Goal: Task Accomplishment & Management: Use online tool/utility

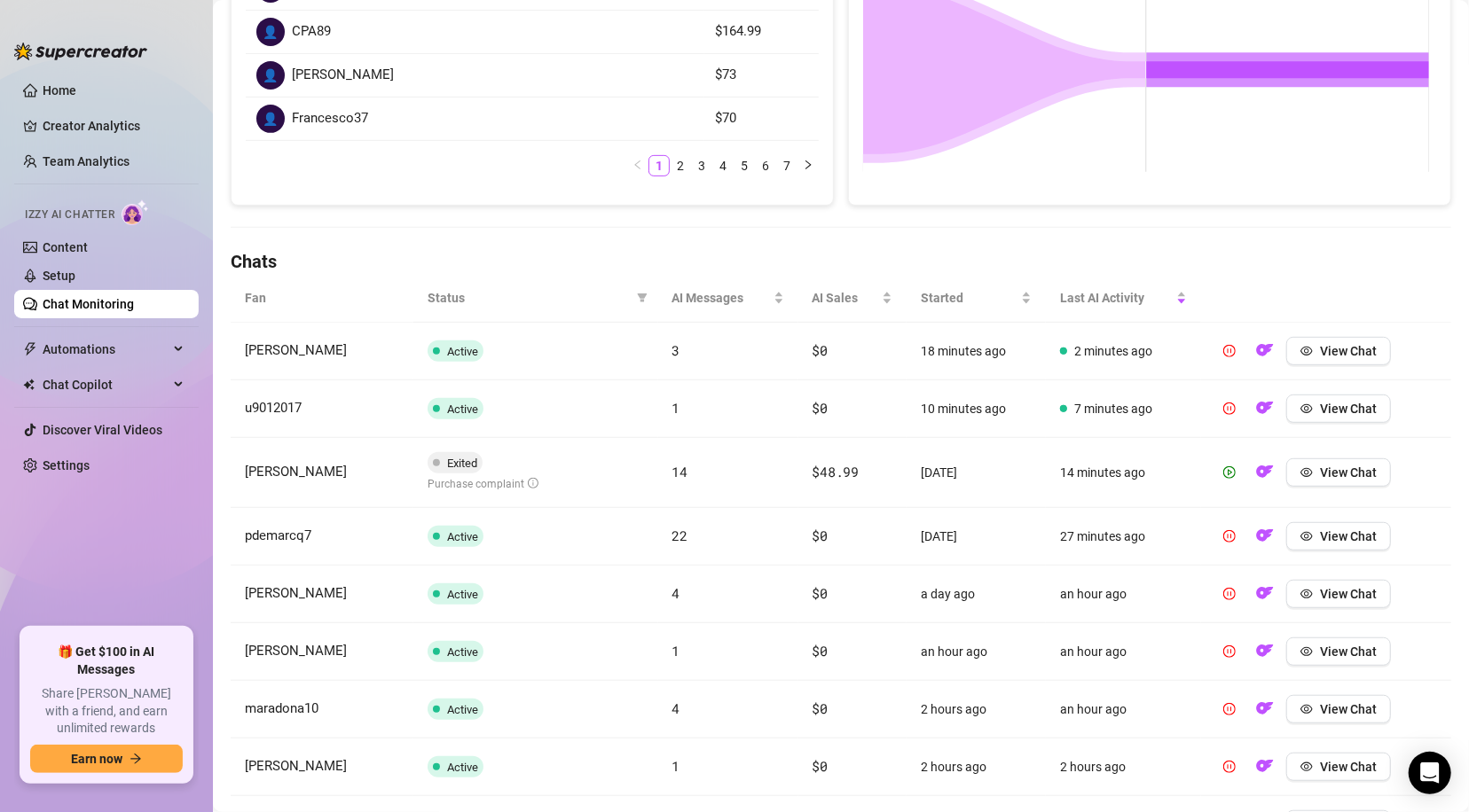
scroll to position [394, 0]
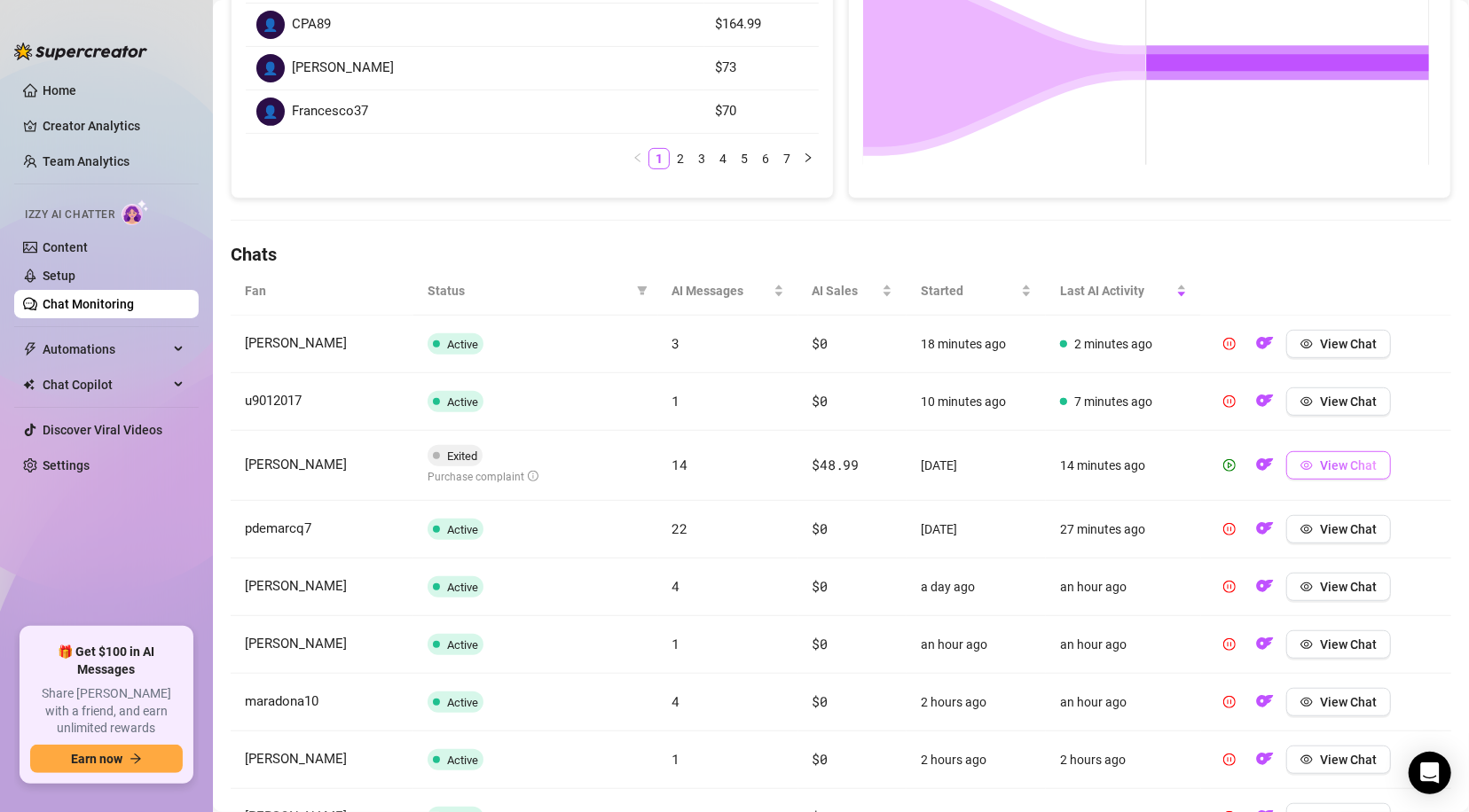
click at [1346, 459] on span "View Chat" at bounding box center [1348, 465] width 57 height 14
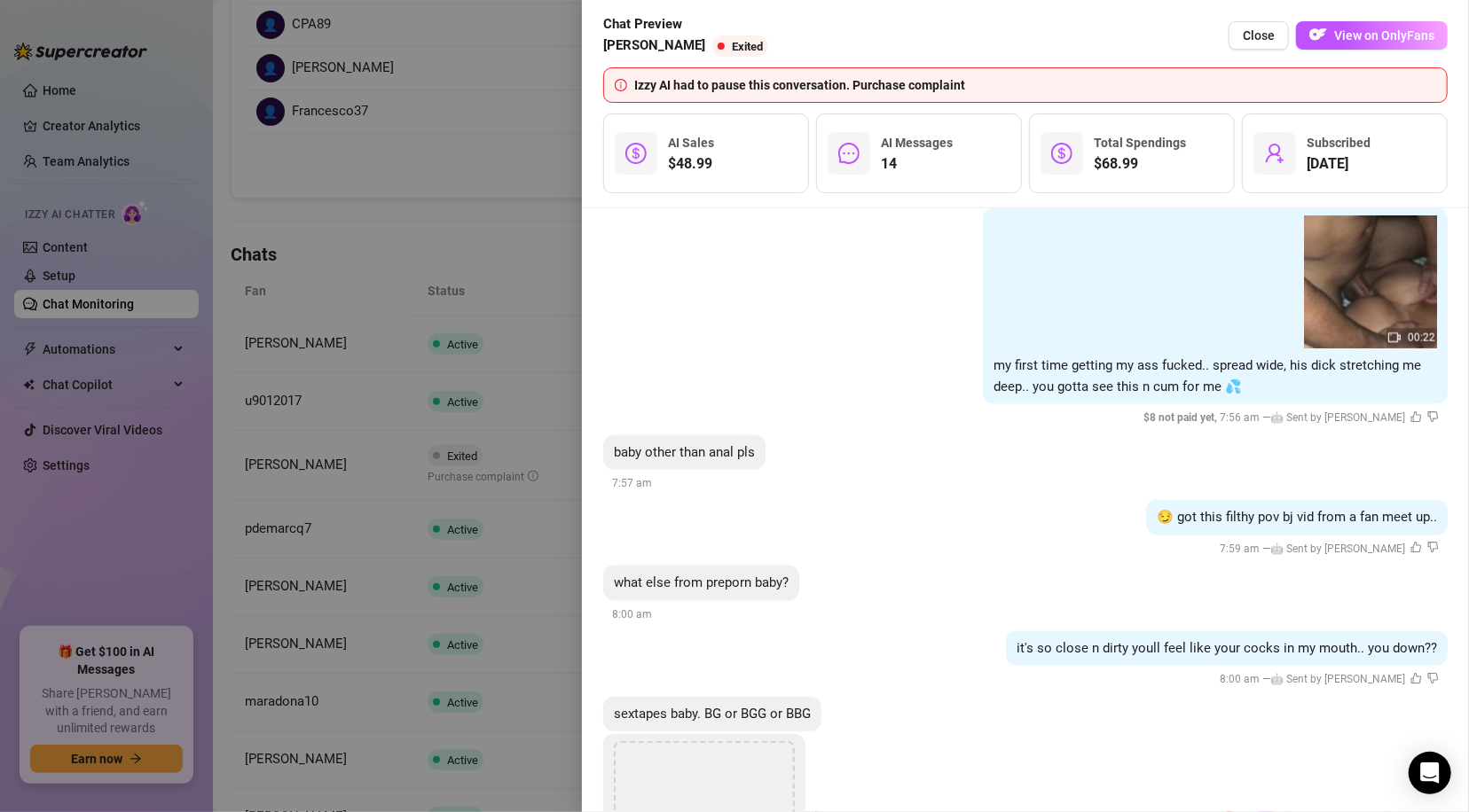
scroll to position [5722, 0]
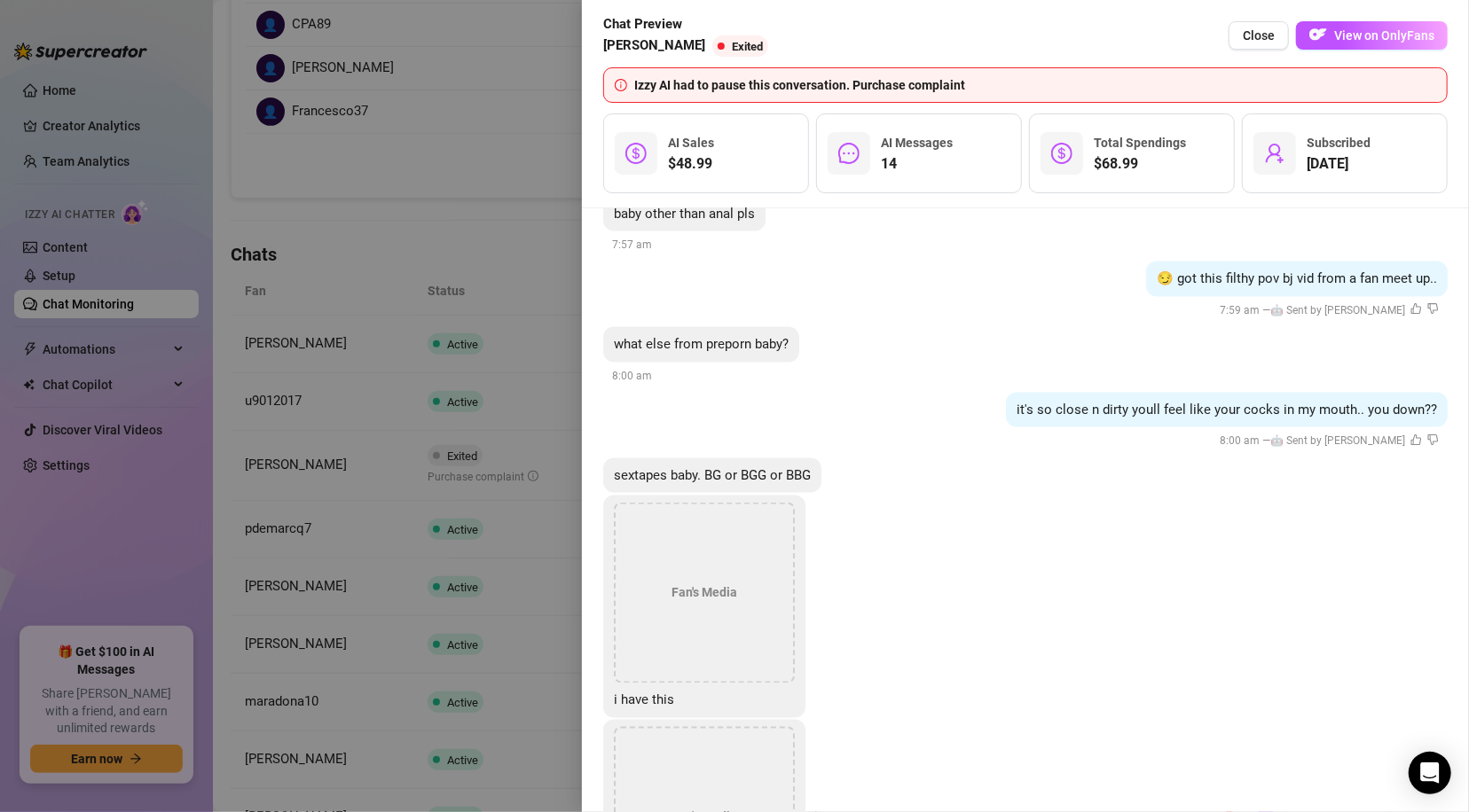
click at [1268, 33] on span "Close" at bounding box center [1258, 35] width 32 height 14
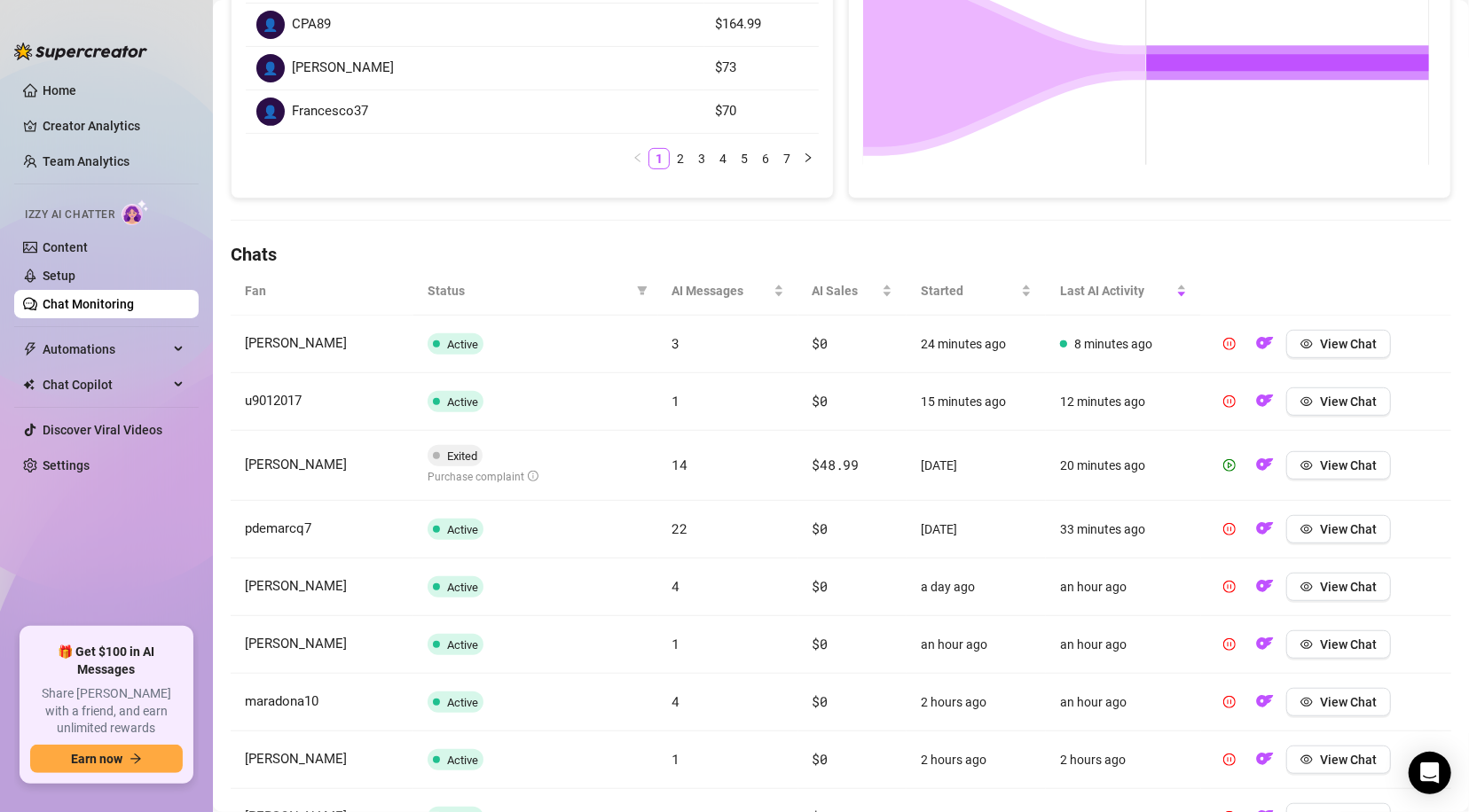
scroll to position [604, 0]
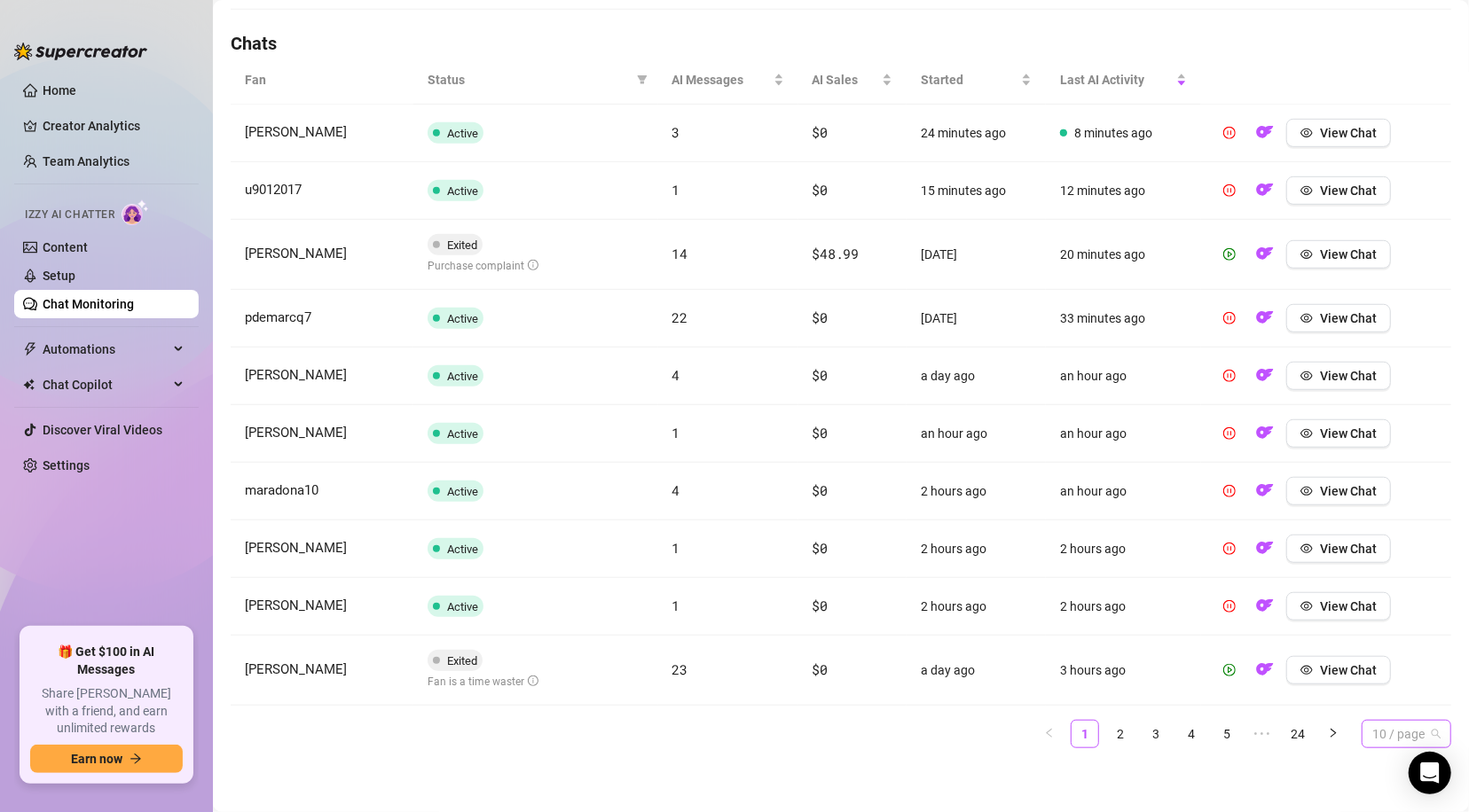
click at [1410, 731] on span "10 / page" at bounding box center [1406, 733] width 69 height 27
click at [1388, 698] on div "100 / page" at bounding box center [1406, 698] width 61 height 19
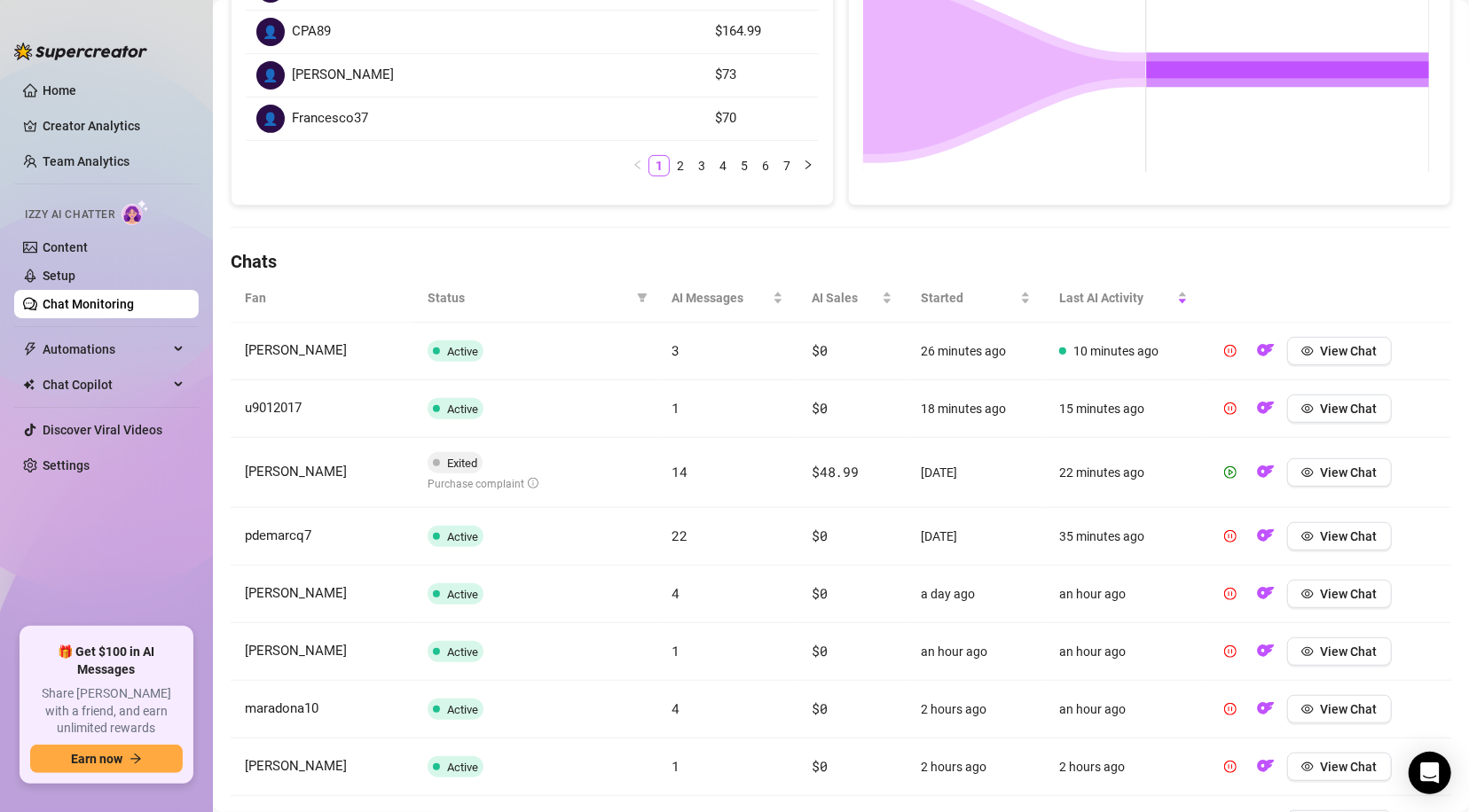
scroll to position [0, 0]
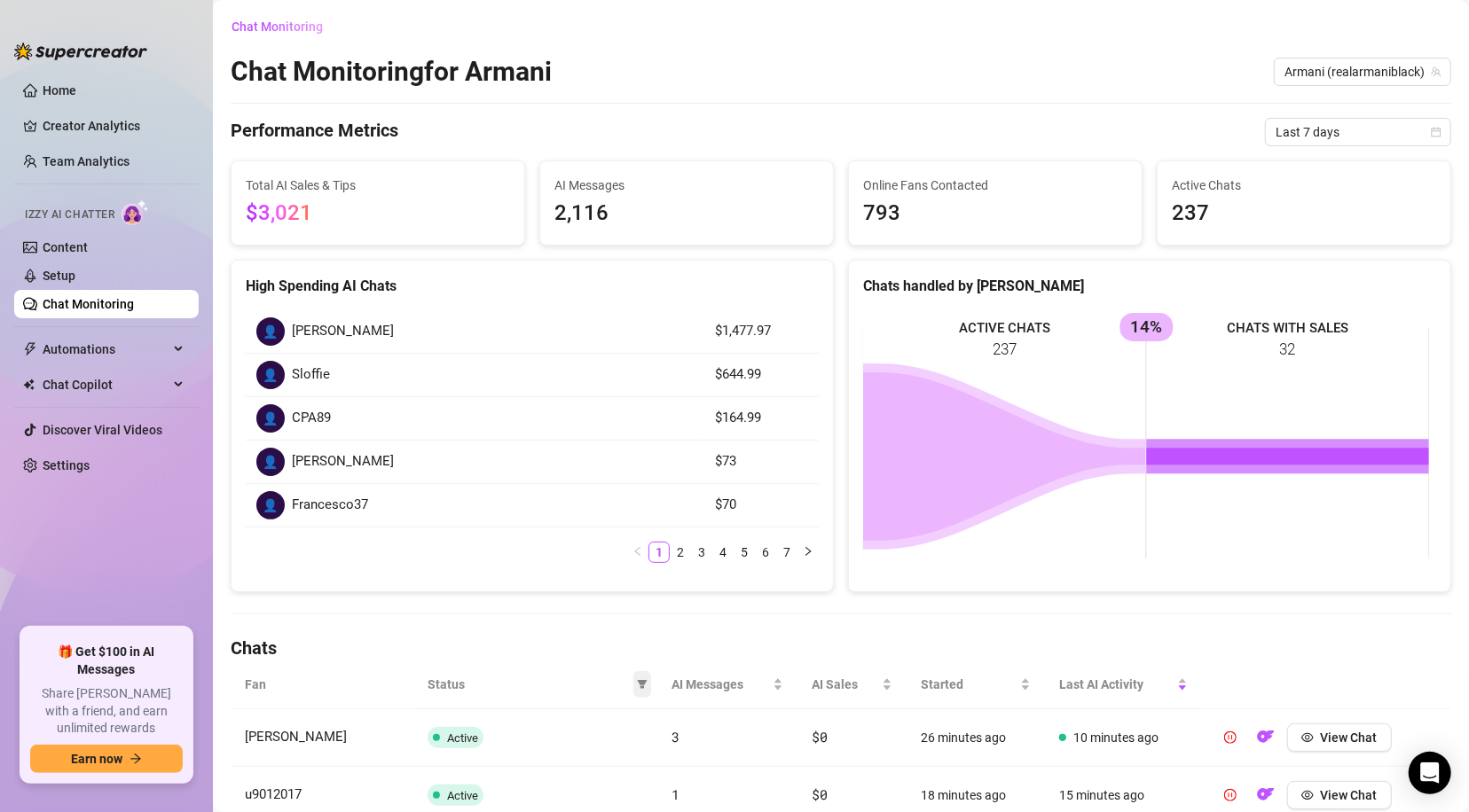
click at [637, 685] on icon "filter" at bounding box center [641, 685] width 10 height 9
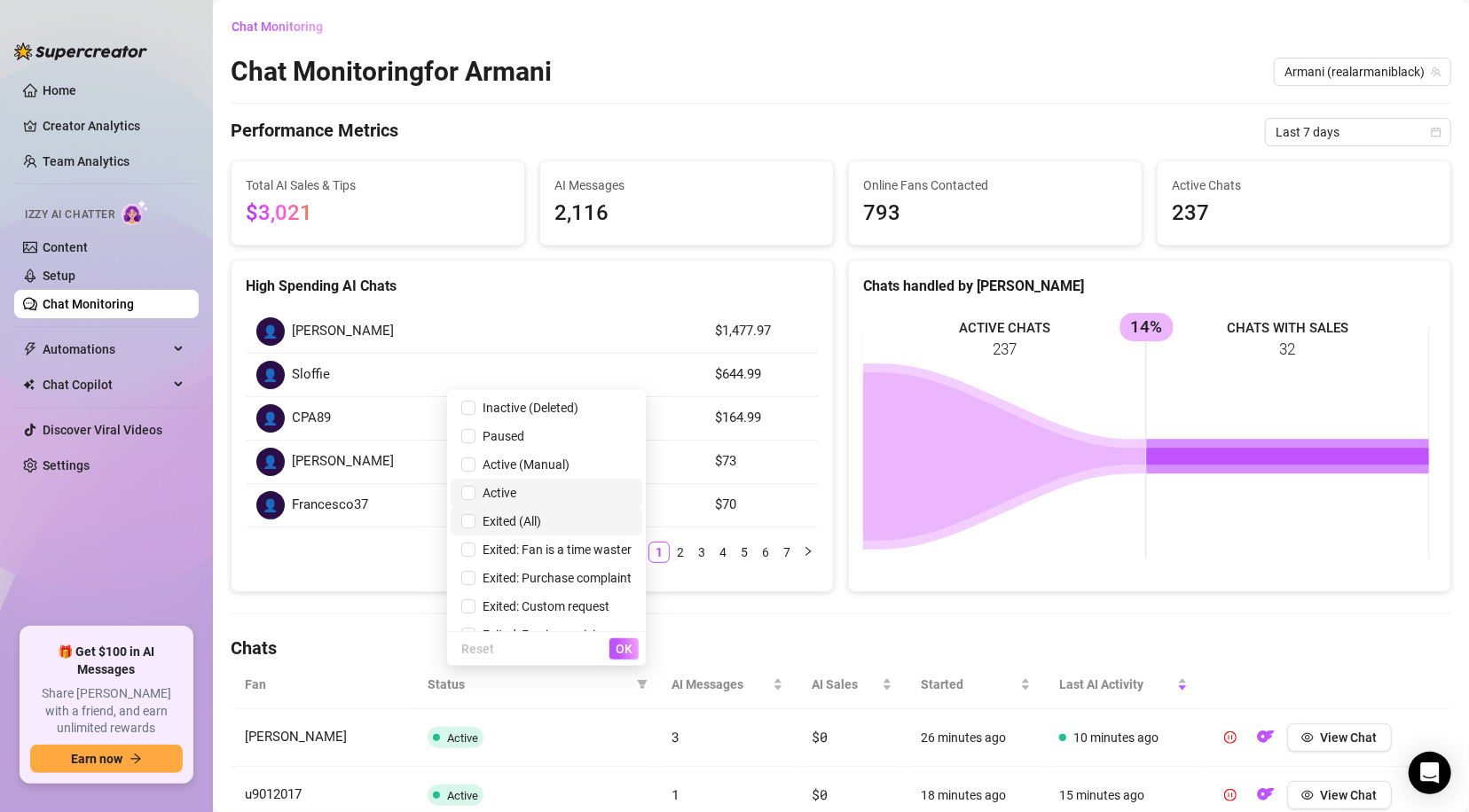
click at [484, 517] on span "Exited (All)" at bounding box center [508, 521] width 66 height 14
click at [627, 651] on span "OK" at bounding box center [624, 648] width 16 height 14
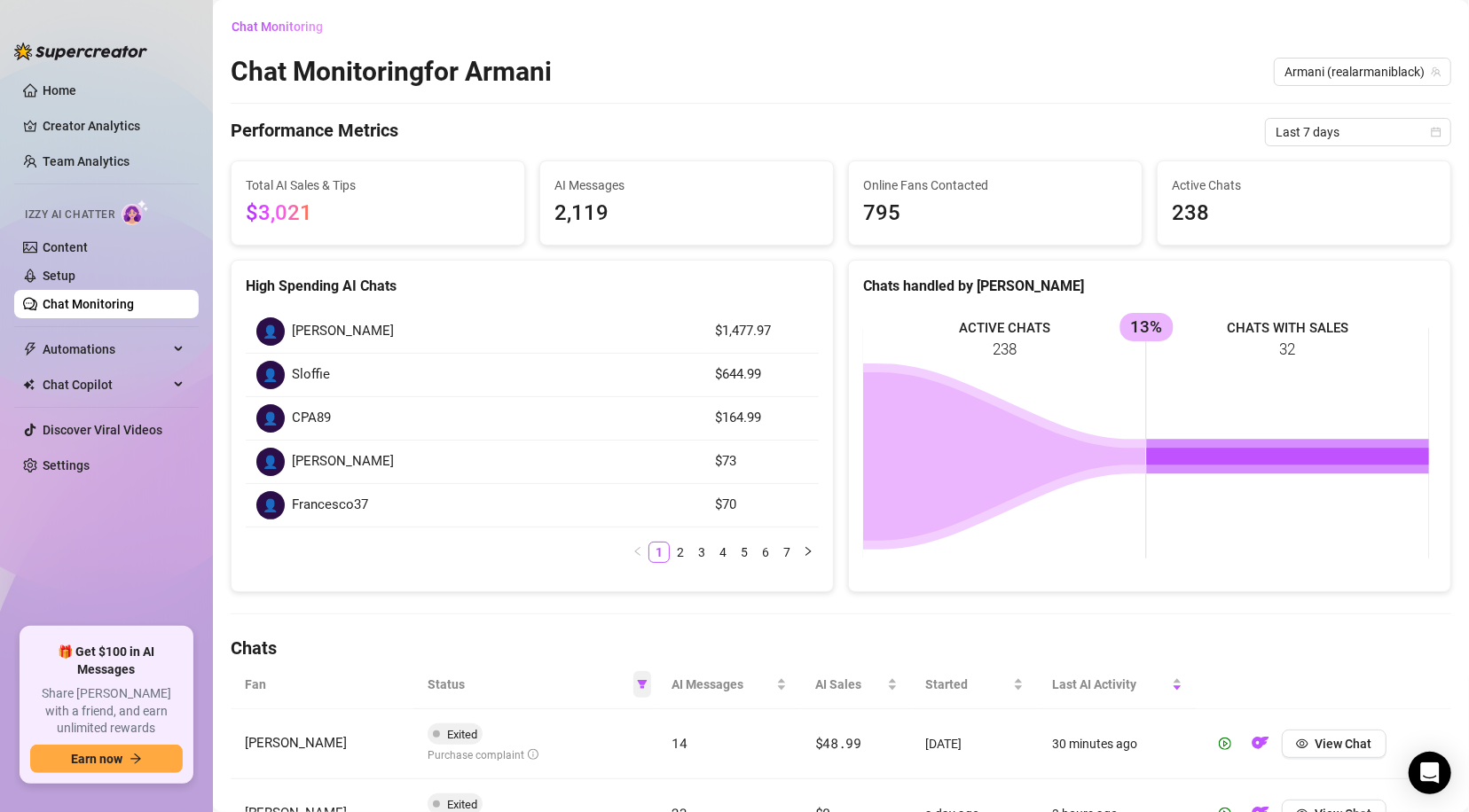
click at [637, 679] on icon "filter" at bounding box center [642, 685] width 11 height 11
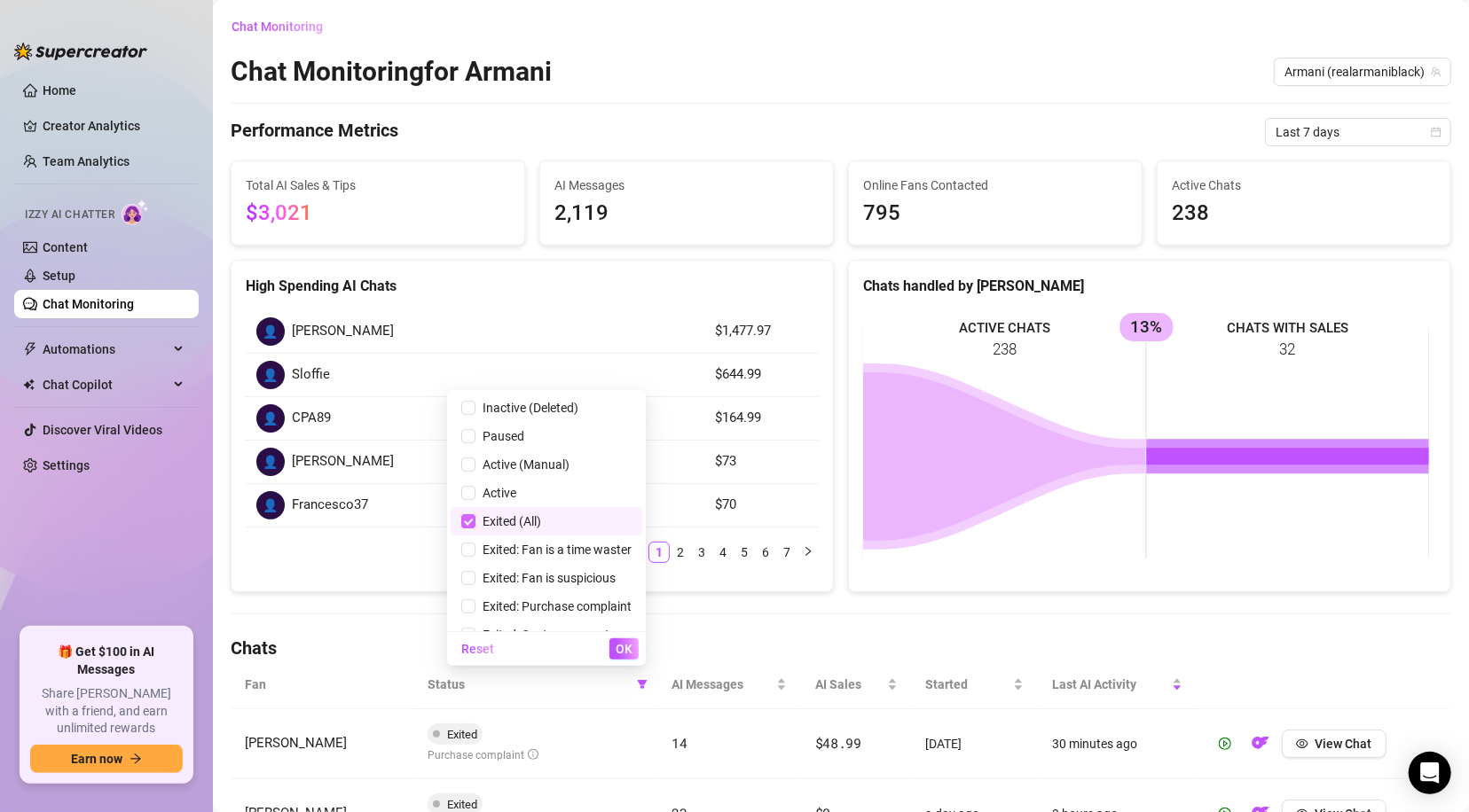
click at [462, 517] on input "checkbox" at bounding box center [468, 521] width 14 height 14
checkbox input "false"
click at [626, 646] on span "OK" at bounding box center [624, 648] width 16 height 14
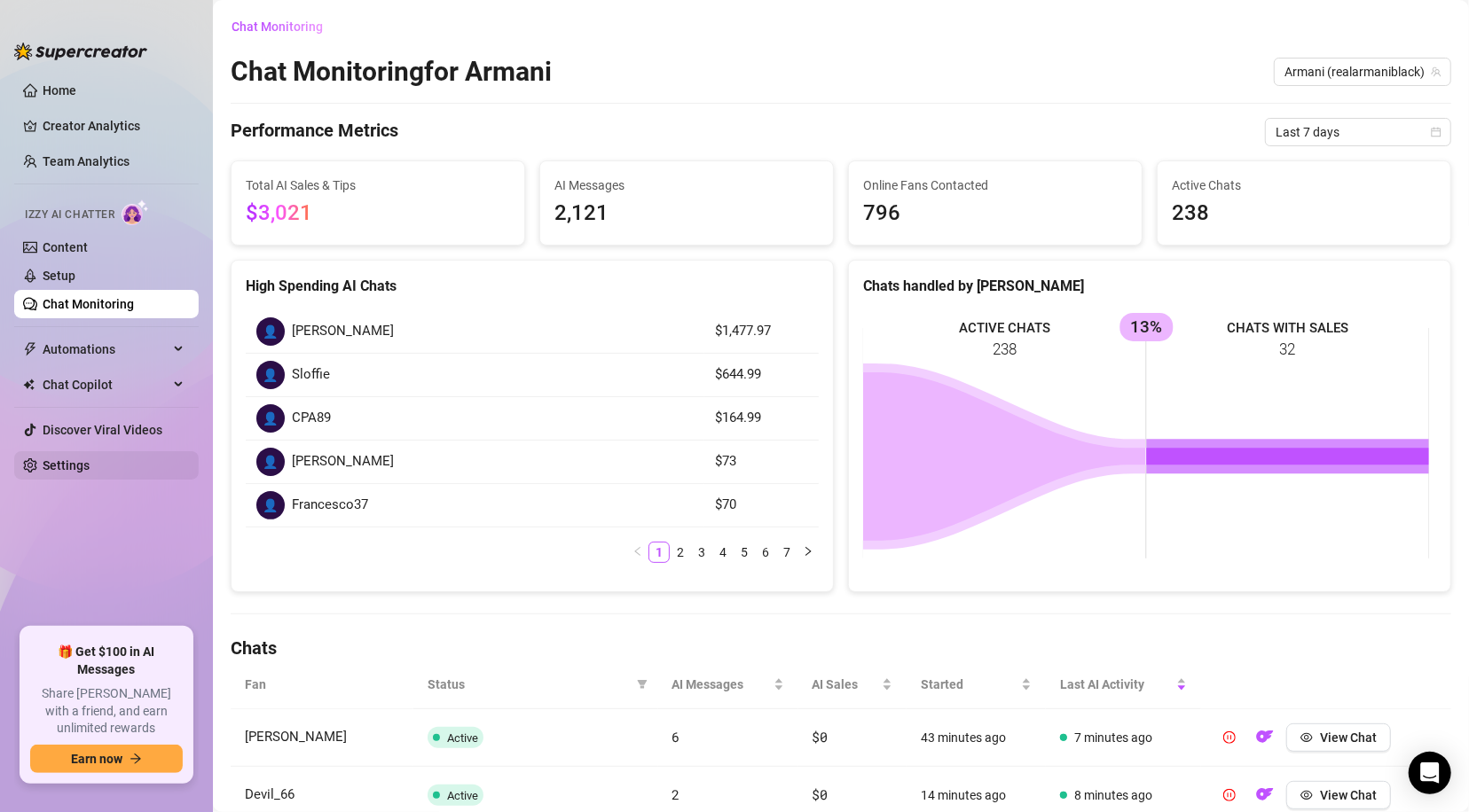
click at [57, 465] on link "Settings" at bounding box center [65, 465] width 47 height 14
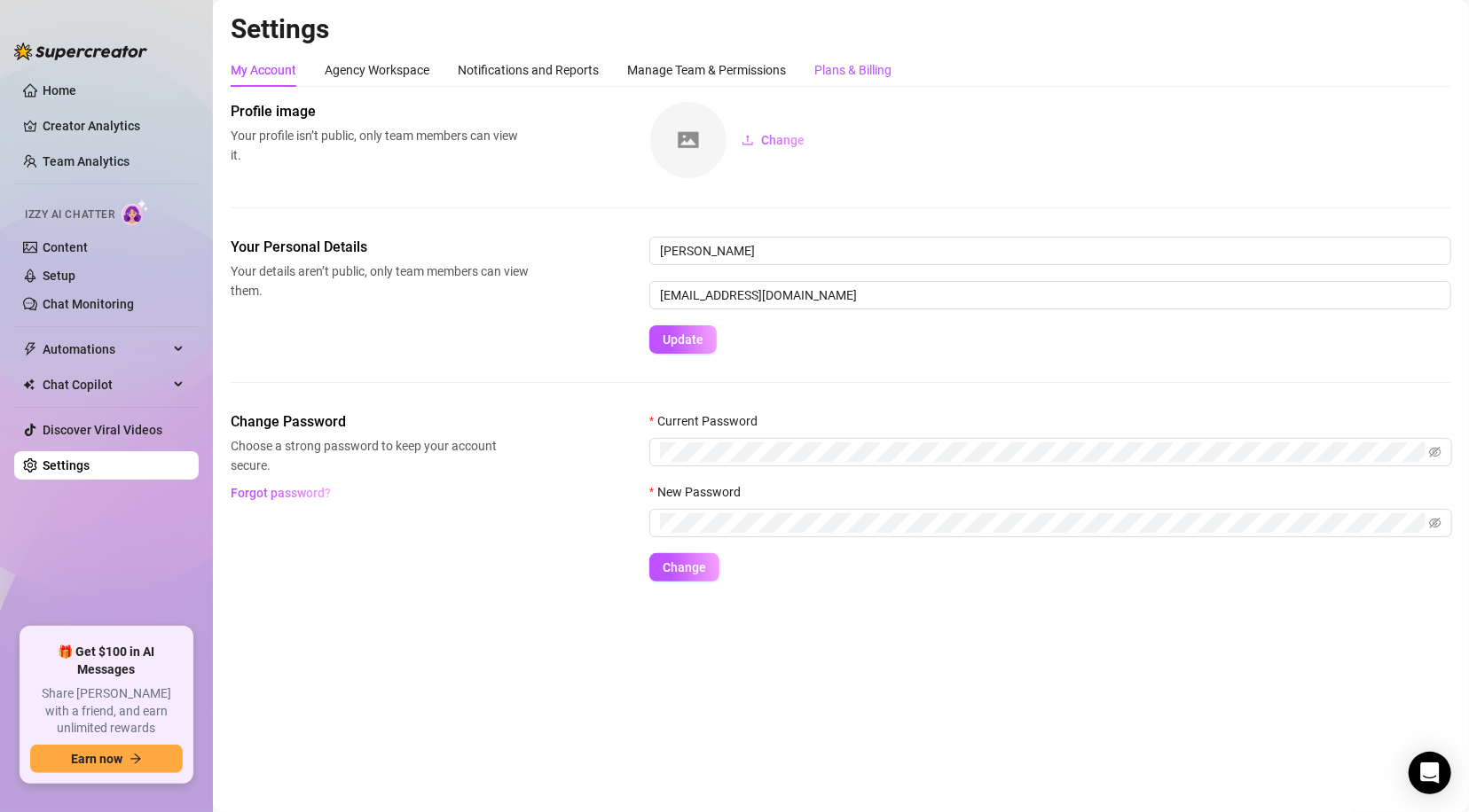
click at [838, 69] on div "Plans & Billing" at bounding box center [853, 70] width 77 height 19
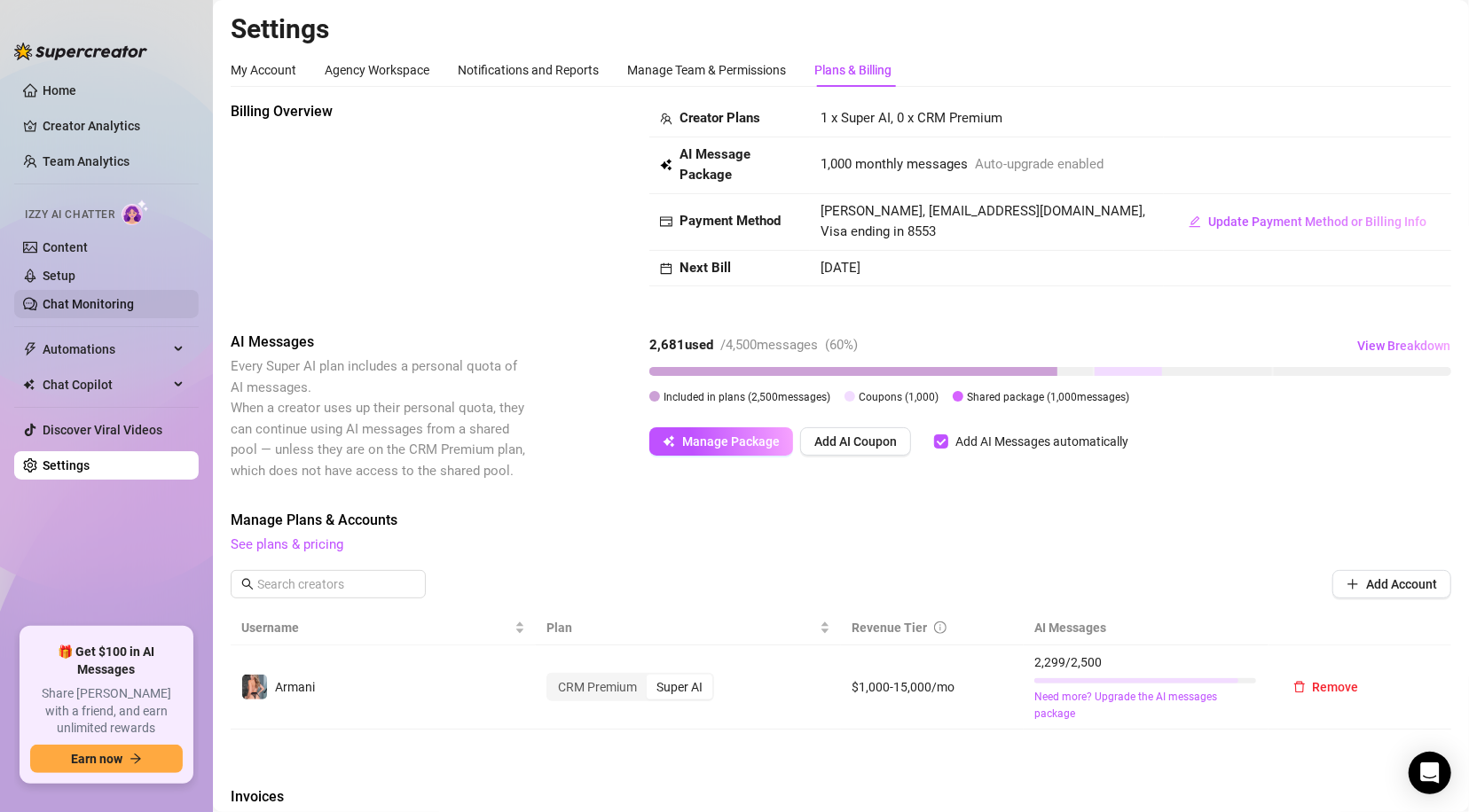
click at [77, 297] on link "Chat Monitoring" at bounding box center [88, 303] width 92 height 14
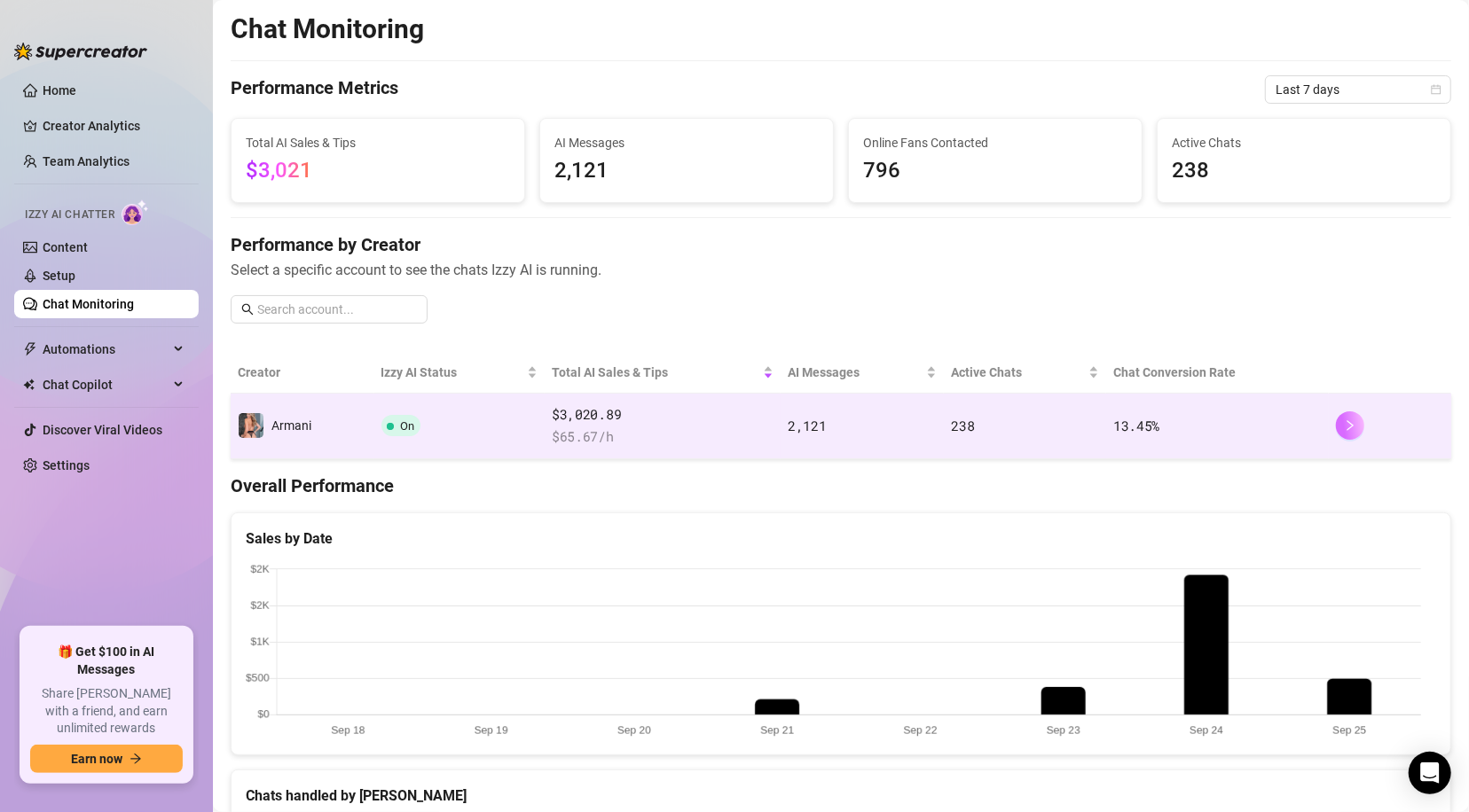
click at [1344, 426] on icon "right" at bounding box center [1350, 426] width 13 height 13
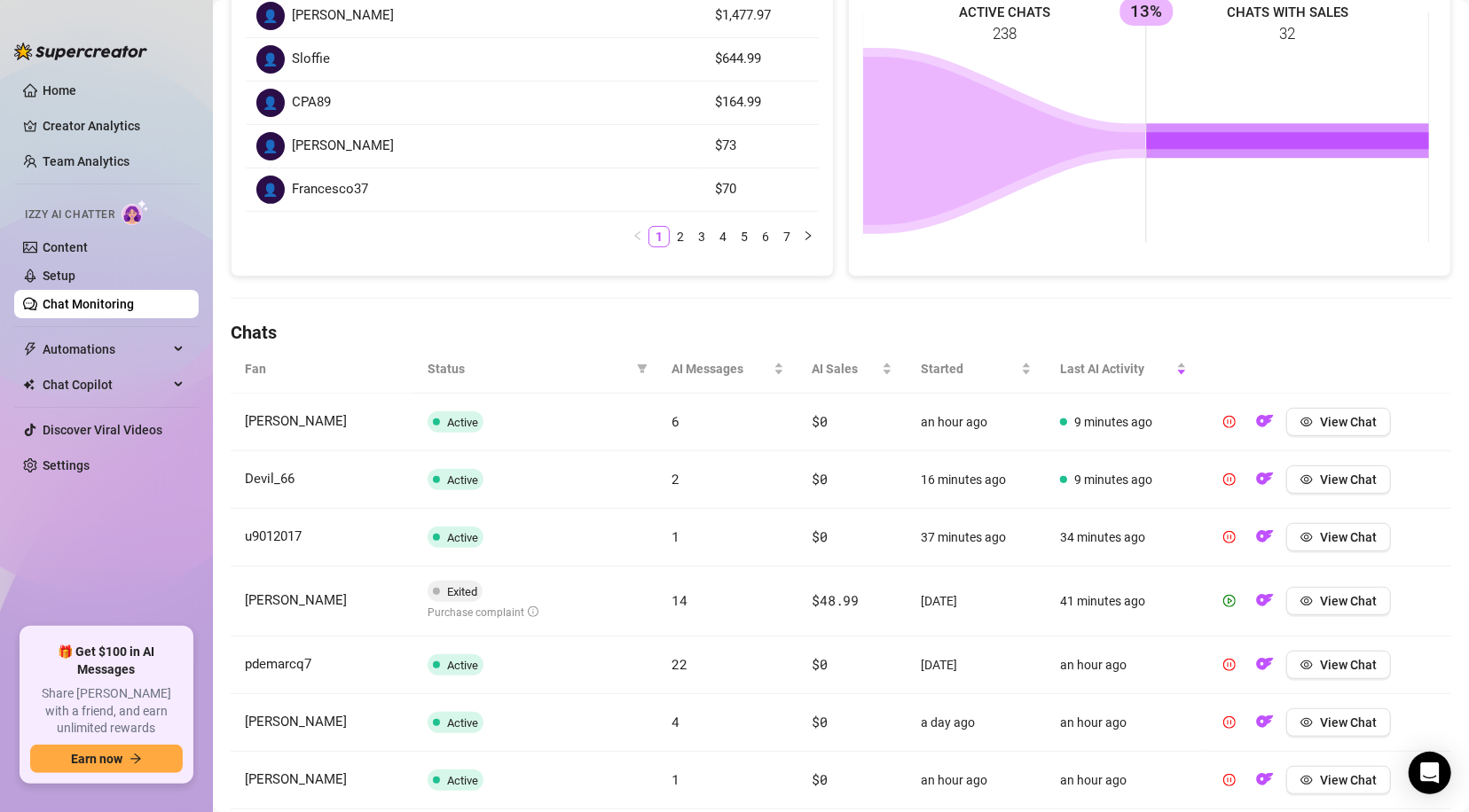
scroll to position [334, 0]
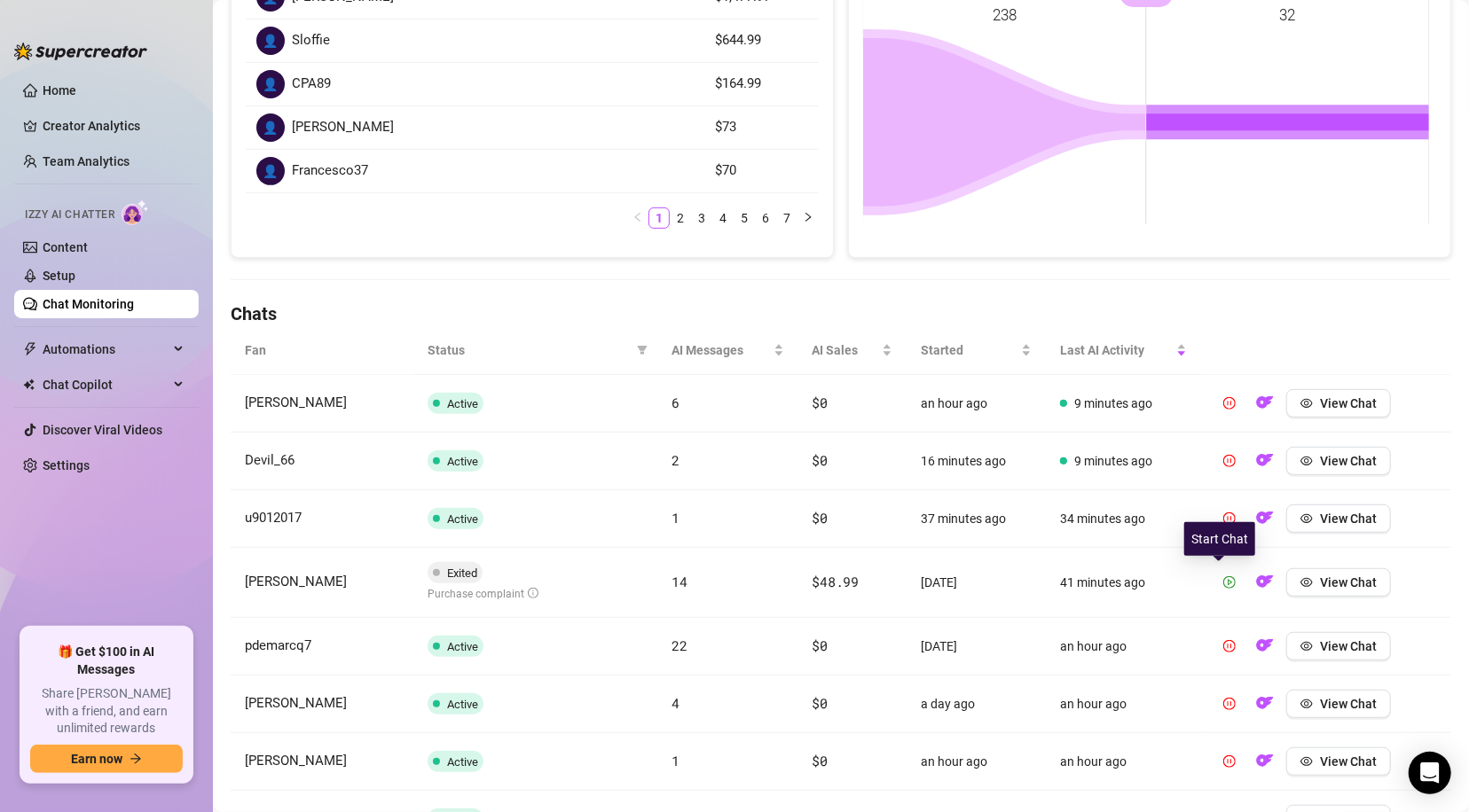
click at [1223, 584] on icon "play-circle" at bounding box center [1229, 582] width 13 height 13
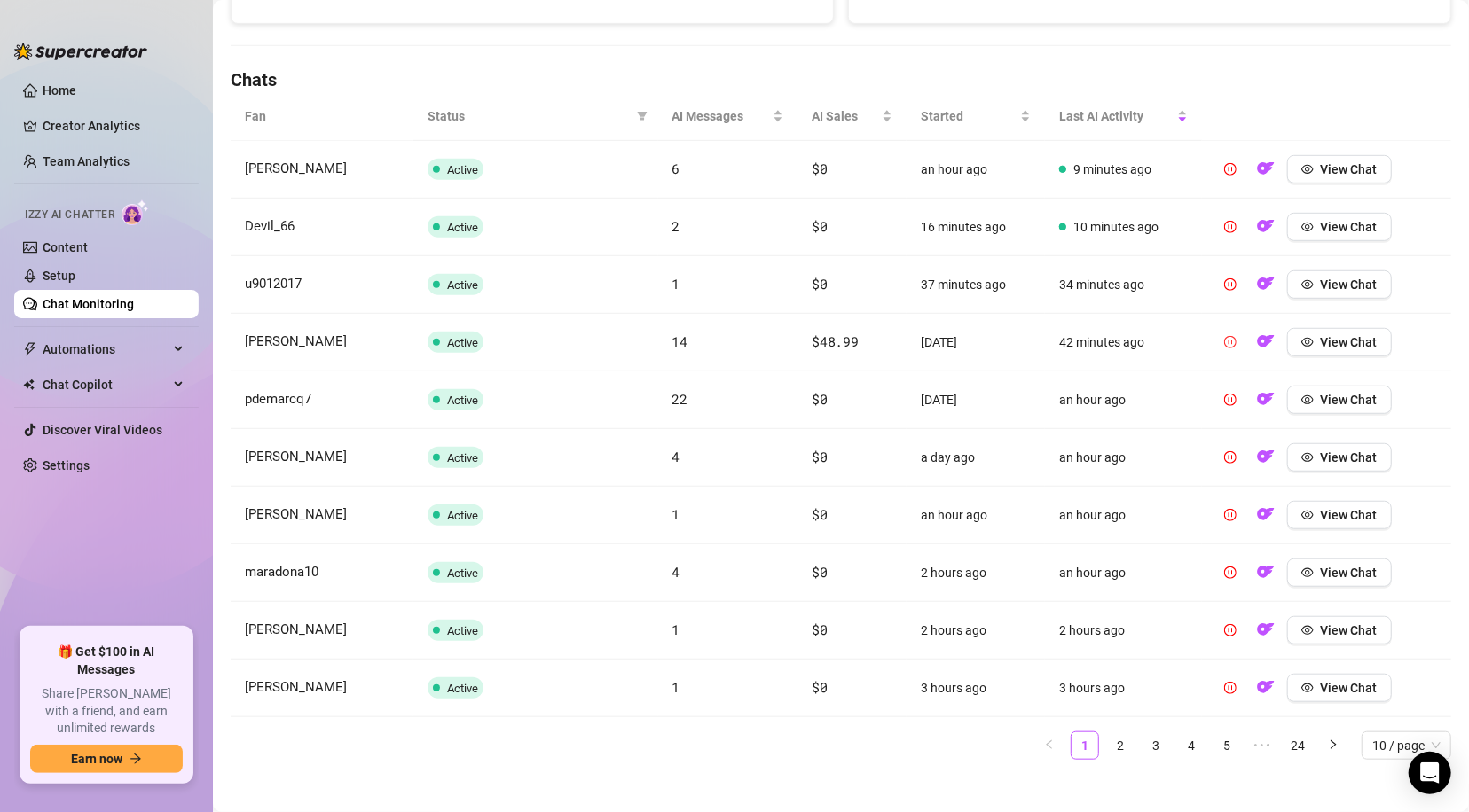
scroll to position [580, 0]
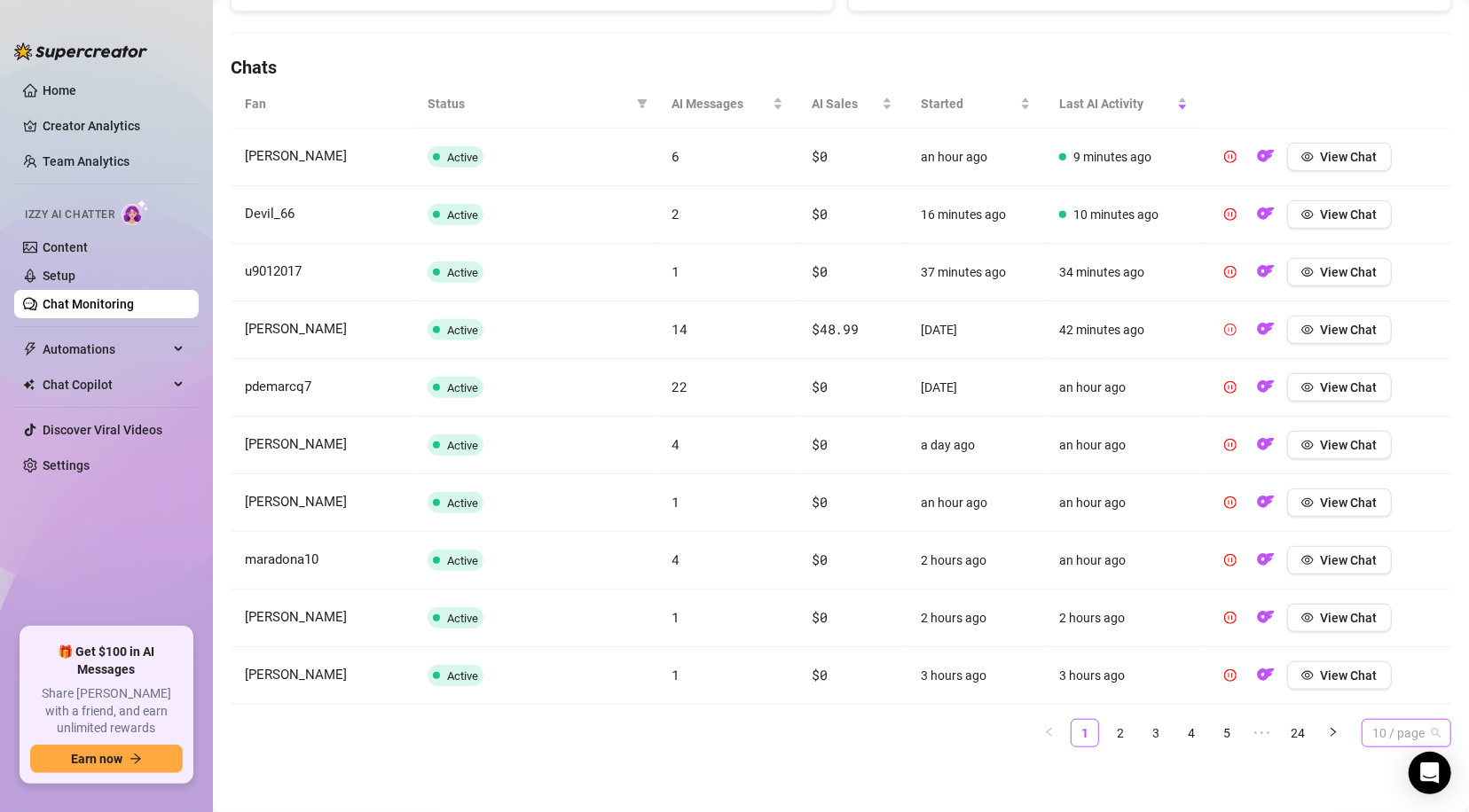
click at [1392, 735] on span "10 / page" at bounding box center [1406, 732] width 69 height 27
click at [1376, 703] on div "100 / page" at bounding box center [1406, 697] width 61 height 19
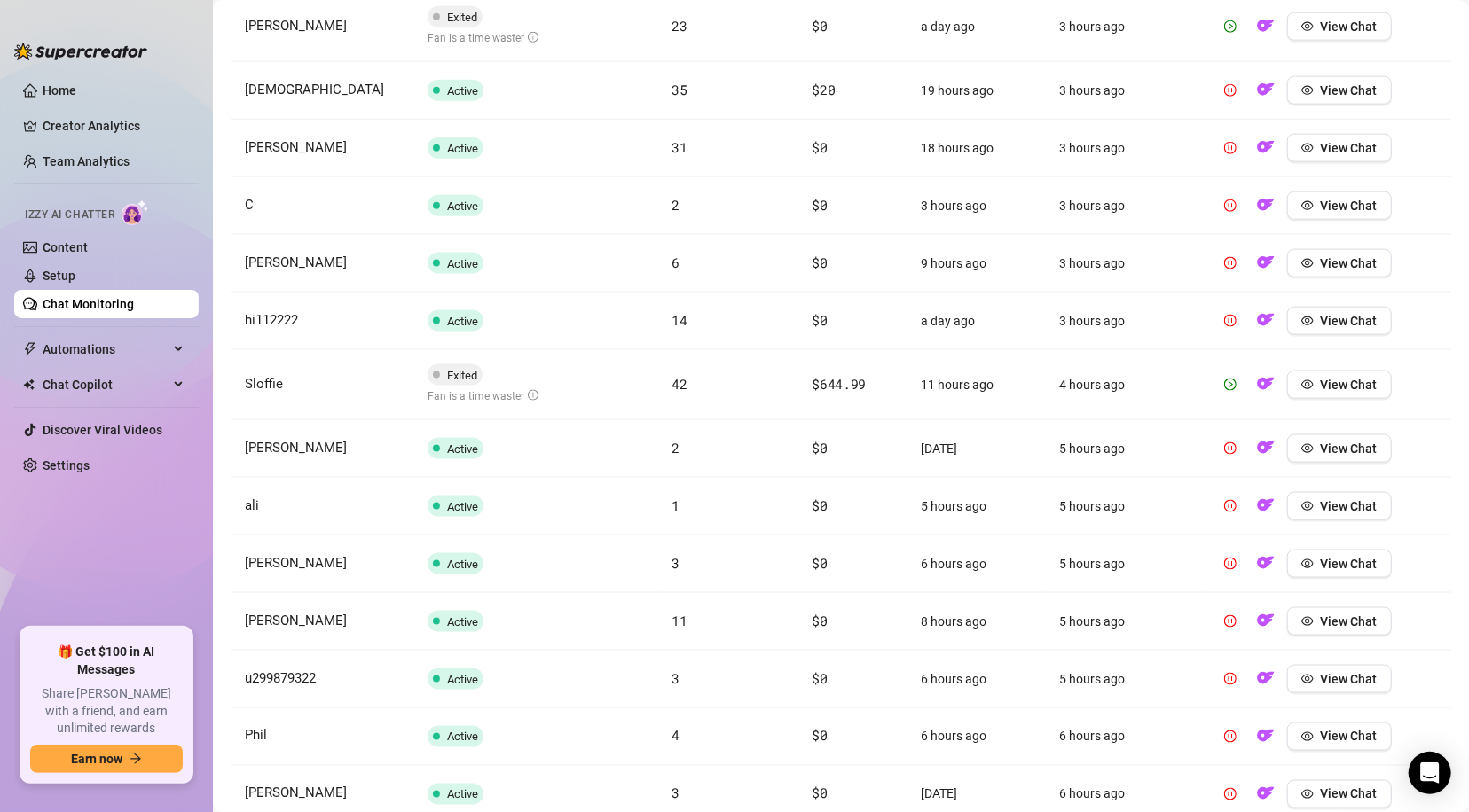
scroll to position [1693, 0]
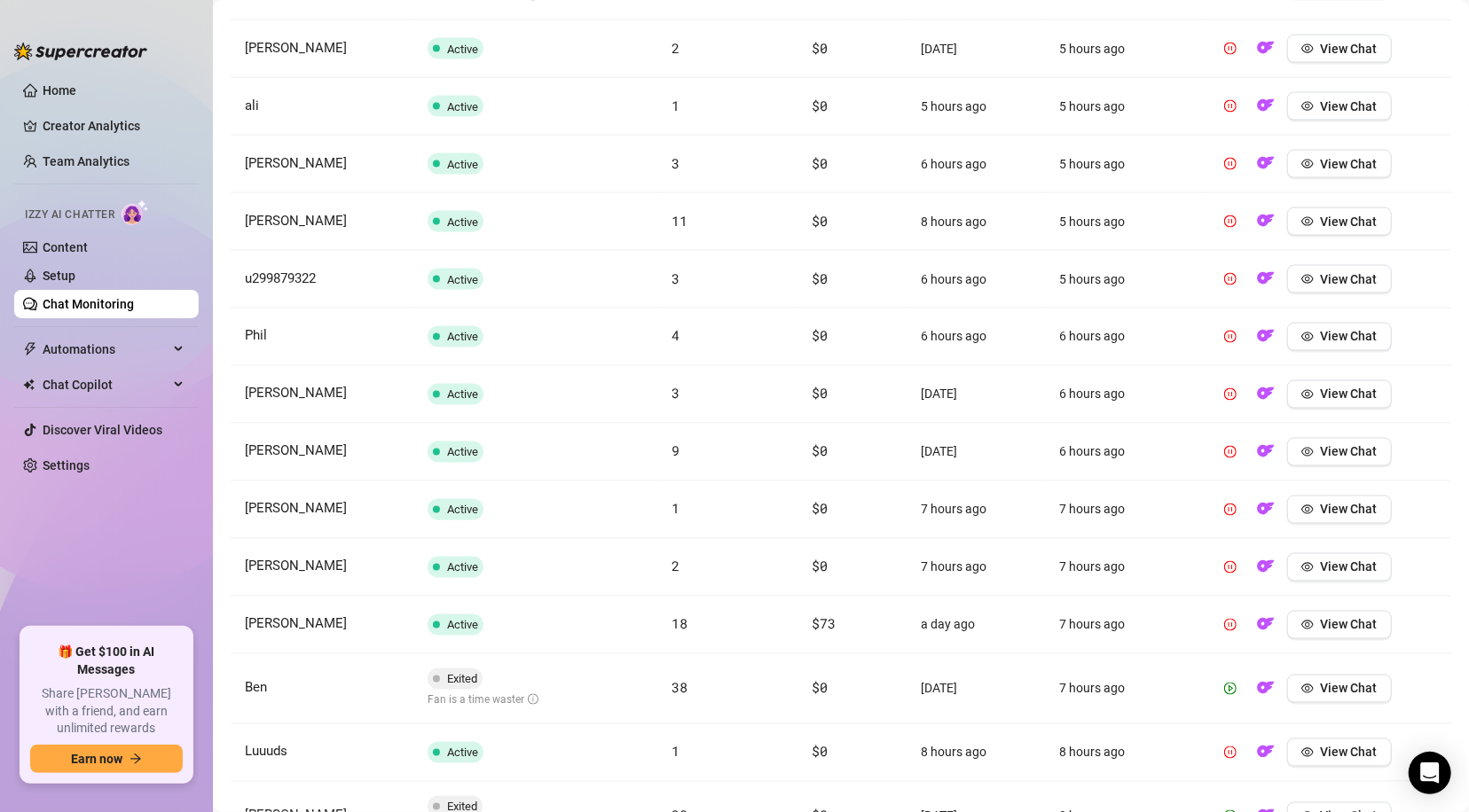
drag, startPoint x: 1449, startPoint y: 238, endPoint x: 1472, endPoint y: 198, distance: 46.1
click at [1468, 198] on html "Home Creator Analytics Team Analytics Izzy AI Chatter Content Setup Chat Monito…" at bounding box center [734, 406] width 1469 height 812
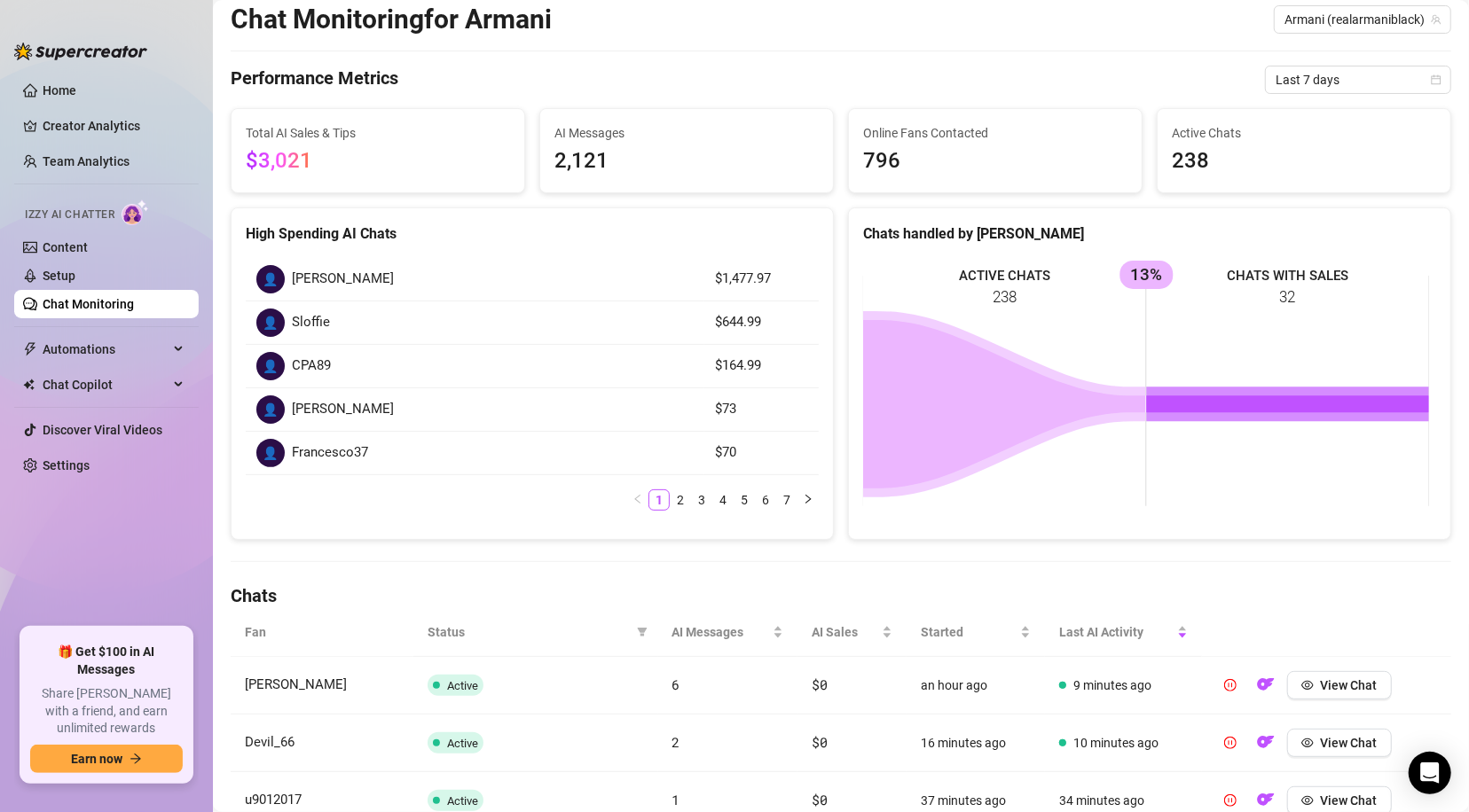
scroll to position [0, 0]
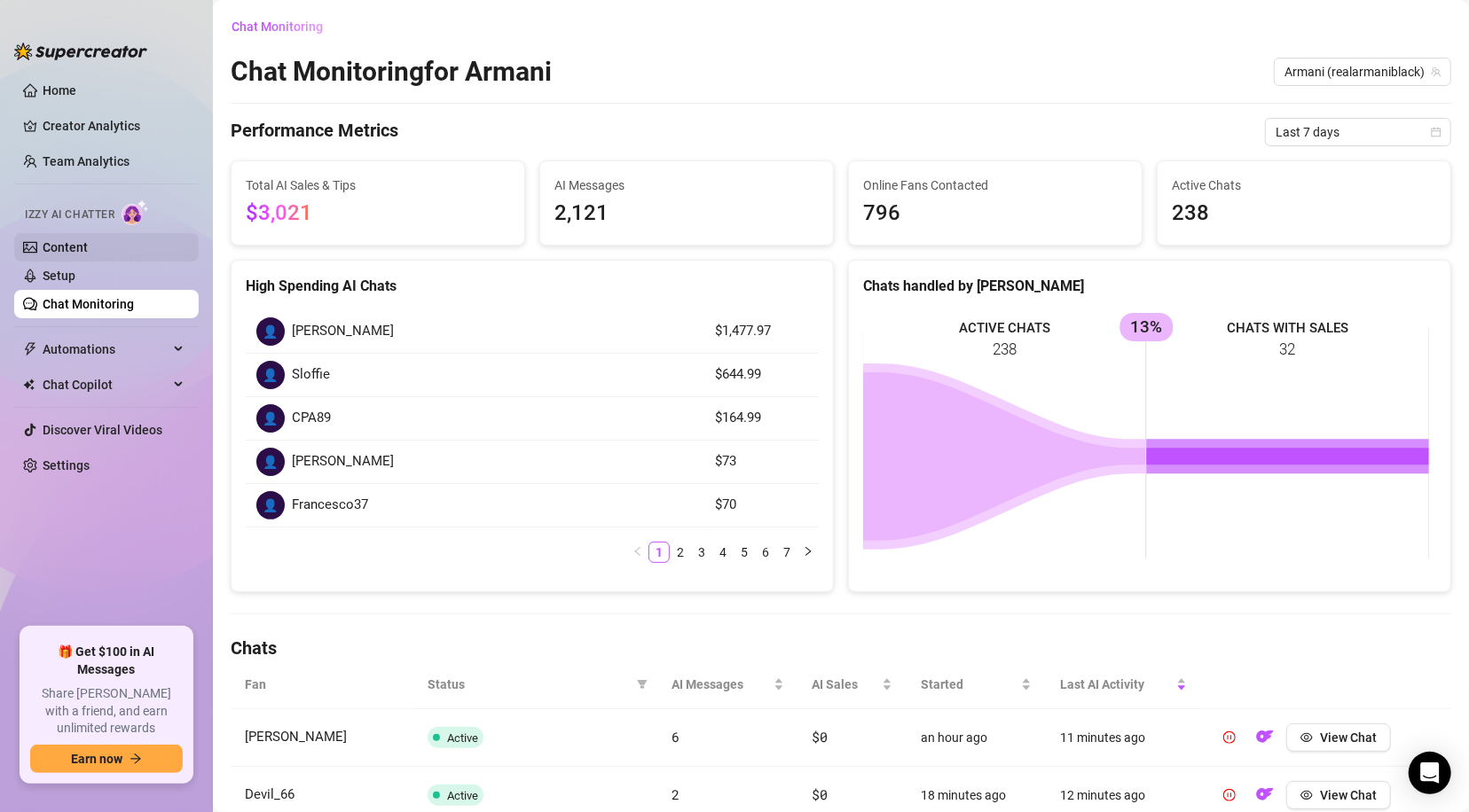
click at [82, 244] on link "Content" at bounding box center [64, 246] width 45 height 14
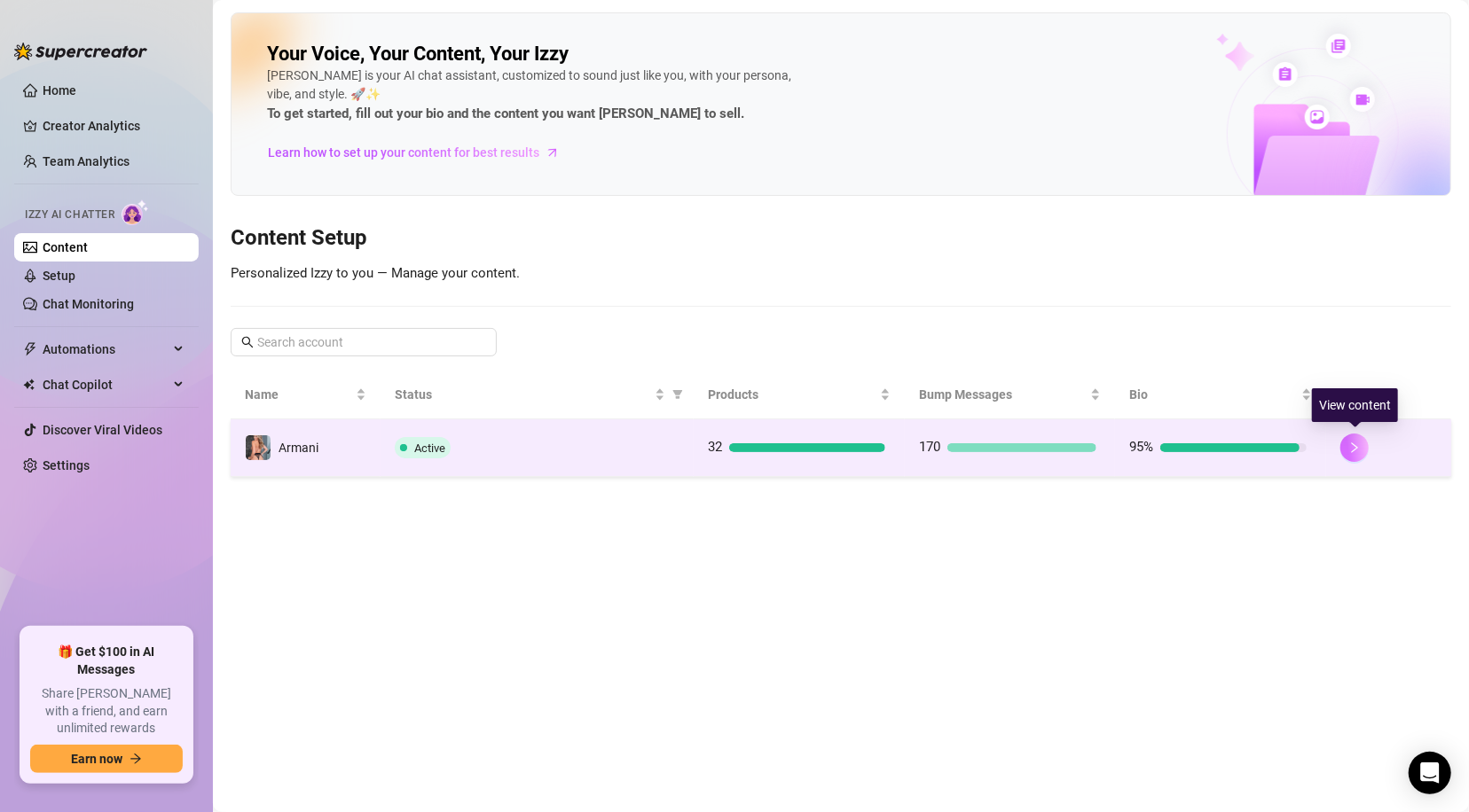
click at [1357, 439] on button "button" at bounding box center [1354, 448] width 28 height 28
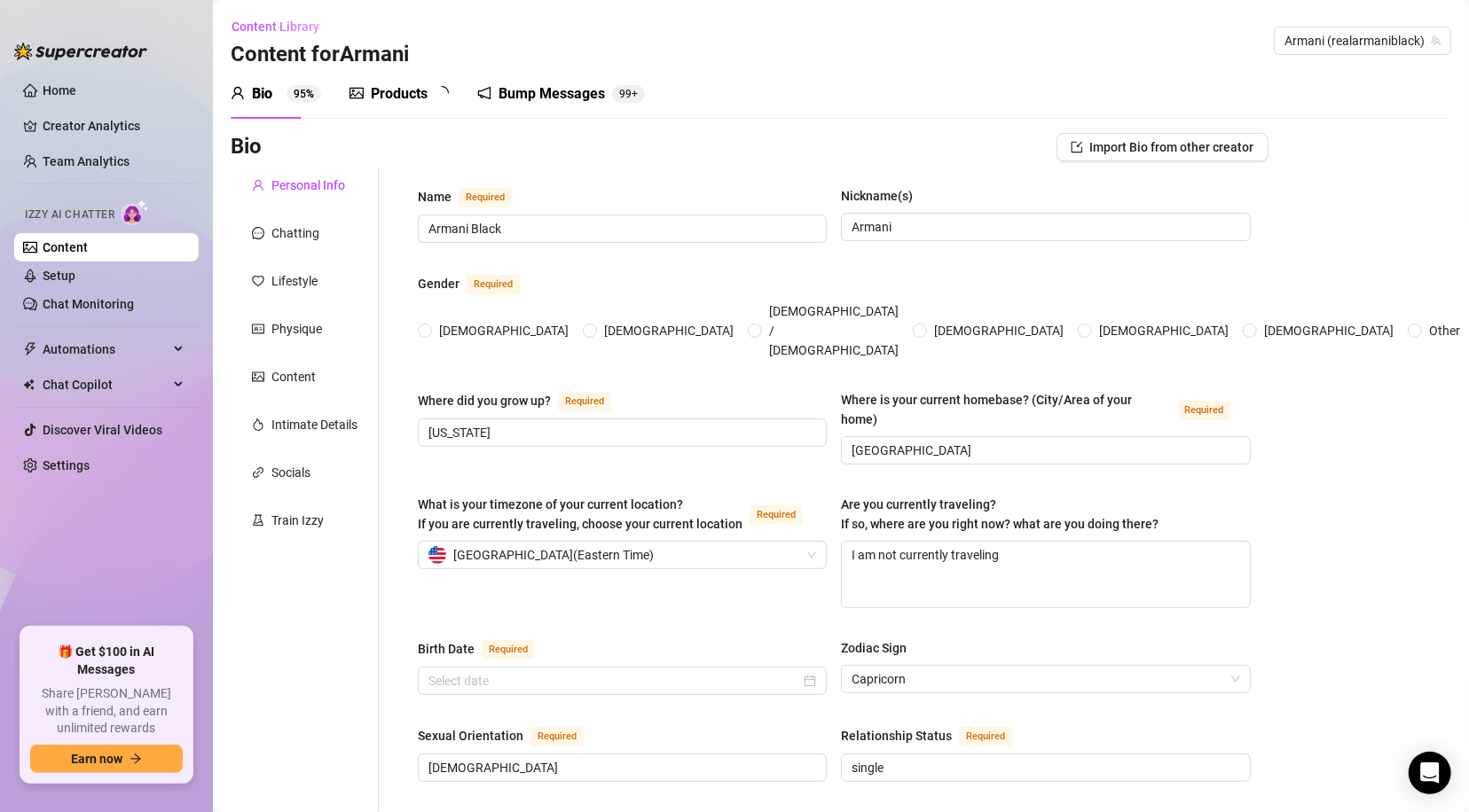
radio input "true"
type input "[DATE]"
click at [380, 97] on div "Products" at bounding box center [399, 93] width 57 height 21
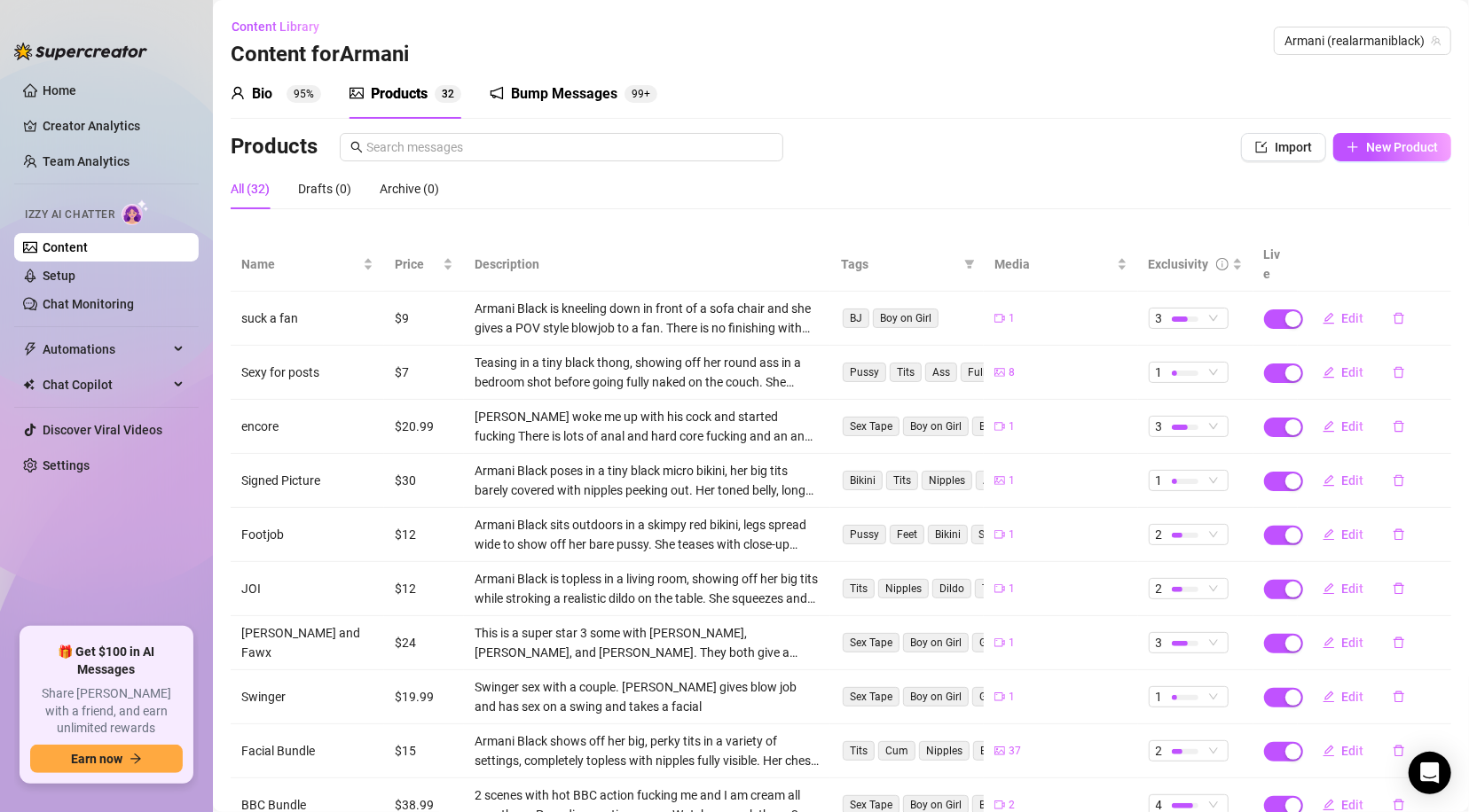
scroll to position [102, 0]
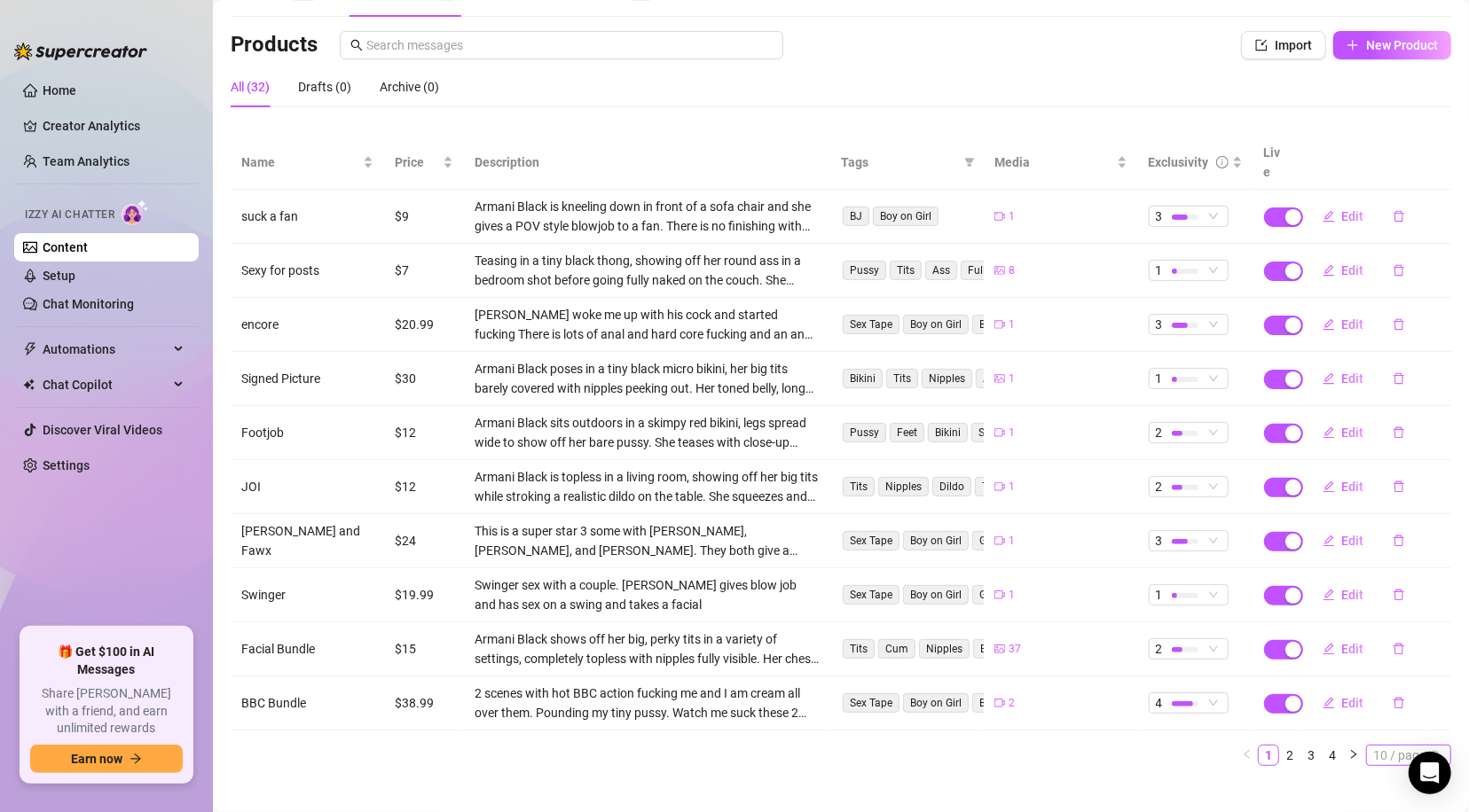
click at [1396, 745] on span "10 / page" at bounding box center [1408, 754] width 71 height 19
click at [1394, 713] on div "100 / page" at bounding box center [1409, 722] width 60 height 19
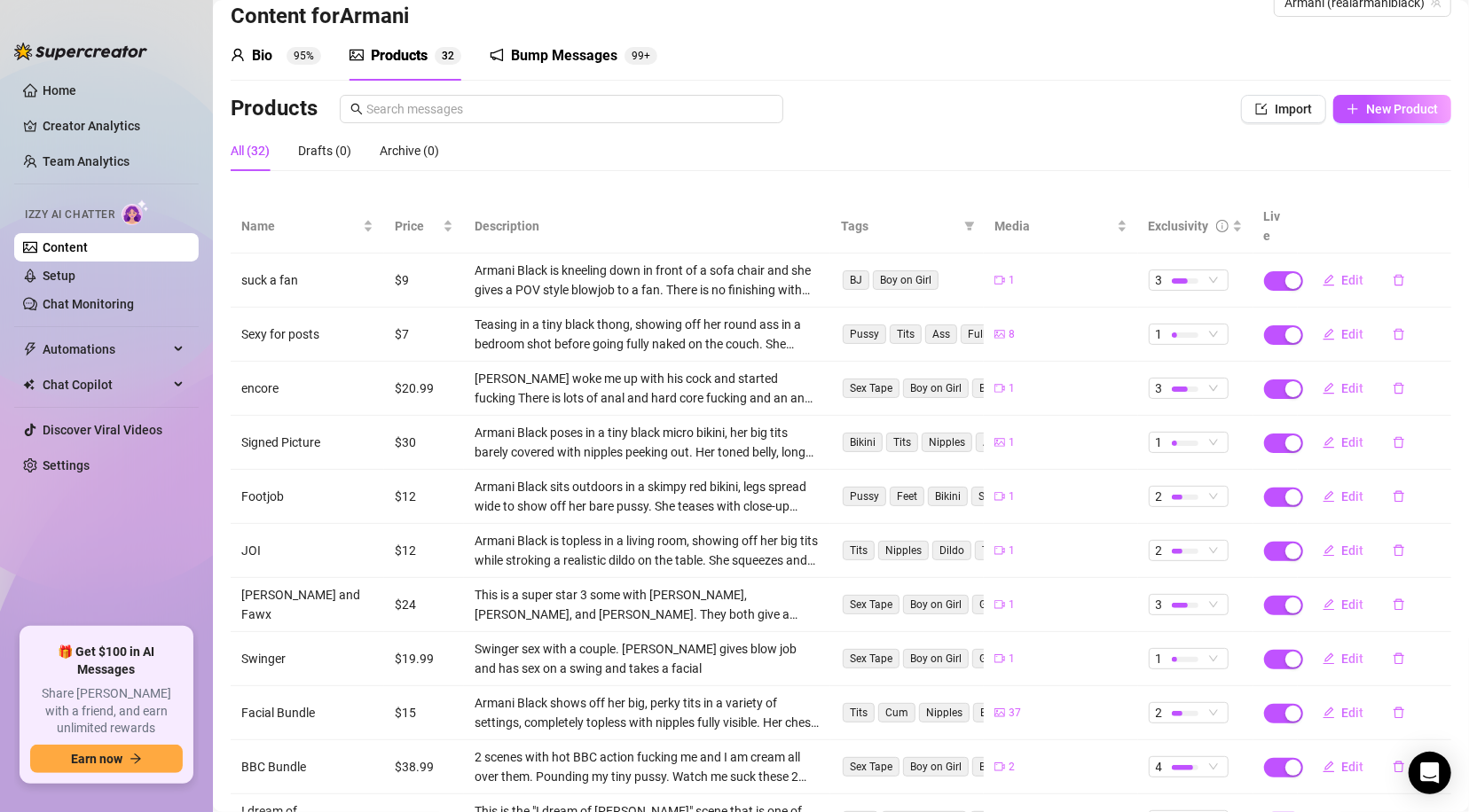
scroll to position [18, 0]
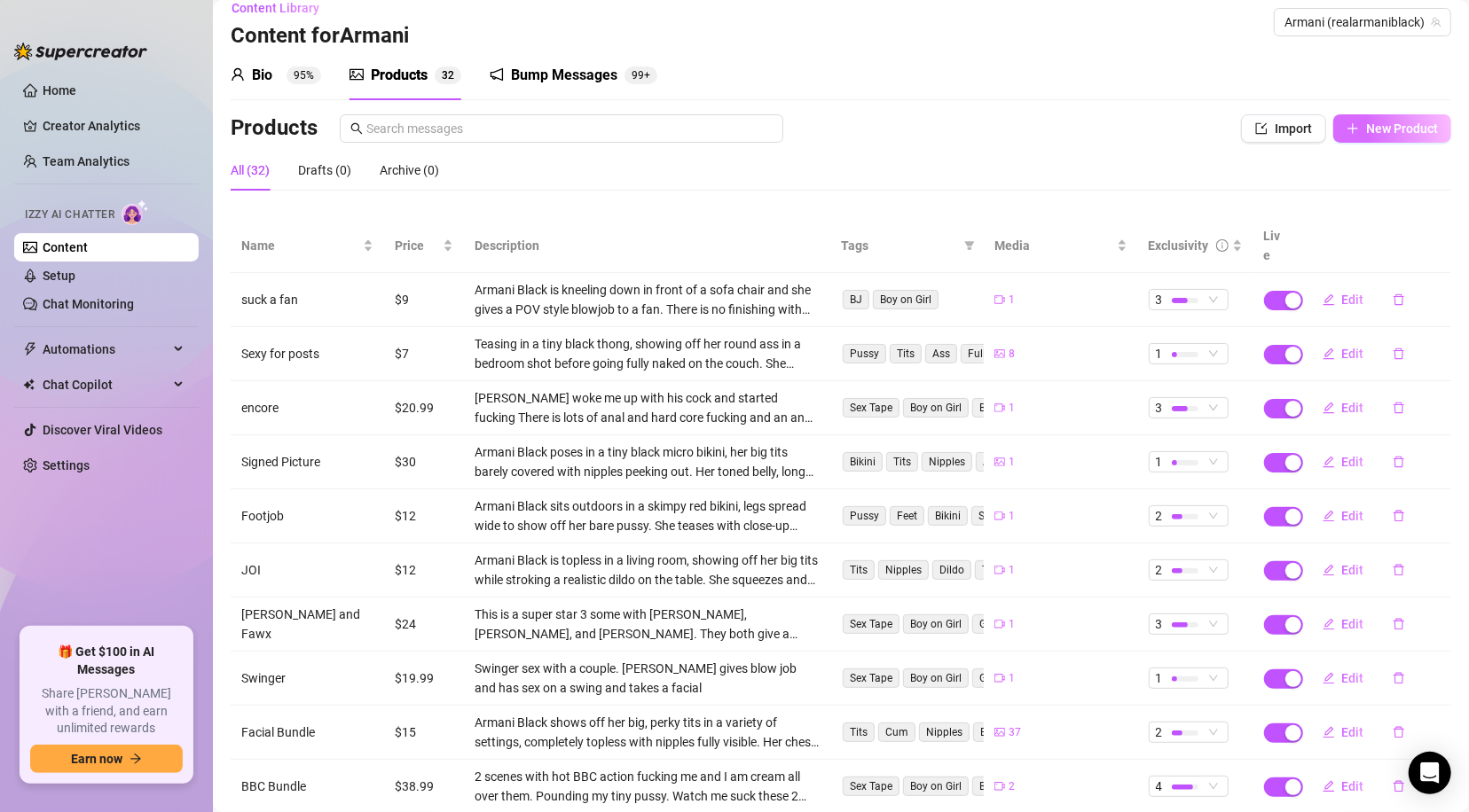
click at [1372, 126] on span "New Product" at bounding box center [1401, 128] width 71 height 14
type textarea "Type your message here..."
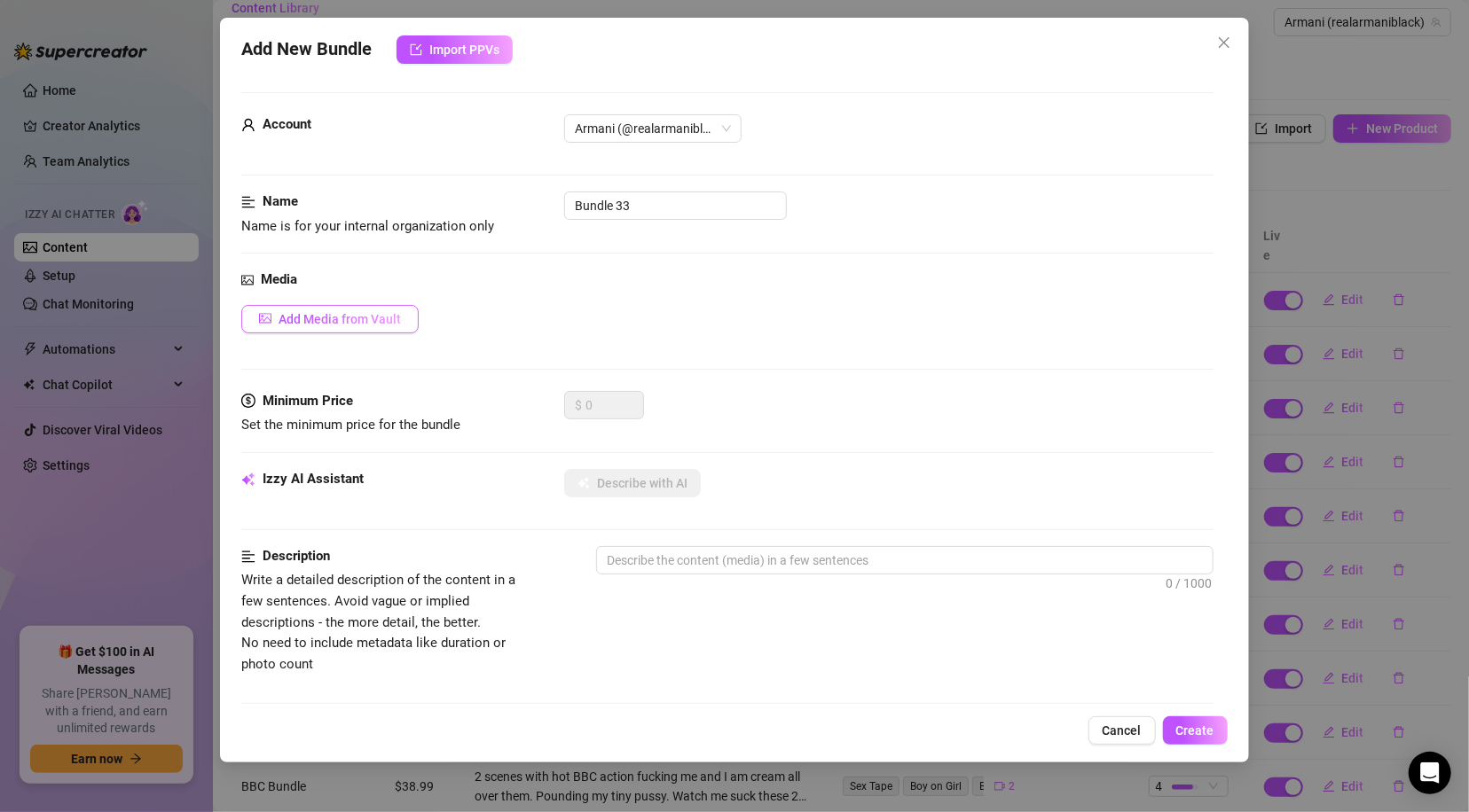
click at [316, 323] on span "Add Media from Vault" at bounding box center [340, 319] width 123 height 14
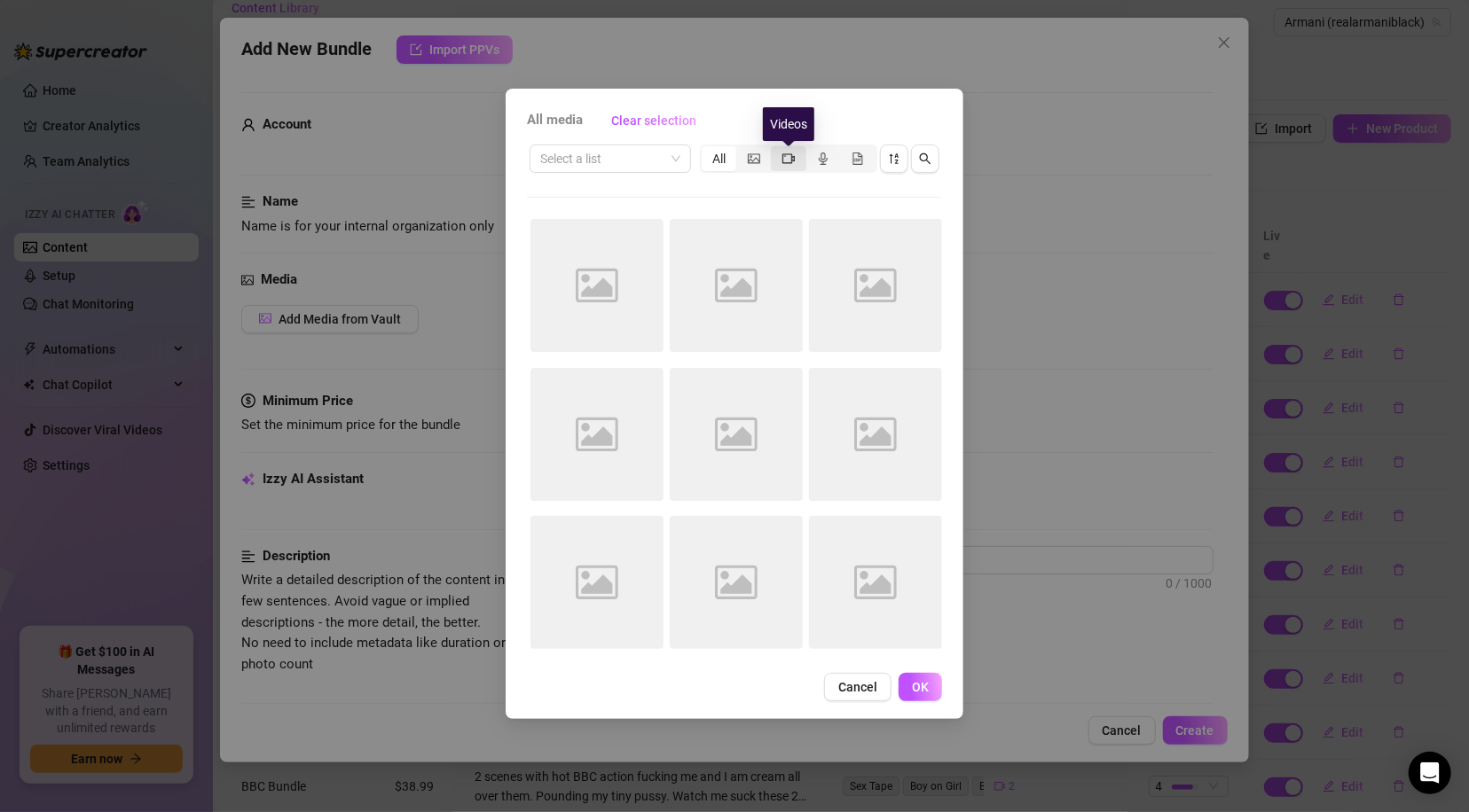
click at [786, 159] on icon "video-camera" at bounding box center [789, 159] width 13 height 13
click at [775, 149] on input "segmented control" at bounding box center [775, 149] width 0 height 0
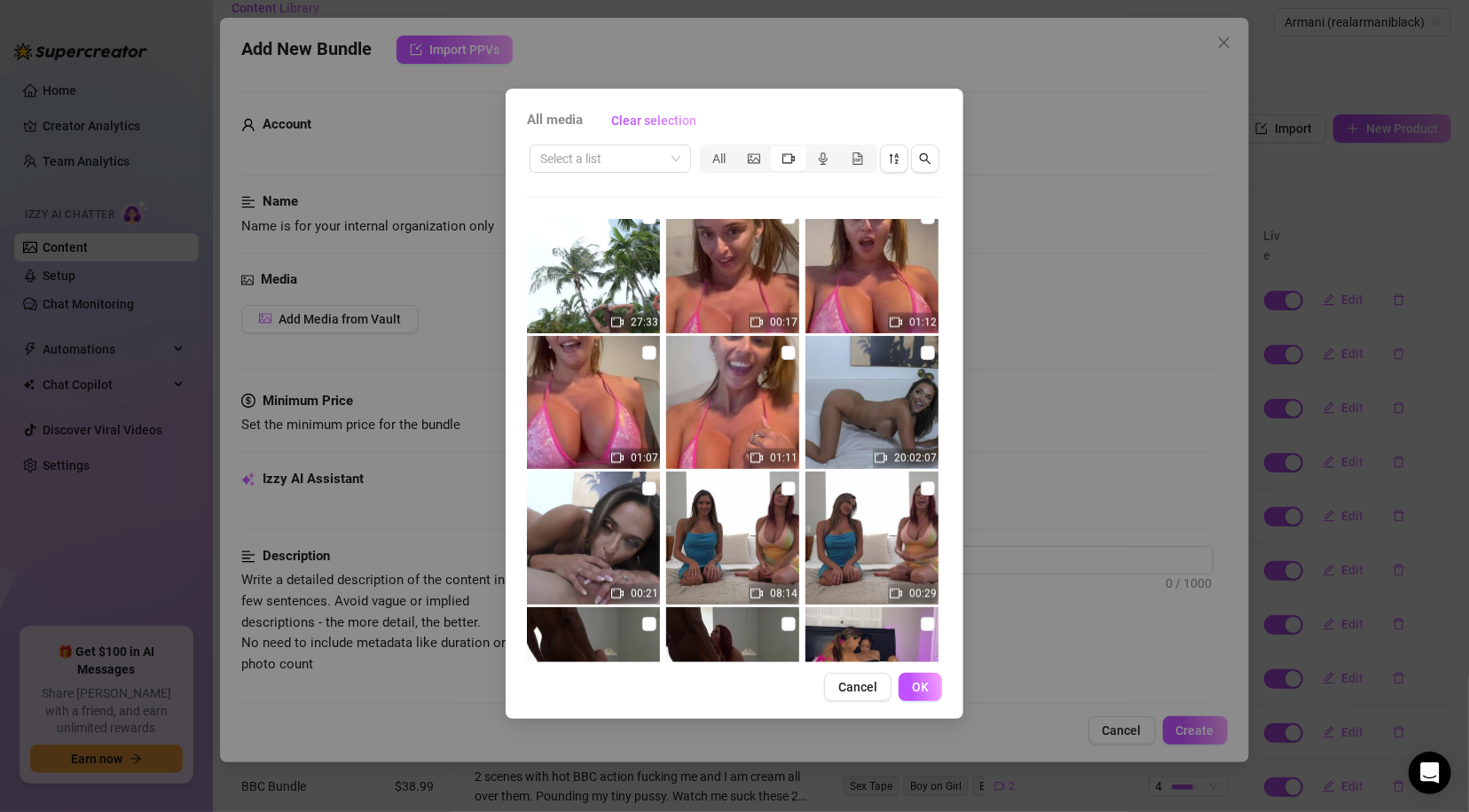
scroll to position [2060, 0]
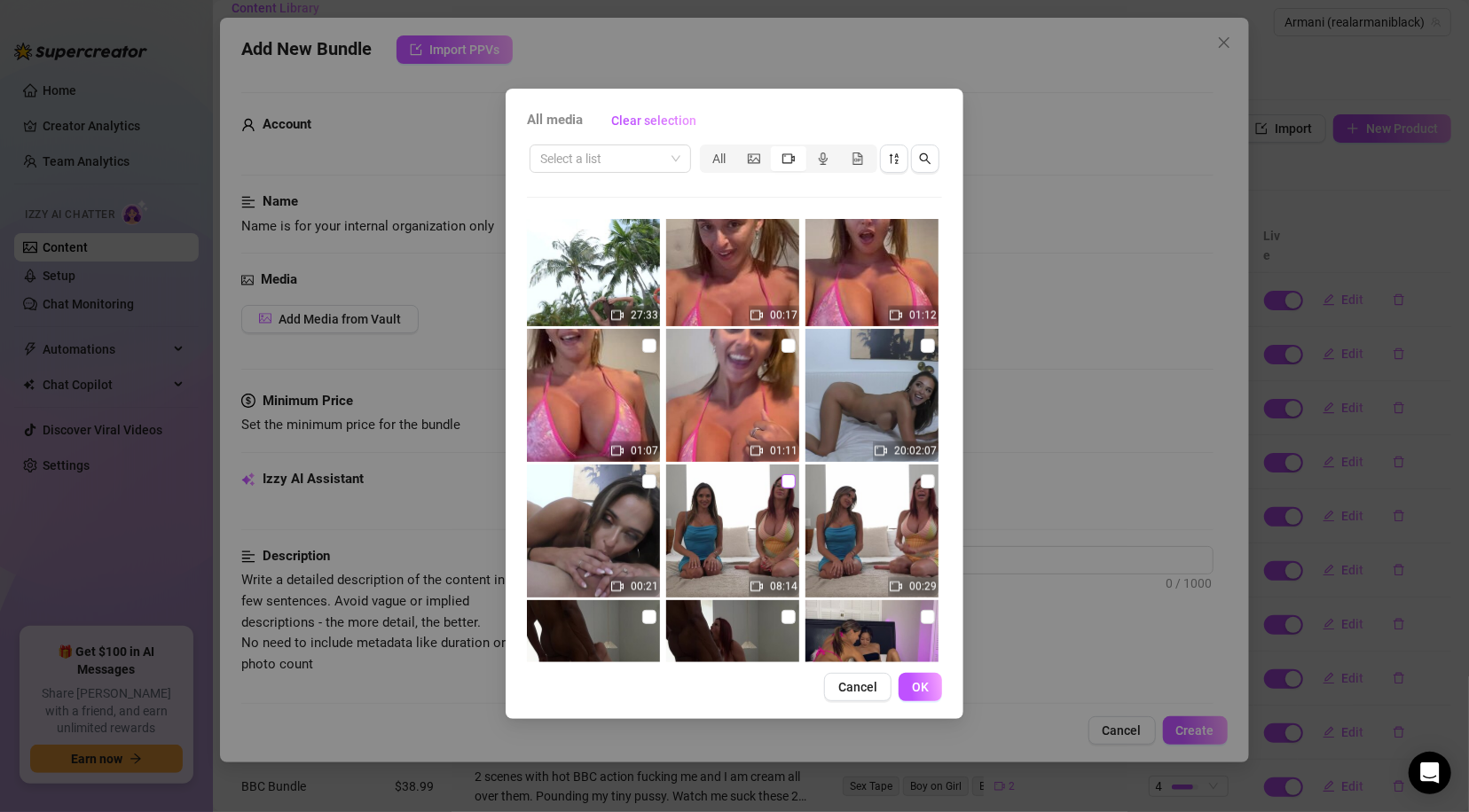
click at [781, 479] on input "checkbox" at bounding box center [788, 481] width 14 height 14
checkbox input "true"
click at [921, 686] on span "OK" at bounding box center [919, 687] width 16 height 14
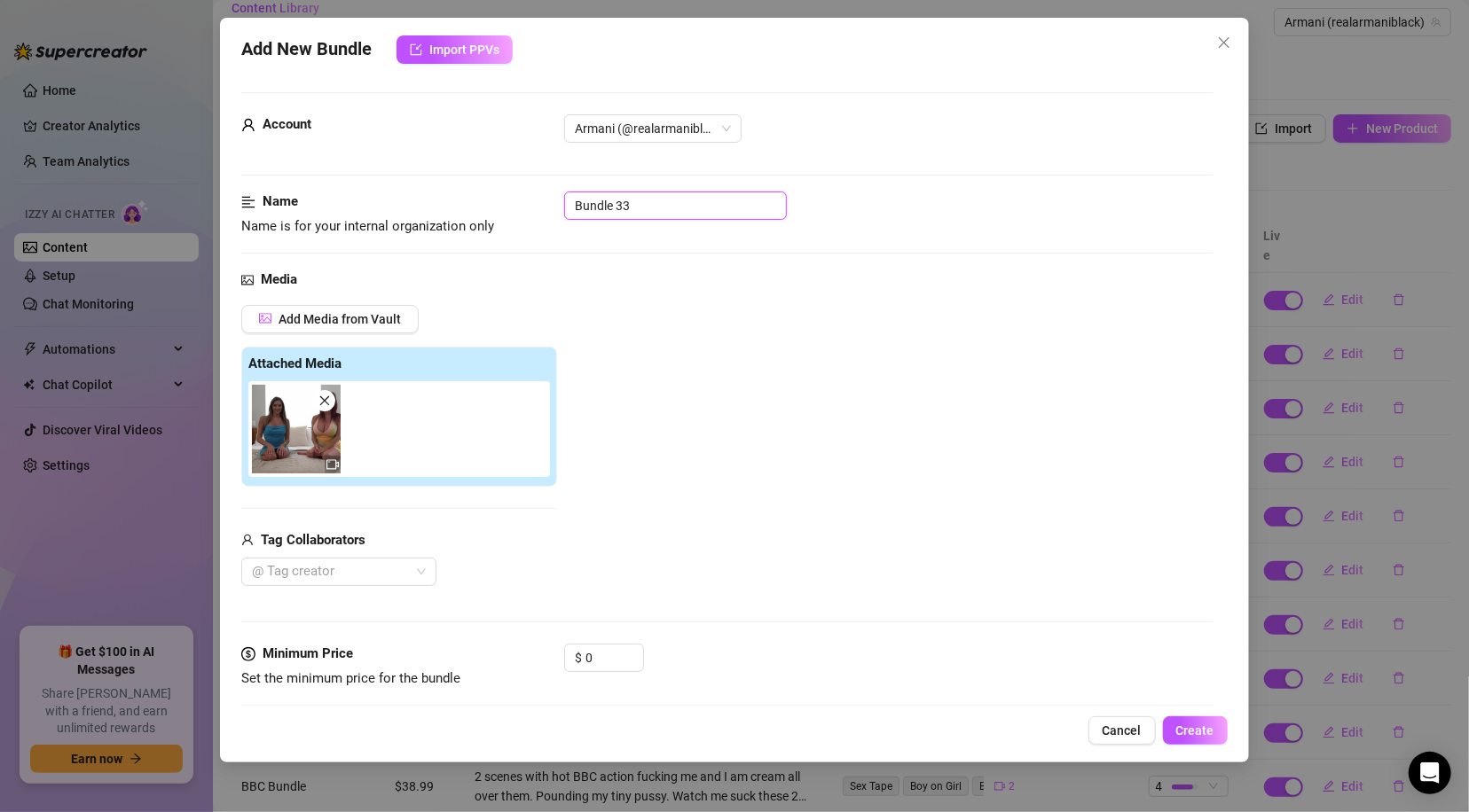
click at [686, 210] on input "Bundle 33" at bounding box center [675, 205] width 223 height 28
click at [689, 208] on input "Bundle 33" at bounding box center [675, 205] width 223 height 28
drag, startPoint x: 689, startPoint y: 208, endPoint x: 588, endPoint y: 229, distance: 103.2
click at [588, 229] on div "Name Name is for your internal organization only Bundle 33" at bounding box center [726, 213] width 971 height 45
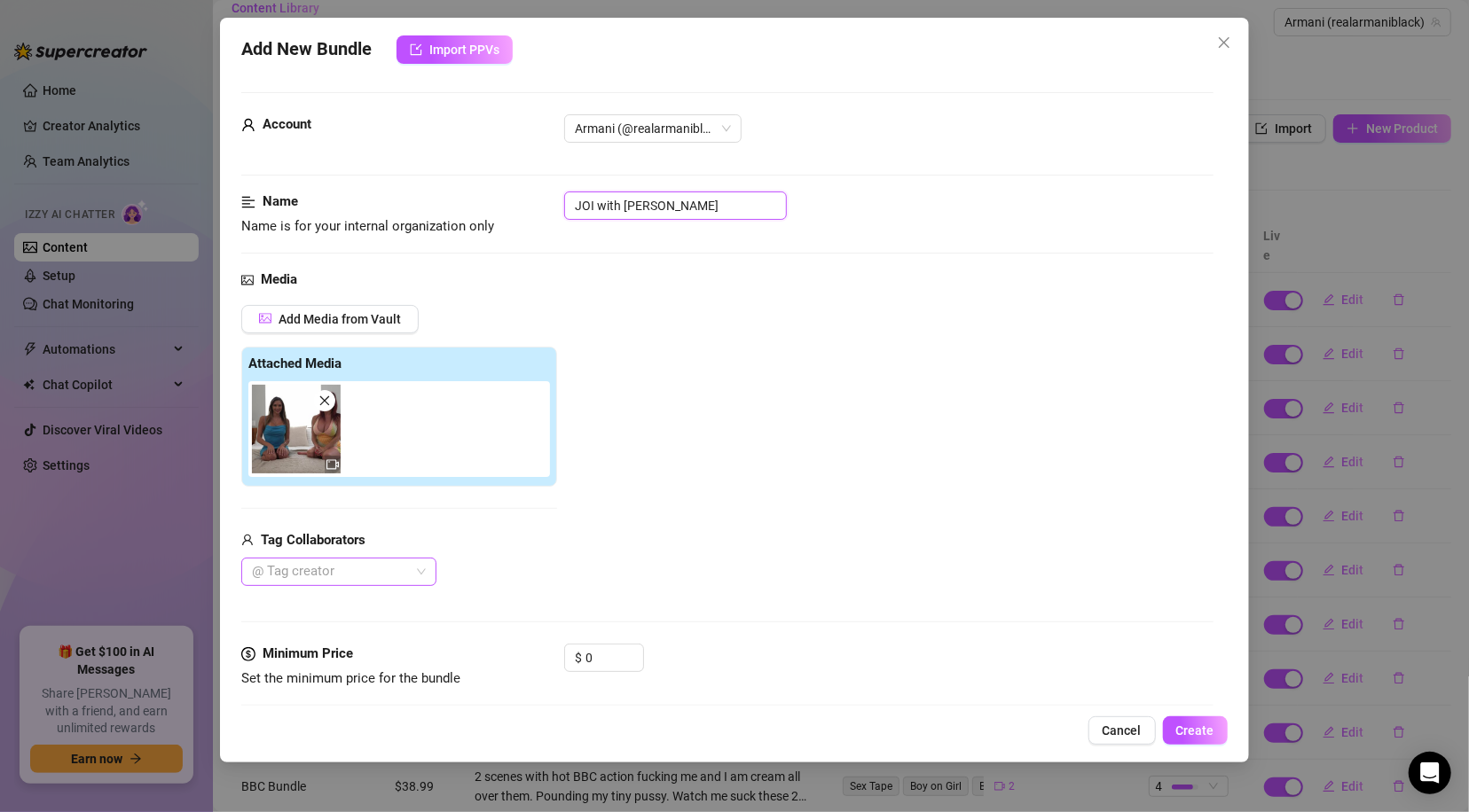
click at [308, 571] on div at bounding box center [329, 571] width 169 height 25
type input "JOI with [PERSON_NAME]"
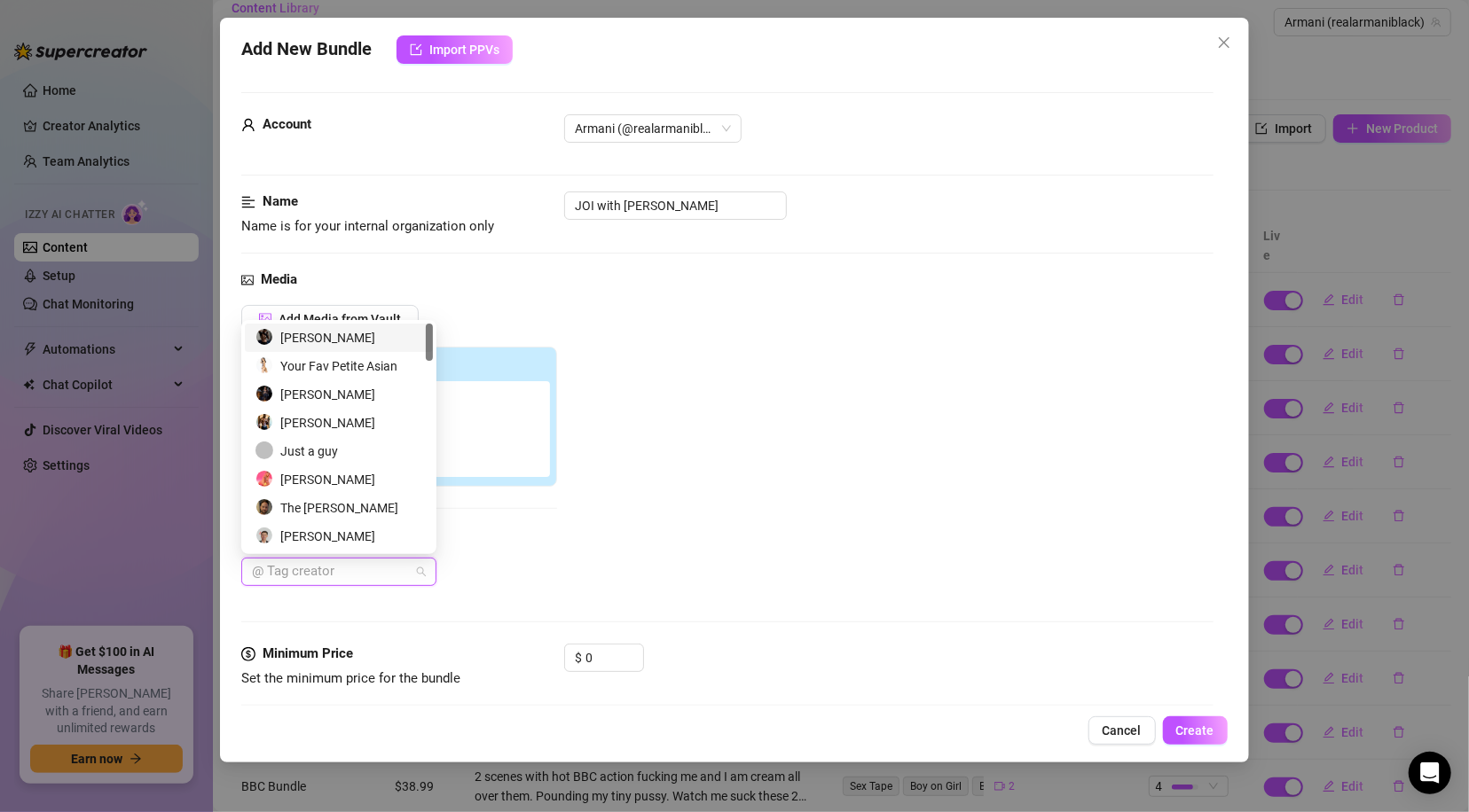
type input "a"
click at [350, 387] on div "[PERSON_NAME]" at bounding box center [339, 394] width 167 height 19
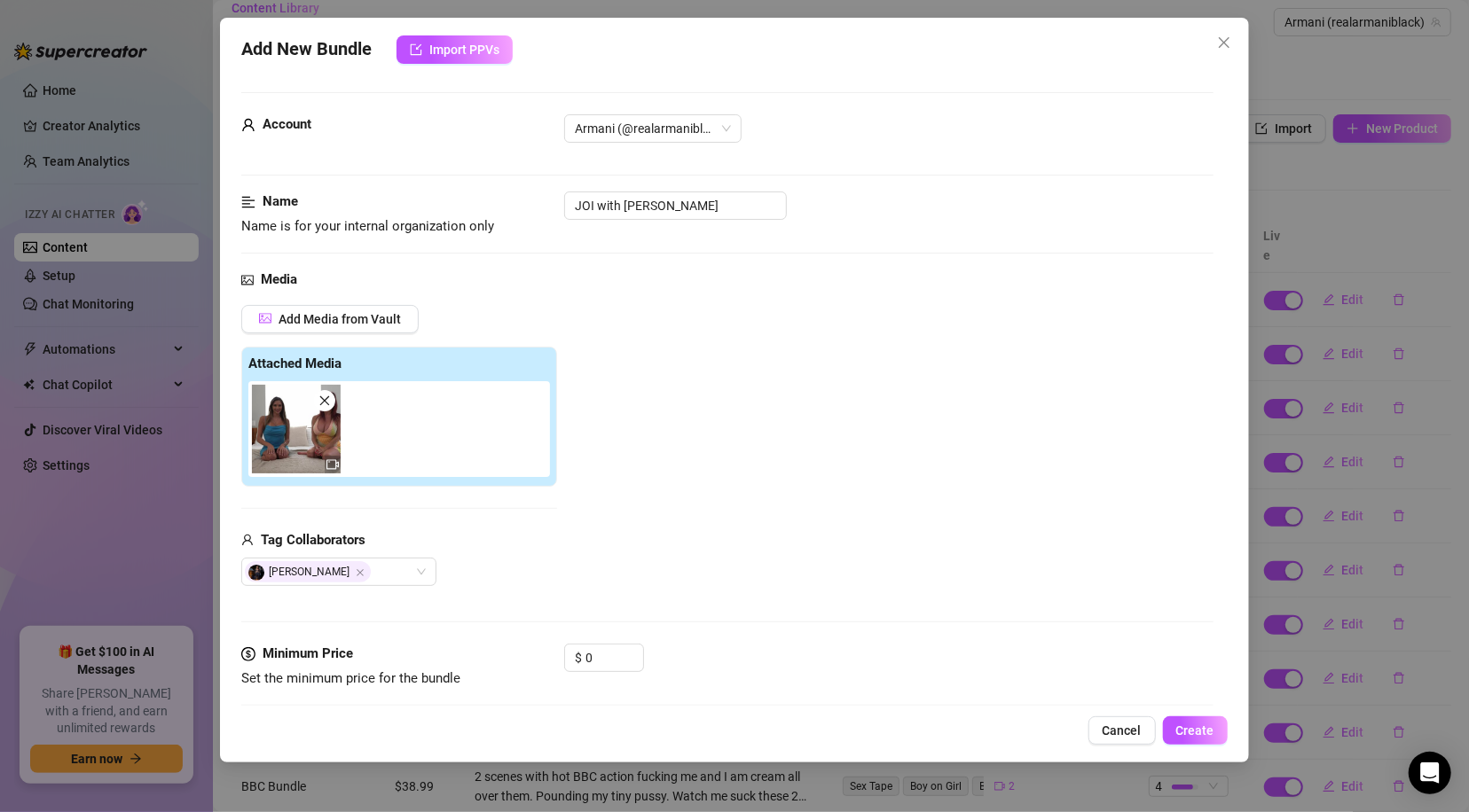
click at [616, 406] on div "Add Media from Vault Attached Media Tag Collaborators [PERSON_NAME]" at bounding box center [726, 446] width 971 height 282
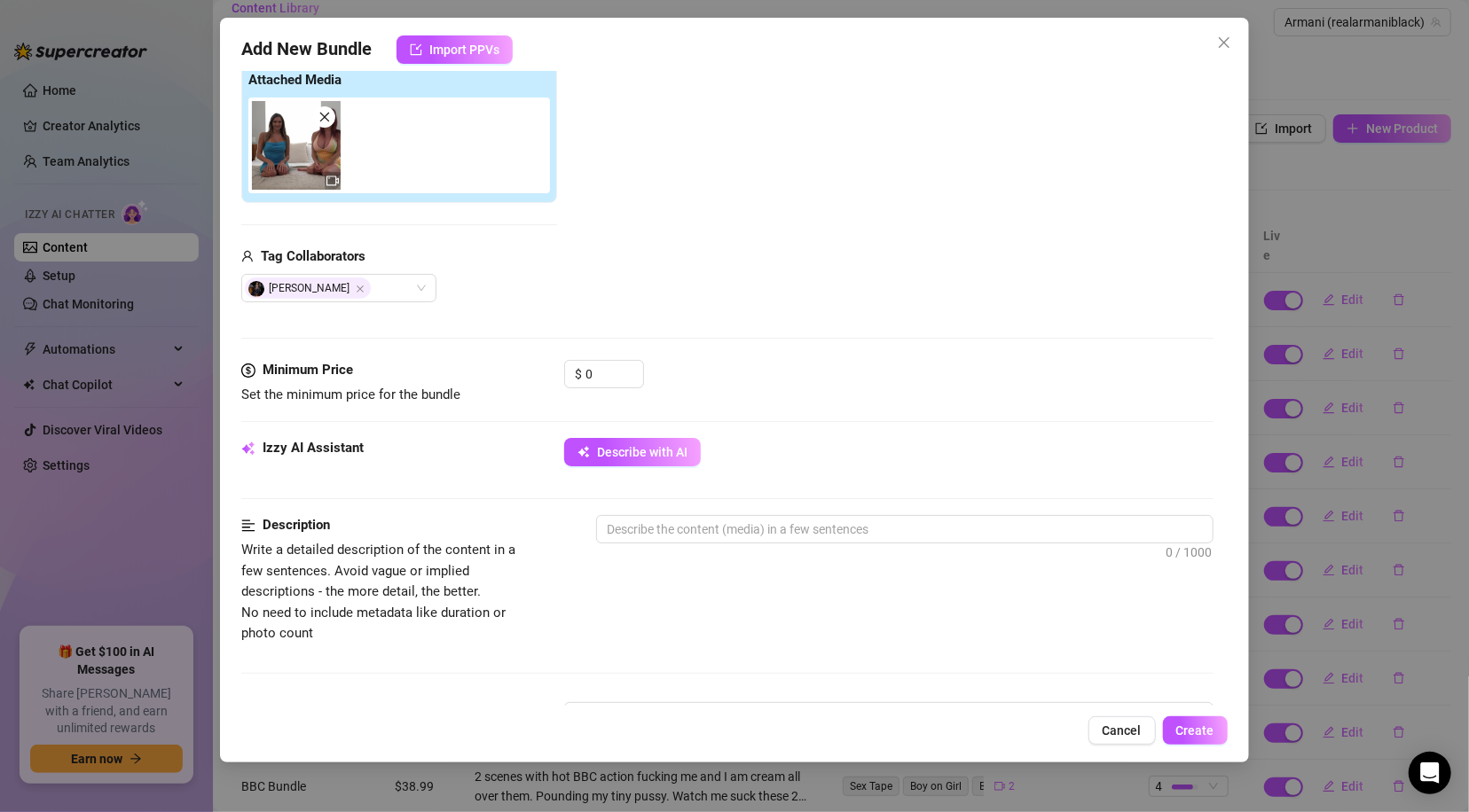
scroll to position [357, 0]
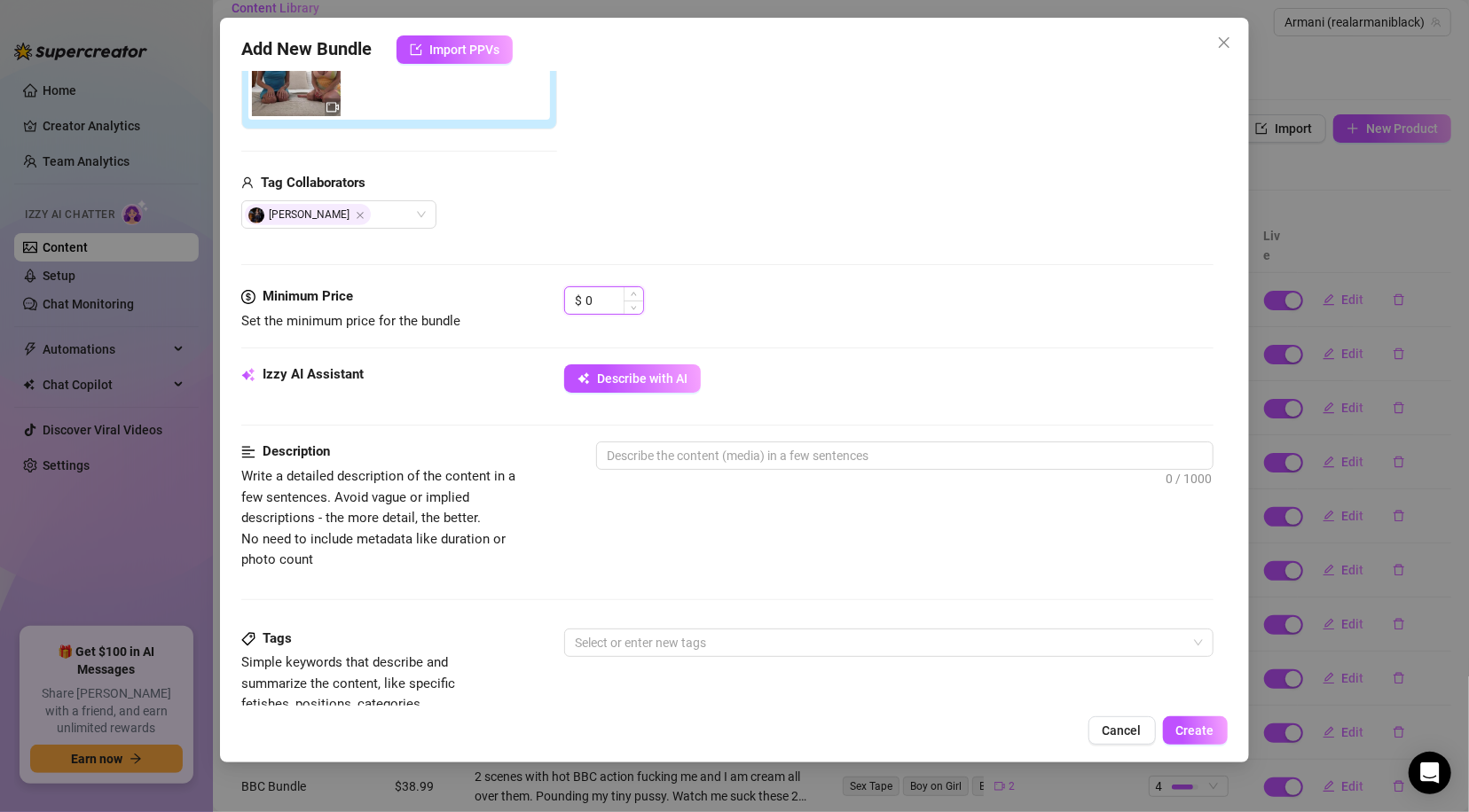
click at [595, 299] on input "0" at bounding box center [614, 300] width 58 height 27
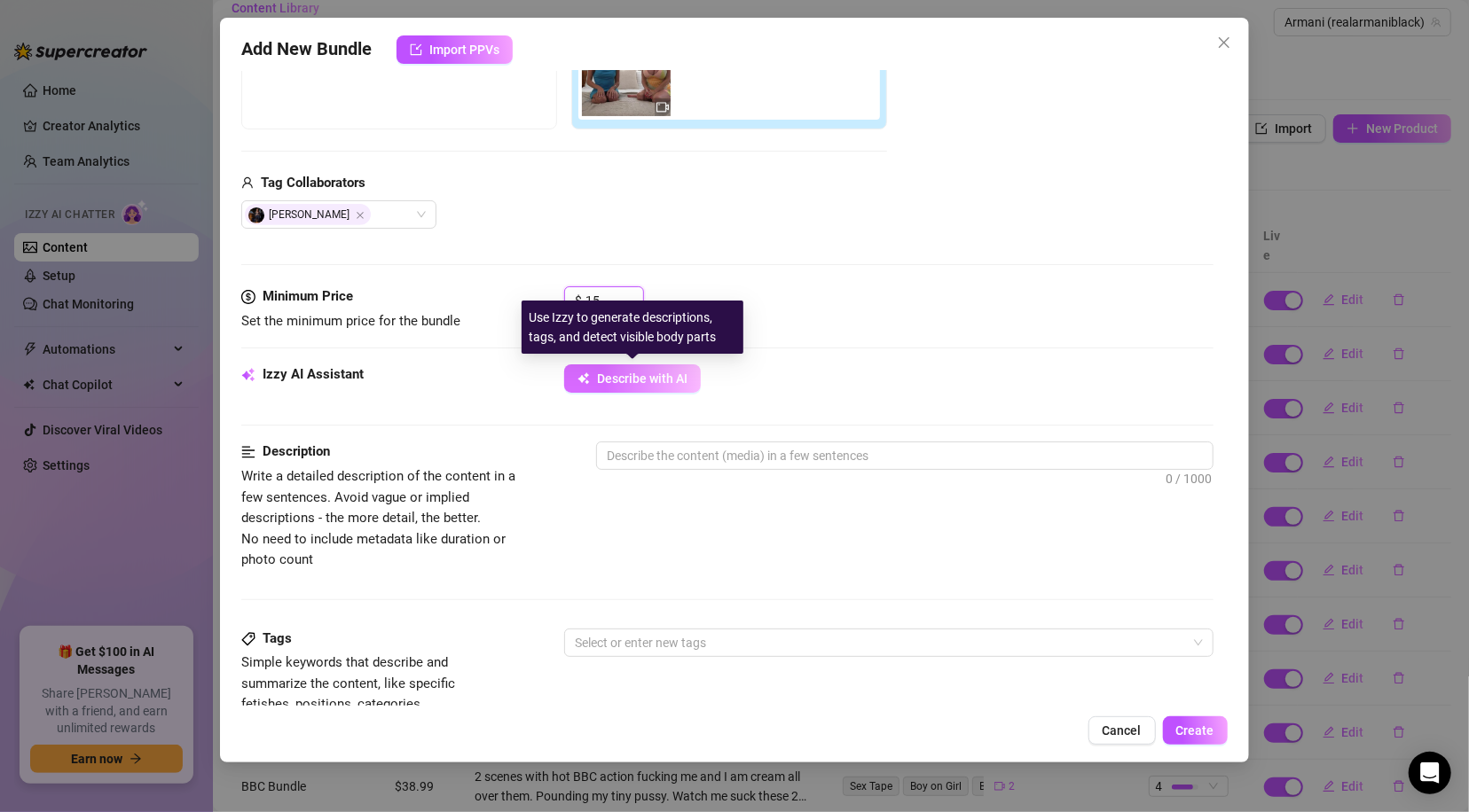
type input "15"
click at [616, 382] on span "Describe with AI" at bounding box center [642, 378] width 91 height 14
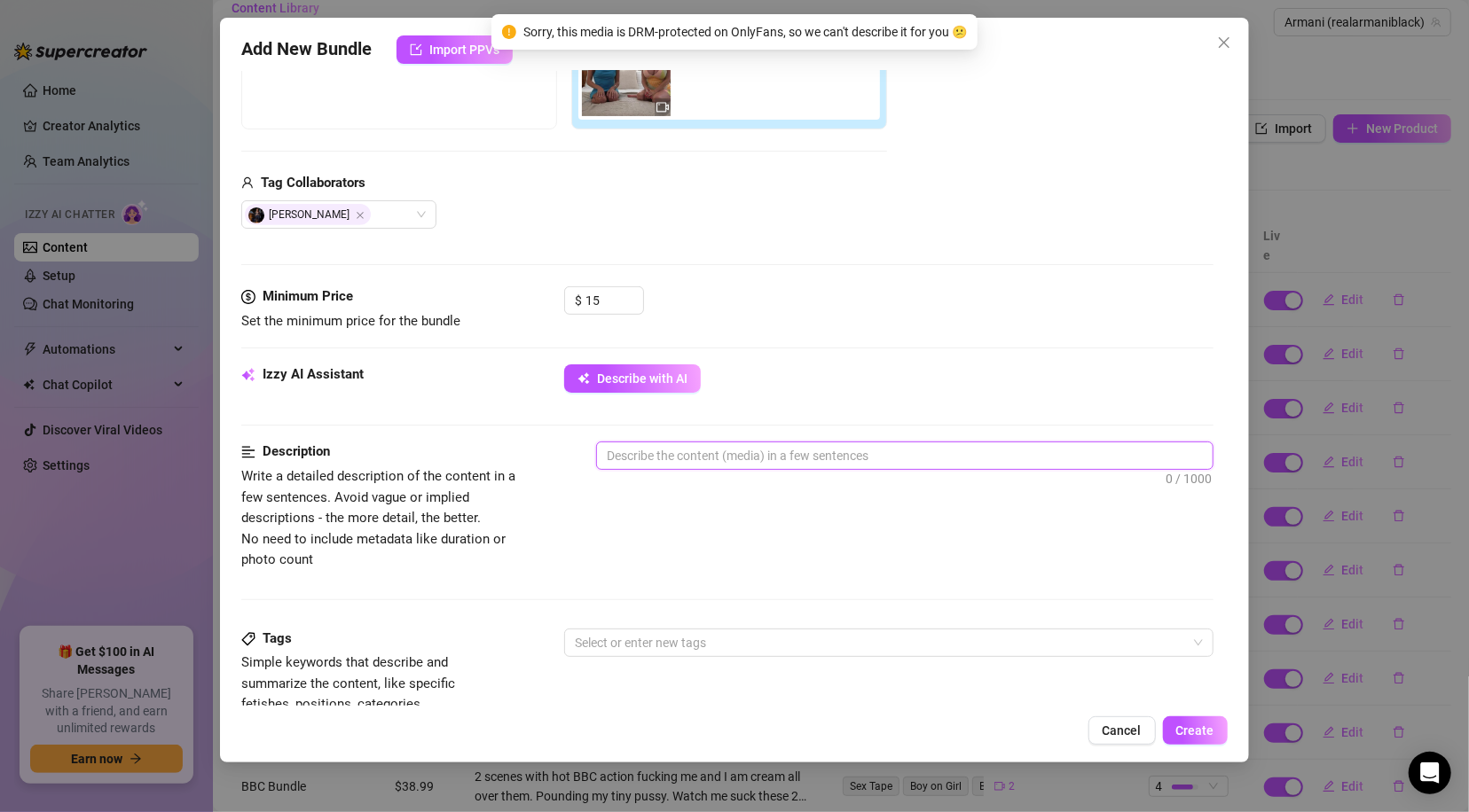
click at [655, 456] on textarea at bounding box center [904, 455] width 615 height 27
type textarea "T"
type textarea "Th"
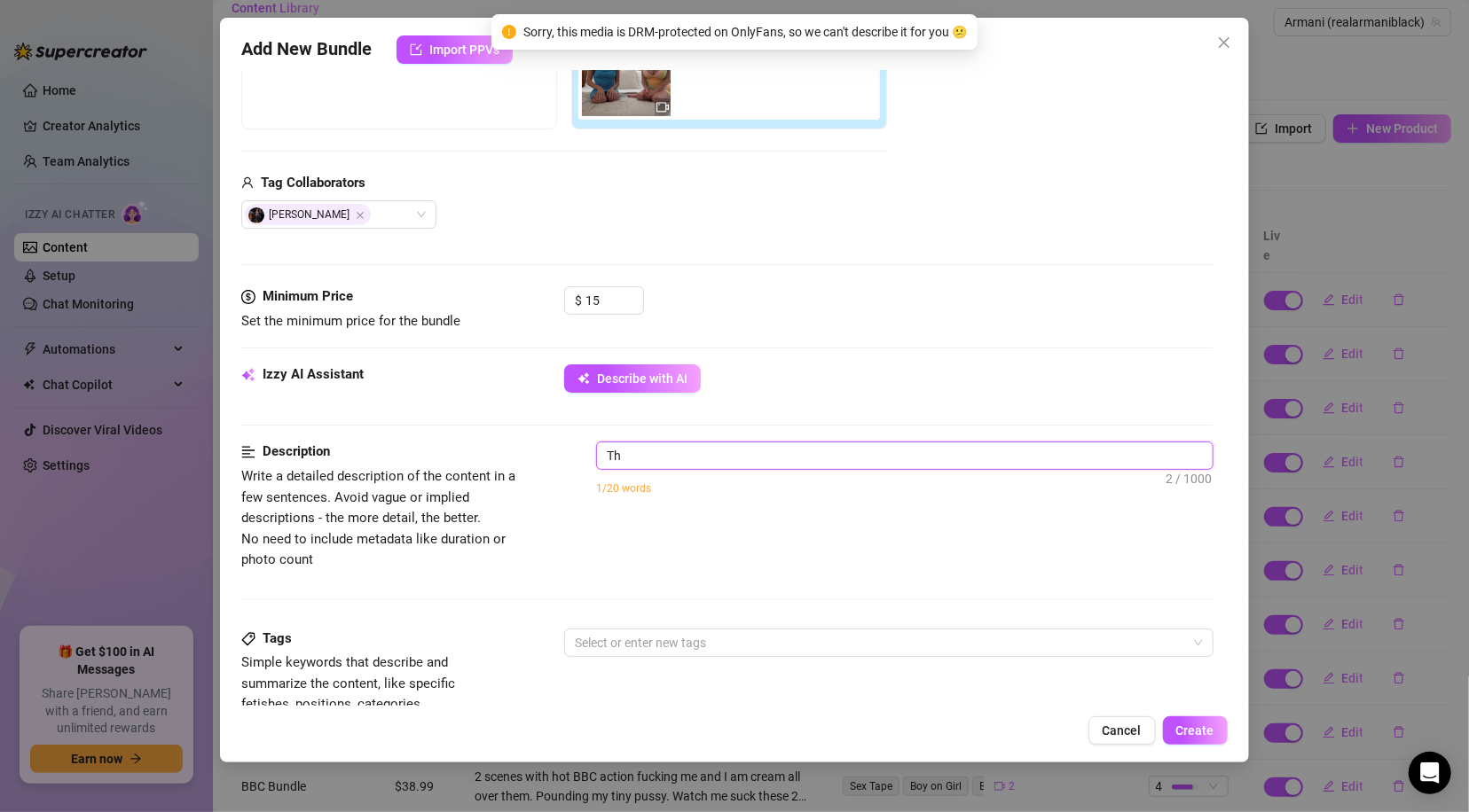
type textarea "Thi"
type textarea "This"
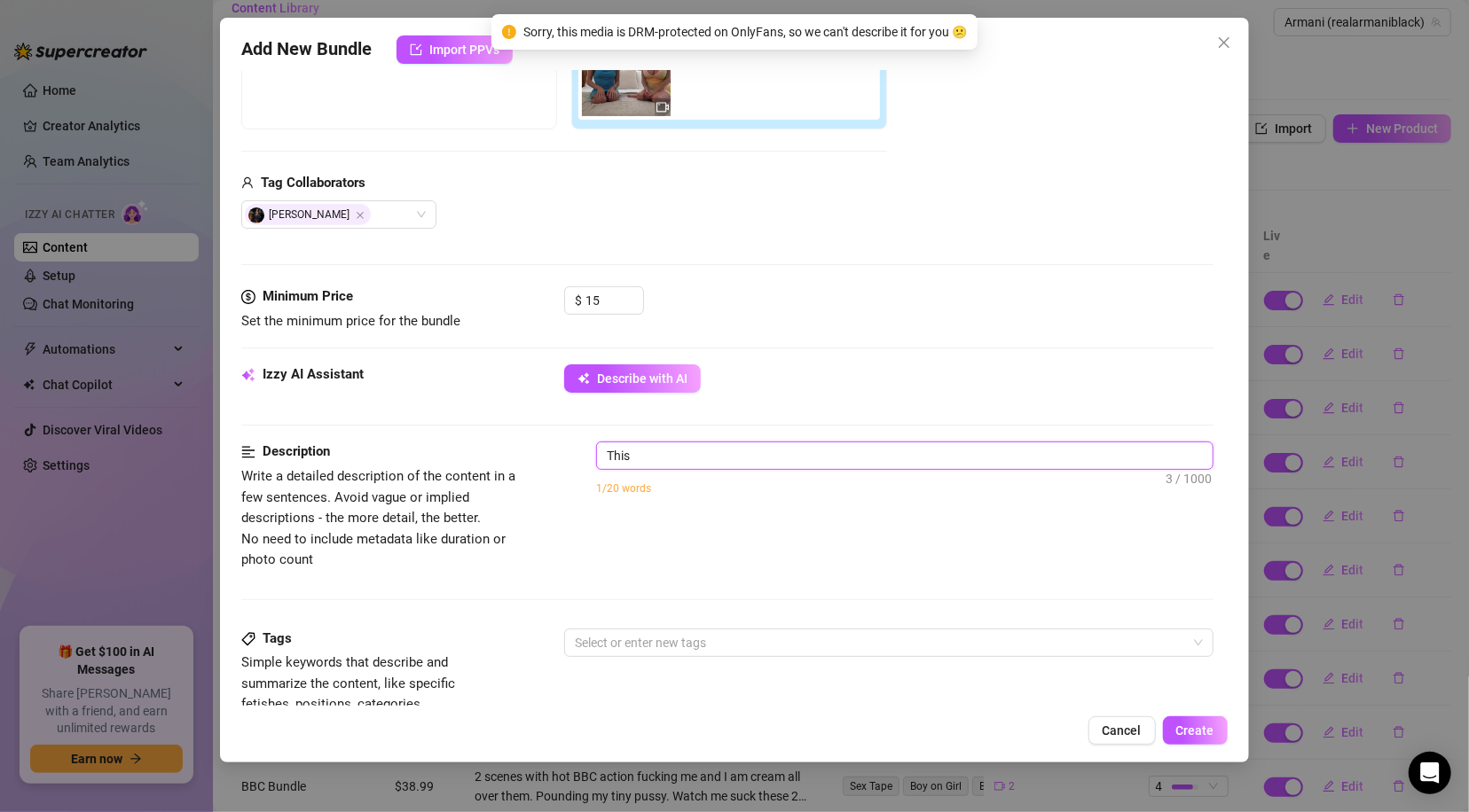
type textarea "This"
type textarea "This i"
type textarea "This is"
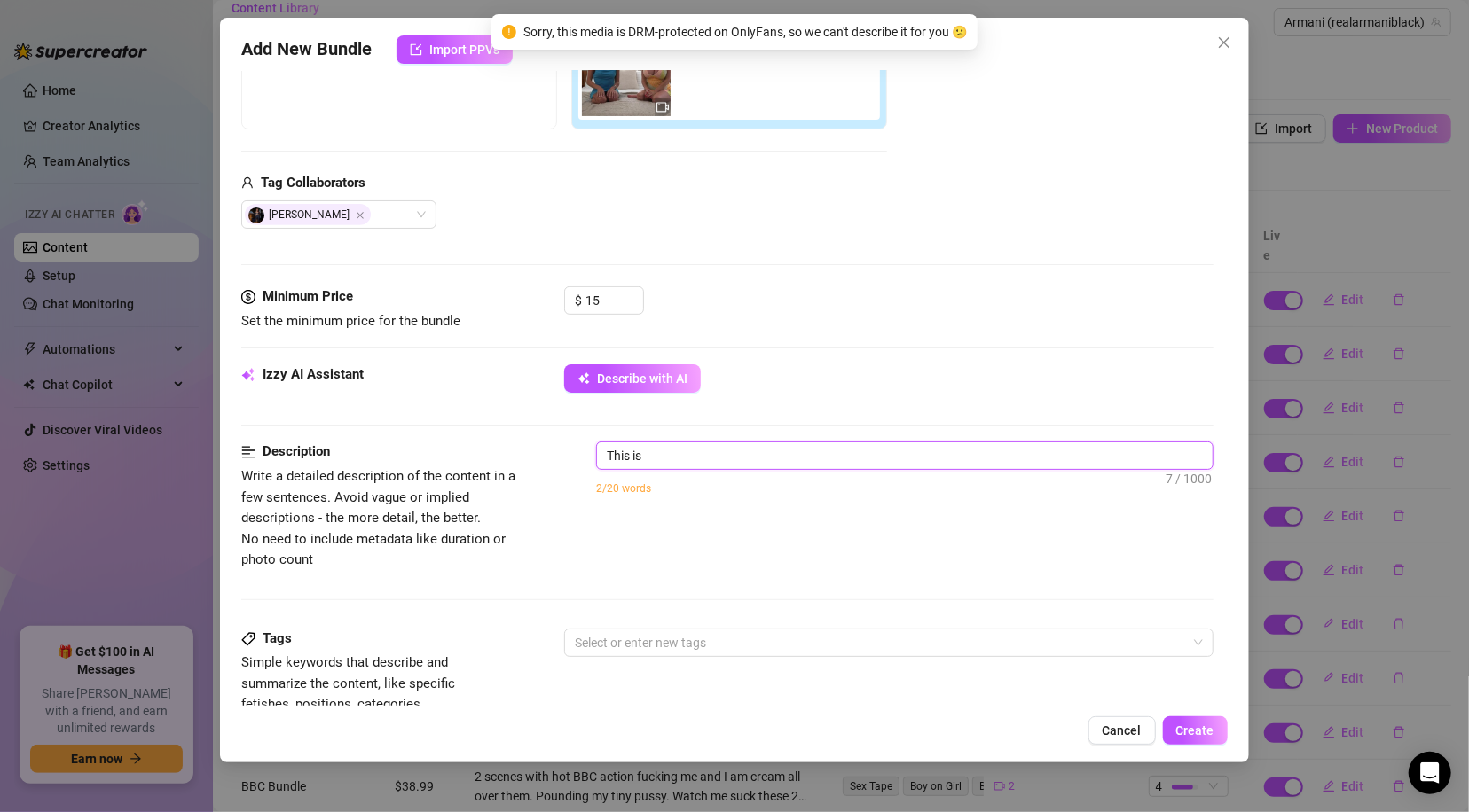
type textarea "This is"
type textarea "This is a"
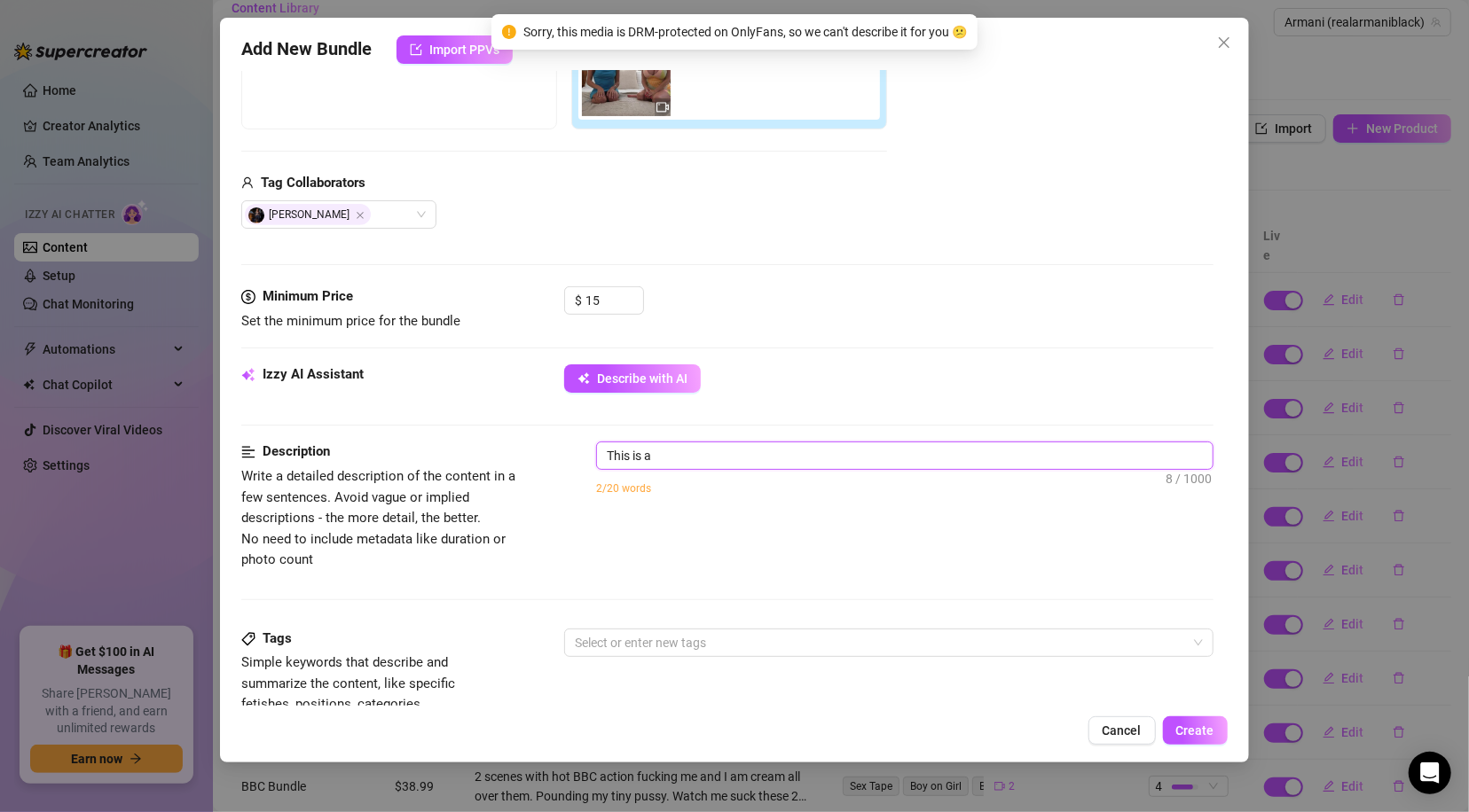
type textarea "This is a"
type textarea "This is a J"
type textarea "This is a JO"
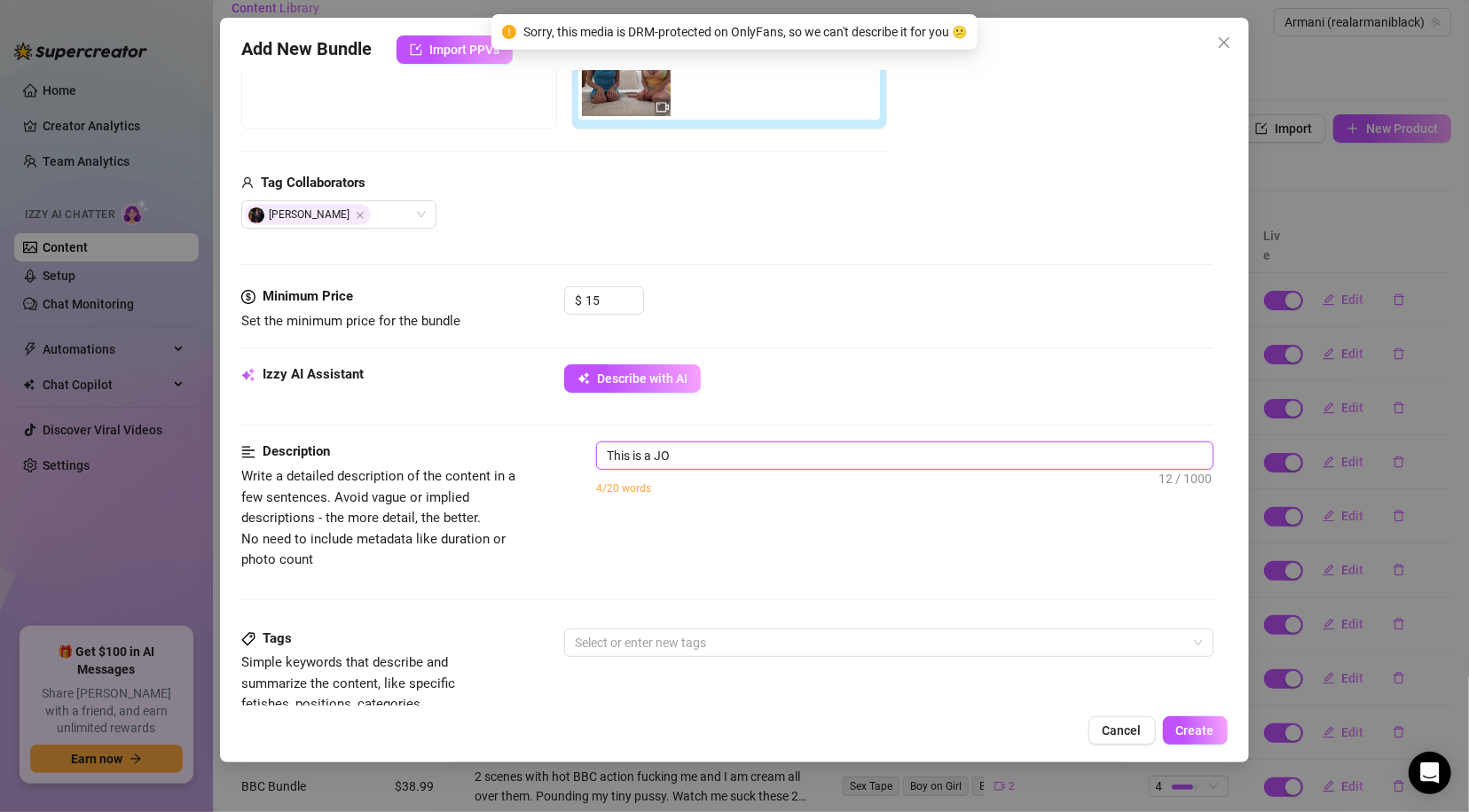
type textarea "This is a JOI"
type textarea "This is a JOI v"
type textarea "This is a JOI vi"
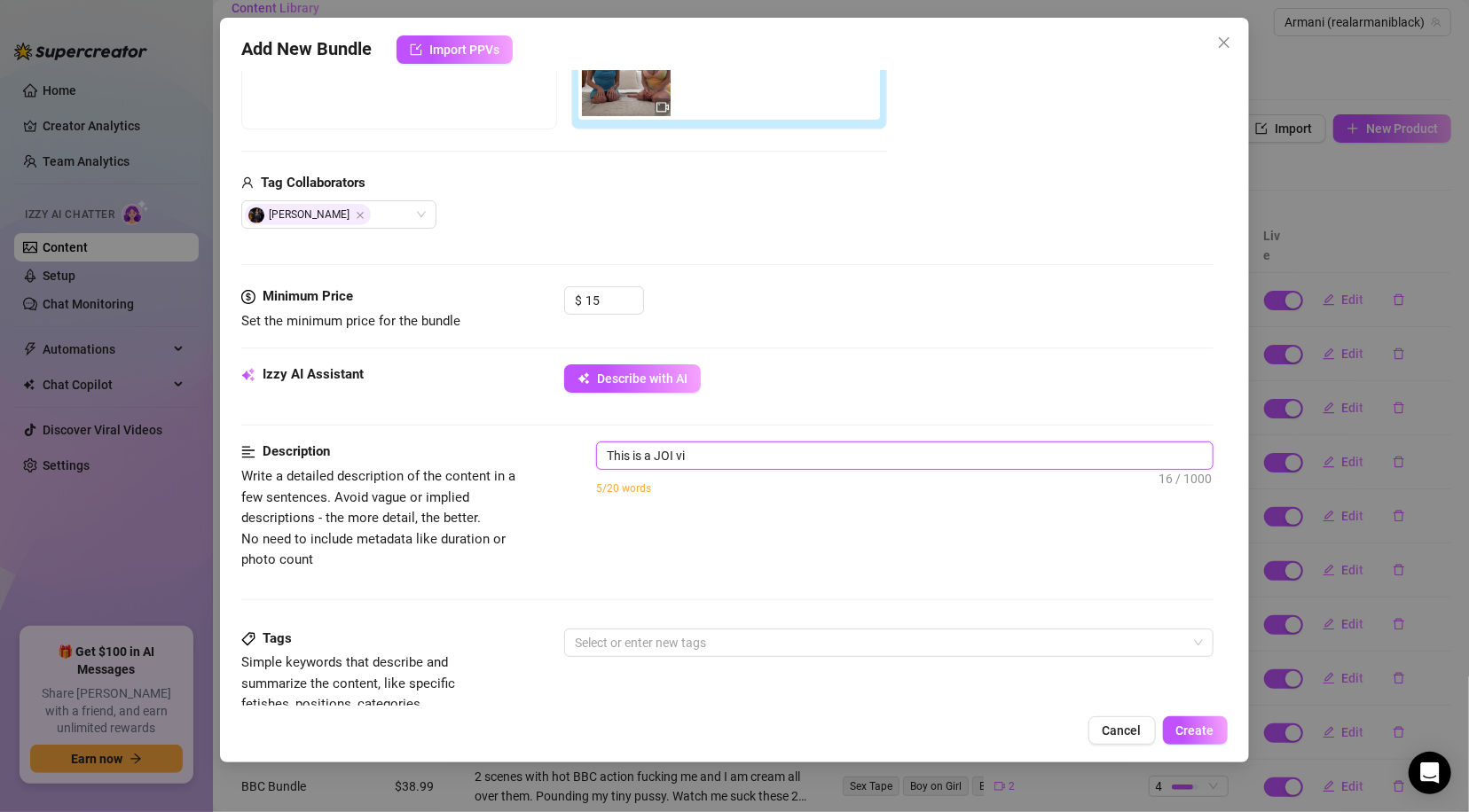
type textarea "This is a JOI vid"
type textarea "This is a JOI vide"
type textarea "This is a JOI video"
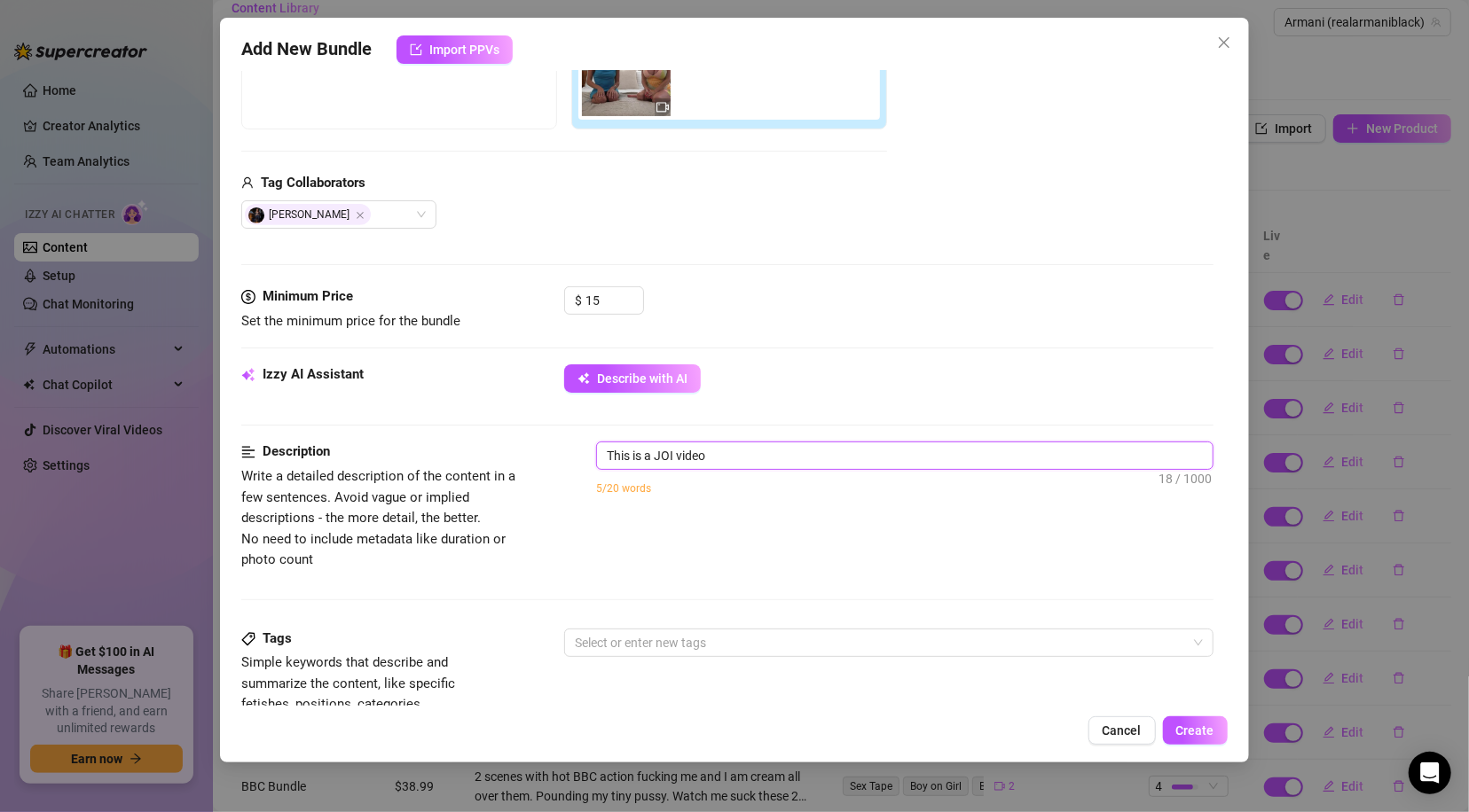
type textarea "This is a JOI video"
type textarea "This is a JOI video w"
type textarea "This is a JOI video wi"
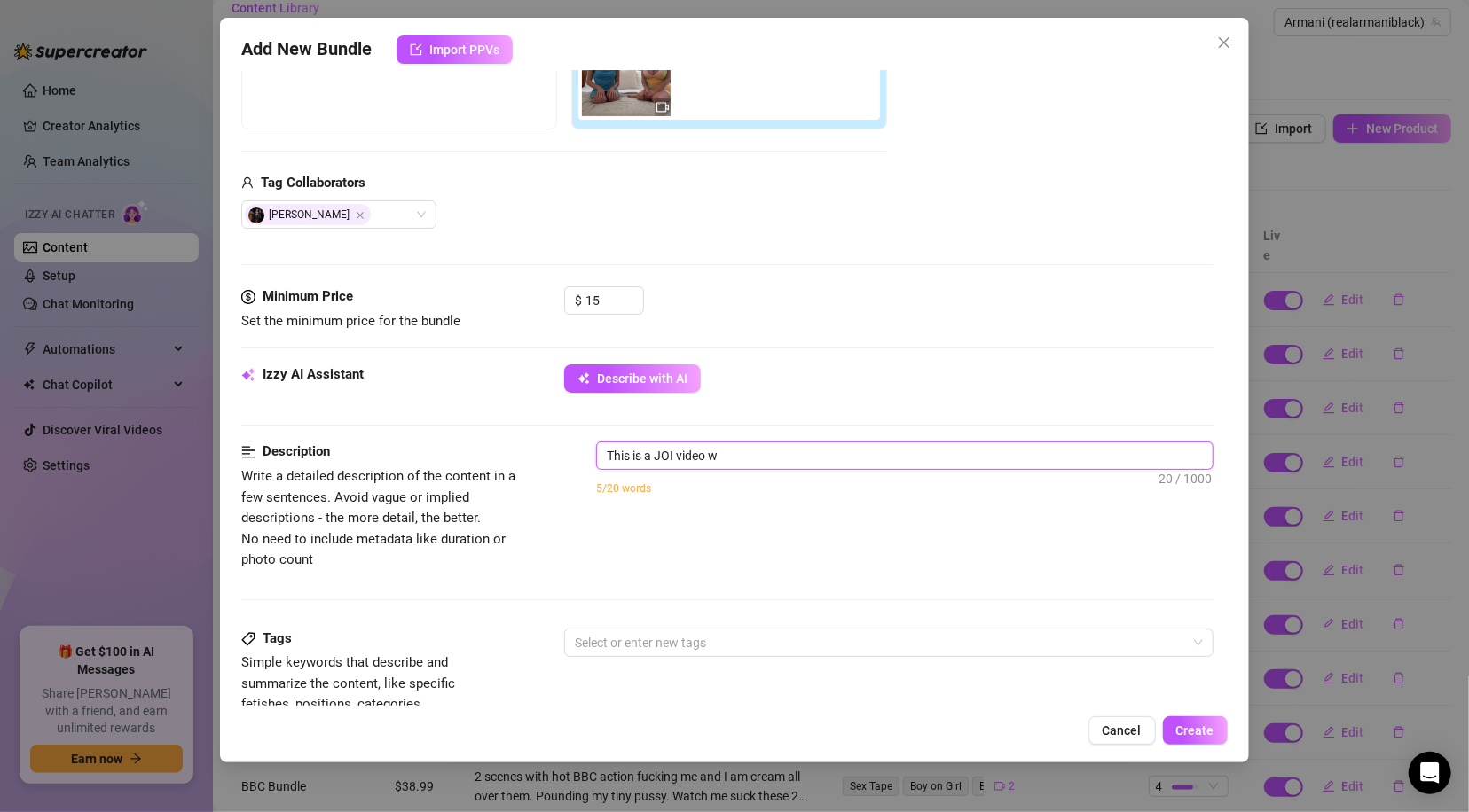
type textarea "This is a JOI video wi"
type textarea "This is a JOI video wit"
type textarea "This is a JOI video with"
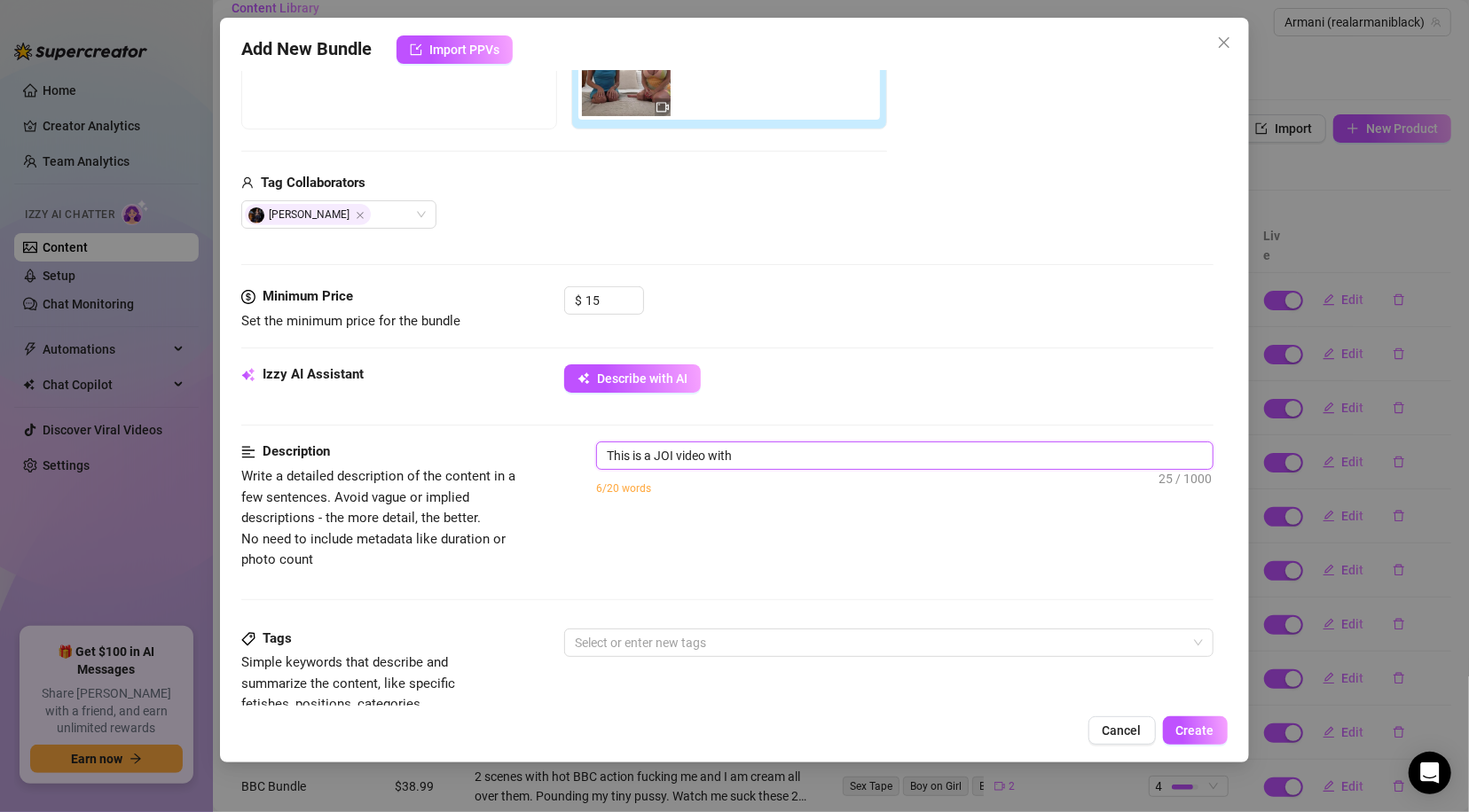
type textarea "This is a JOI video with A"
type textarea "This is a JOI video with [PERSON_NAME]"
type textarea "This is a JOI video with Ale"
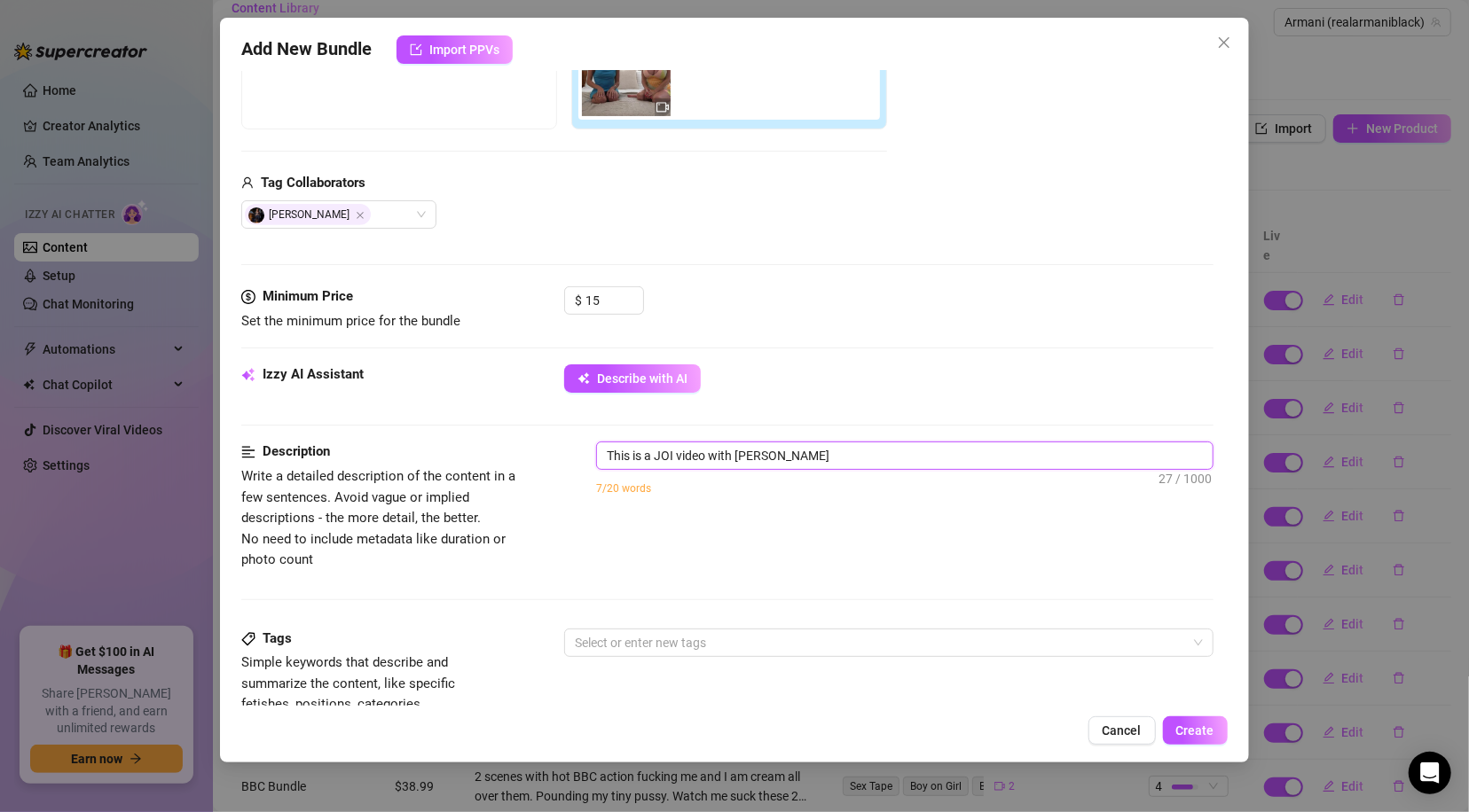
type textarea "This is a JOI video with Ale"
type textarea "This is a JOI video with [PERSON_NAME]"
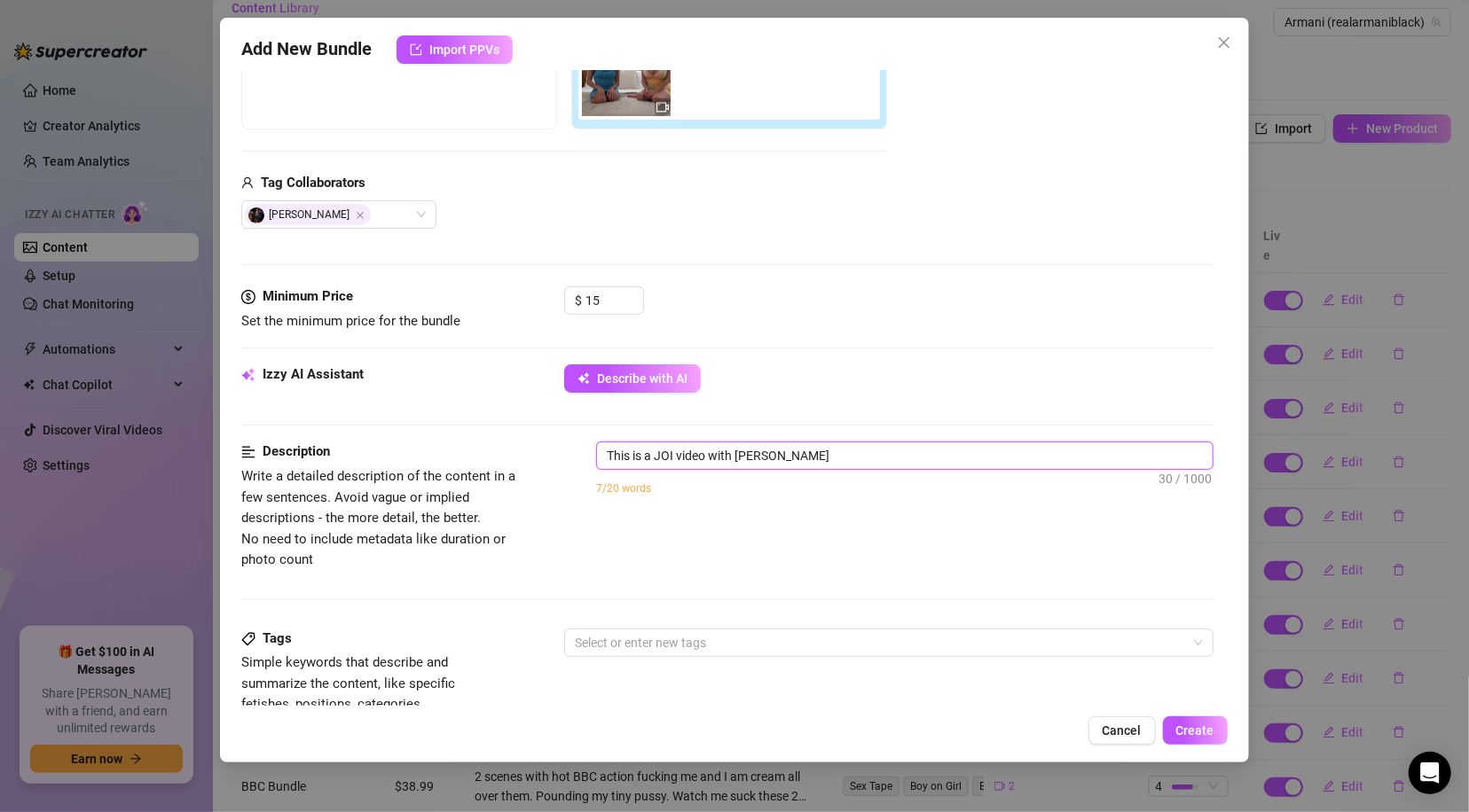
type textarea "This is a JOI video with [PERSON_NAME]"
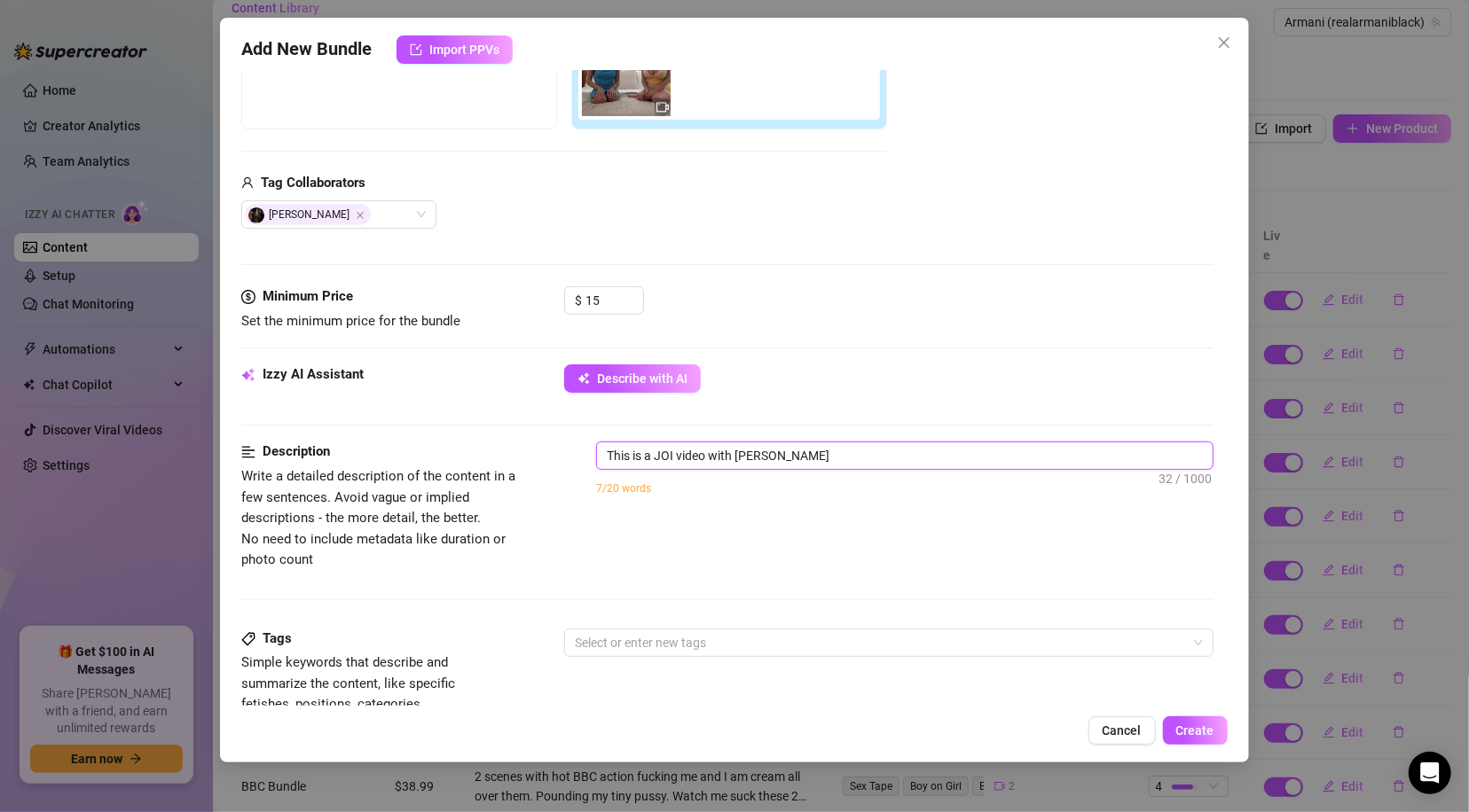
type textarea "This is a JOI video with [PERSON_NAME]"
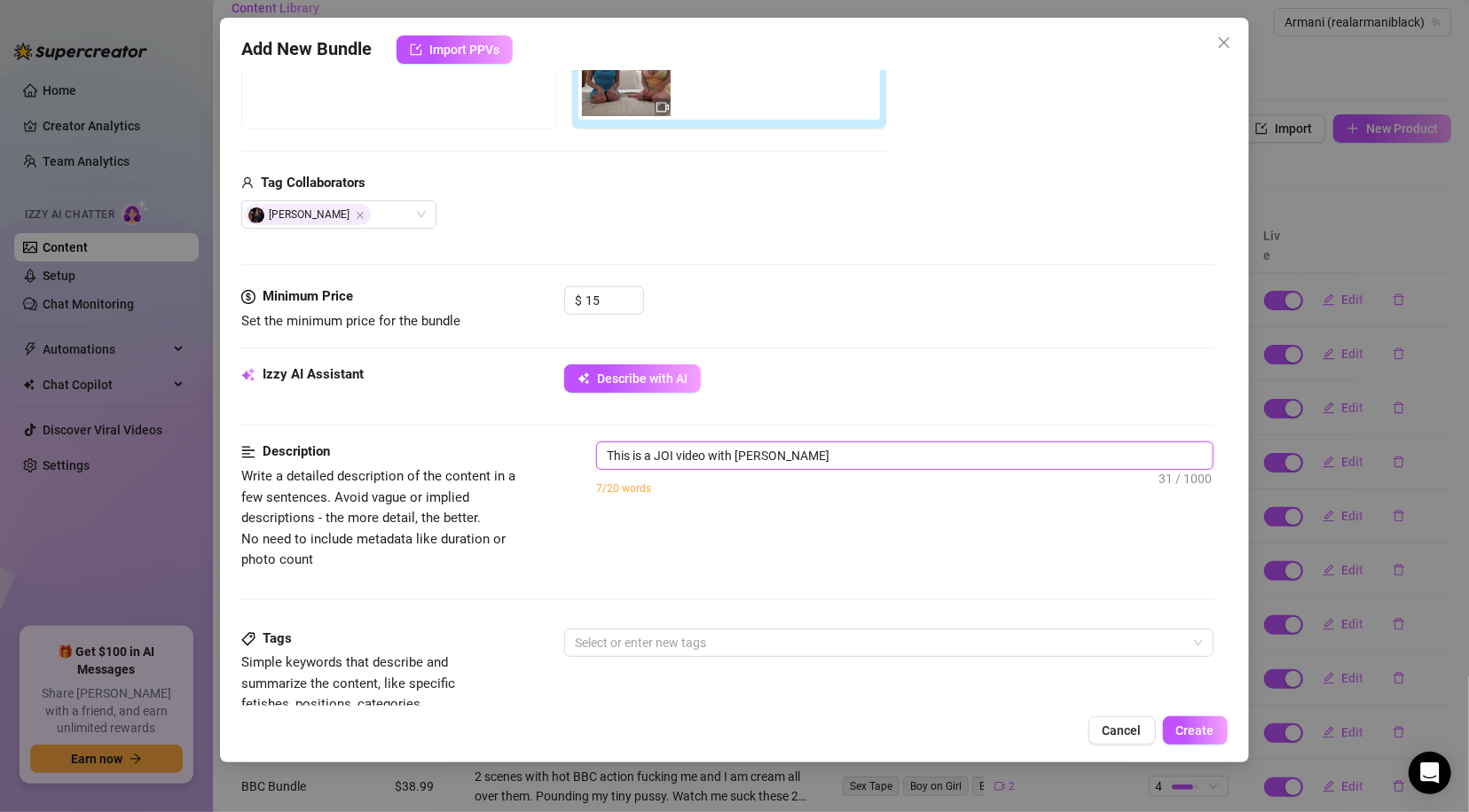
type textarea "This is a JOI video with [PERSON_NAME]"
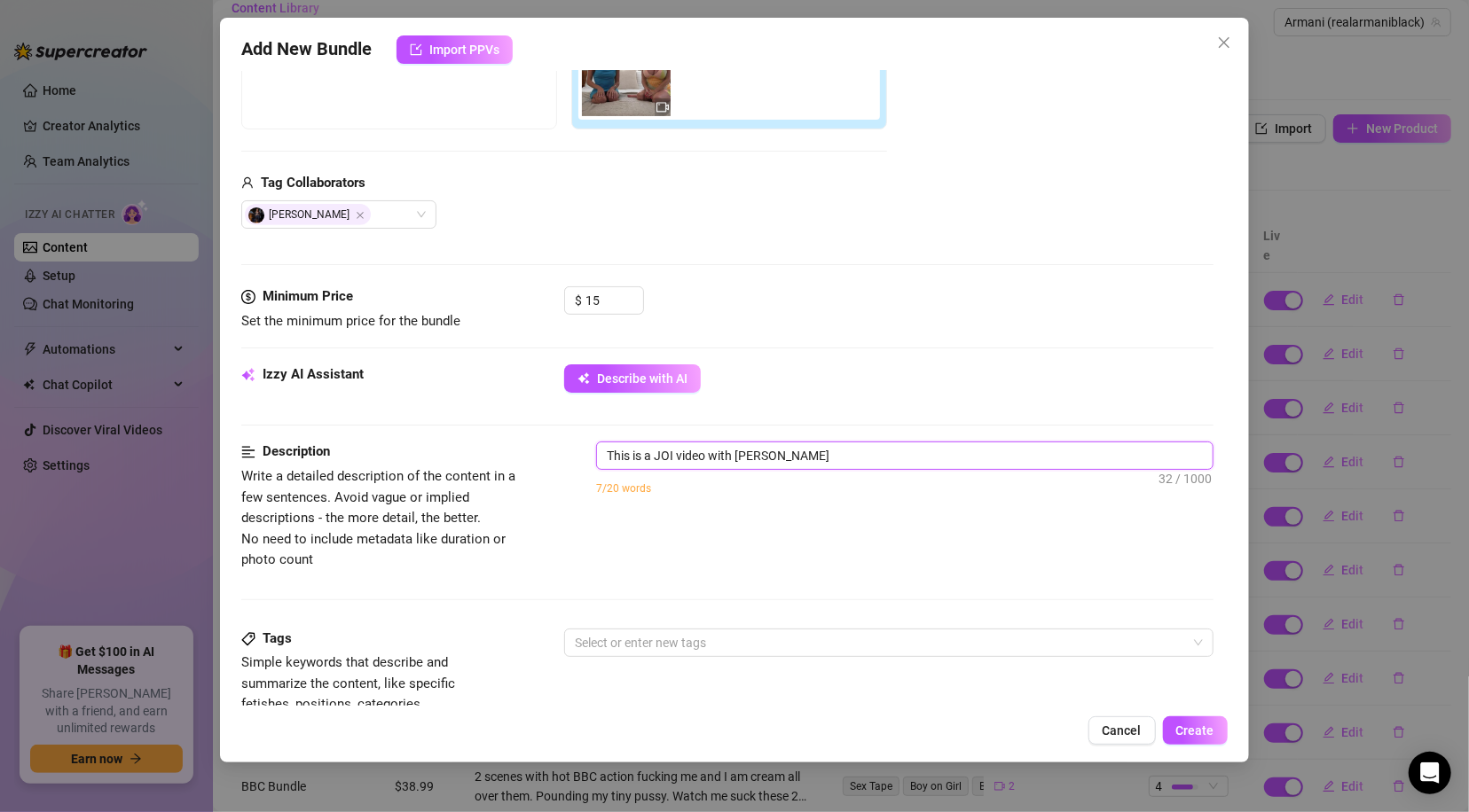
type textarea "This is a JOI video with [PERSON_NAME]"
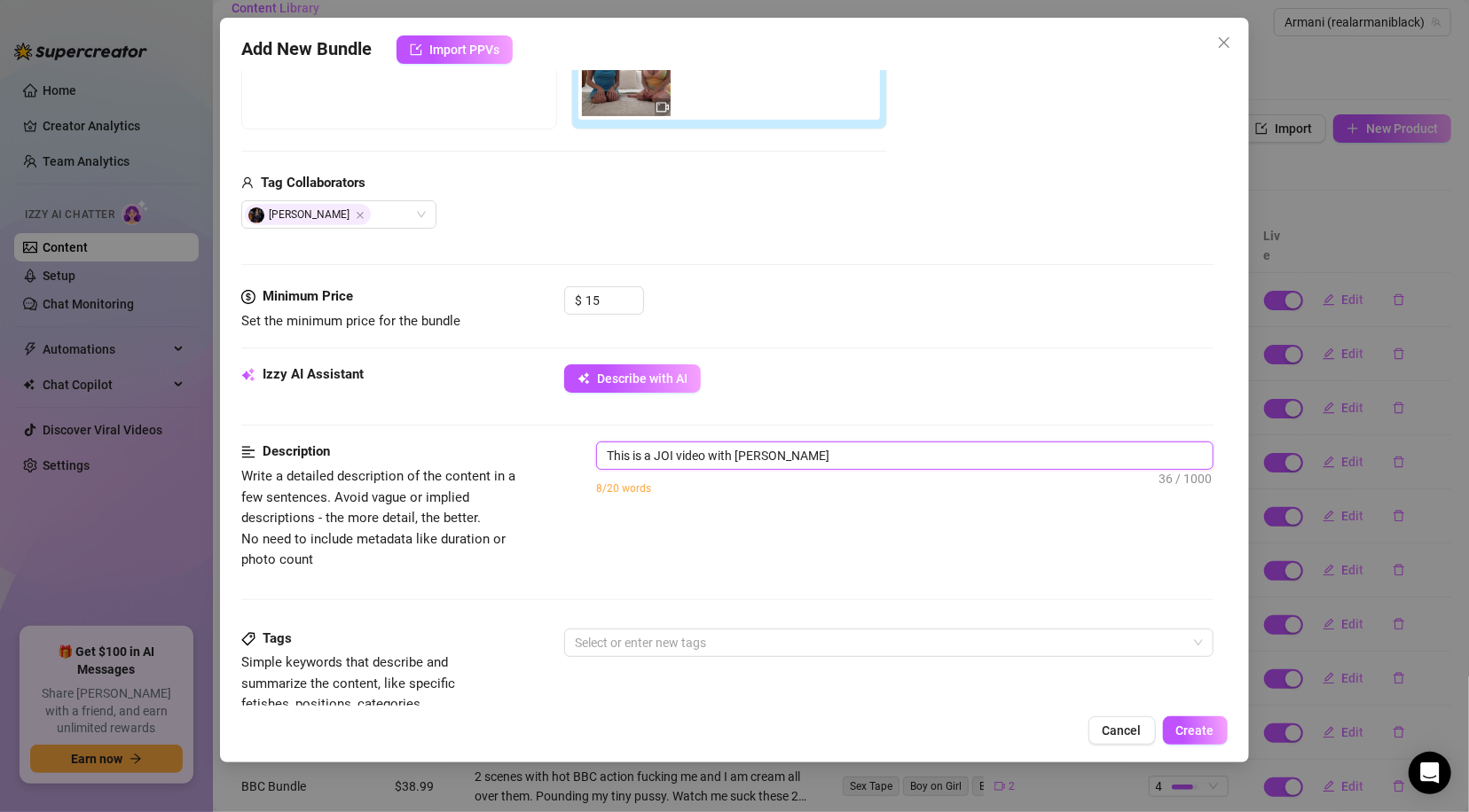
type textarea "This is a JOI video with [PERSON_NAME]"
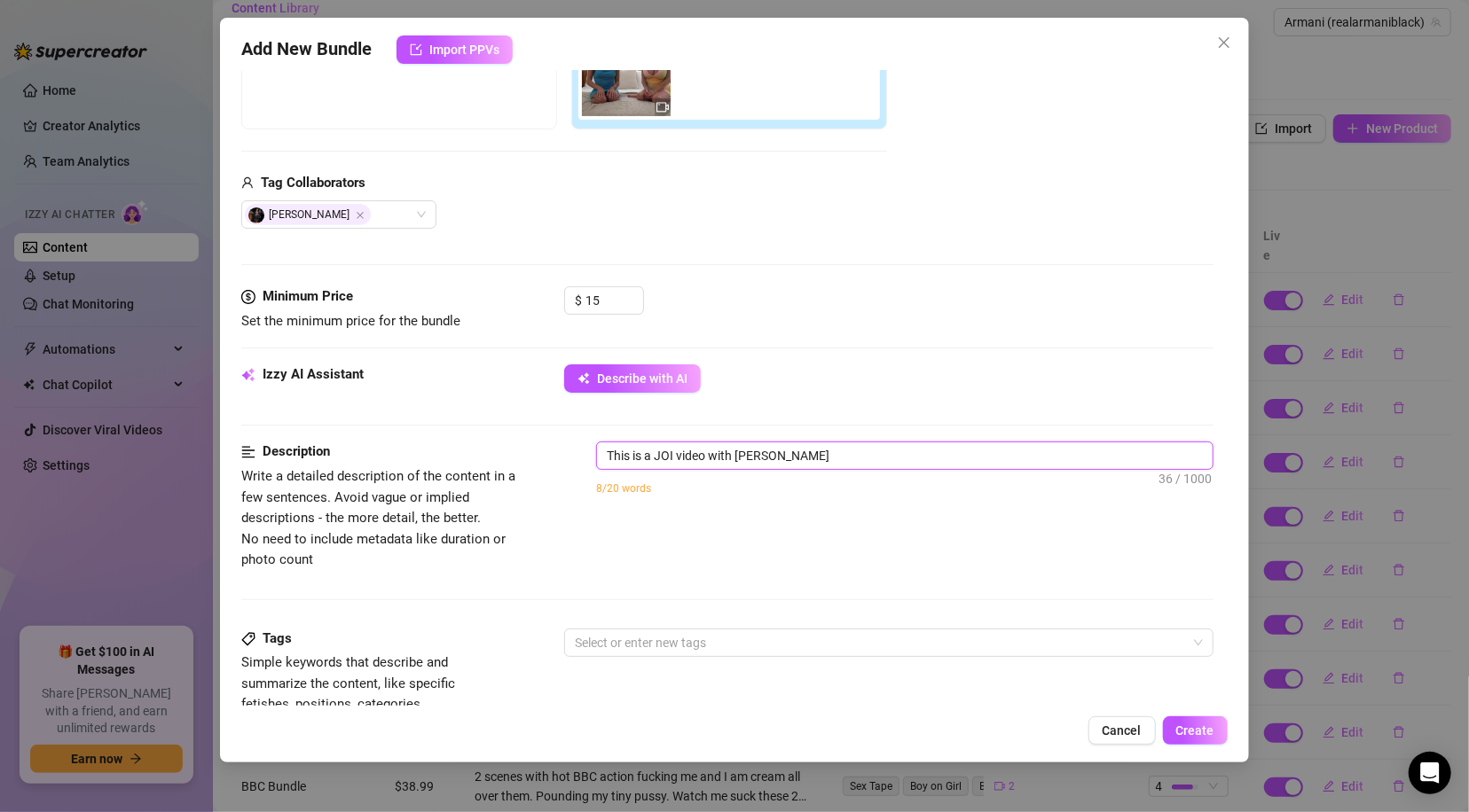
type textarea "This is a JOI video with [PERSON_NAME]"
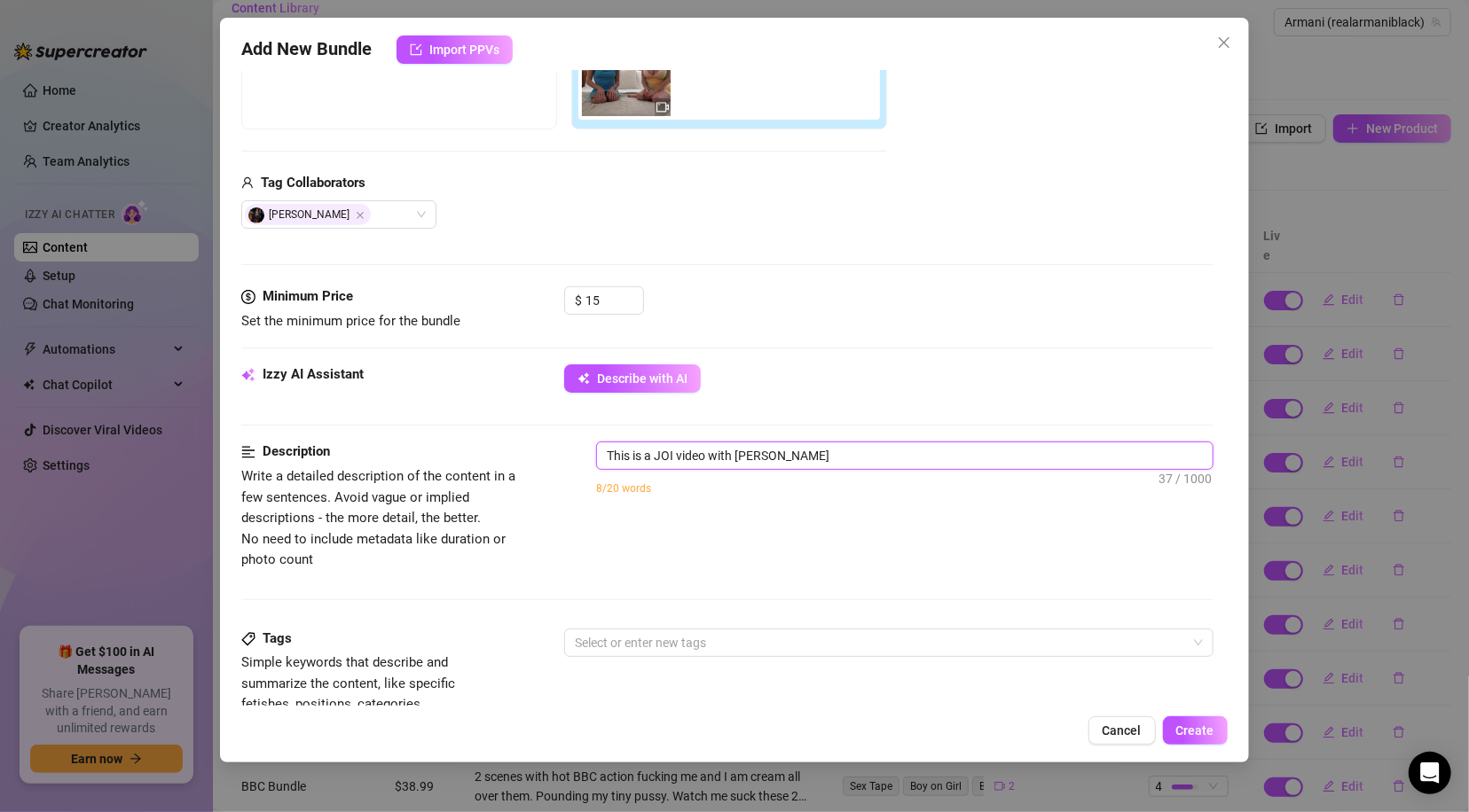
type textarea "This is a JOI video with [PERSON_NAME]"
type textarea "This is a JOI video with [PERSON_NAME]."
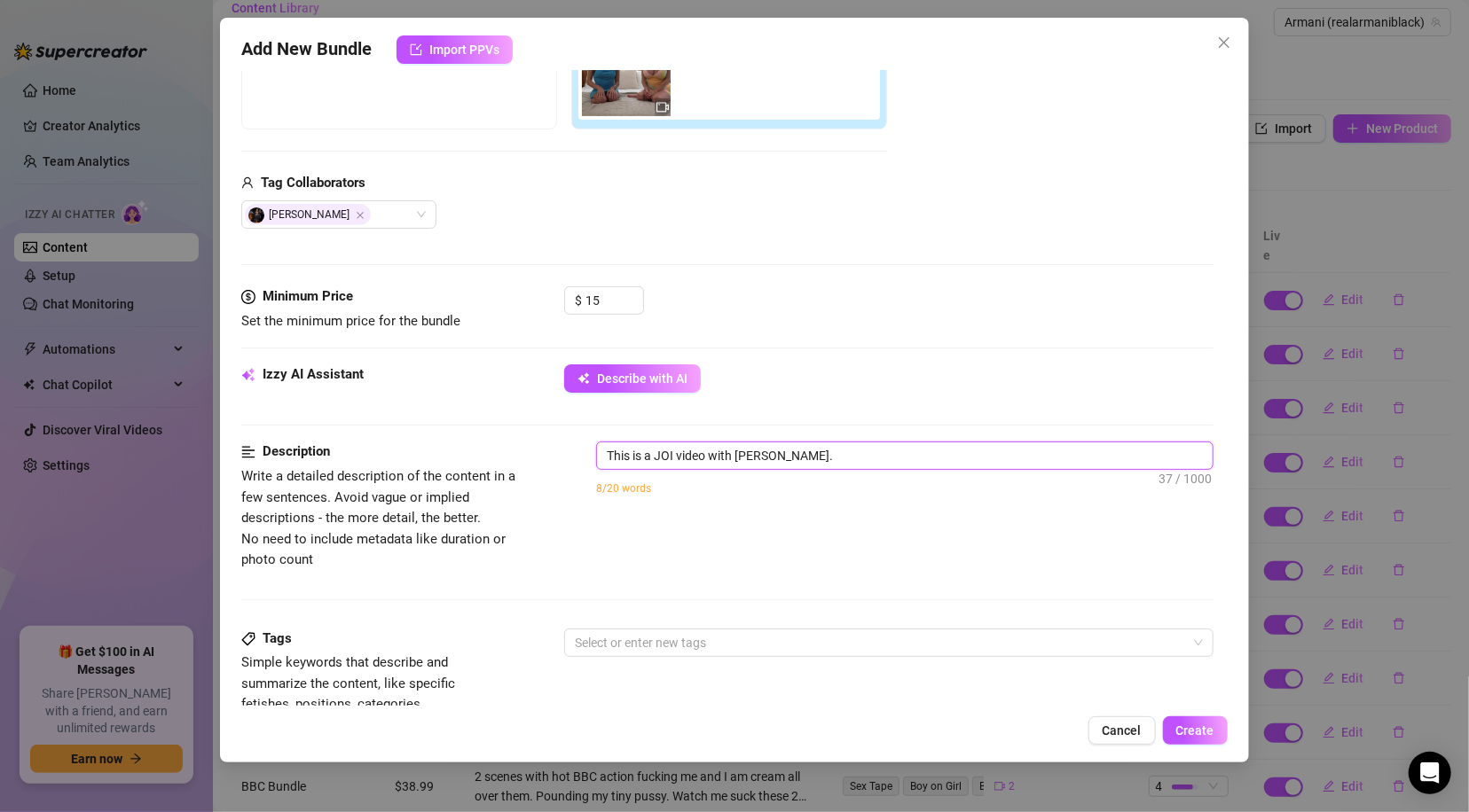
type textarea "This is a JOI video with [PERSON_NAME]."
type textarea "This is a JOI video with [PERSON_NAME]. A"
type textarea "This is a JOI video with [PERSON_NAME]. Am"
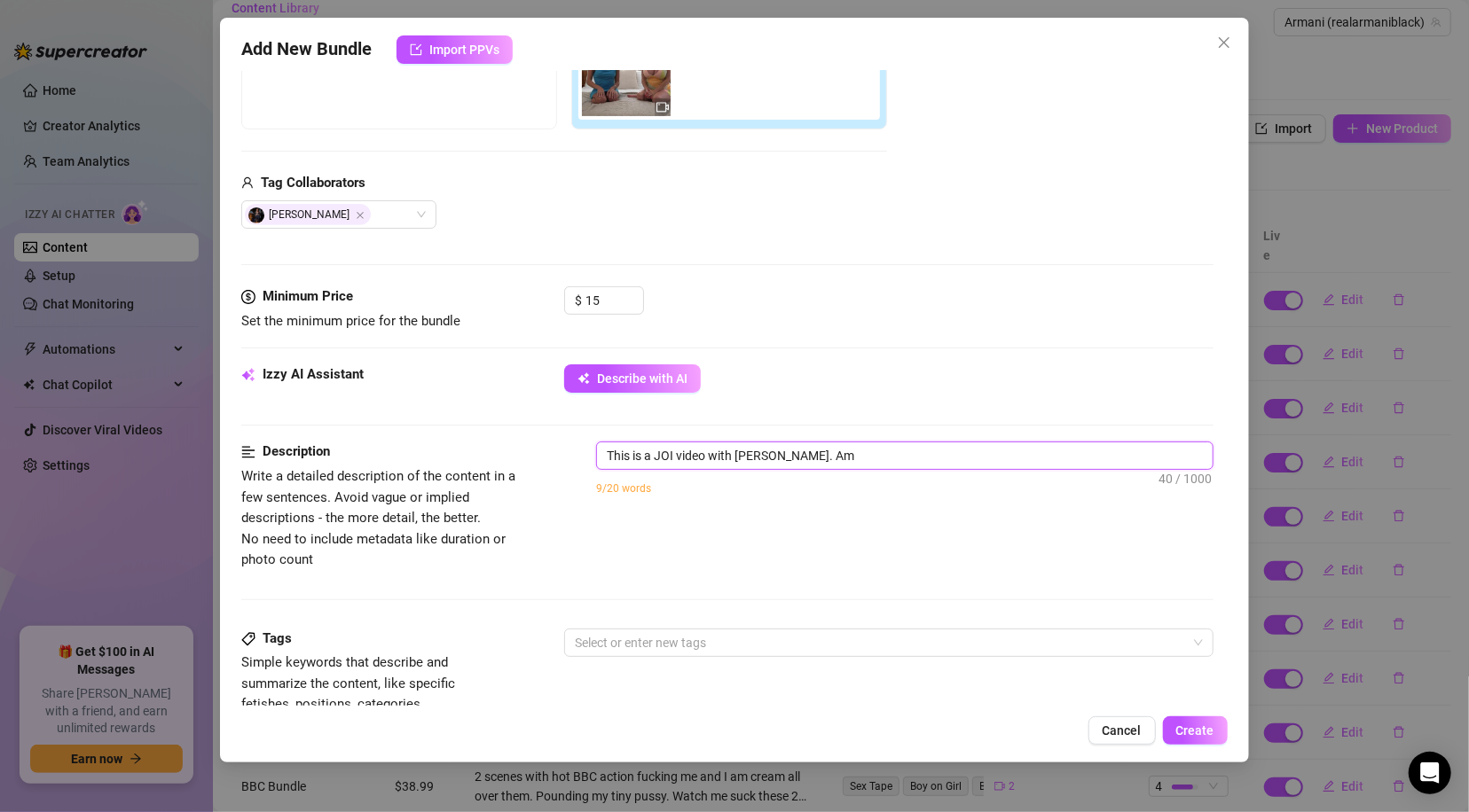
type textarea "This is a JOI video with [PERSON_NAME]. A"
type textarea "This is a JOI video with [PERSON_NAME]. Ae"
type textarea "This is a JOI video with [PERSON_NAME]. A"
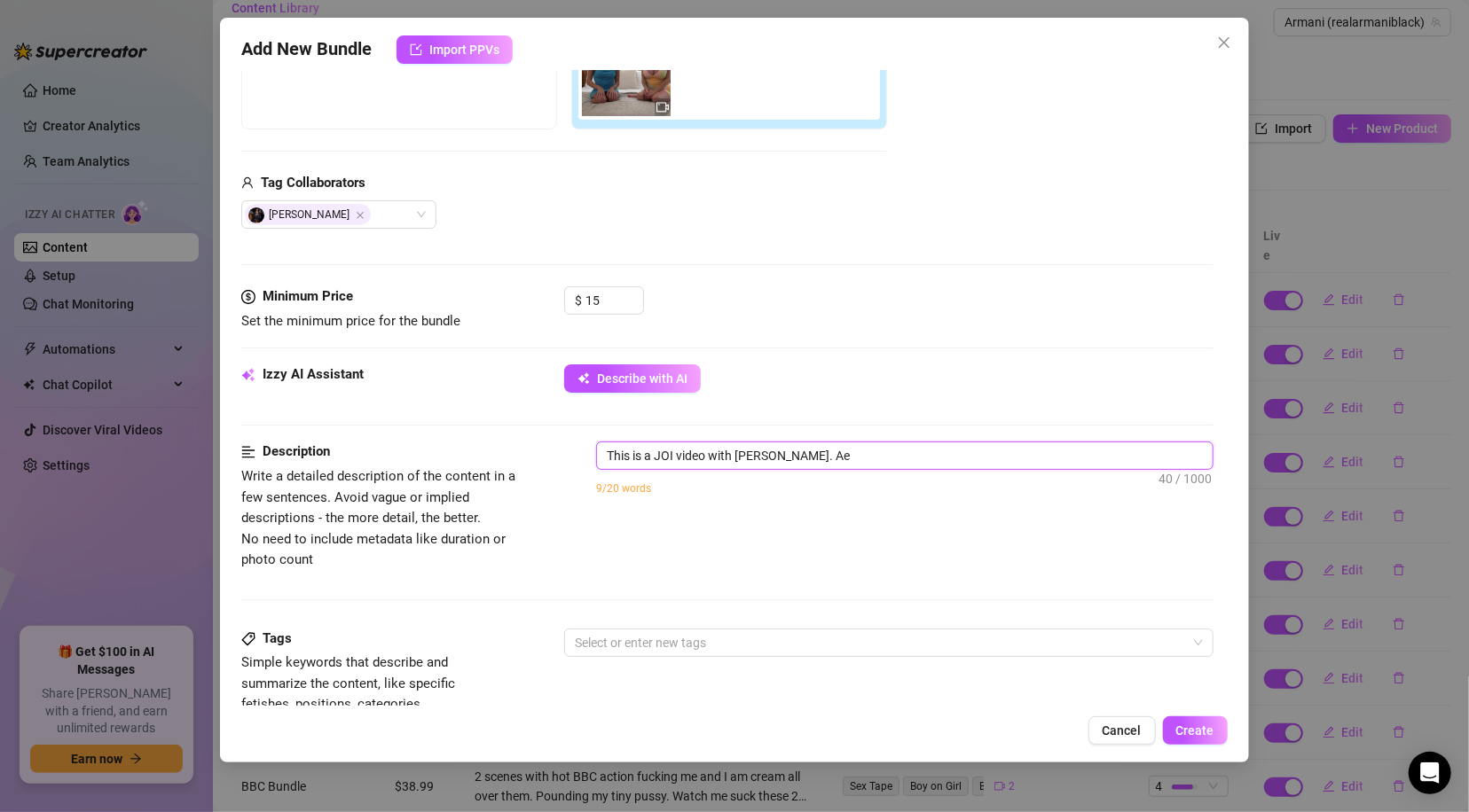
type textarea "This is a JOI video with [PERSON_NAME]. A"
type textarea "This is a JOI video with [PERSON_NAME]. Ar"
type textarea "This is a JOI video with [PERSON_NAME]. Arm"
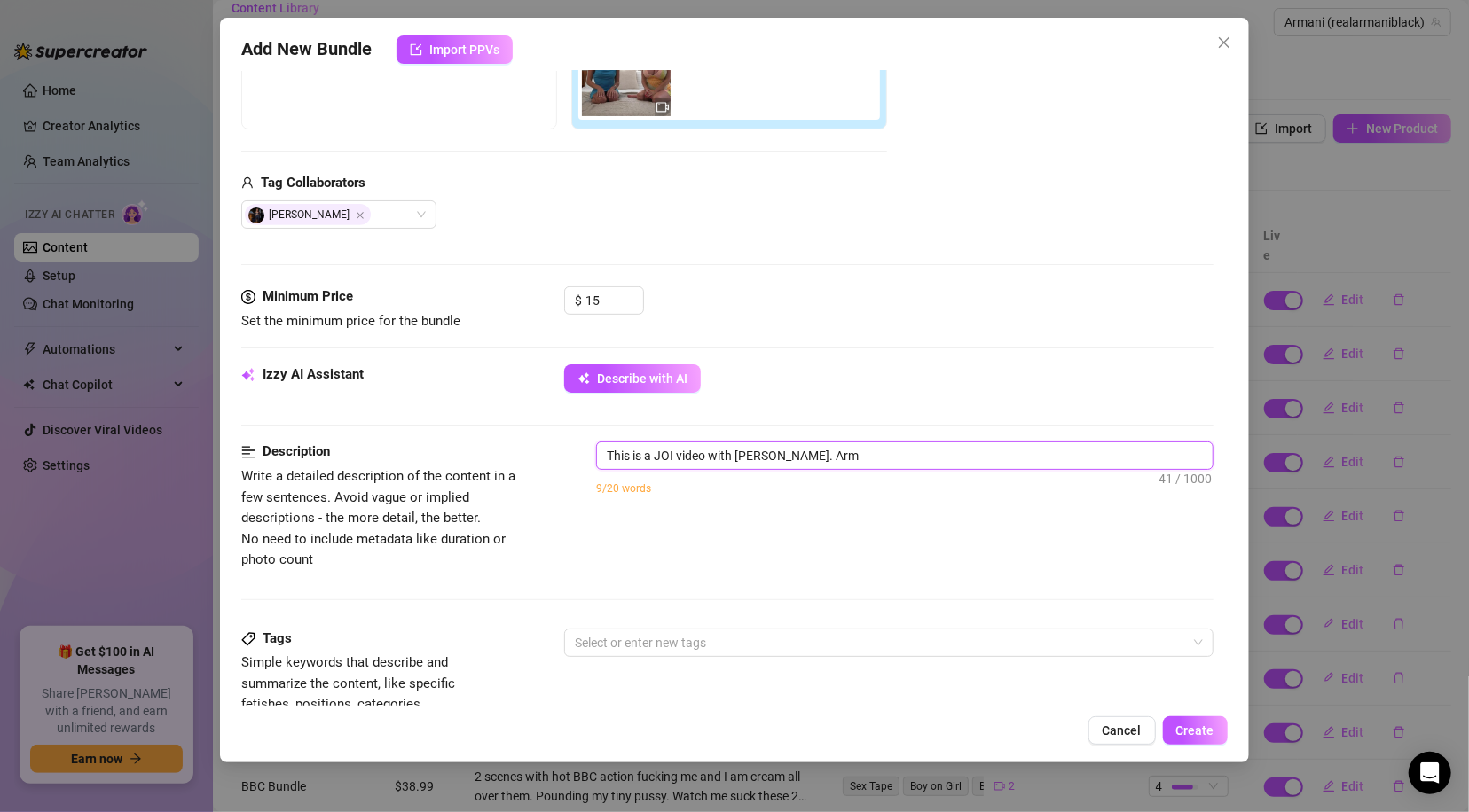
type textarea "This is a JOI video with [PERSON_NAME]. [GEOGRAPHIC_DATA]"
type textarea "This is a JOI video with [PERSON_NAME]. [PERSON_NAME]"
type textarea "This is a JOI video with [PERSON_NAME]. [GEOGRAPHIC_DATA]"
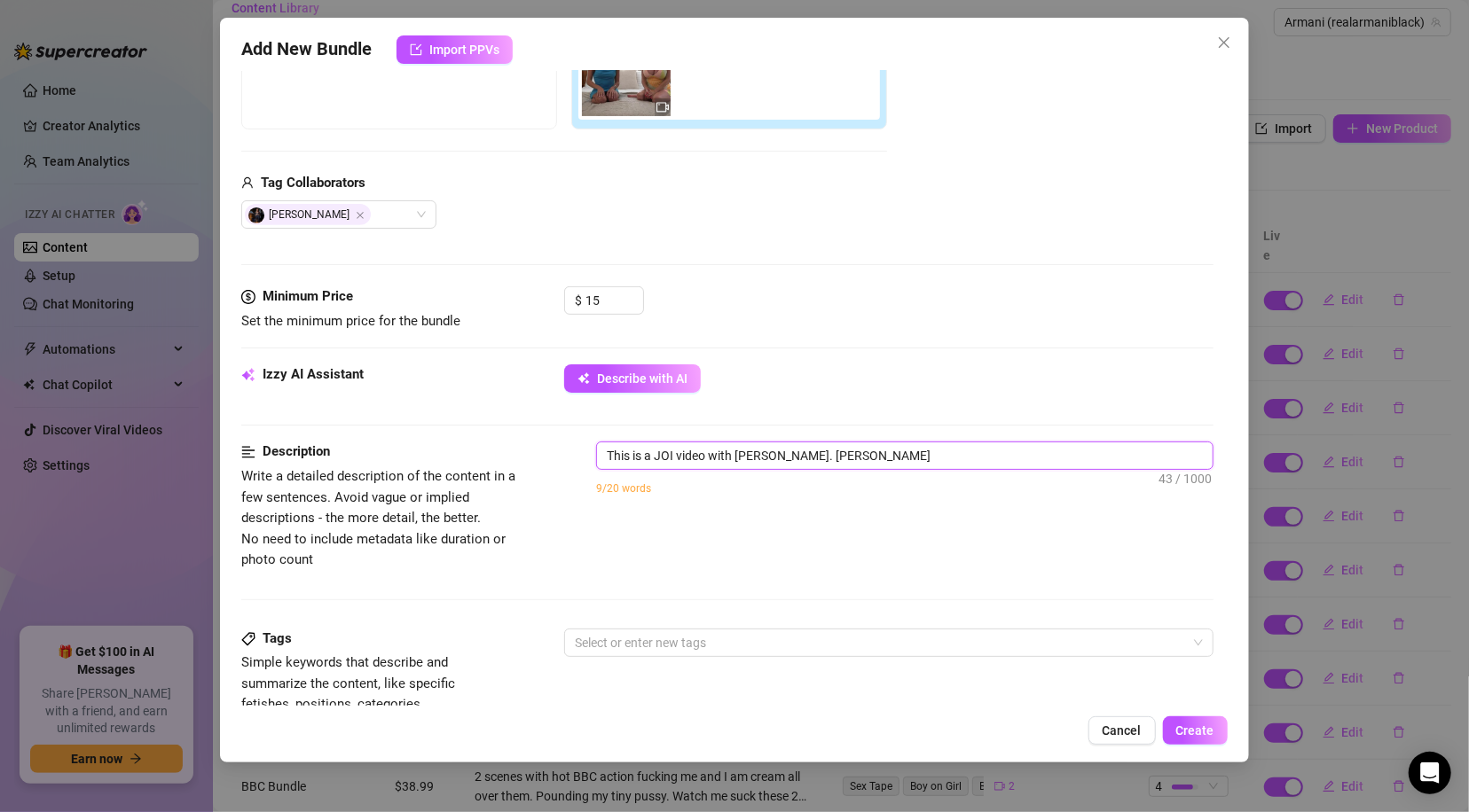
type textarea "This is a JOI video with [PERSON_NAME]. [GEOGRAPHIC_DATA]"
type textarea "This is a JOI video with [PERSON_NAME]. Armani a"
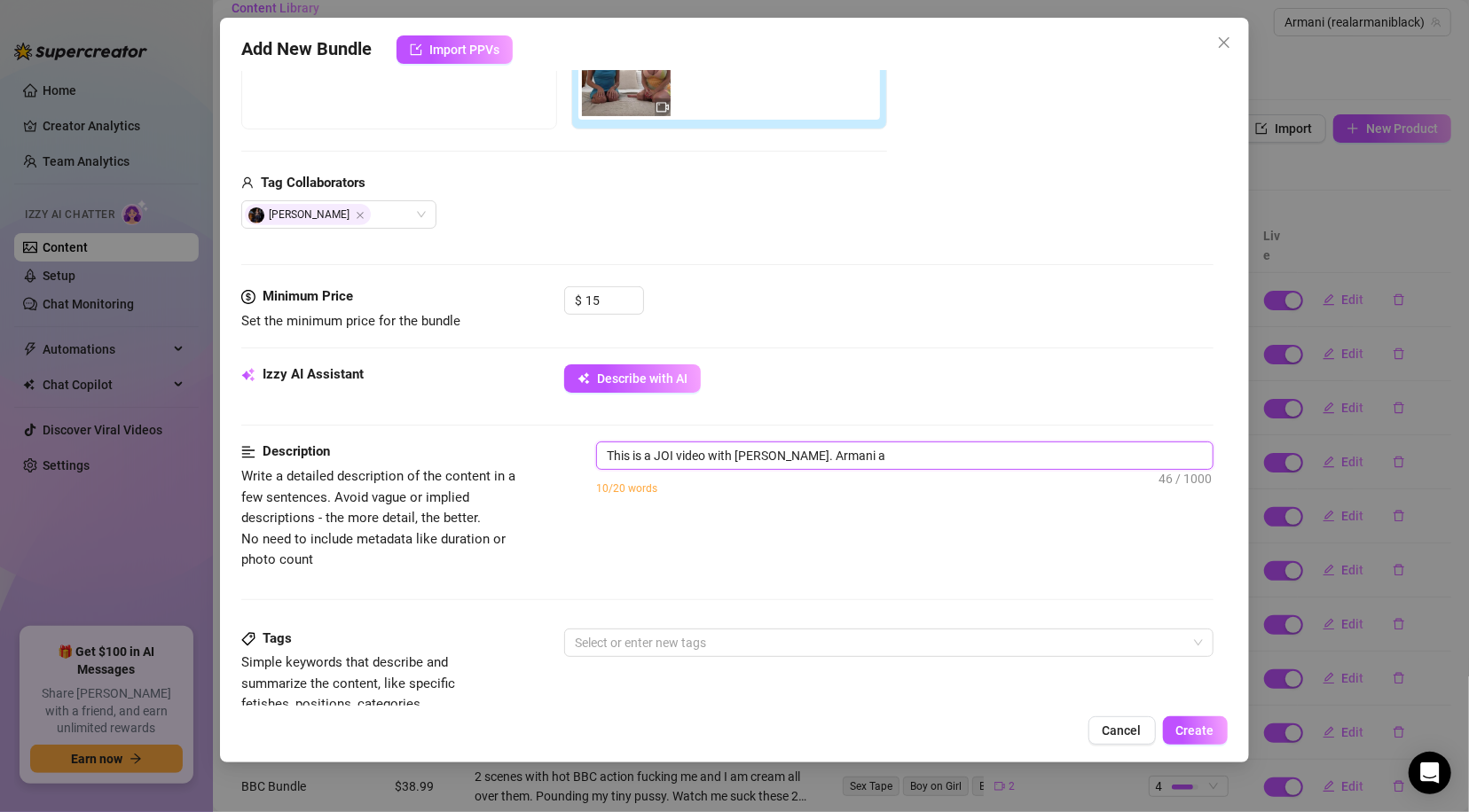
type textarea "This is a JOI video with [PERSON_NAME]. Armani an"
type textarea "This is a JOI video with [PERSON_NAME]. Armani and"
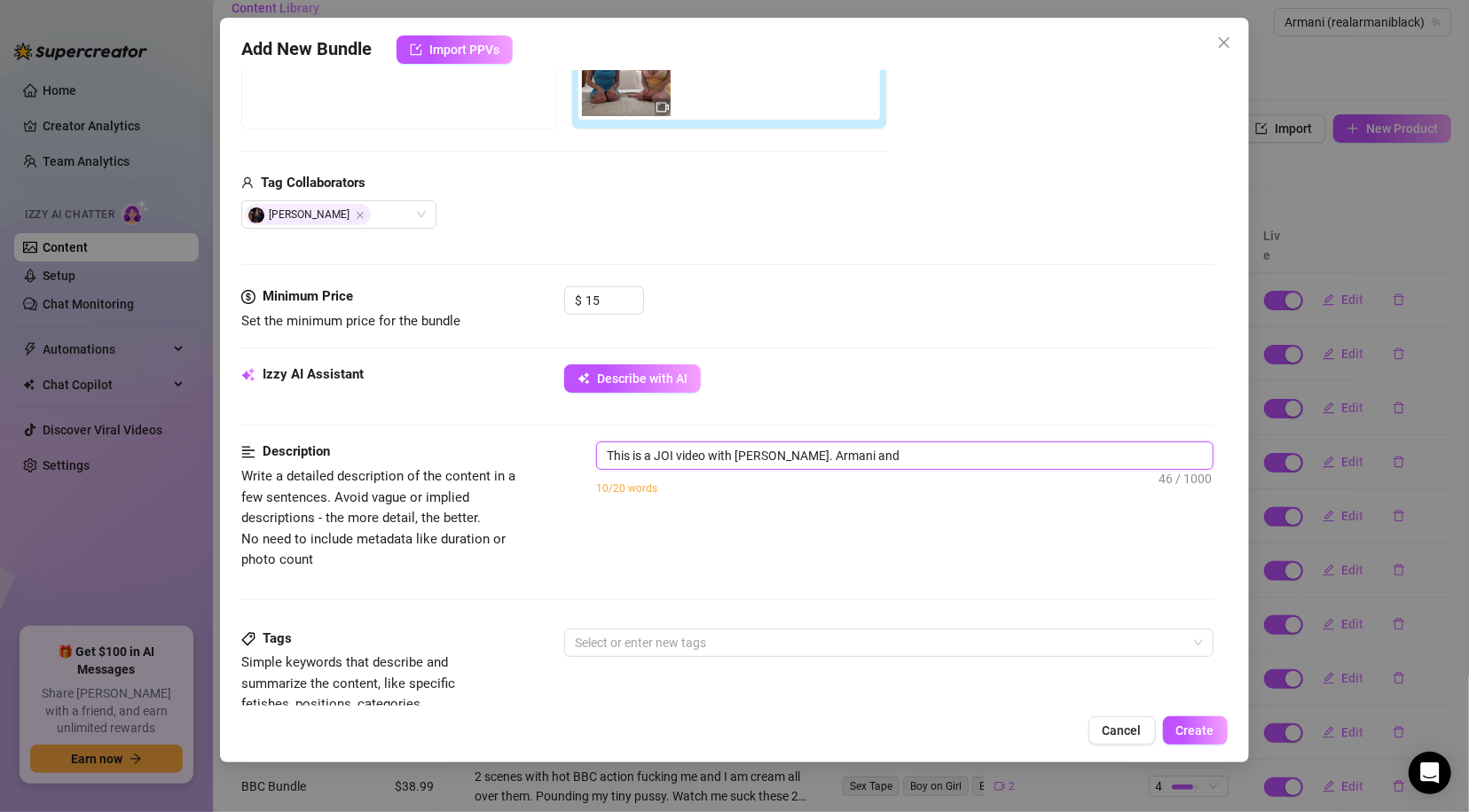
type textarea "This is a JOI video with [PERSON_NAME]. Armani and"
type textarea "This is a JOI video with [PERSON_NAME]. Armani and A"
type textarea "This is a JOI video with [PERSON_NAME]. Armani and Al"
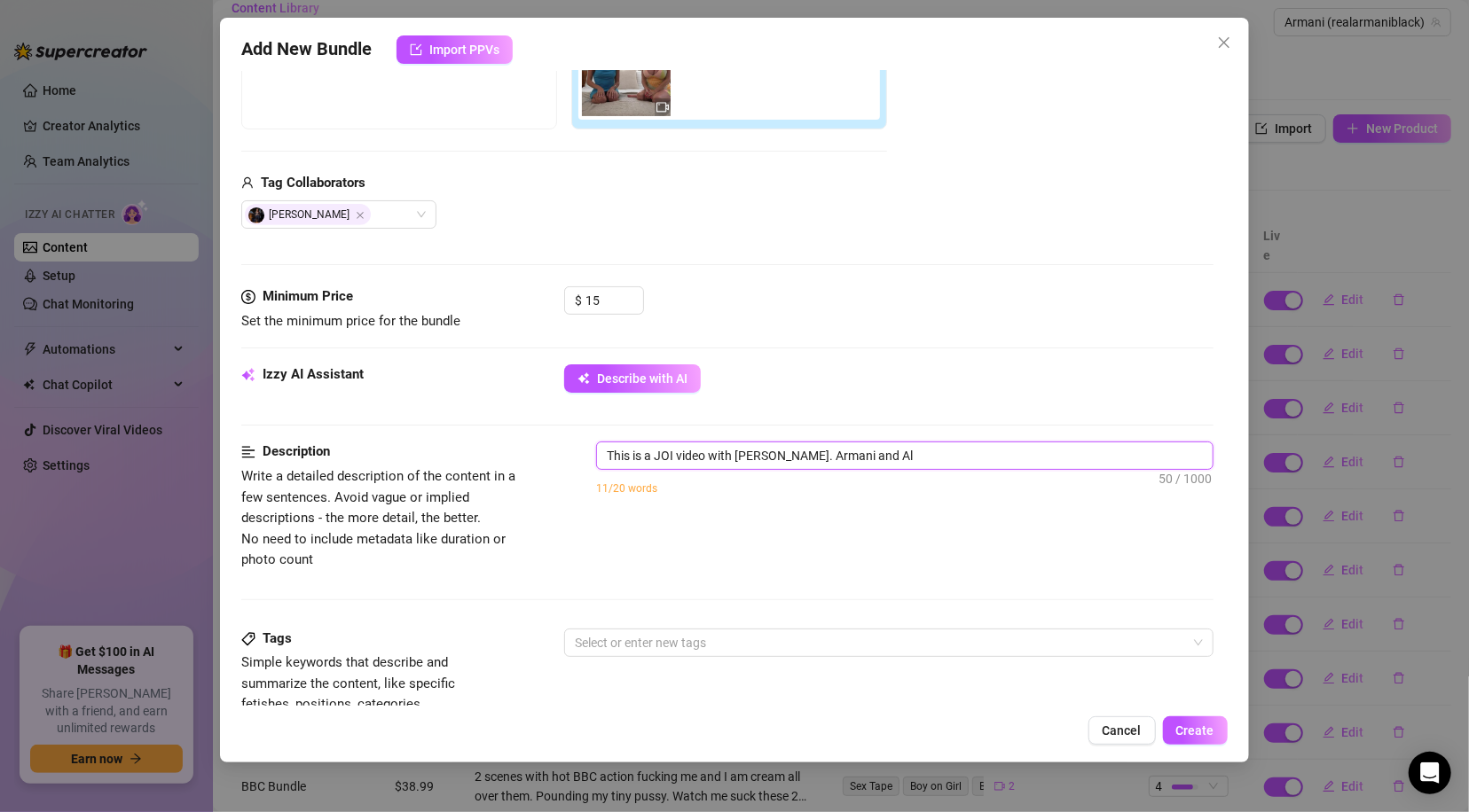
type textarea "This is a JOI video with [PERSON_NAME]. Armani and Ale"
type textarea "This is a JOI video with [PERSON_NAME]. [PERSON_NAME] and [PERSON_NAME]"
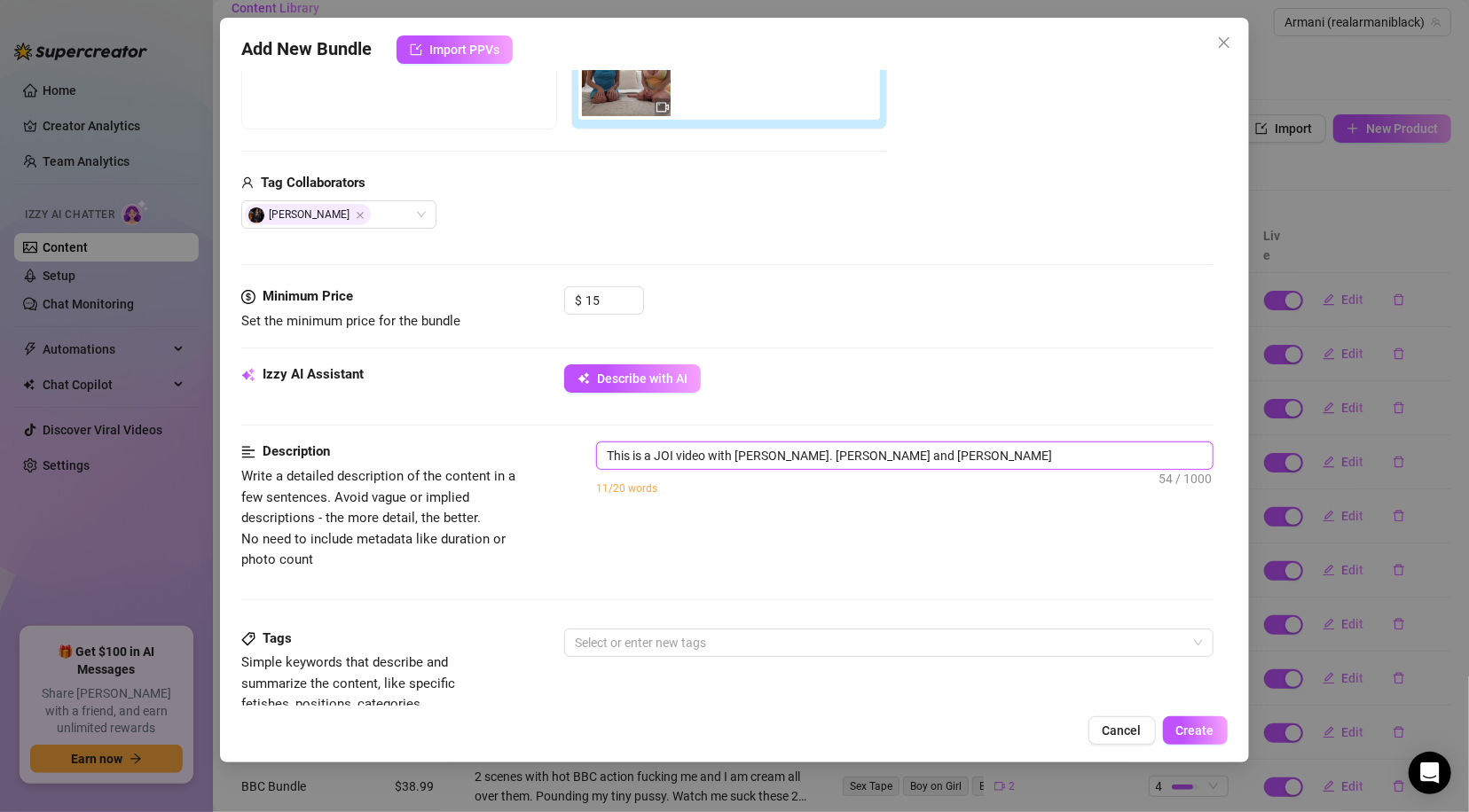
type textarea "This is a JOI video with [PERSON_NAME]. [PERSON_NAME] and [PERSON_NAME]"
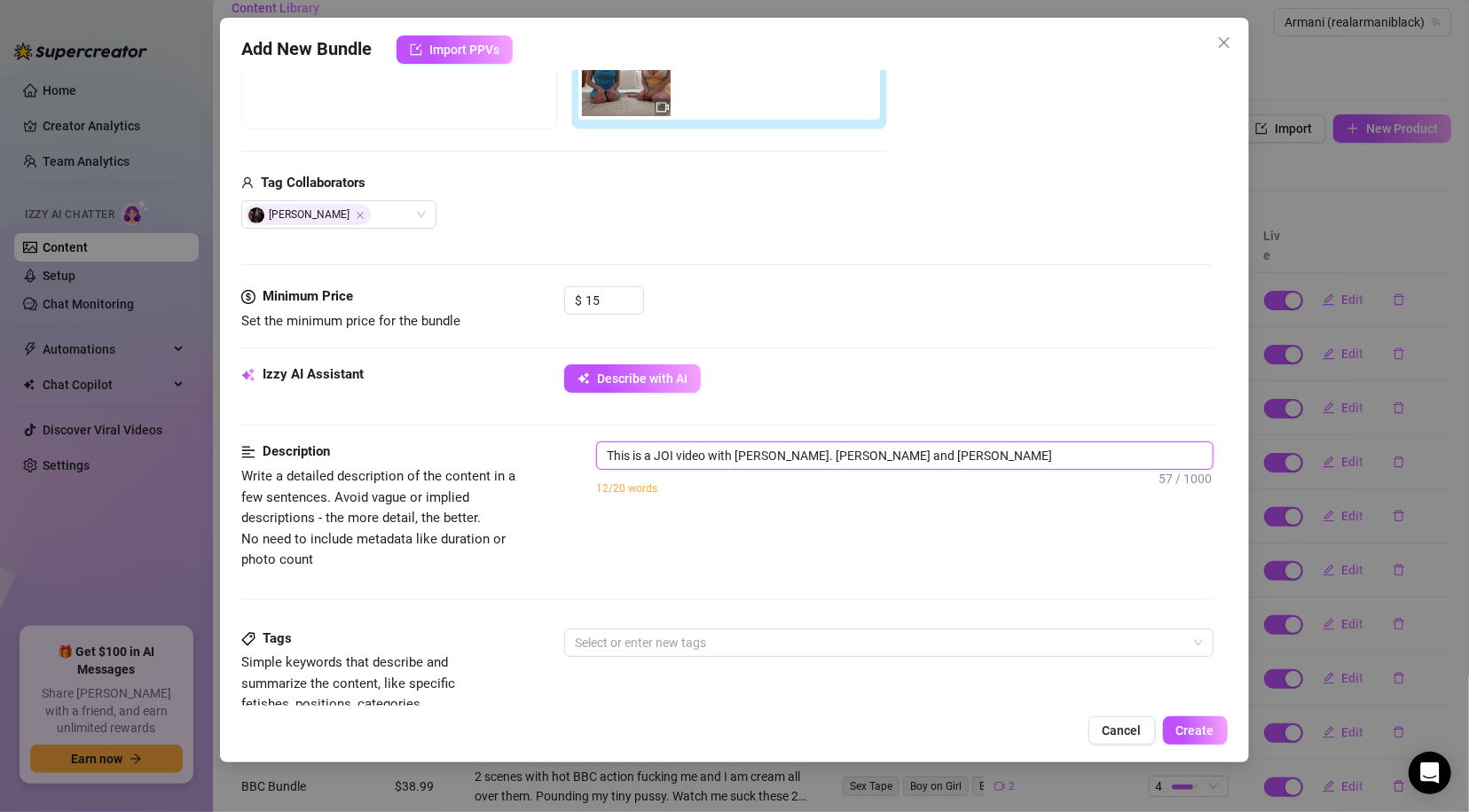
type textarea "This is a JOI video with [PERSON_NAME]. [PERSON_NAME] and [PERSON_NAME]"
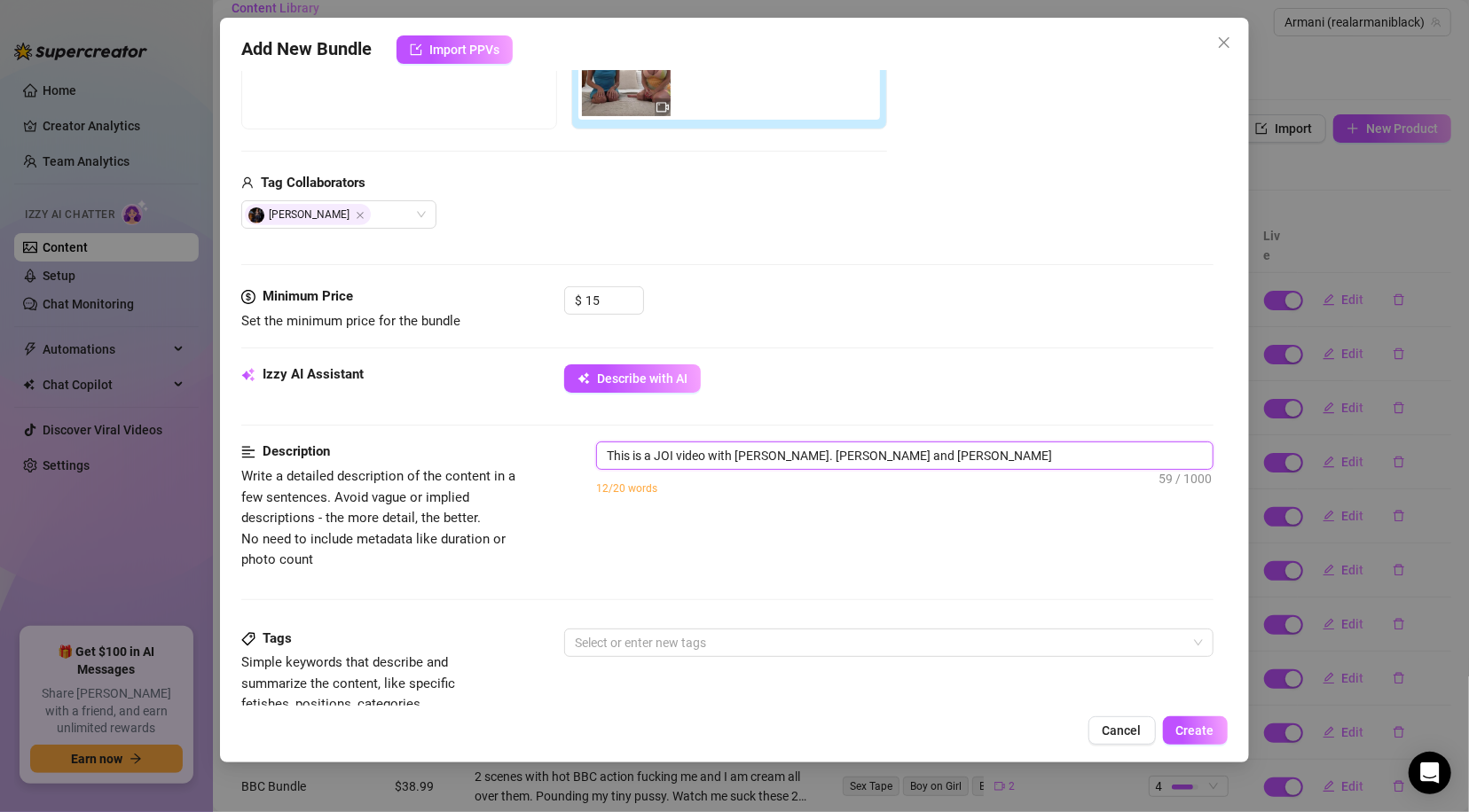
type textarea "This is a JOI video with [PERSON_NAME]. [PERSON_NAME] and [PERSON_NAME]"
type textarea "This is a JOI video with [PERSON_NAME]. [PERSON_NAME] and [PERSON_NAME] s"
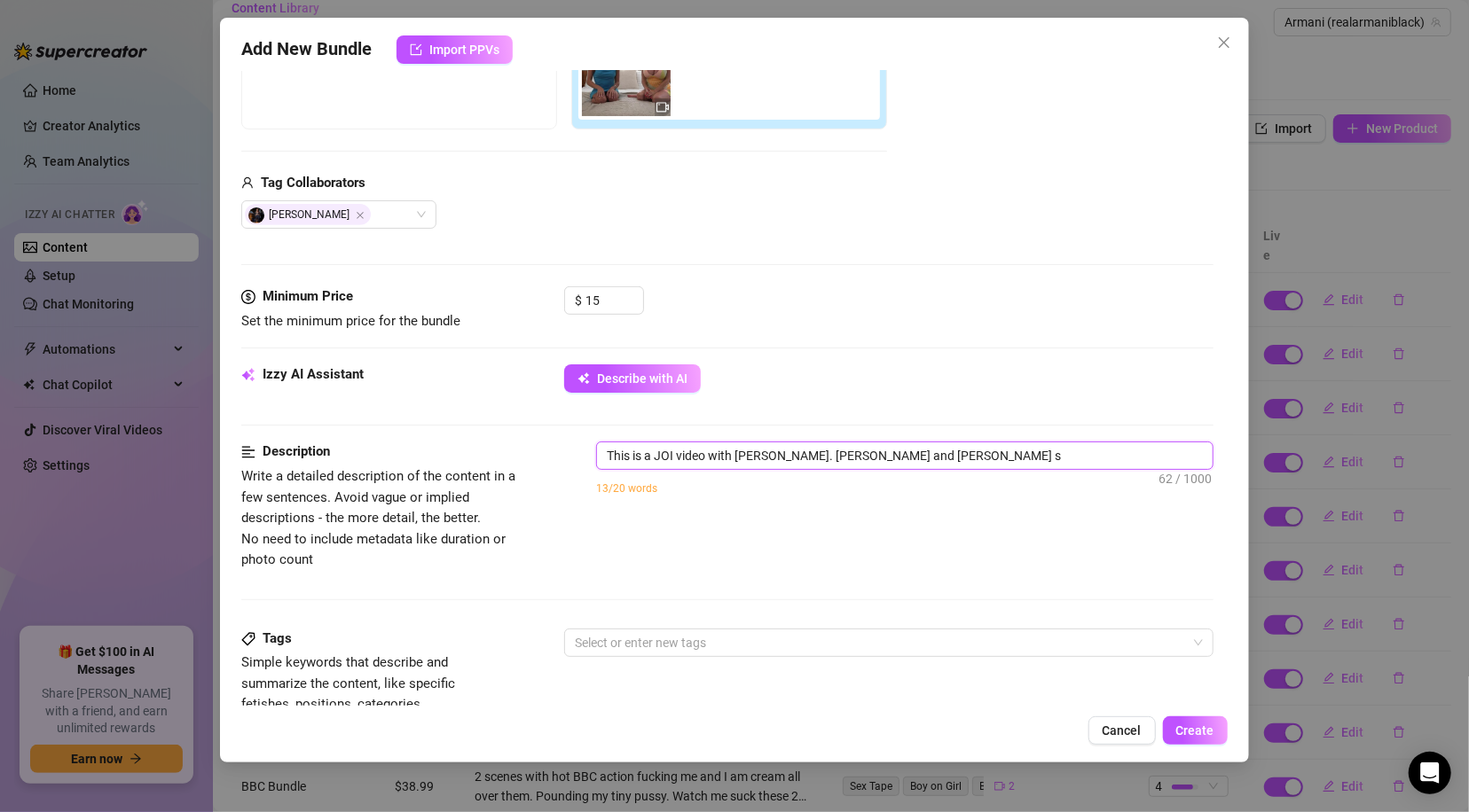
type textarea "This is a JOI video with [PERSON_NAME]. [PERSON_NAME] and [PERSON_NAME] si"
type textarea "This is a JOI video with [PERSON_NAME]. [PERSON_NAME] and [PERSON_NAME] sit"
type textarea "This is a JOI video with [PERSON_NAME]. [PERSON_NAME] and [PERSON_NAME] sit o"
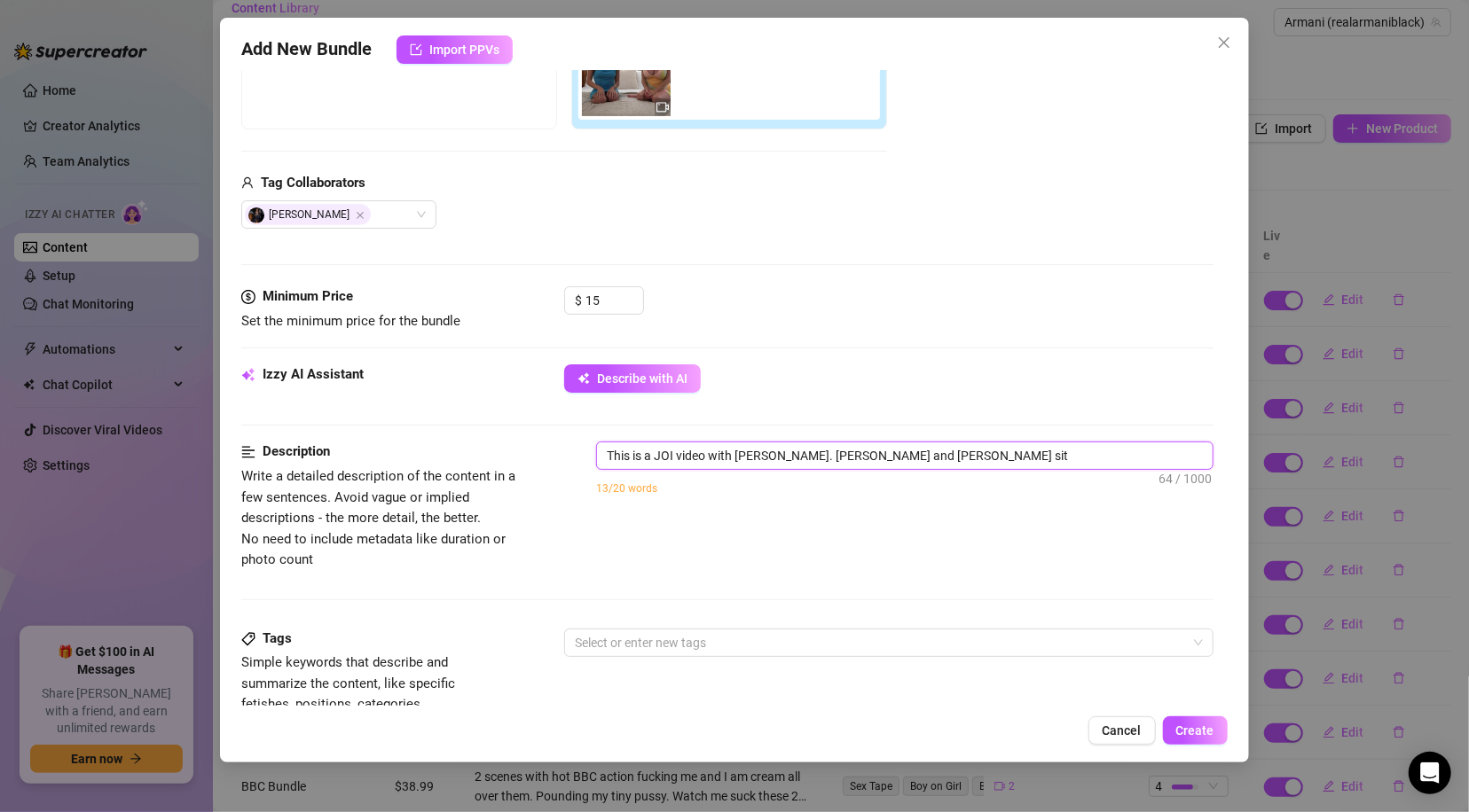
type textarea "This is a JOI video with [PERSON_NAME]. [PERSON_NAME] and [PERSON_NAME] sit o"
type textarea "This is a JOI video with [PERSON_NAME]. [PERSON_NAME] and [PERSON_NAME] sit on"
type textarea "This is a JOI video with [PERSON_NAME]. [PERSON_NAME] and [PERSON_NAME] sit on a"
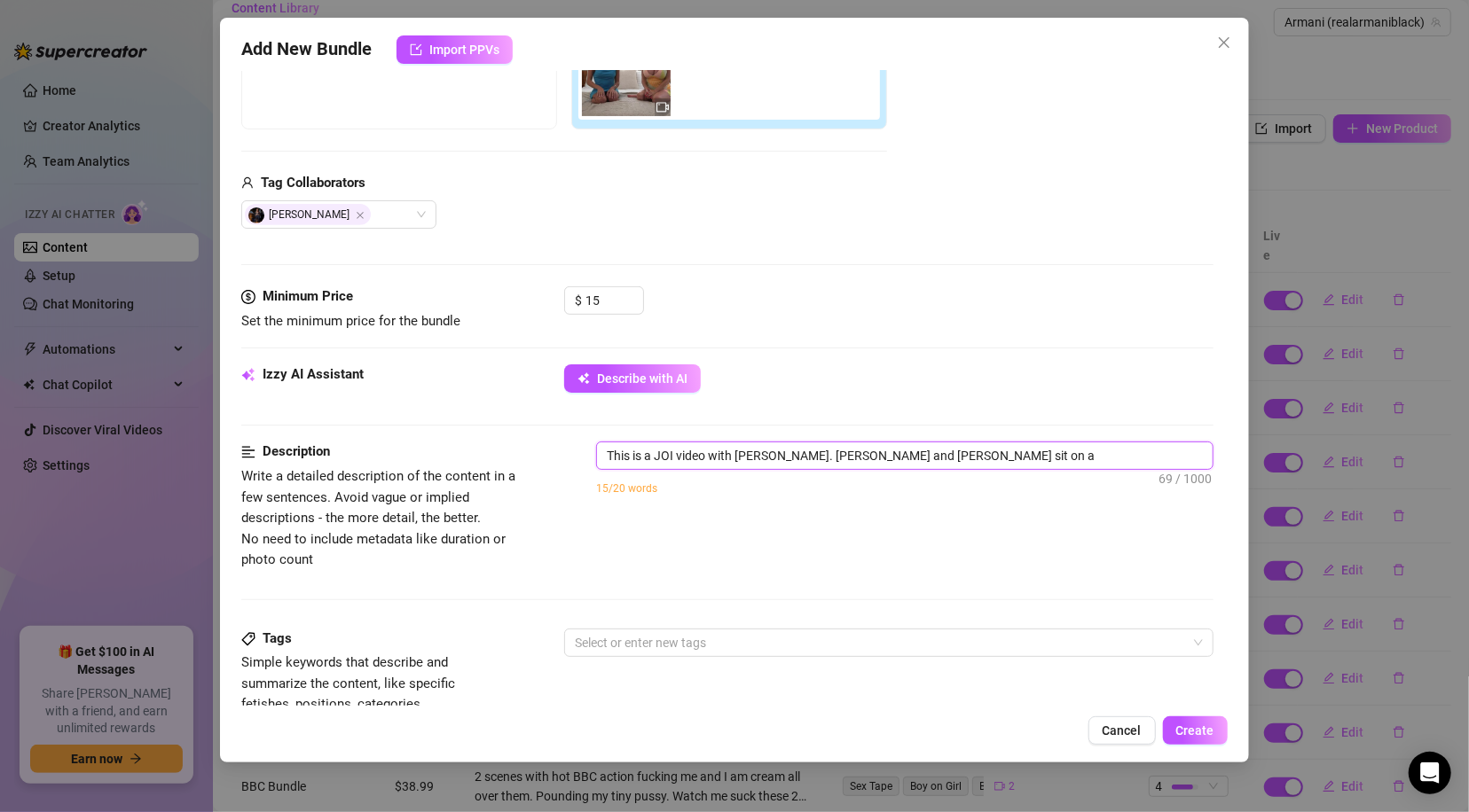
type textarea "This is a JOI video with [PERSON_NAME]. [PERSON_NAME] and [PERSON_NAME] sit on a"
type textarea "This is a JOI video with [PERSON_NAME]. [PERSON_NAME] and [PERSON_NAME] sit on …"
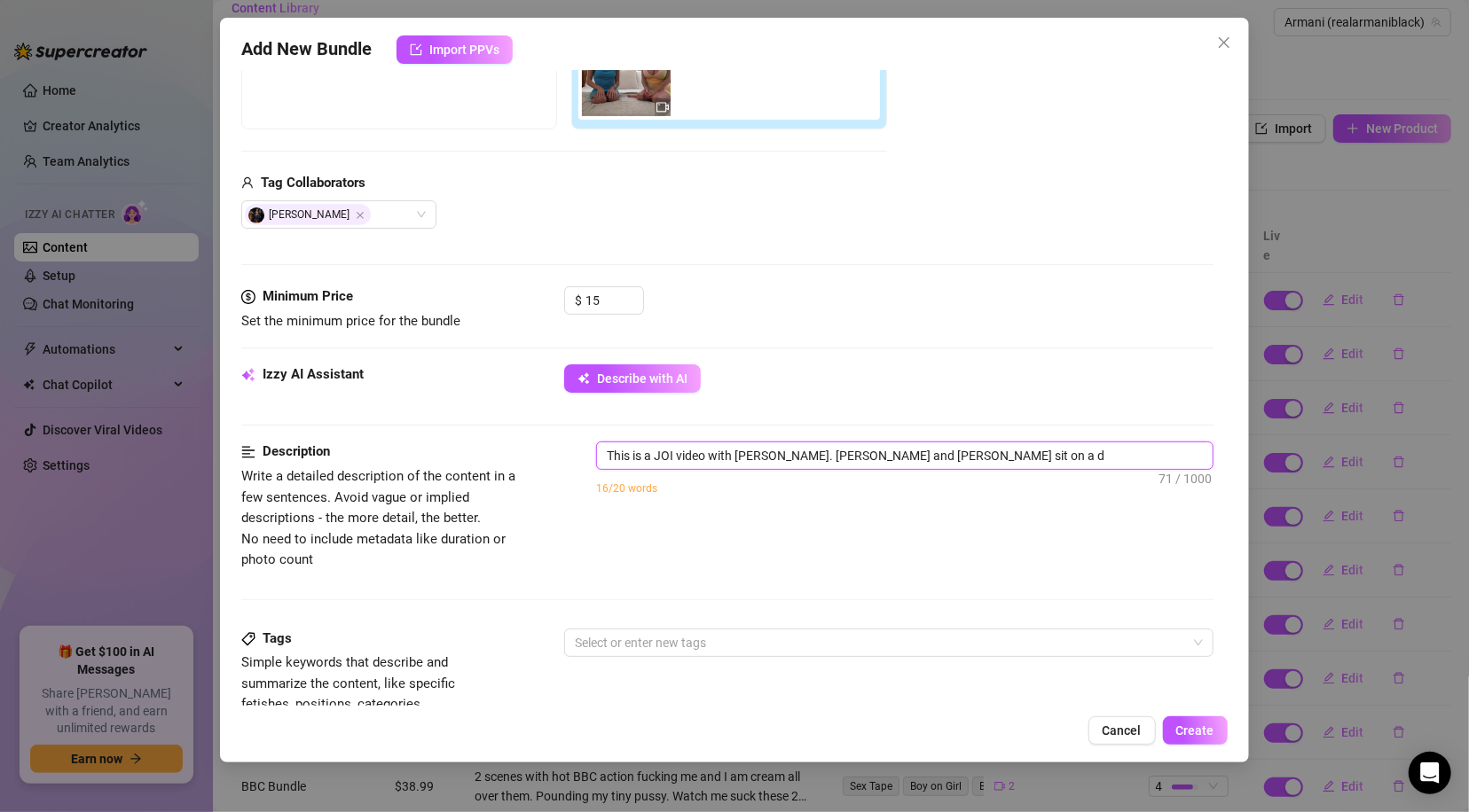
type textarea "This is a JOI video with [PERSON_NAME]. [PERSON_NAME] and [PERSON_NAME] sit on …"
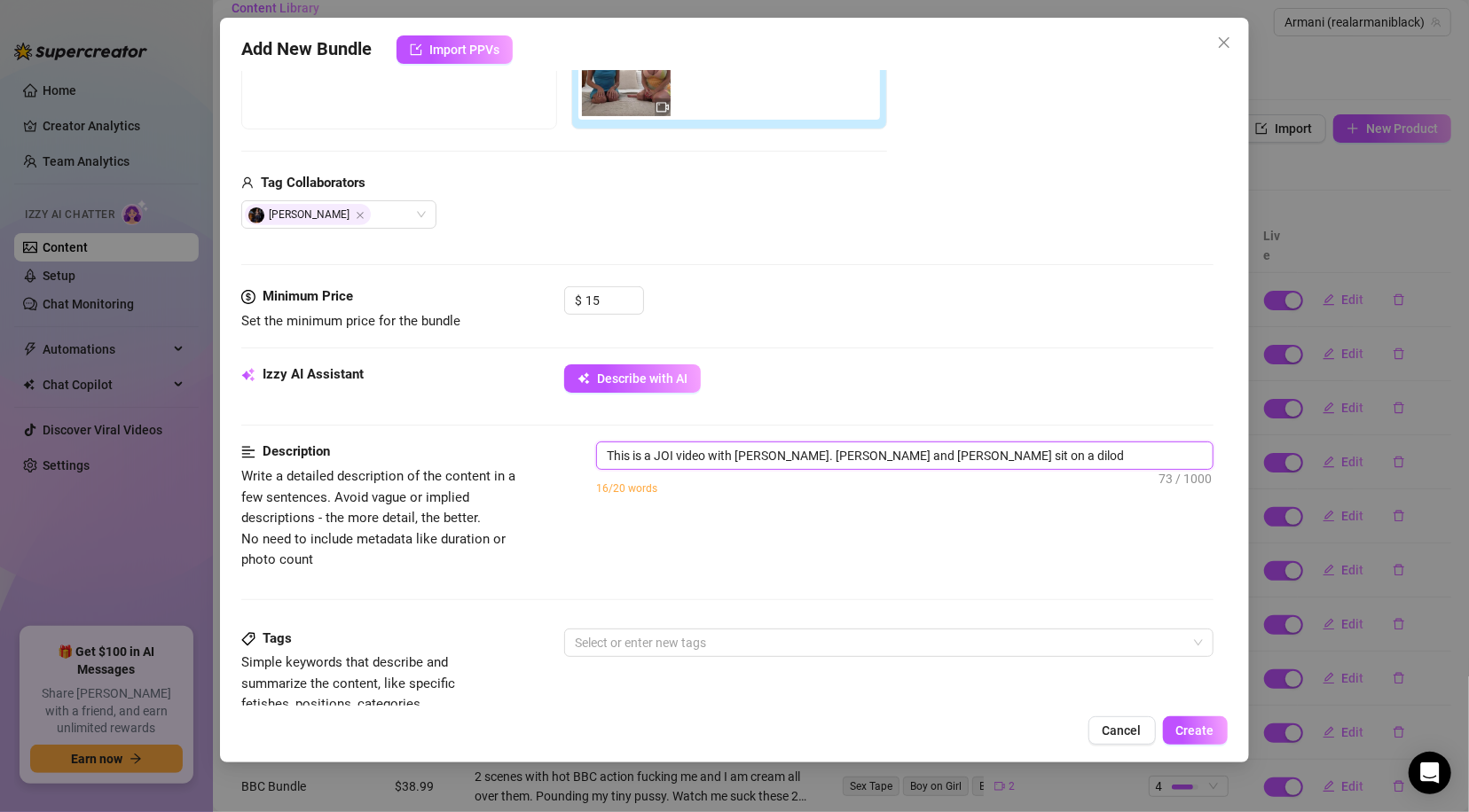
type textarea "This is a JOI video with [PERSON_NAME]. [PERSON_NAME] and [PERSON_NAME] sit on …"
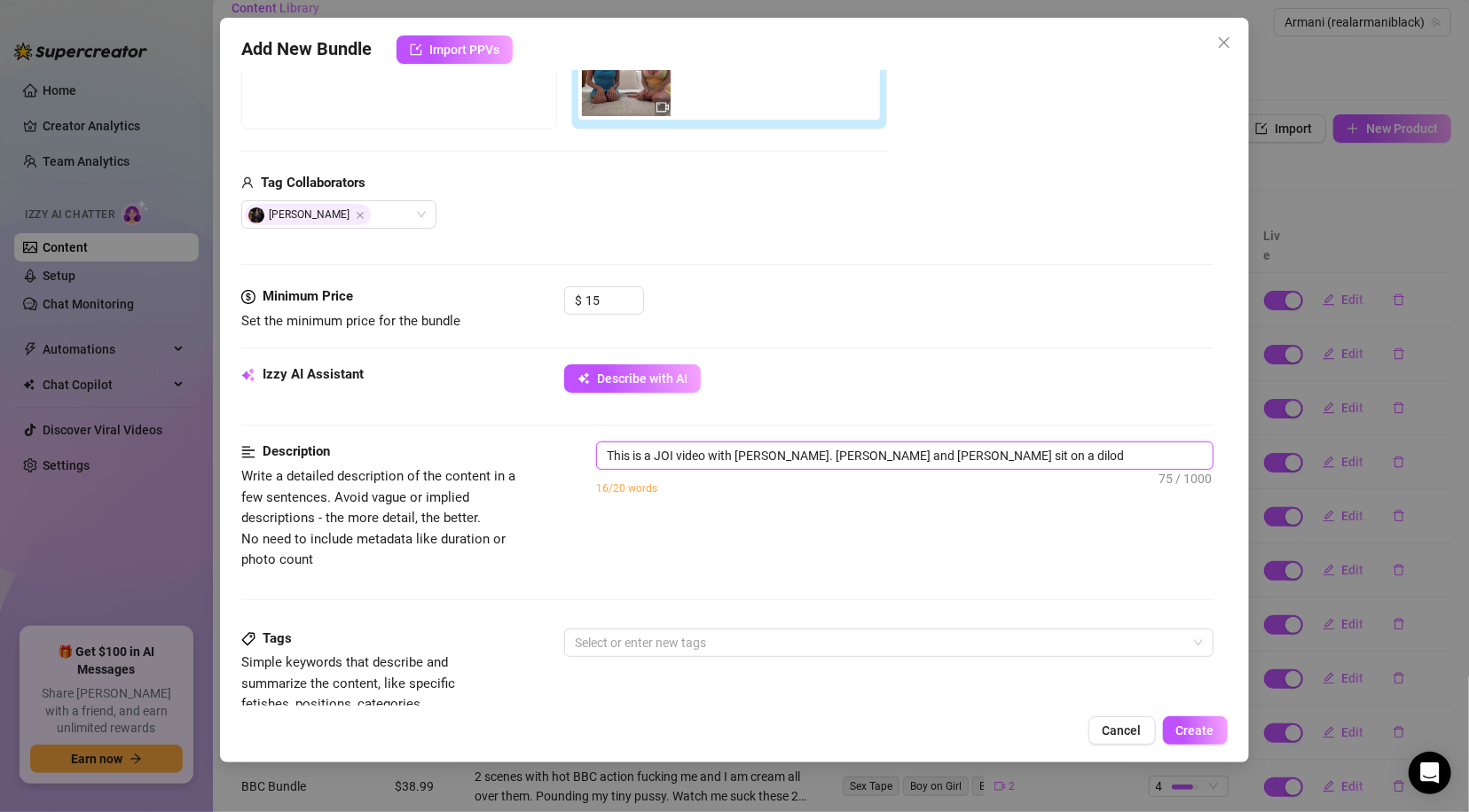
type textarea "This is a JOI video with [PERSON_NAME]. [PERSON_NAME] and [PERSON_NAME] sit on …"
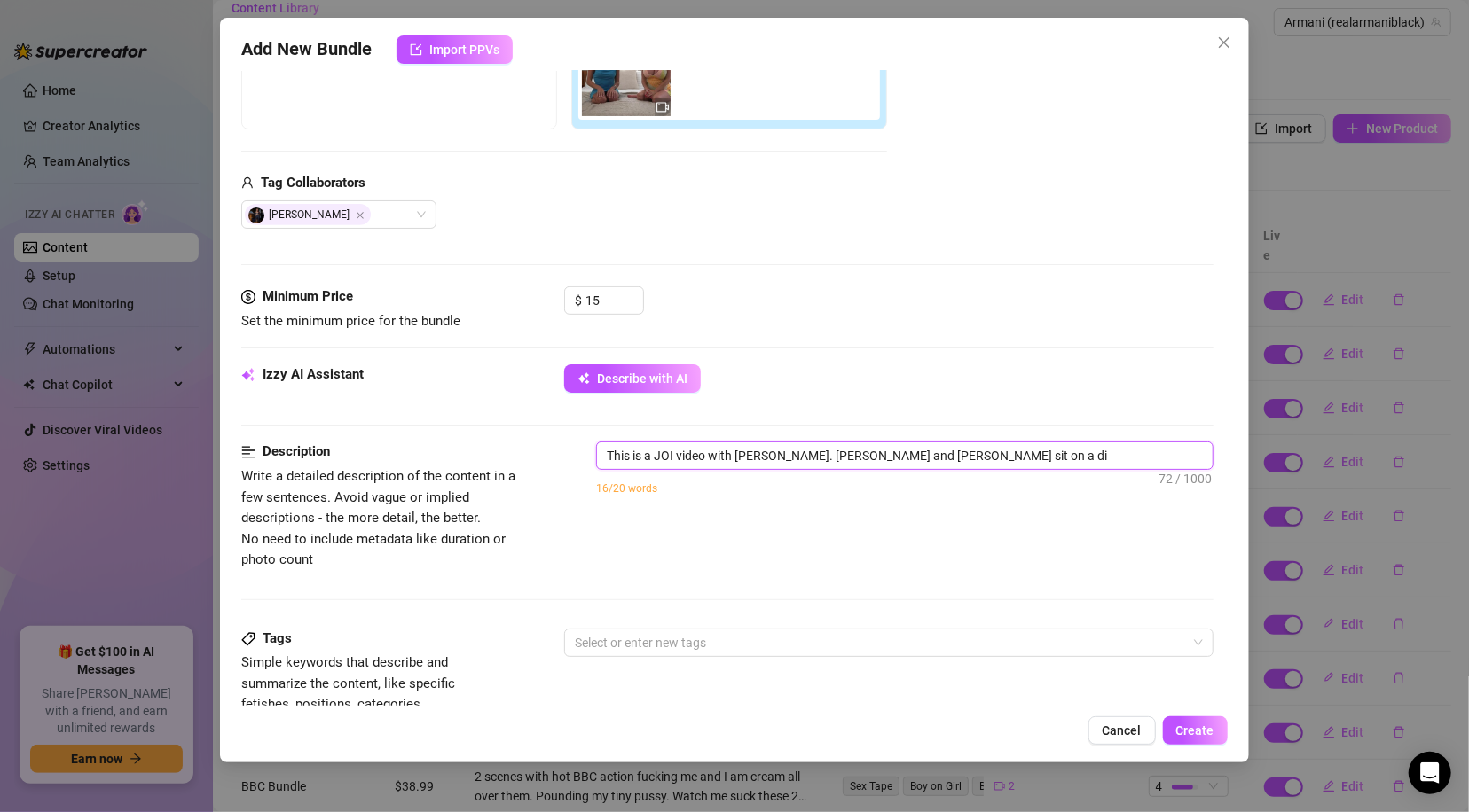
type textarea "This is a JOI video with [PERSON_NAME]. [PERSON_NAME] and [PERSON_NAME] sit on …"
type textarea "This is a JOI video with [PERSON_NAME]. [PERSON_NAME] and [PERSON_NAME] sit on a"
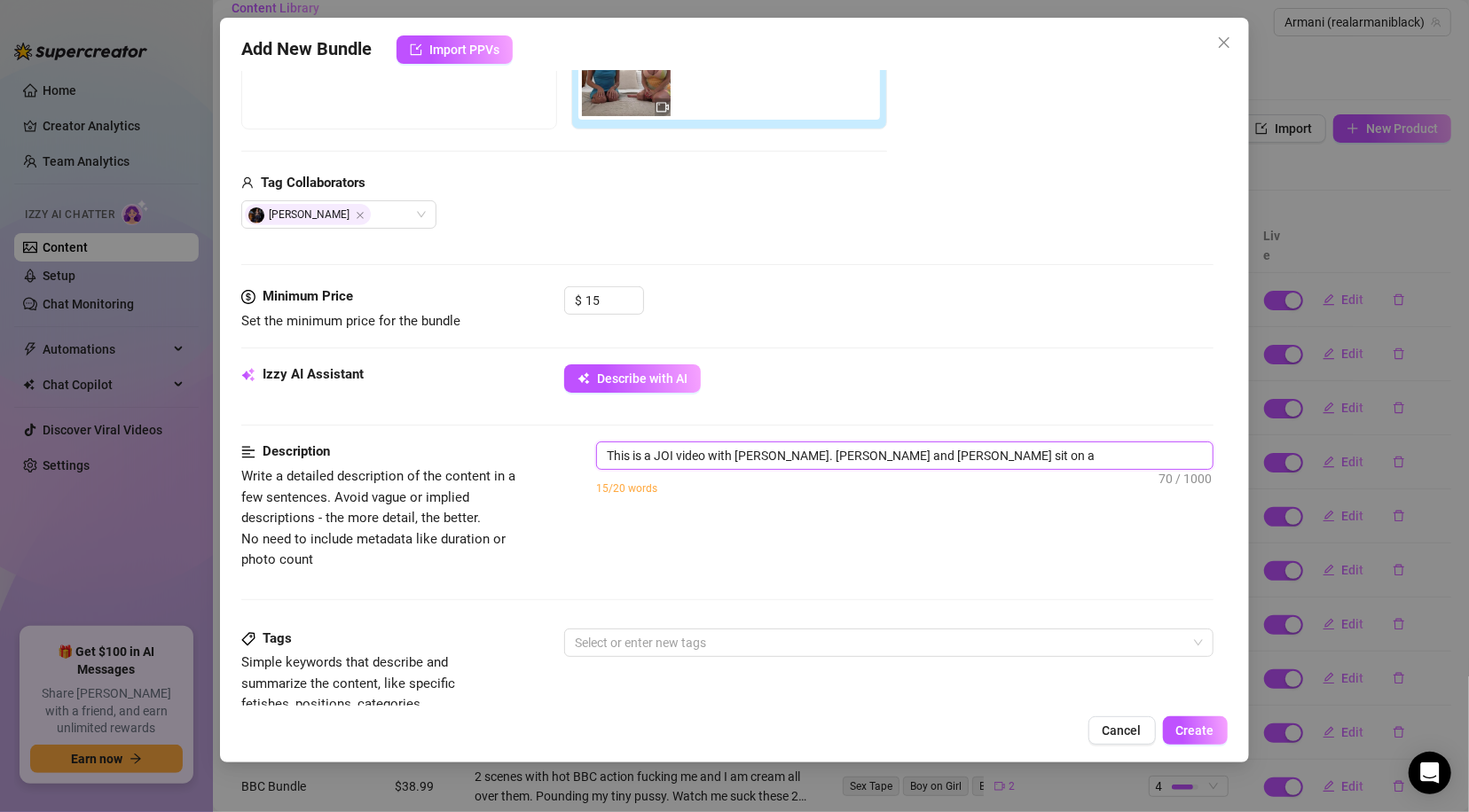
type textarea "This is a JOI video with [PERSON_NAME]. [PERSON_NAME] and [PERSON_NAME] sit on a"
type textarea "This is a JOI video with [PERSON_NAME]. [PERSON_NAME] and [PERSON_NAME] sit on …"
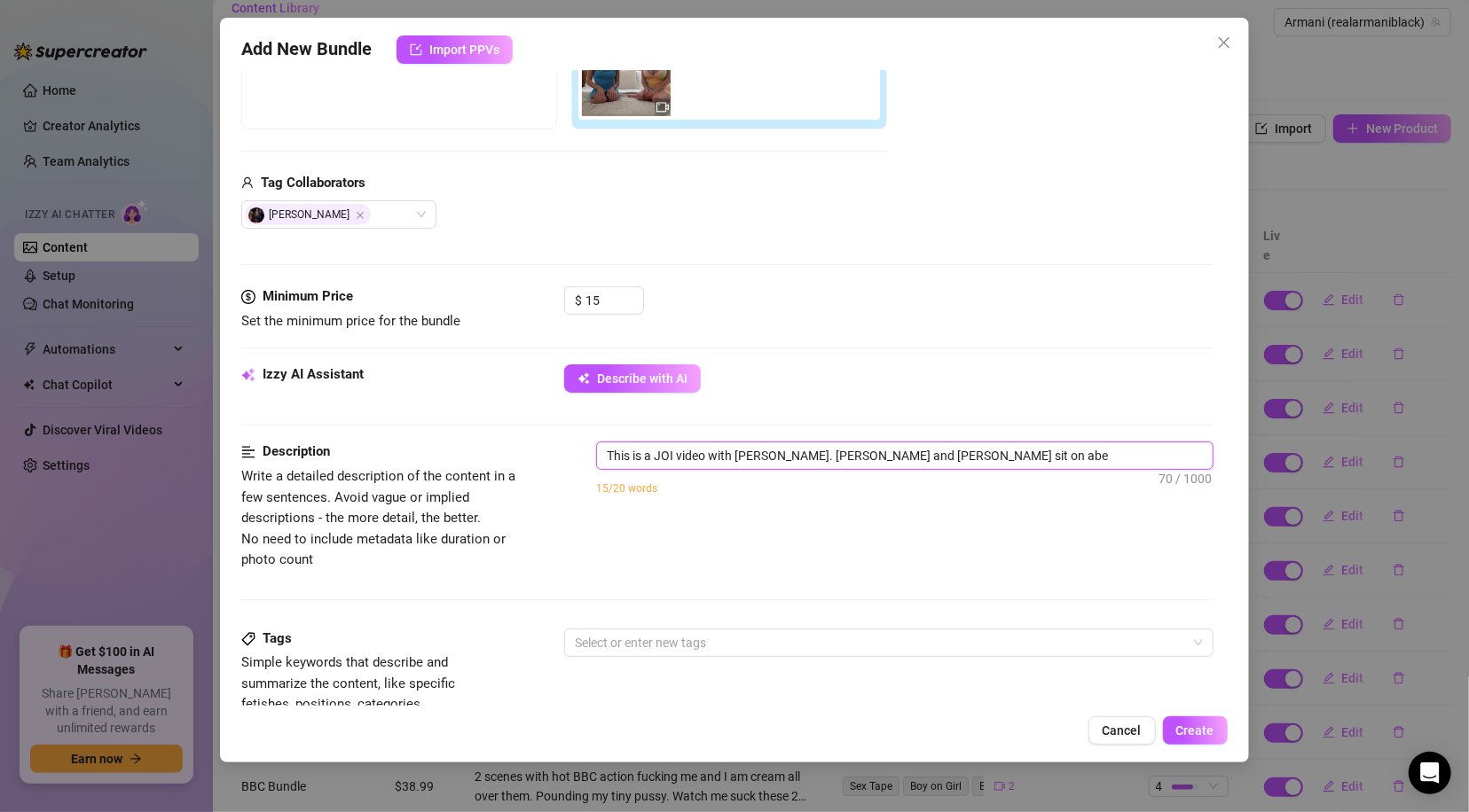
type textarea "This is a JOI video with [PERSON_NAME]. [PERSON_NAME] and [PERSON_NAME] sit on …"
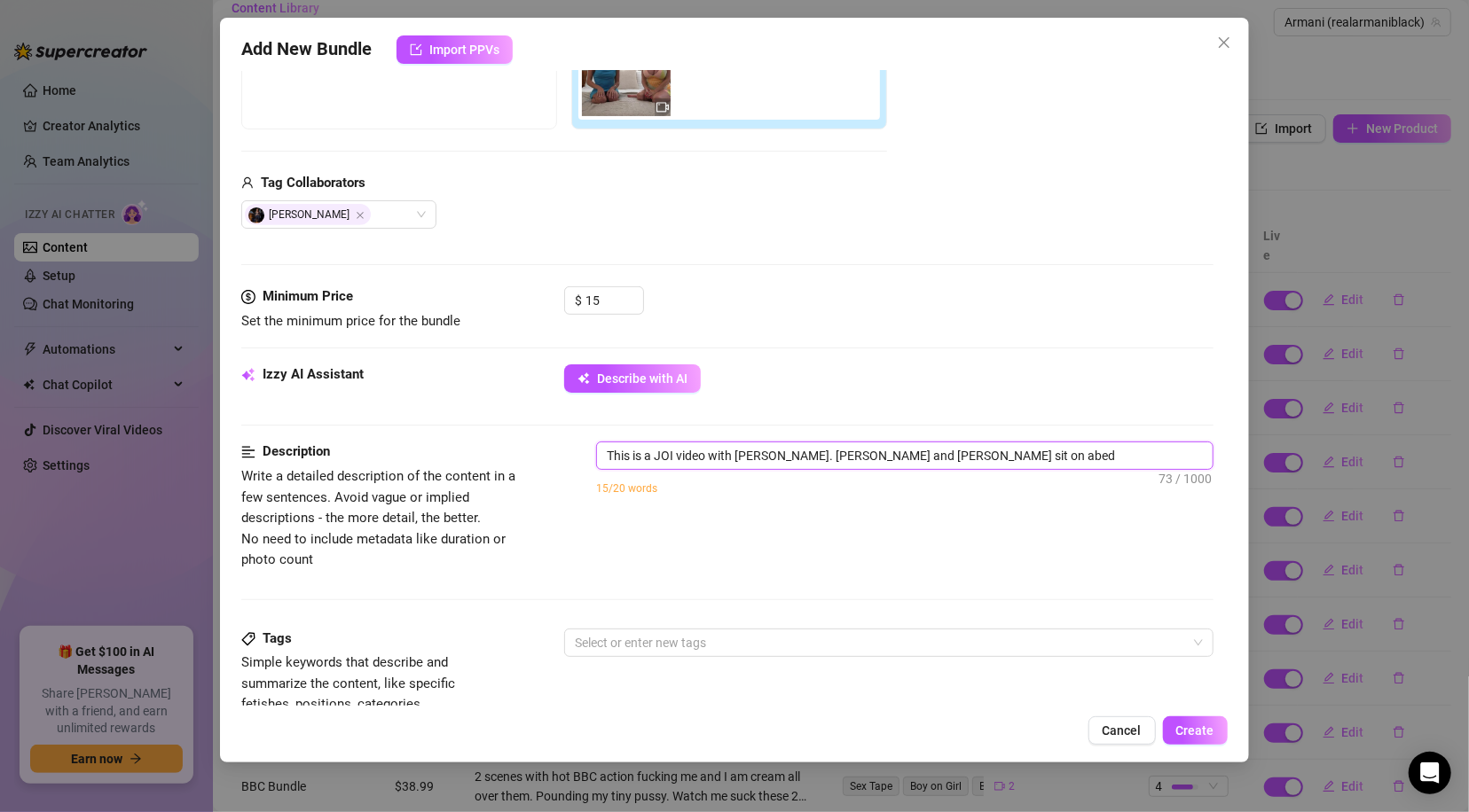
type textarea "This is a JOI video with [PERSON_NAME]. [PERSON_NAME] and [PERSON_NAME] sit on …"
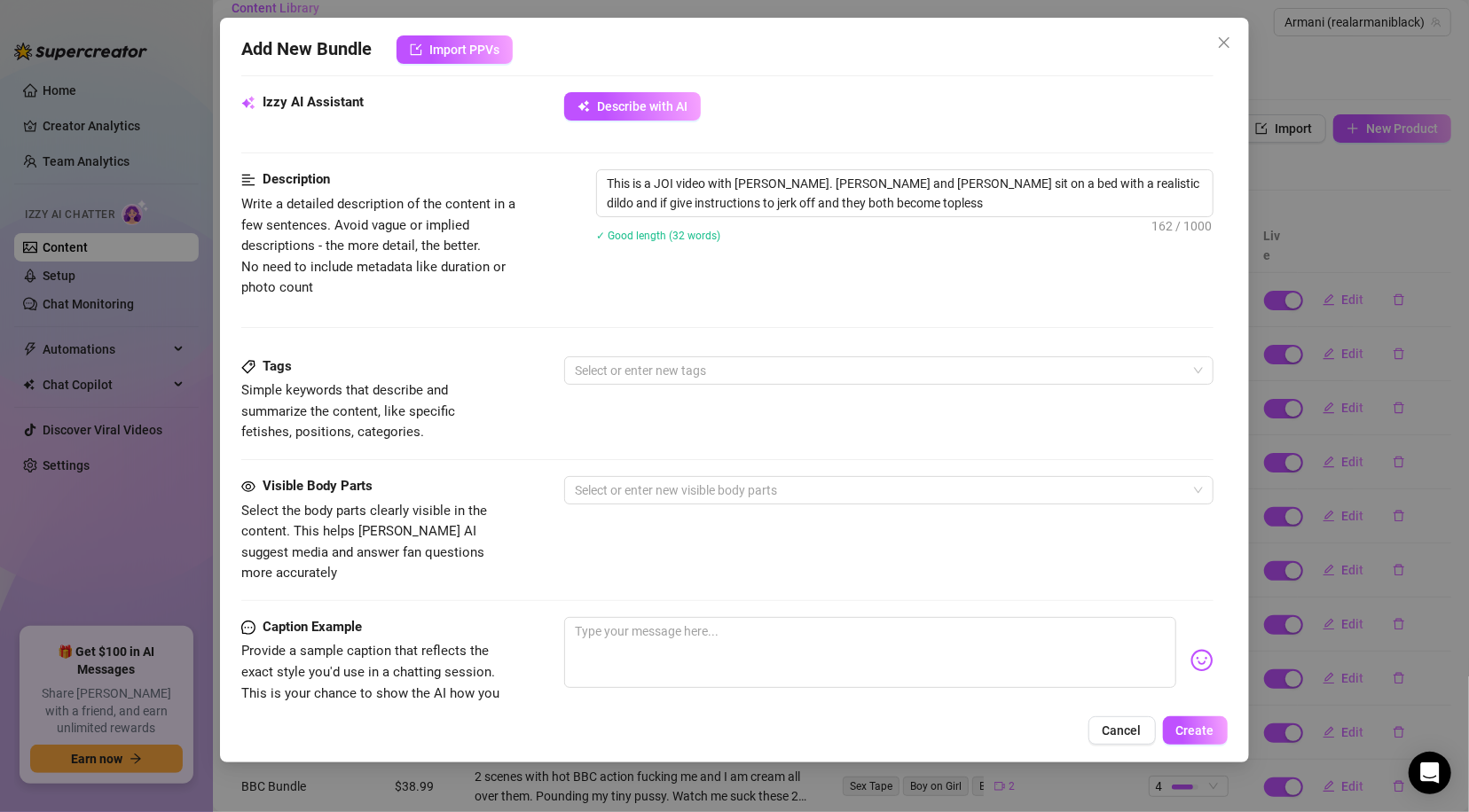
scroll to position [644, 0]
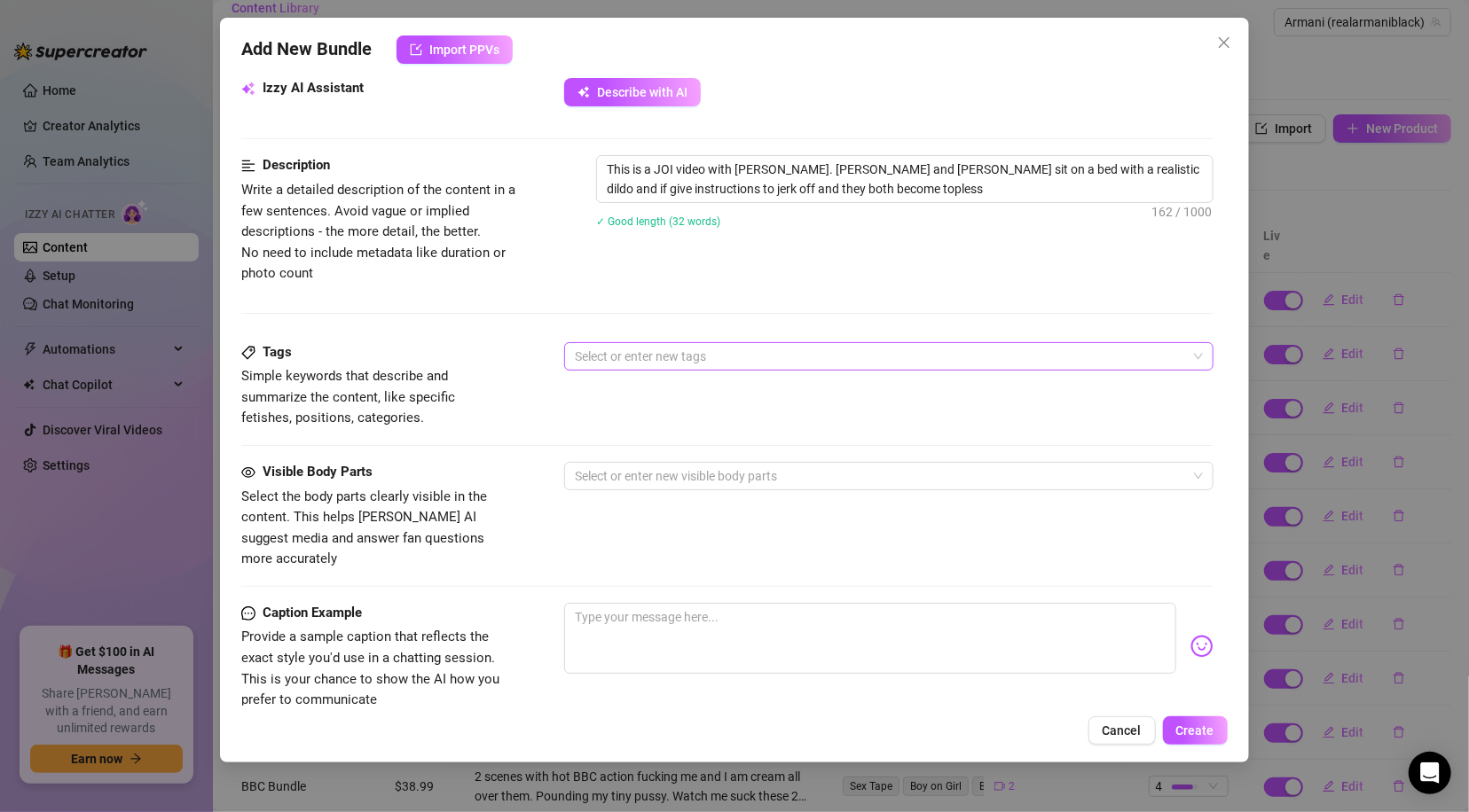
click at [756, 358] on div at bounding box center [879, 356] width 623 height 25
click at [756, 357] on div at bounding box center [879, 356] width 623 height 25
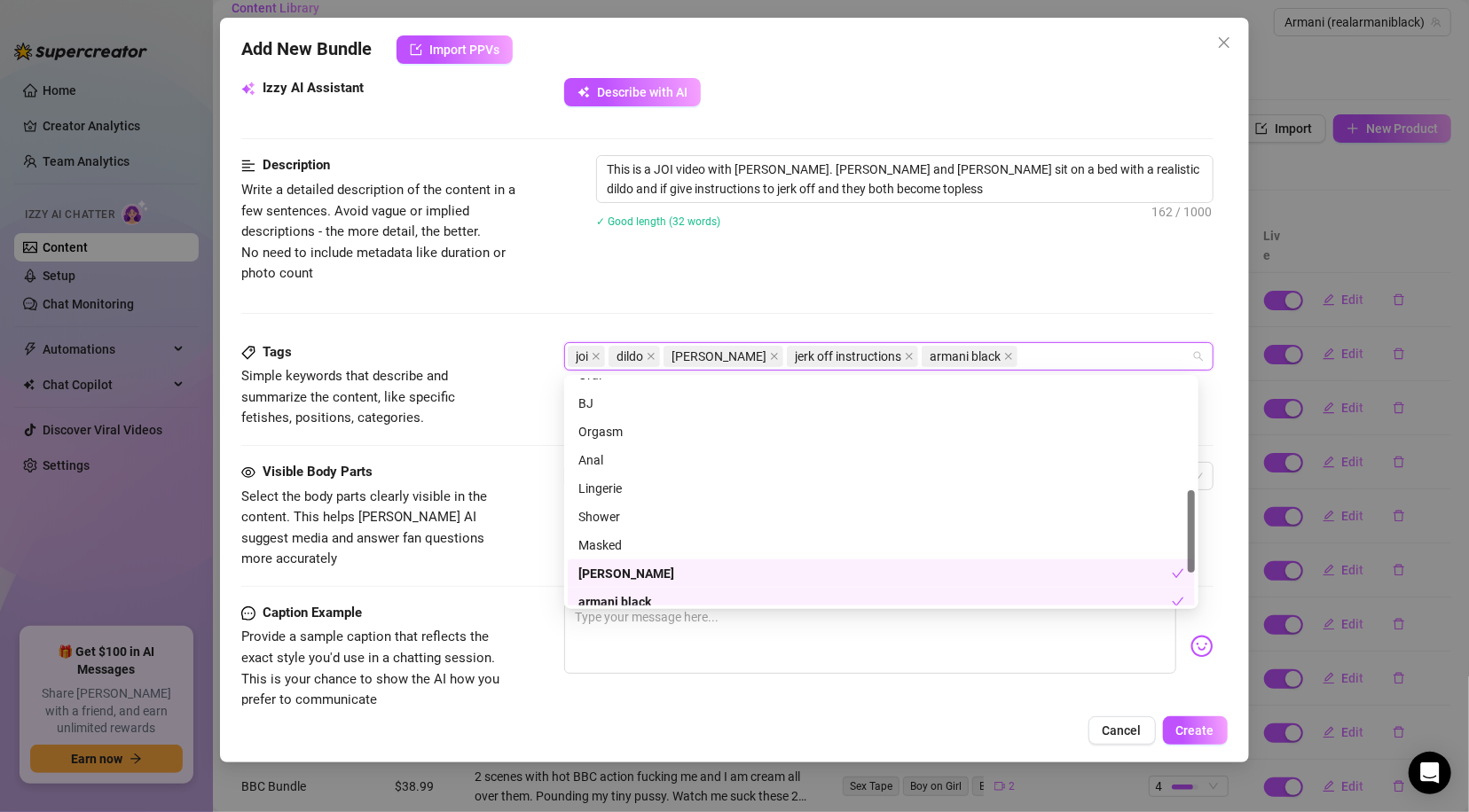
scroll to position [307, 0]
drag, startPoint x: 1191, startPoint y: 428, endPoint x: 1153, endPoint y: 540, distance: 118.3
click at [1153, 540] on div "Oral BJ Orgasm Anal Lingerie Shower Masked [PERSON_NAME] armani black dildo" at bounding box center [881, 492] width 627 height 227
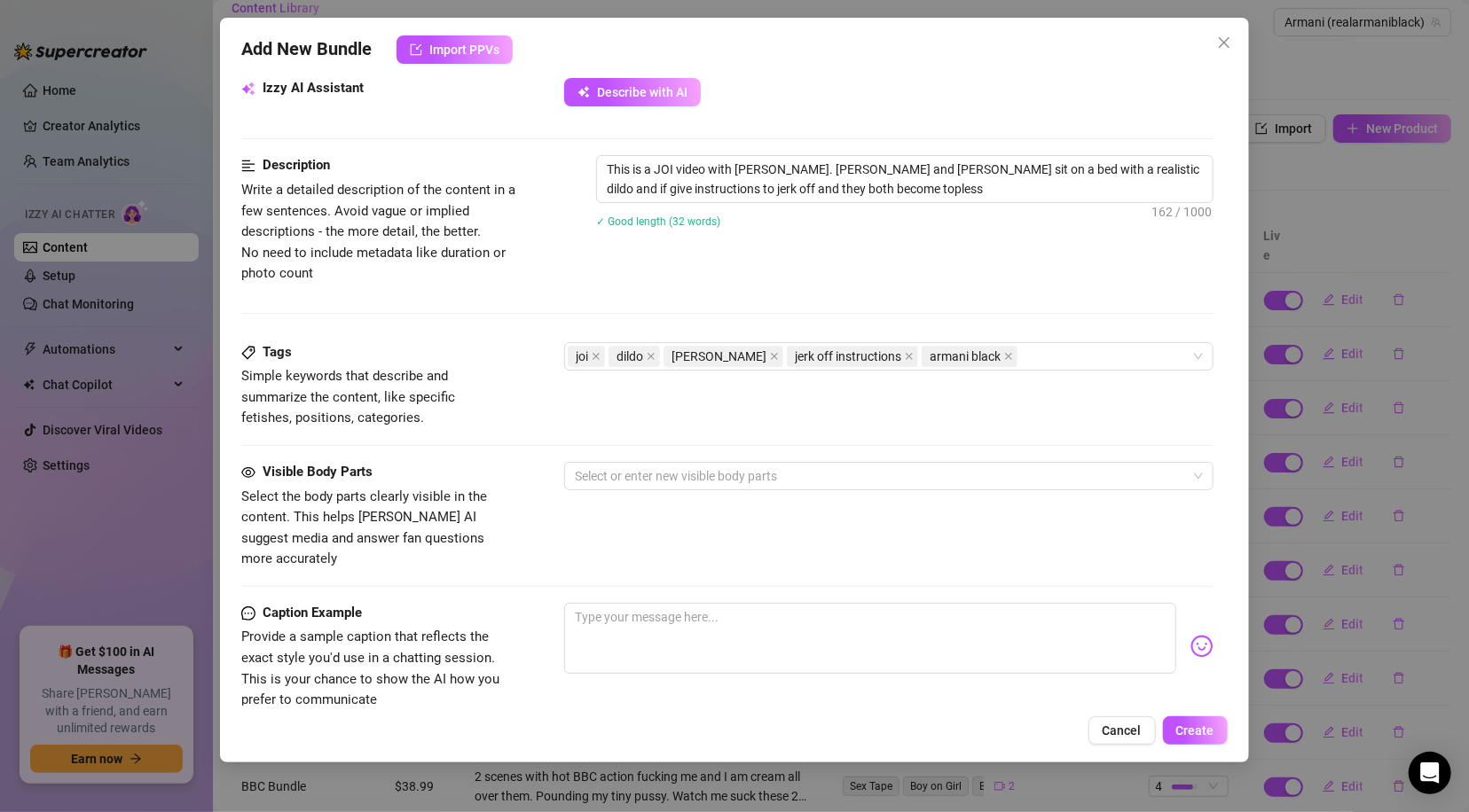
click at [1043, 299] on div "Description Write a detailed description of the content in a few sentences. Avo…" at bounding box center [726, 247] width 971 height 186
click at [785, 469] on div at bounding box center [879, 475] width 623 height 25
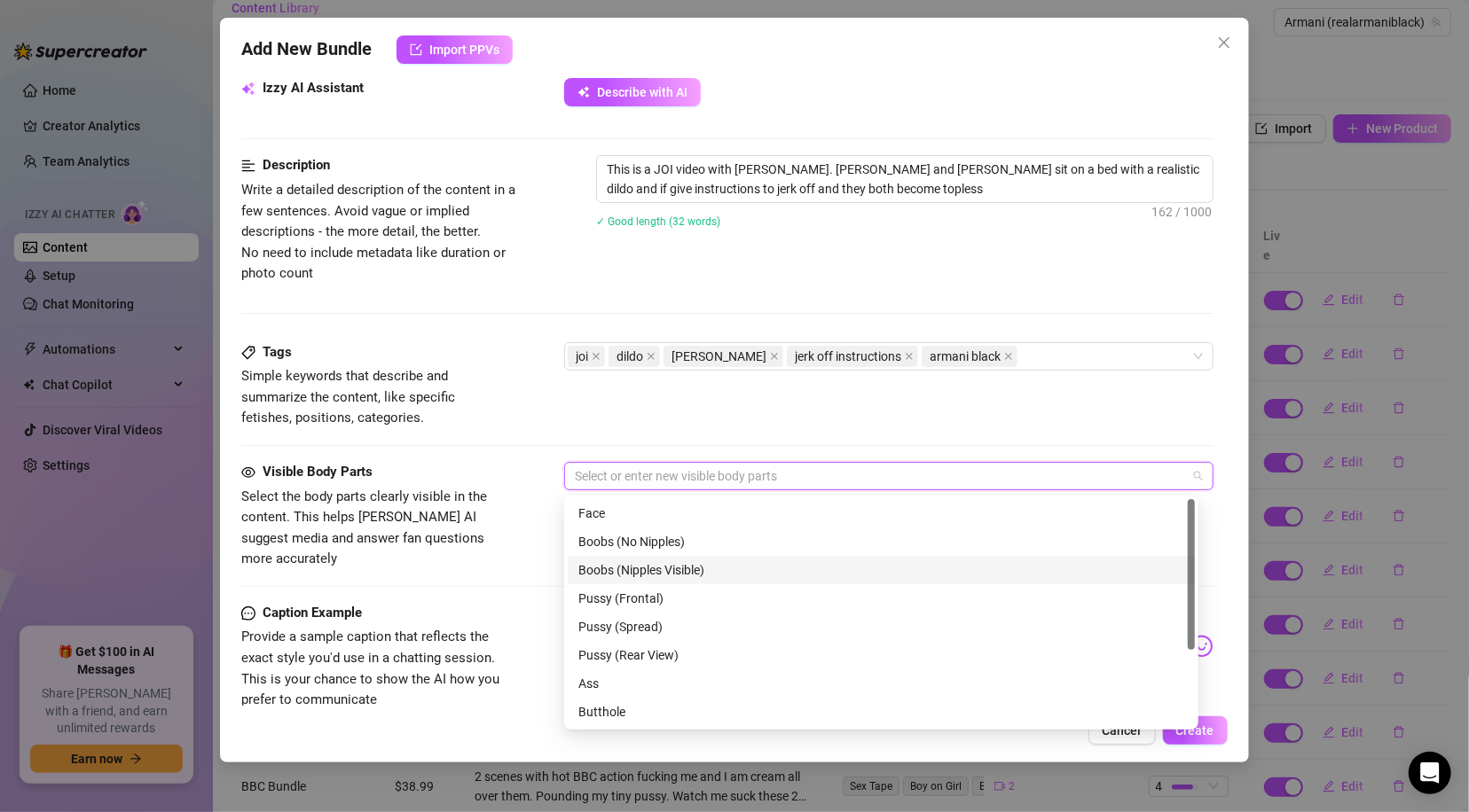
click at [734, 574] on div "Boobs (Nipples Visible)" at bounding box center [880, 569] width 605 height 19
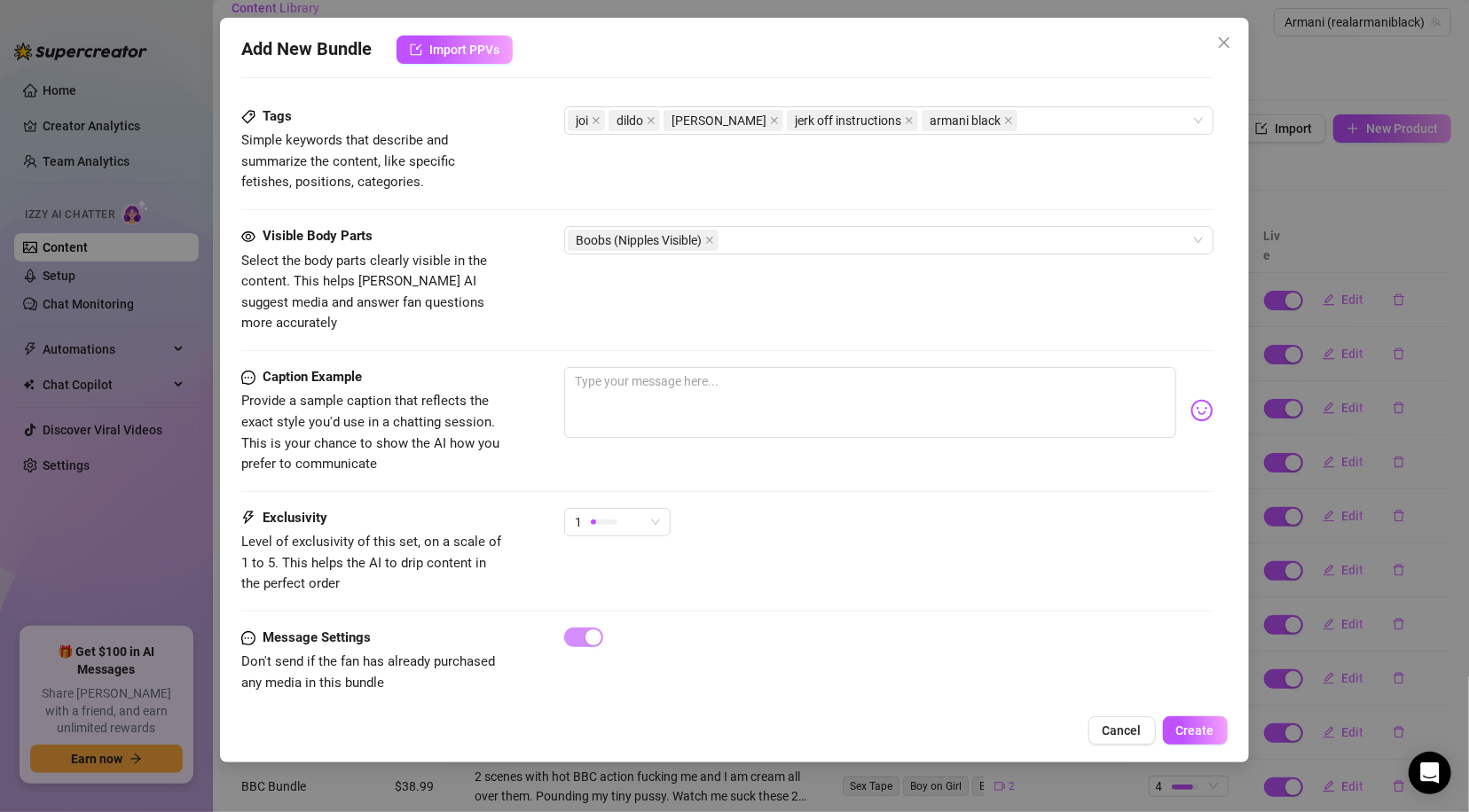
scroll to position [883, 0]
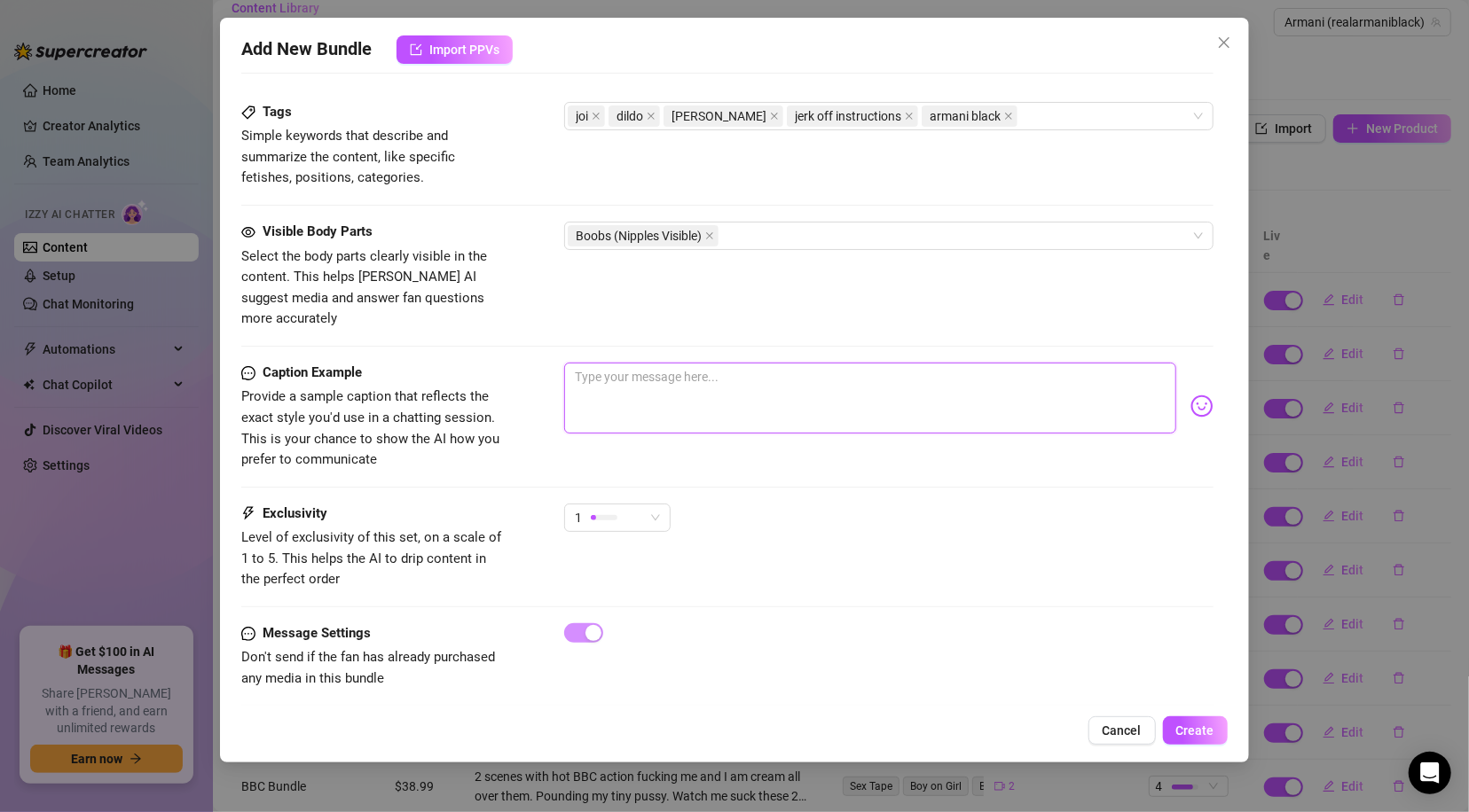
click at [685, 363] on textarea at bounding box center [869, 397] width 611 height 70
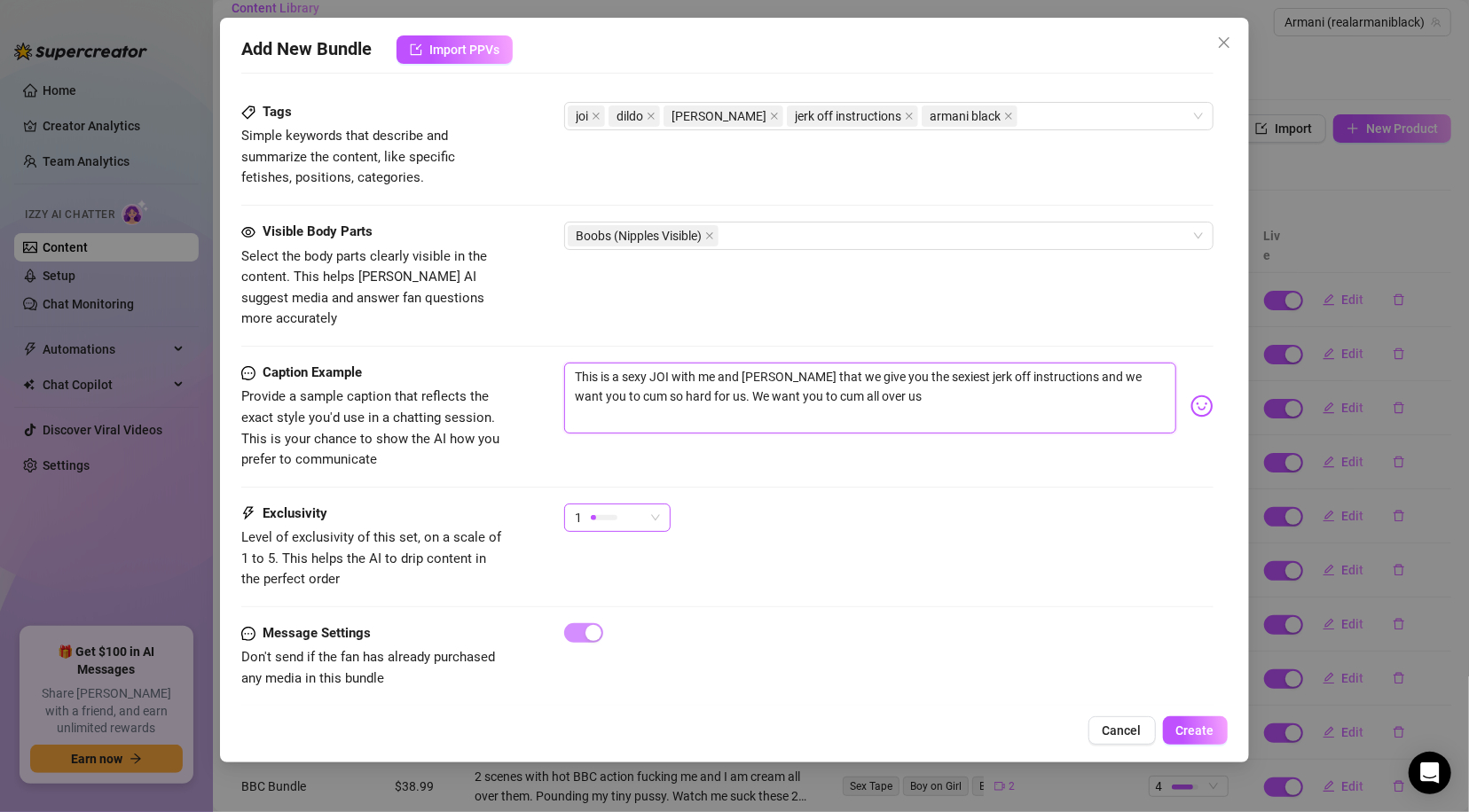
click at [640, 504] on div "1" at bounding box center [609, 517] width 70 height 27
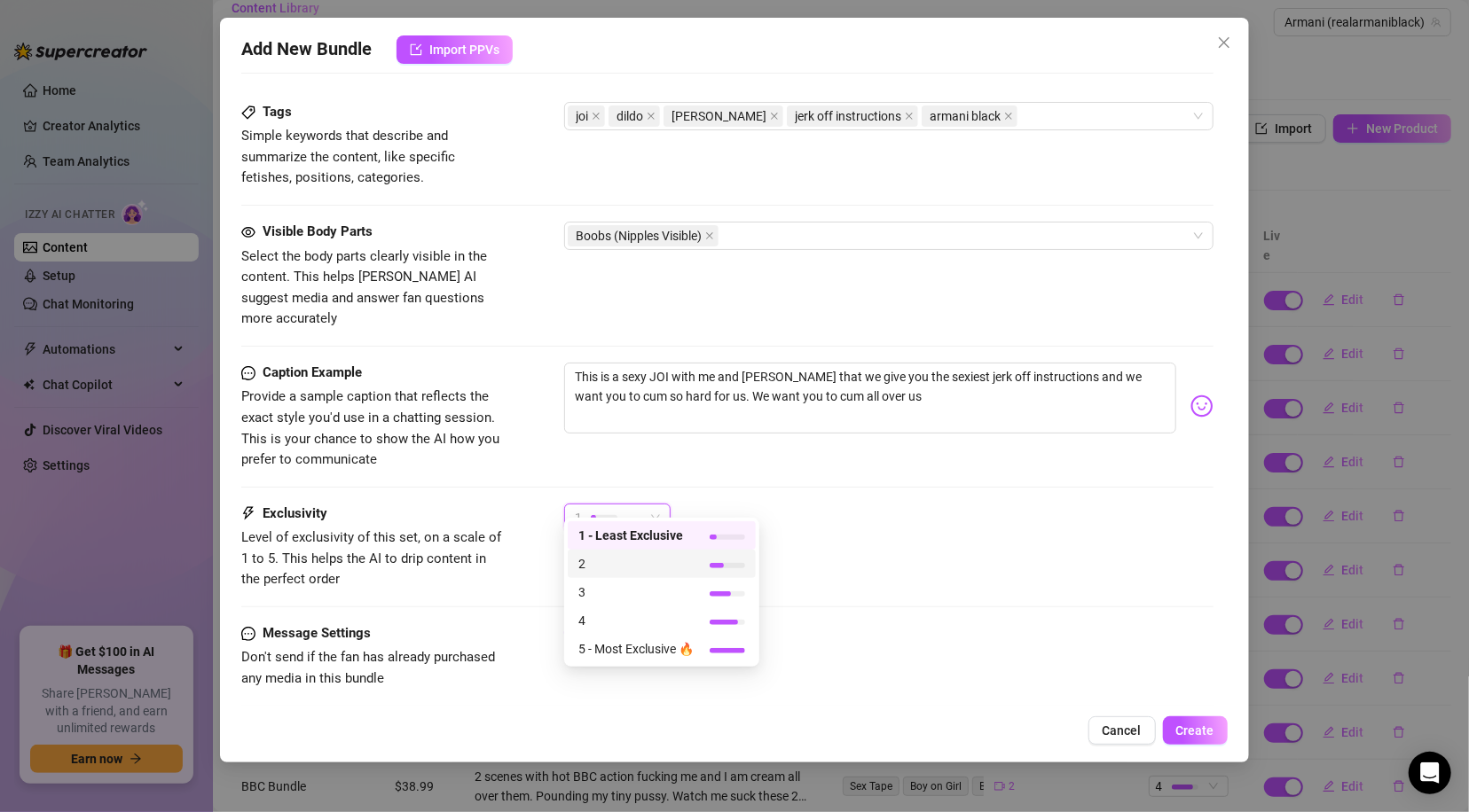
click at [624, 561] on span "2" at bounding box center [636, 563] width 115 height 19
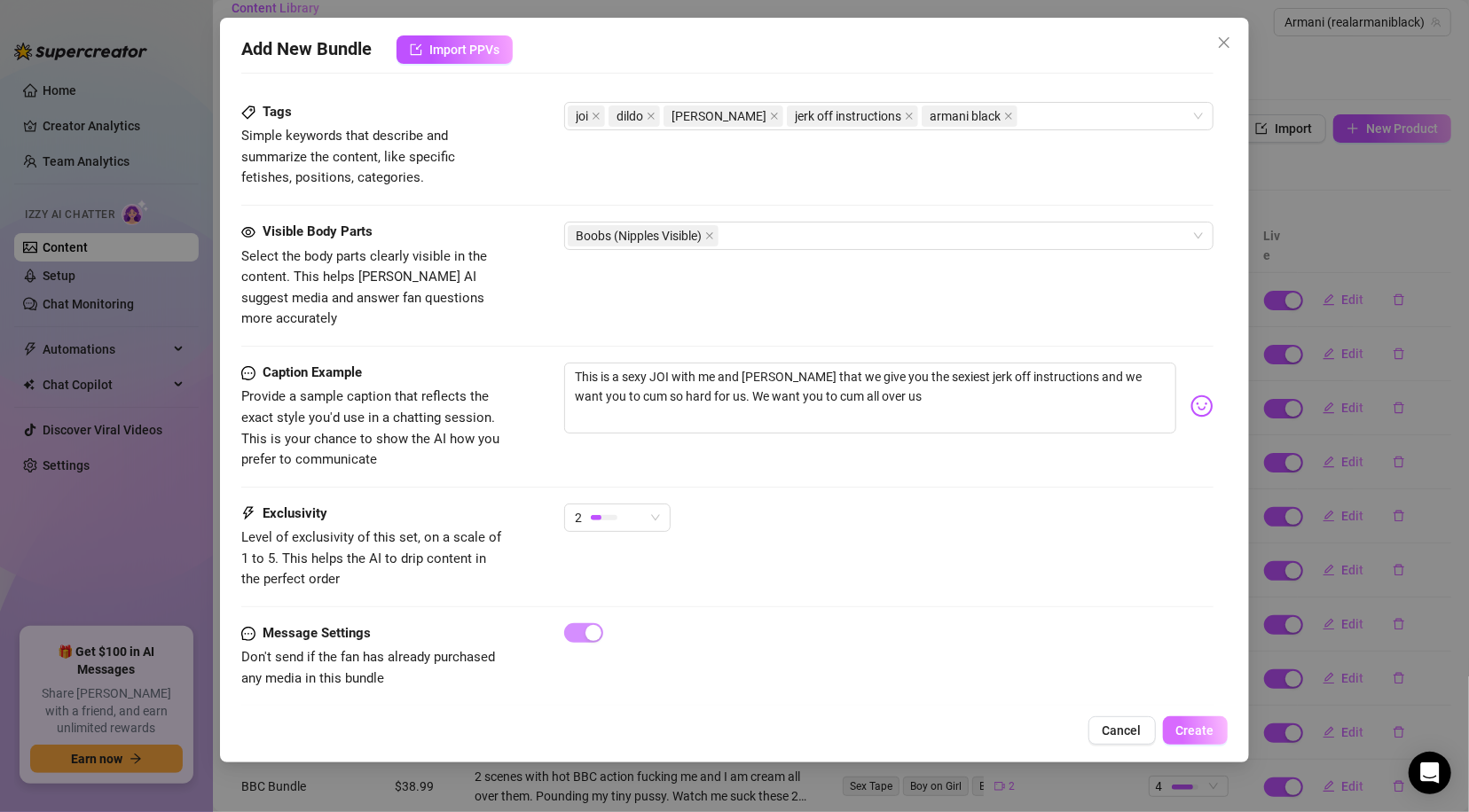
click at [1207, 727] on span "Create" at bounding box center [1195, 730] width 38 height 14
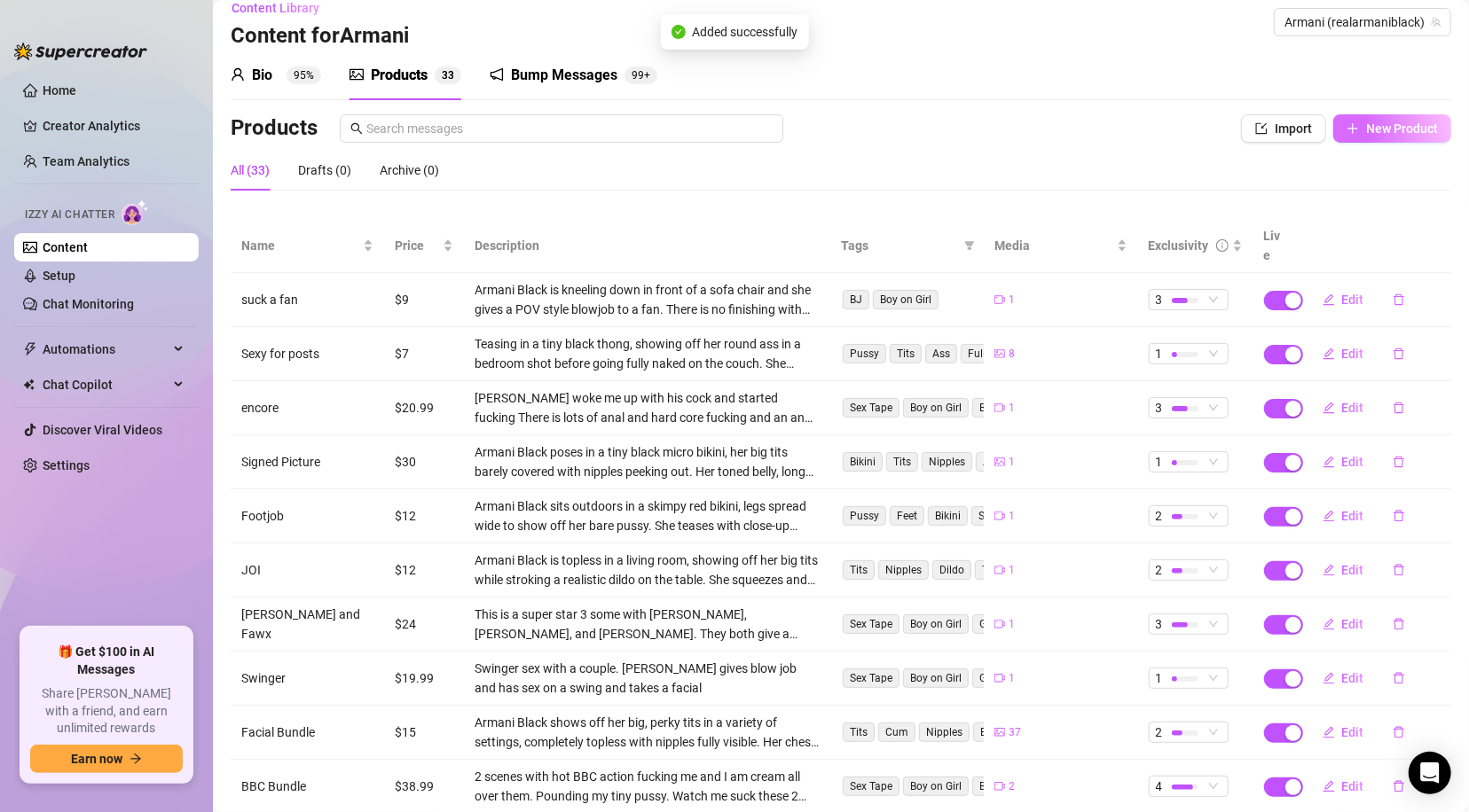
click at [1385, 131] on span "New Product" at bounding box center [1401, 128] width 71 height 14
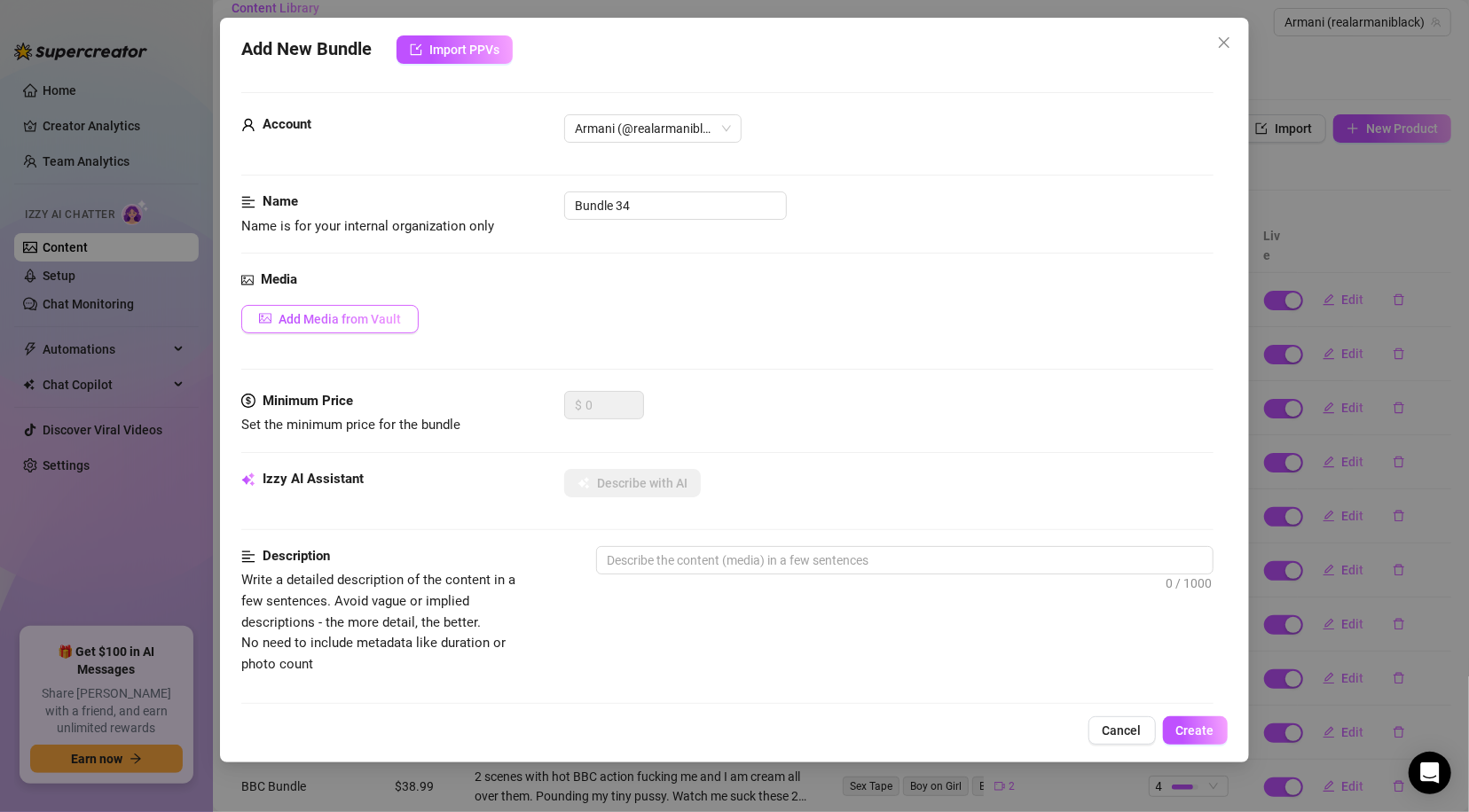
click at [282, 323] on span "Add Media from Vault" at bounding box center [340, 319] width 123 height 14
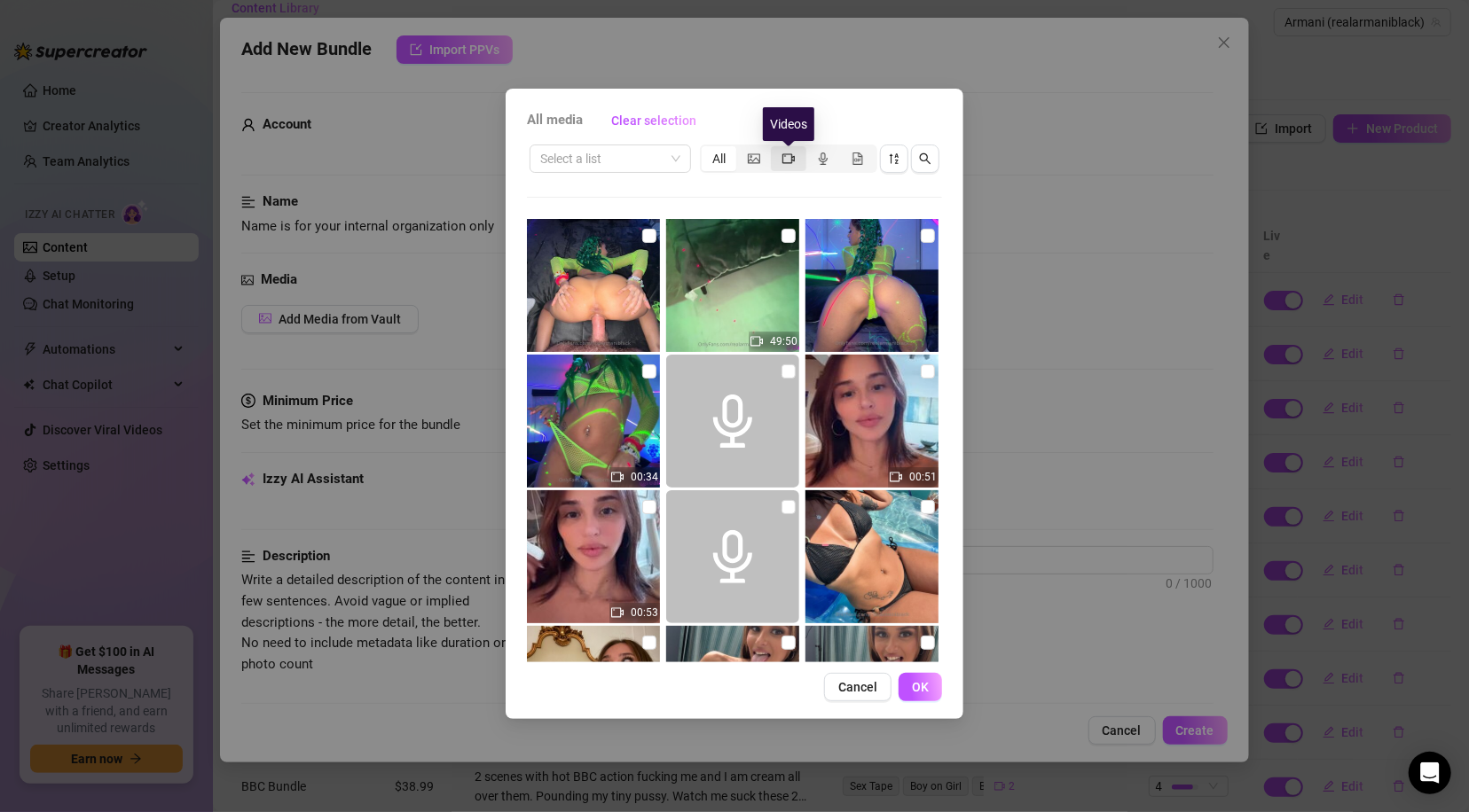
click at [785, 162] on icon "video-camera" at bounding box center [789, 159] width 13 height 13
click at [775, 149] on input "segmented control" at bounding box center [775, 149] width 0 height 0
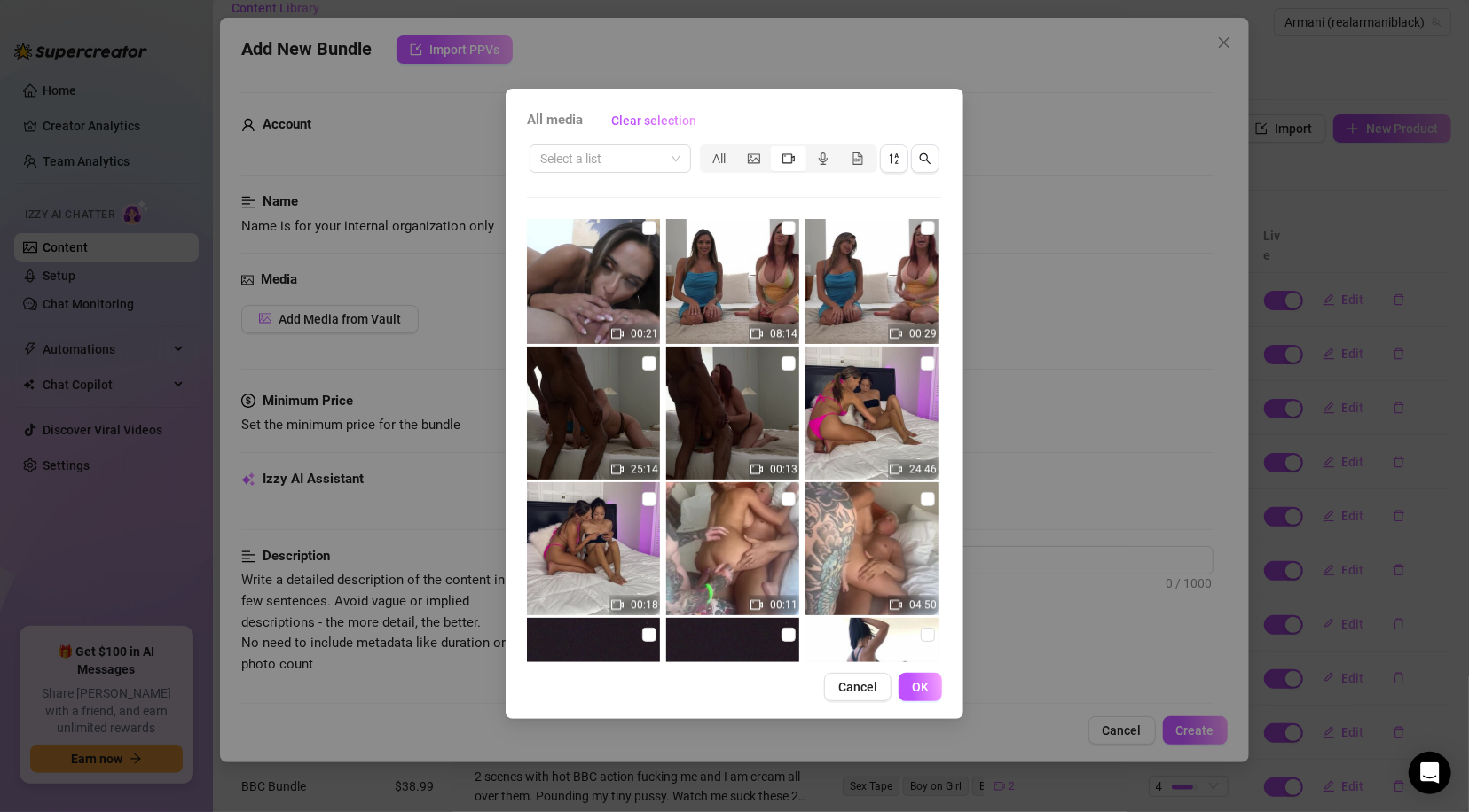
scroll to position [2357, 0]
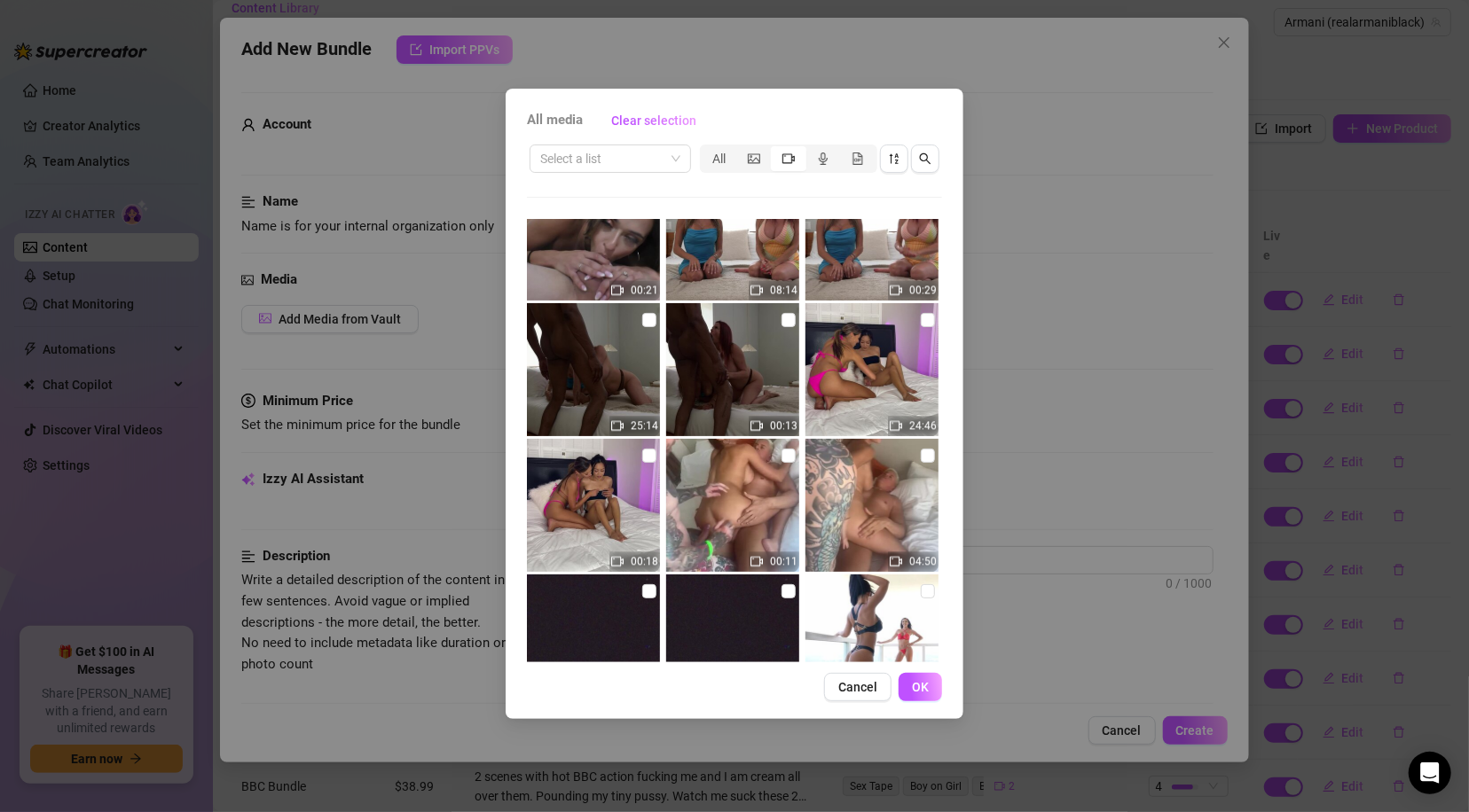
click at [909, 453] on img at bounding box center [871, 504] width 133 height 133
click at [920, 687] on span "OK" at bounding box center [919, 687] width 16 height 14
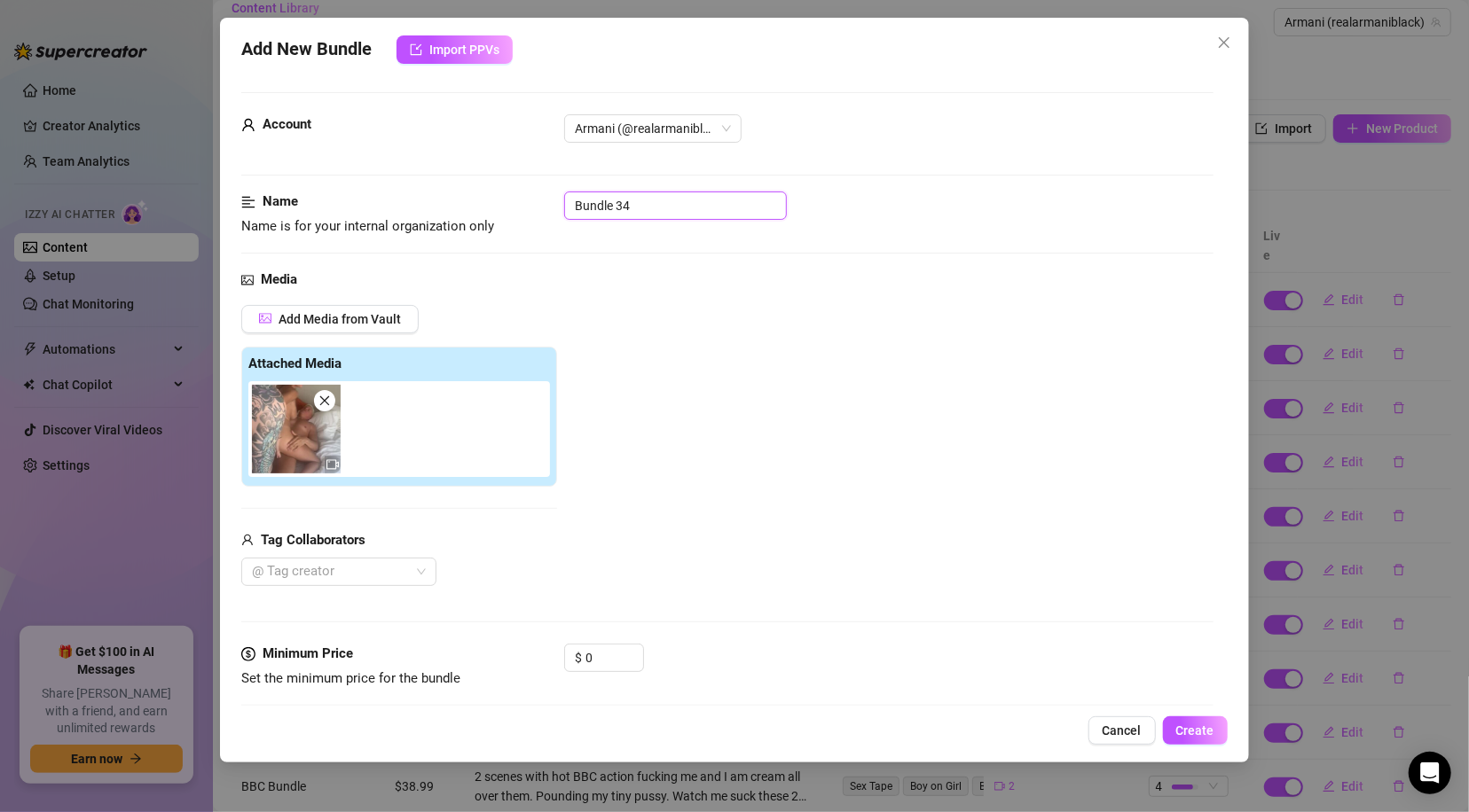
drag, startPoint x: 689, startPoint y: 202, endPoint x: 565, endPoint y: 219, distance: 125.2
click at [565, 219] on div "Bundle 34" at bounding box center [888, 205] width 648 height 28
click at [346, 564] on div at bounding box center [329, 571] width 169 height 25
click at [352, 535] on div "DeanVanDammeXXX" at bounding box center [339, 536] width 167 height 19
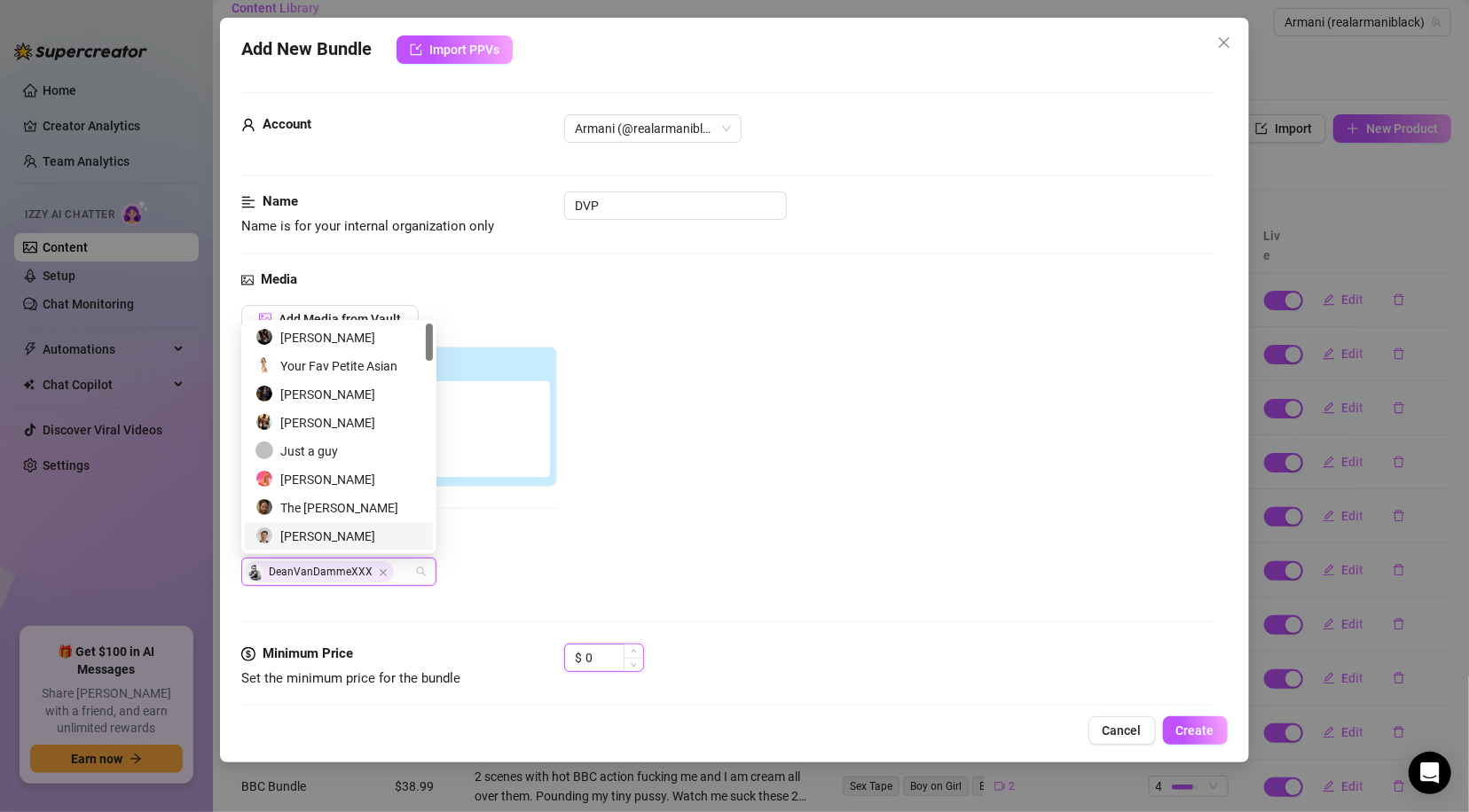
click at [599, 654] on input "0" at bounding box center [614, 657] width 58 height 27
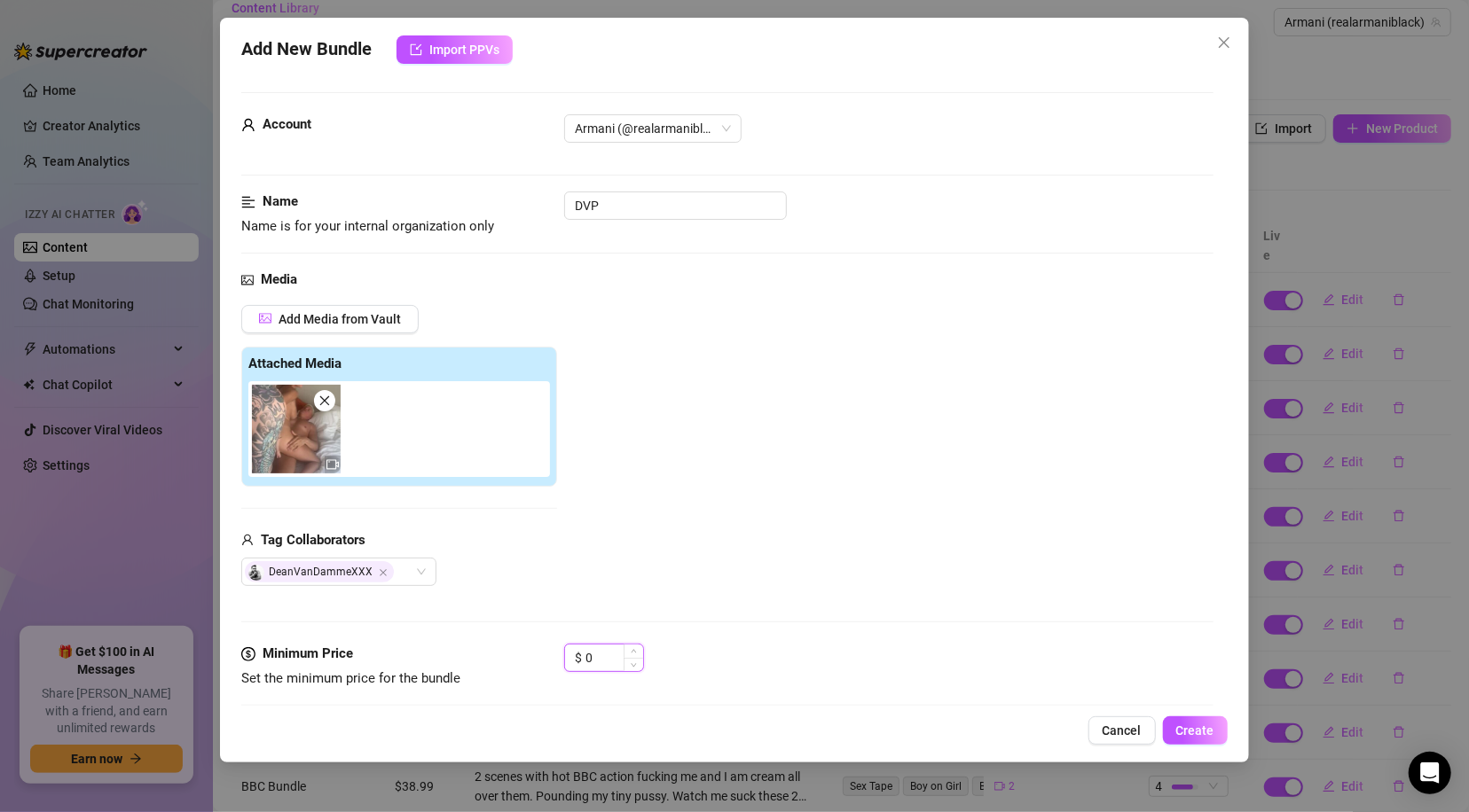
click at [599, 654] on input "0" at bounding box center [614, 657] width 58 height 27
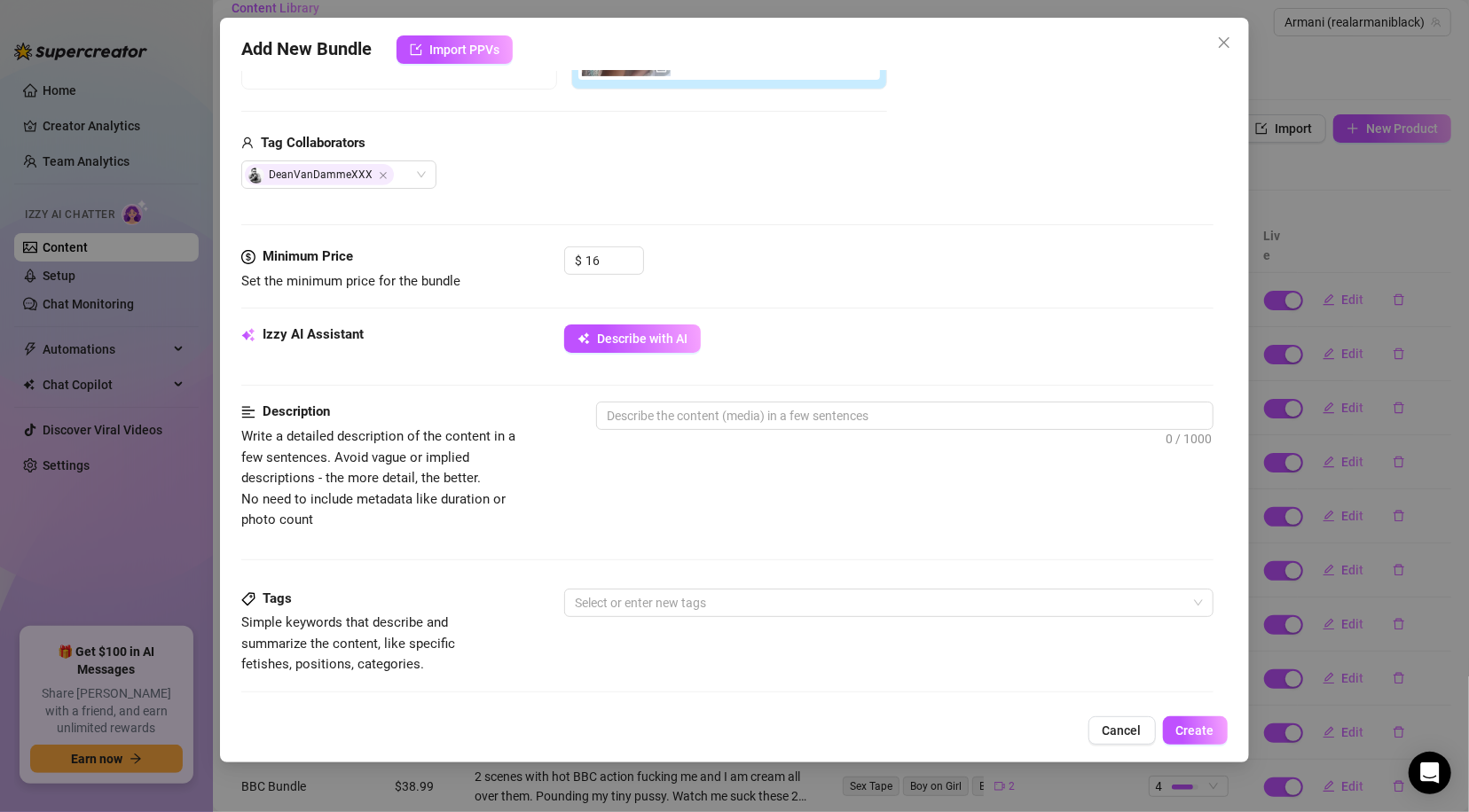
scroll to position [416, 0]
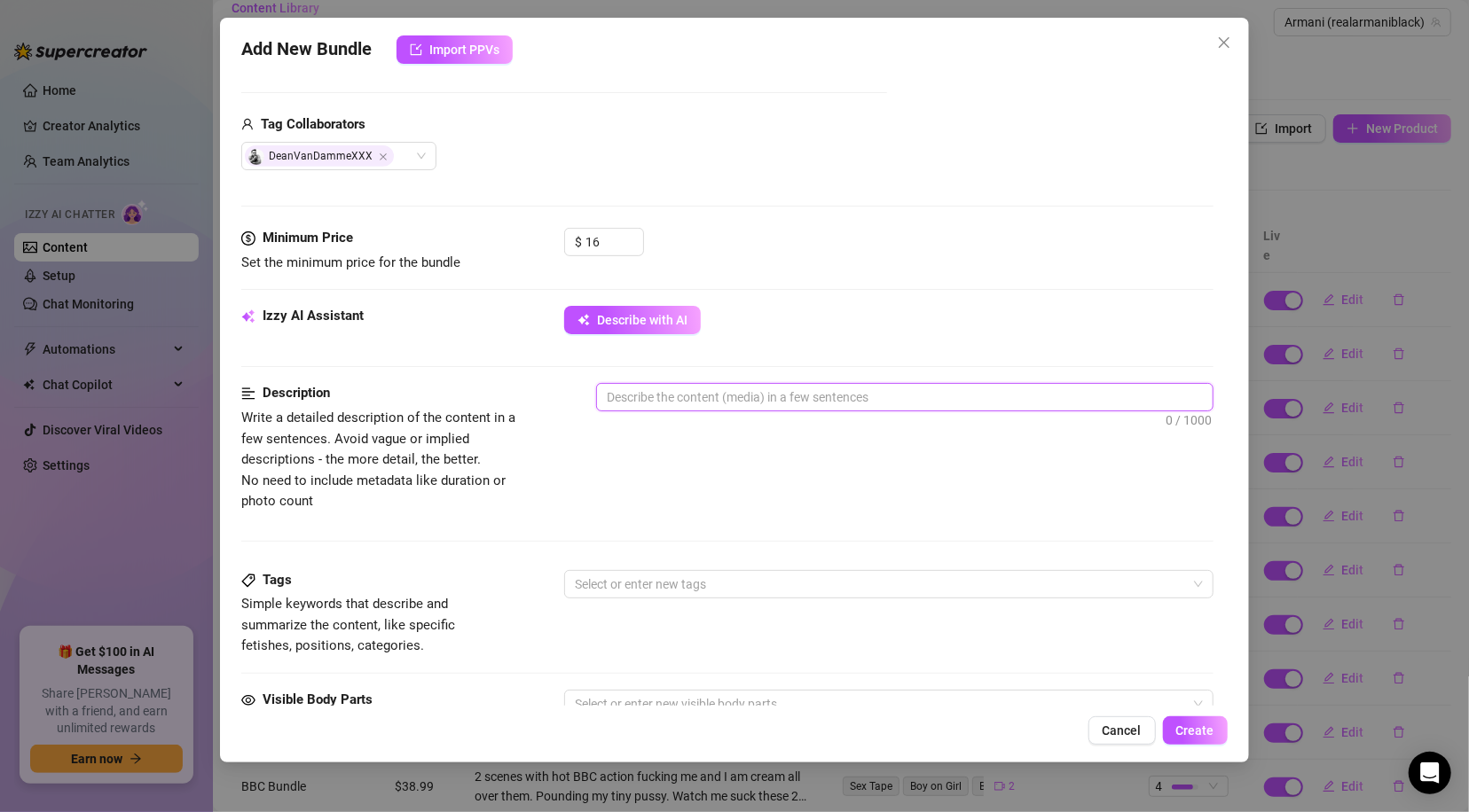
click at [867, 397] on textarea at bounding box center [904, 396] width 615 height 27
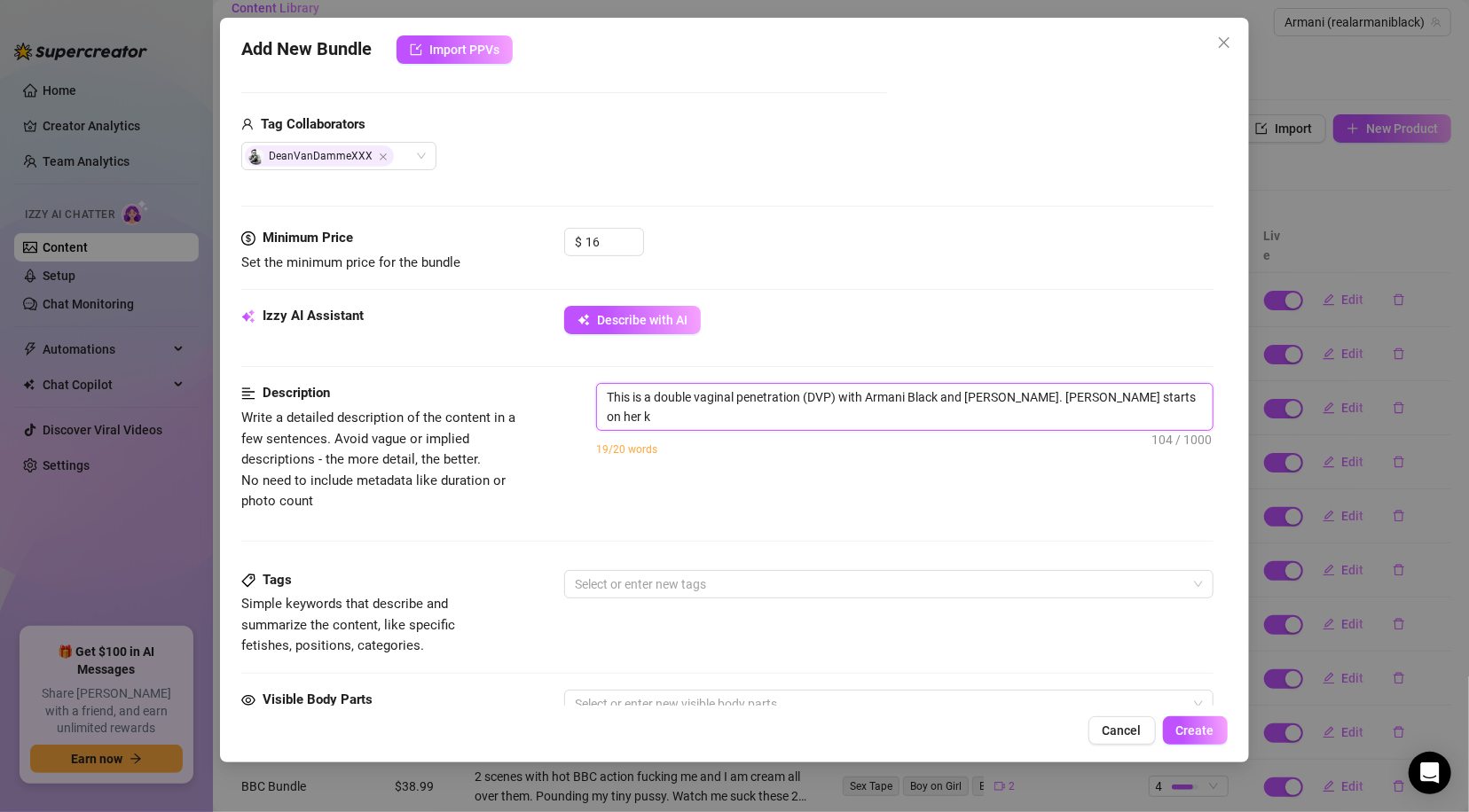
scroll to position [0, 0]
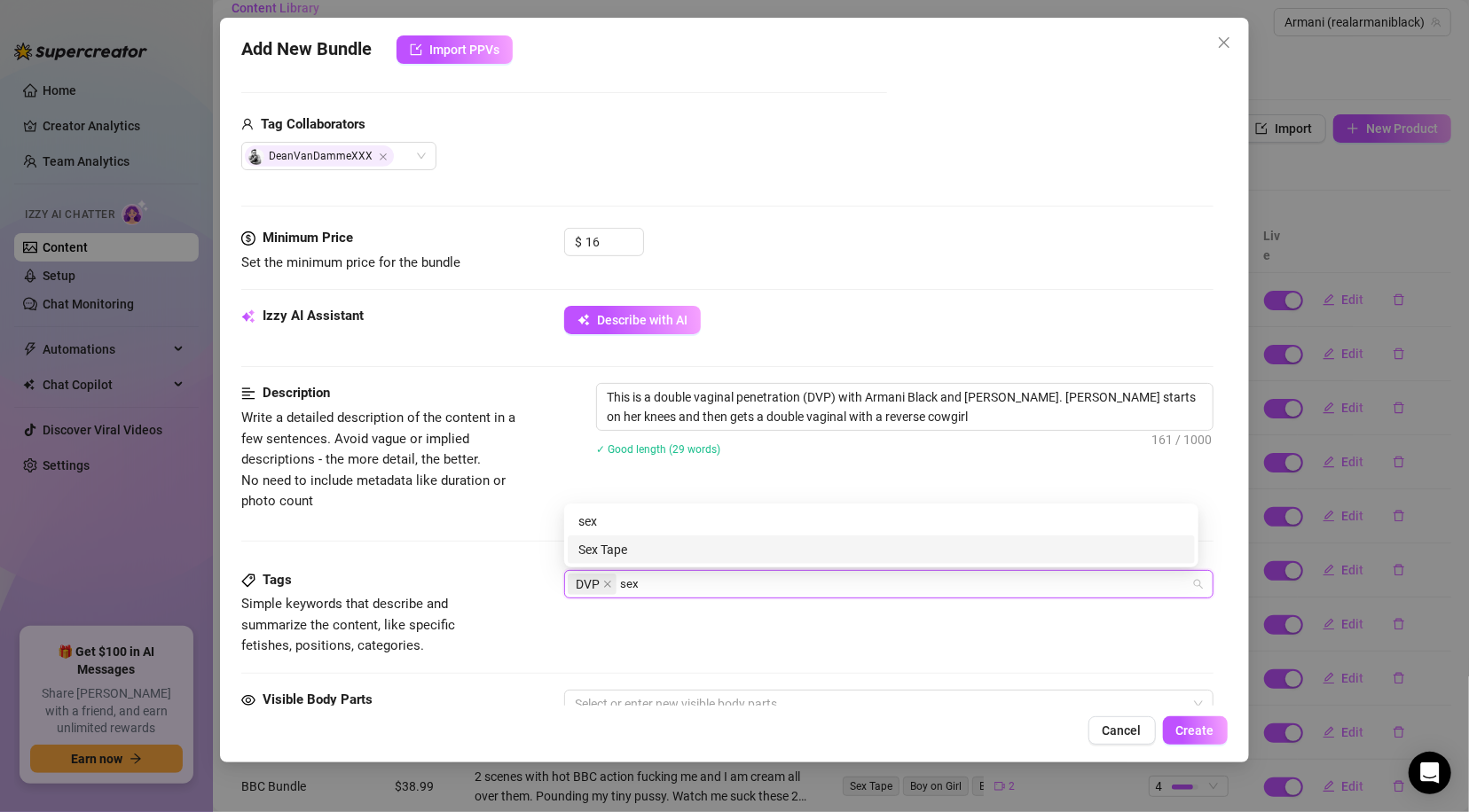
click at [591, 546] on div "Sex Tape" at bounding box center [880, 549] width 605 height 19
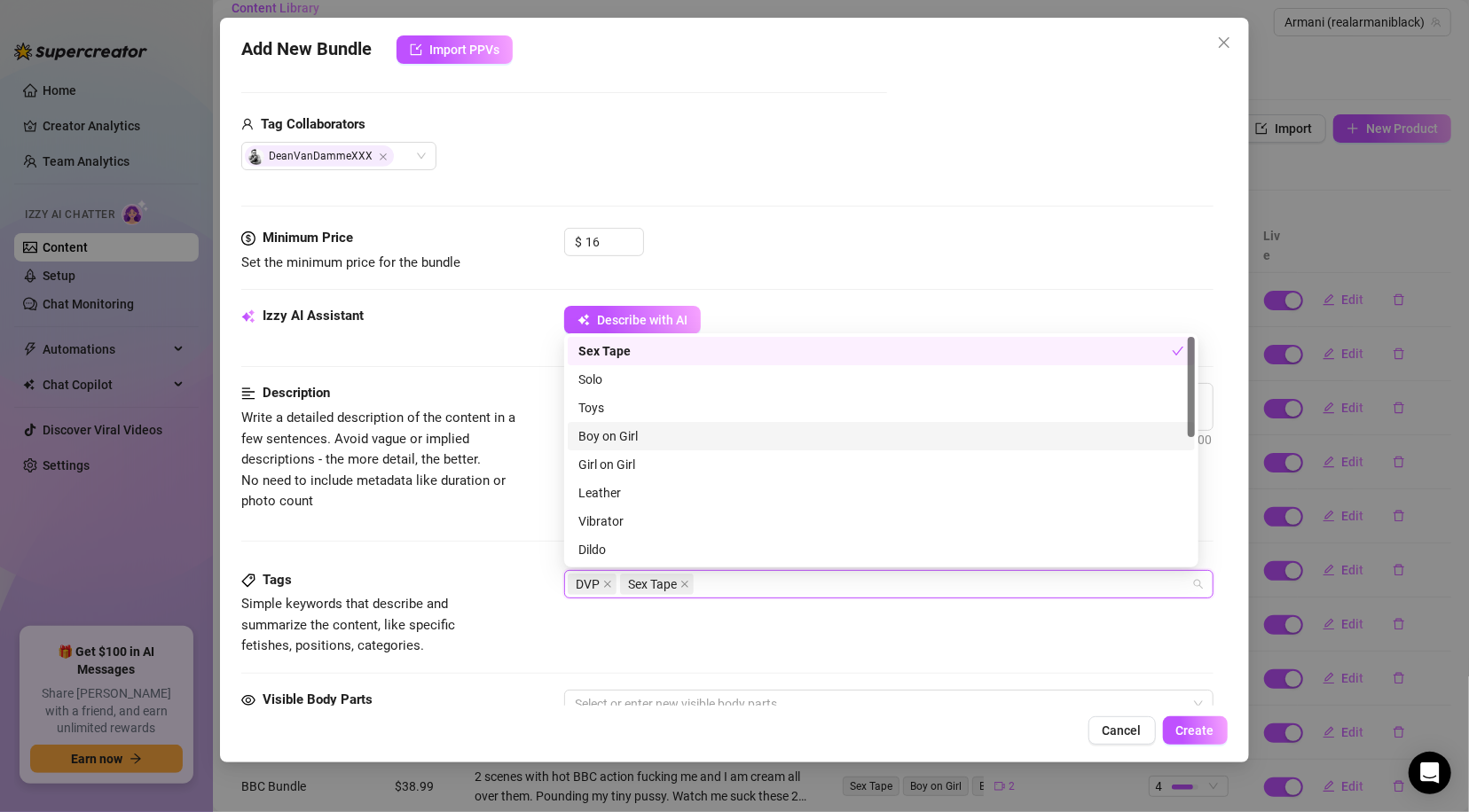
click at [618, 428] on div "Boy on Girl" at bounding box center [880, 436] width 605 height 19
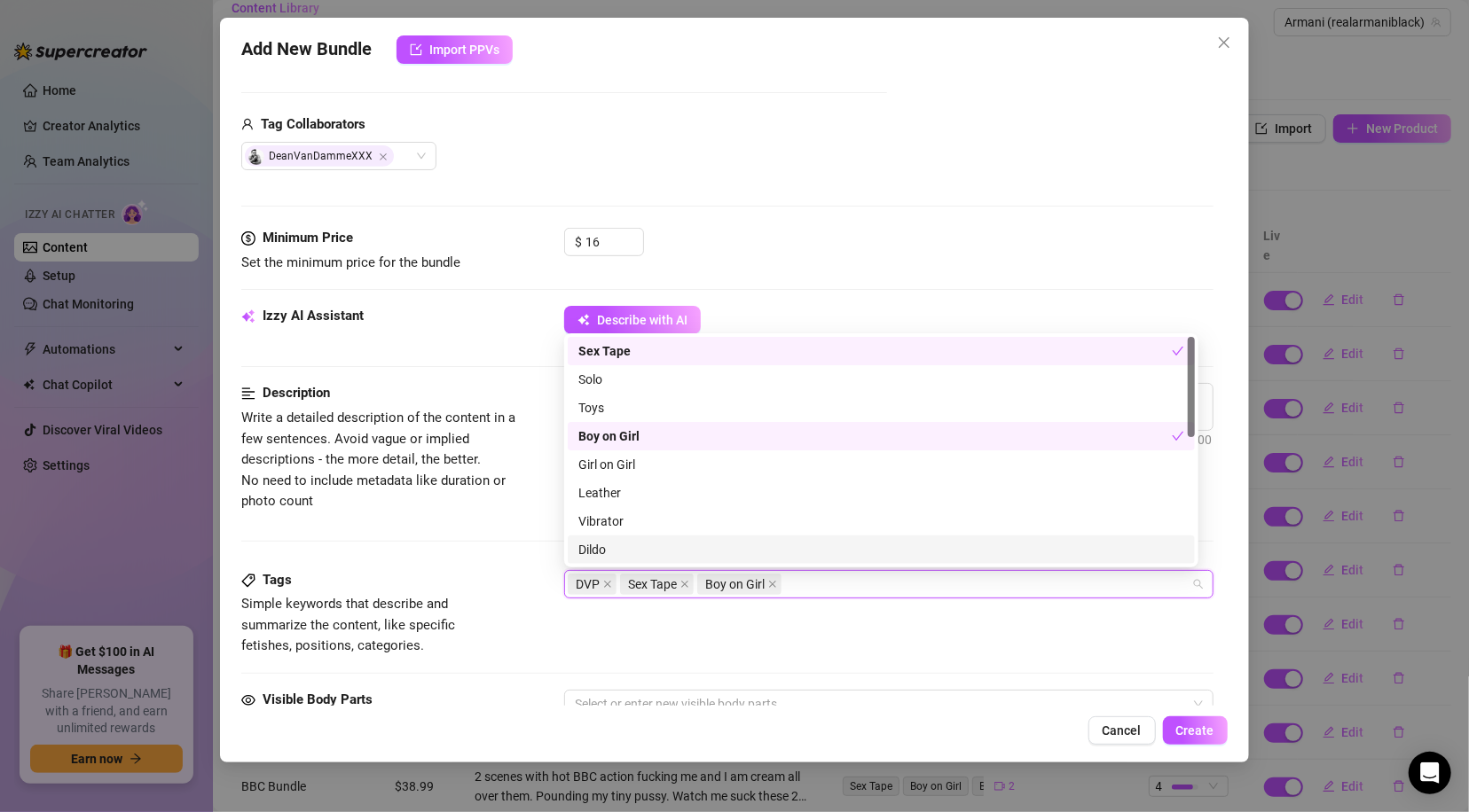
click at [889, 642] on div "Tags Simple keywords that describe and summarize the content, like specific fet…" at bounding box center [726, 613] width 971 height 87
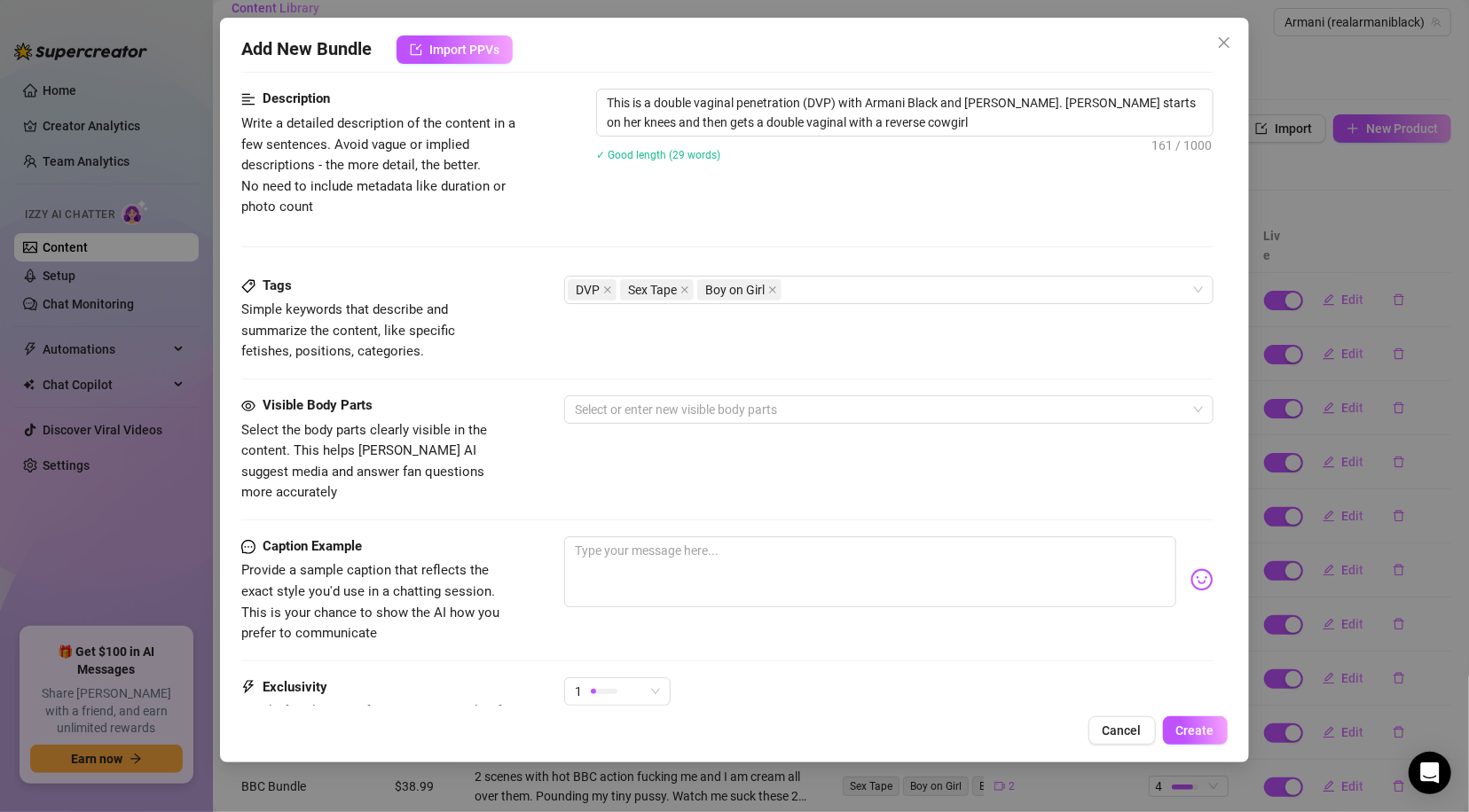
scroll to position [759, 0]
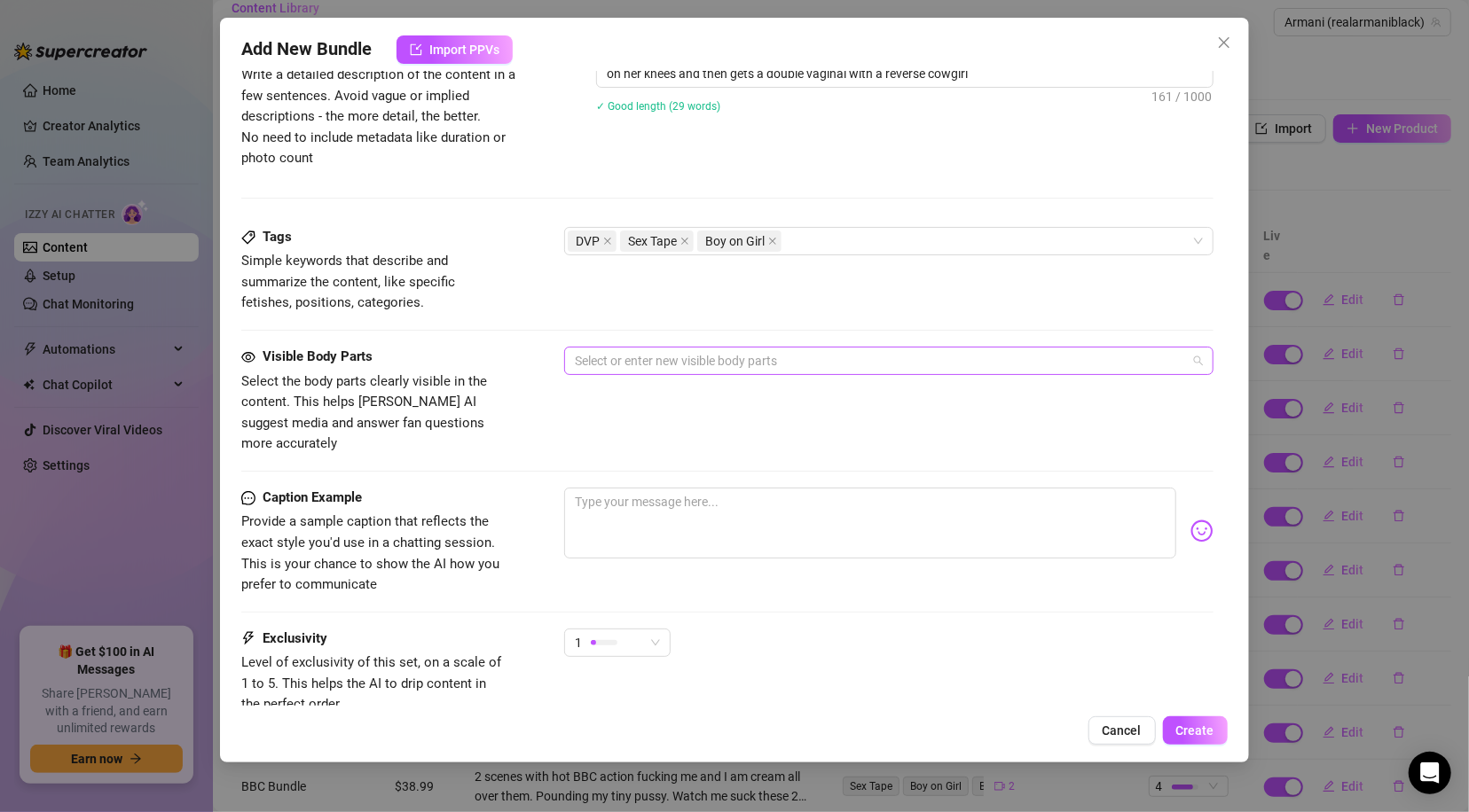
click at [719, 354] on div at bounding box center [879, 361] width 623 height 25
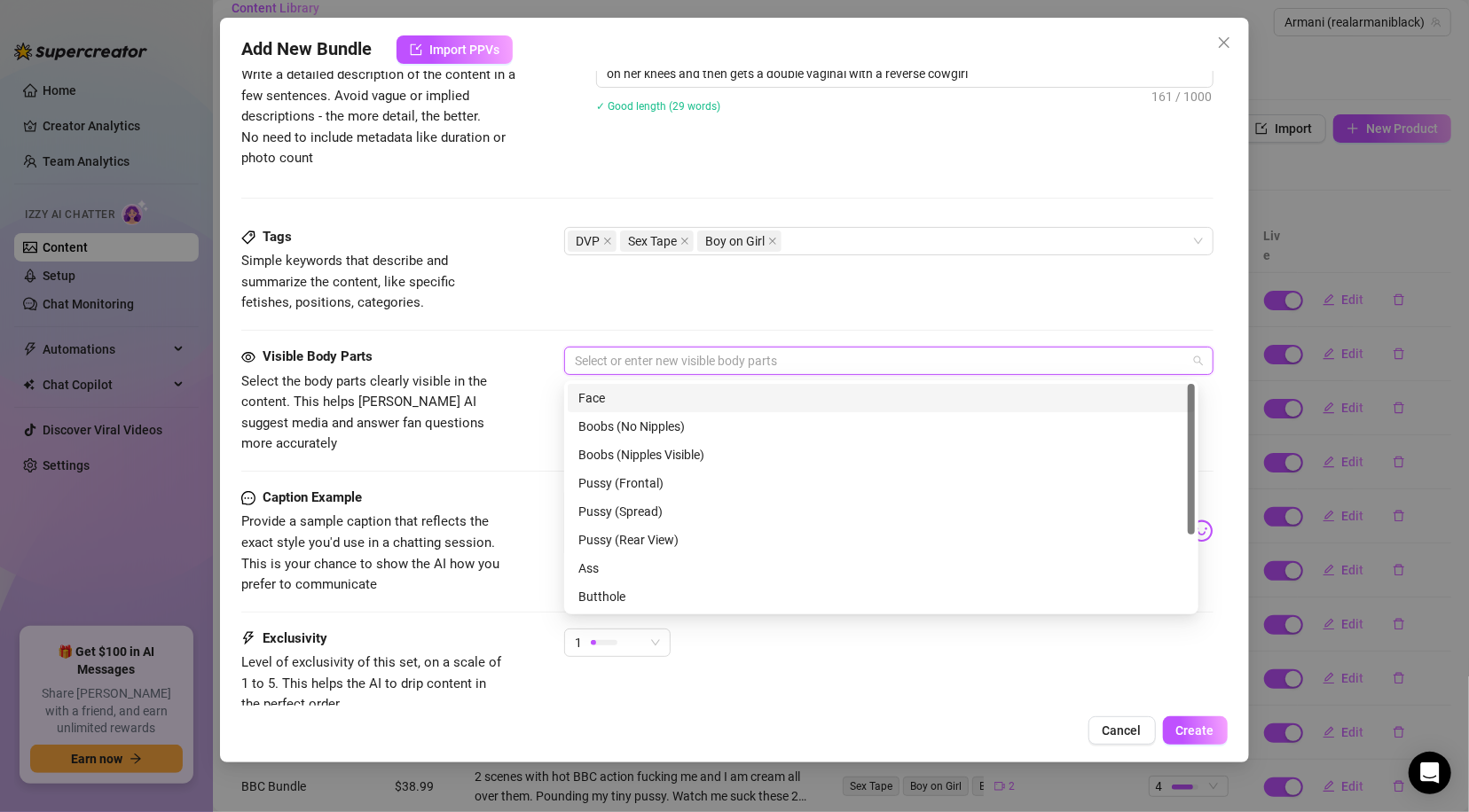
click at [601, 403] on div "Face" at bounding box center [880, 397] width 605 height 19
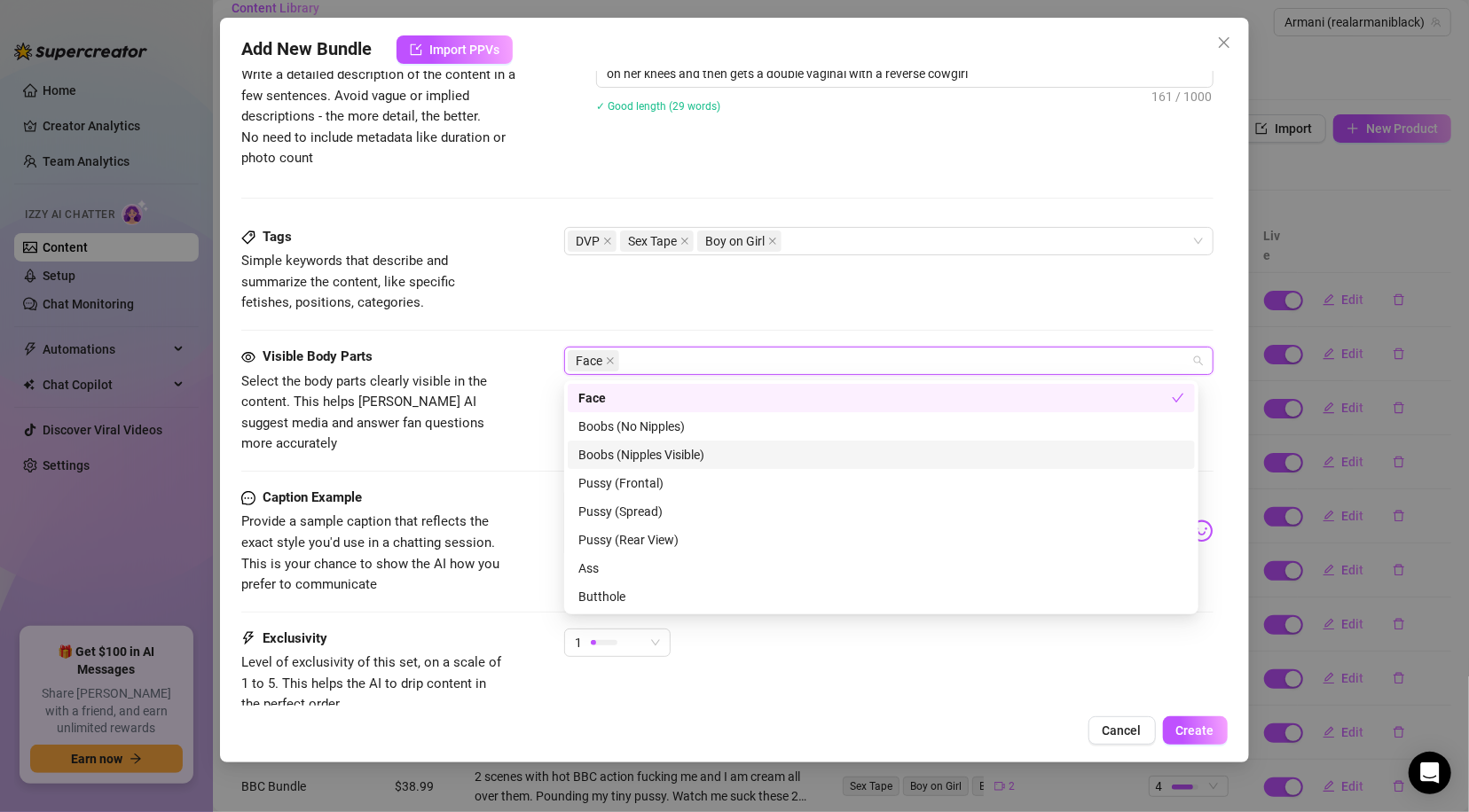
click at [592, 449] on div "Boobs (Nipples Visible)" at bounding box center [880, 454] width 605 height 19
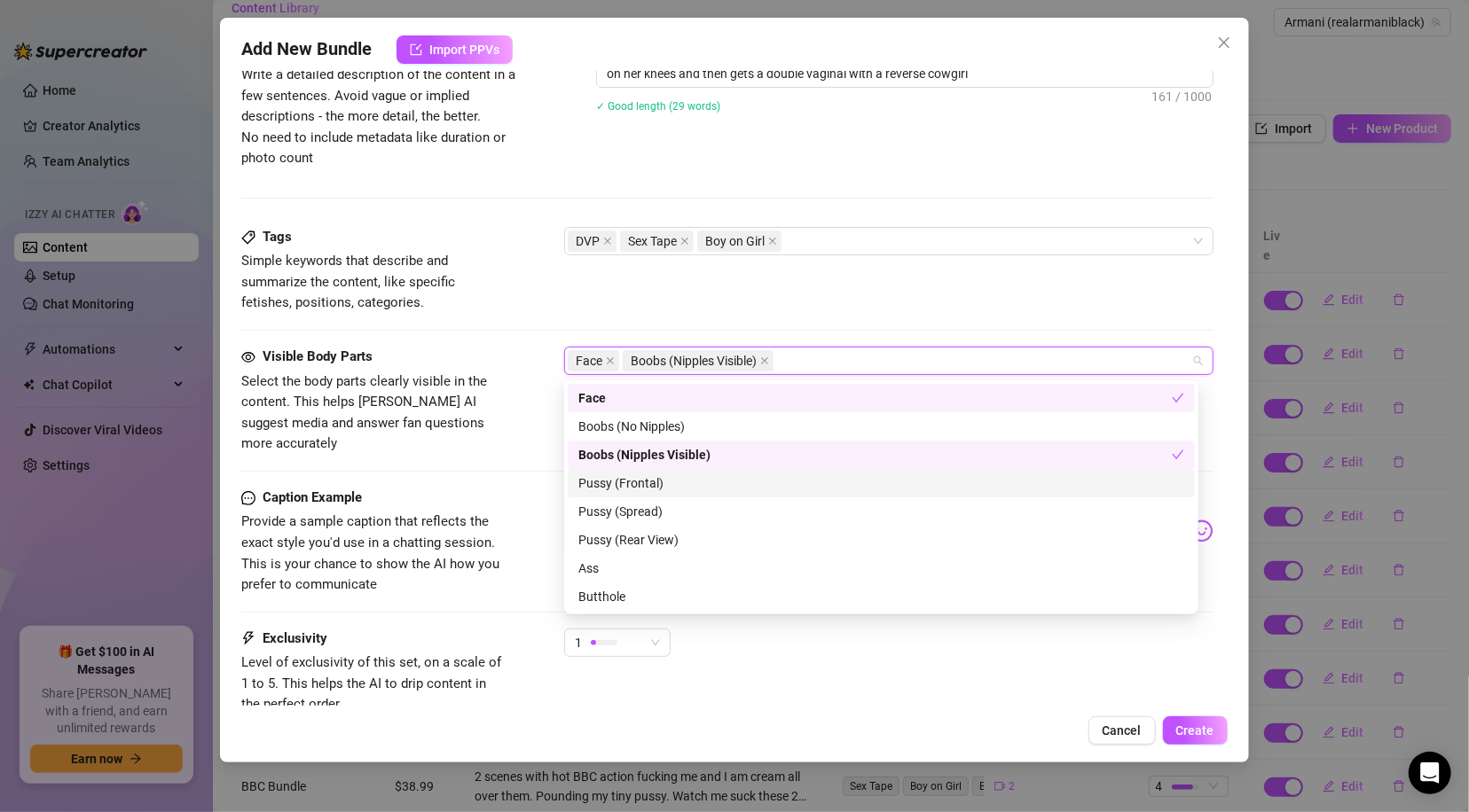
click at [593, 478] on div "Pussy (Frontal)" at bounding box center [880, 482] width 605 height 19
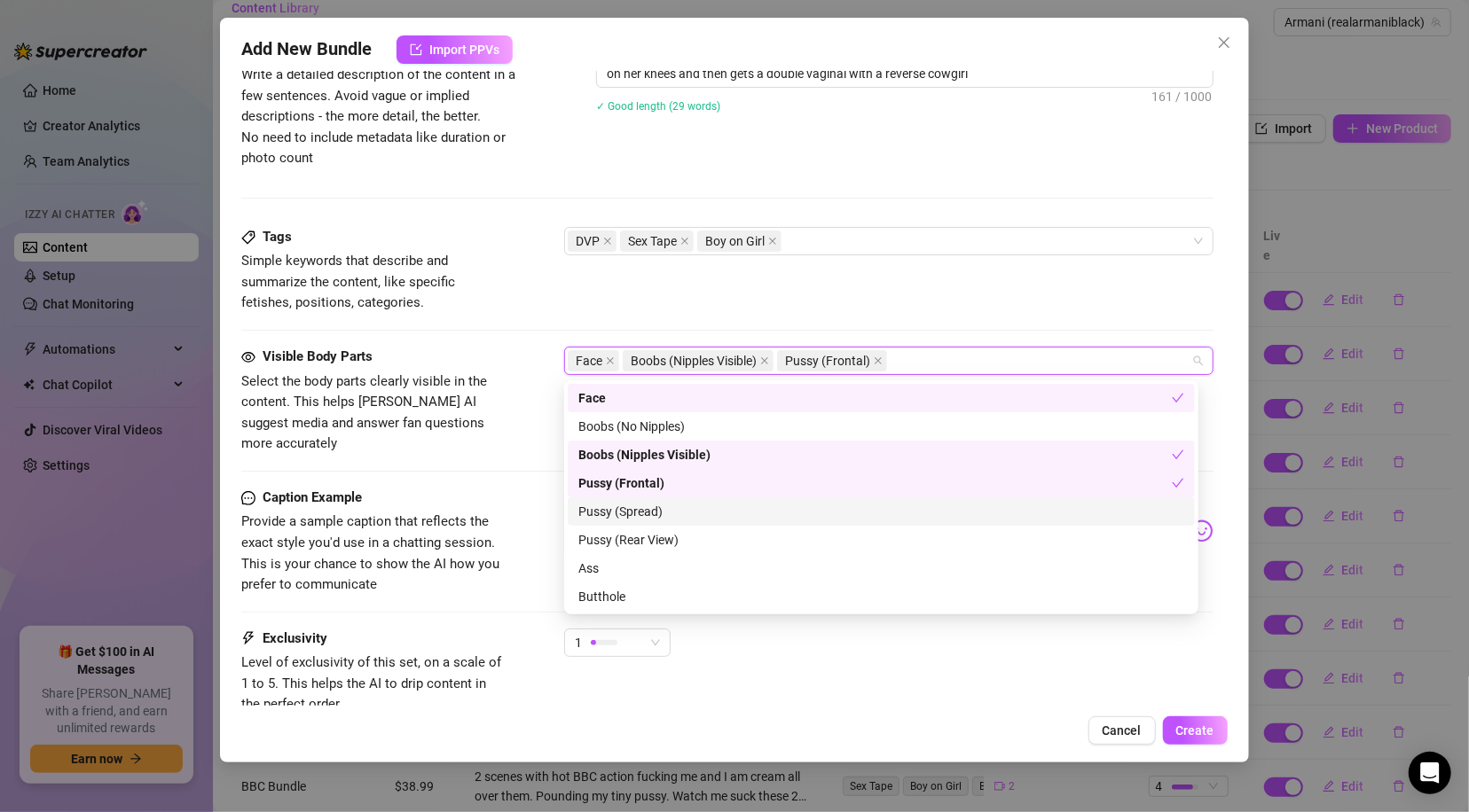
click at [597, 509] on div "Pussy (Spread)" at bounding box center [880, 511] width 605 height 19
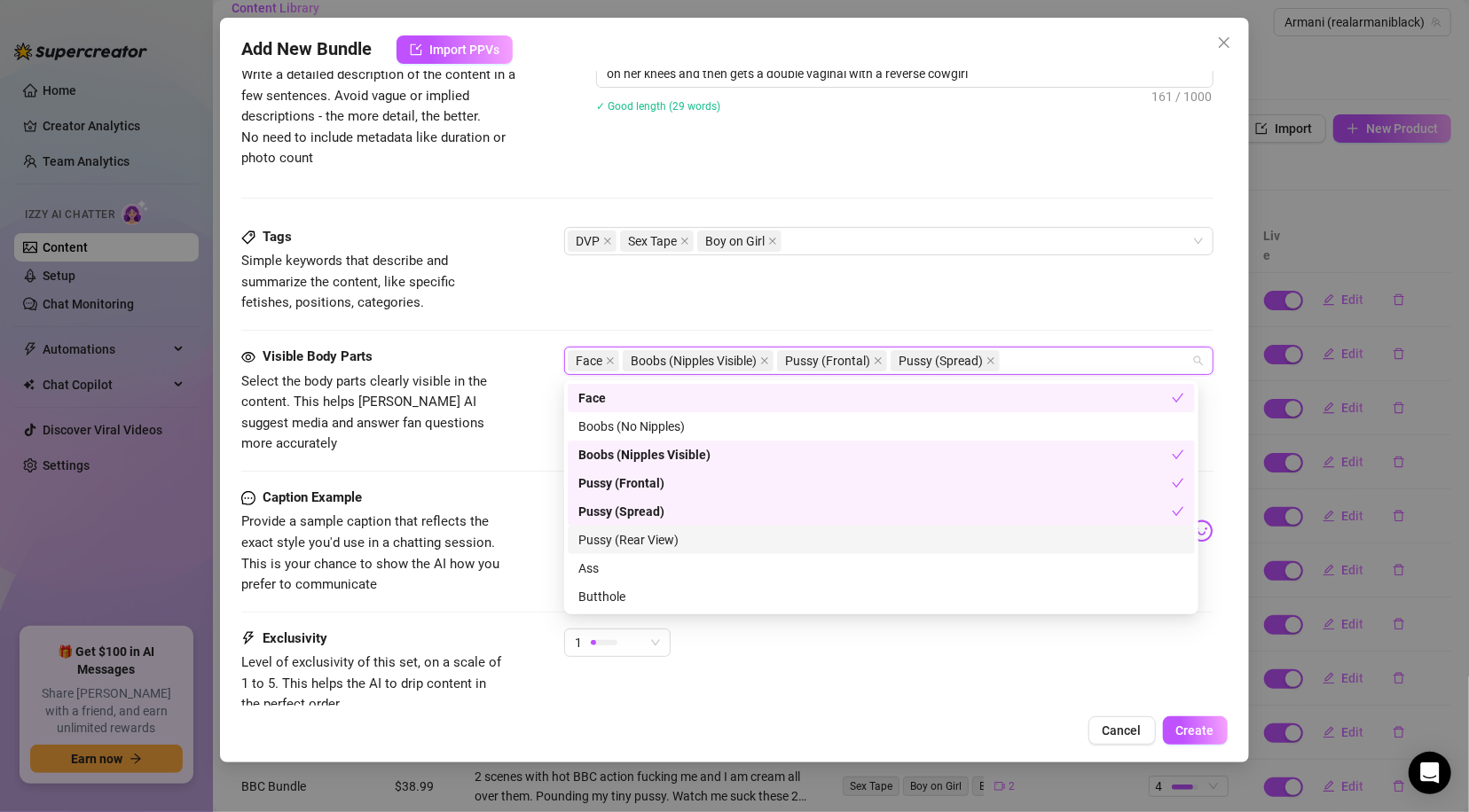
click at [630, 532] on div "Pussy (Rear View)" at bounding box center [880, 539] width 605 height 19
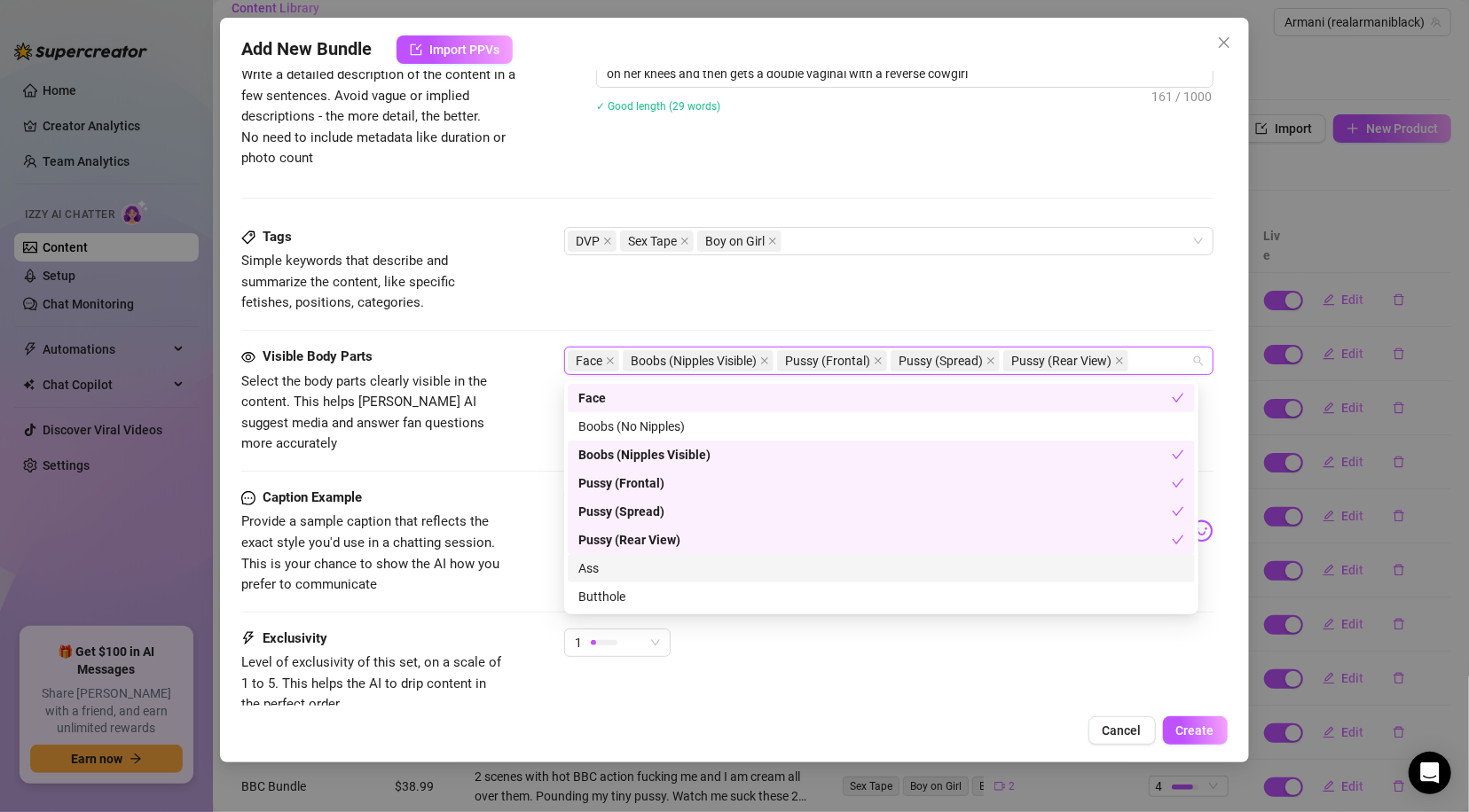
click at [602, 572] on div "Ass" at bounding box center [880, 568] width 605 height 19
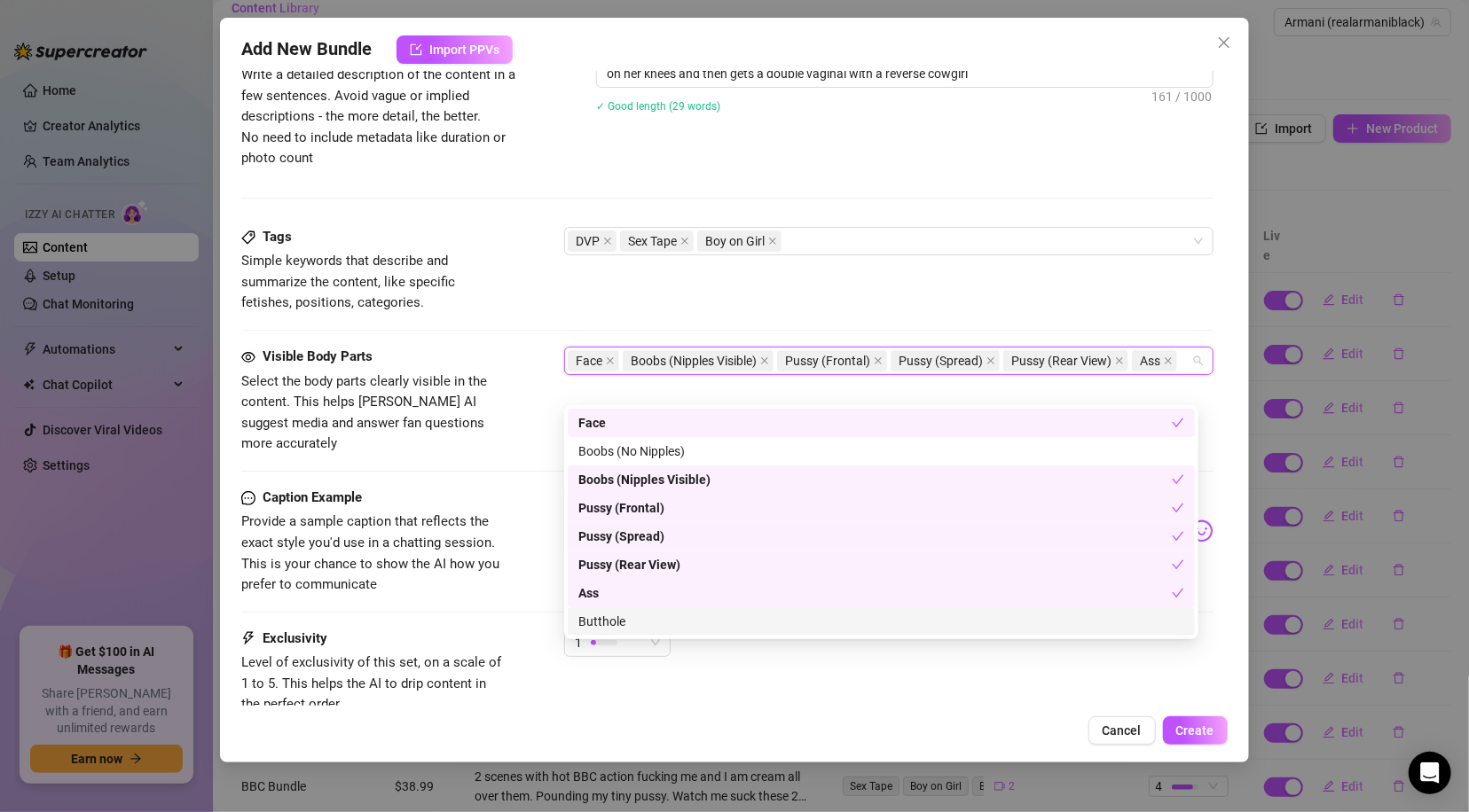
click at [612, 618] on div "Butthole" at bounding box center [880, 621] width 605 height 19
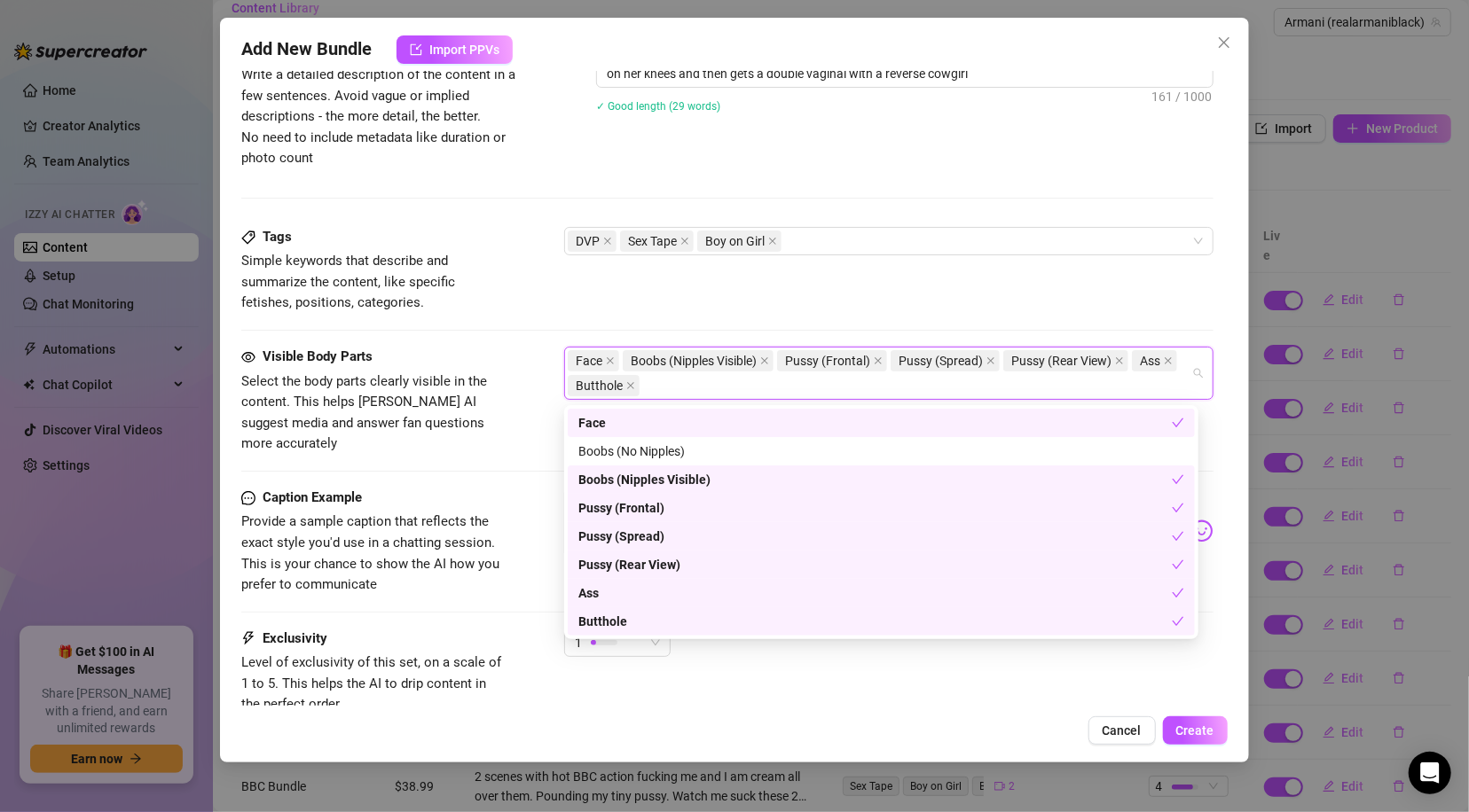
scroll to position [883, 0]
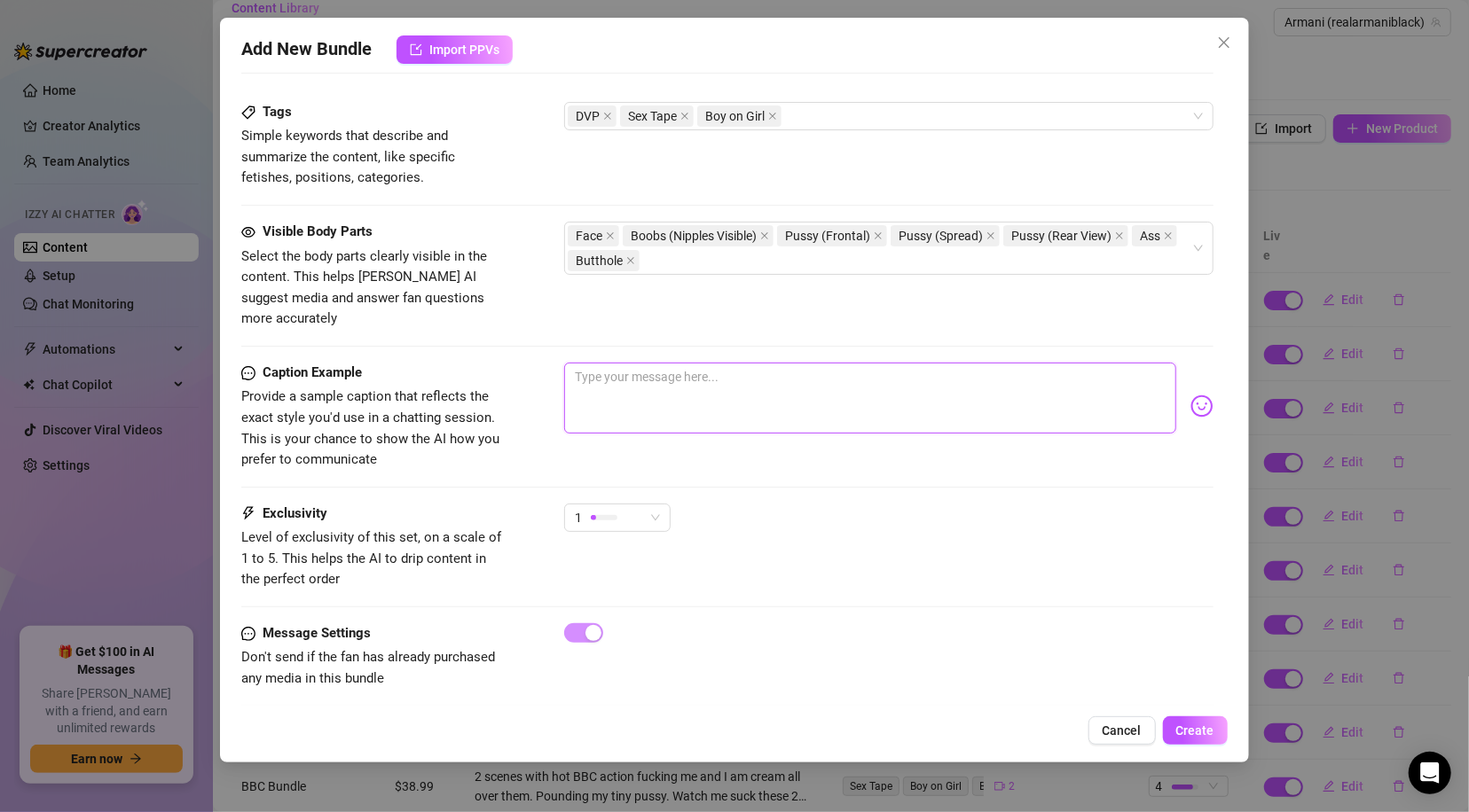
click at [723, 381] on textarea at bounding box center [869, 397] width 611 height 70
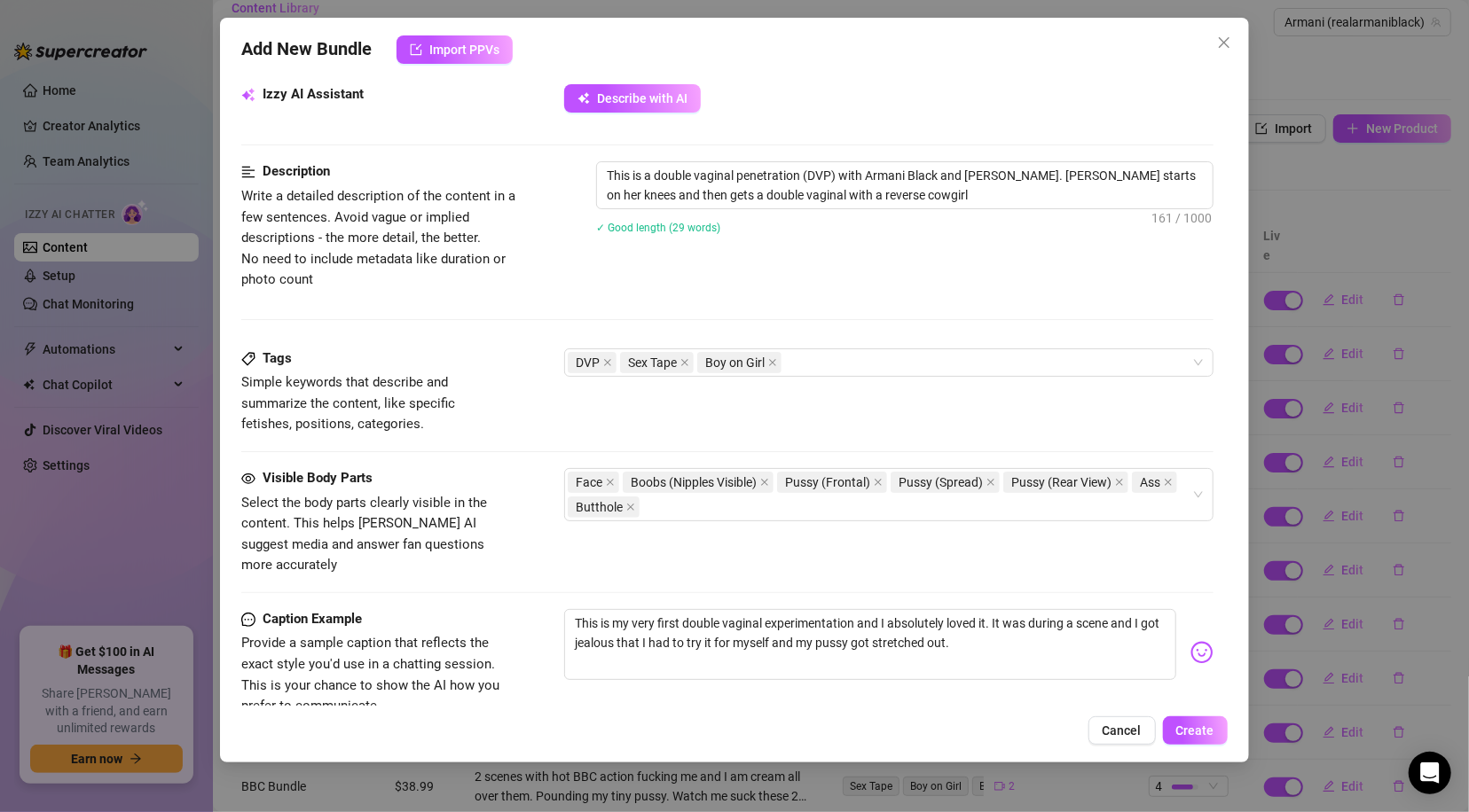
scroll to position [621, 0]
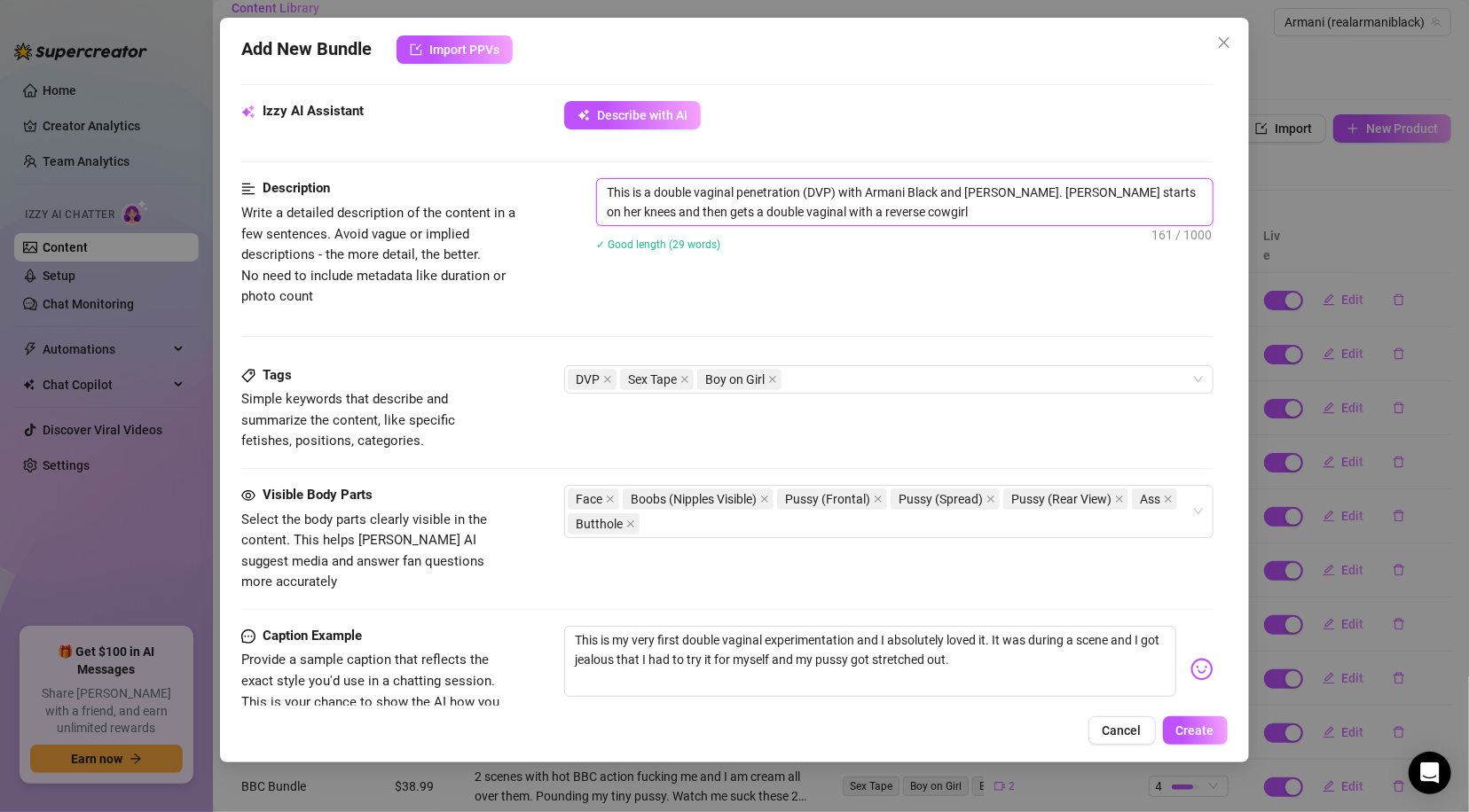
click at [1005, 210] on textarea "This is a double vaginal penetration (DVP) with Armani Black and [PERSON_NAME].…" at bounding box center [904, 202] width 615 height 46
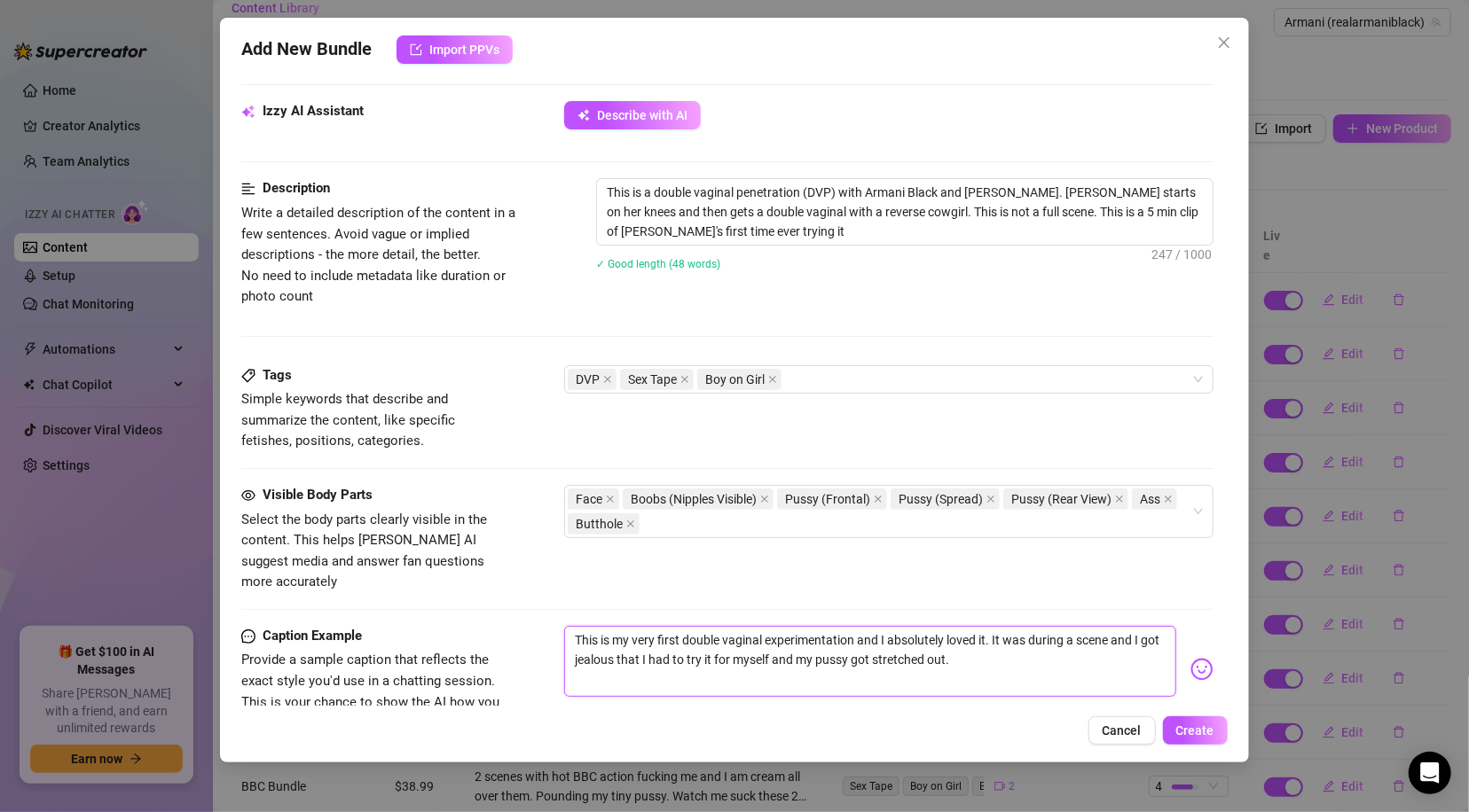
click at [1054, 638] on textarea "This is my very first double vaginal experimentation and I absolutely loved it.…" at bounding box center [869, 661] width 611 height 70
click at [1190, 657] on img at bounding box center [1201, 668] width 23 height 23
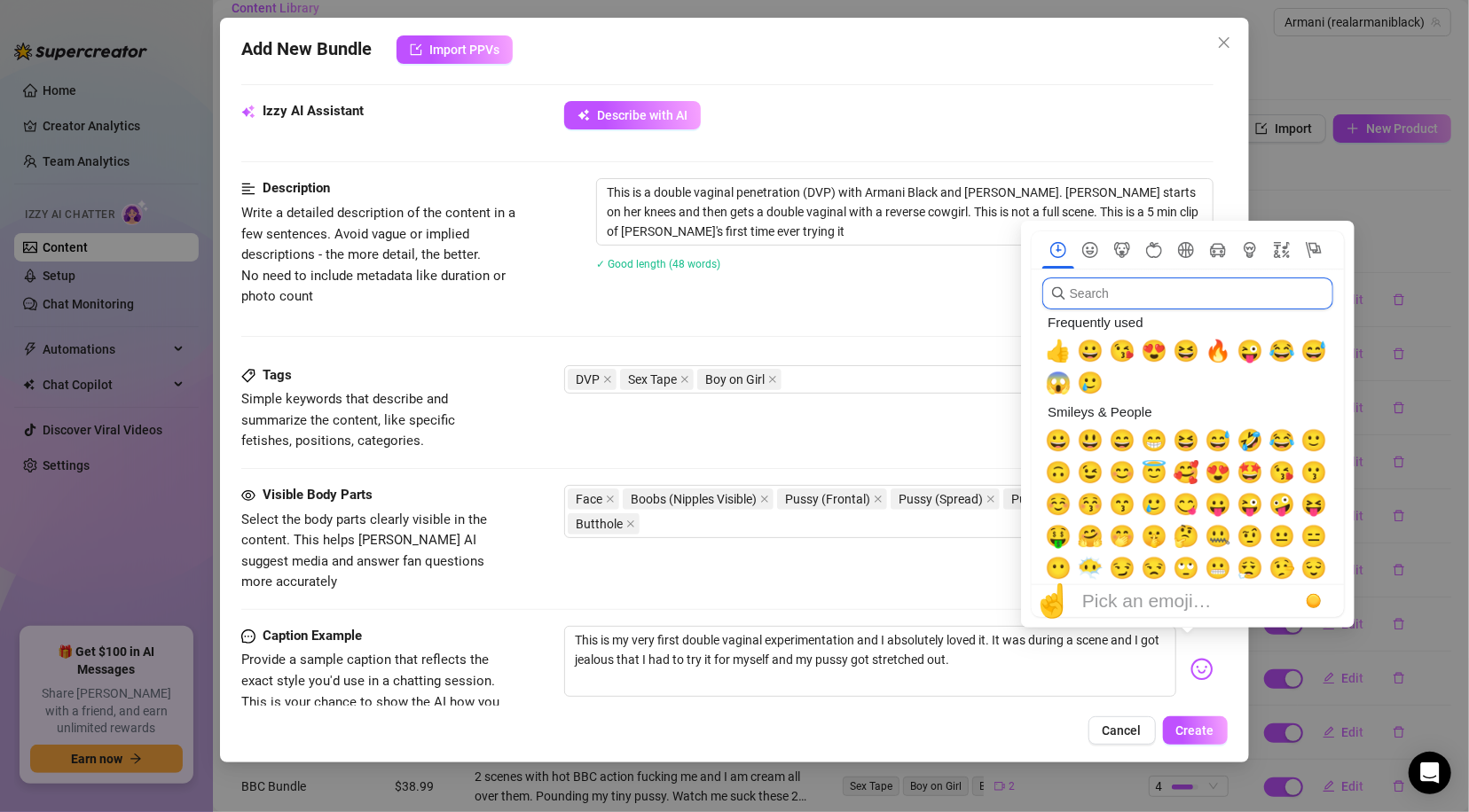
click at [1149, 279] on input "search" at bounding box center [1188, 293] width 291 height 32
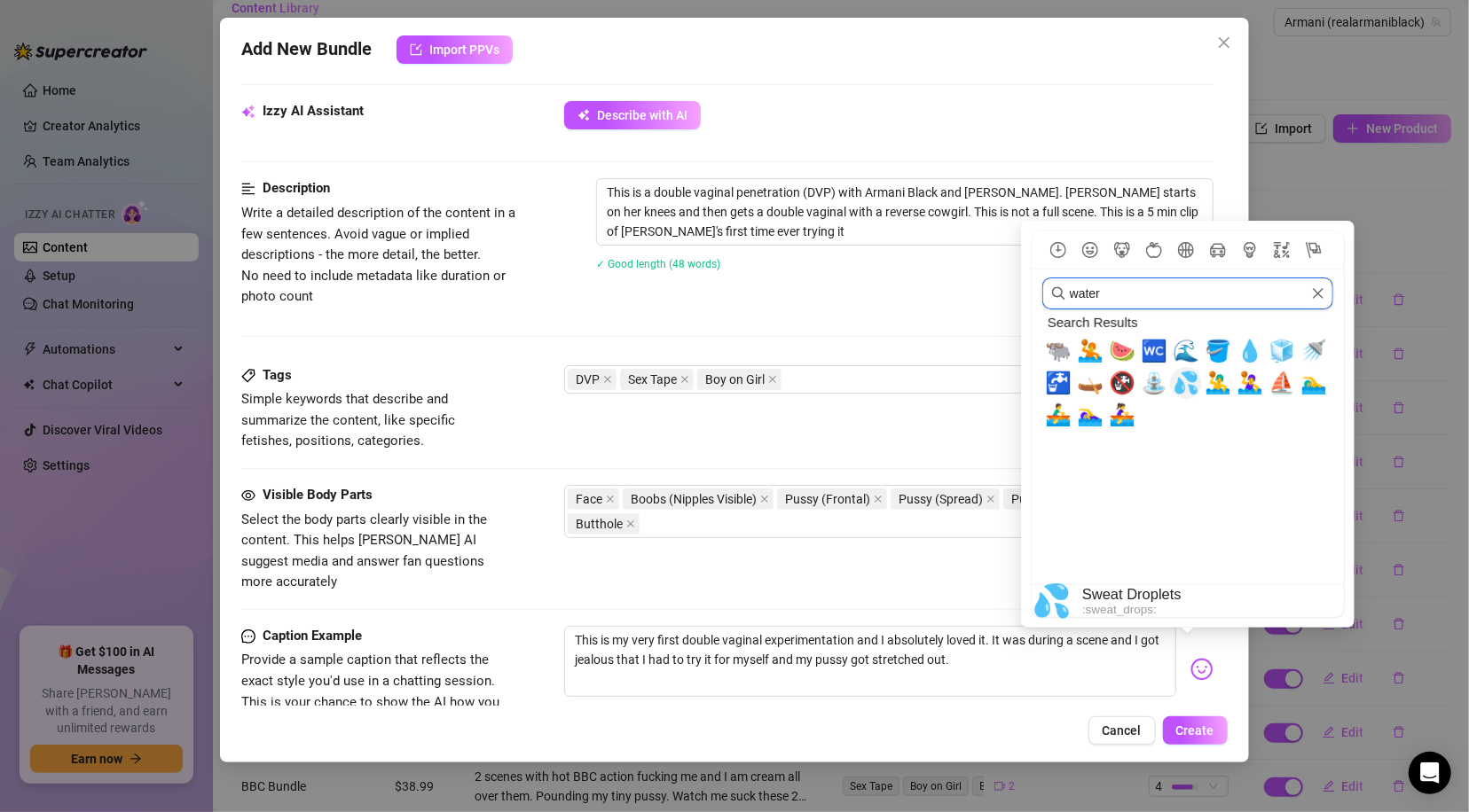
click at [1176, 382] on span "💦" at bounding box center [1185, 383] width 27 height 25
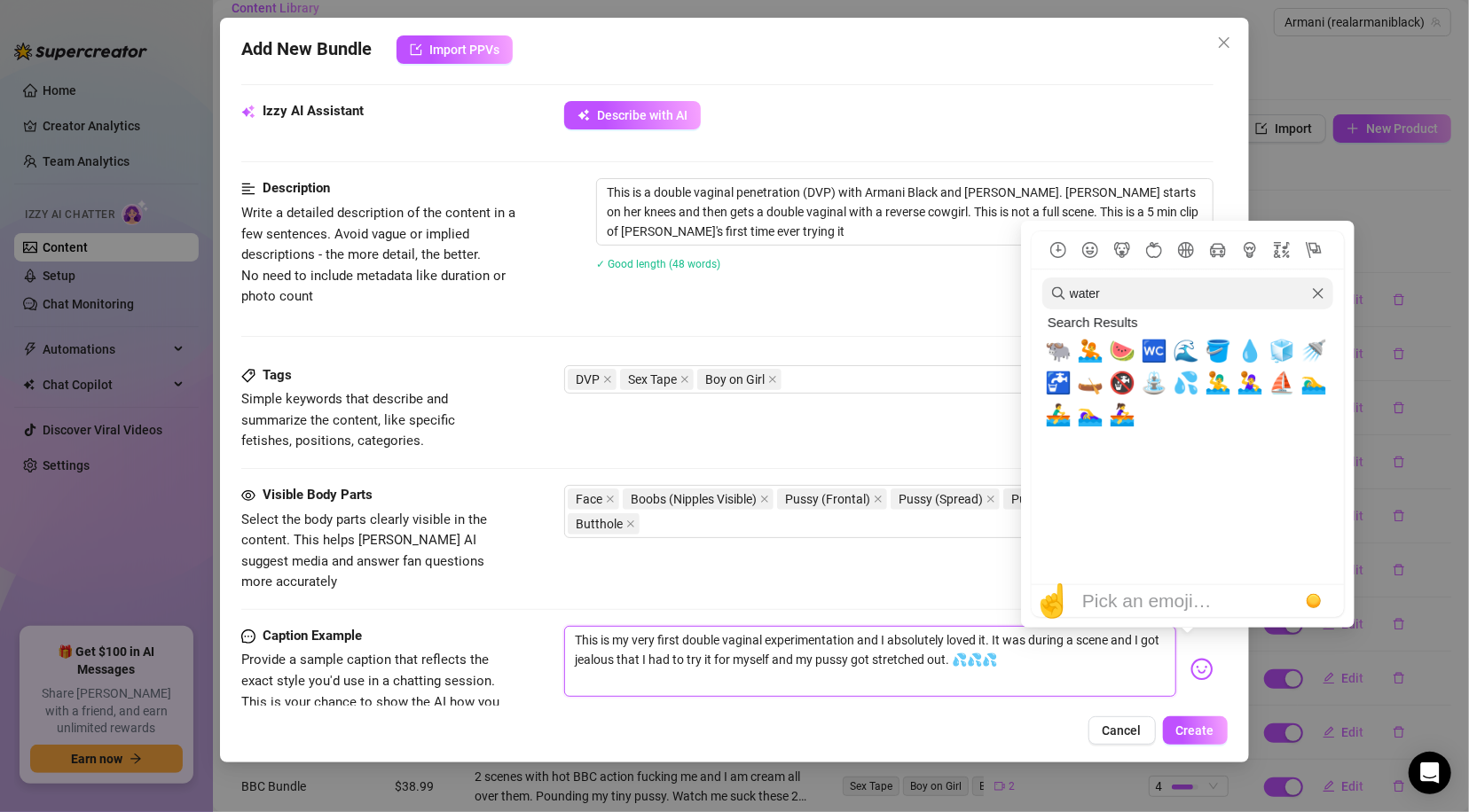
click at [1318, 296] on icon "Clear" at bounding box center [1318, 294] width 13 height 13
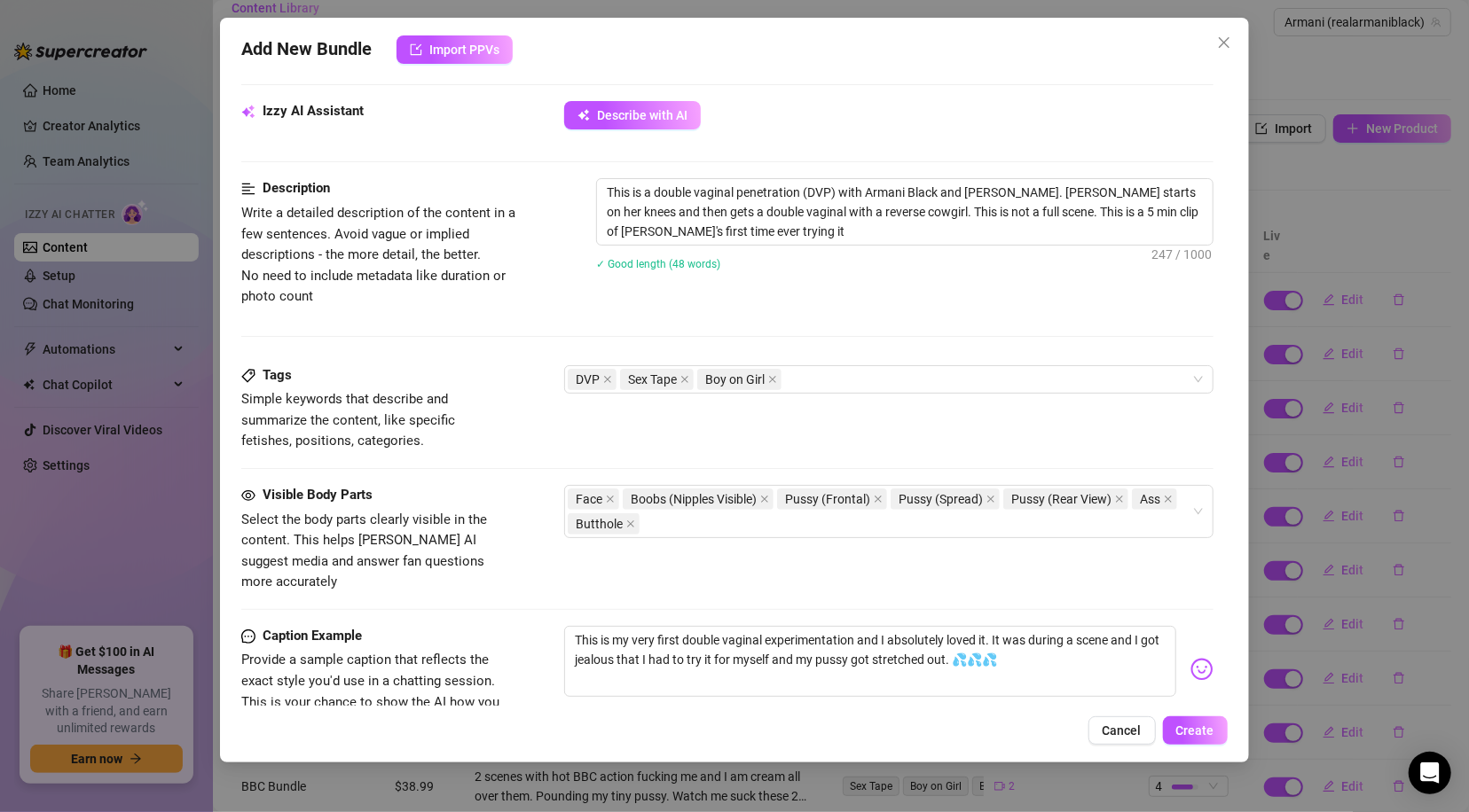
click at [933, 276] on div "✓ Good length (48 words)" at bounding box center [904, 263] width 616 height 28
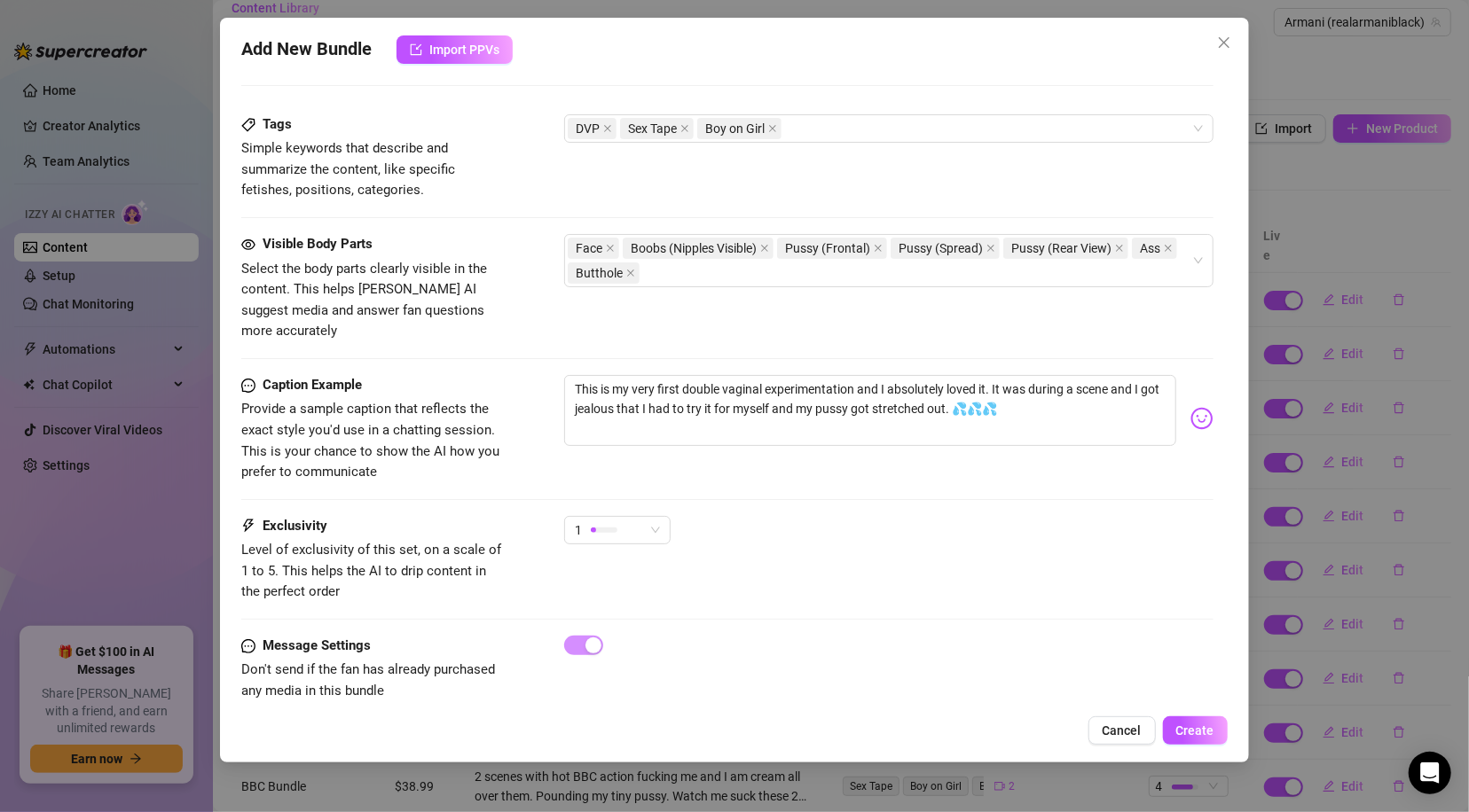
scroll to position [883, 0]
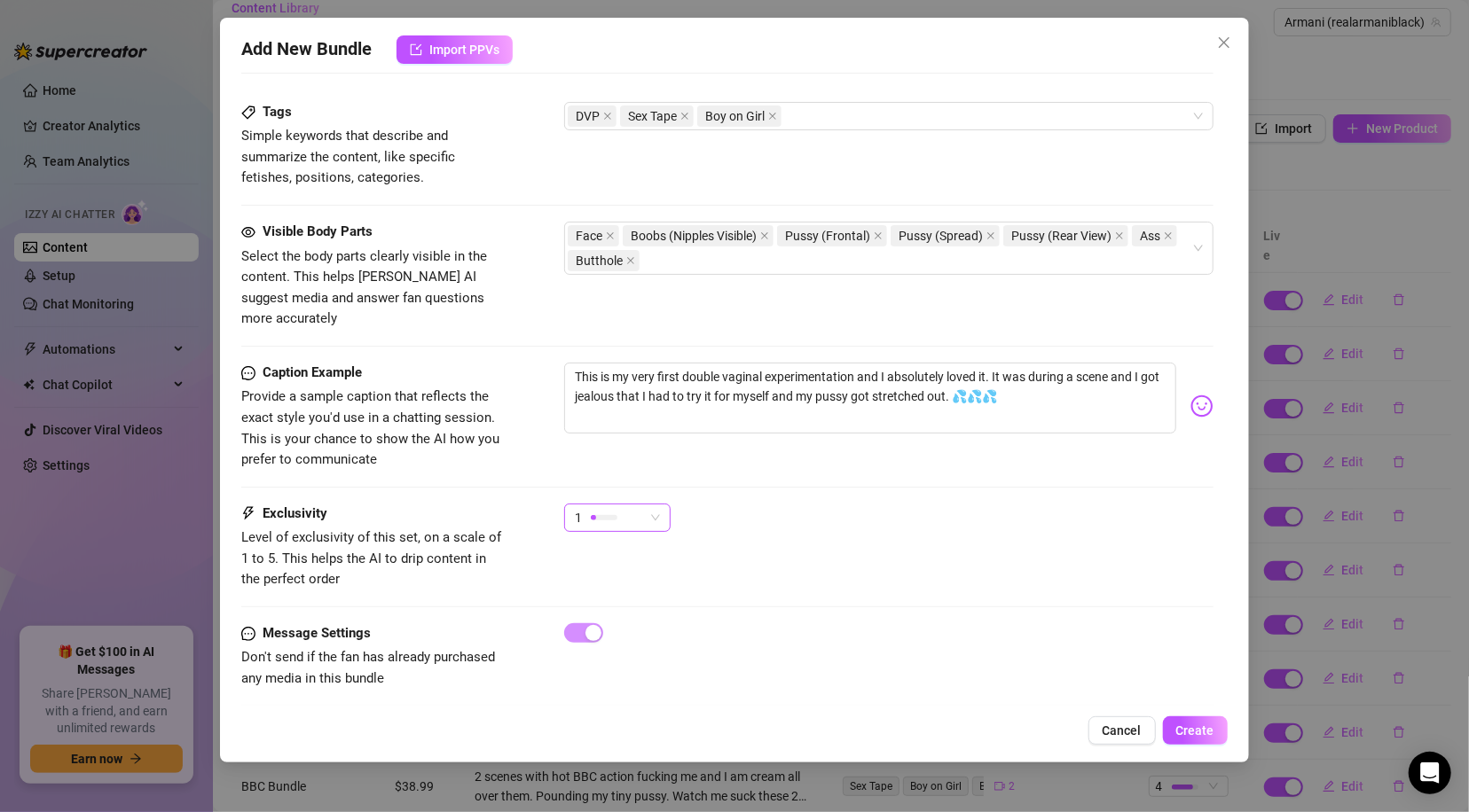
click at [657, 504] on span "1" at bounding box center [616, 517] width 85 height 27
click at [645, 587] on span "3" at bounding box center [636, 591] width 115 height 19
click at [1194, 739] on button "Create" at bounding box center [1194, 730] width 65 height 28
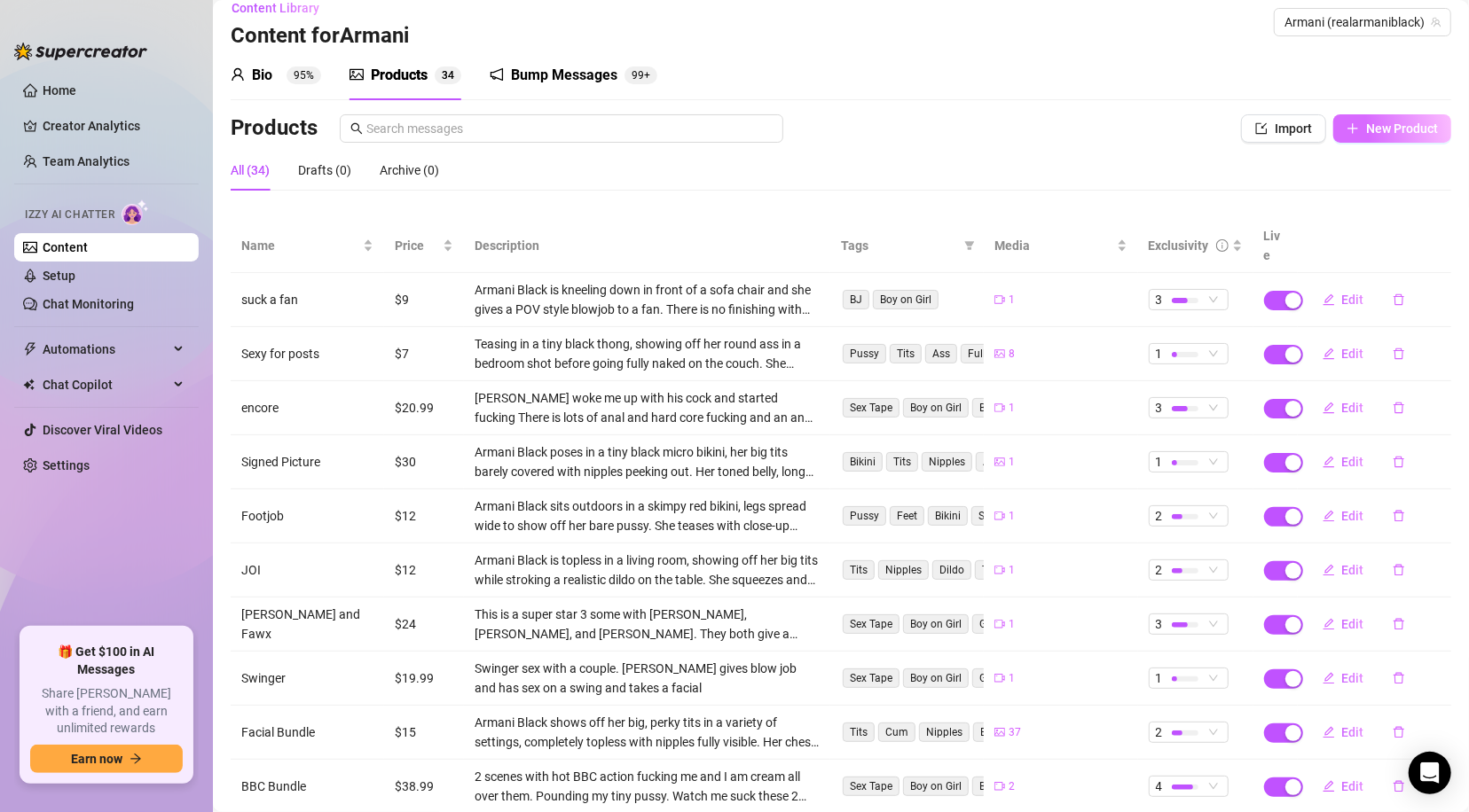
click at [1366, 130] on span "New Product" at bounding box center [1401, 128] width 71 height 14
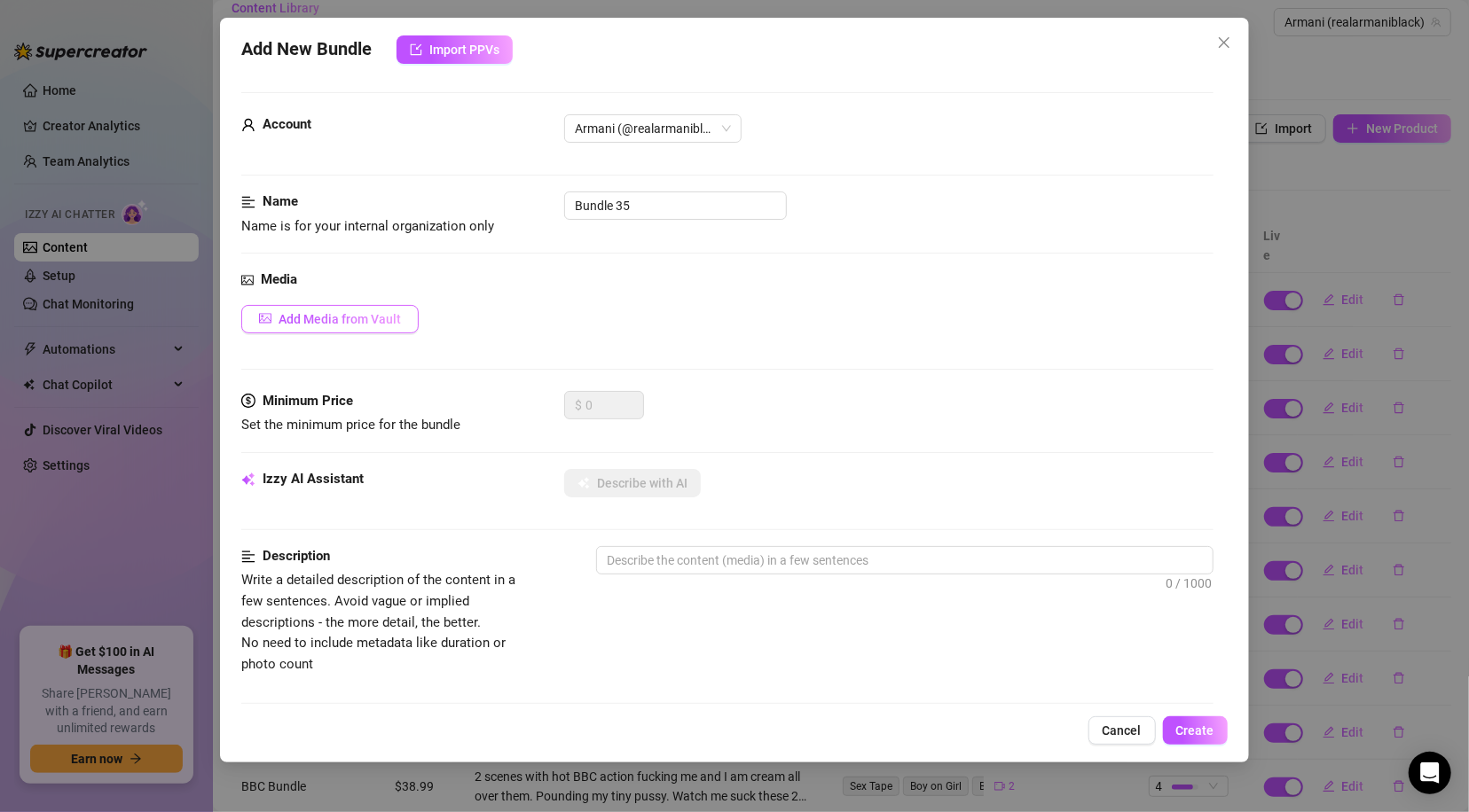
click at [398, 322] on span "Add Media from Vault" at bounding box center [340, 319] width 123 height 14
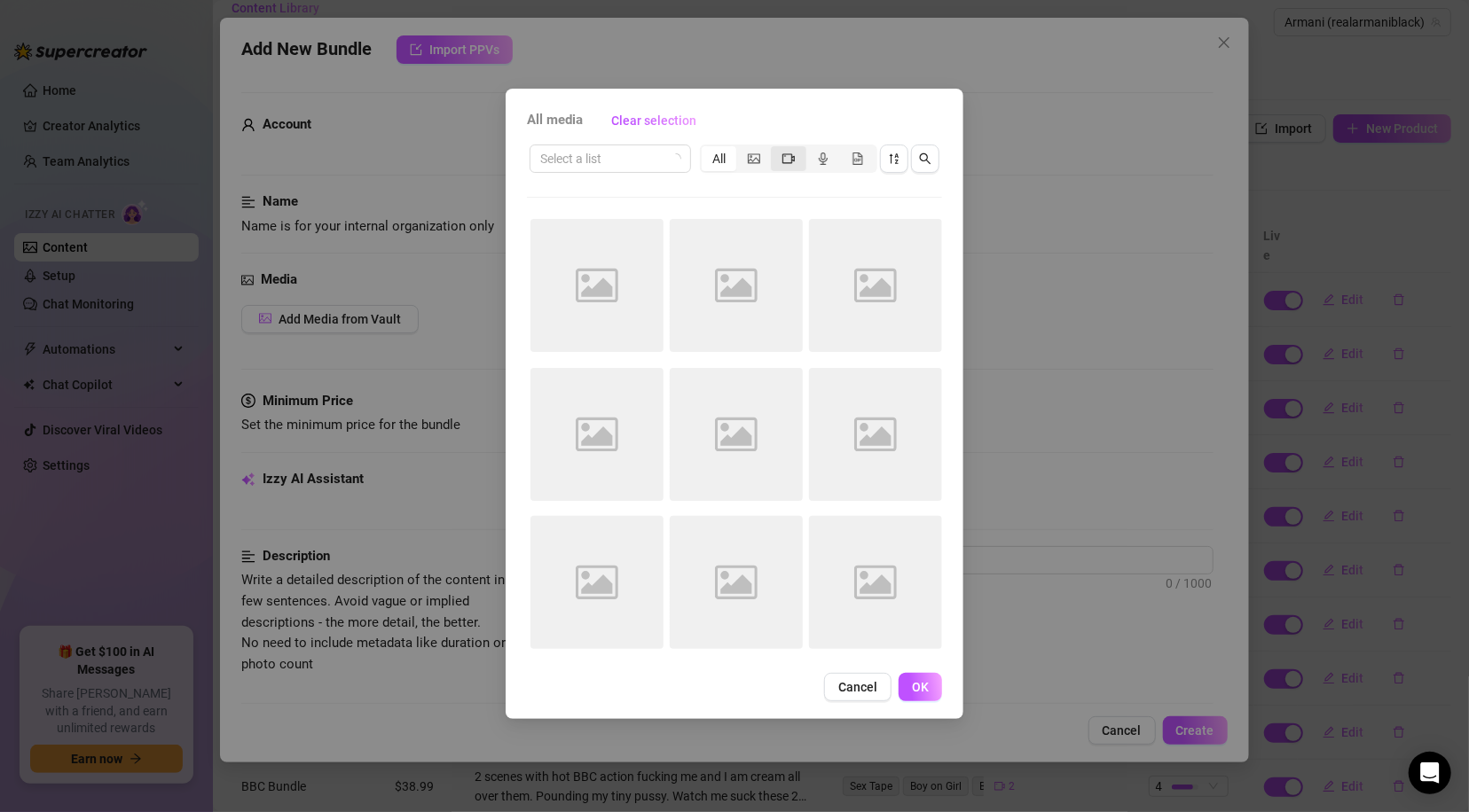
click at [792, 161] on icon "video-camera" at bounding box center [789, 158] width 13 height 10
click at [775, 149] on input "segmented control" at bounding box center [775, 149] width 0 height 0
click at [793, 158] on icon "video-camera" at bounding box center [789, 158] width 13 height 10
click at [775, 149] on input "segmented control" at bounding box center [775, 149] width 0 height 0
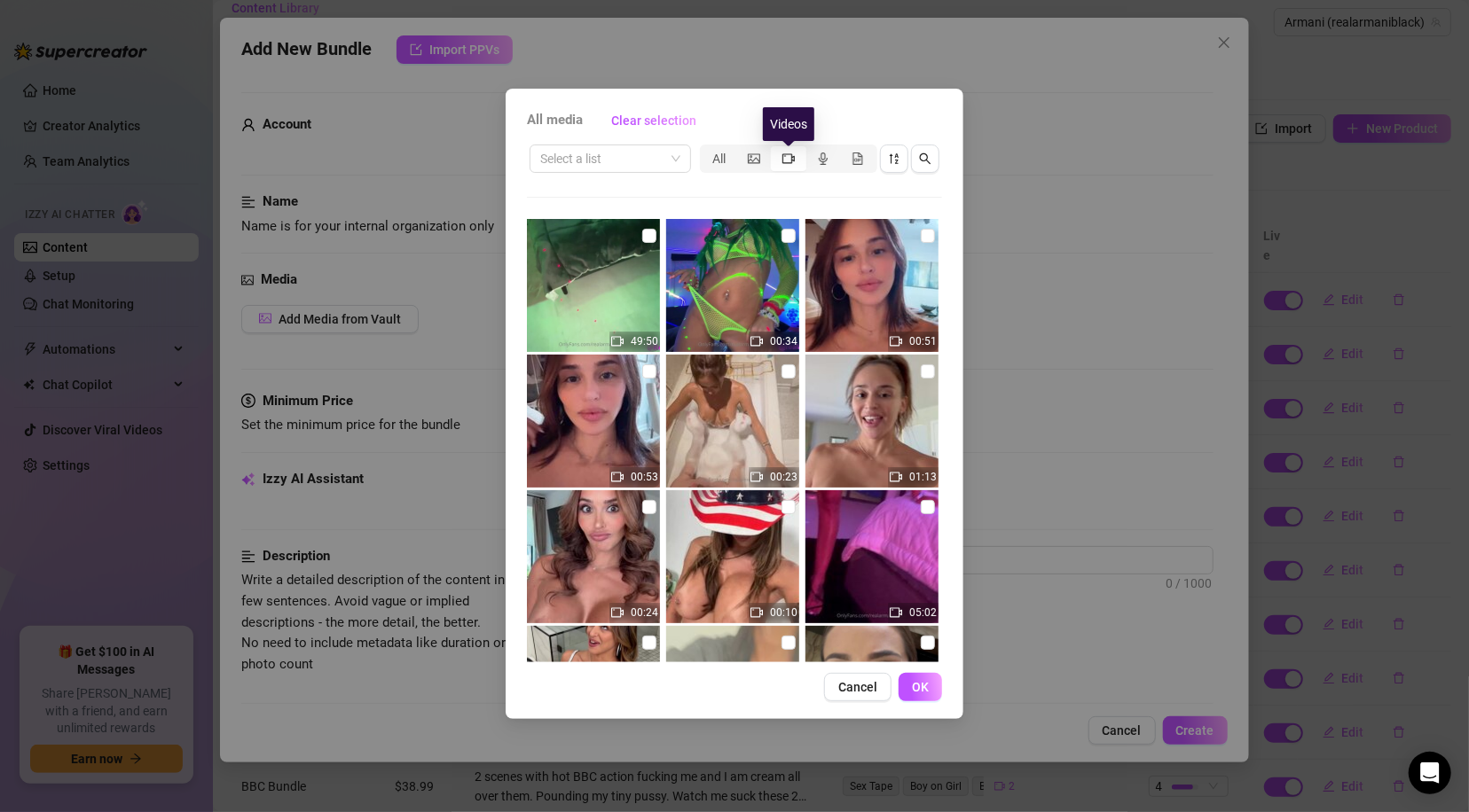
click at [793, 158] on icon "video-camera" at bounding box center [789, 158] width 13 height 10
click at [775, 149] on input "segmented control" at bounding box center [775, 149] width 0 height 0
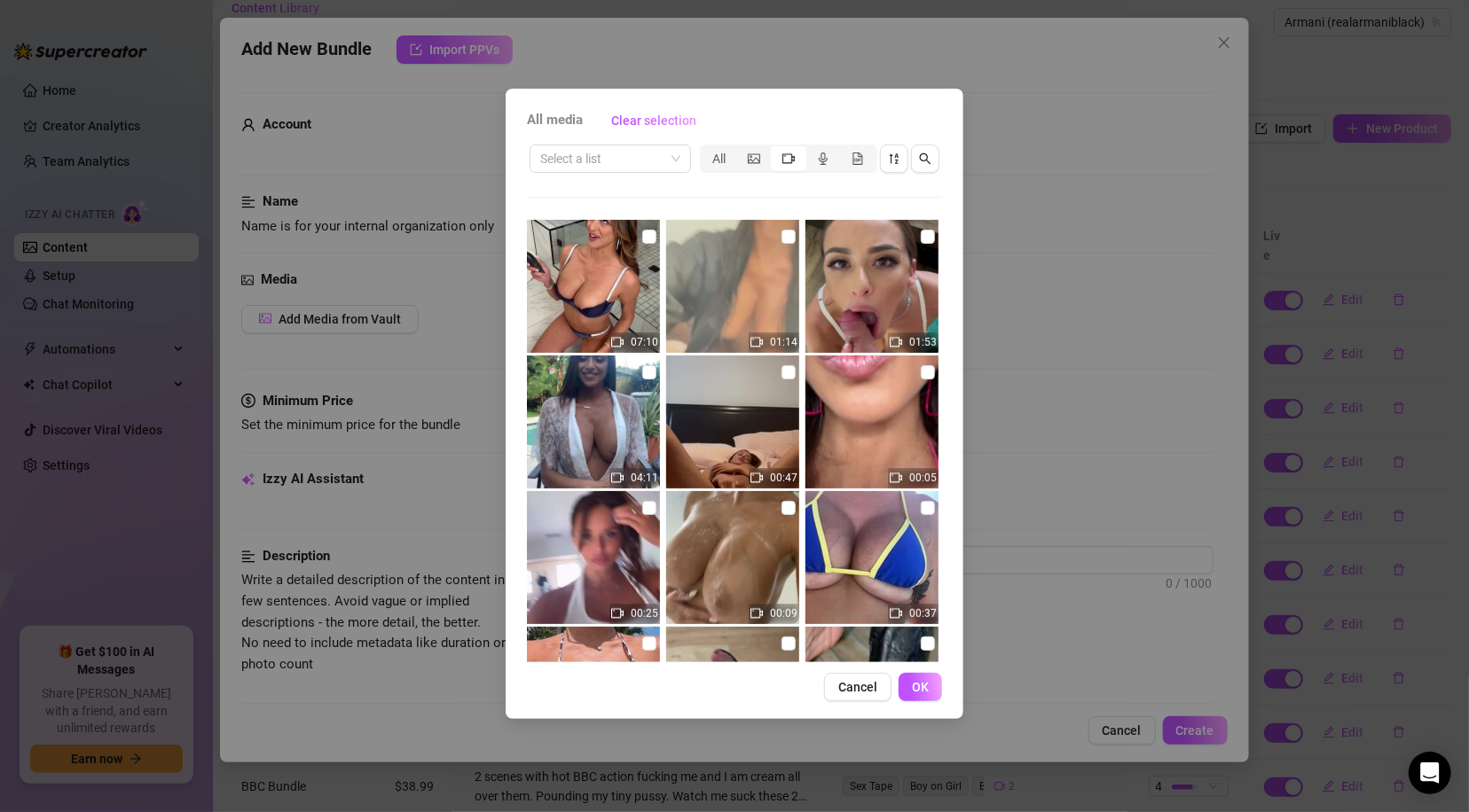
scroll to position [667, 0]
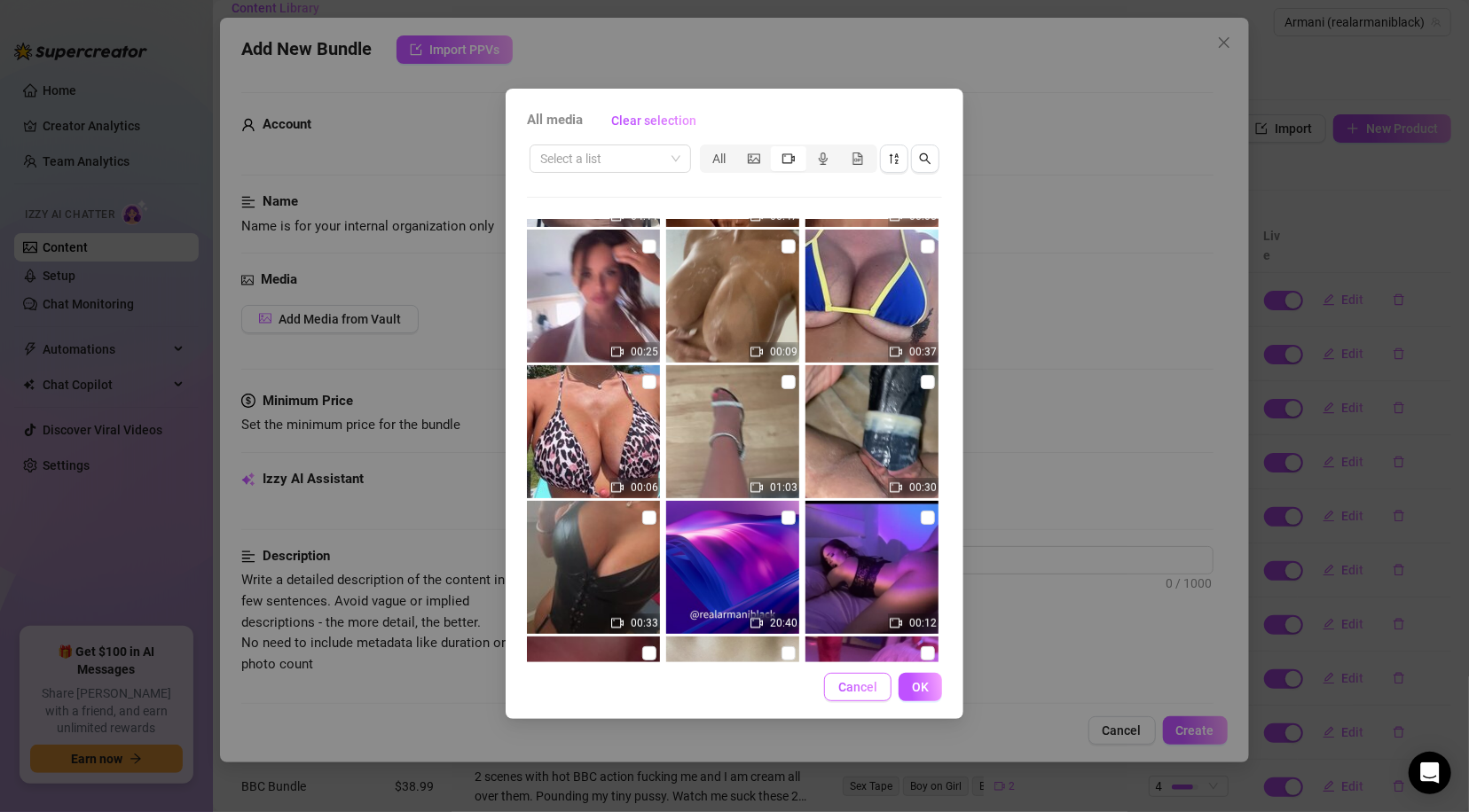
click at [866, 689] on span "Cancel" at bounding box center [857, 687] width 39 height 14
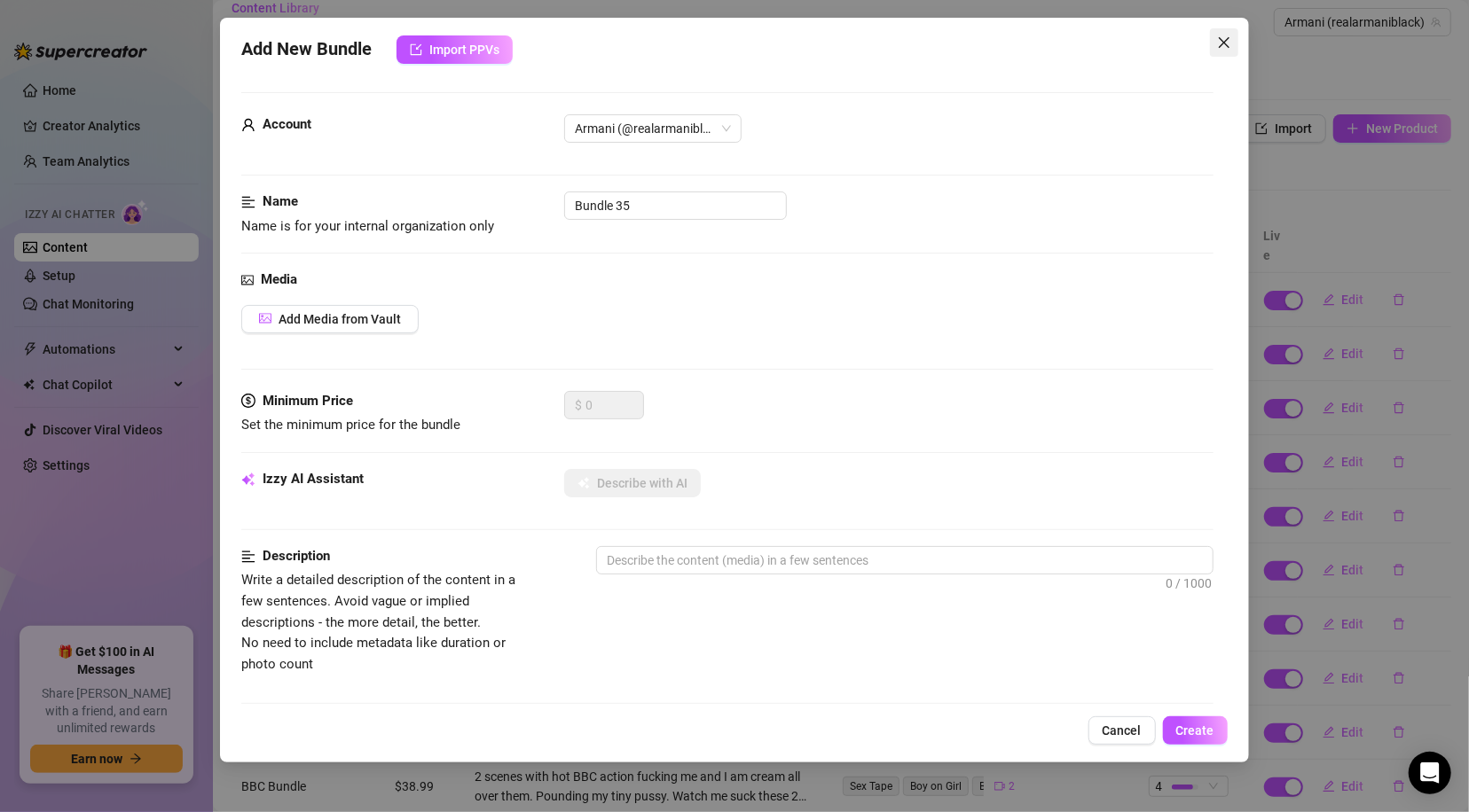
click at [1224, 46] on icon "close" at bounding box center [1224, 42] width 14 height 14
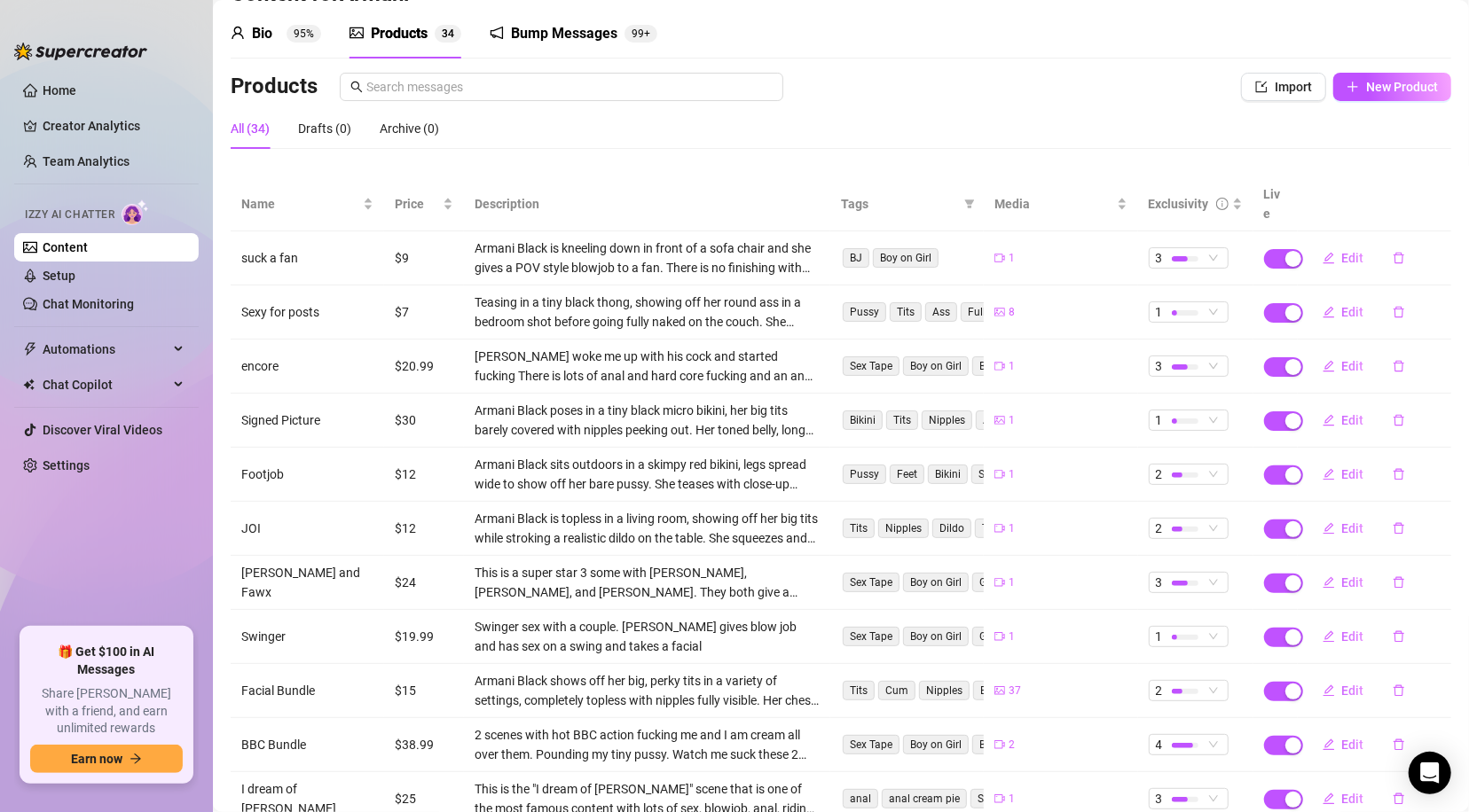
scroll to position [55, 0]
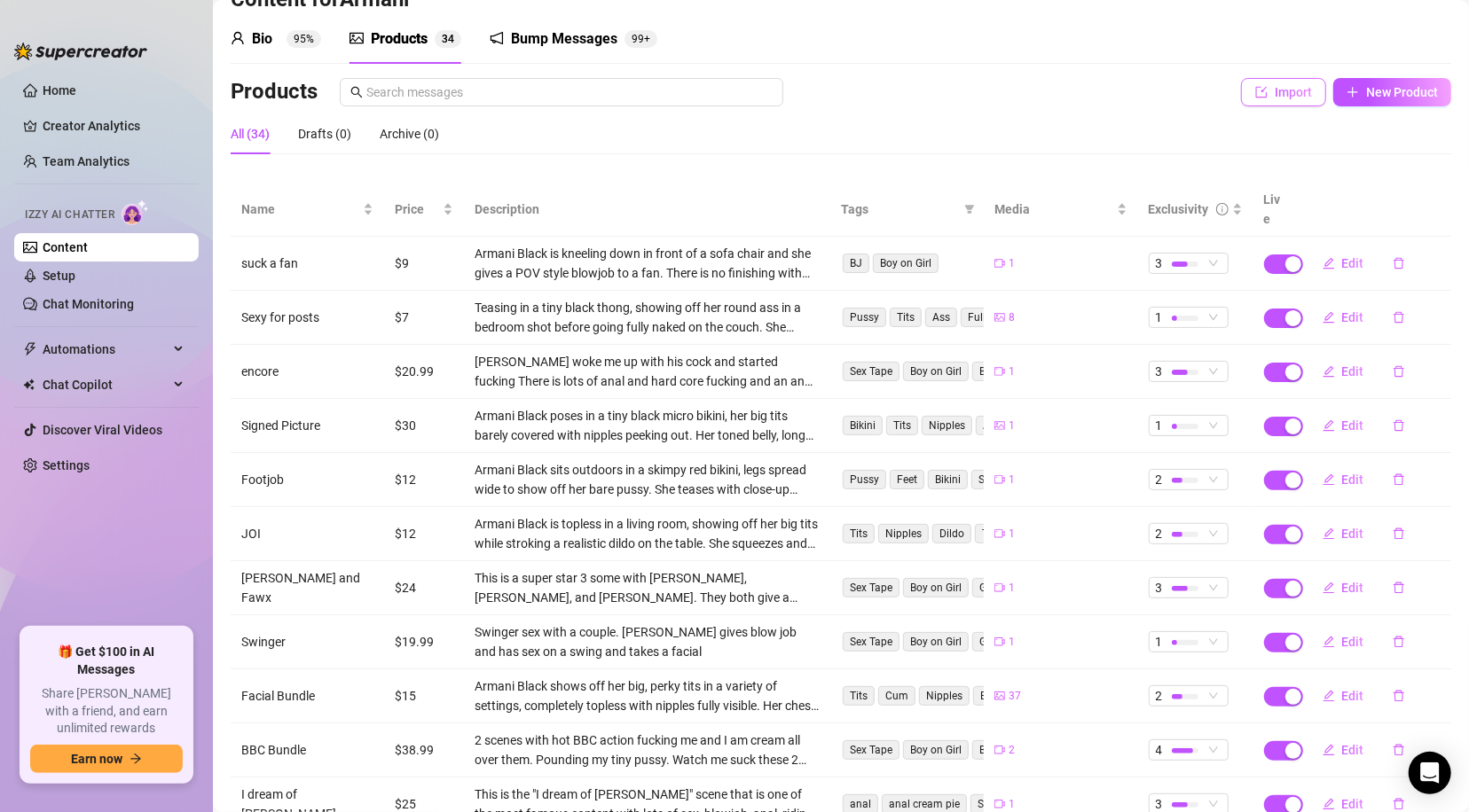
click at [1290, 96] on span "Import" at bounding box center [1292, 92] width 38 height 14
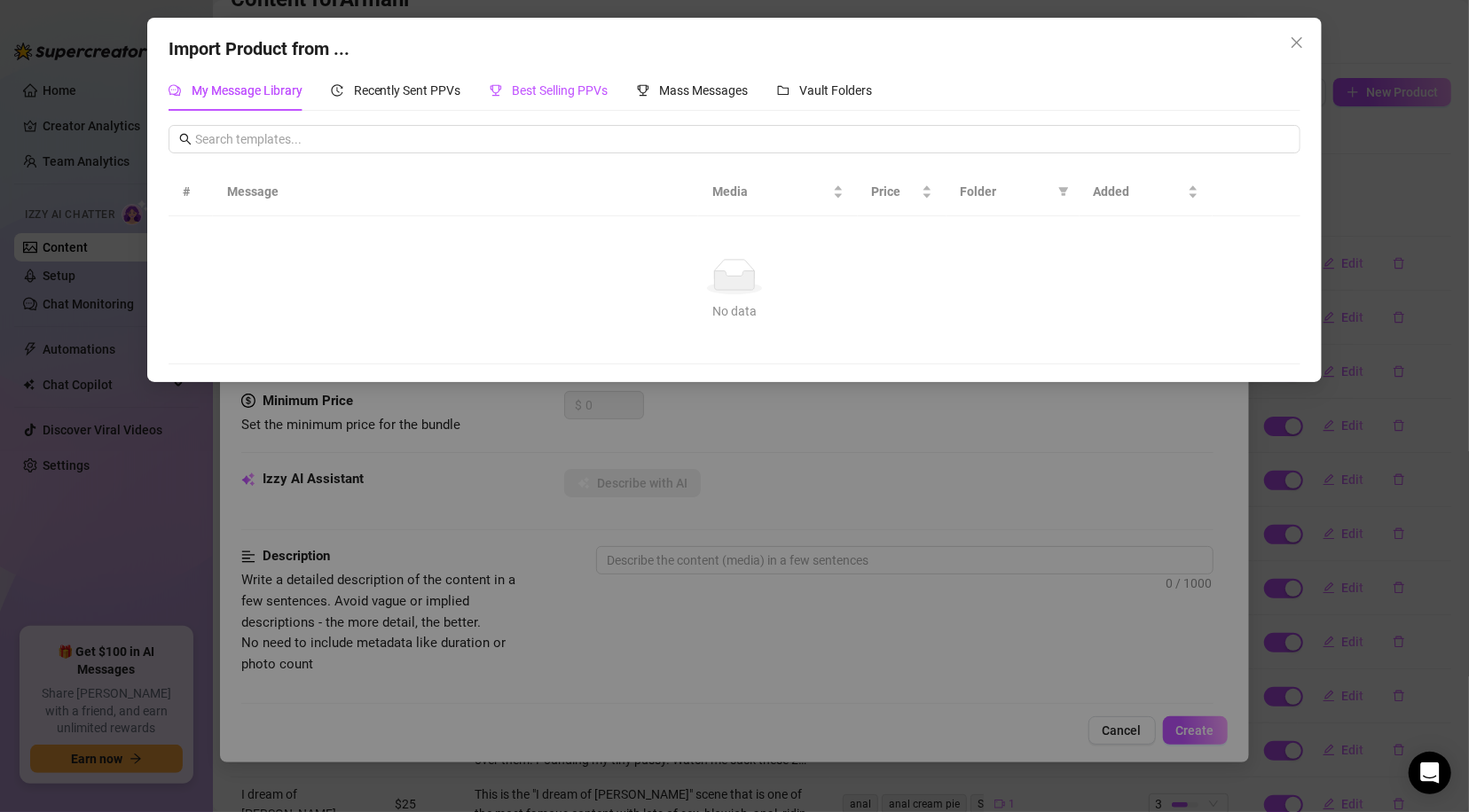
click at [562, 83] on span "Best Selling PPVs" at bounding box center [560, 90] width 96 height 14
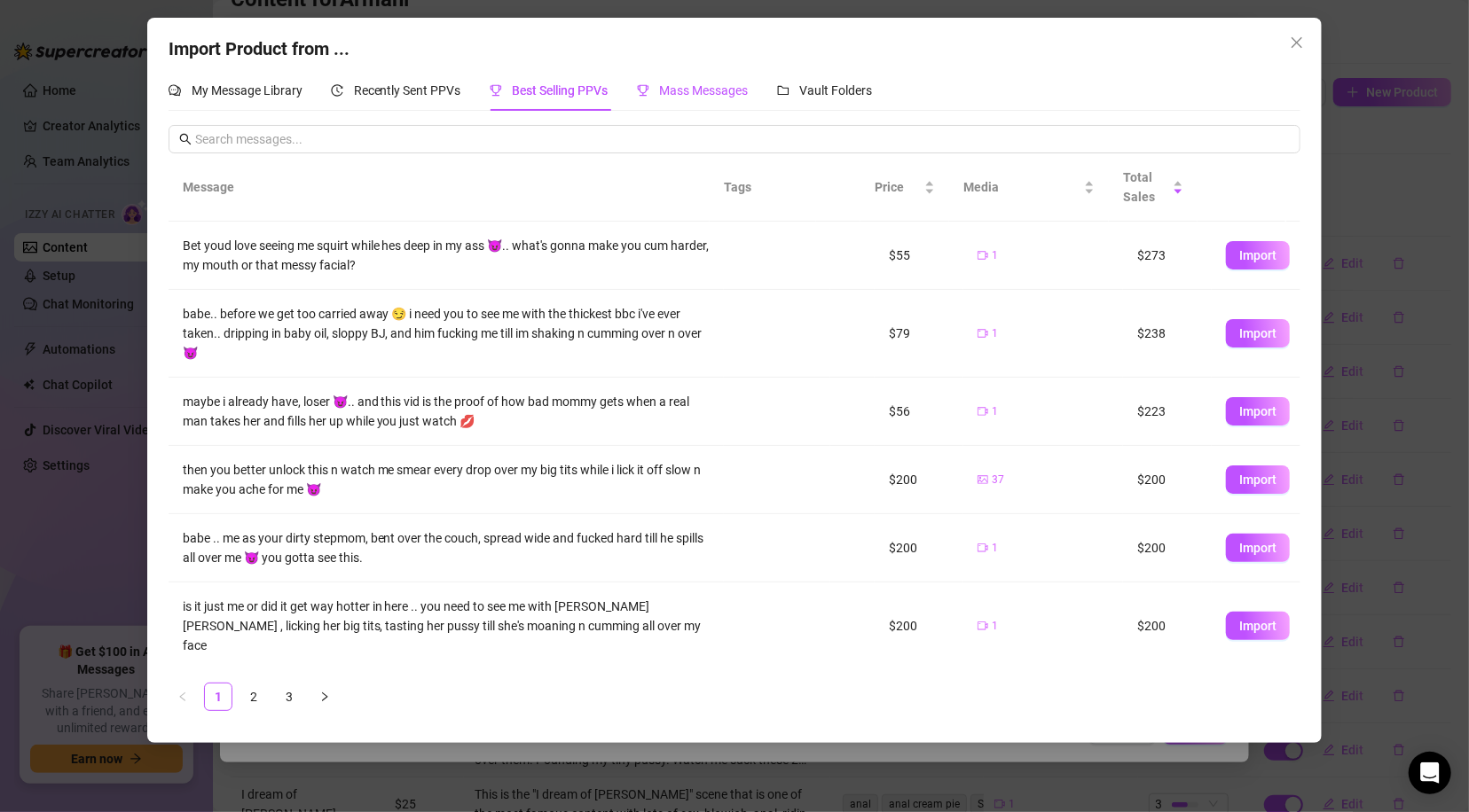
click at [695, 93] on span "Mass Messages" at bounding box center [703, 90] width 89 height 14
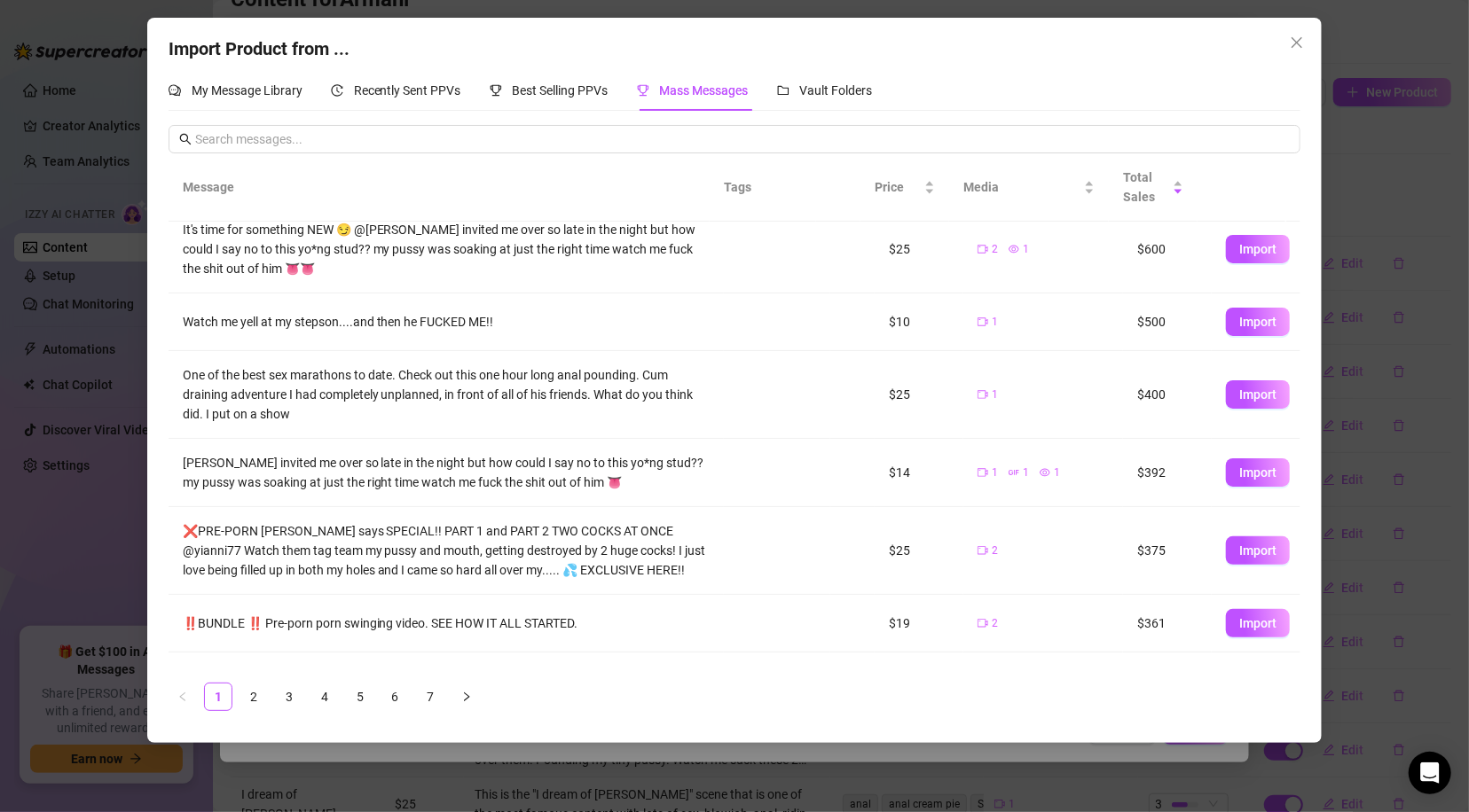
scroll to position [0, 0]
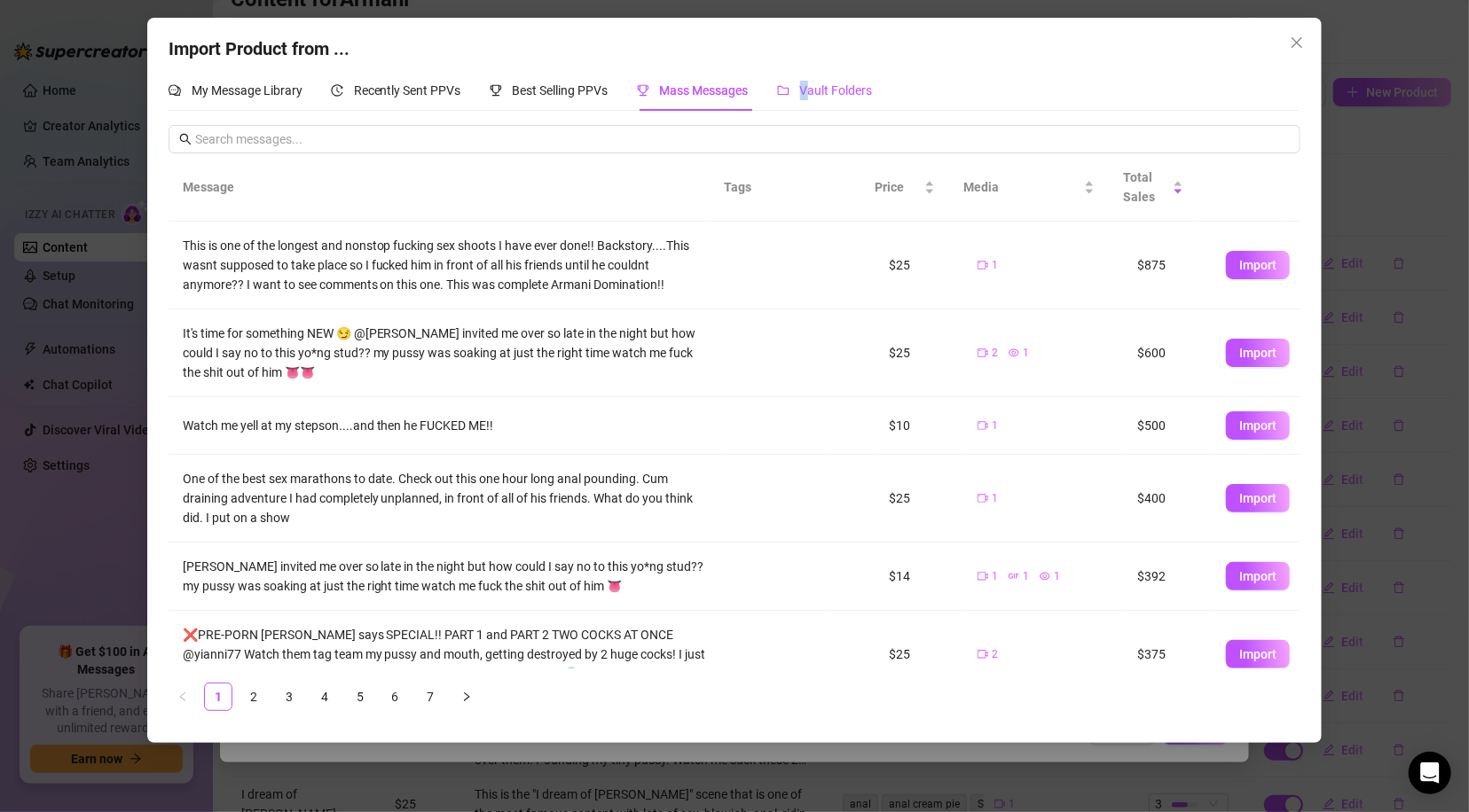
click at [809, 95] on span "Vault Folders" at bounding box center [835, 90] width 72 height 14
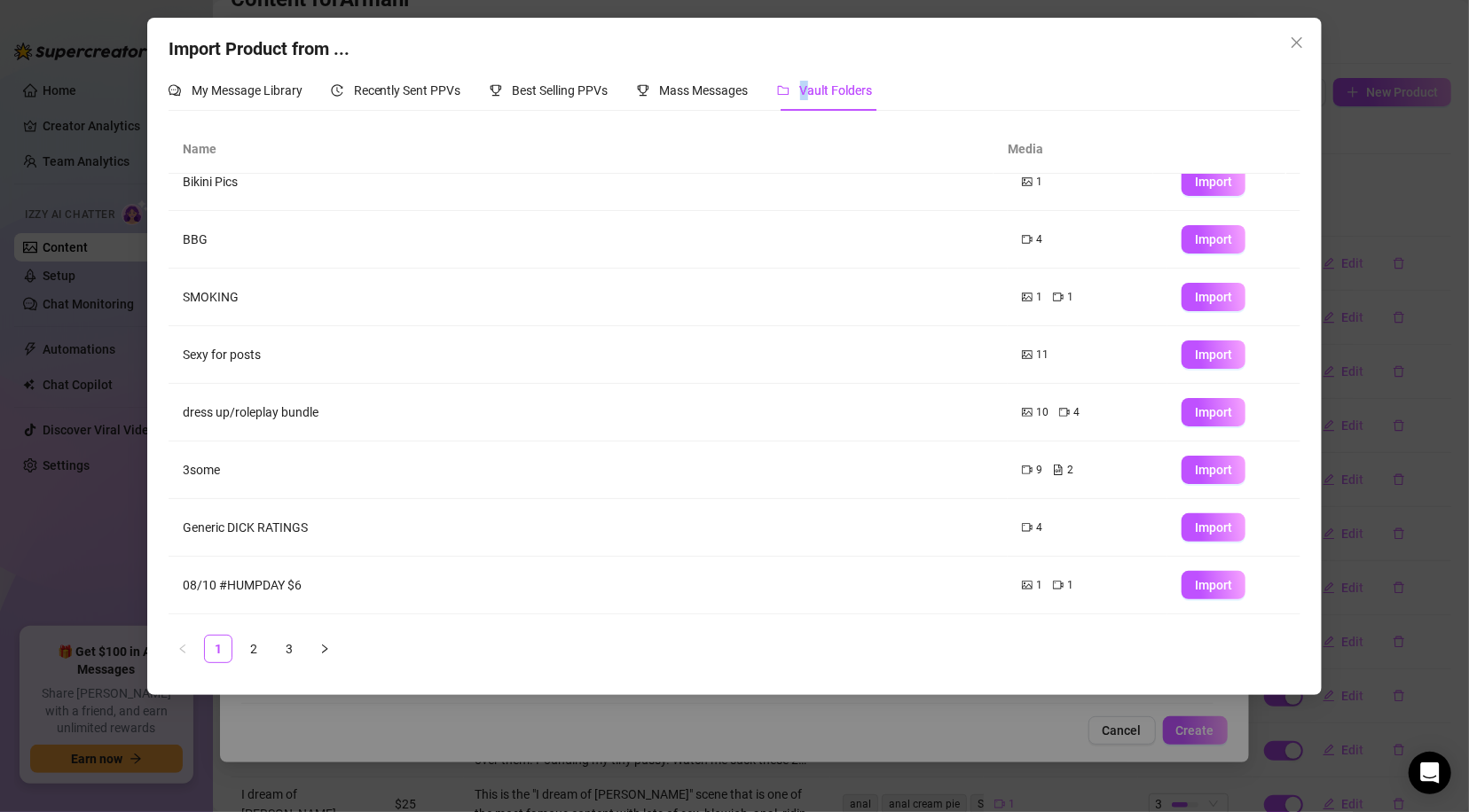
scroll to position [16, 0]
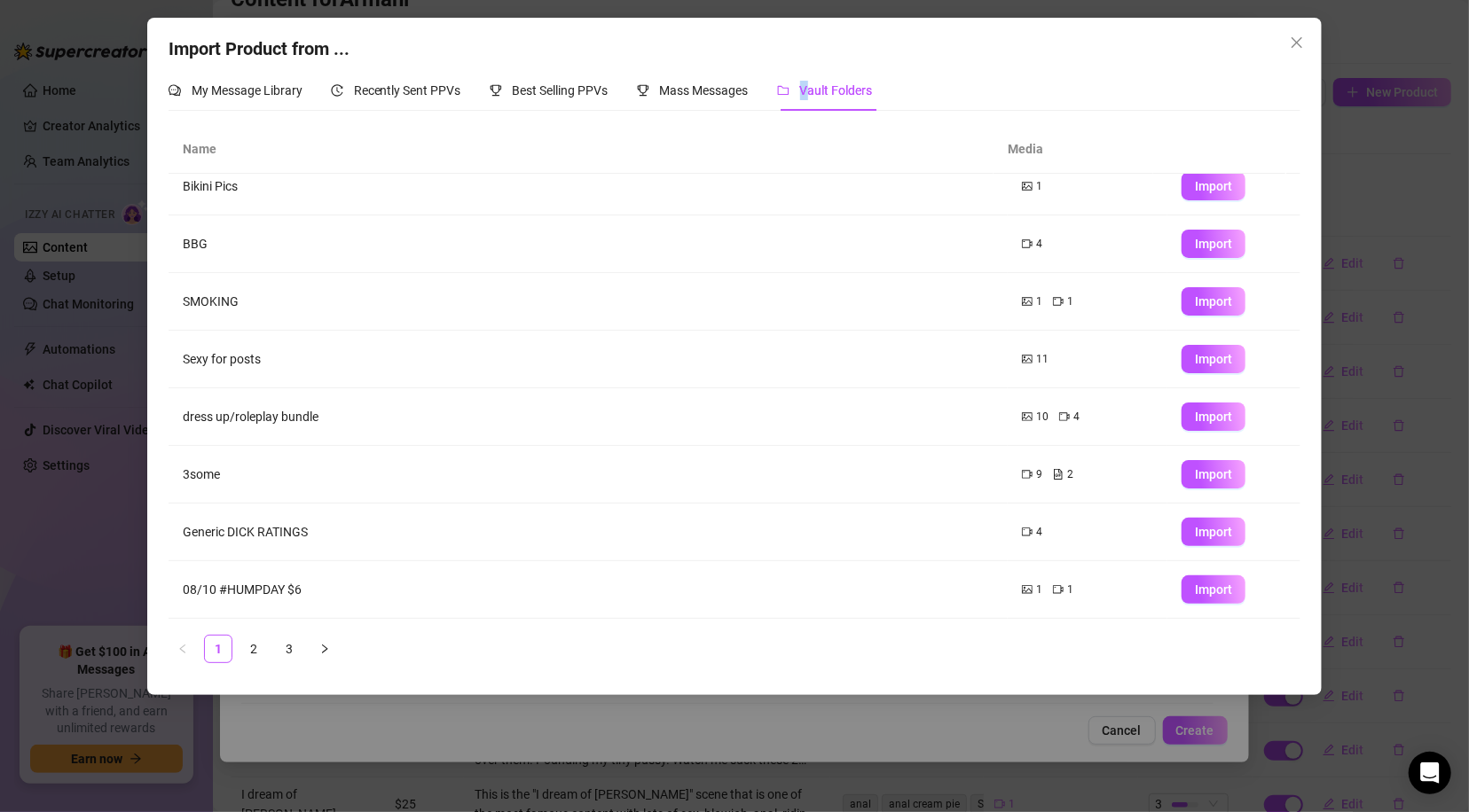
click at [1295, 42] on icon "close" at bounding box center [1296, 42] width 14 height 14
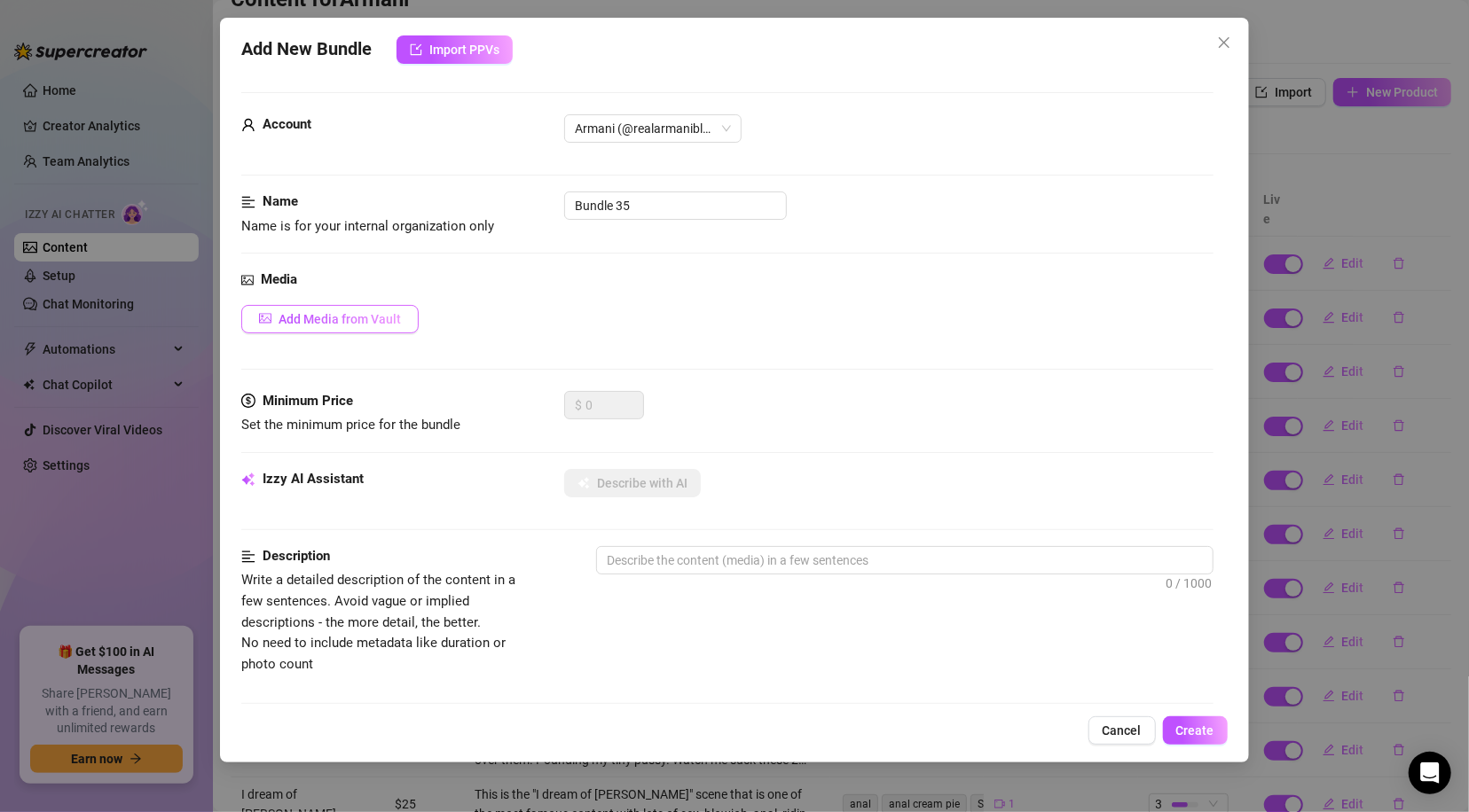
click at [350, 323] on span "Add Media from Vault" at bounding box center [340, 319] width 123 height 14
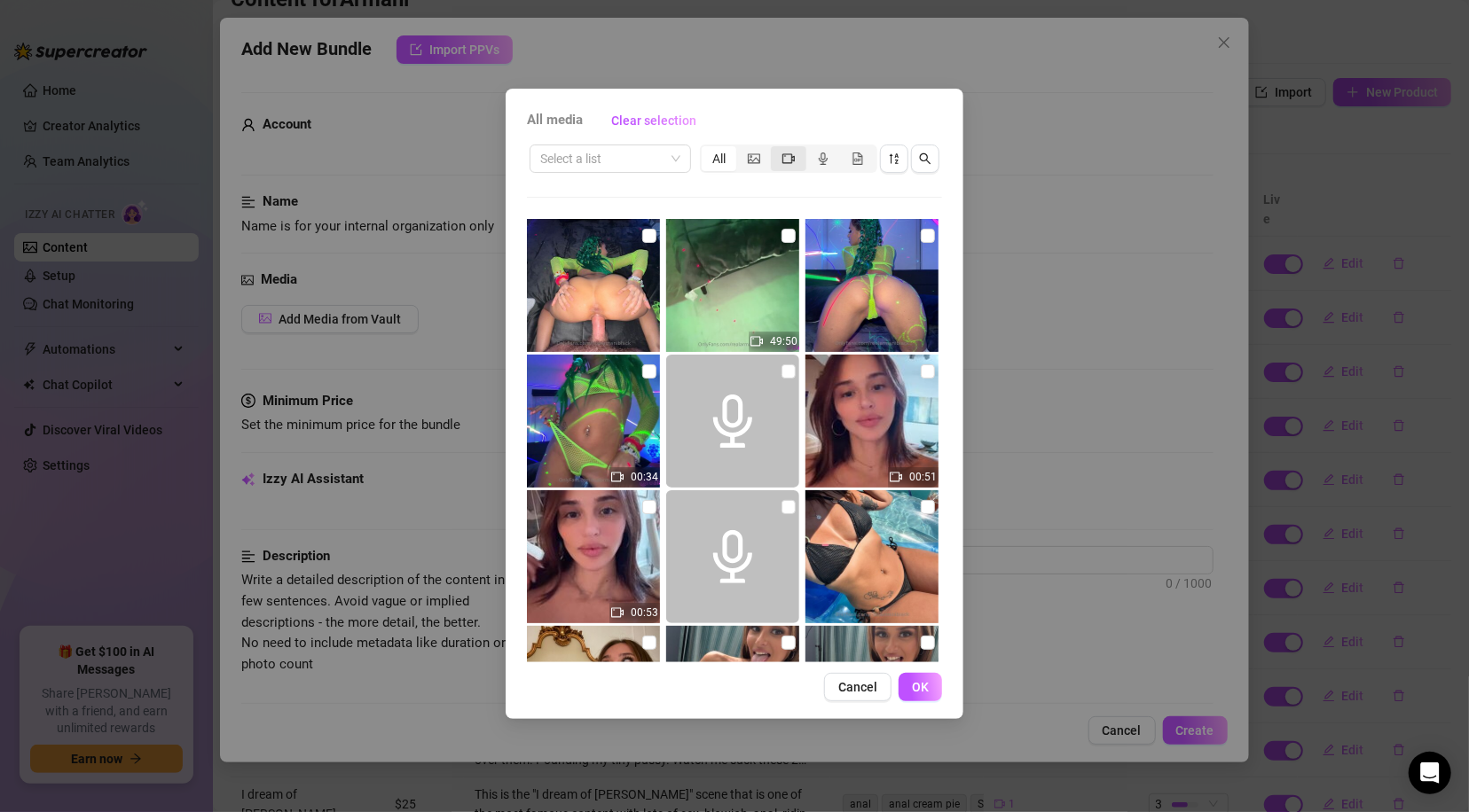
click at [792, 159] on icon "video-camera" at bounding box center [789, 158] width 13 height 10
click at [775, 149] on input "segmented control" at bounding box center [775, 149] width 0 height 0
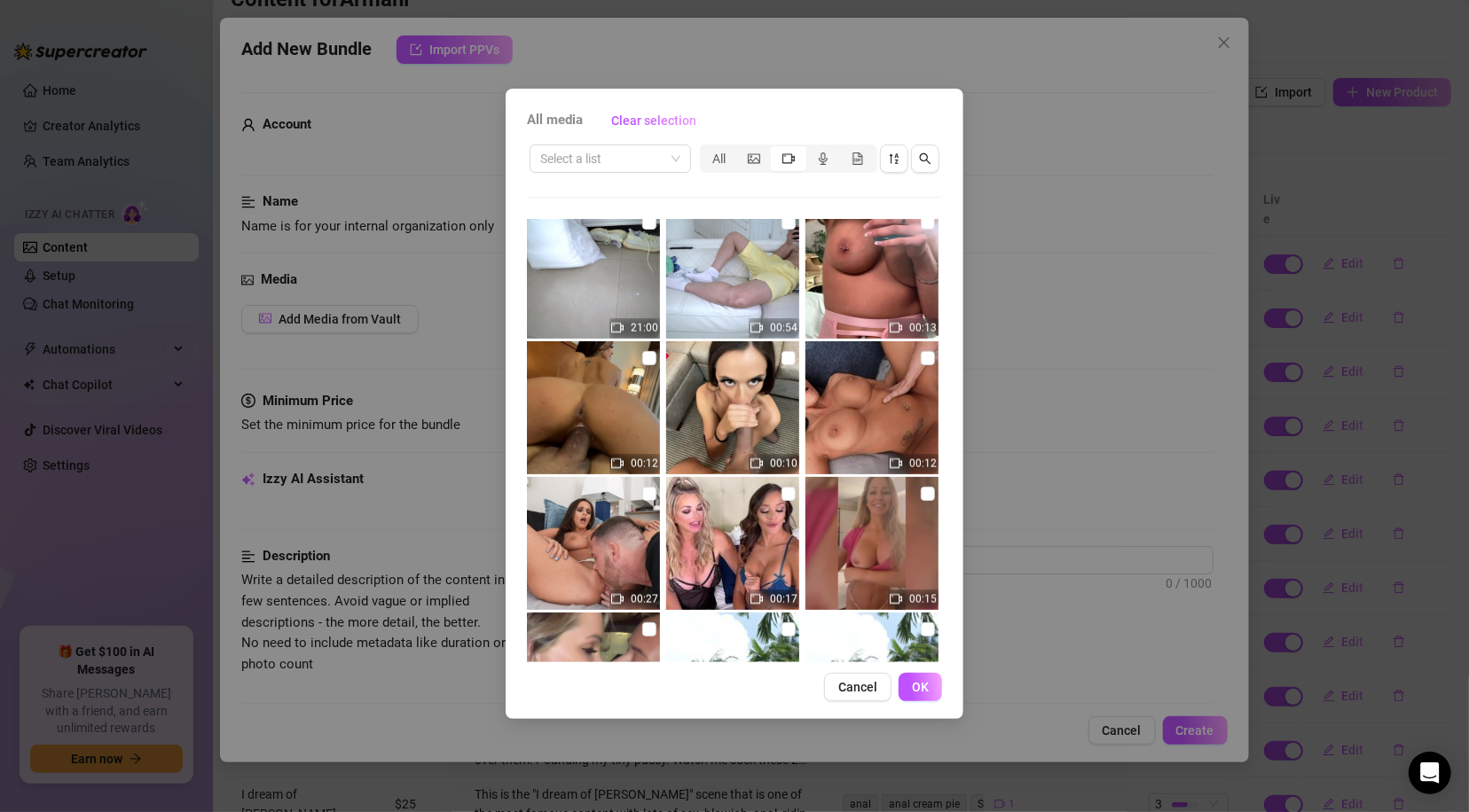
scroll to position [1752, 0]
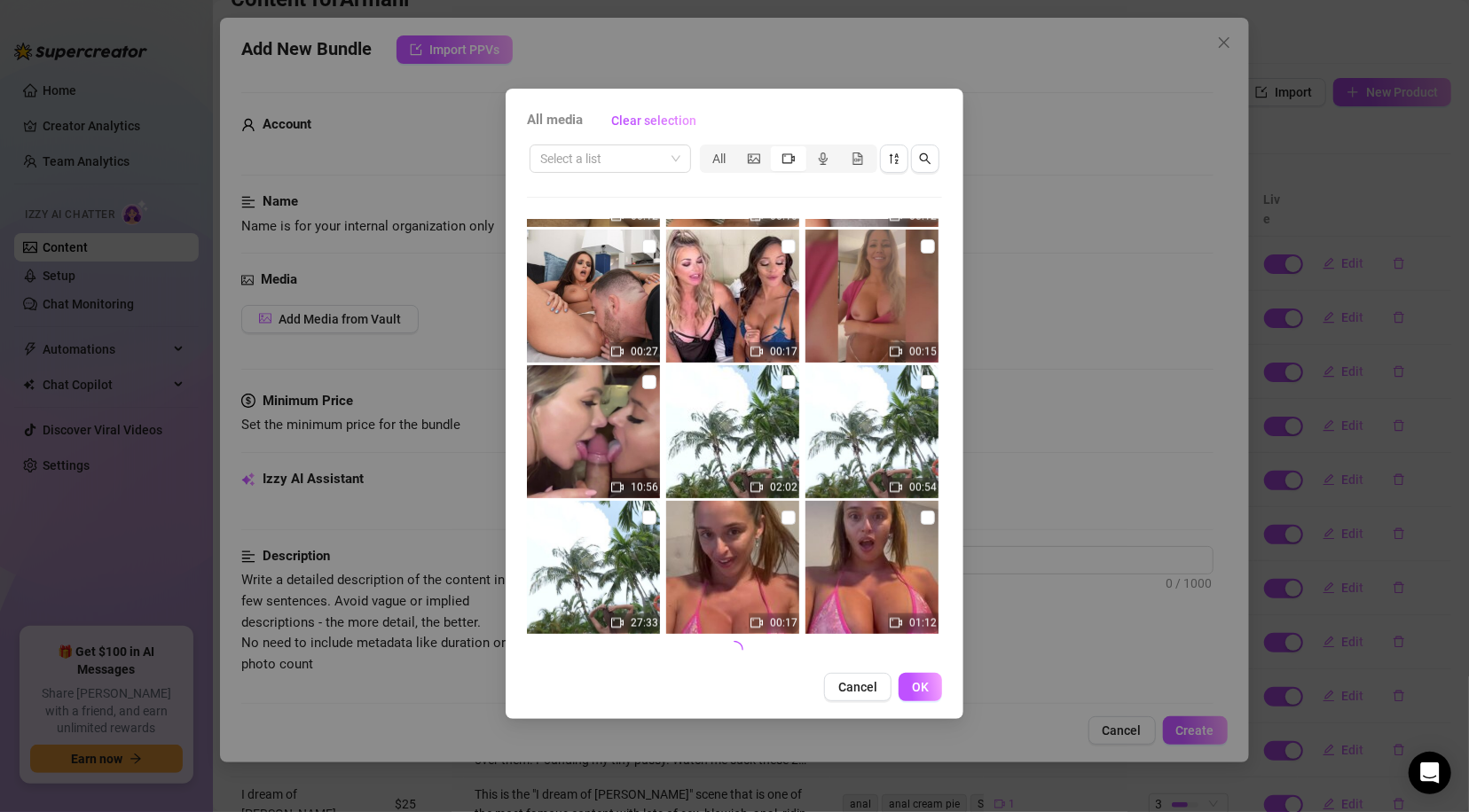
drag, startPoint x: 934, startPoint y: 687, endPoint x: 953, endPoint y: 357, distance: 330.5
click at [956, 353] on div "All media Clear selection Select a list All 49:50 00:34 00:51 00:53 00:23 01:13…" at bounding box center [734, 404] width 458 height 630
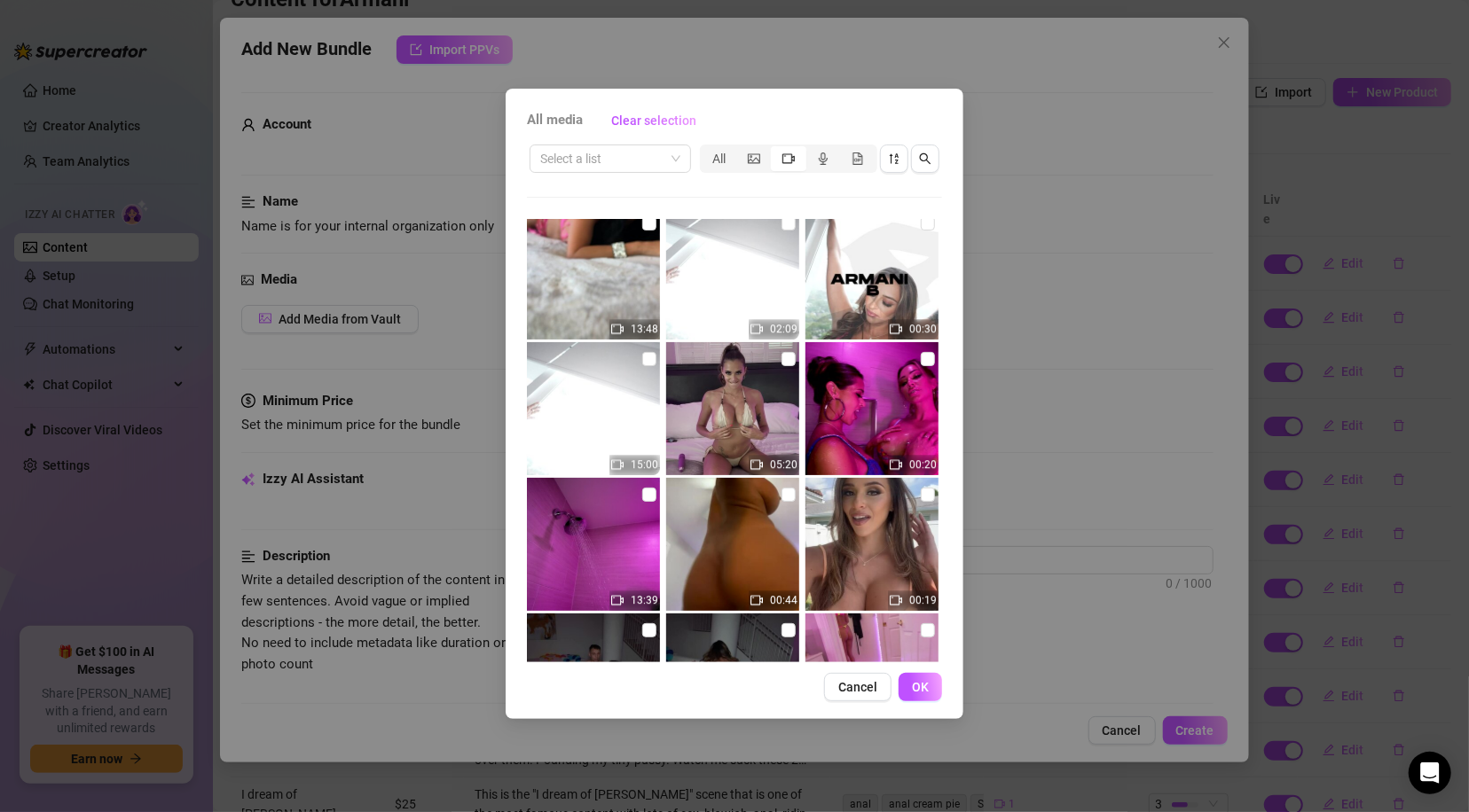
scroll to position [3038, 0]
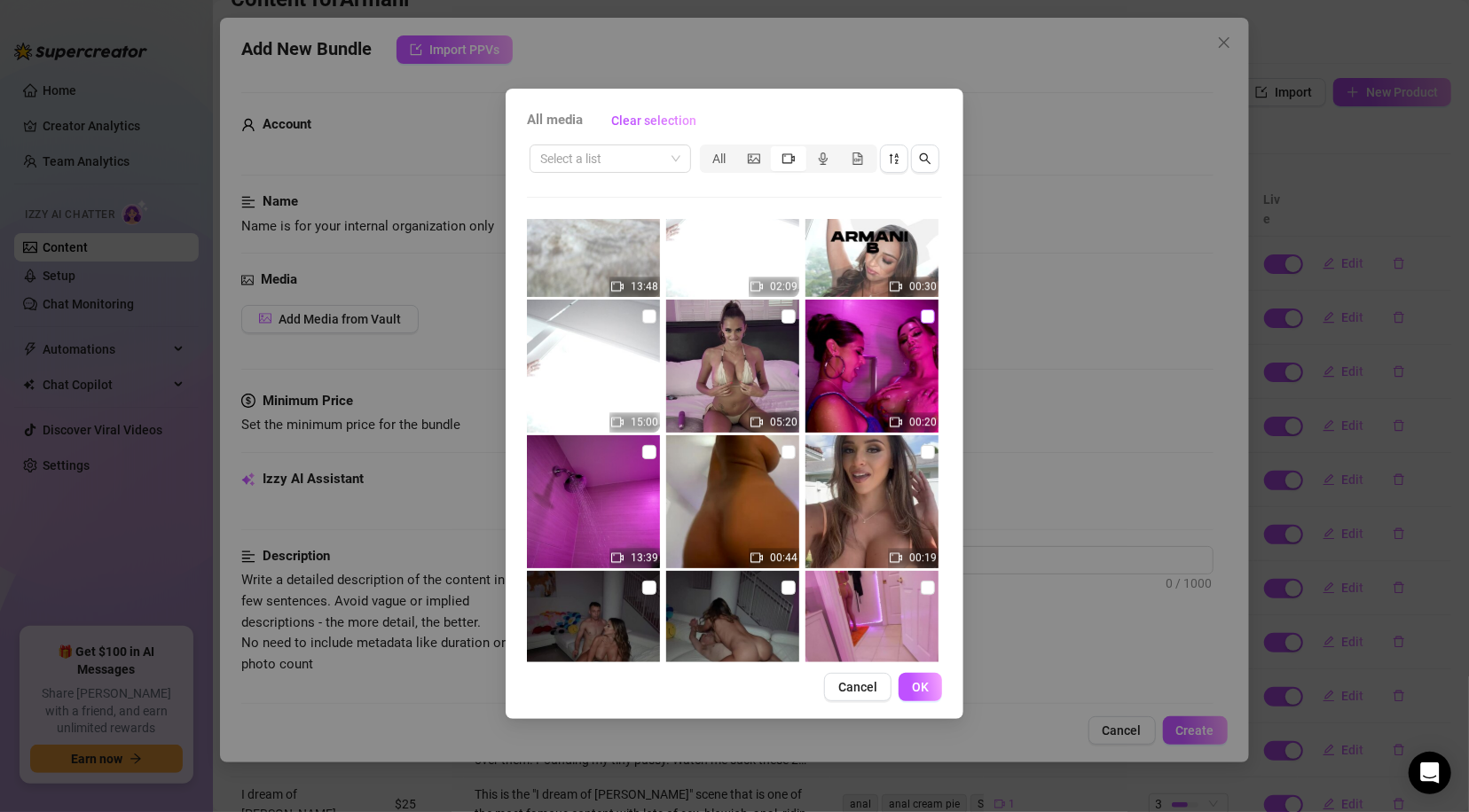
click at [920, 318] on input "checkbox" at bounding box center [927, 316] width 14 height 14
click at [920, 314] on input "checkbox" at bounding box center [927, 316] width 14 height 14
click at [646, 449] on input "checkbox" at bounding box center [648, 451] width 14 height 14
click at [914, 687] on span "OK" at bounding box center [919, 687] width 16 height 14
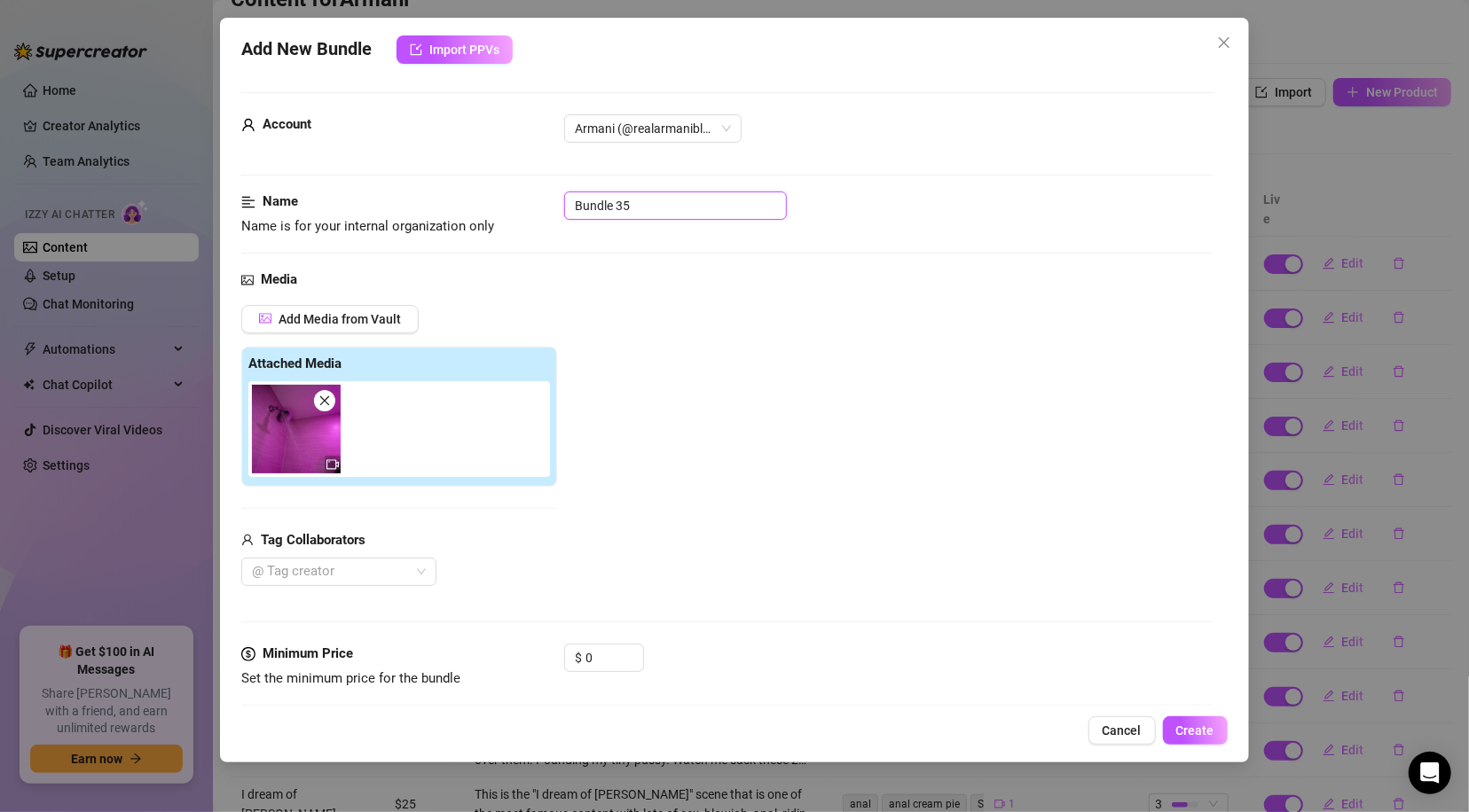
drag, startPoint x: 649, startPoint y: 203, endPoint x: 518, endPoint y: 199, distance: 131.1
click at [518, 199] on div "Name Name is for your internal organization only Bundle 35" at bounding box center [726, 213] width 971 height 45
click at [323, 576] on div at bounding box center [329, 571] width 169 height 25
click at [339, 503] on div "[PERSON_NAME]" at bounding box center [339, 507] width 167 height 19
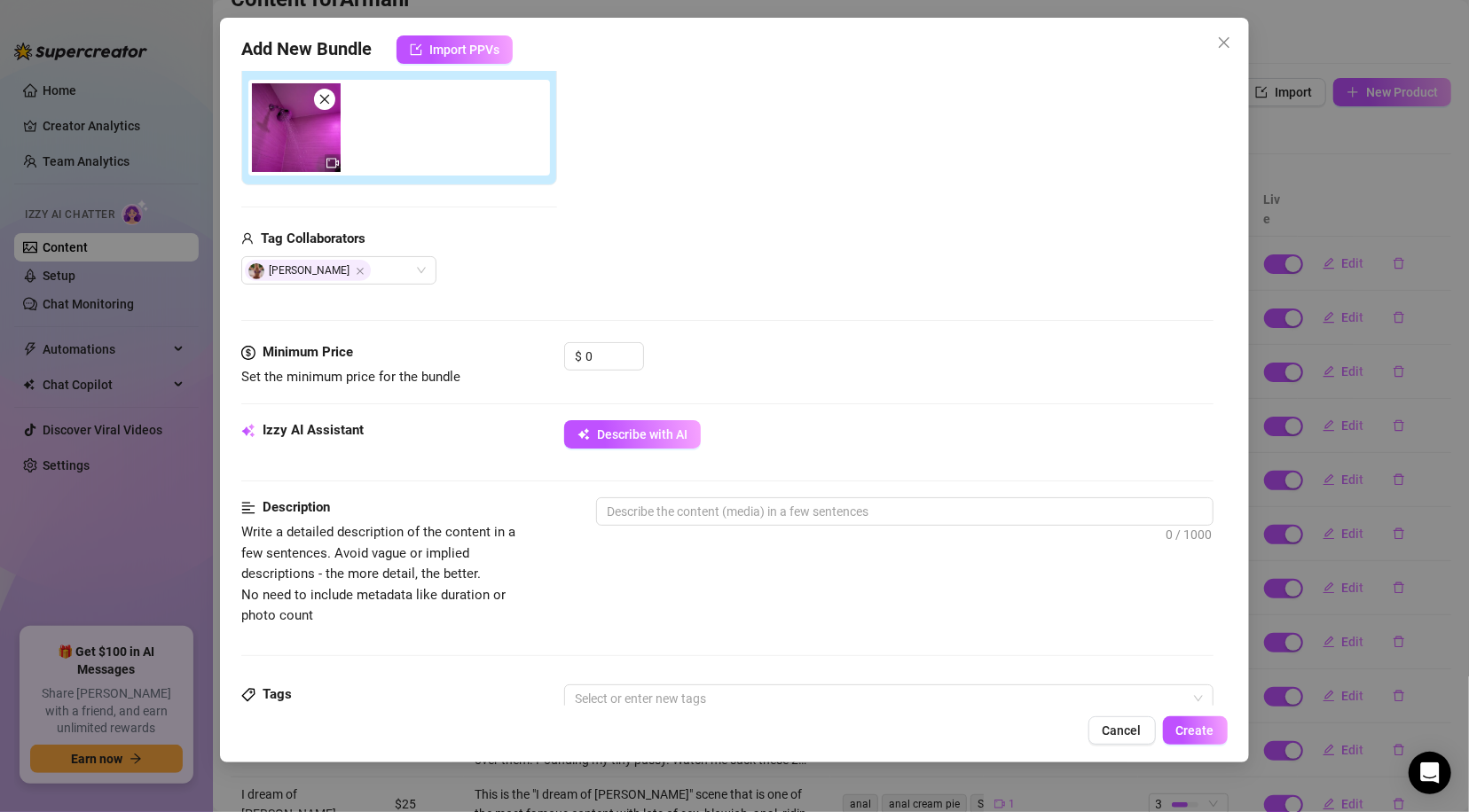
scroll to position [346, 0]
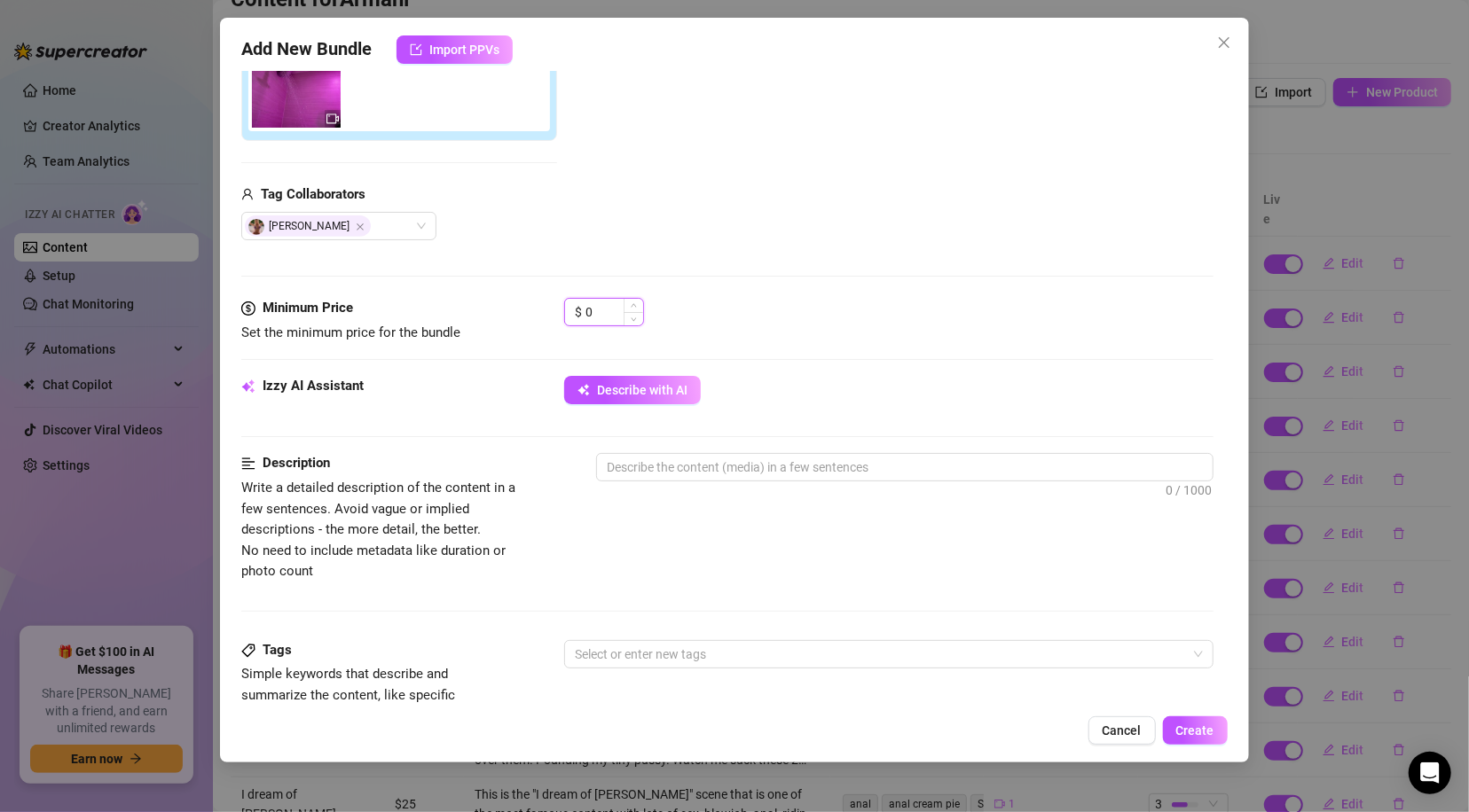
click at [619, 318] on input "0" at bounding box center [614, 311] width 58 height 27
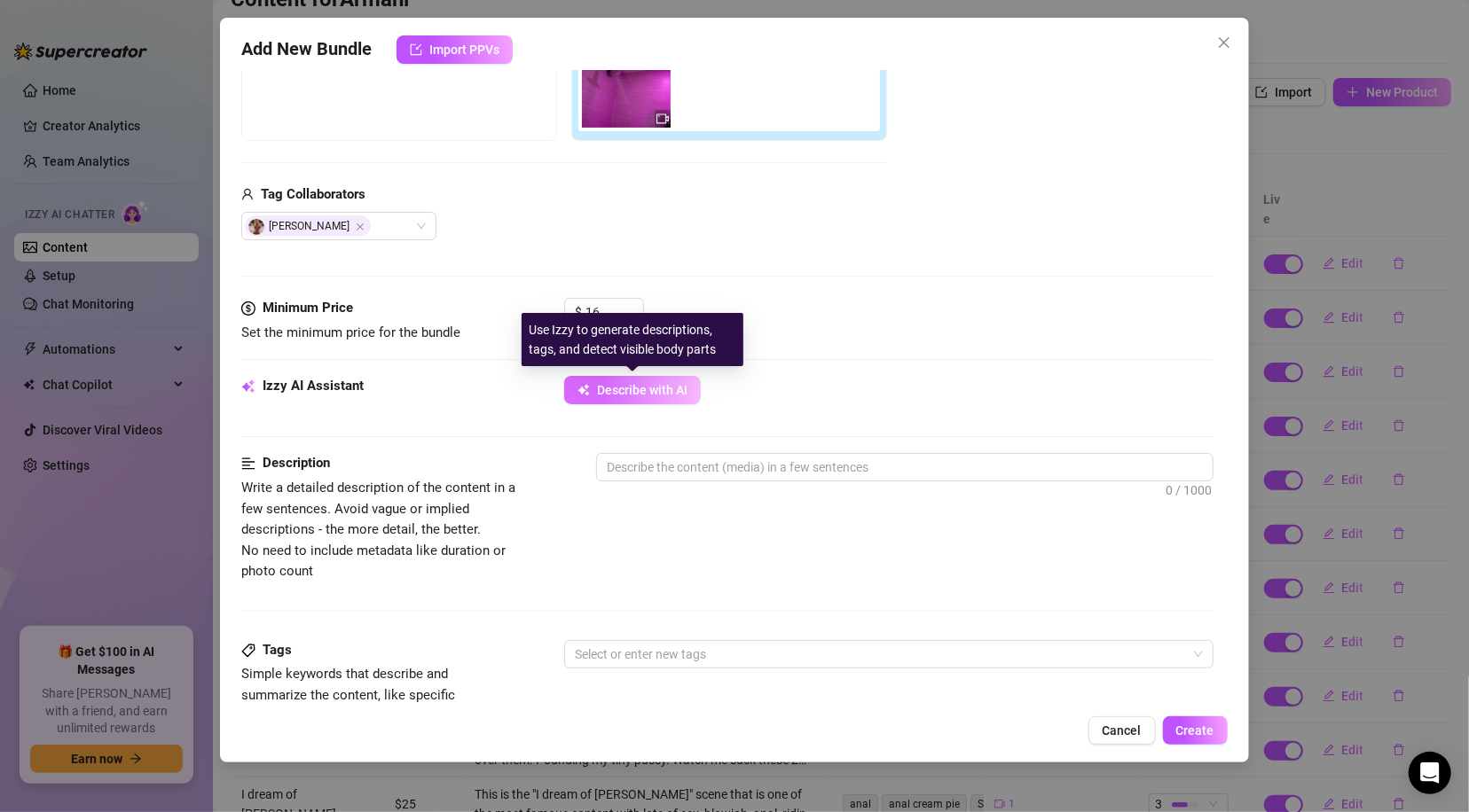
click at [671, 393] on span "Describe with AI" at bounding box center [642, 389] width 91 height 14
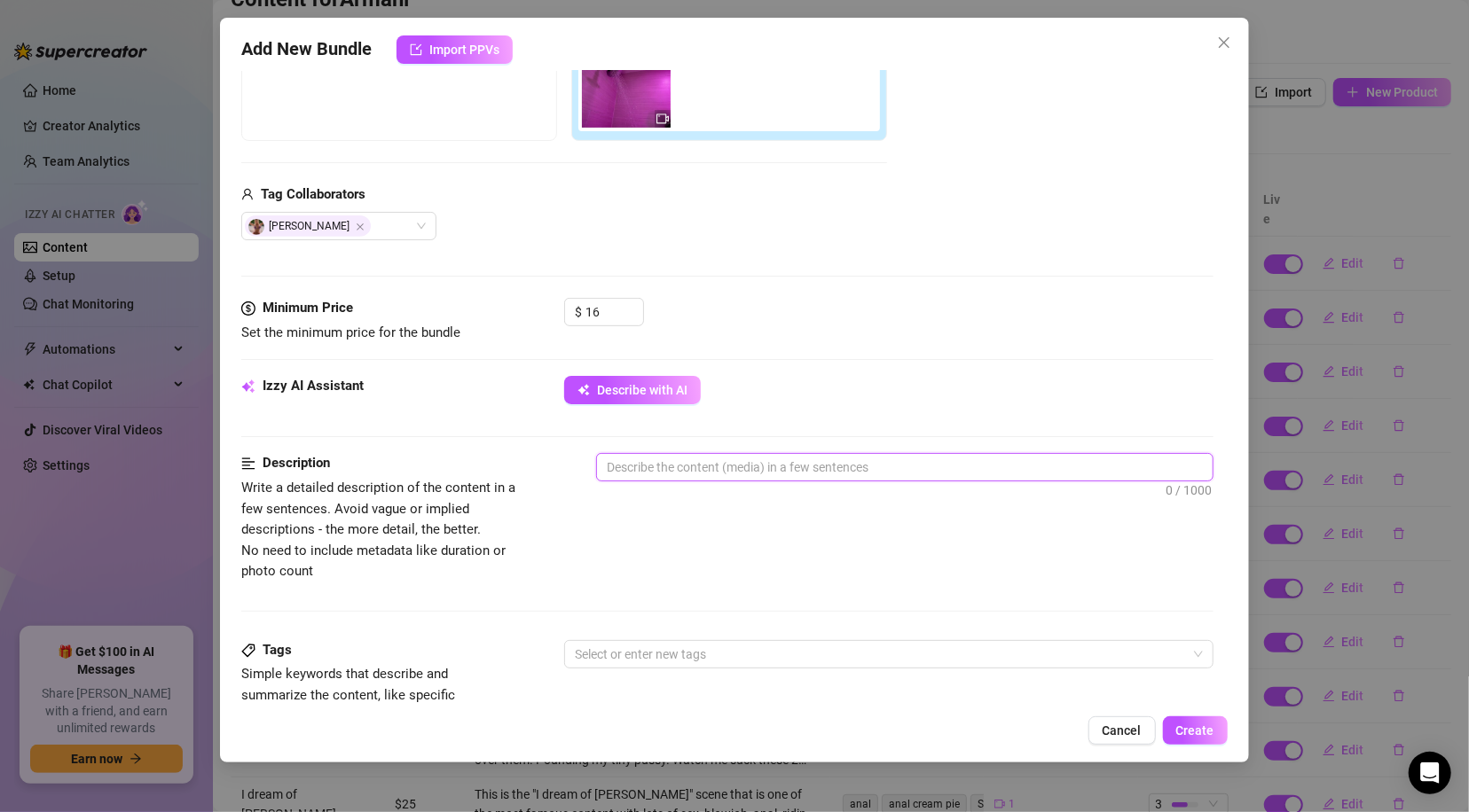
click at [801, 471] on textarea at bounding box center [904, 467] width 615 height 27
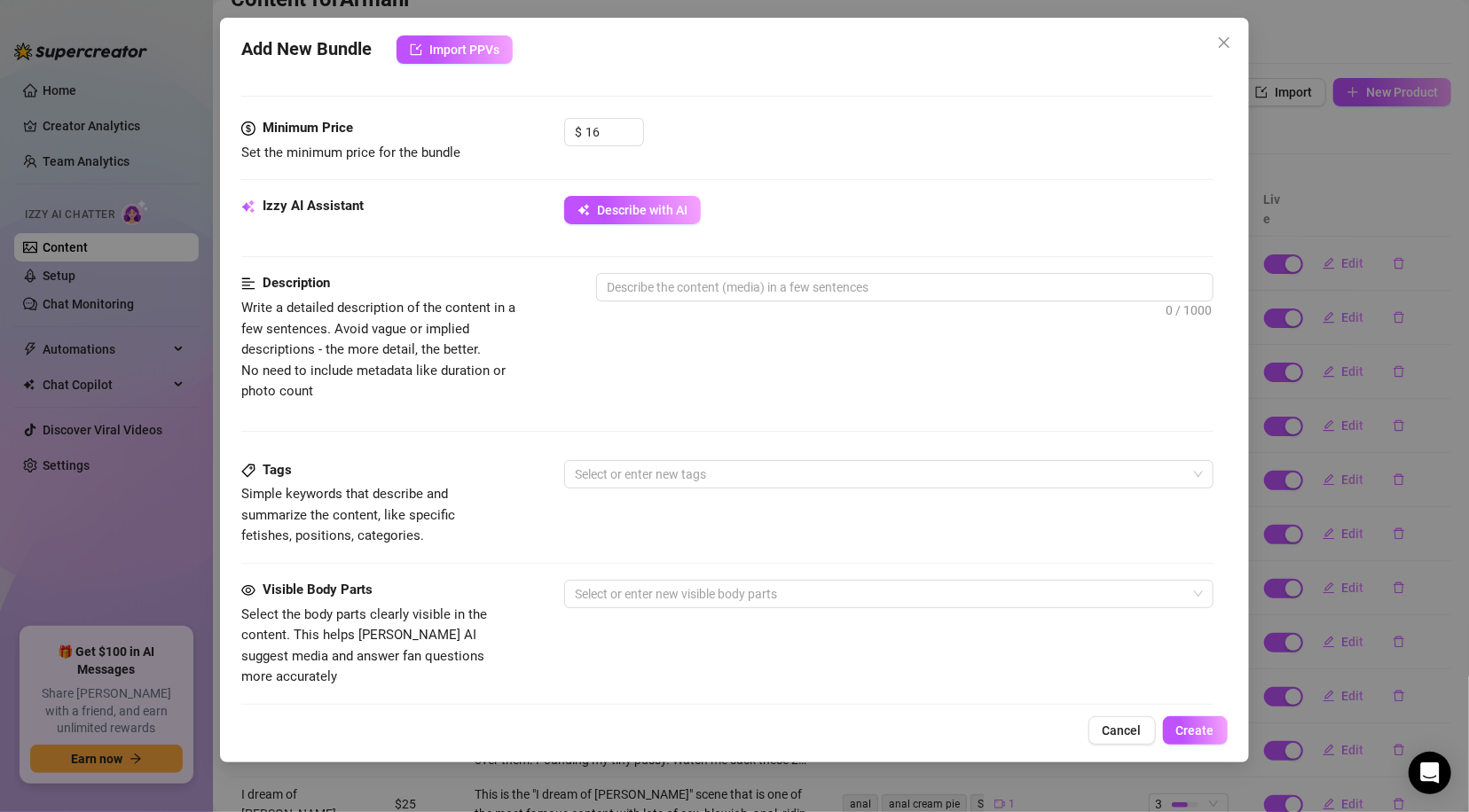
scroll to position [523, 0]
click at [745, 468] on div at bounding box center [879, 476] width 623 height 25
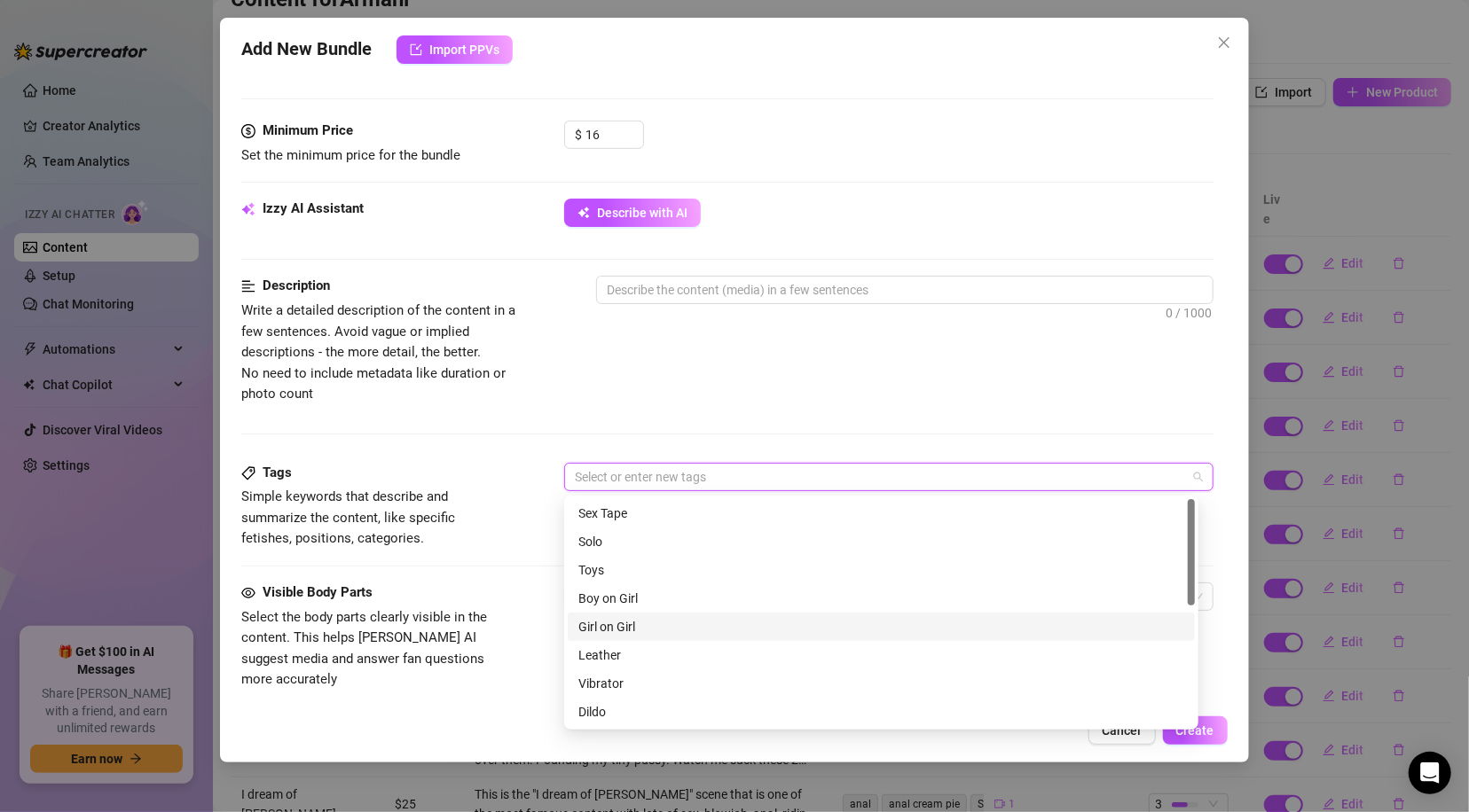
click at [655, 624] on div "Girl on Girl" at bounding box center [880, 626] width 605 height 19
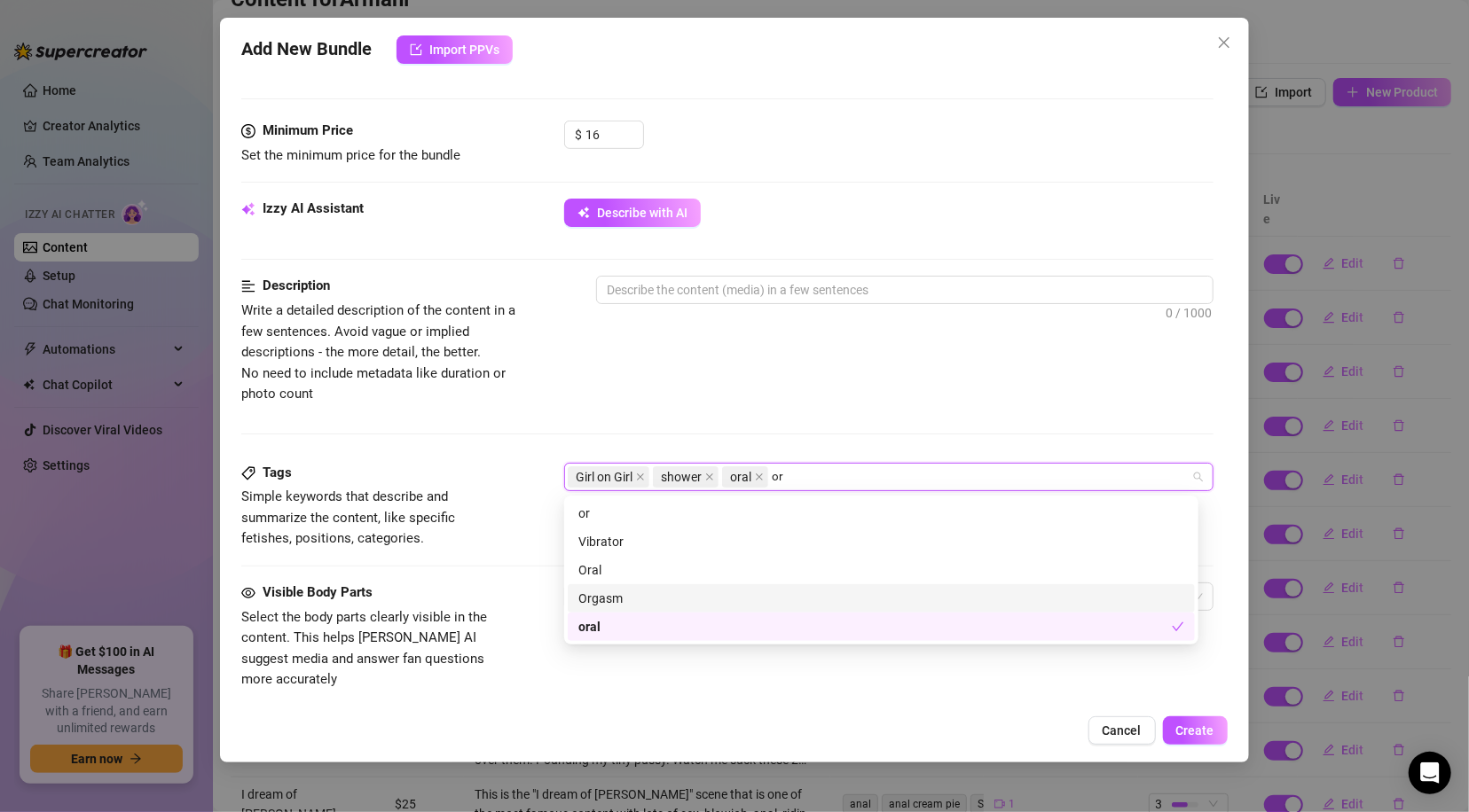
click at [626, 597] on div "Orgasm" at bounding box center [880, 598] width 605 height 19
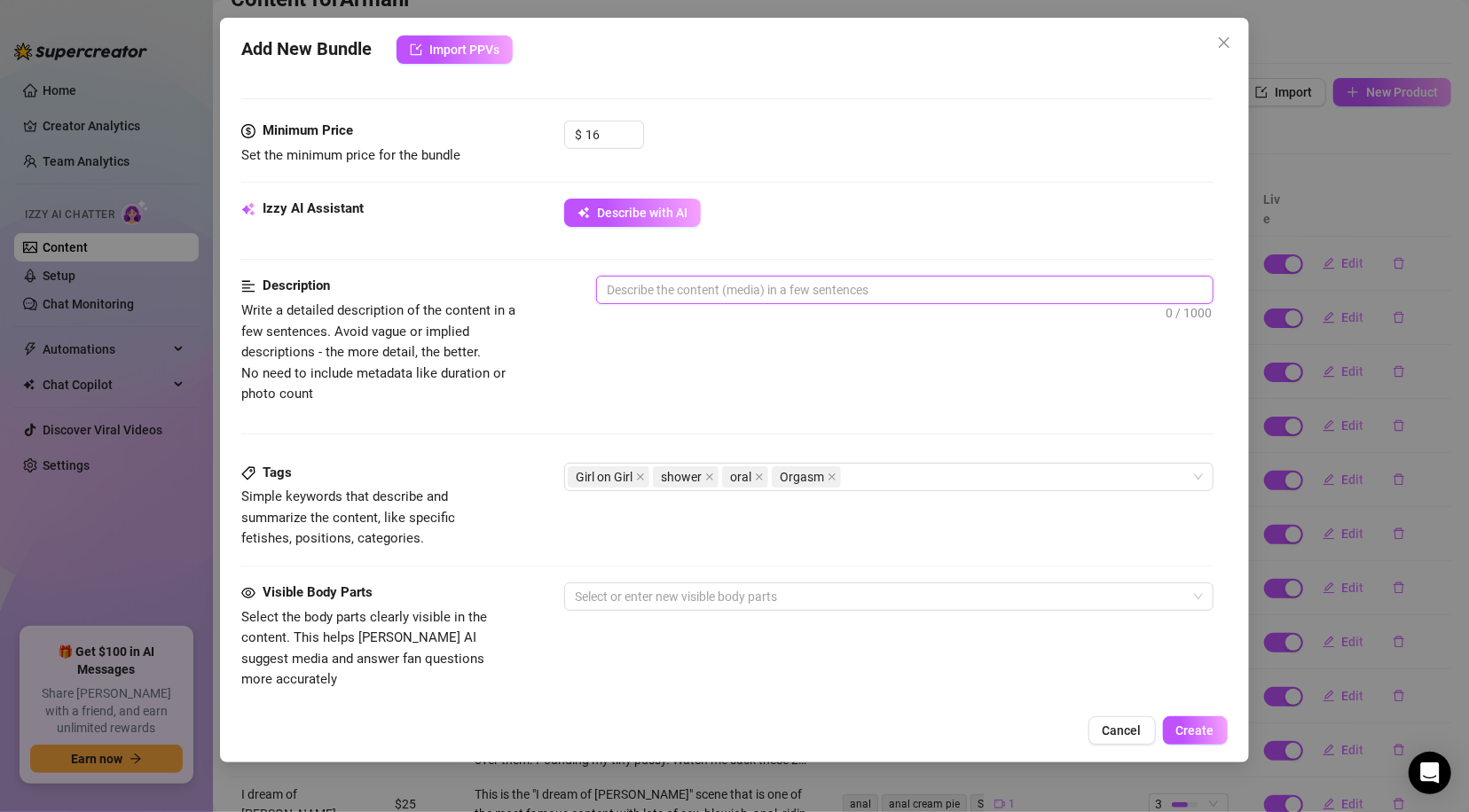
click at [640, 287] on textarea at bounding box center [904, 289] width 615 height 27
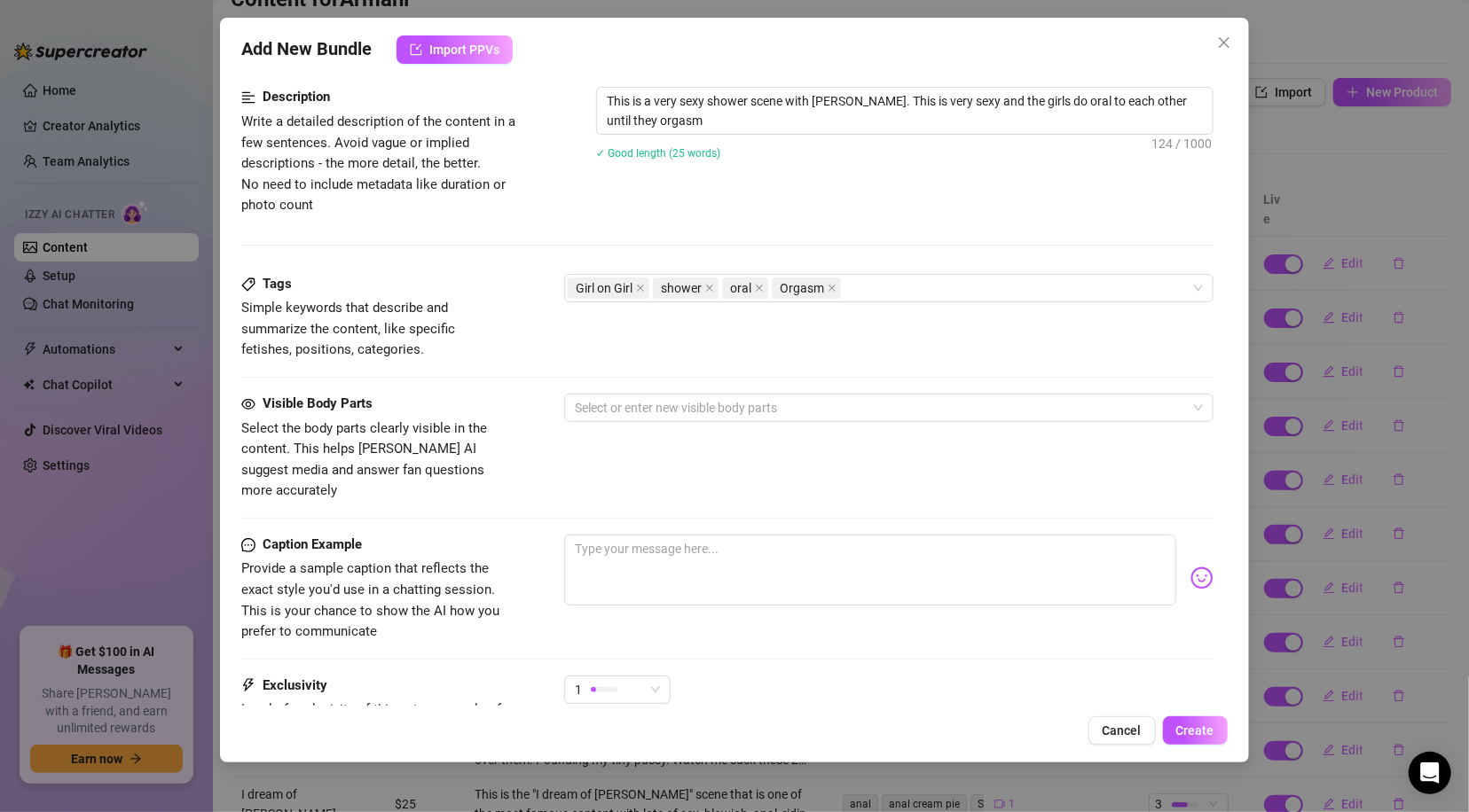
scroll to position [739, 0]
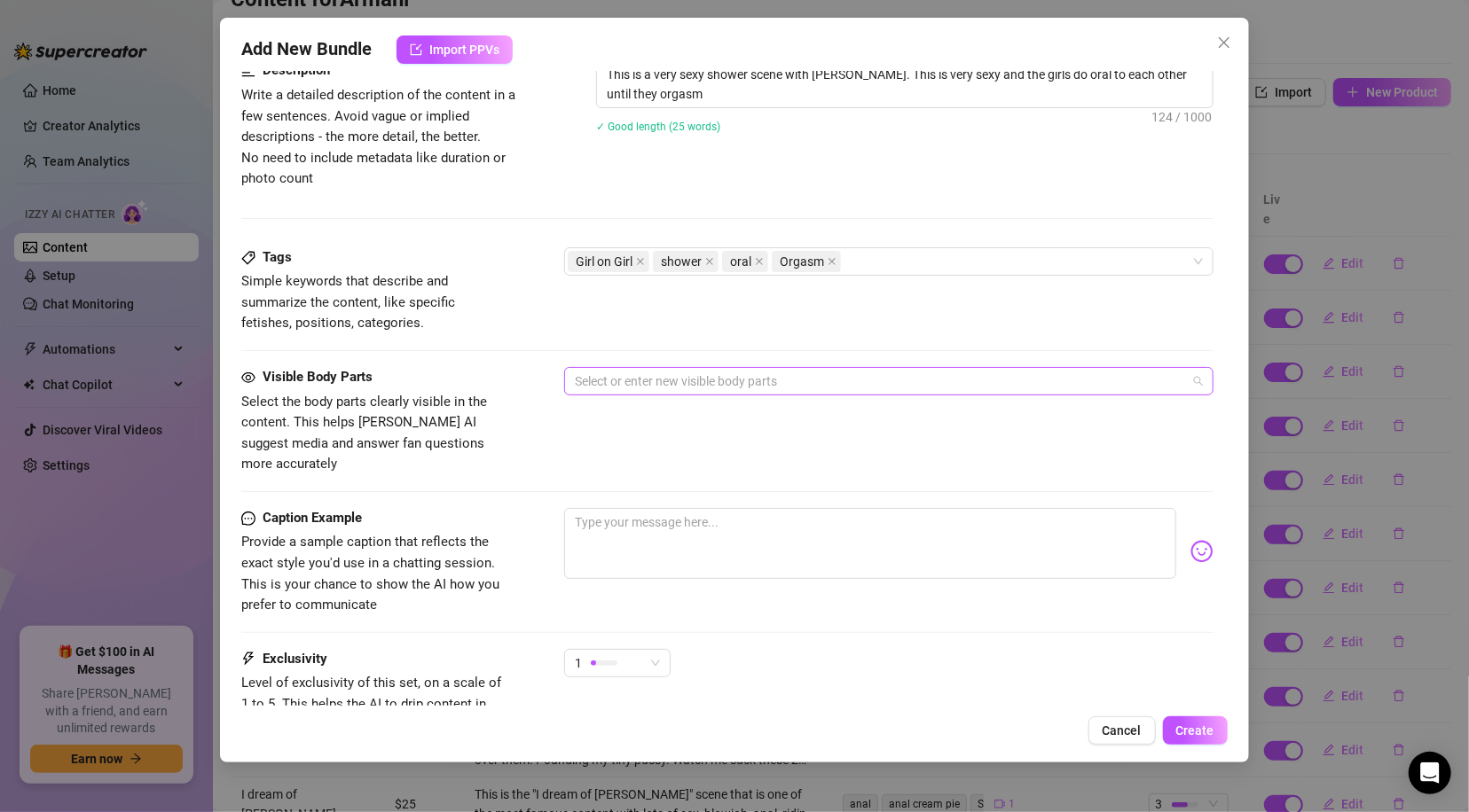
click at [683, 384] on div at bounding box center [879, 381] width 623 height 25
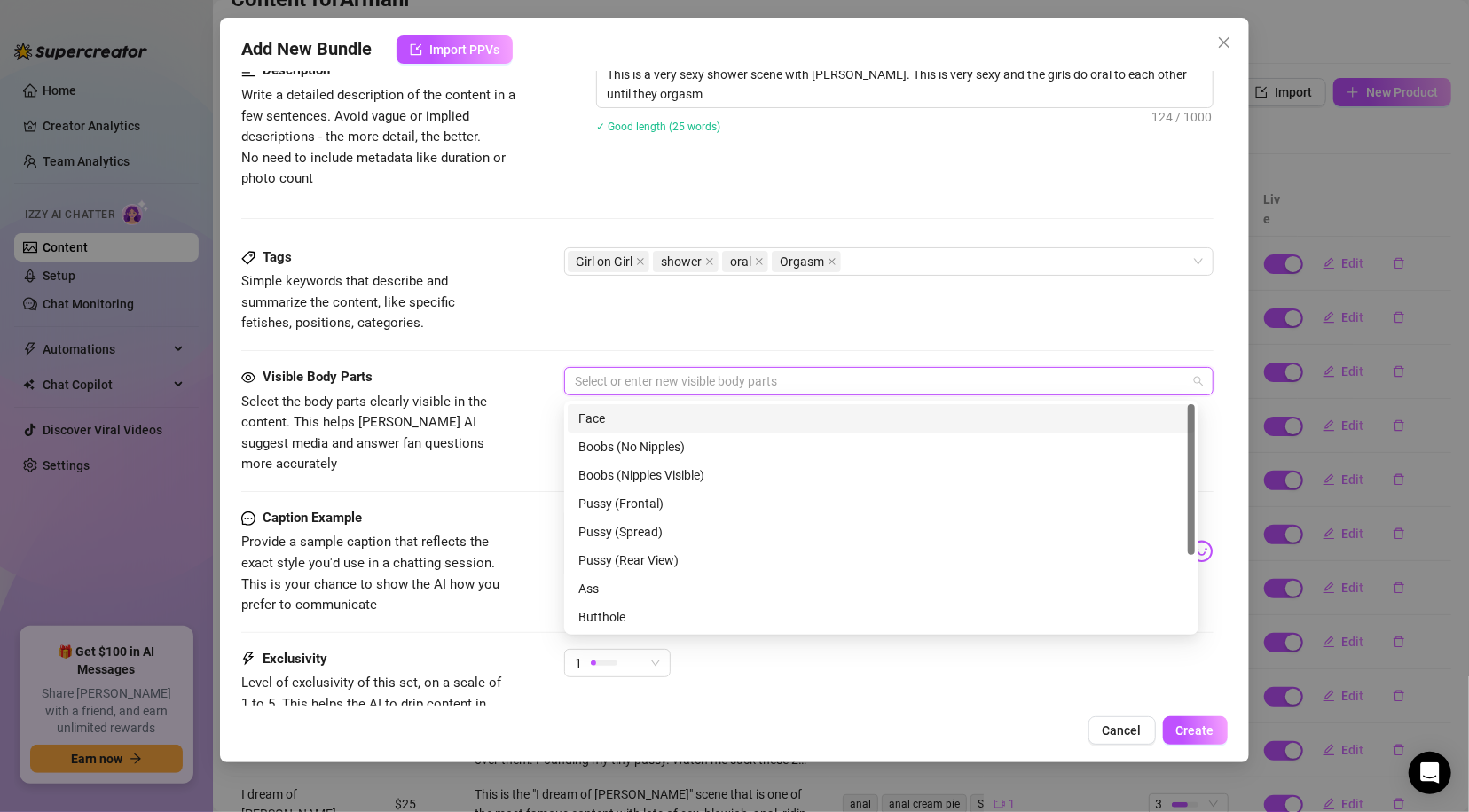
click at [658, 418] on div "Face" at bounding box center [880, 417] width 605 height 19
click at [675, 468] on div "Boobs (Nipples Visible)" at bounding box center [880, 474] width 605 height 19
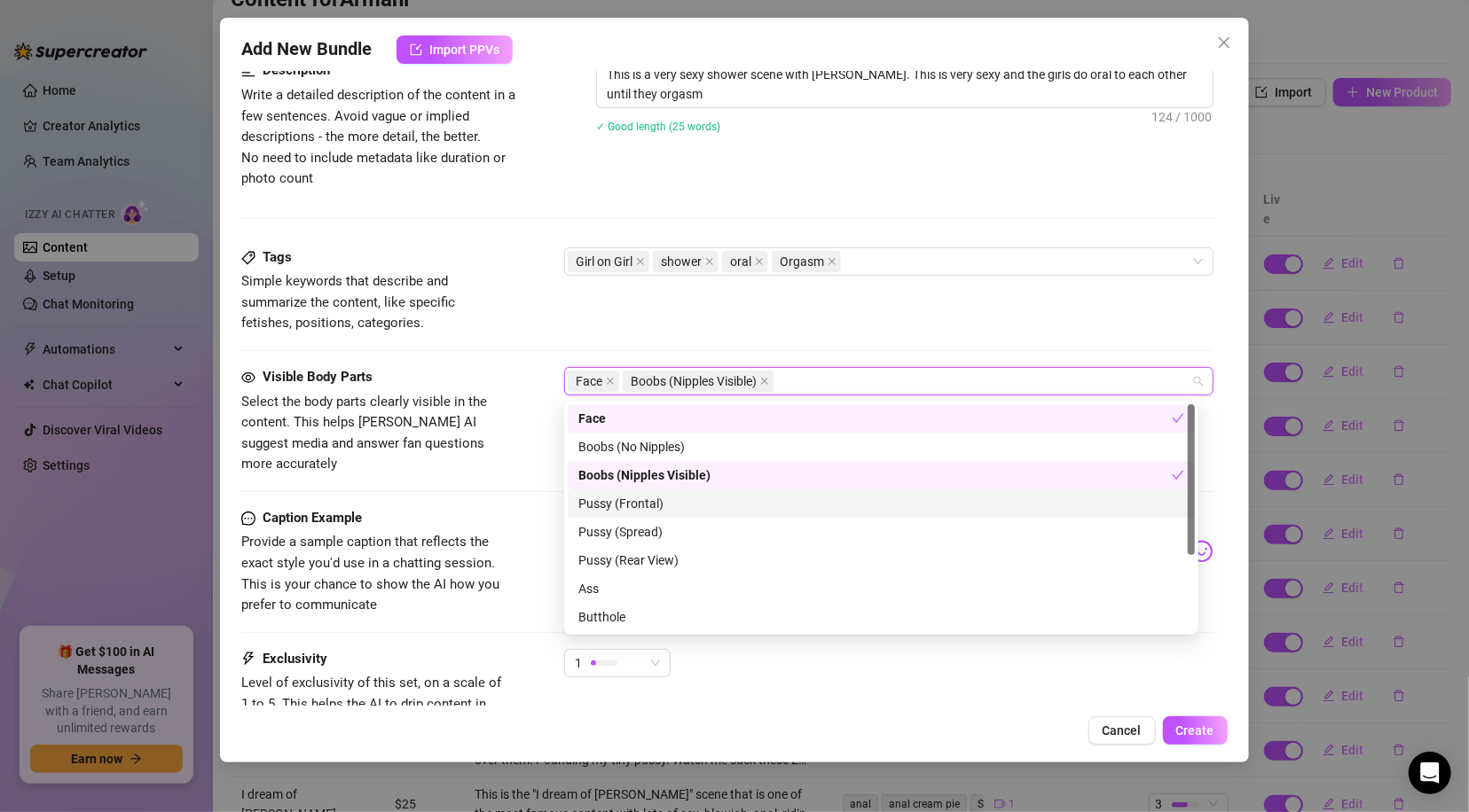
click at [664, 503] on div "Pussy (Frontal)" at bounding box center [880, 503] width 605 height 19
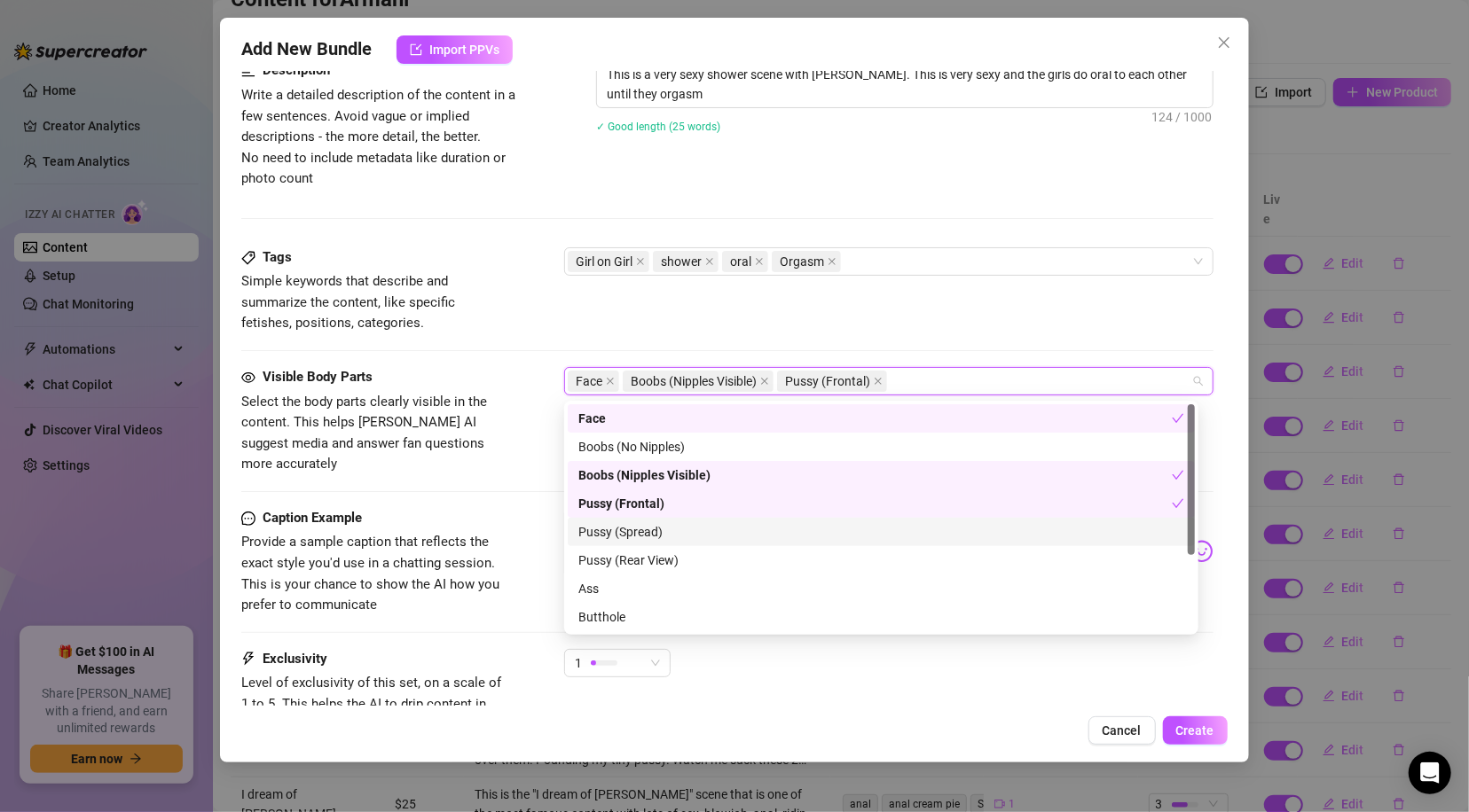
click at [642, 536] on div "Pussy (Spread)" at bounding box center [880, 531] width 605 height 19
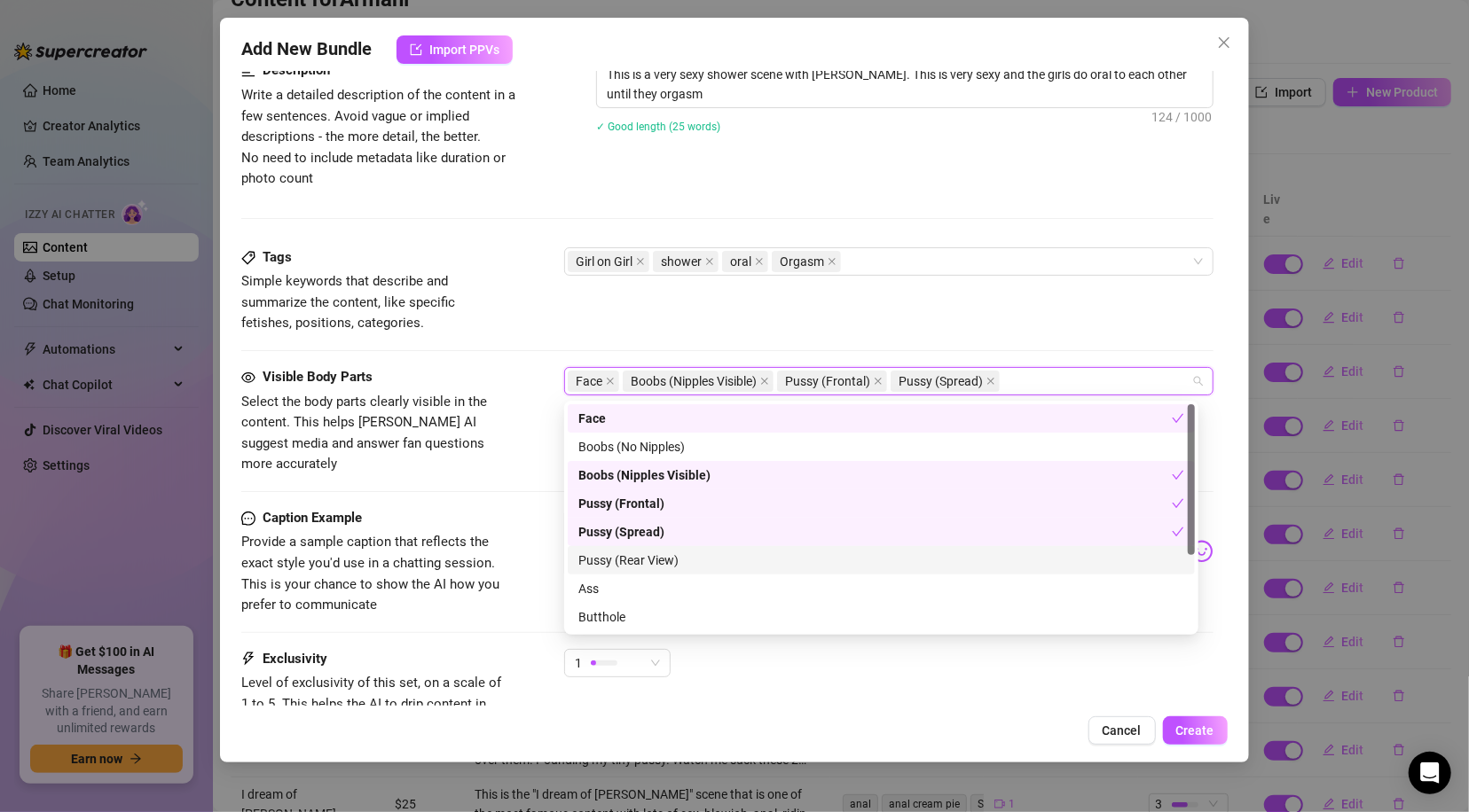
click at [638, 561] on div "Pussy (Rear View)" at bounding box center [880, 559] width 605 height 19
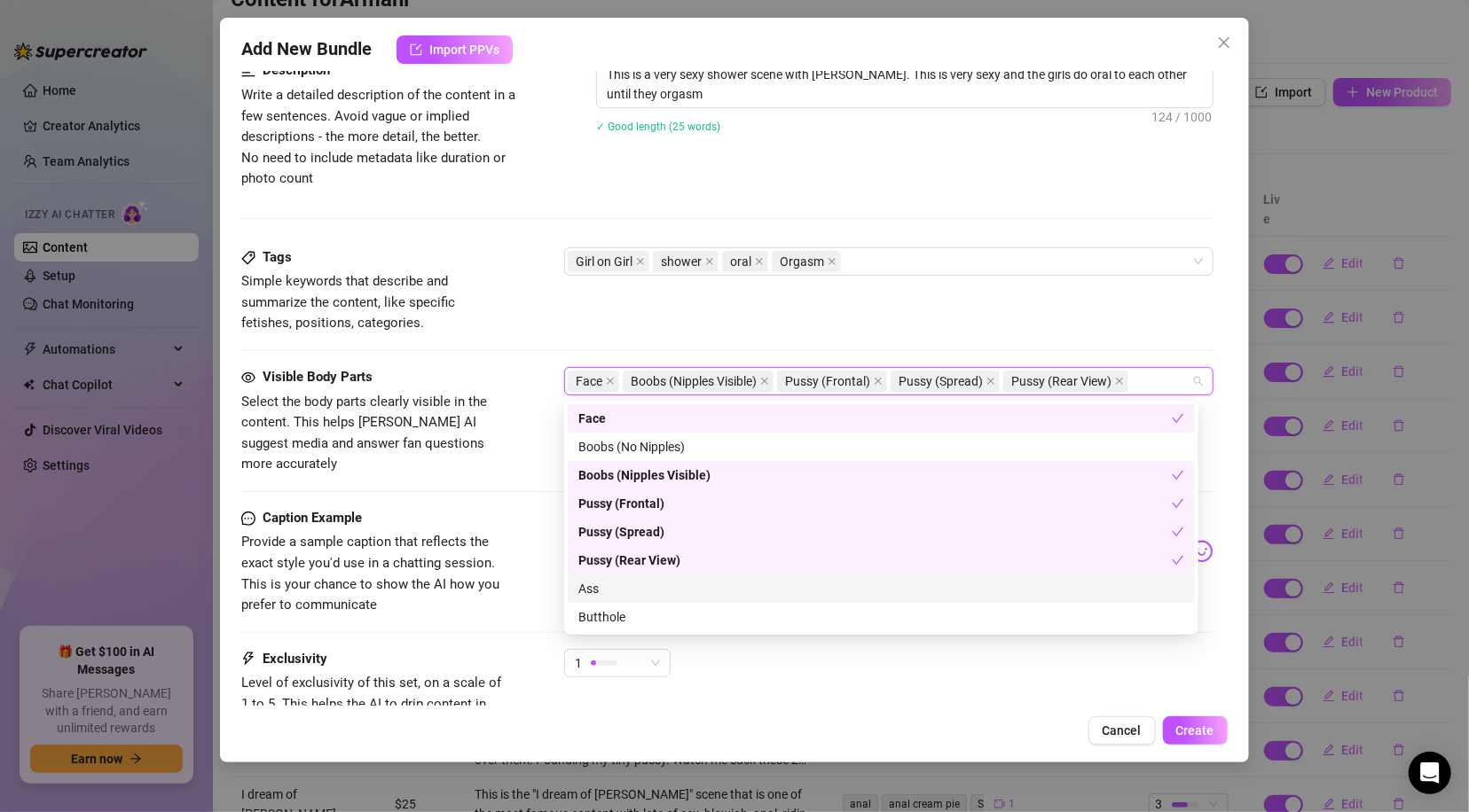
click at [620, 591] on div "Ass" at bounding box center [880, 588] width 605 height 19
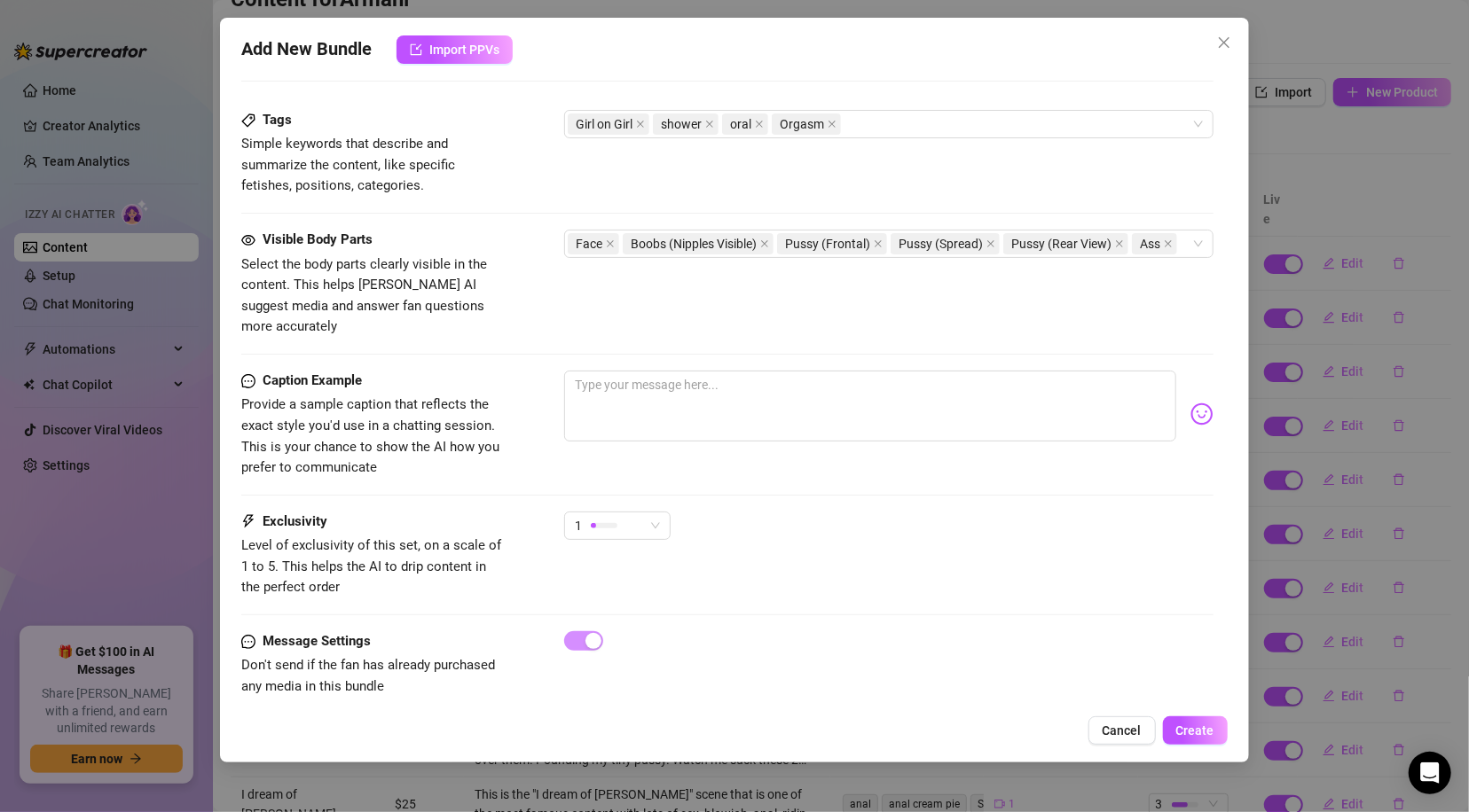
scroll to position [883, 0]
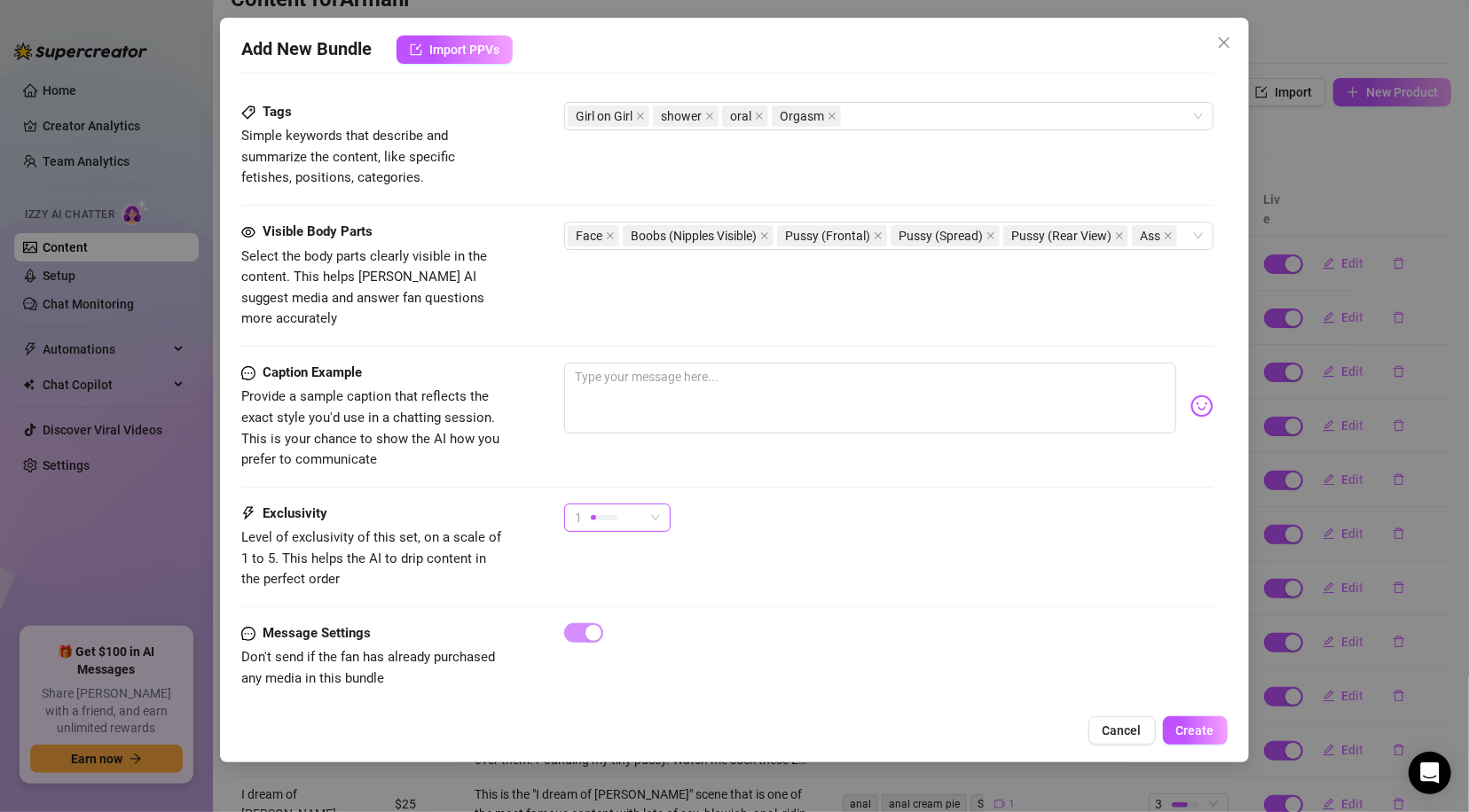
click at [658, 504] on span "1" at bounding box center [616, 517] width 85 height 27
click at [620, 558] on span "2" at bounding box center [636, 563] width 115 height 19
click at [626, 363] on textarea at bounding box center [869, 397] width 611 height 70
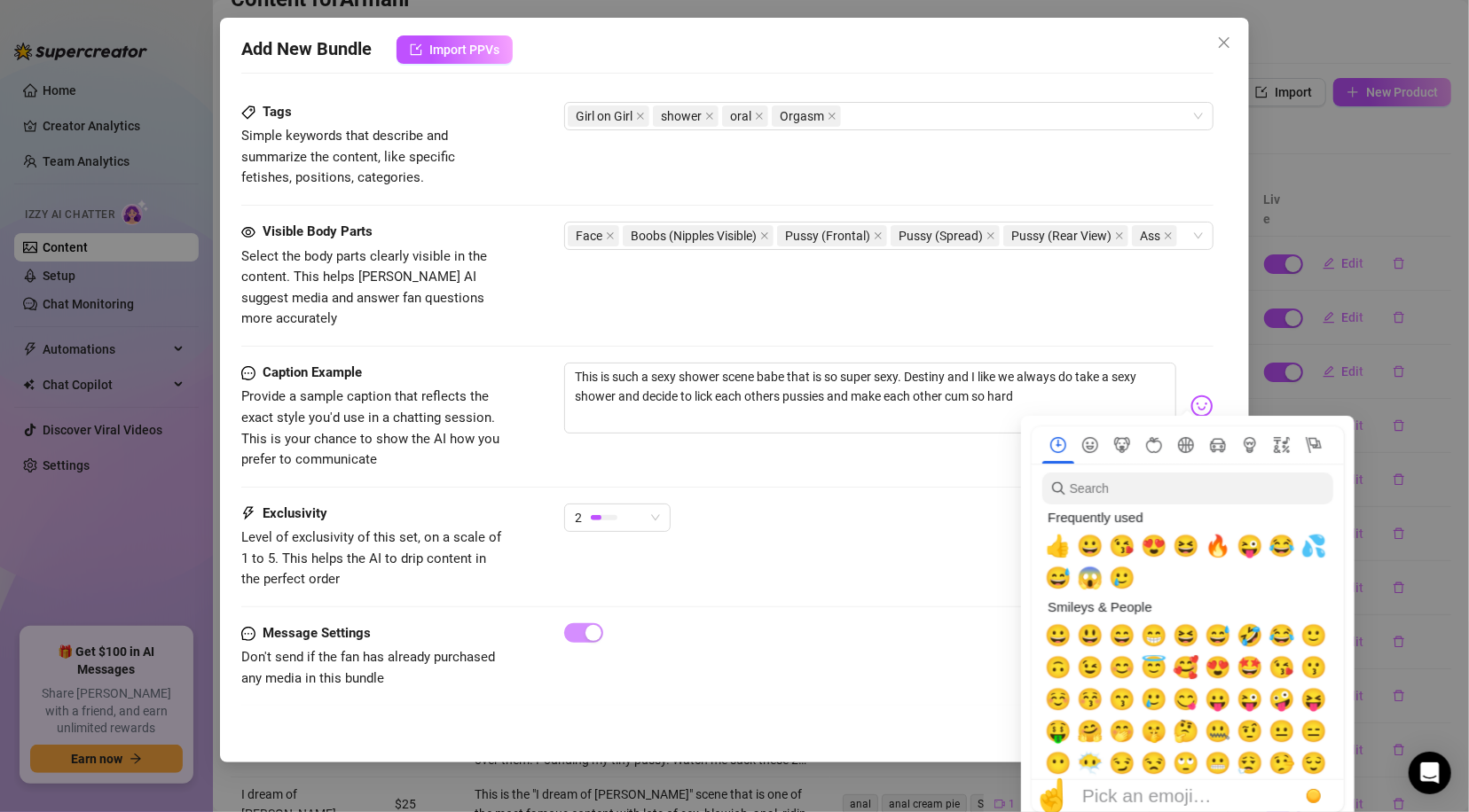
click at [1190, 395] on img at bounding box center [1201, 406] width 23 height 23
click at [1320, 546] on span "💦" at bounding box center [1313, 546] width 27 height 25
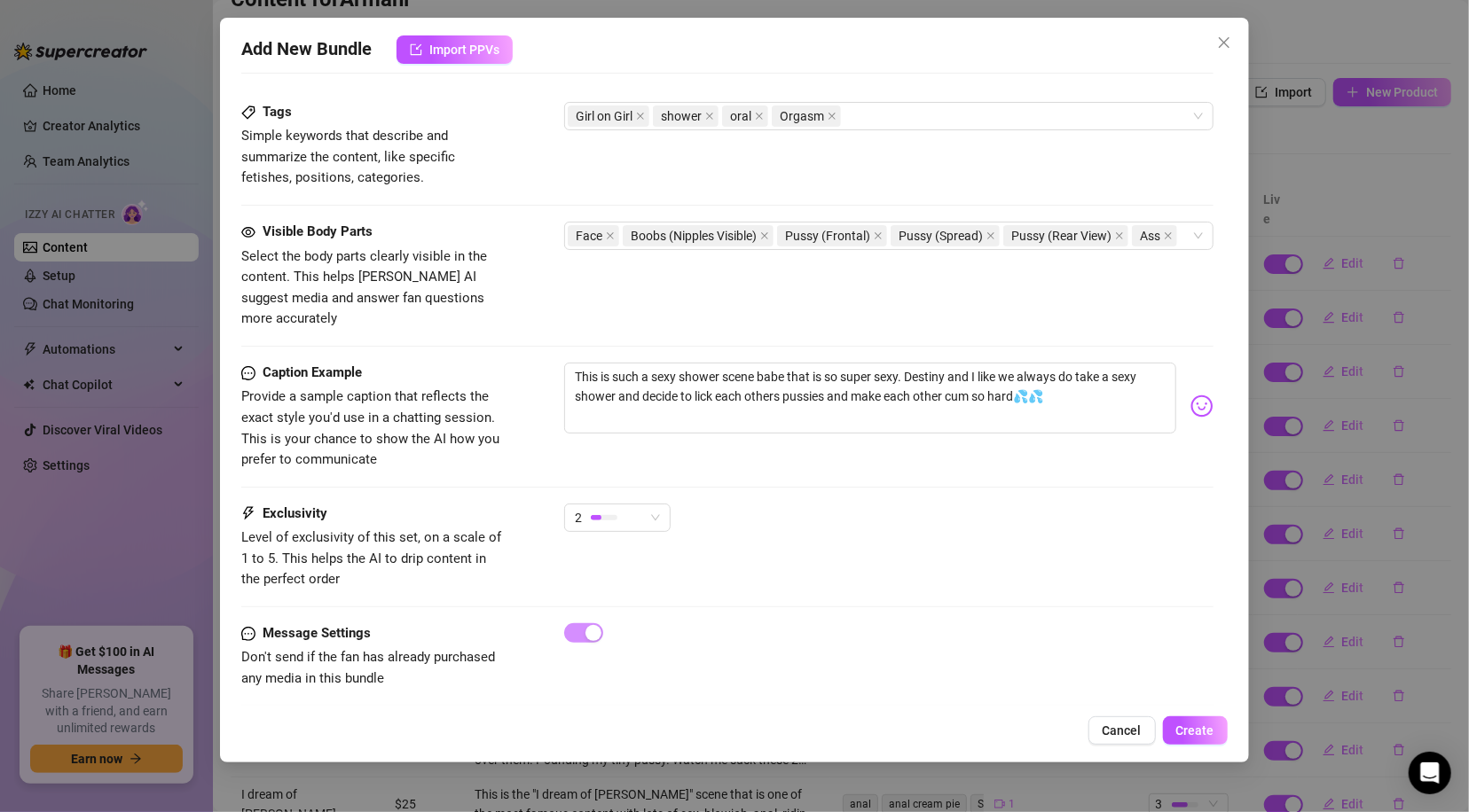
click at [1191, 311] on div "Visible Body Parts Select the body parts clearly visible in the content. This h…" at bounding box center [726, 292] width 971 height 141
click at [1196, 720] on button "Create" at bounding box center [1194, 730] width 65 height 28
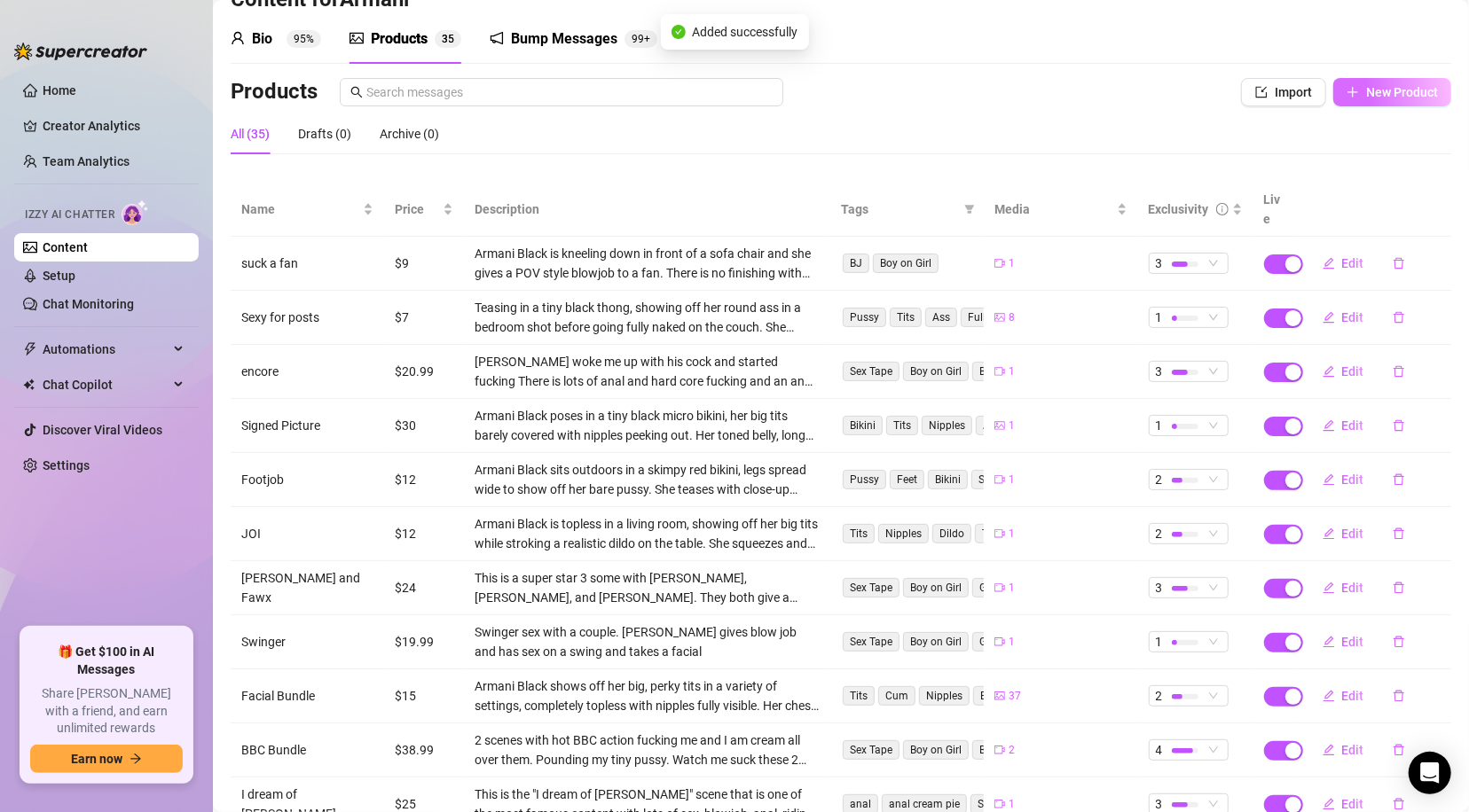
click at [1366, 92] on span "New Product" at bounding box center [1401, 92] width 71 height 14
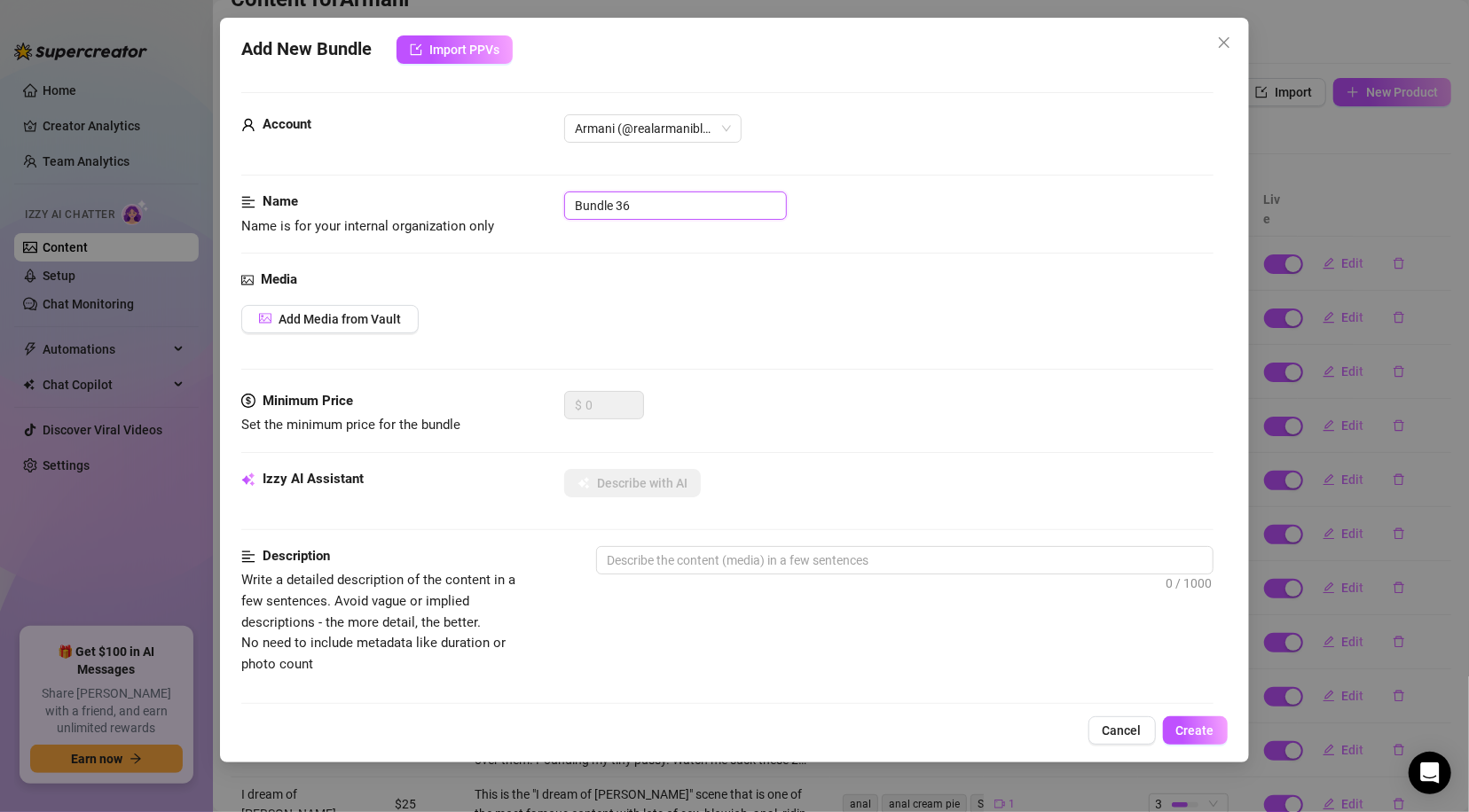
click at [621, 203] on input "Bundle 36" at bounding box center [675, 205] width 223 height 28
click at [295, 315] on span "Add Media from Vault" at bounding box center [340, 319] width 123 height 14
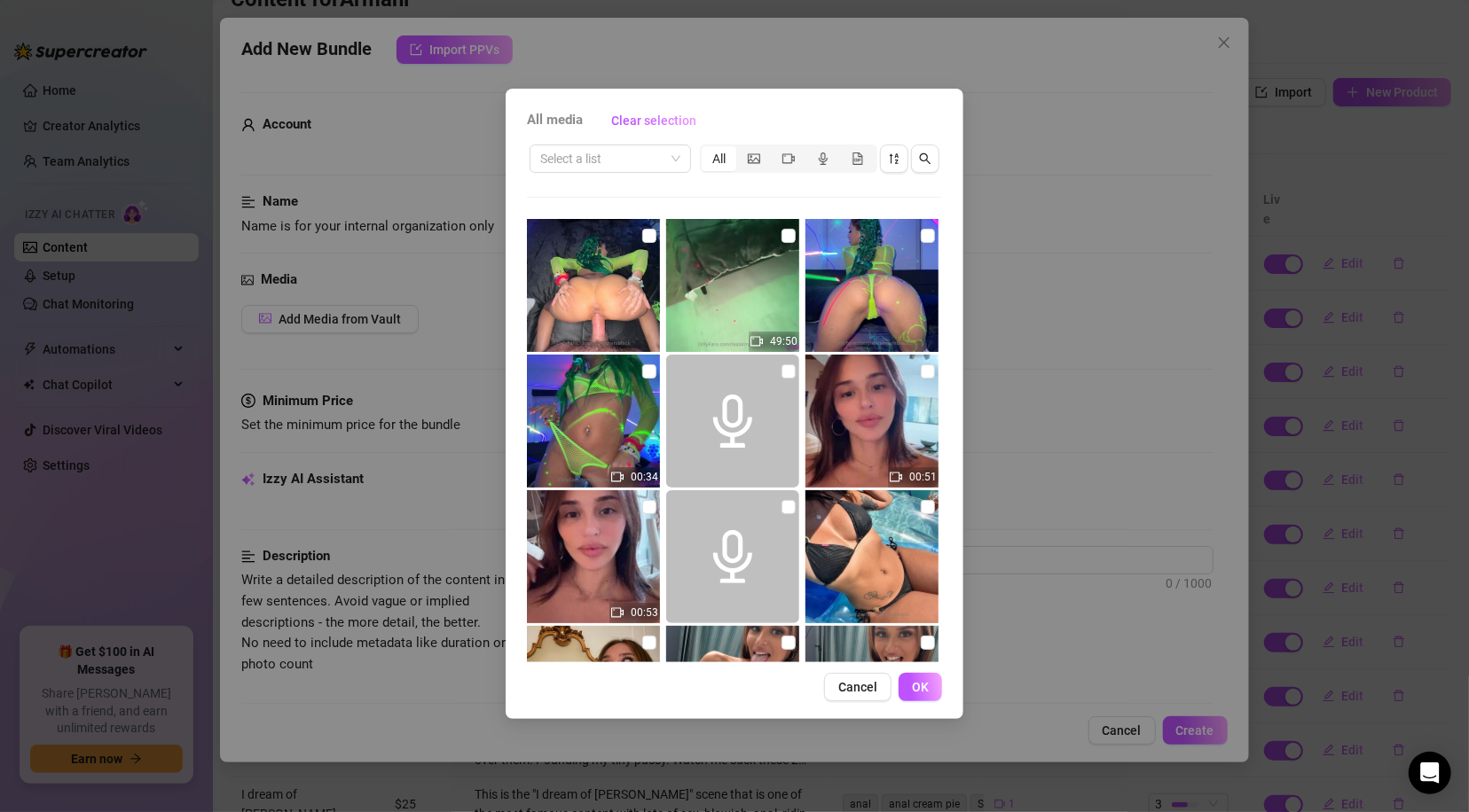
click at [1193, 202] on div "All media Clear selection Select a list All 49:50 00:34 00:51 00:53 00:23 01:13…" at bounding box center [734, 406] width 1469 height 812
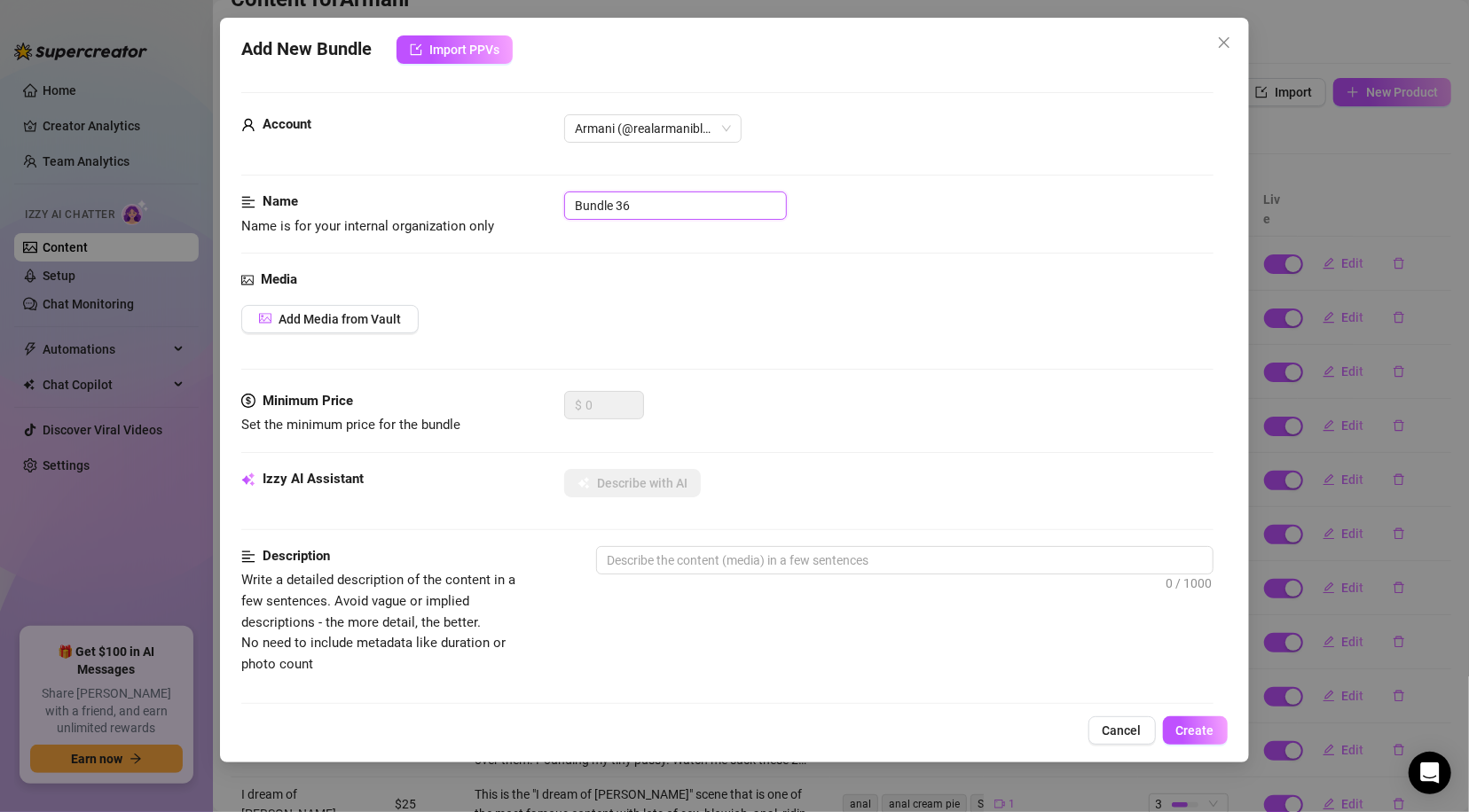
click at [657, 204] on input "Bundle 36" at bounding box center [675, 205] width 223 height 28
click at [657, 206] on input "Bundle 36" at bounding box center [675, 205] width 223 height 28
click at [392, 330] on button "Add Media from Vault" at bounding box center [330, 319] width 178 height 28
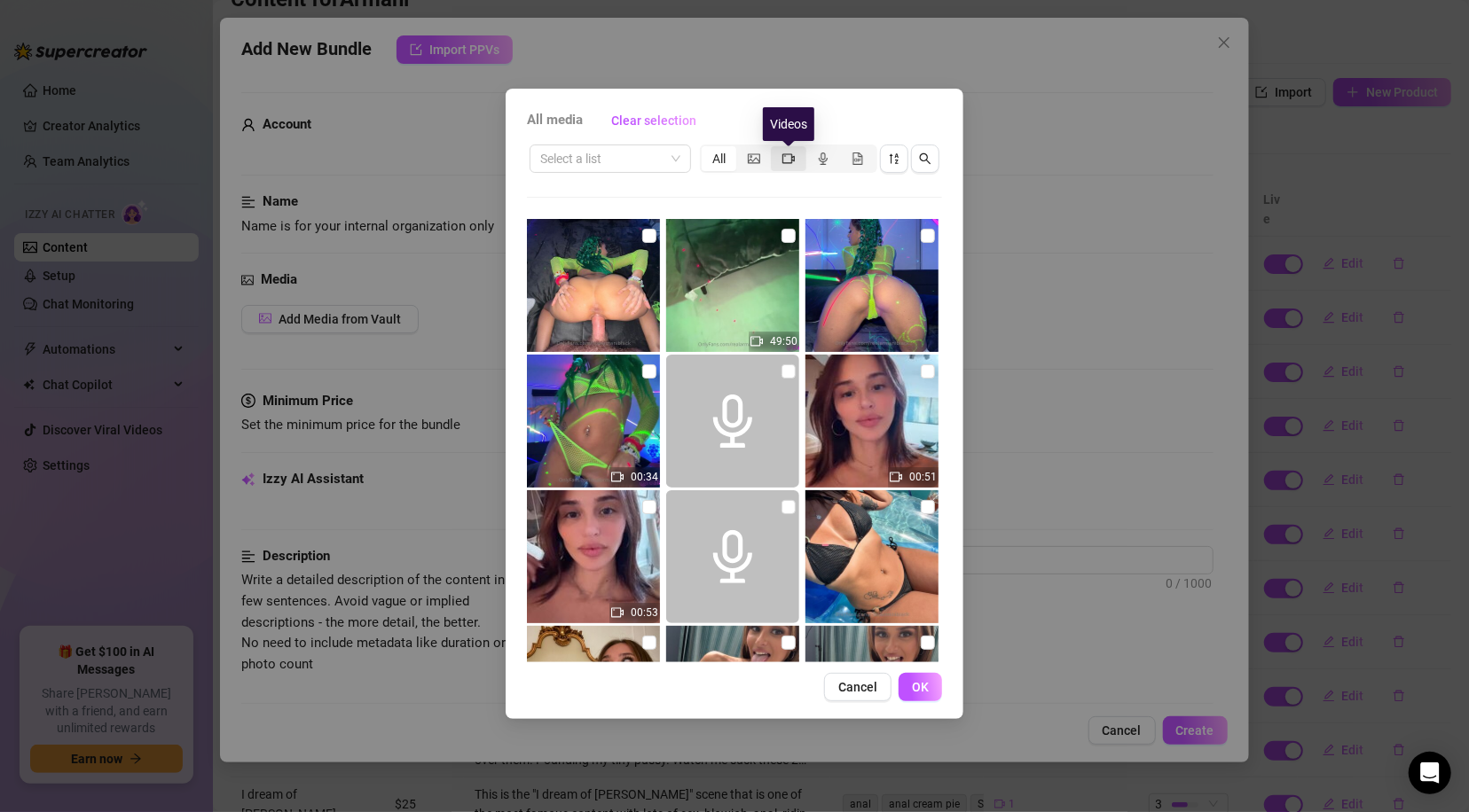
click at [787, 157] on icon "video-camera" at bounding box center [789, 159] width 13 height 13
click at [775, 149] on input "segmented control" at bounding box center [775, 149] width 0 height 0
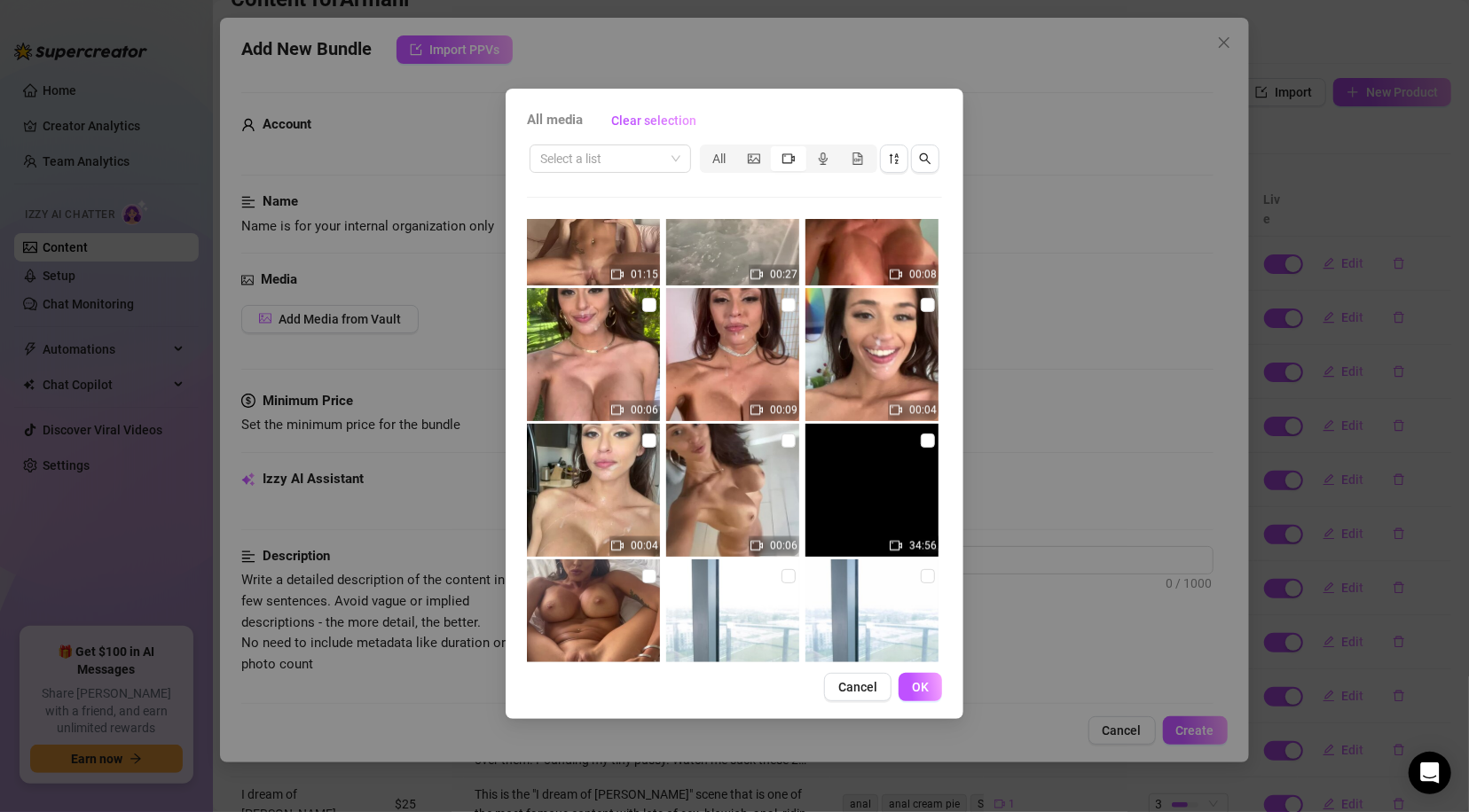
scroll to position [6274, 0]
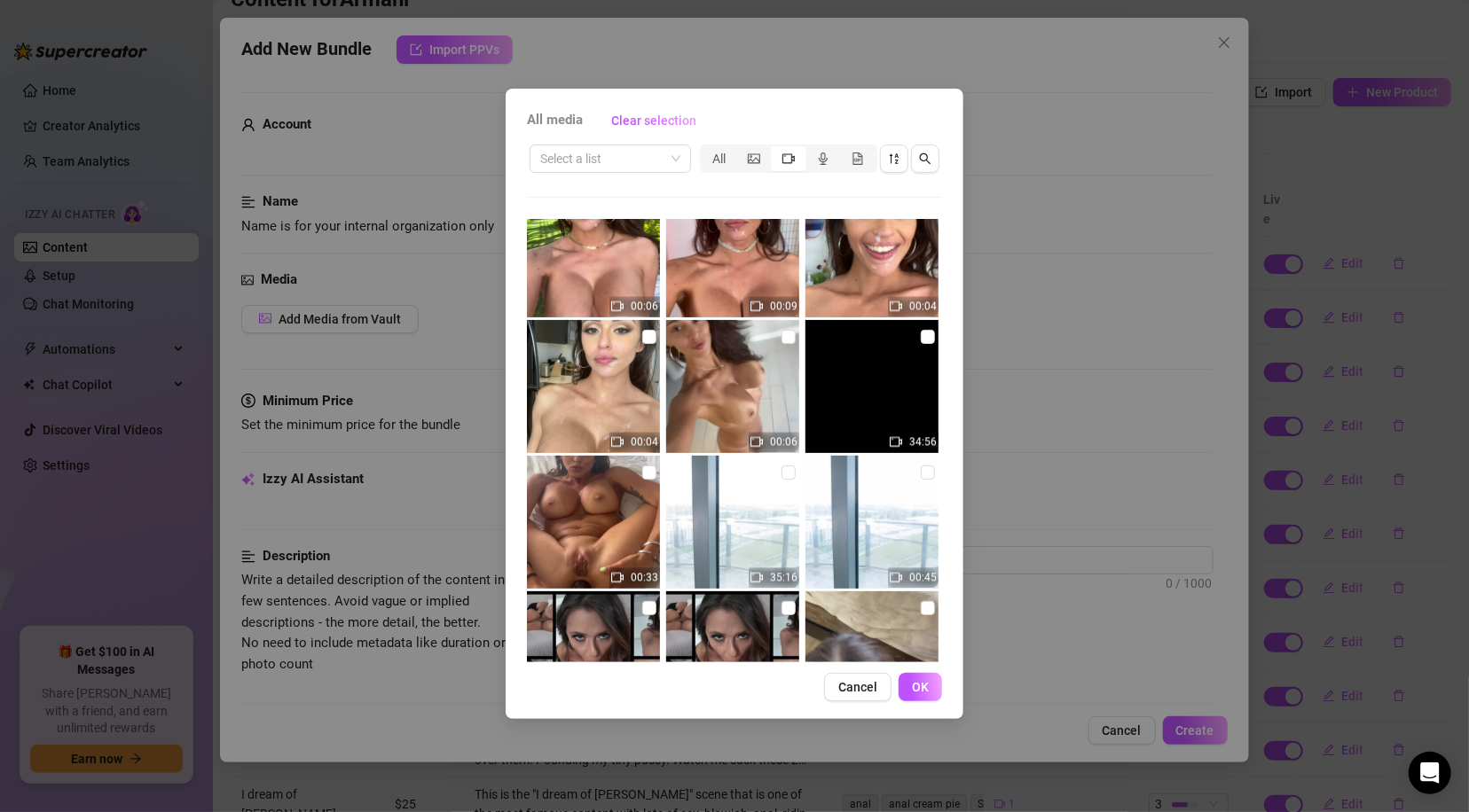
click at [867, 383] on img at bounding box center [871, 386] width 133 height 133
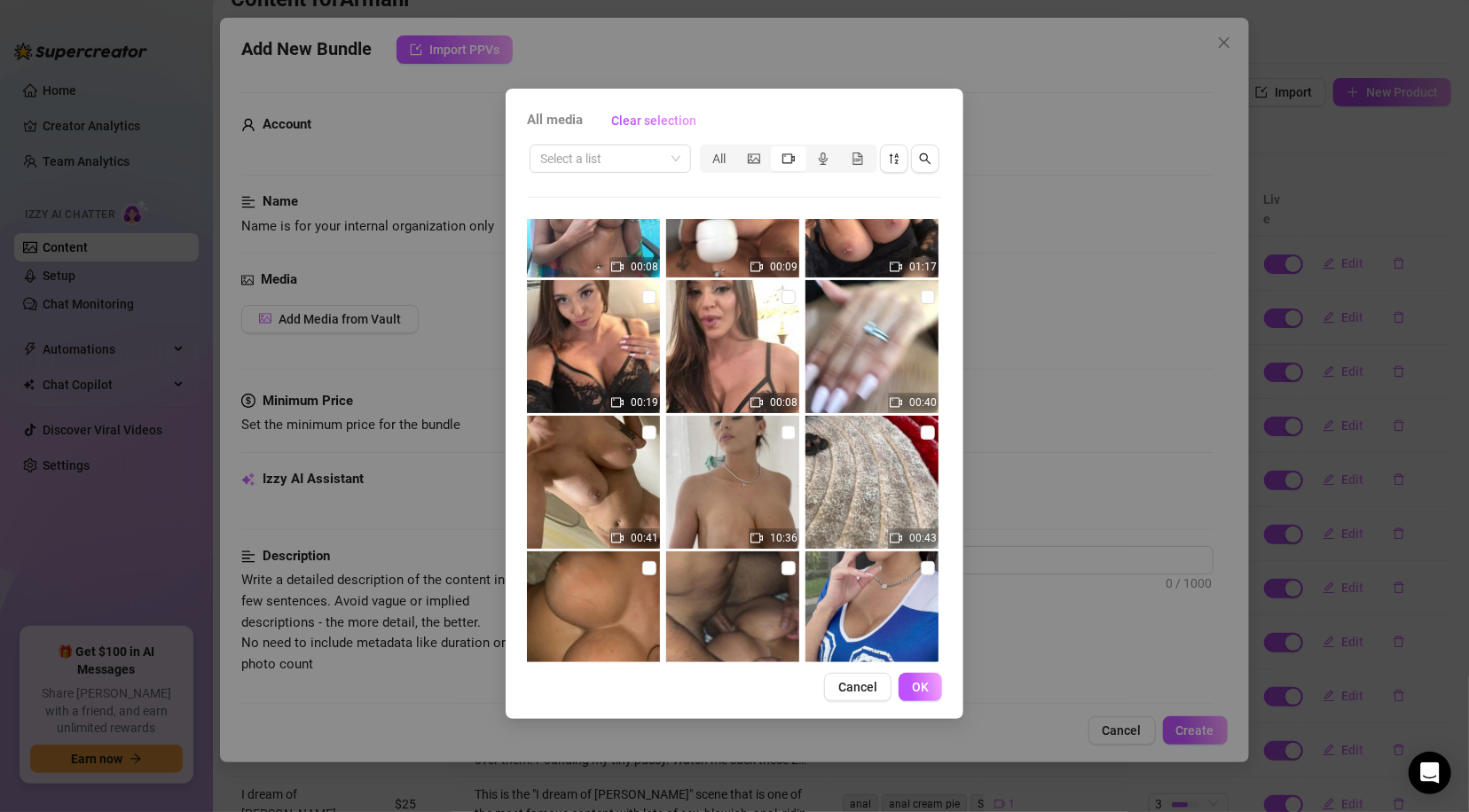
scroll to position [8263, 0]
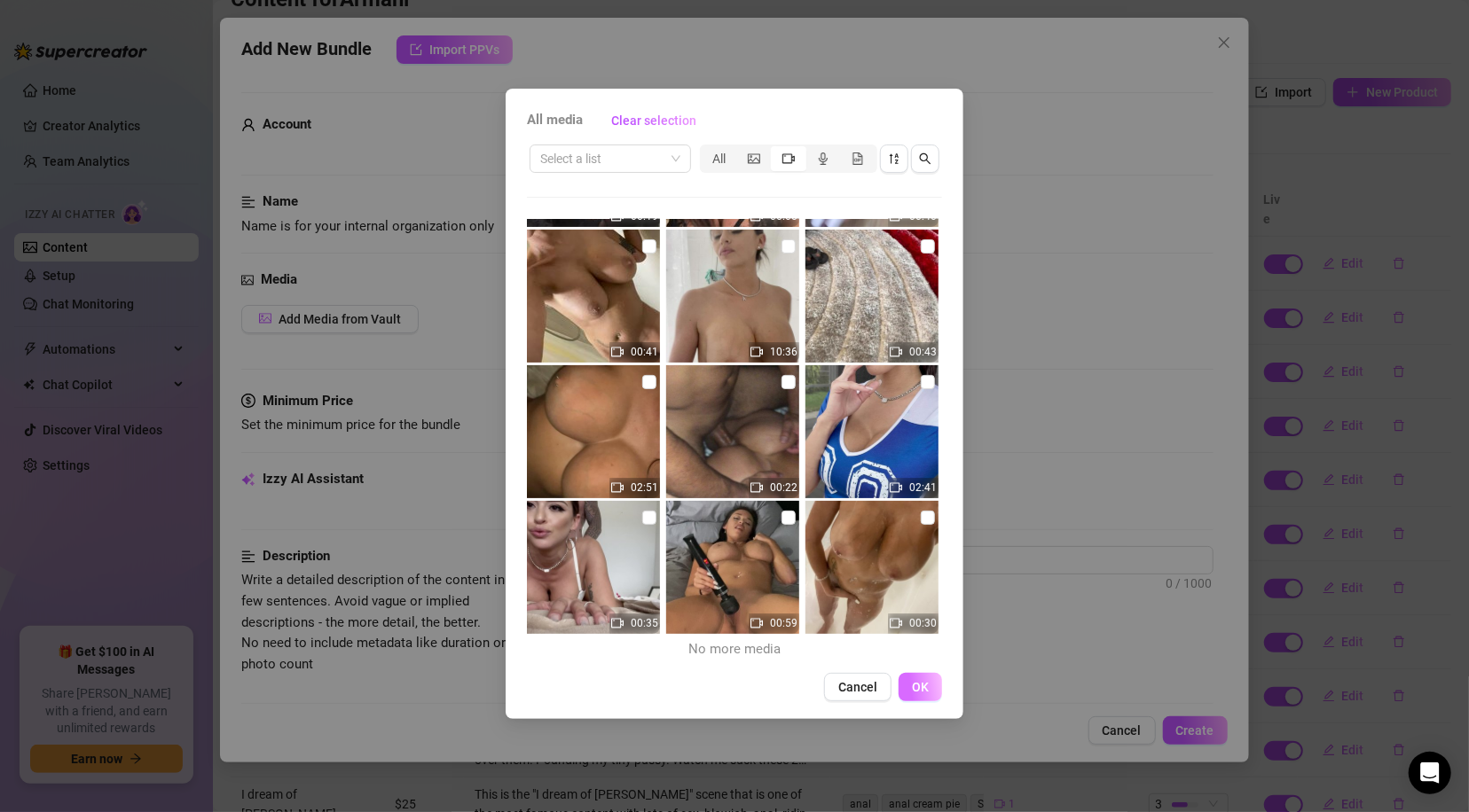
click at [929, 687] on span "OK" at bounding box center [919, 687] width 16 height 14
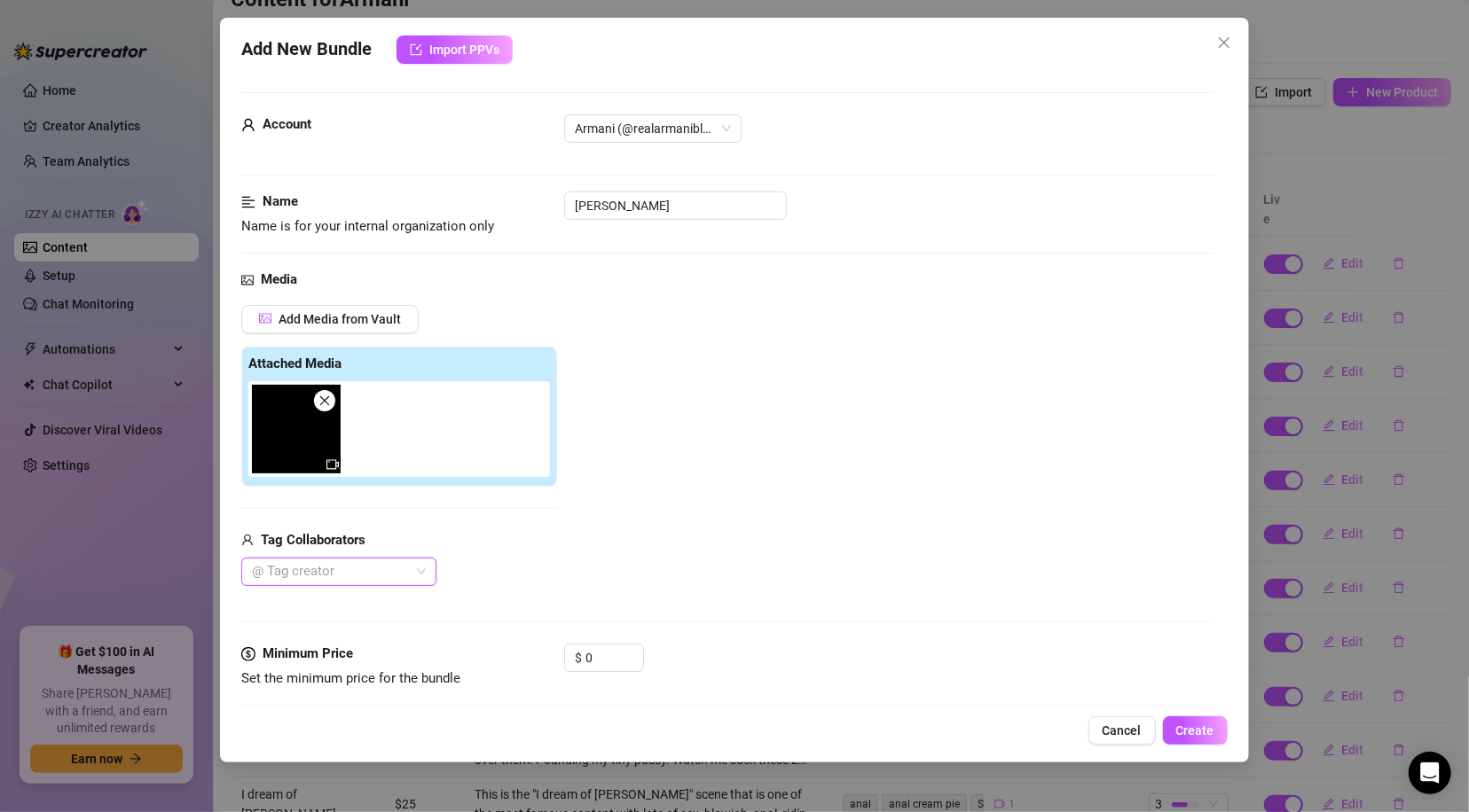
click at [295, 438] on img at bounding box center [296, 428] width 89 height 89
click at [349, 565] on div at bounding box center [329, 571] width 169 height 25
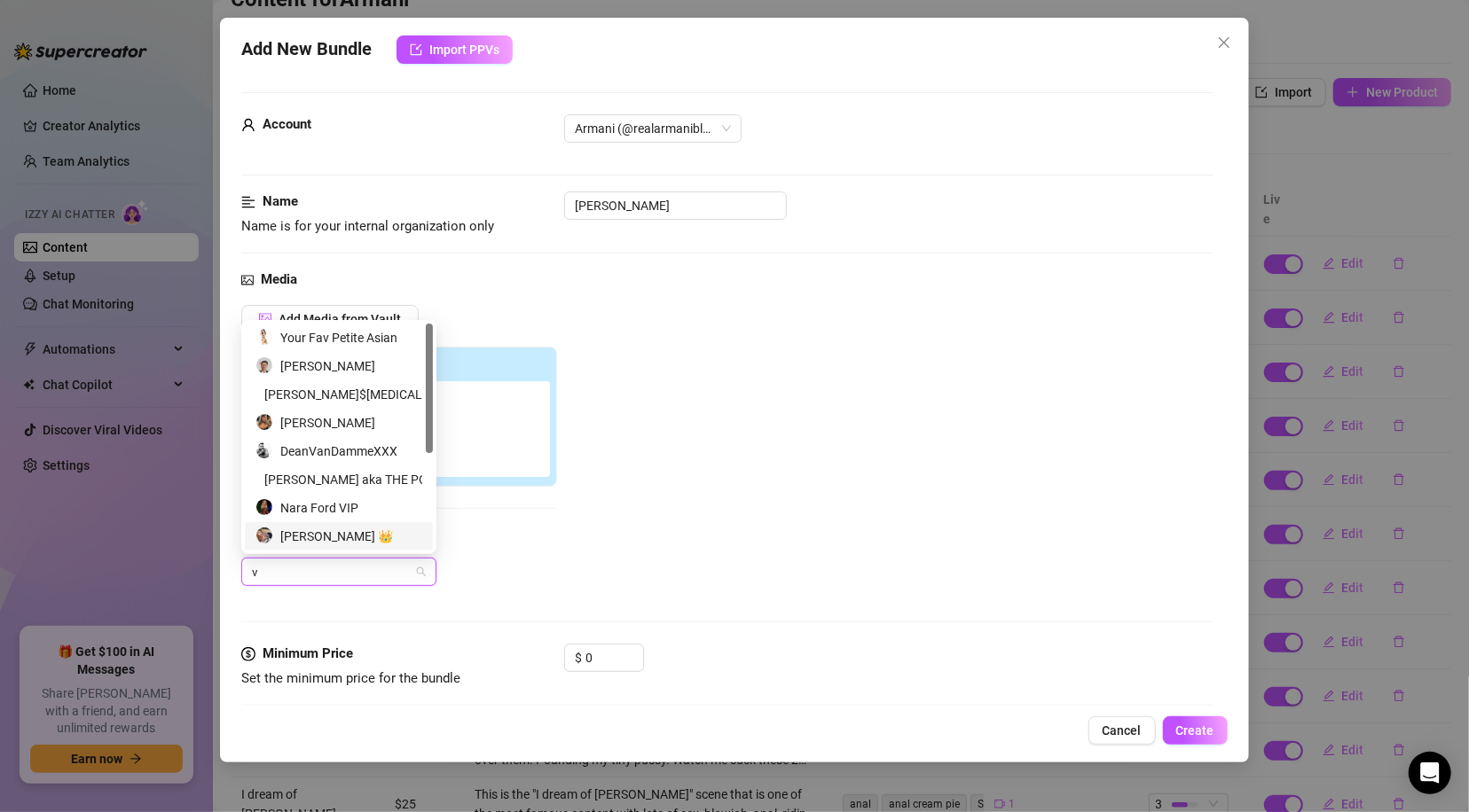
click at [321, 538] on div "[PERSON_NAME] 👑" at bounding box center [339, 536] width 167 height 19
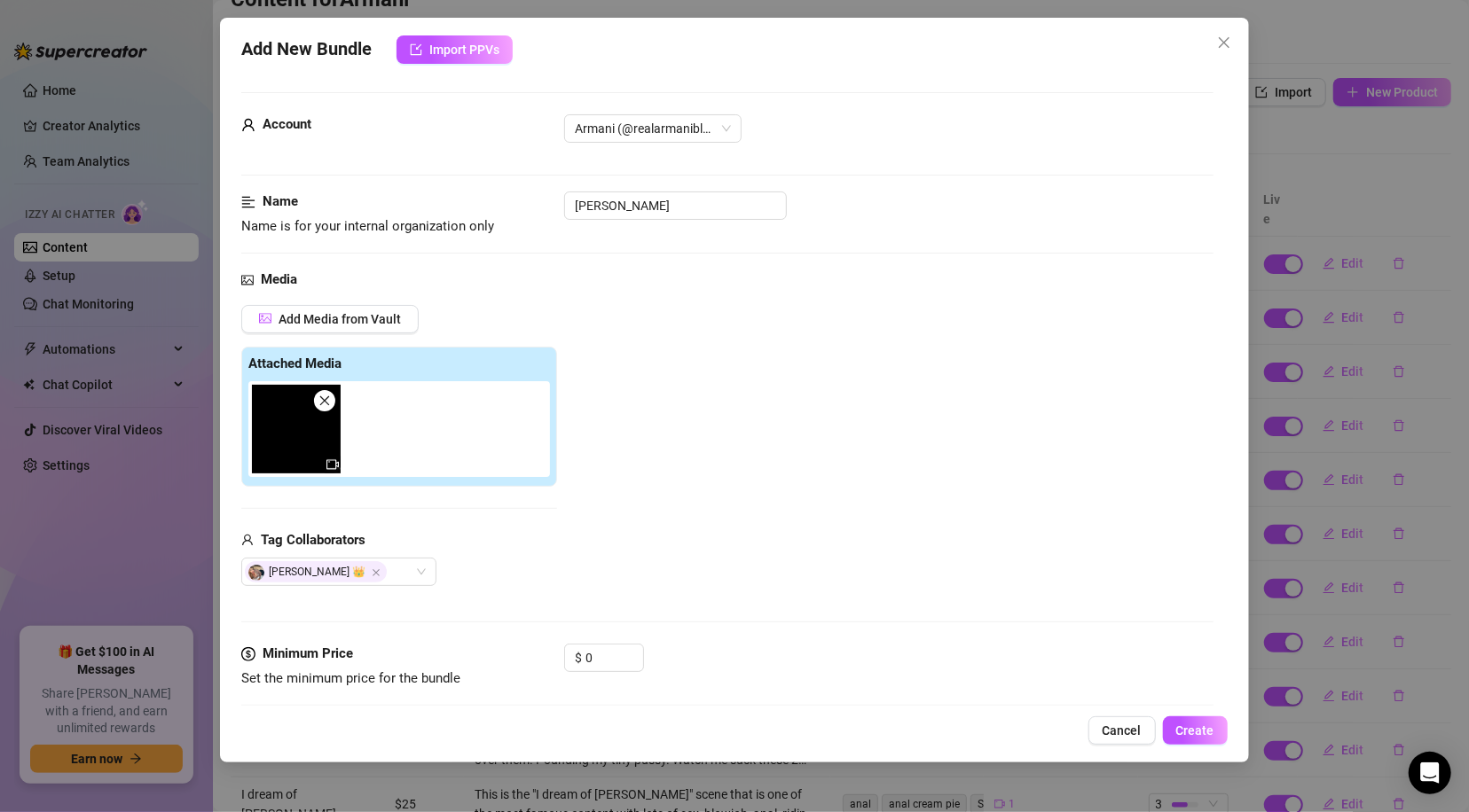
click at [682, 453] on div "Add Media from Vault Attached Media Tag Collaborators [PERSON_NAME] 👑" at bounding box center [726, 446] width 971 height 282
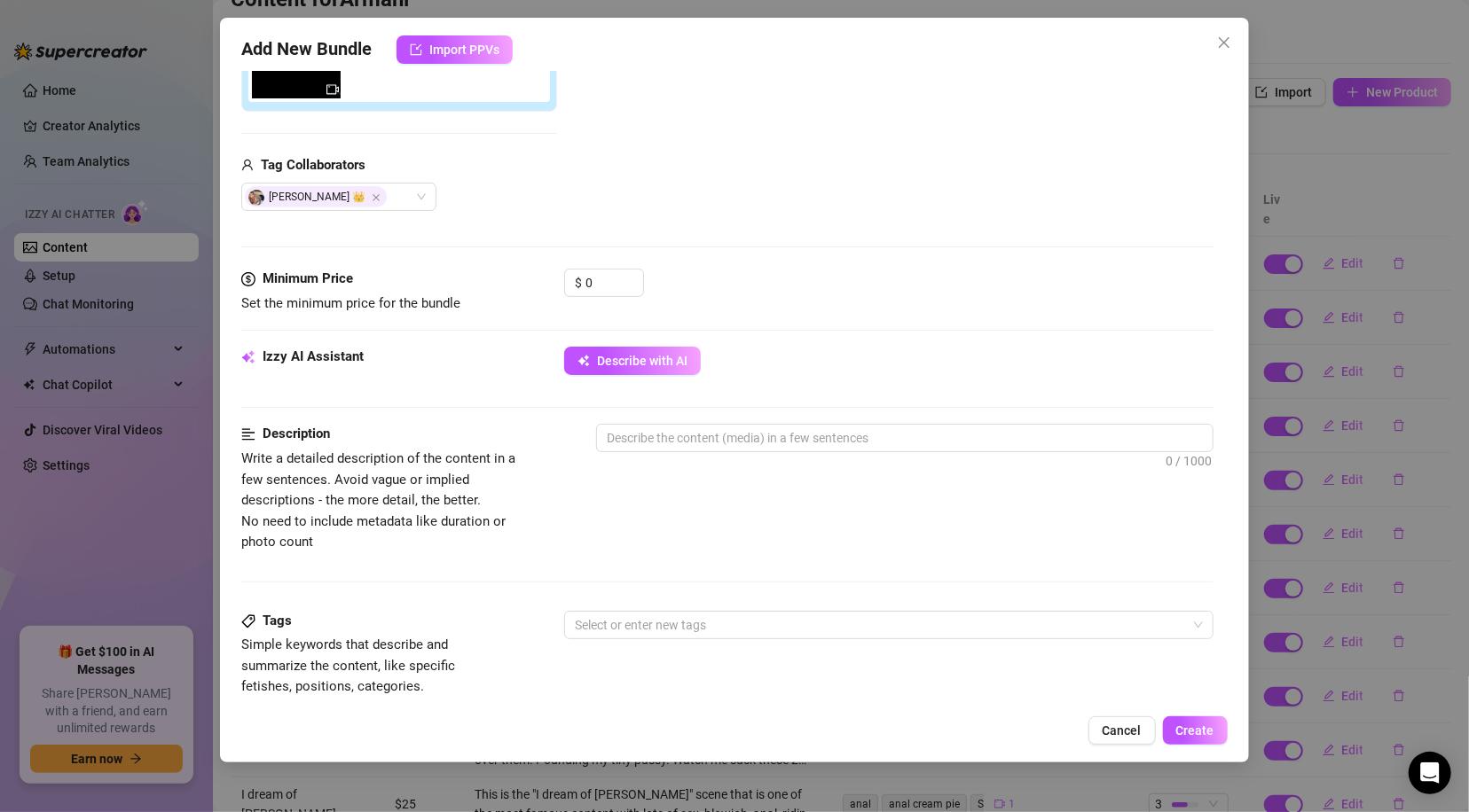
scroll to position [383, 0]
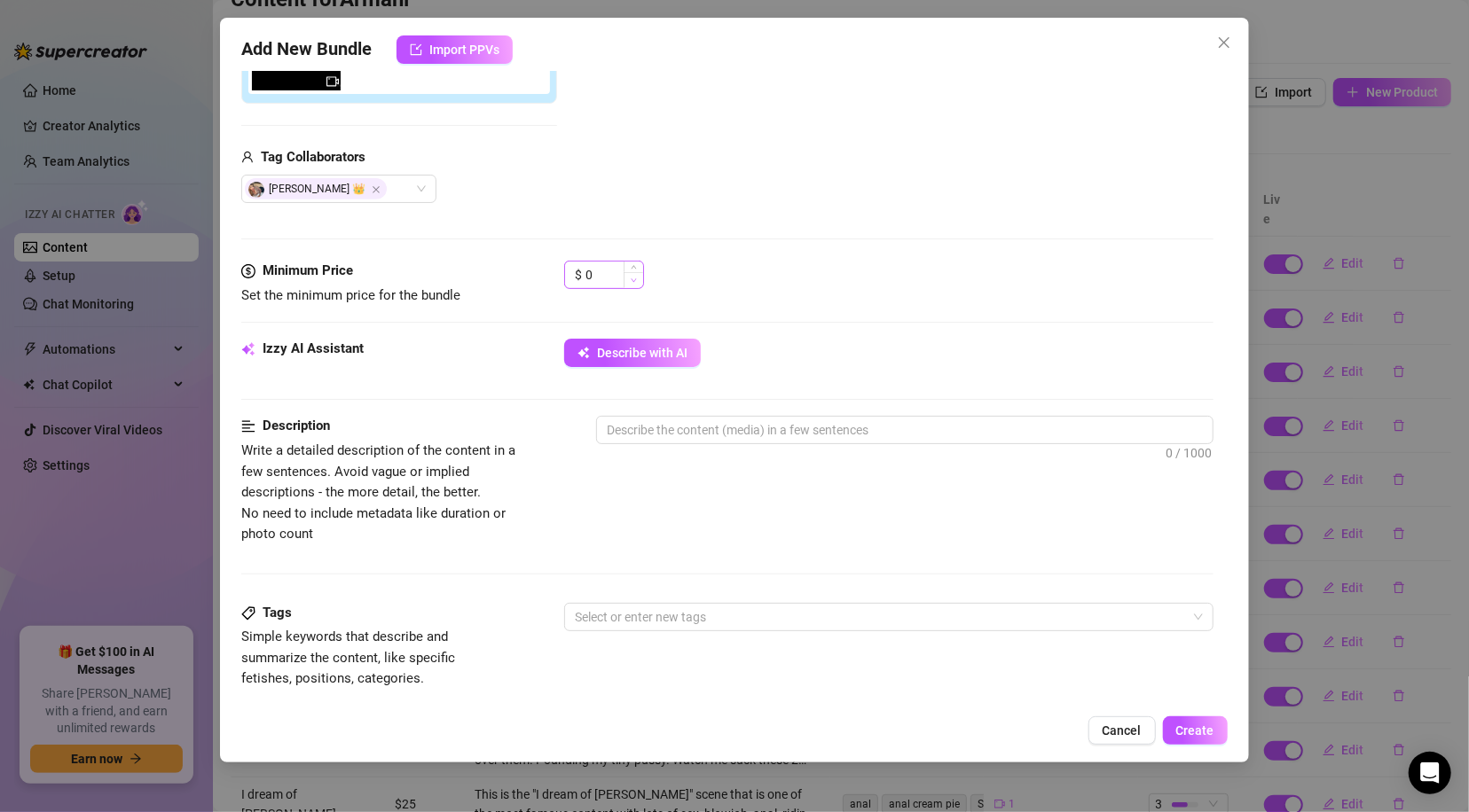
click at [624, 274] on span "Decrease Value" at bounding box center [633, 279] width 19 height 16
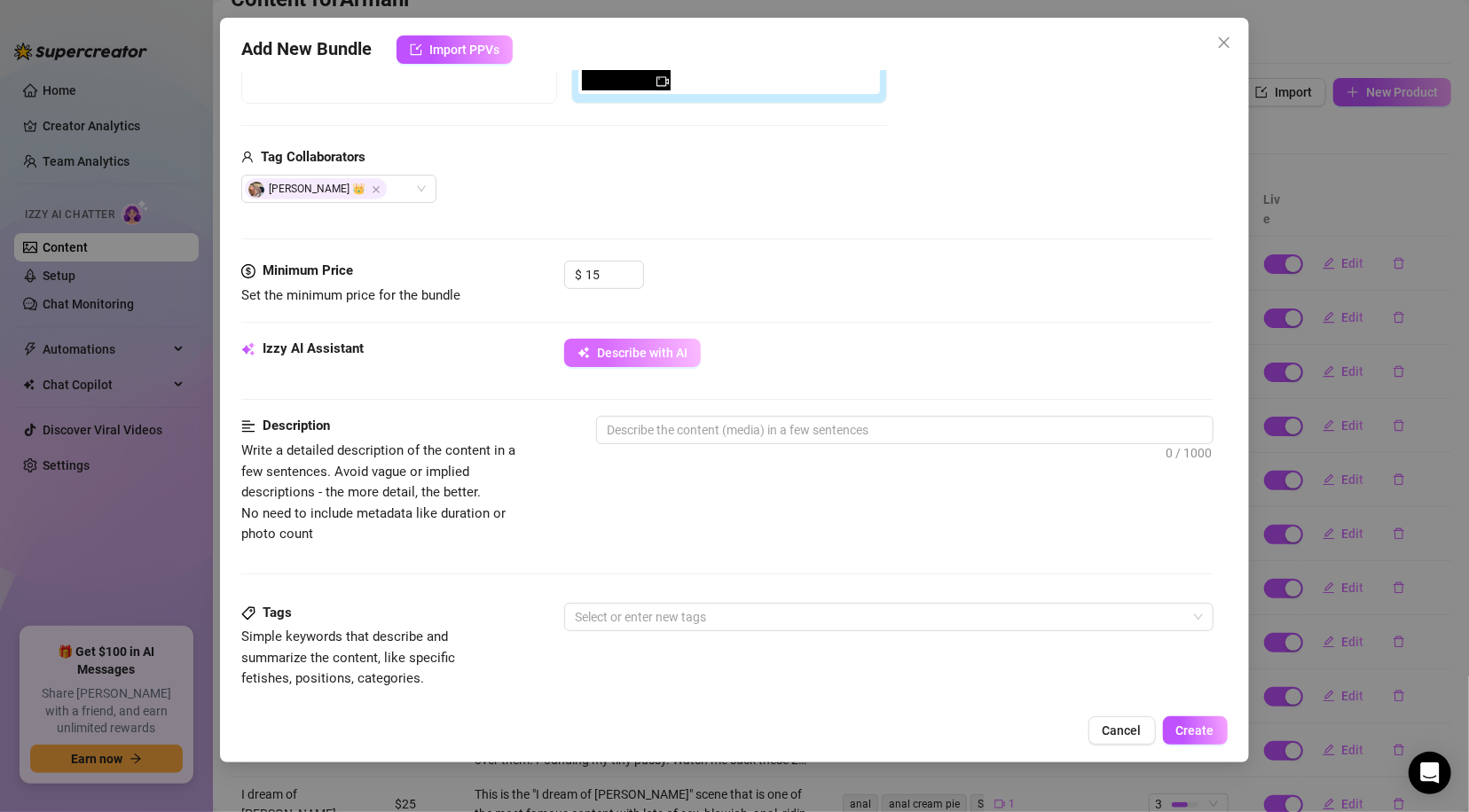
click at [629, 362] on button "Describe with AI" at bounding box center [632, 352] width 136 height 28
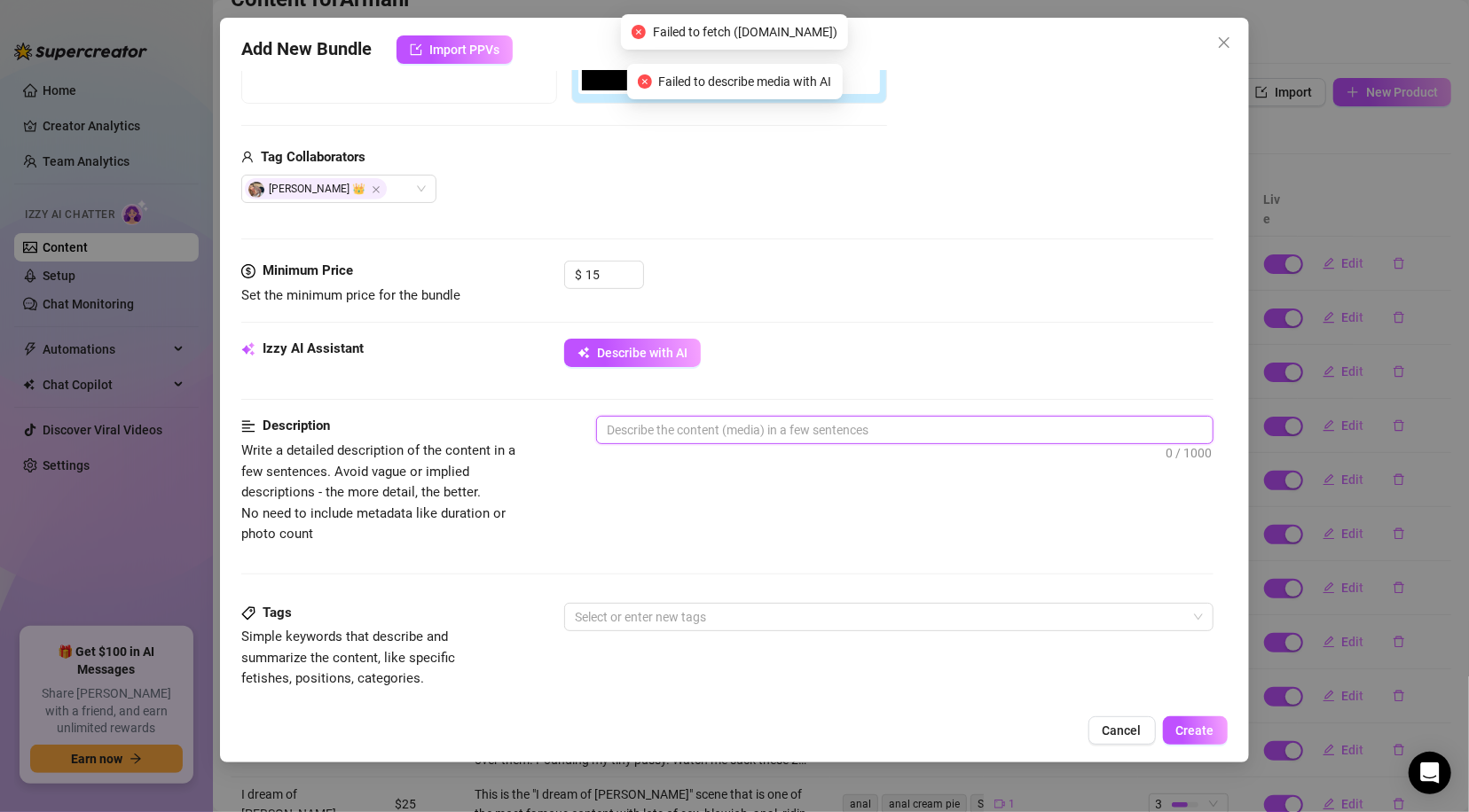
click at [771, 432] on textarea at bounding box center [904, 429] width 615 height 27
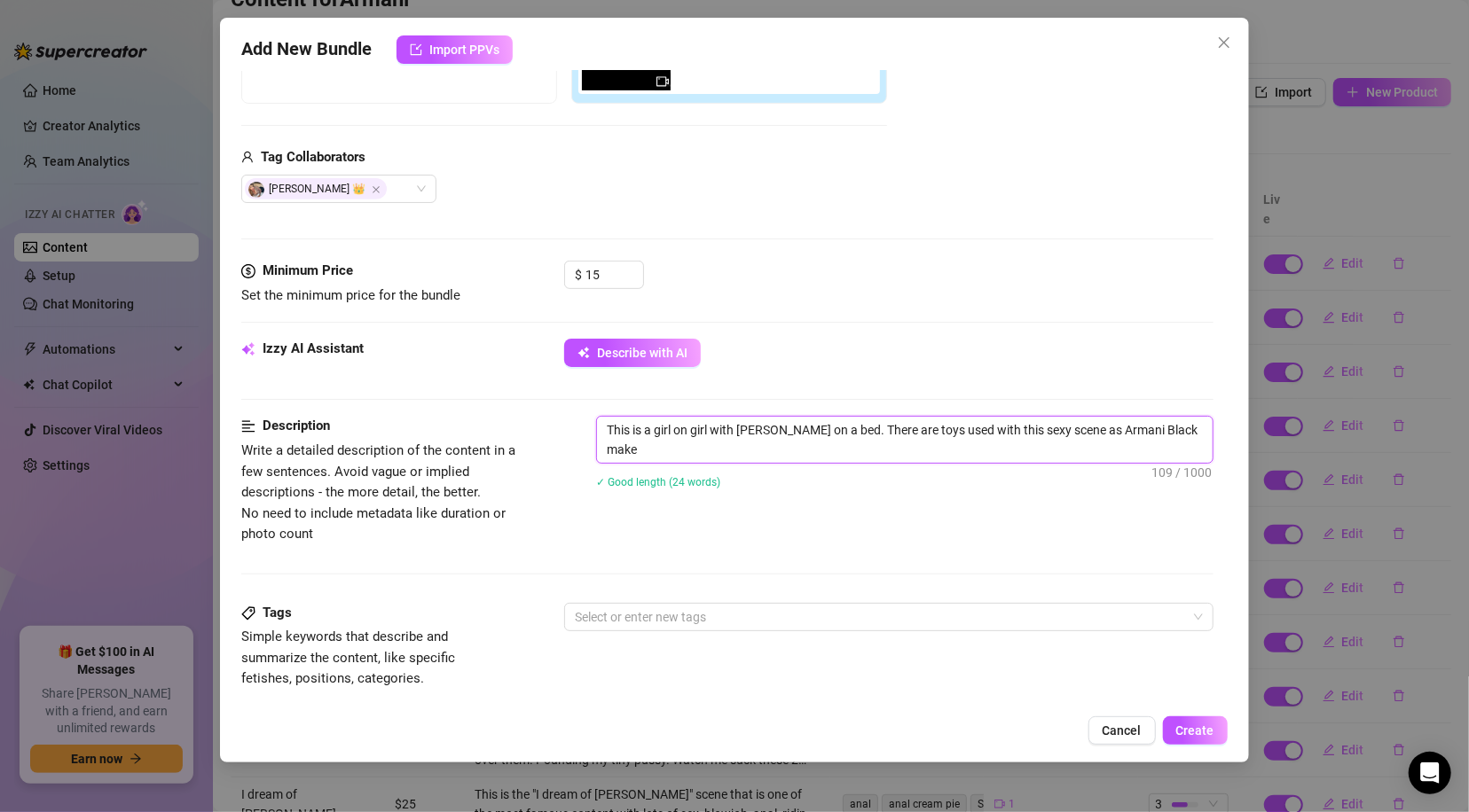
scroll to position [0, 0]
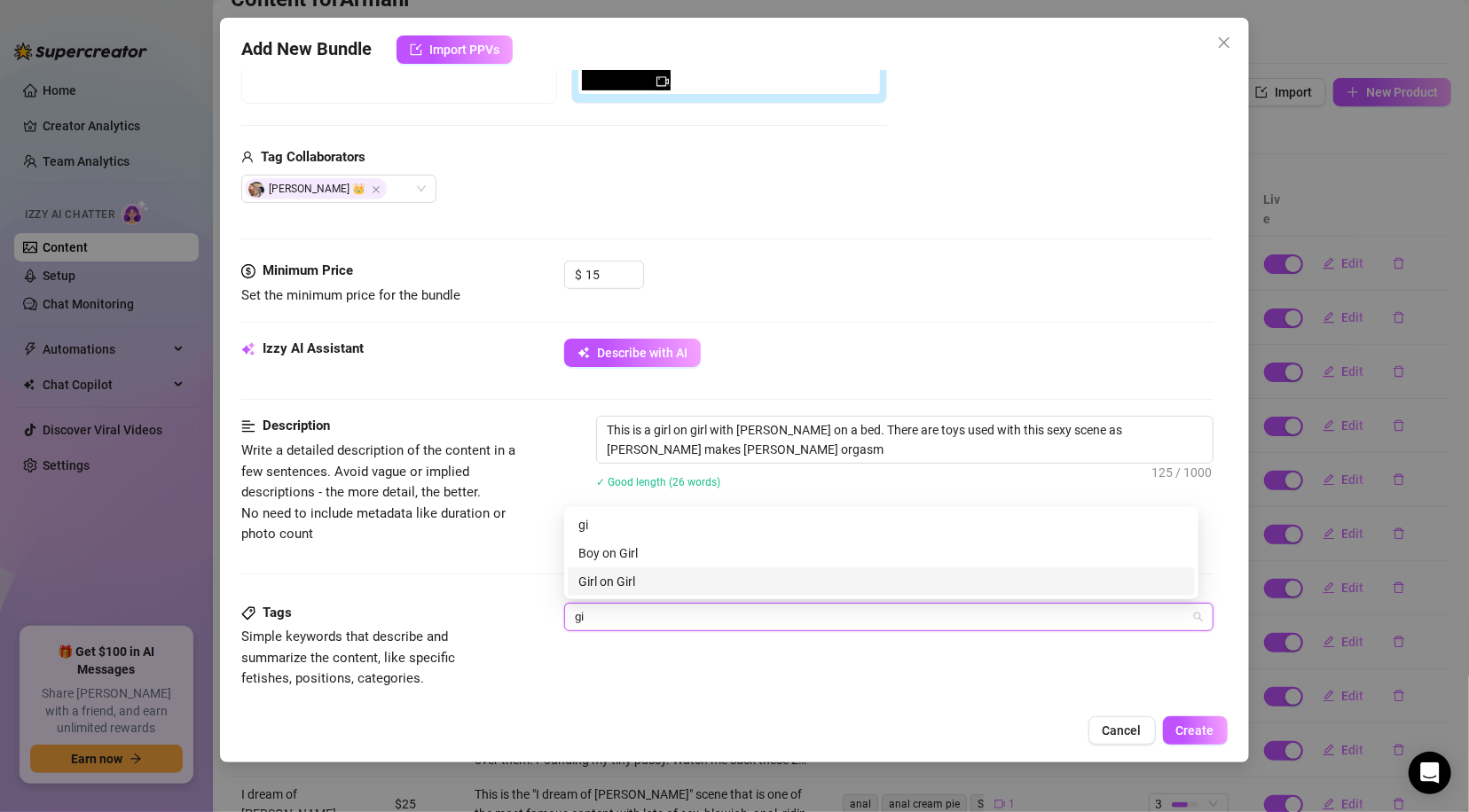
click at [618, 578] on div "Girl on Girl" at bounding box center [880, 581] width 605 height 19
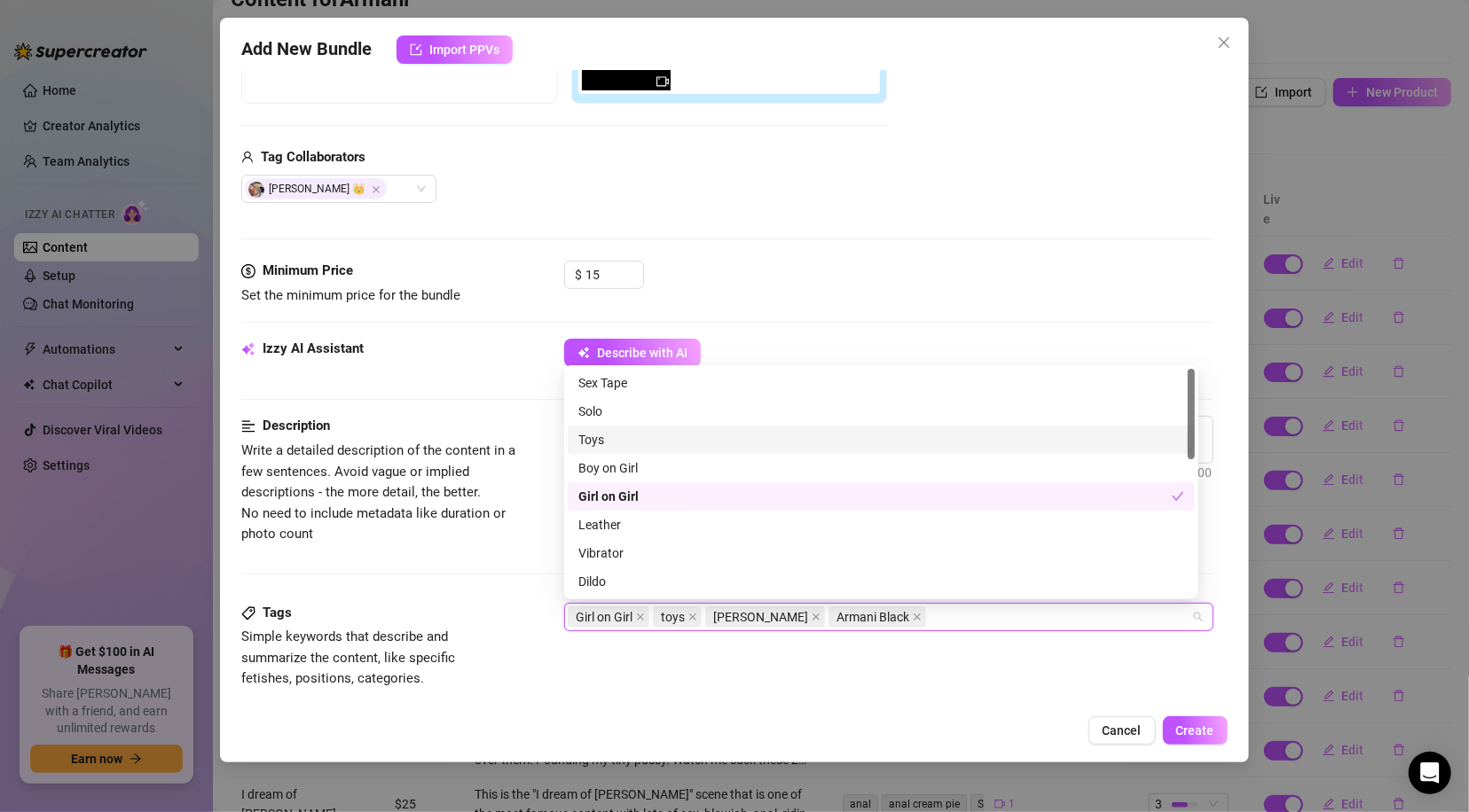
click at [1137, 432] on div "Toys" at bounding box center [880, 439] width 605 height 19
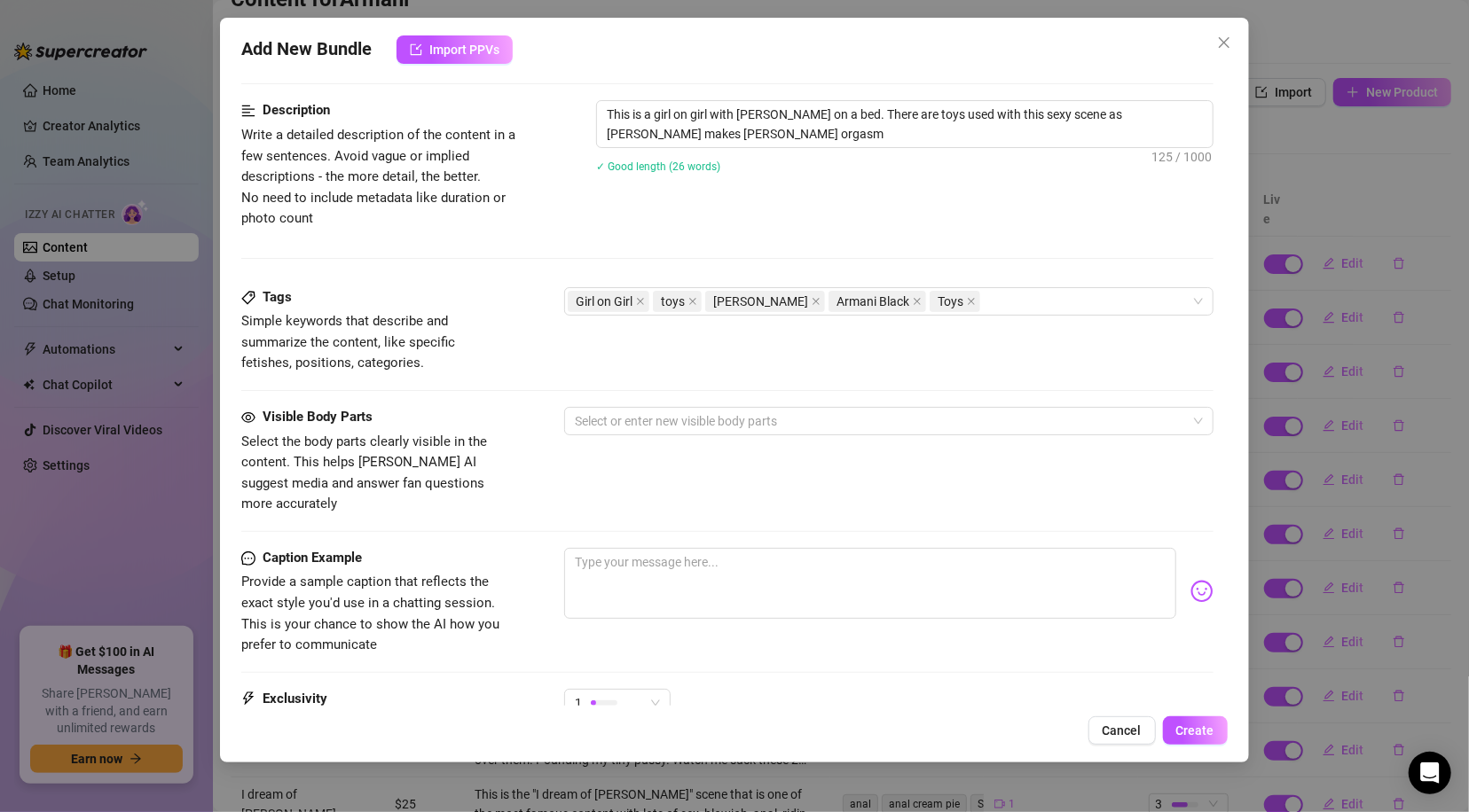
scroll to position [714, 0]
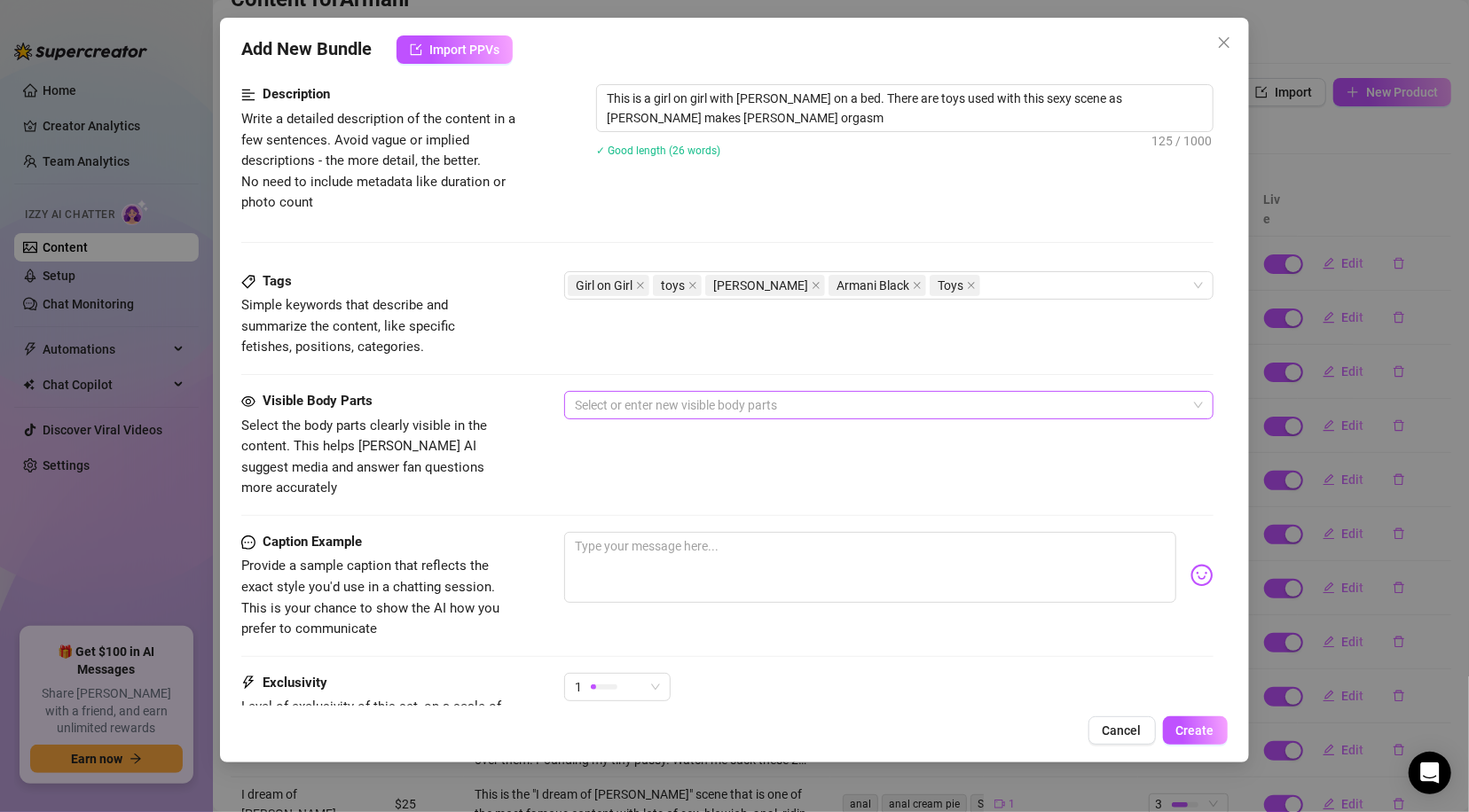
click at [756, 403] on div at bounding box center [879, 405] width 623 height 25
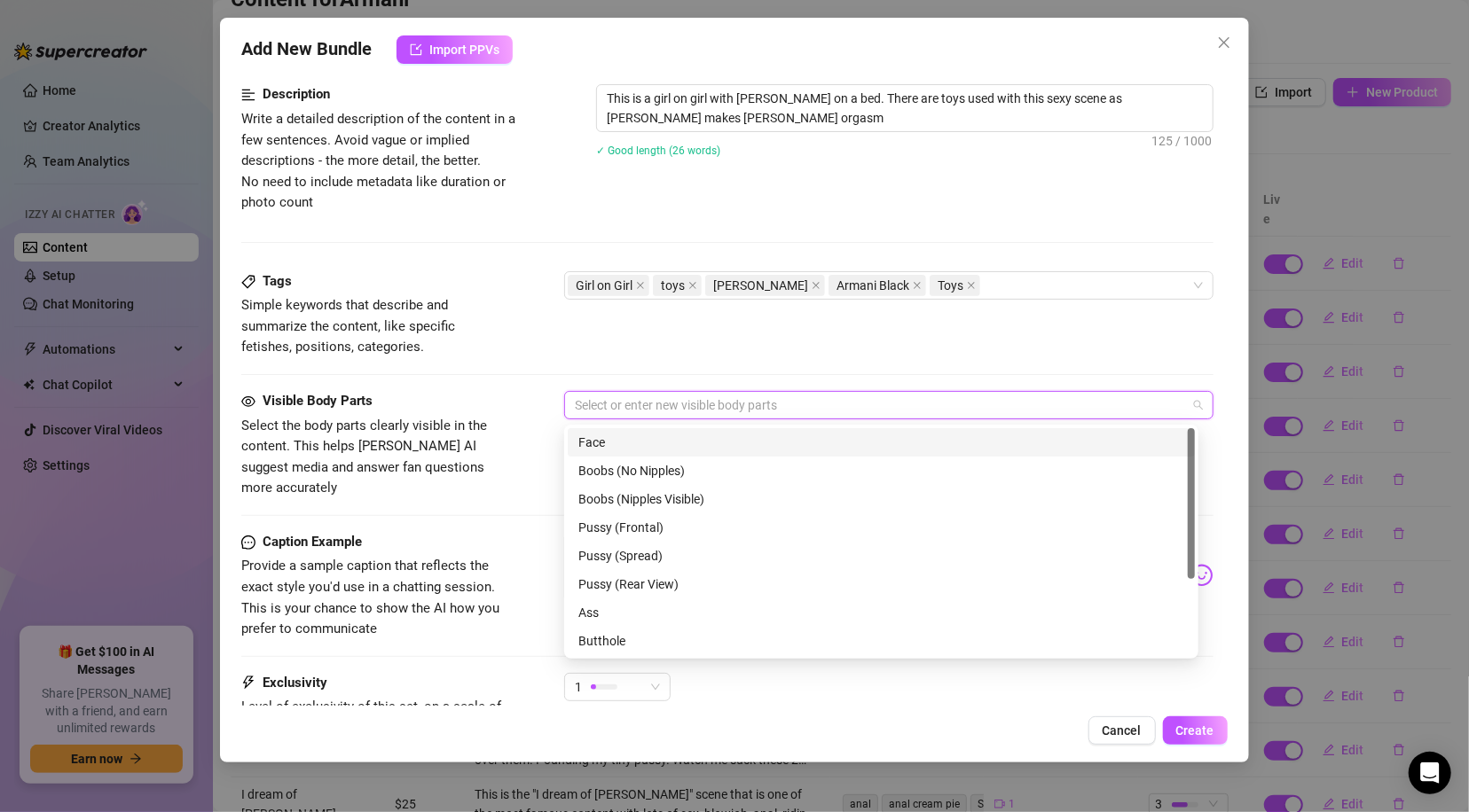
click at [675, 444] on div "Face" at bounding box center [880, 442] width 605 height 19
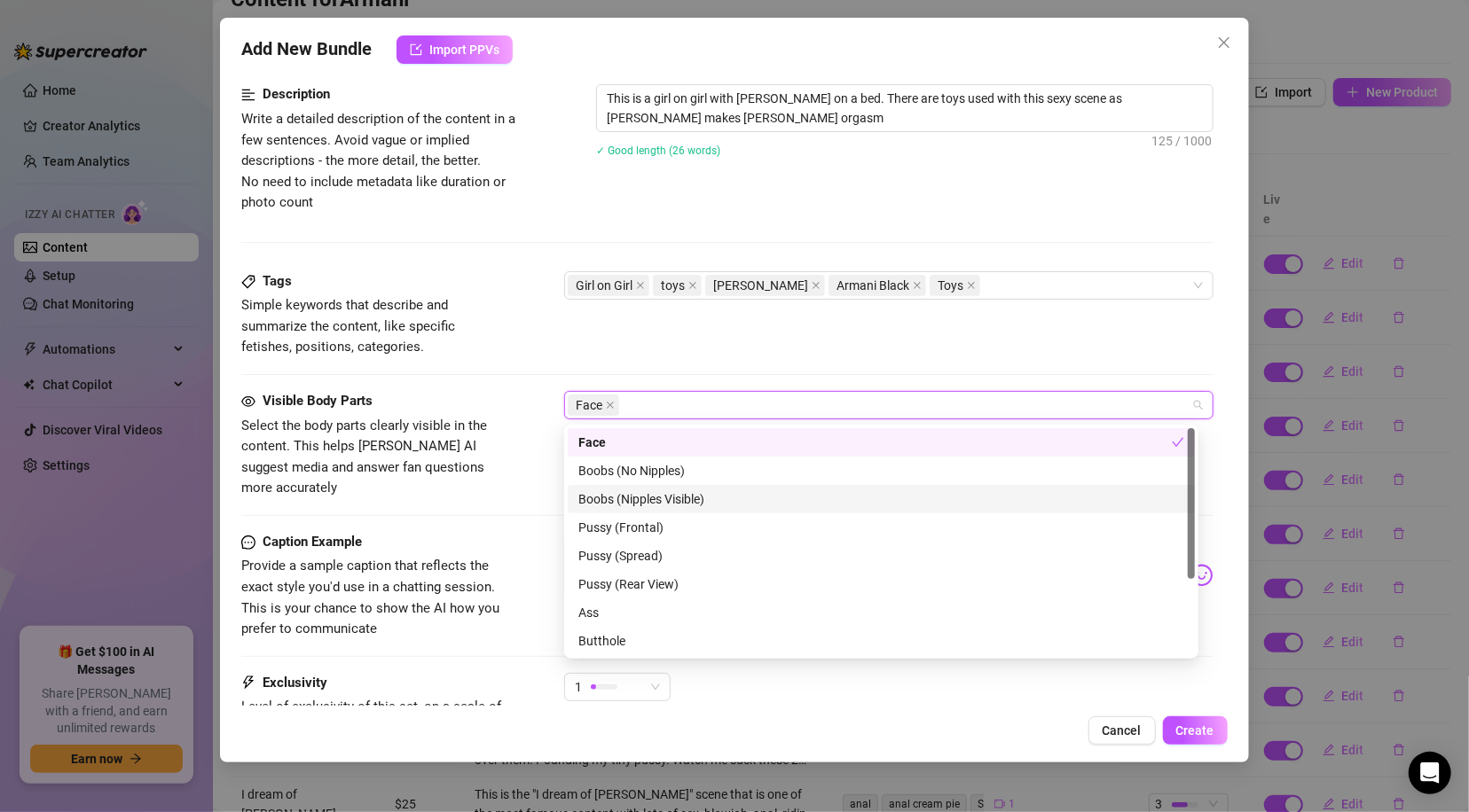
click at [680, 497] on div "Boobs (Nipples Visible)" at bounding box center [880, 499] width 605 height 19
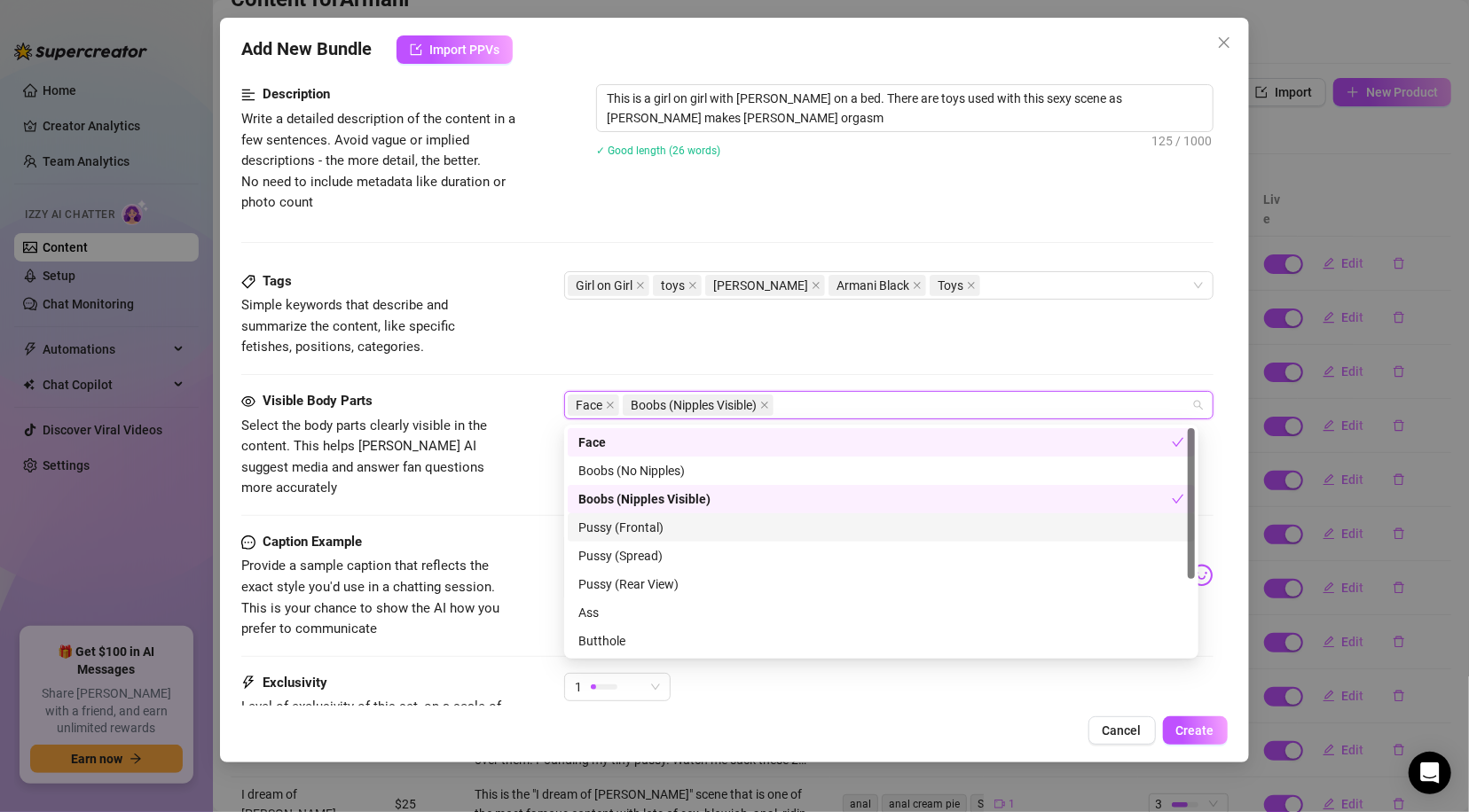
click at [666, 520] on div "Pussy (Frontal)" at bounding box center [880, 526] width 605 height 19
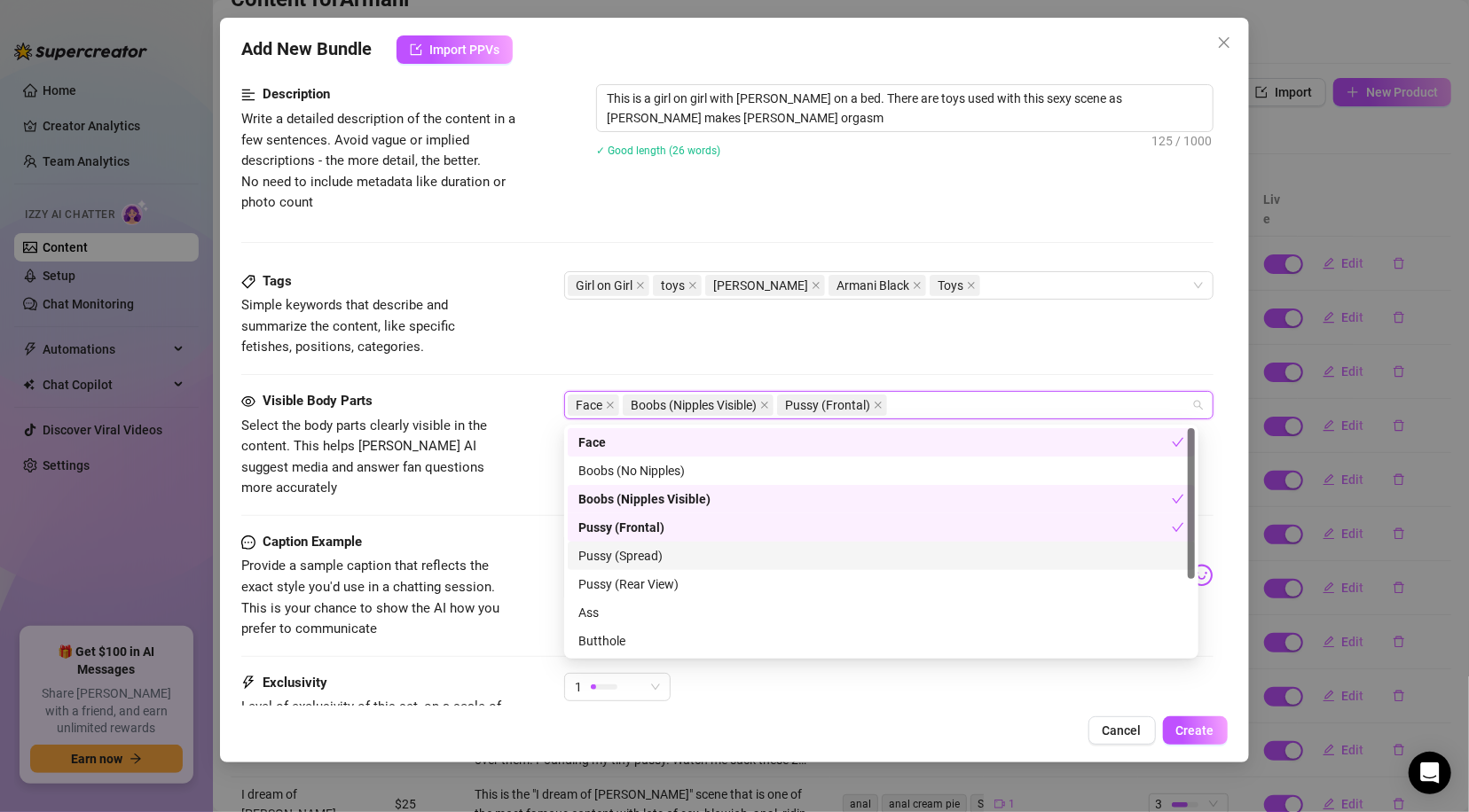
click at [660, 552] on div "Pussy (Spread)" at bounding box center [880, 555] width 605 height 19
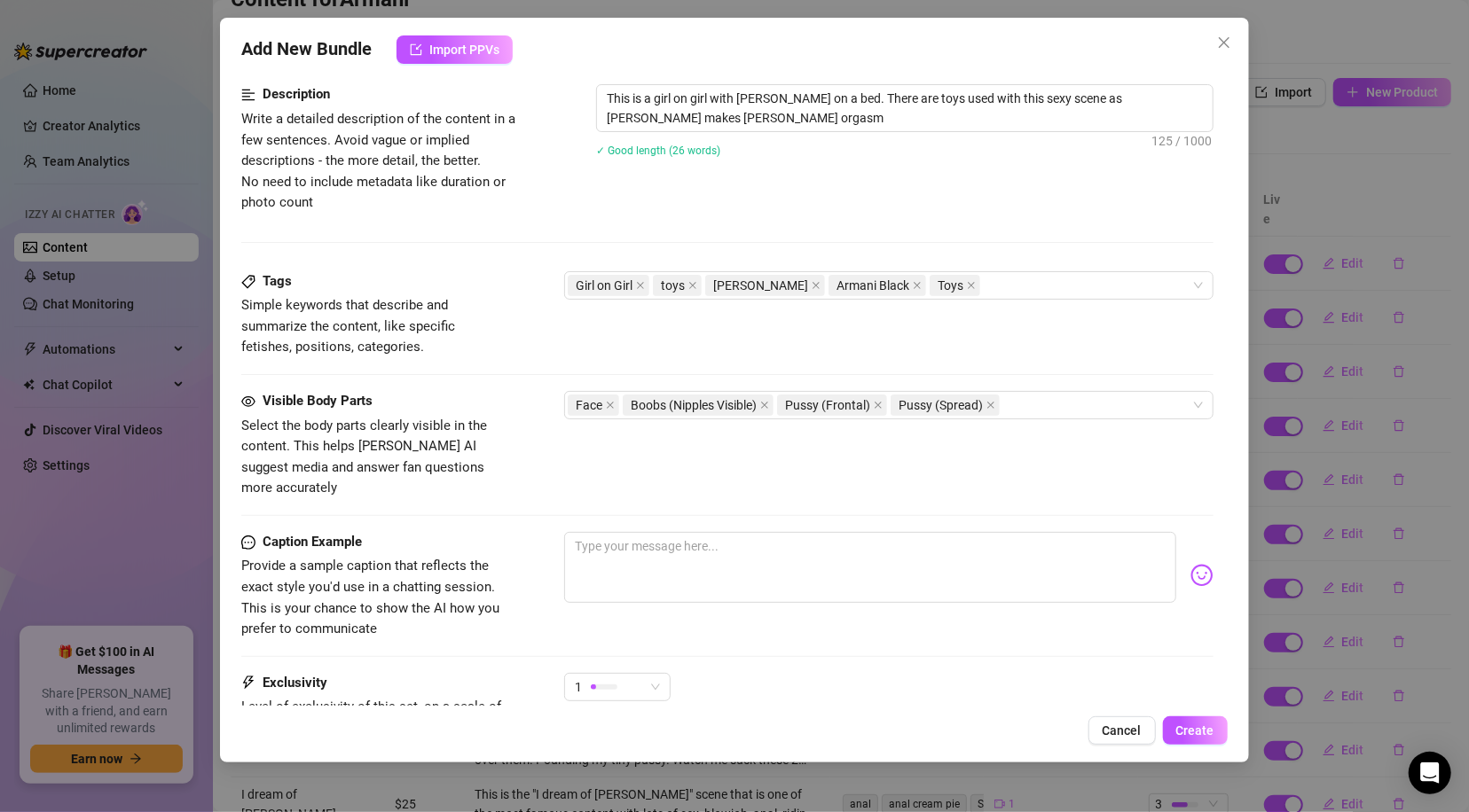
scroll to position [883, 0]
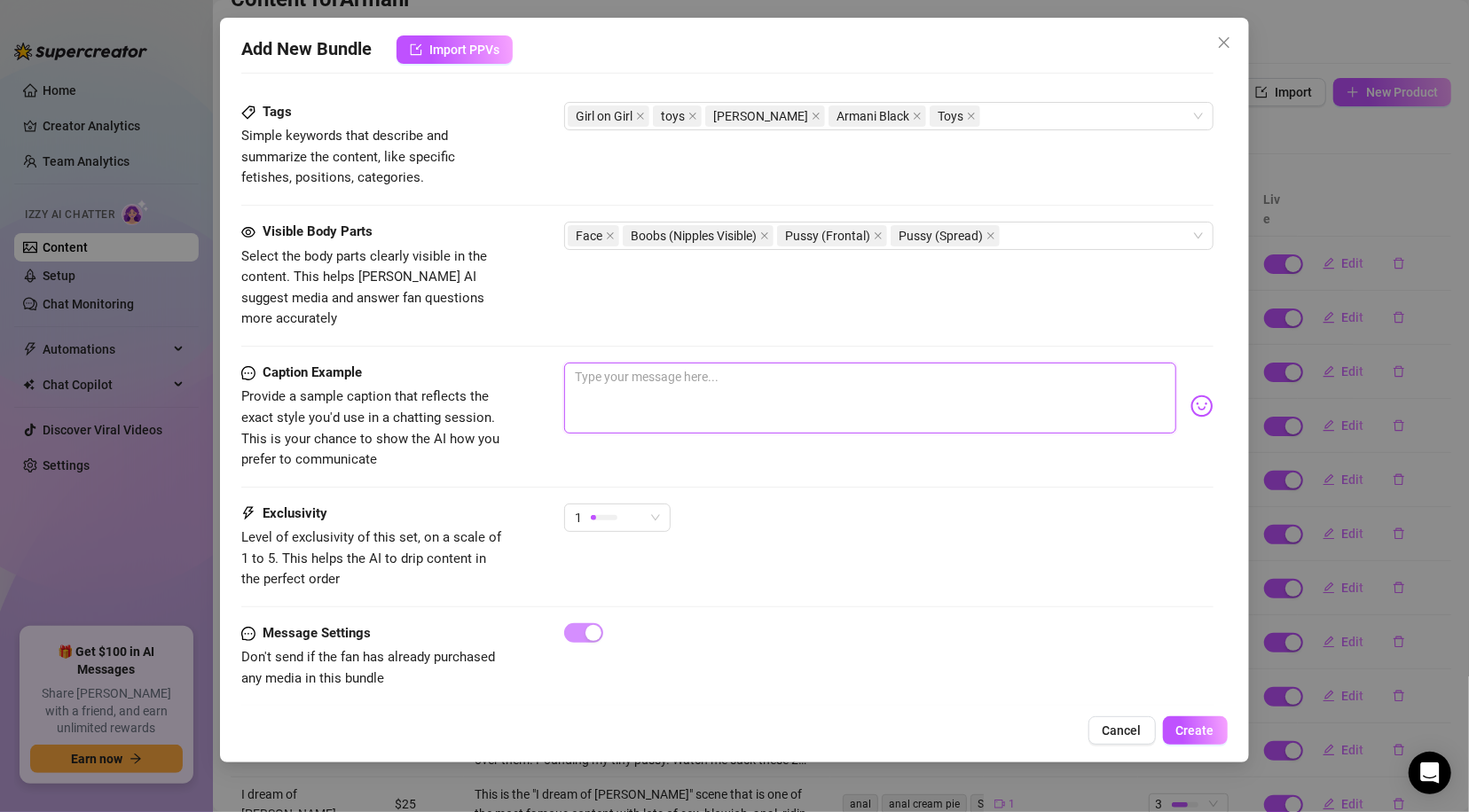
click at [735, 388] on textarea at bounding box center [869, 397] width 611 height 70
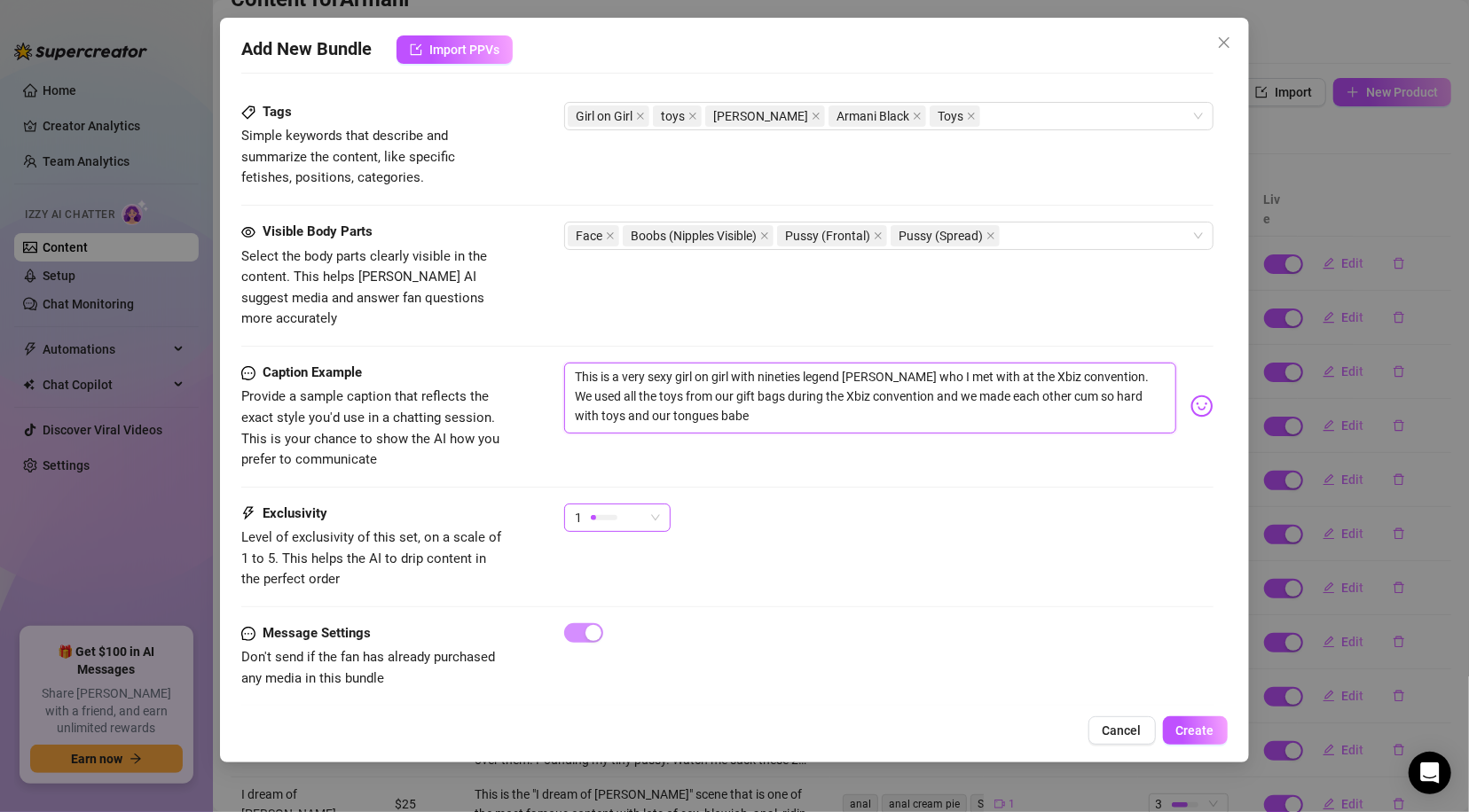
click at [644, 504] on div "1" at bounding box center [609, 517] width 70 height 27
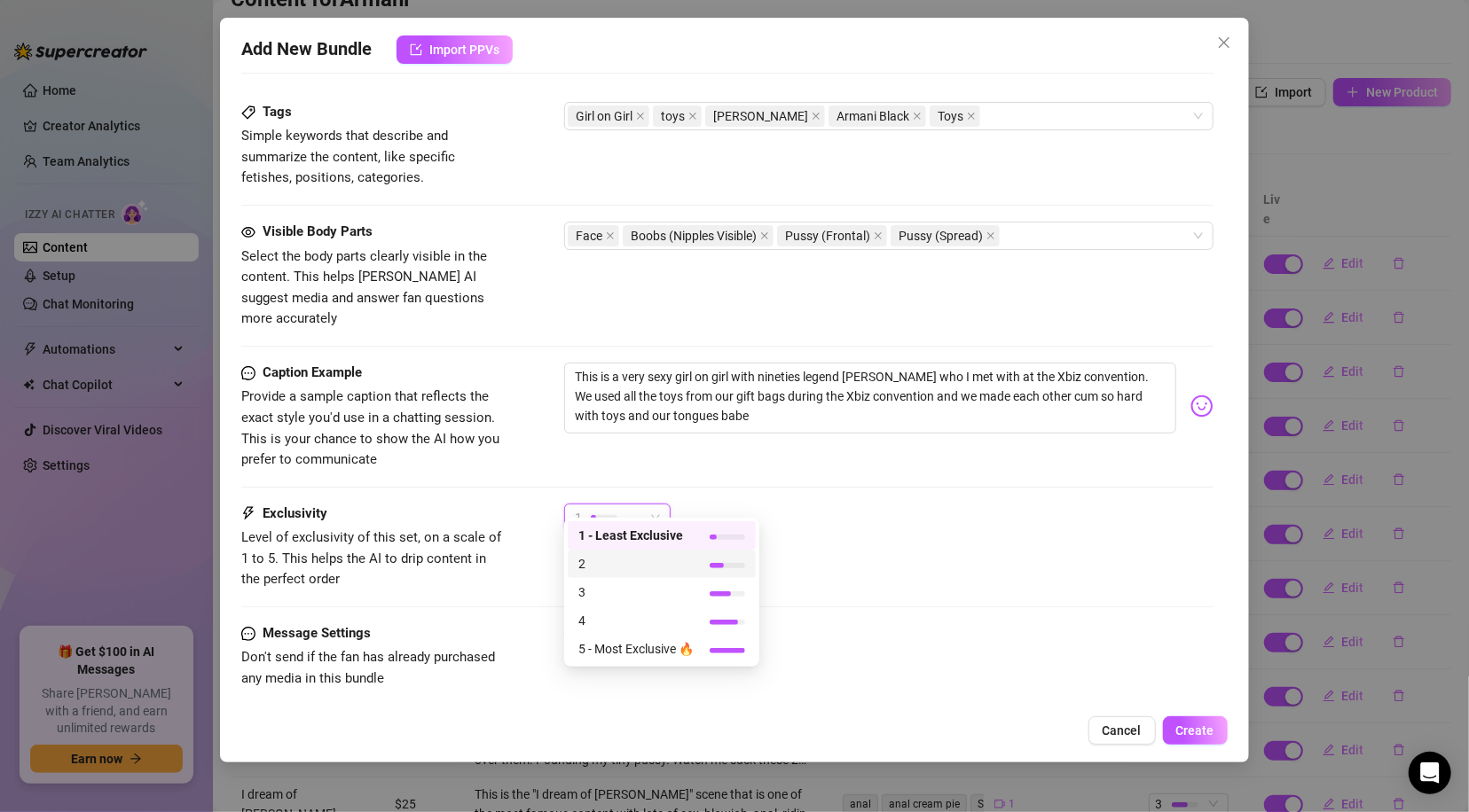
click at [617, 558] on span "2" at bounding box center [636, 563] width 115 height 19
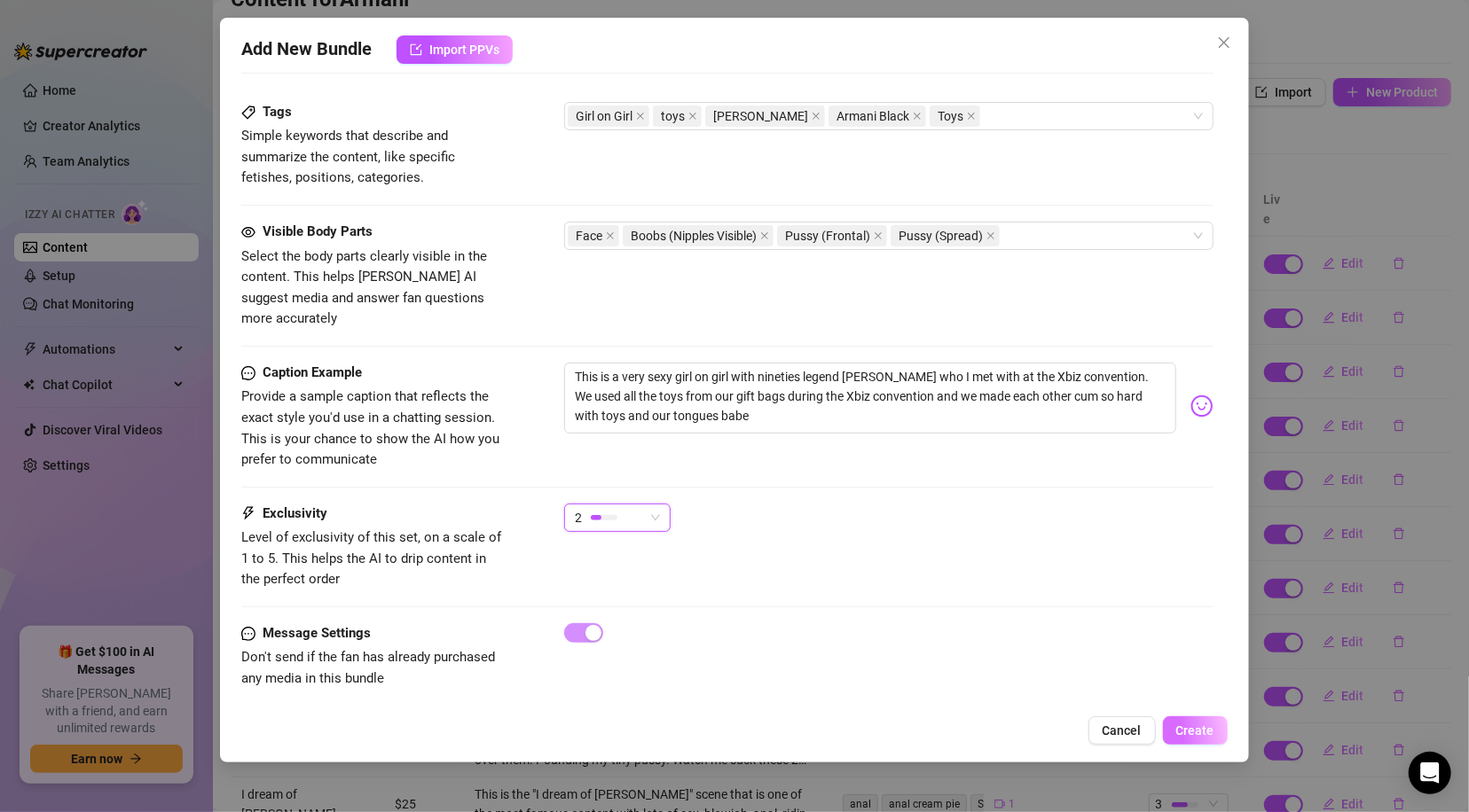
click at [1181, 735] on span "Create" at bounding box center [1195, 730] width 38 height 14
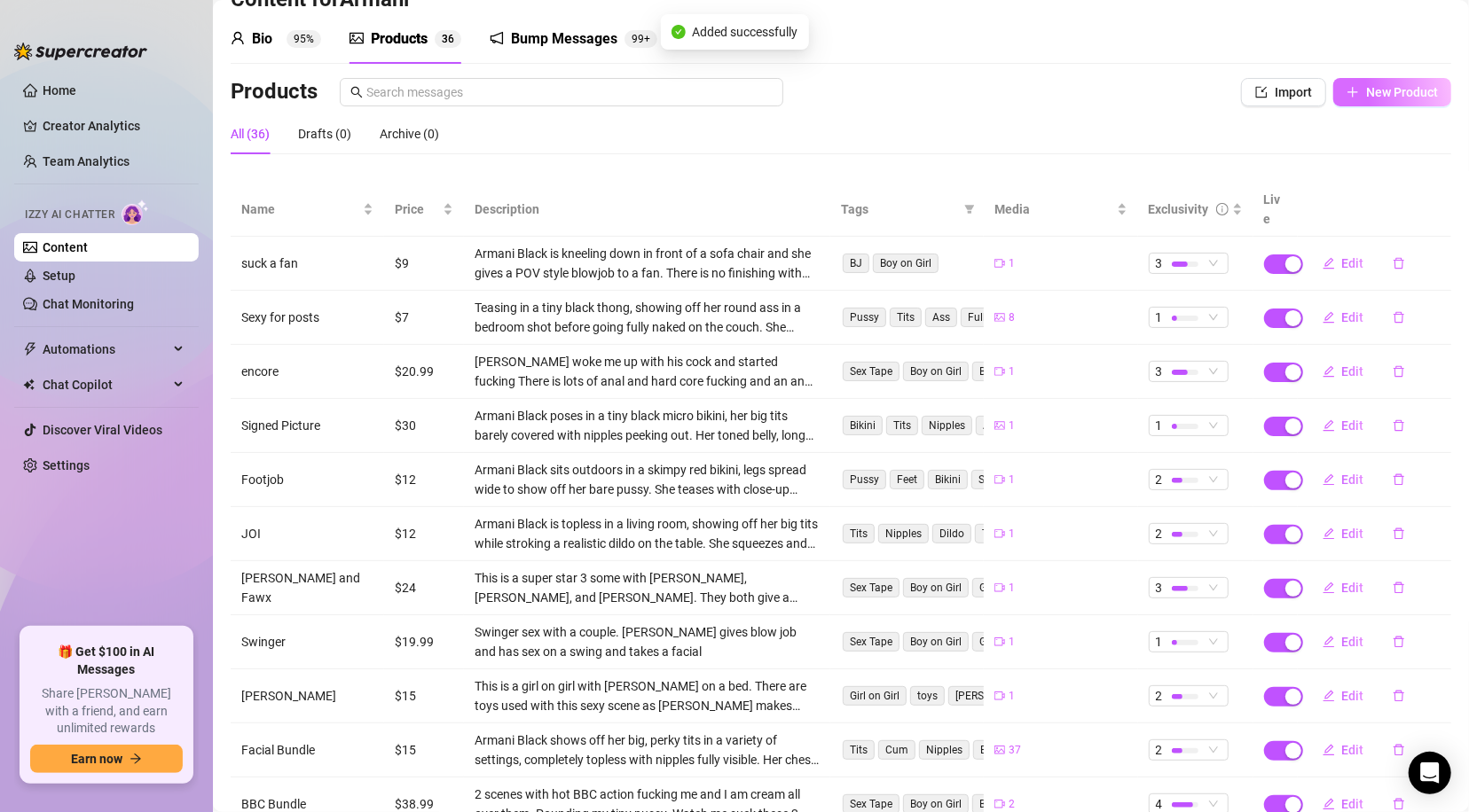
click at [1403, 89] on span "New Product" at bounding box center [1401, 92] width 71 height 14
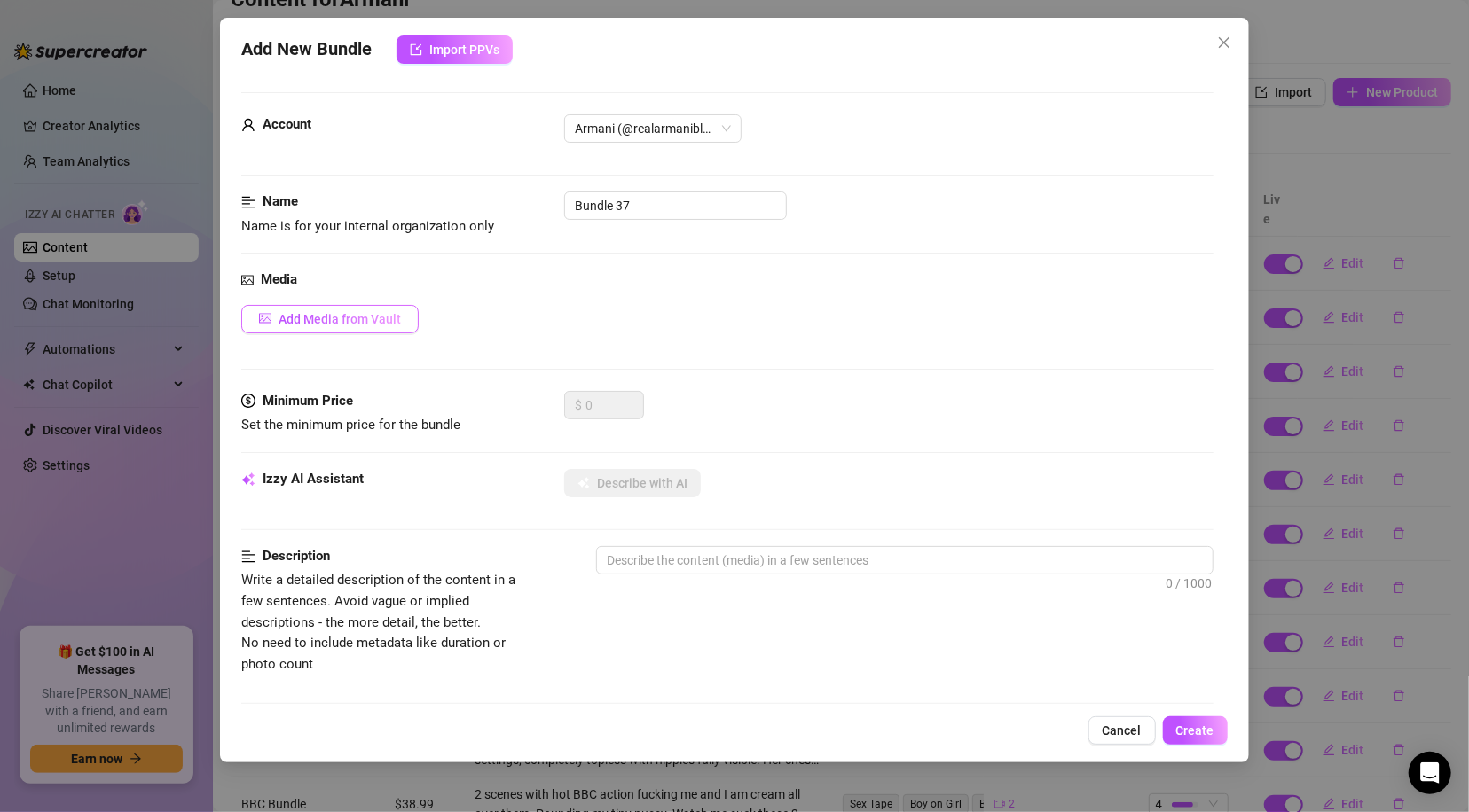
click at [350, 322] on span "Add Media from Vault" at bounding box center [340, 319] width 123 height 14
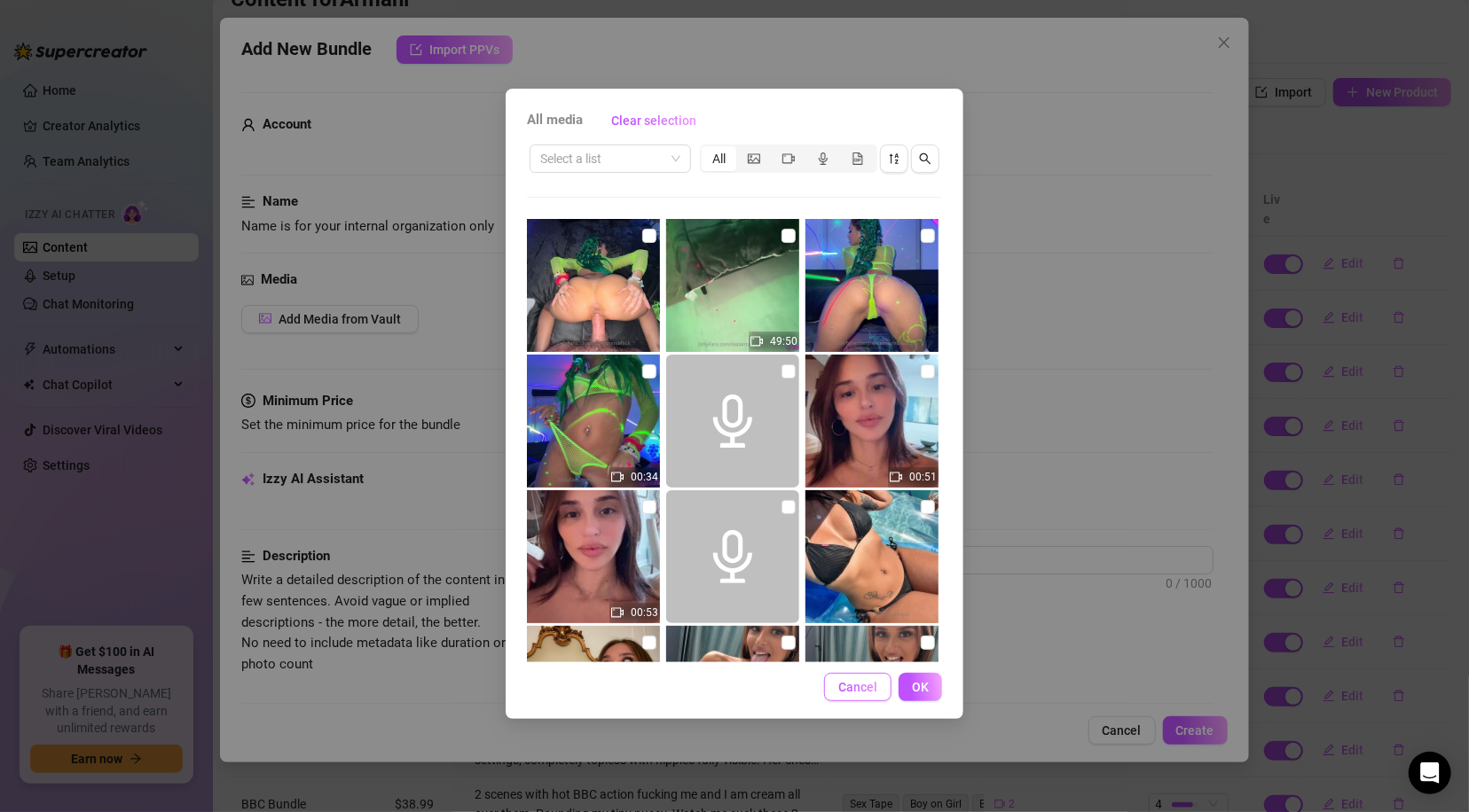
click at [866, 682] on span "Cancel" at bounding box center [857, 687] width 39 height 14
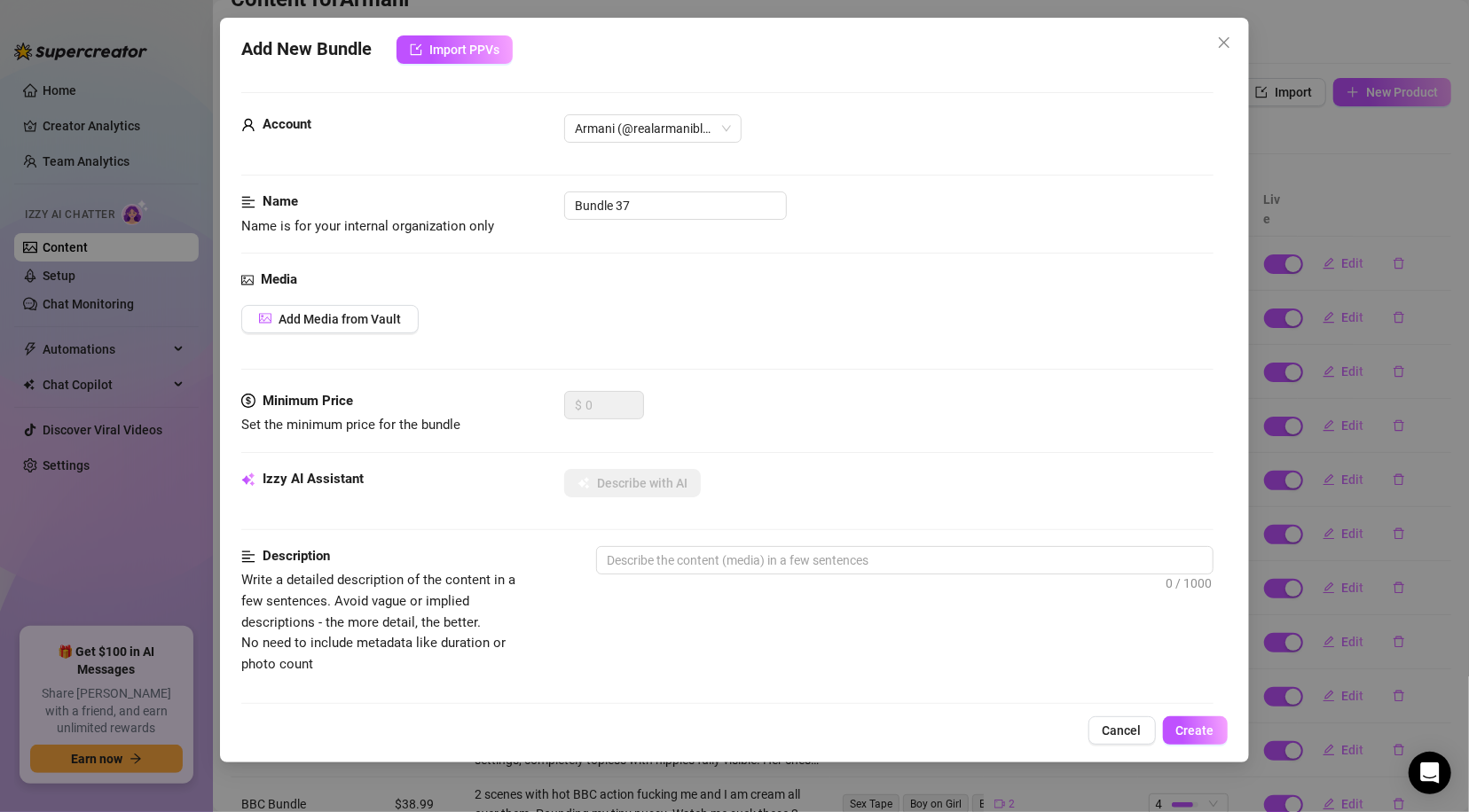
click at [1225, 36] on icon "close" at bounding box center [1224, 42] width 14 height 14
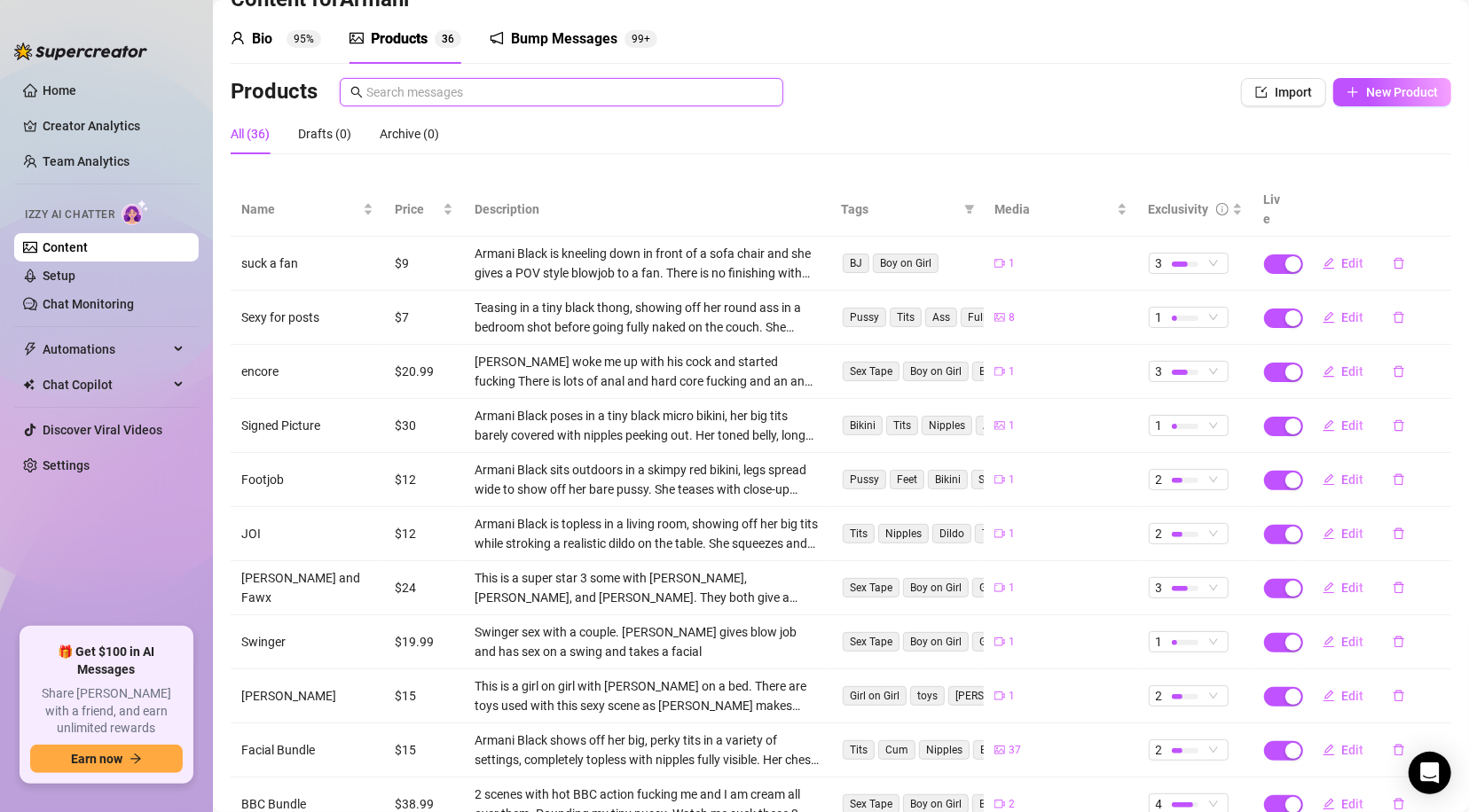
click at [597, 87] on input "text" at bounding box center [569, 92] width 406 height 19
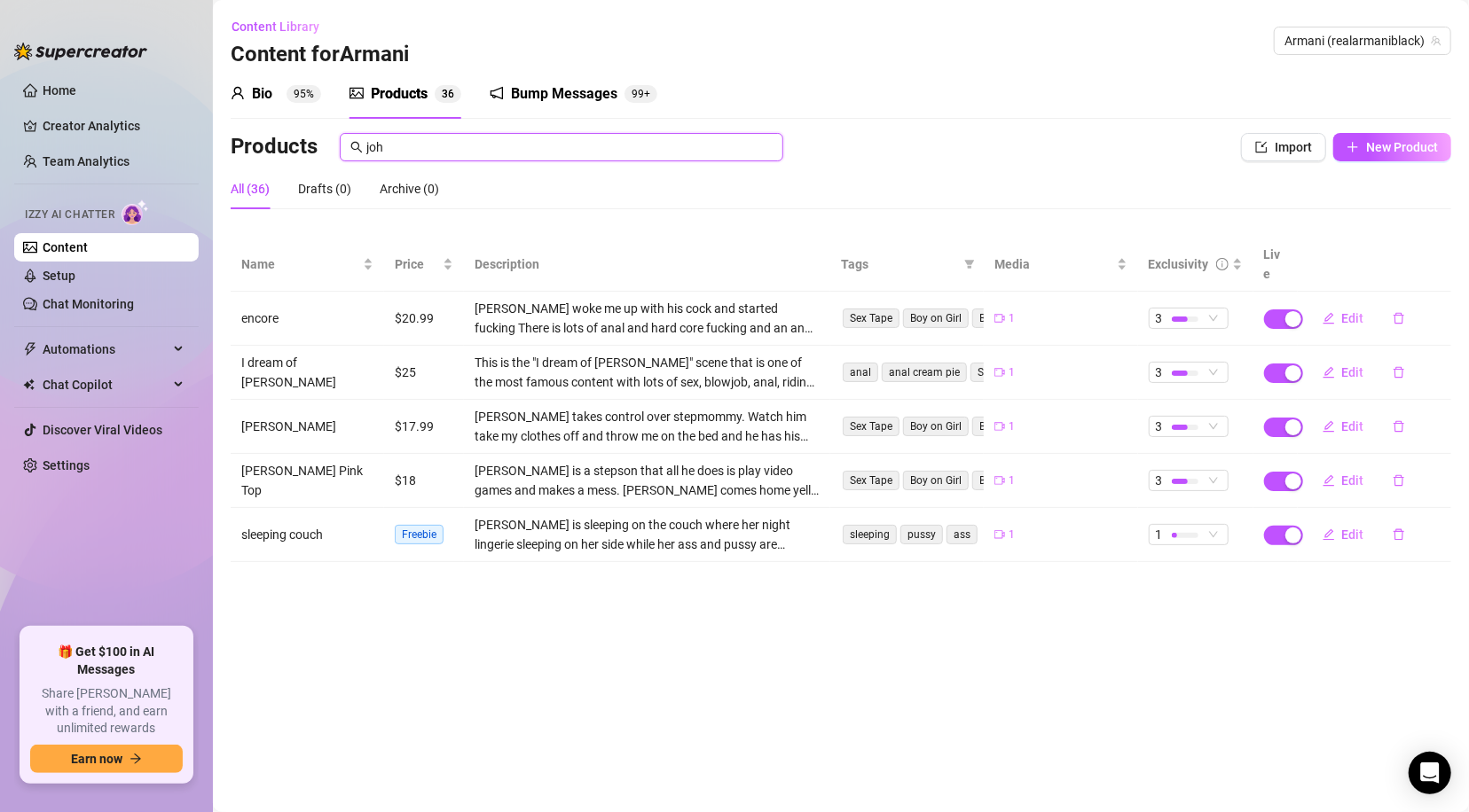
scroll to position [0, 0]
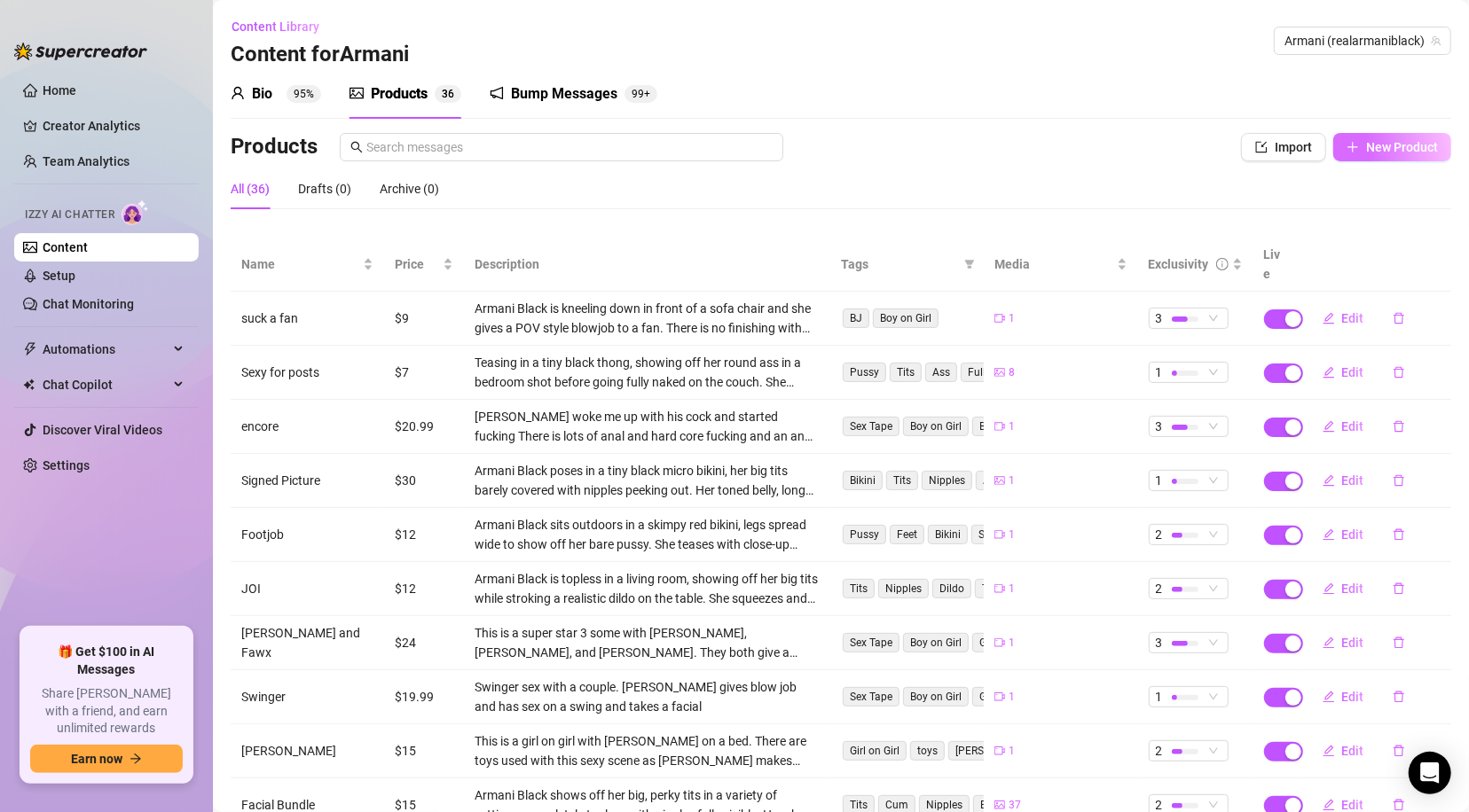
click at [1401, 141] on span "New Product" at bounding box center [1401, 146] width 71 height 14
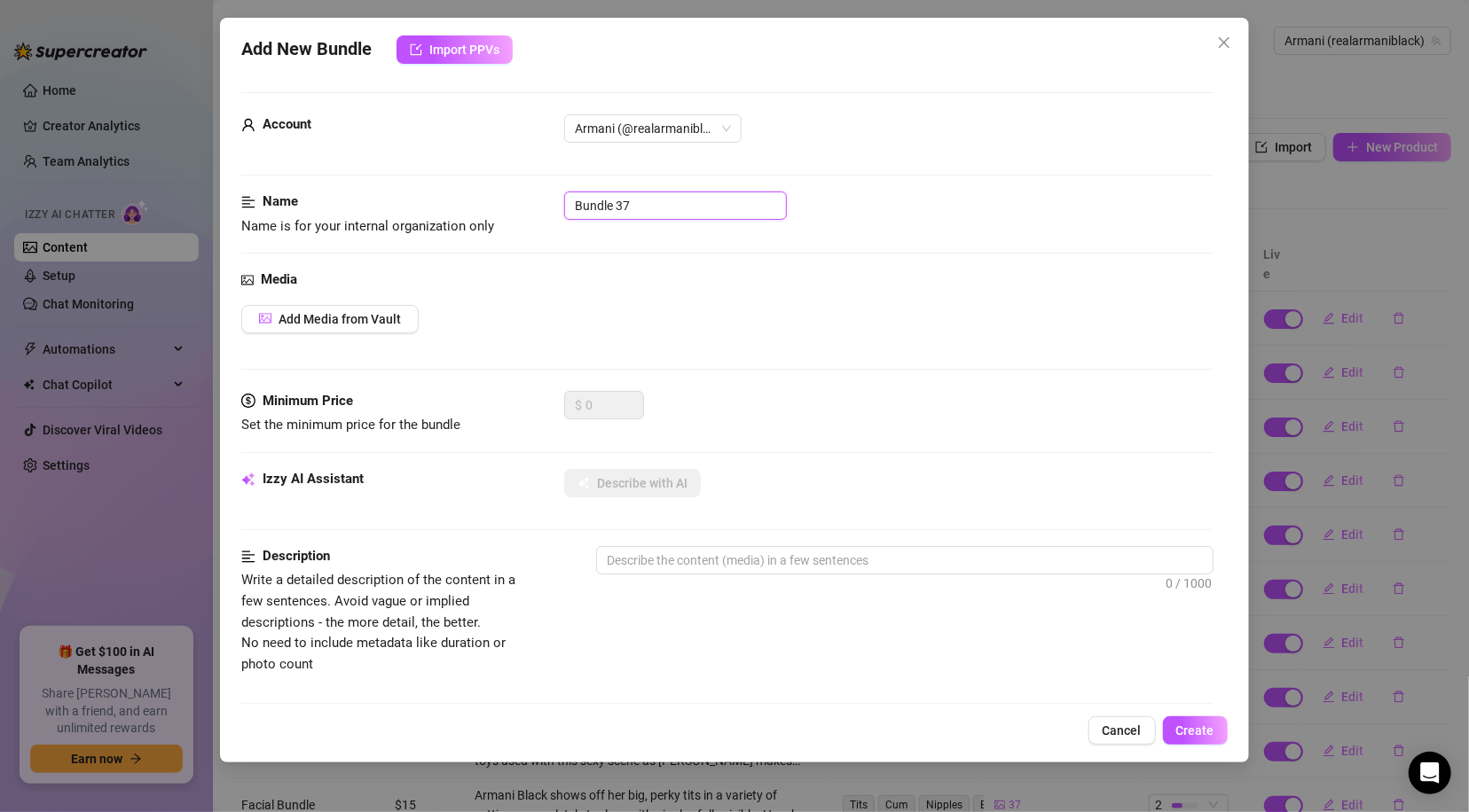
click at [729, 210] on input "Bundle 37" at bounding box center [675, 205] width 223 height 28
click at [371, 327] on button "Add Media from Vault" at bounding box center [330, 319] width 178 height 28
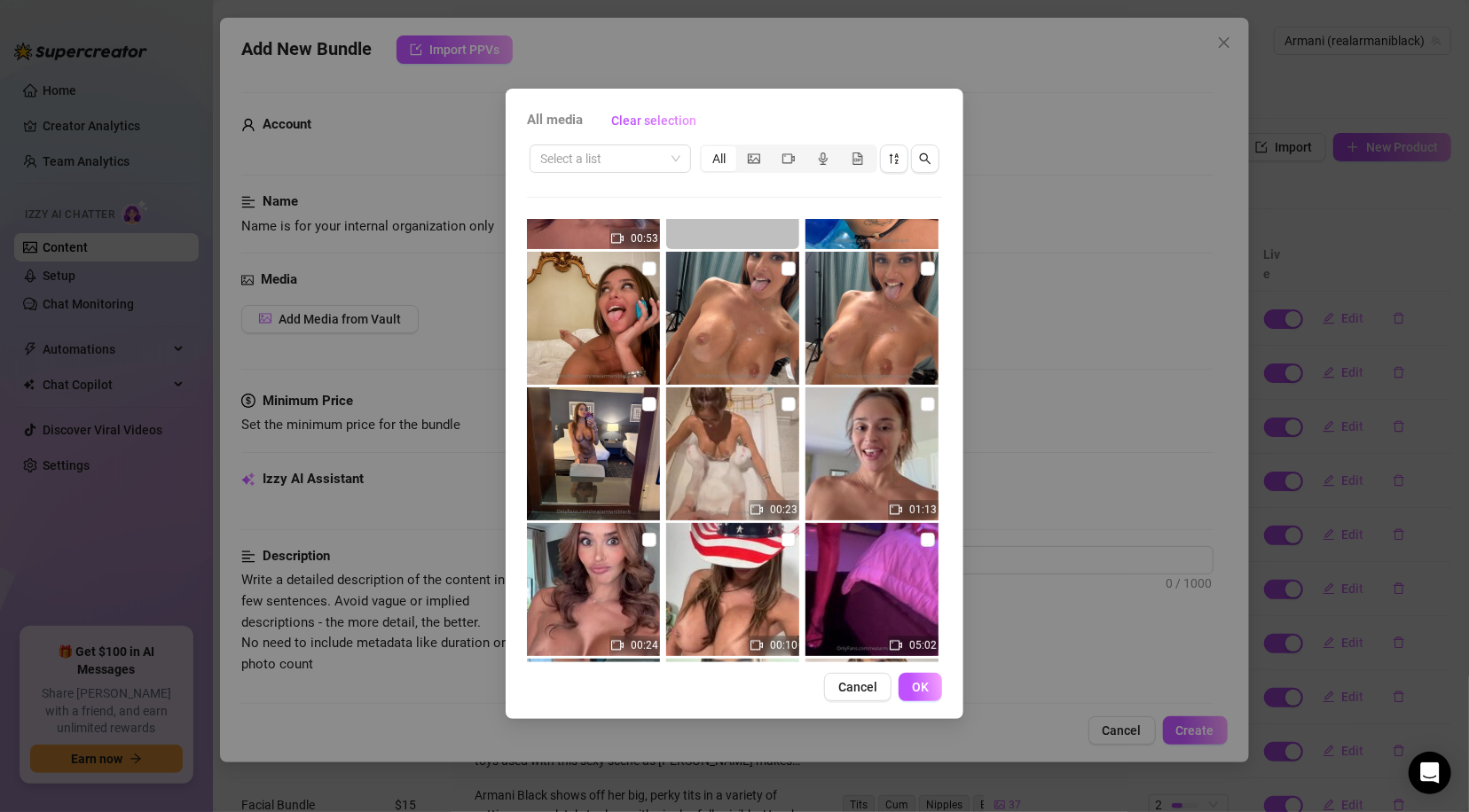
scroll to position [667, 0]
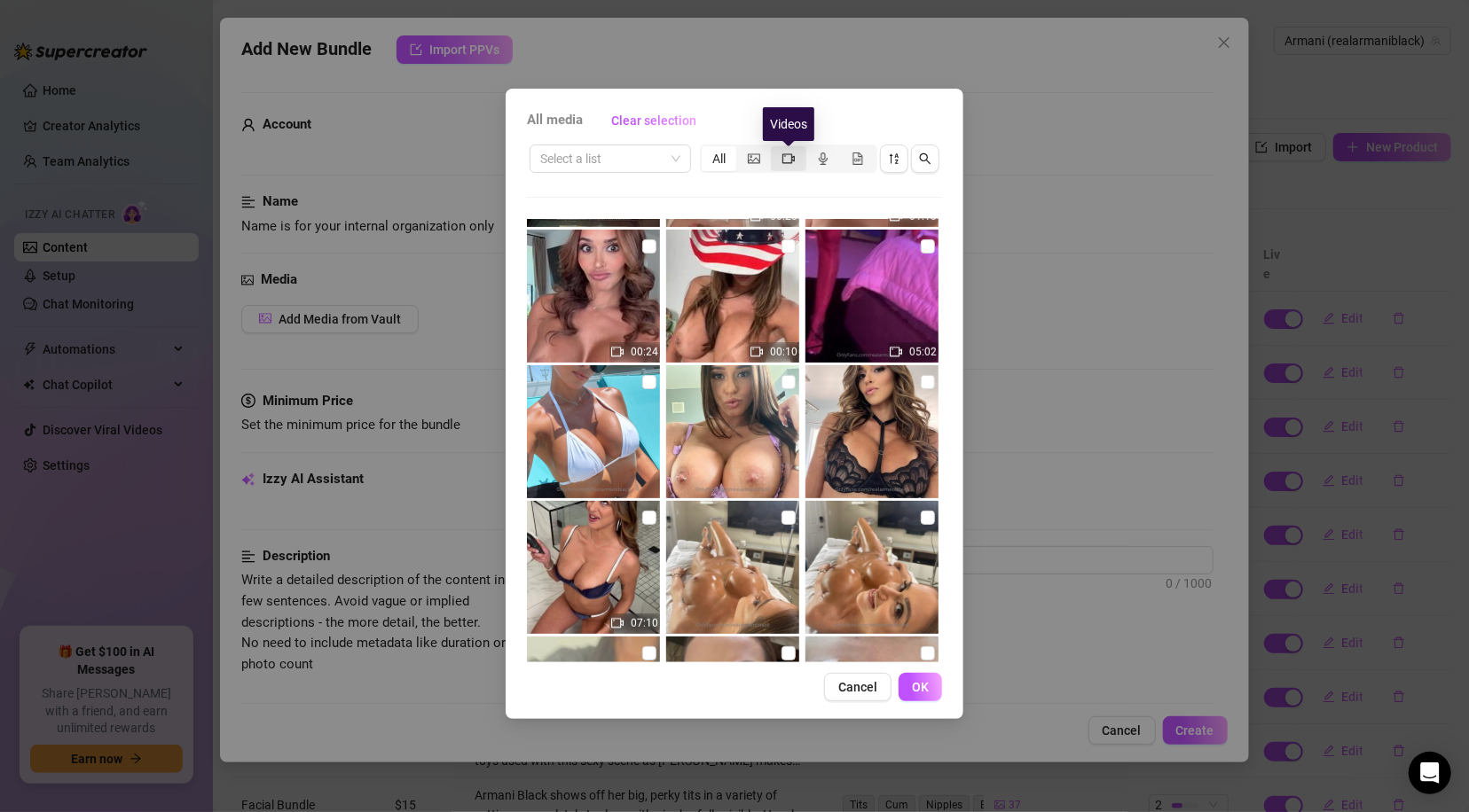
click at [786, 154] on icon "video-camera" at bounding box center [789, 158] width 13 height 10
click at [775, 149] on input "segmented control" at bounding box center [775, 149] width 0 height 0
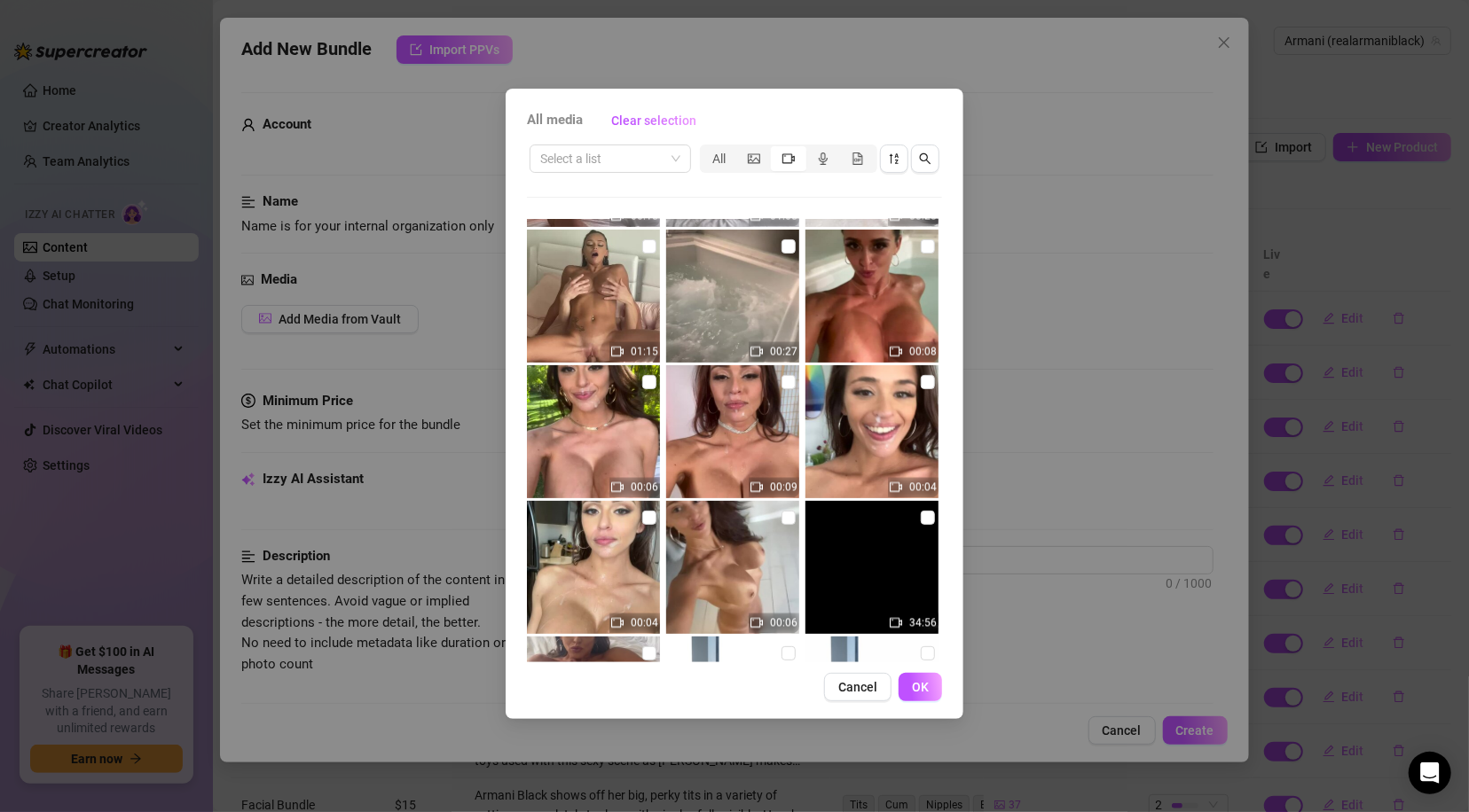
scroll to position [7177, 0]
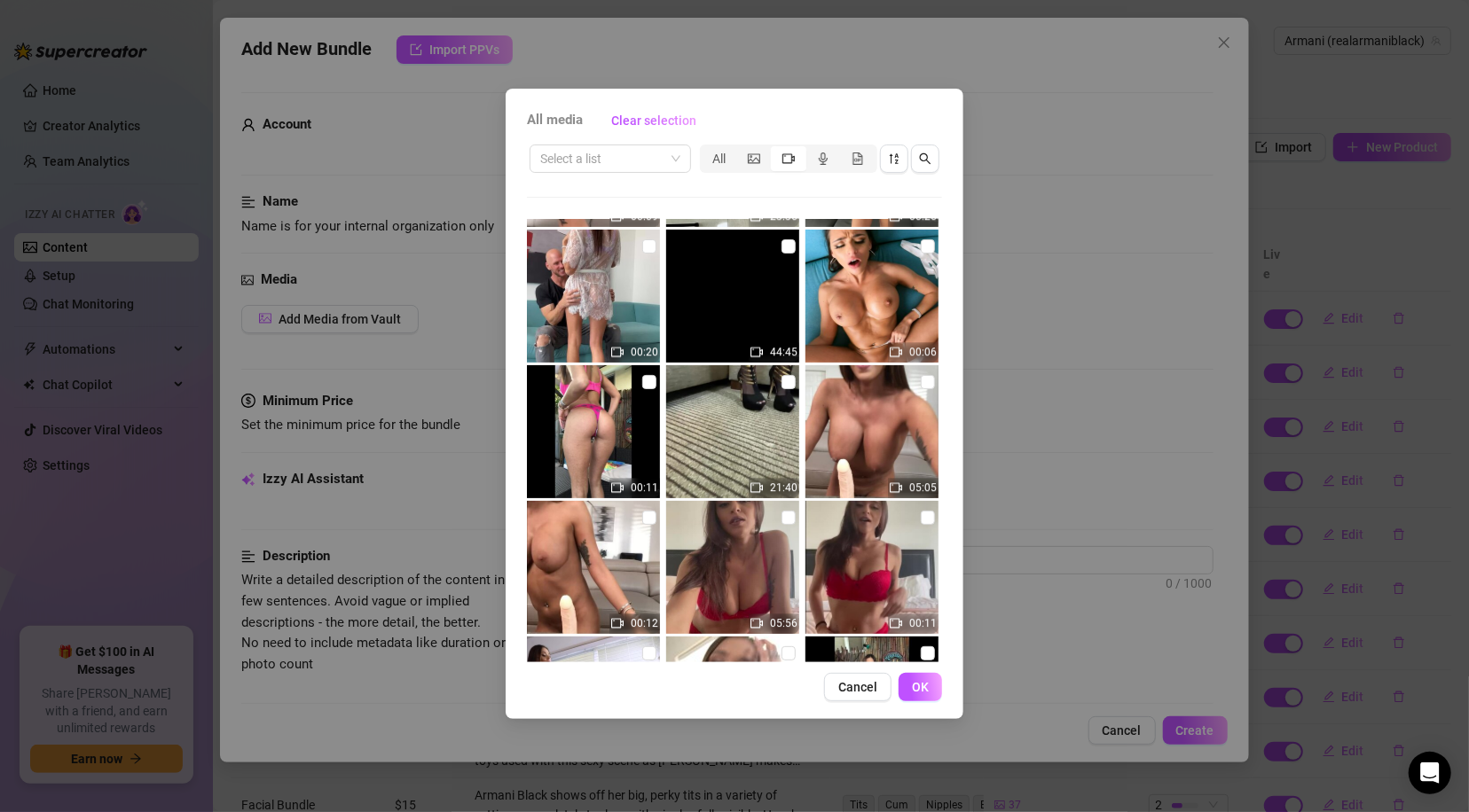
click at [776, 235] on img at bounding box center [732, 296] width 133 height 133
click at [916, 686] on span "OK" at bounding box center [919, 687] width 16 height 14
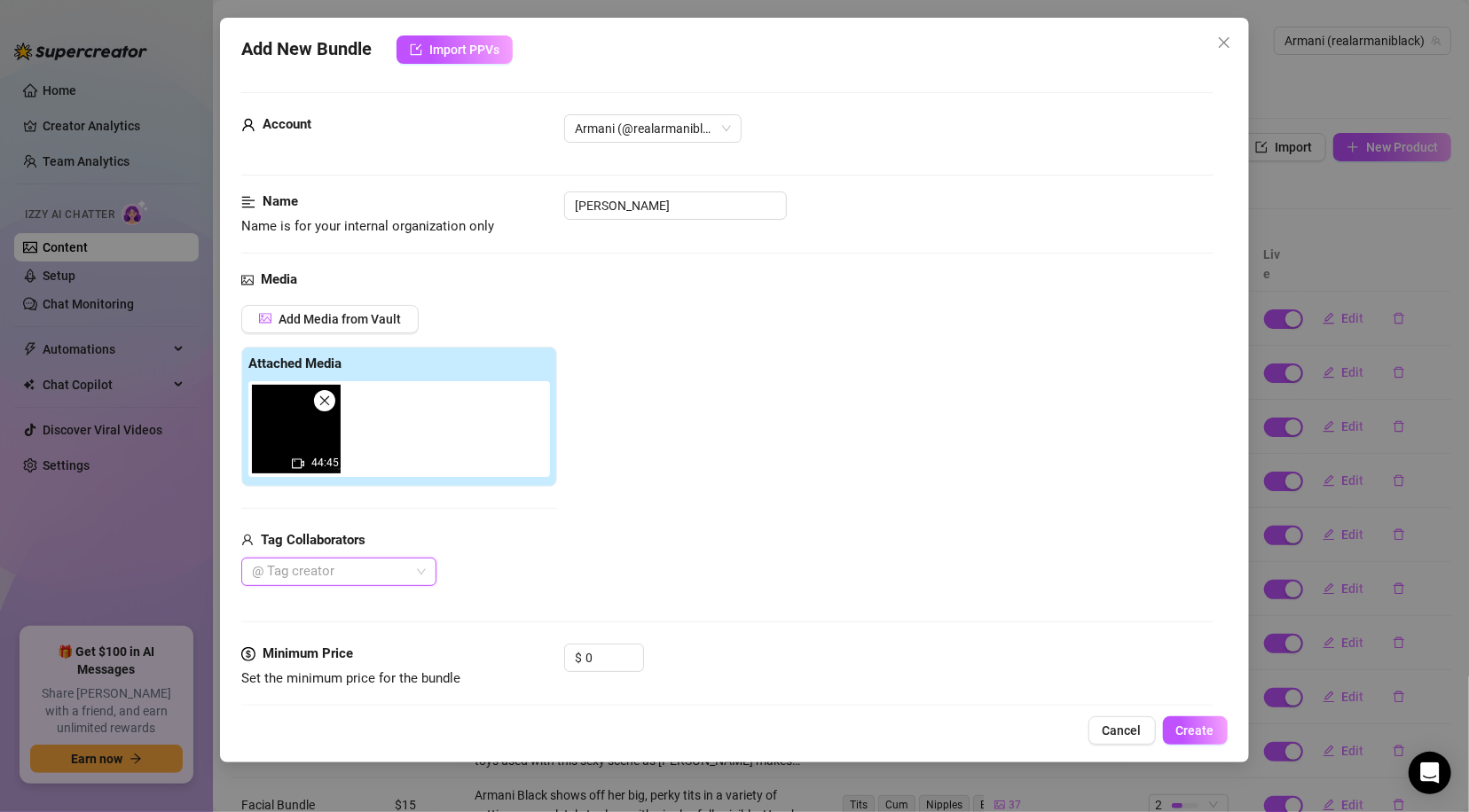
click at [287, 573] on div at bounding box center [329, 571] width 169 height 25
click at [334, 538] on div "[PERSON_NAME]" at bounding box center [339, 536] width 167 height 19
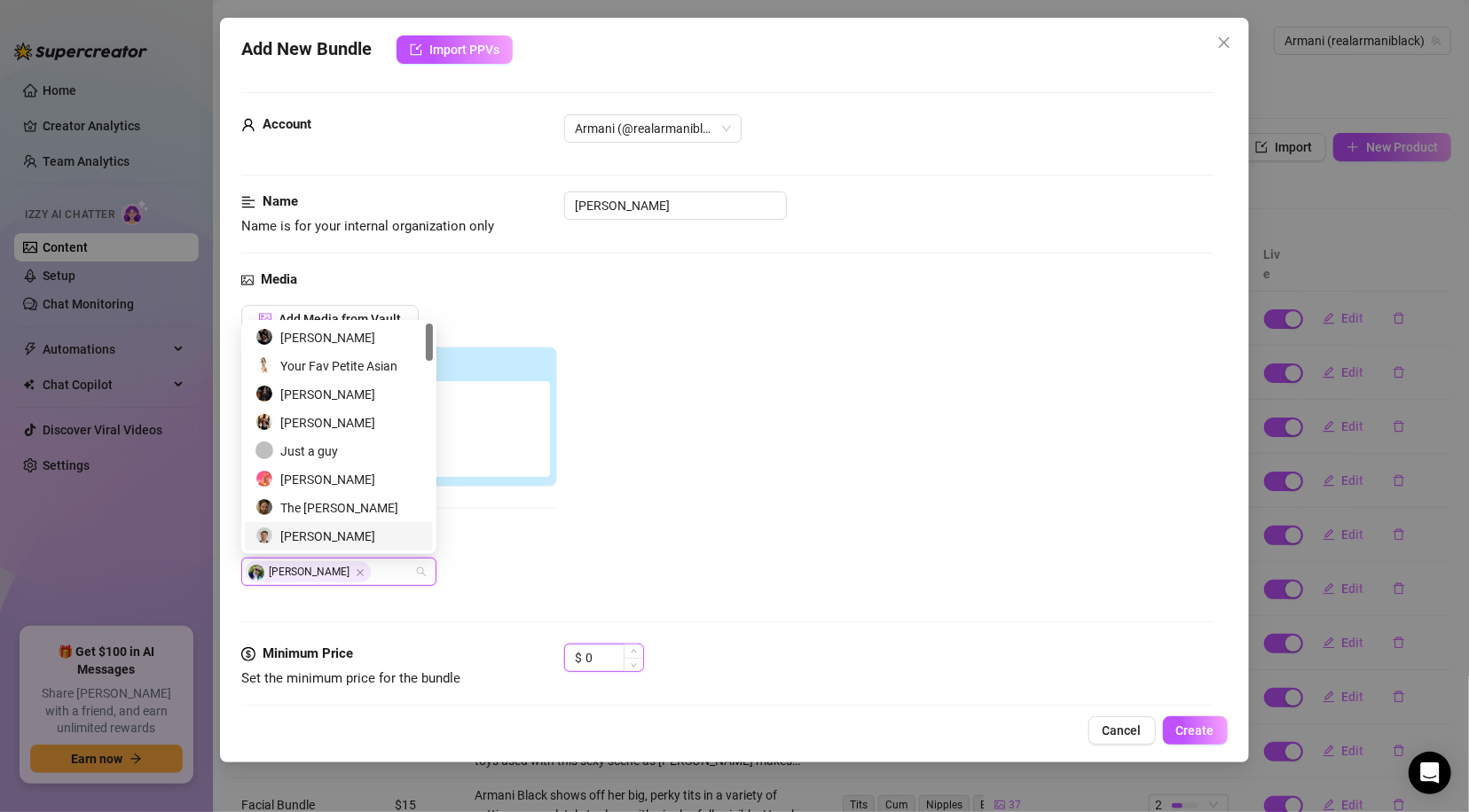
click at [602, 658] on input "0" at bounding box center [614, 657] width 58 height 27
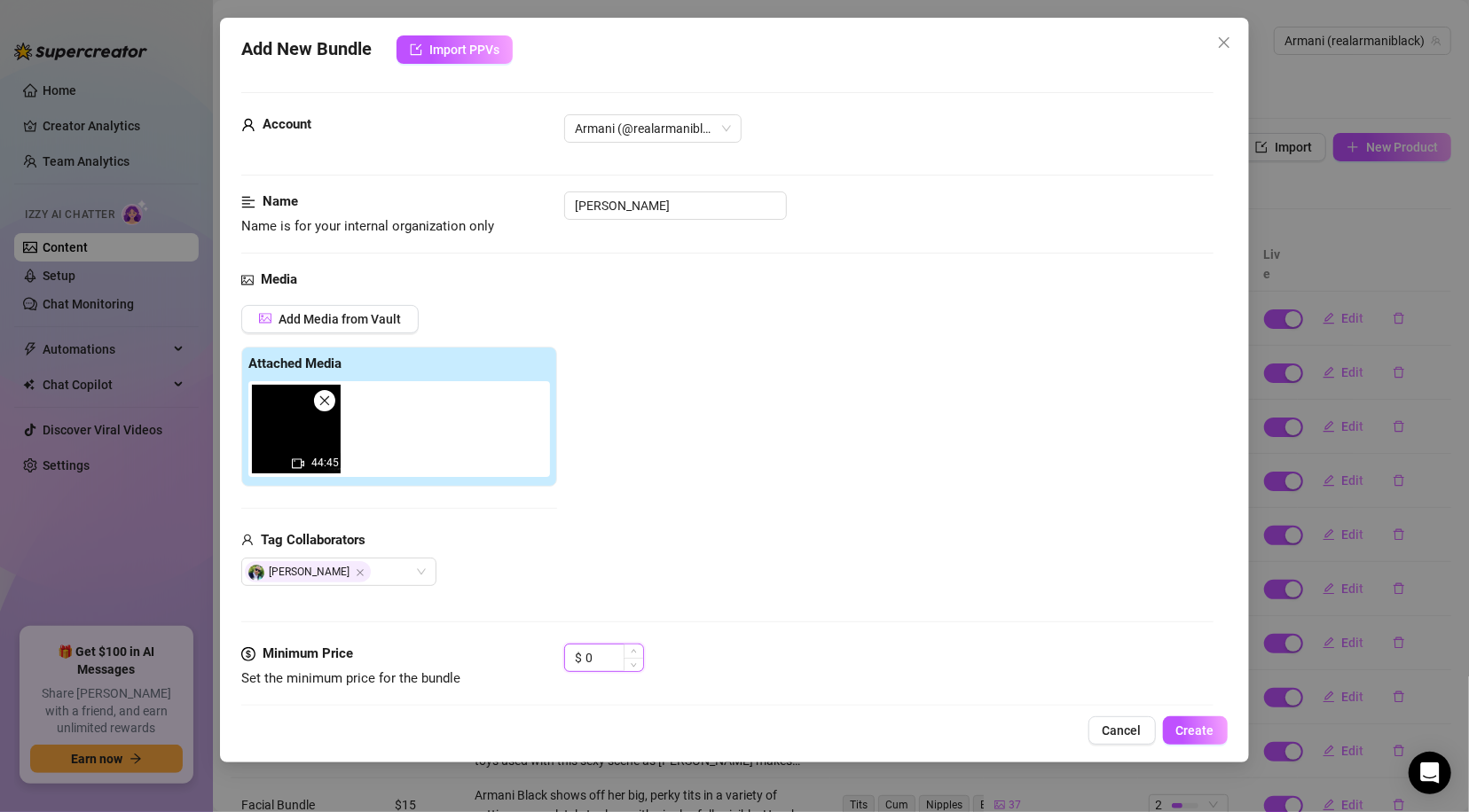
click at [602, 658] on input "0" at bounding box center [614, 657] width 58 height 27
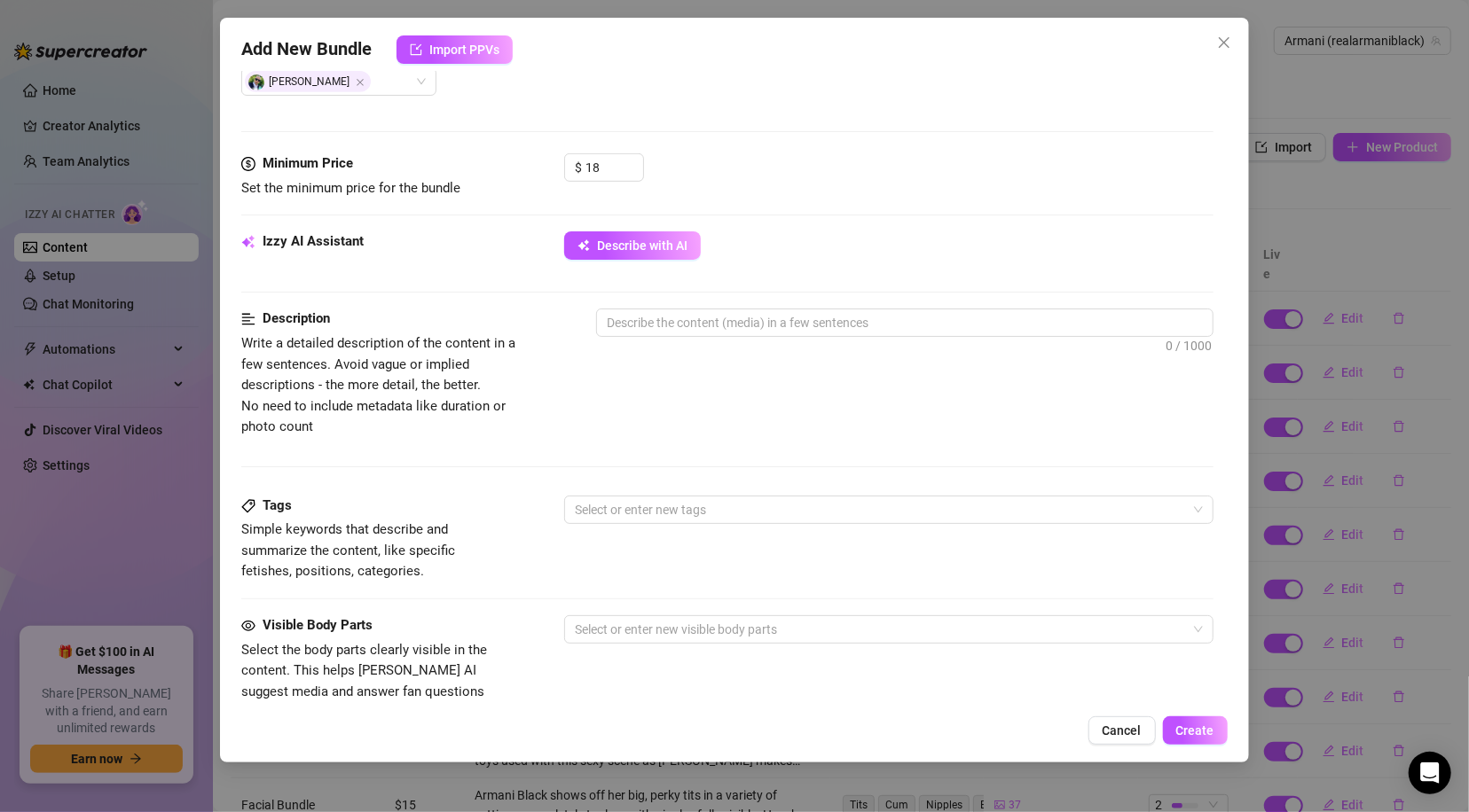
scroll to position [514, 0]
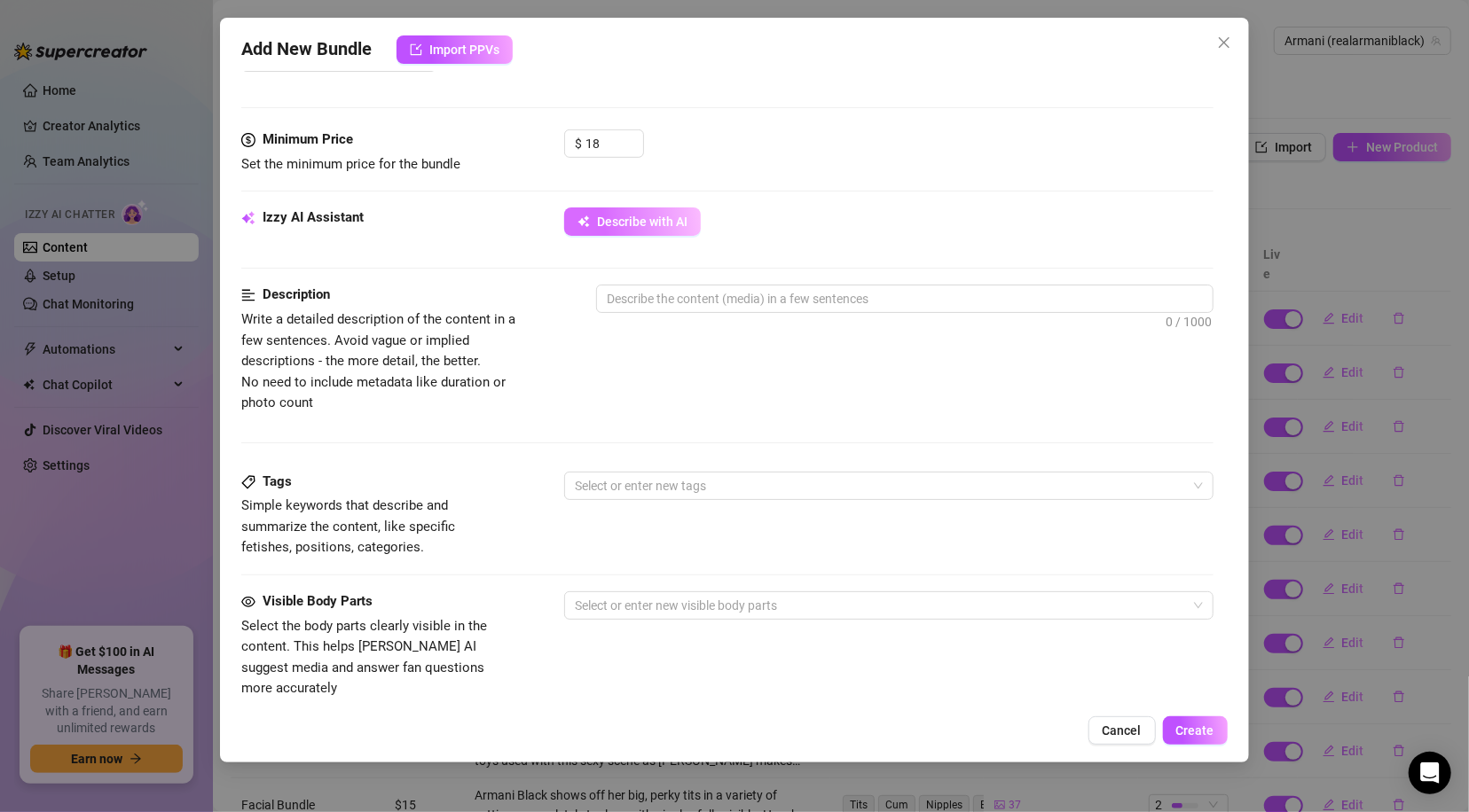
click at [600, 212] on button "Describe with AI" at bounding box center [632, 222] width 136 height 28
click at [660, 233] on button "Describe with AI" at bounding box center [632, 222] width 136 height 28
click at [843, 309] on textarea at bounding box center [904, 298] width 615 height 27
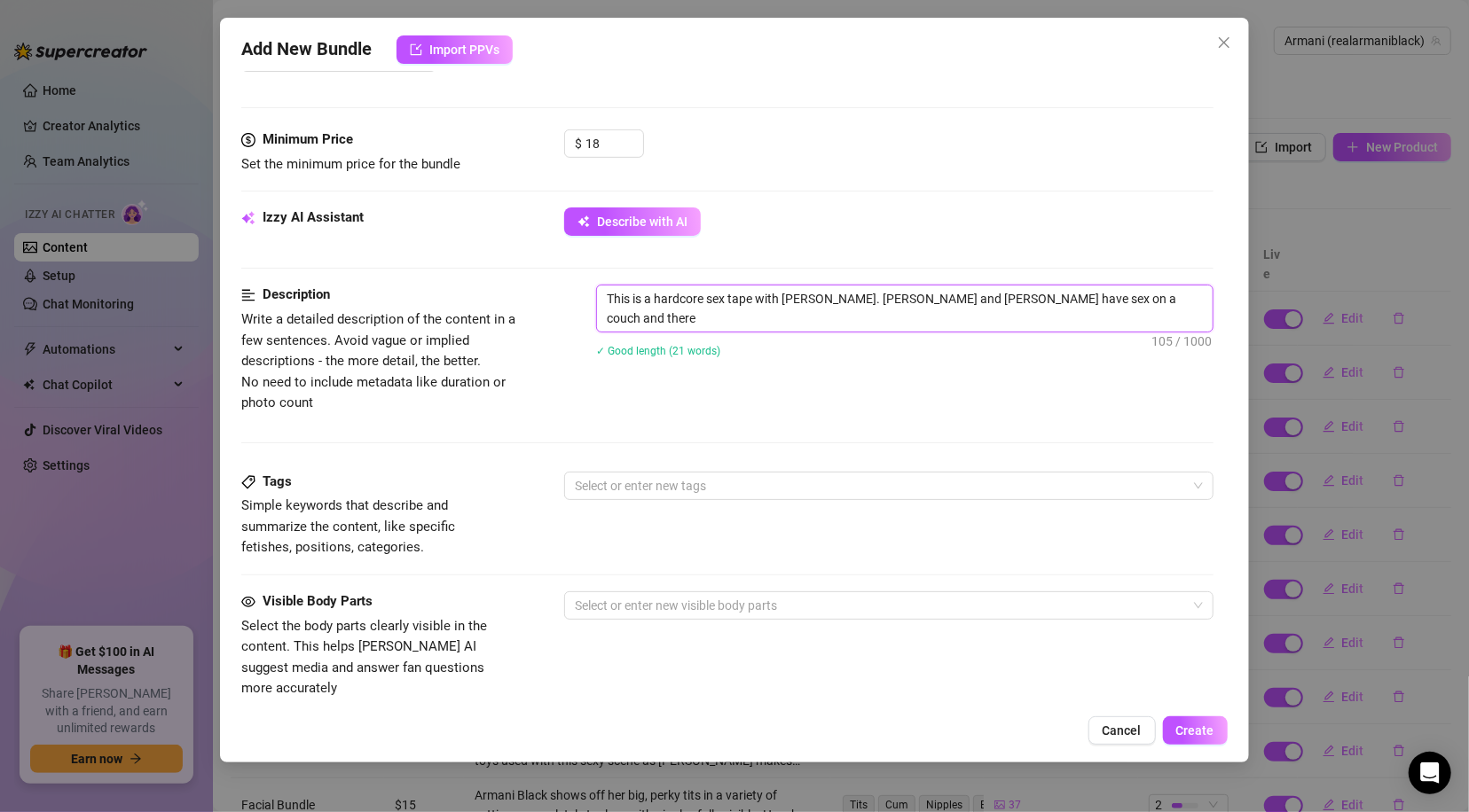
scroll to position [0, 0]
click at [746, 490] on div at bounding box center [879, 485] width 623 height 25
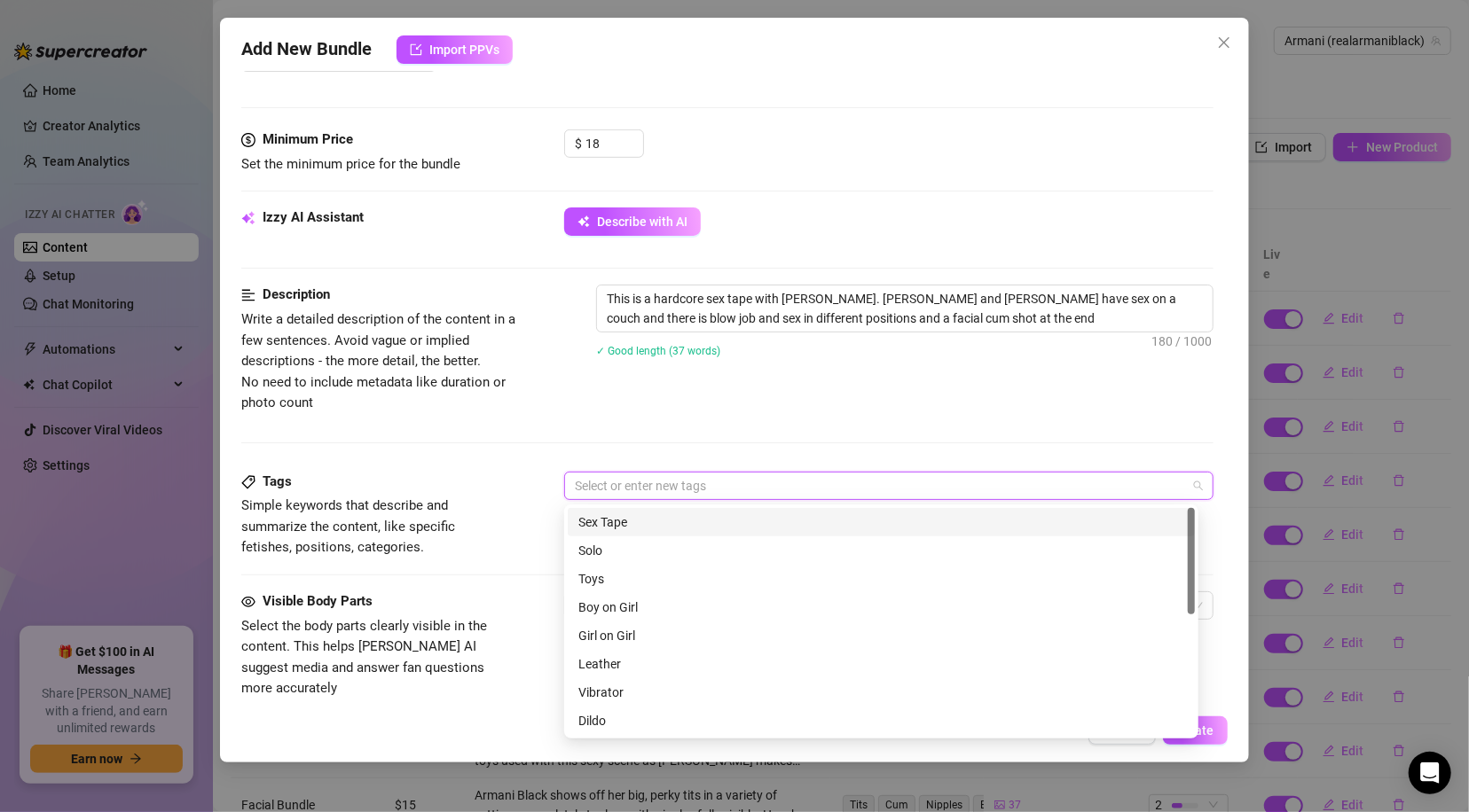
click at [726, 516] on div "Sex Tape" at bounding box center [880, 522] width 605 height 19
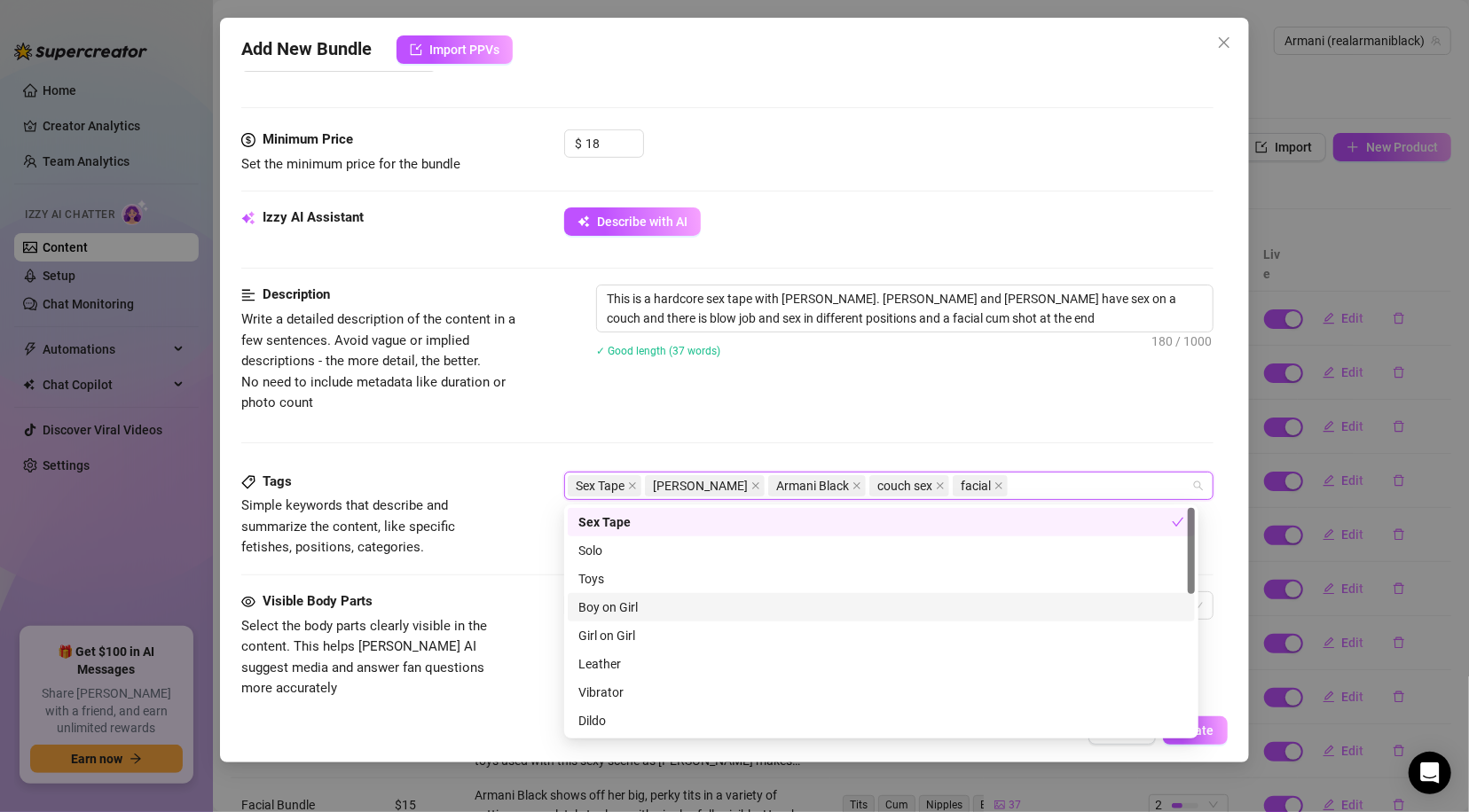
click at [619, 606] on div "Boy on Girl" at bounding box center [880, 607] width 605 height 19
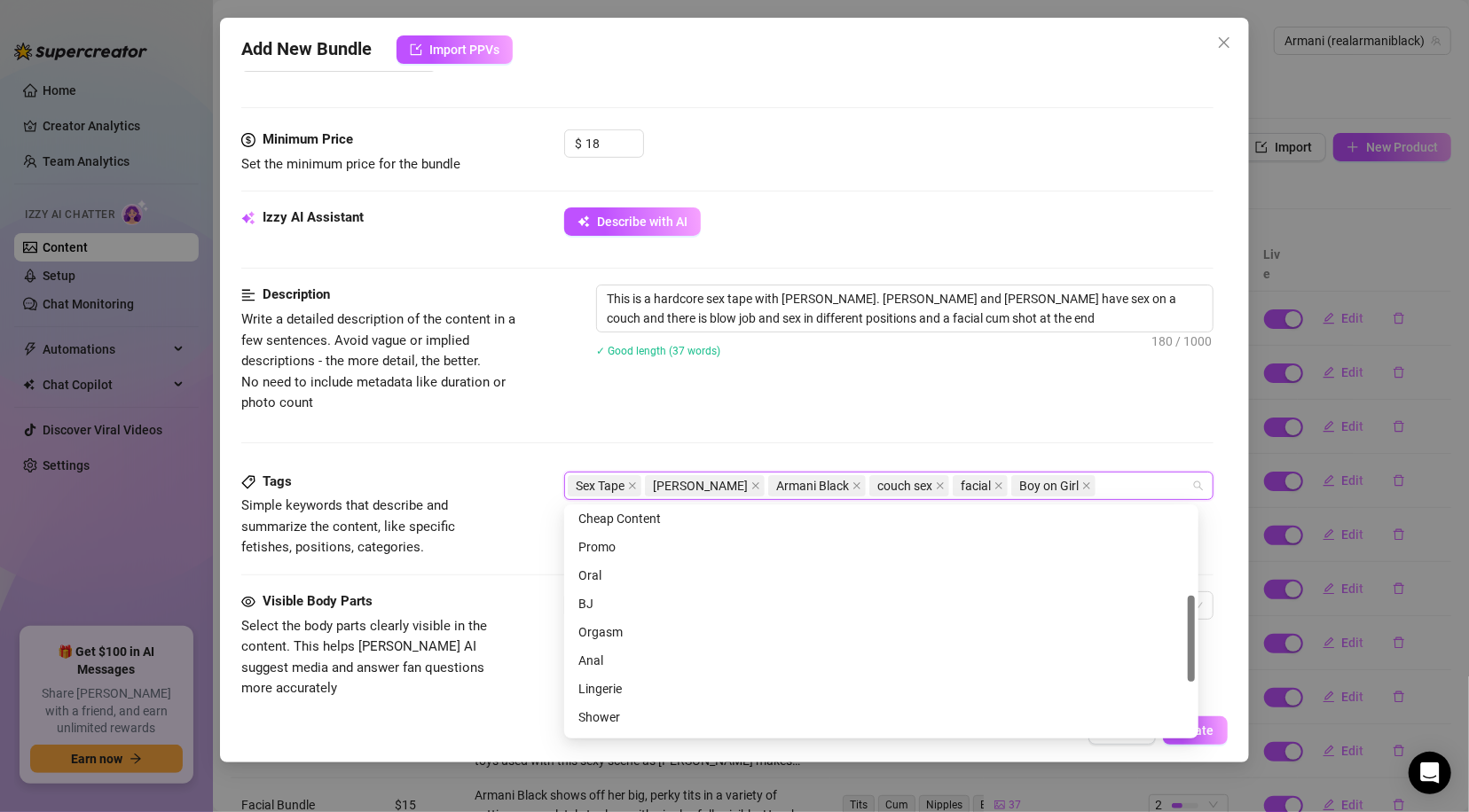
scroll to position [231, 0]
drag, startPoint x: 1188, startPoint y: 570, endPoint x: 1182, endPoint y: 657, distance: 87.2
click at [1182, 657] on div "Cheap Content Promo Oral BJ Orgasm Anal Lingerie Shower Masked Armani Black" at bounding box center [881, 622] width 627 height 227
click at [630, 597] on div "BJ" at bounding box center [880, 603] width 605 height 19
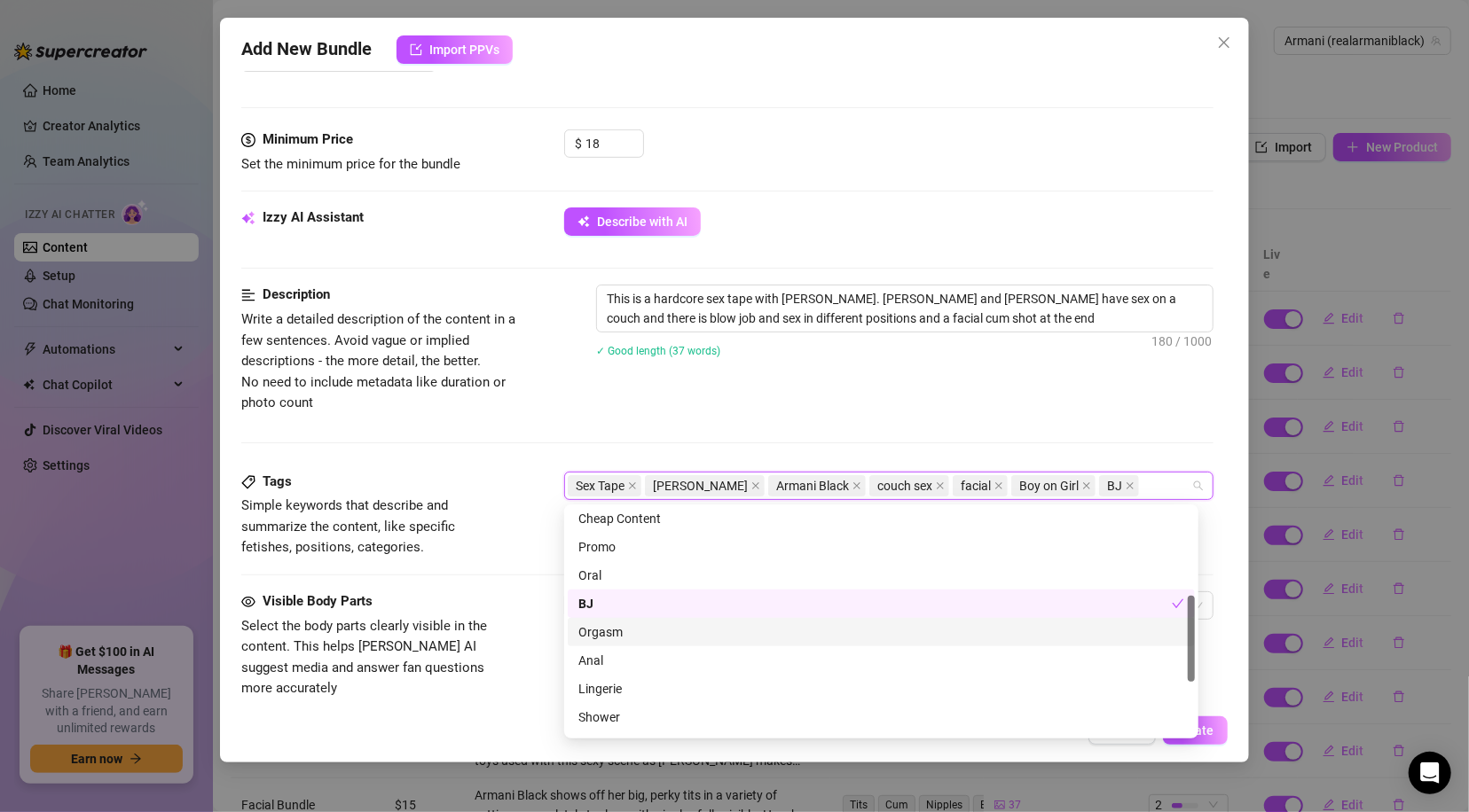
click at [626, 629] on div "Orgasm" at bounding box center [880, 632] width 605 height 19
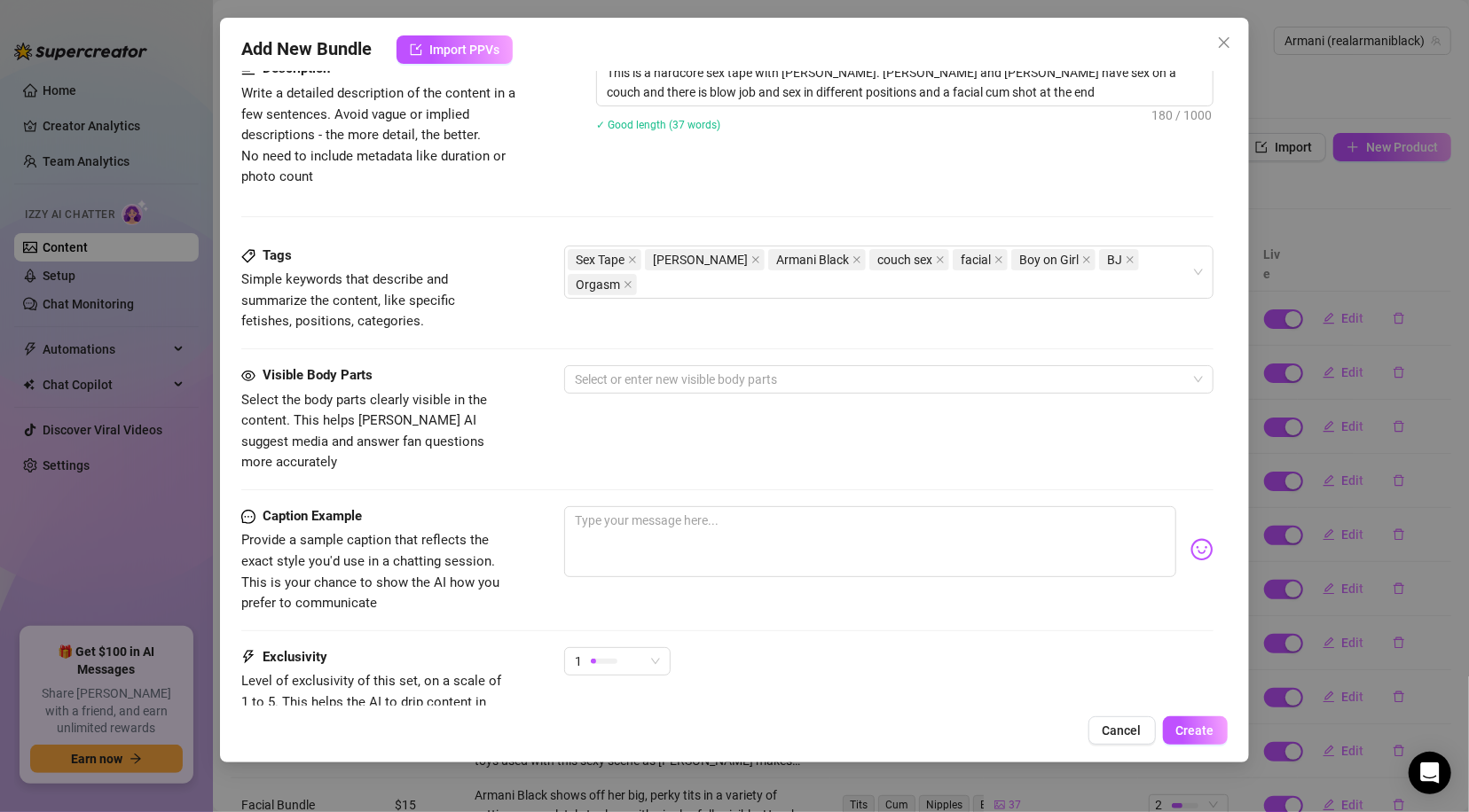
scroll to position [751, 0]
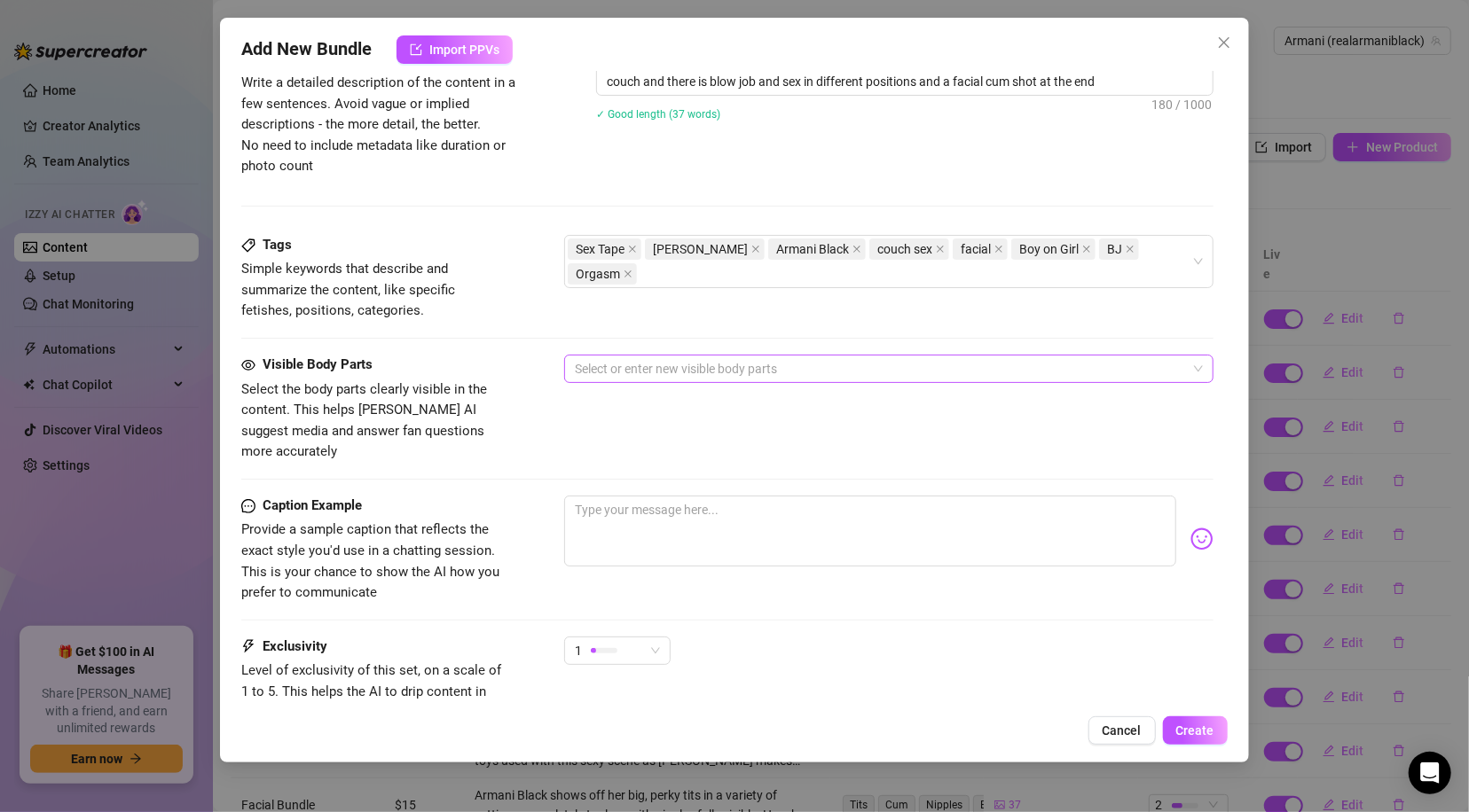
click at [731, 368] on div at bounding box center [879, 368] width 623 height 25
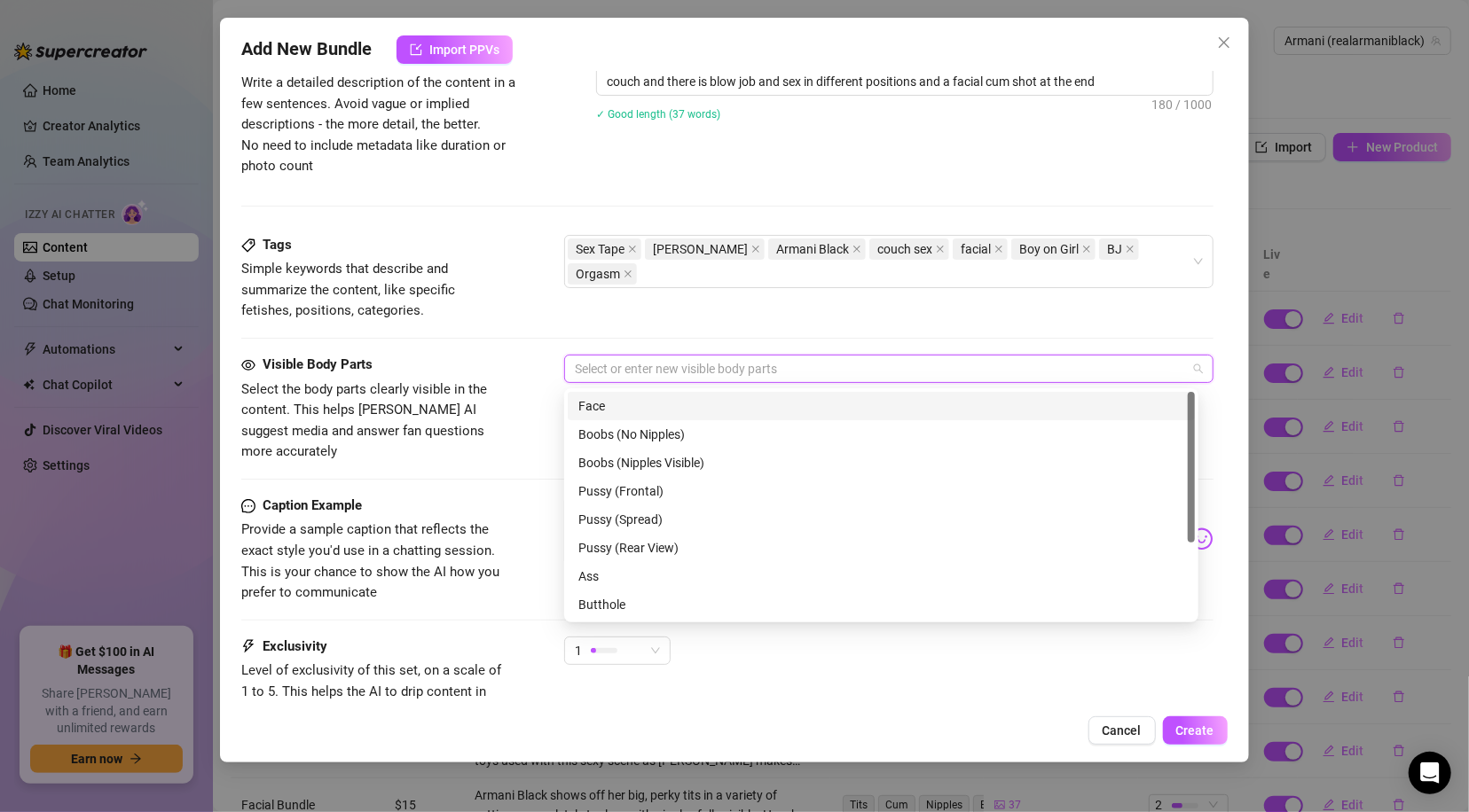
click at [662, 400] on div "Face" at bounding box center [880, 406] width 605 height 19
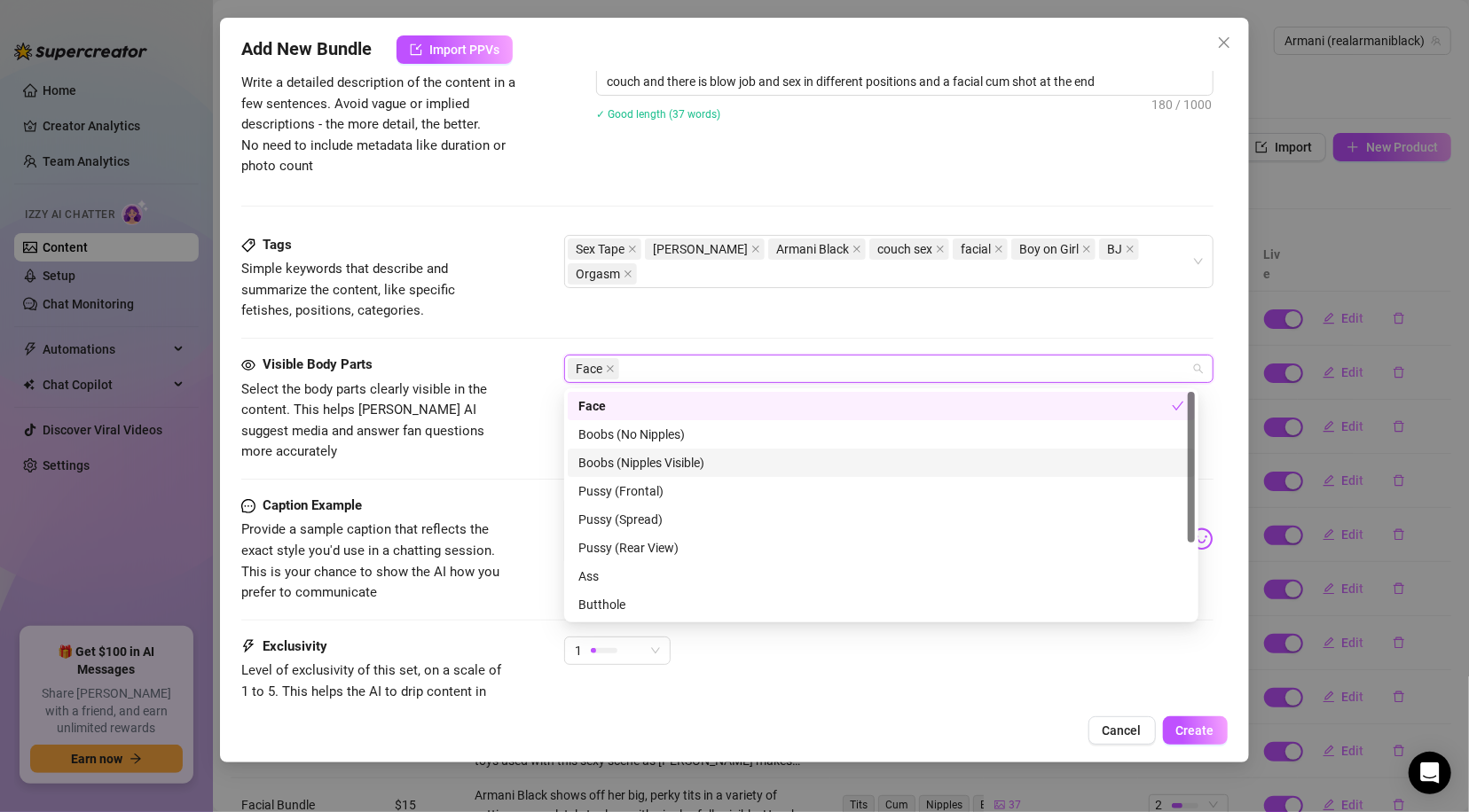
click at [680, 461] on div "Boobs (Nipples Visible)" at bounding box center [880, 462] width 605 height 19
click at [668, 493] on div "Pussy (Frontal)" at bounding box center [880, 491] width 605 height 19
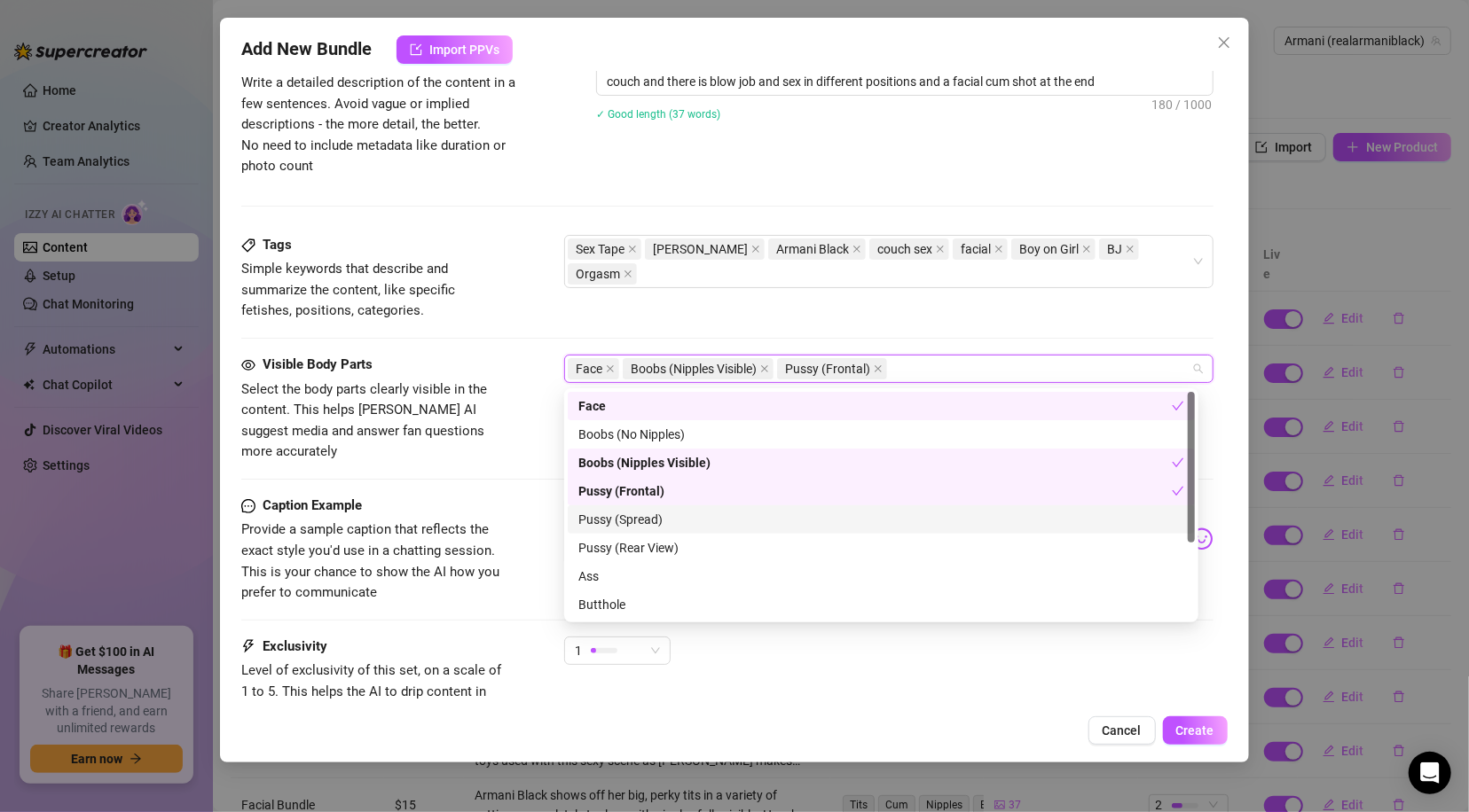
click at [662, 520] on div "Pussy (Spread)" at bounding box center [880, 519] width 605 height 19
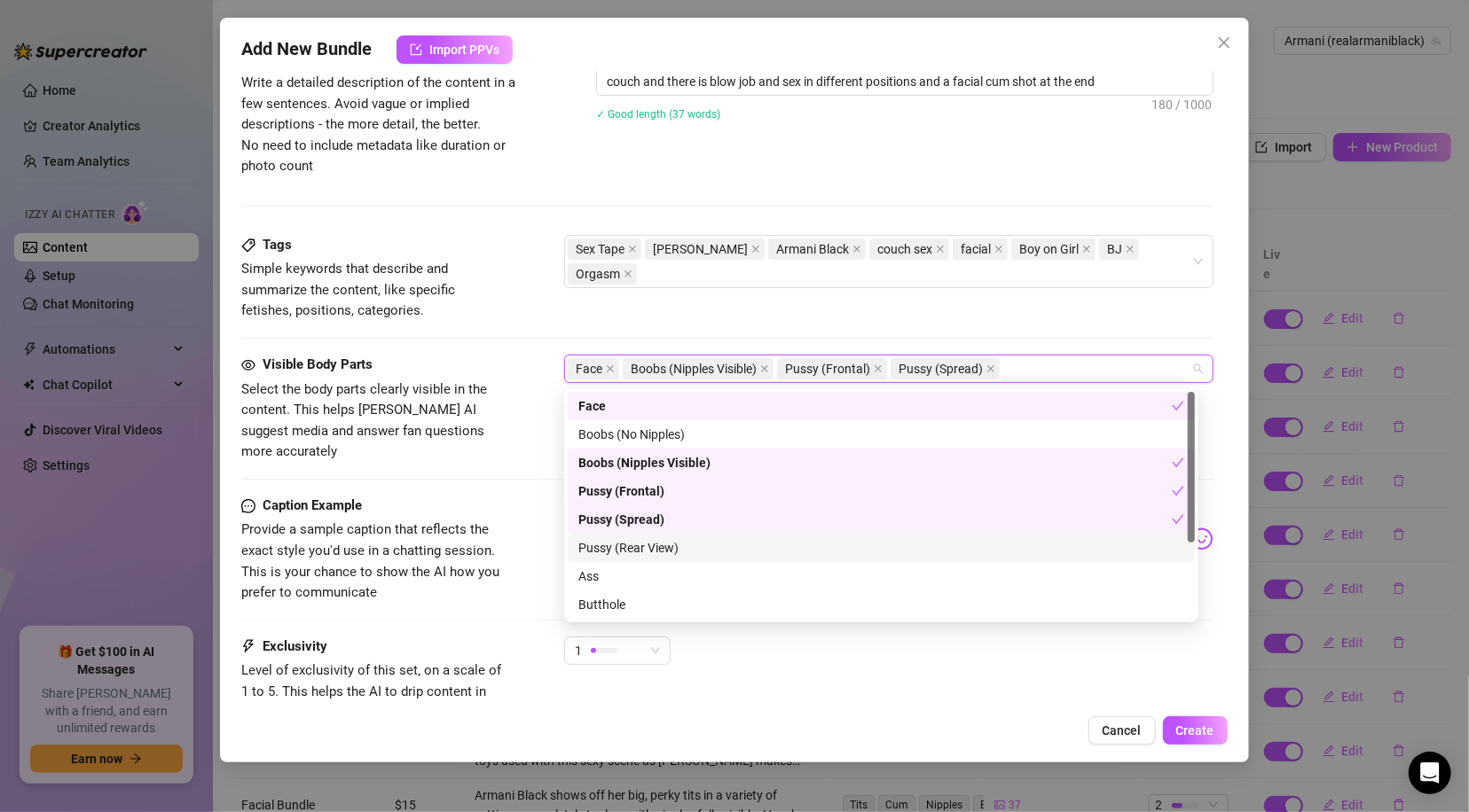
click at [658, 549] on div "Pussy (Rear View)" at bounding box center [880, 547] width 605 height 19
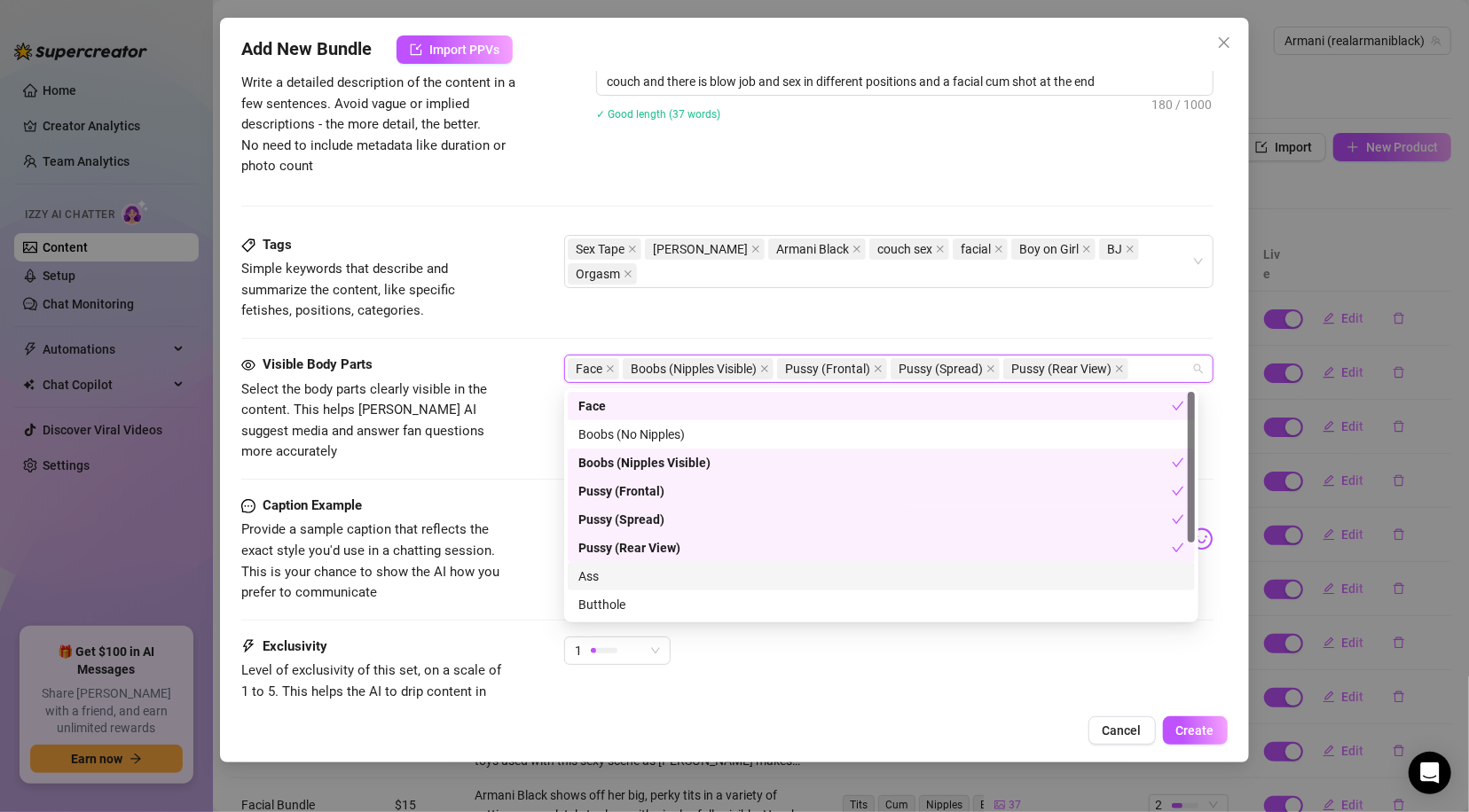
click at [635, 581] on div "Ass" at bounding box center [880, 576] width 605 height 19
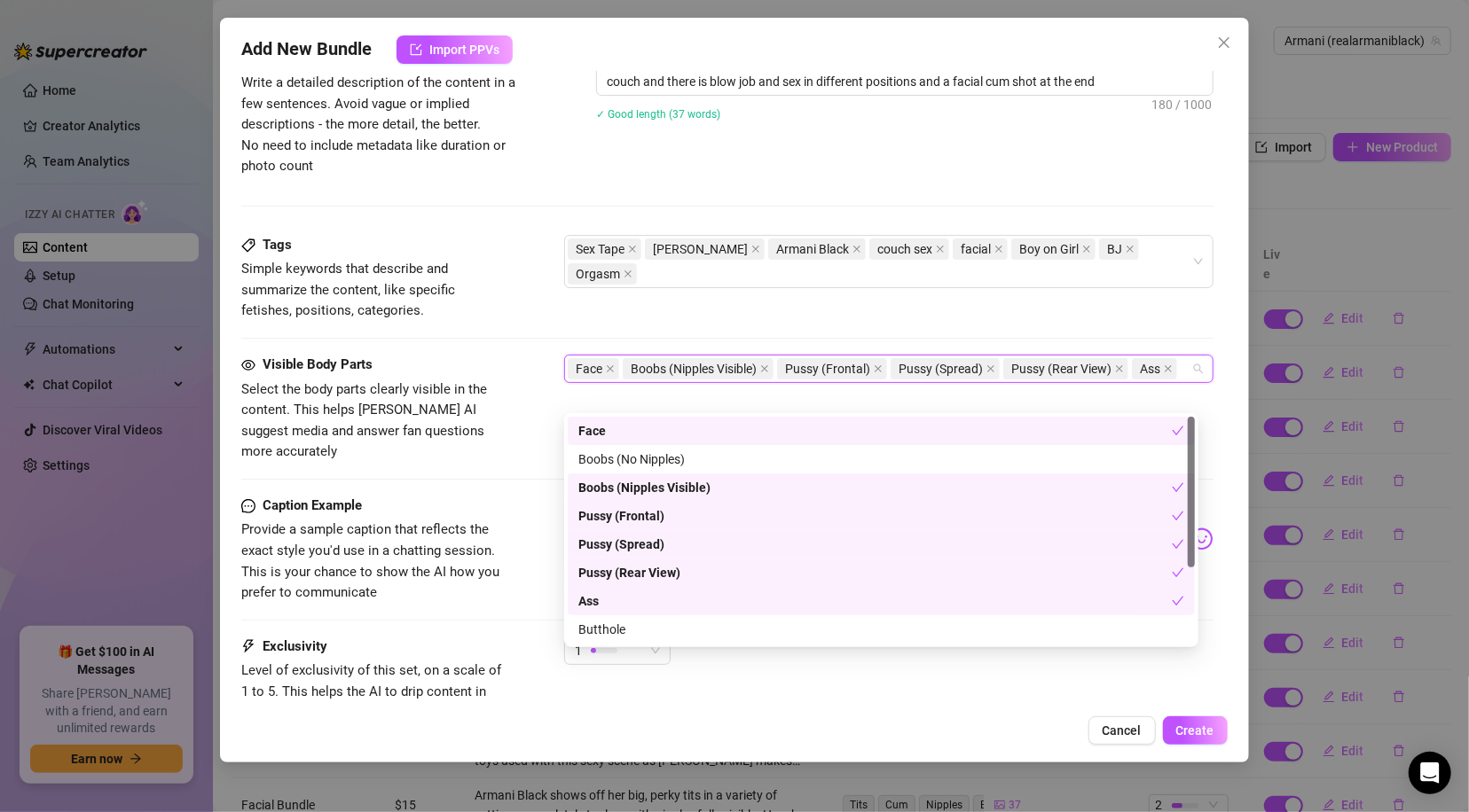
drag, startPoint x: 1194, startPoint y: 538, endPoint x: 1188, endPoint y: 584, distance: 46.4
click at [1194, 600] on div "Pussy (Frontal) Pussy (Spread) Pussy (Rear View) Face Boobs (No Nipples) Boobs …" at bounding box center [881, 530] width 634 height 234
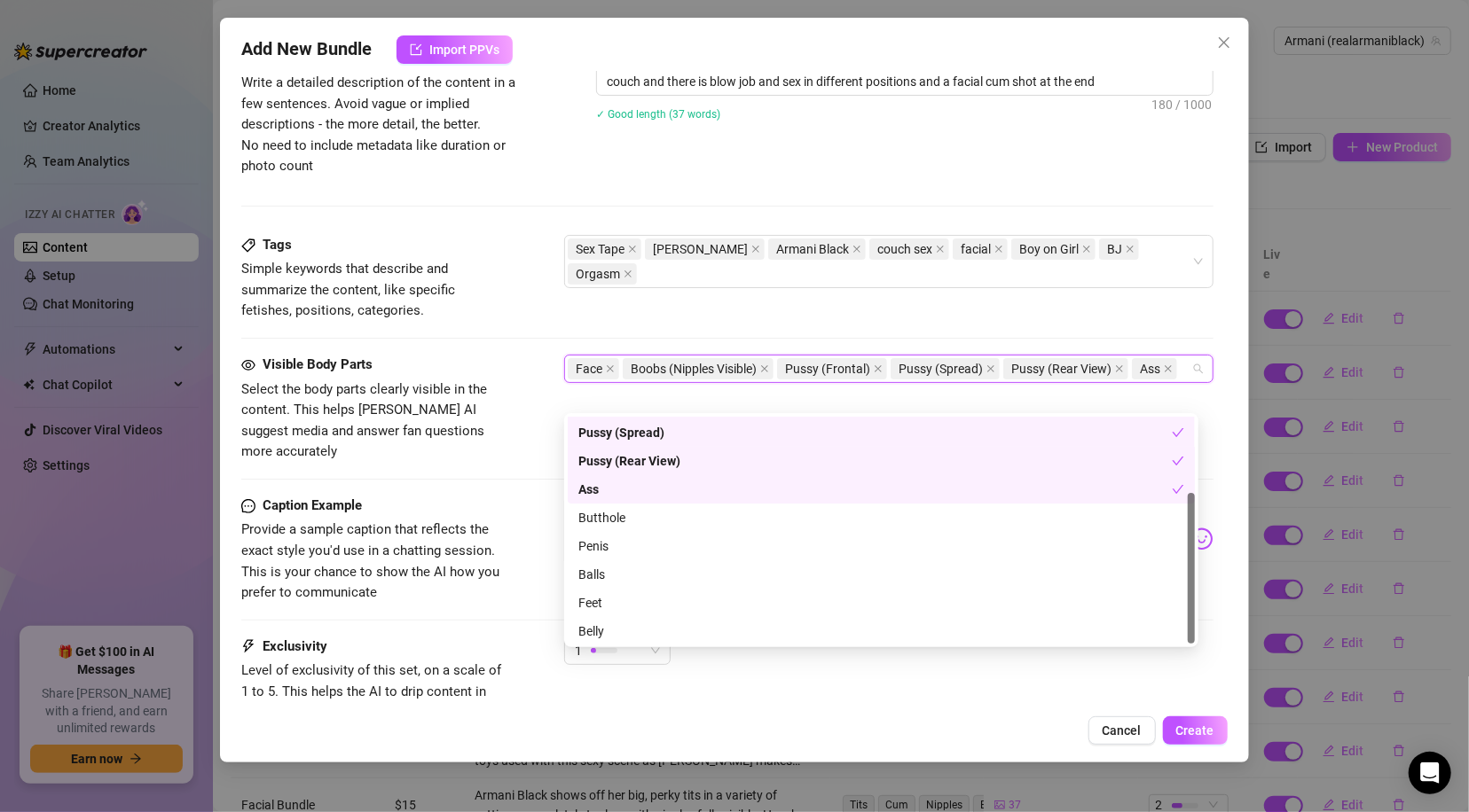
scroll to position [113, 0]
drag, startPoint x: 1191, startPoint y: 547, endPoint x: 1197, endPoint y: 642, distance: 95.2
click at [1197, 642] on body "Home Creator Analytics Team Analytics Izzy AI Chatter Content Setup Chat Monito…" at bounding box center [734, 406] width 1469 height 812
click at [635, 517] on div "Butthole" at bounding box center [880, 516] width 605 height 19
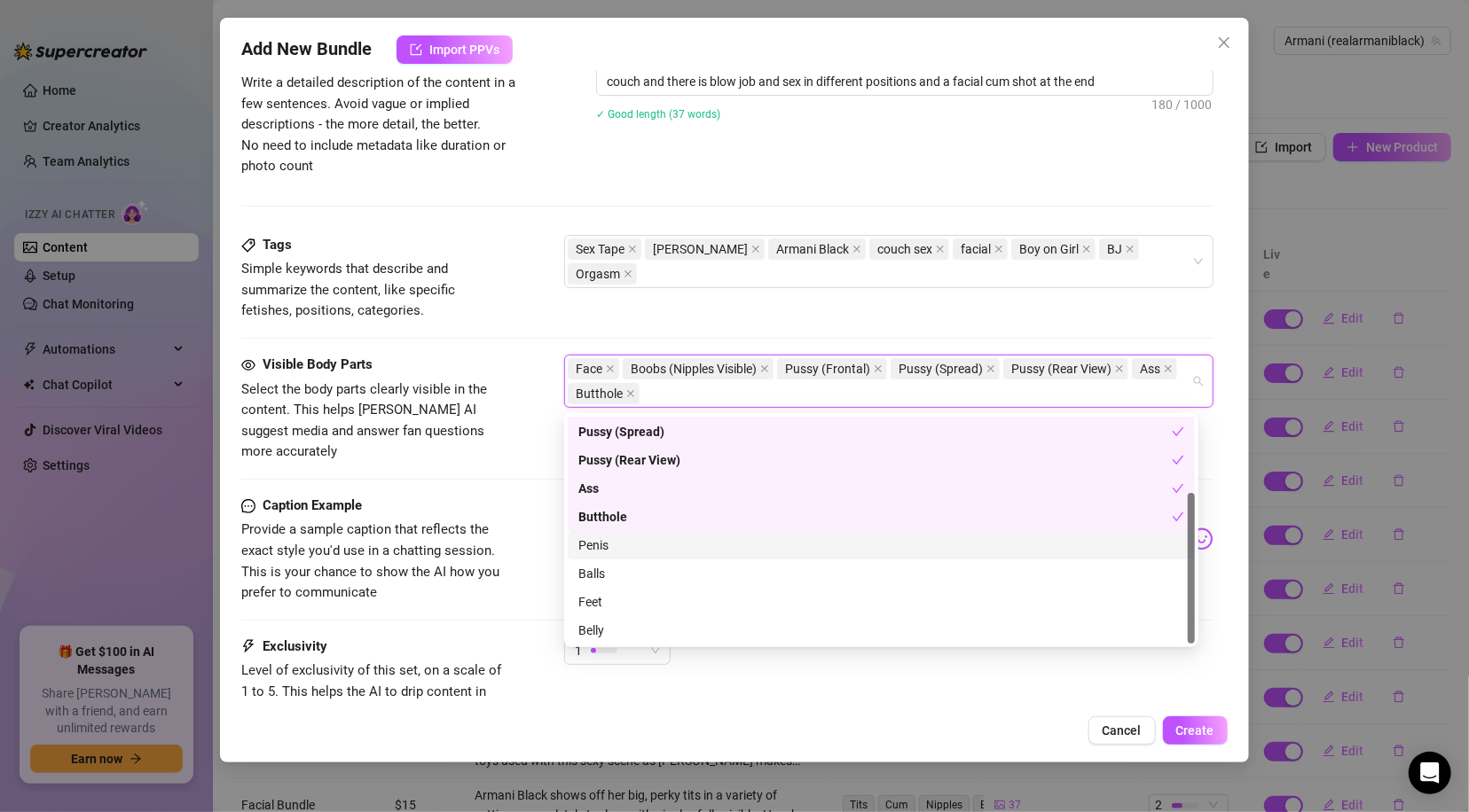
click at [623, 545] on div "Penis" at bounding box center [880, 545] width 605 height 19
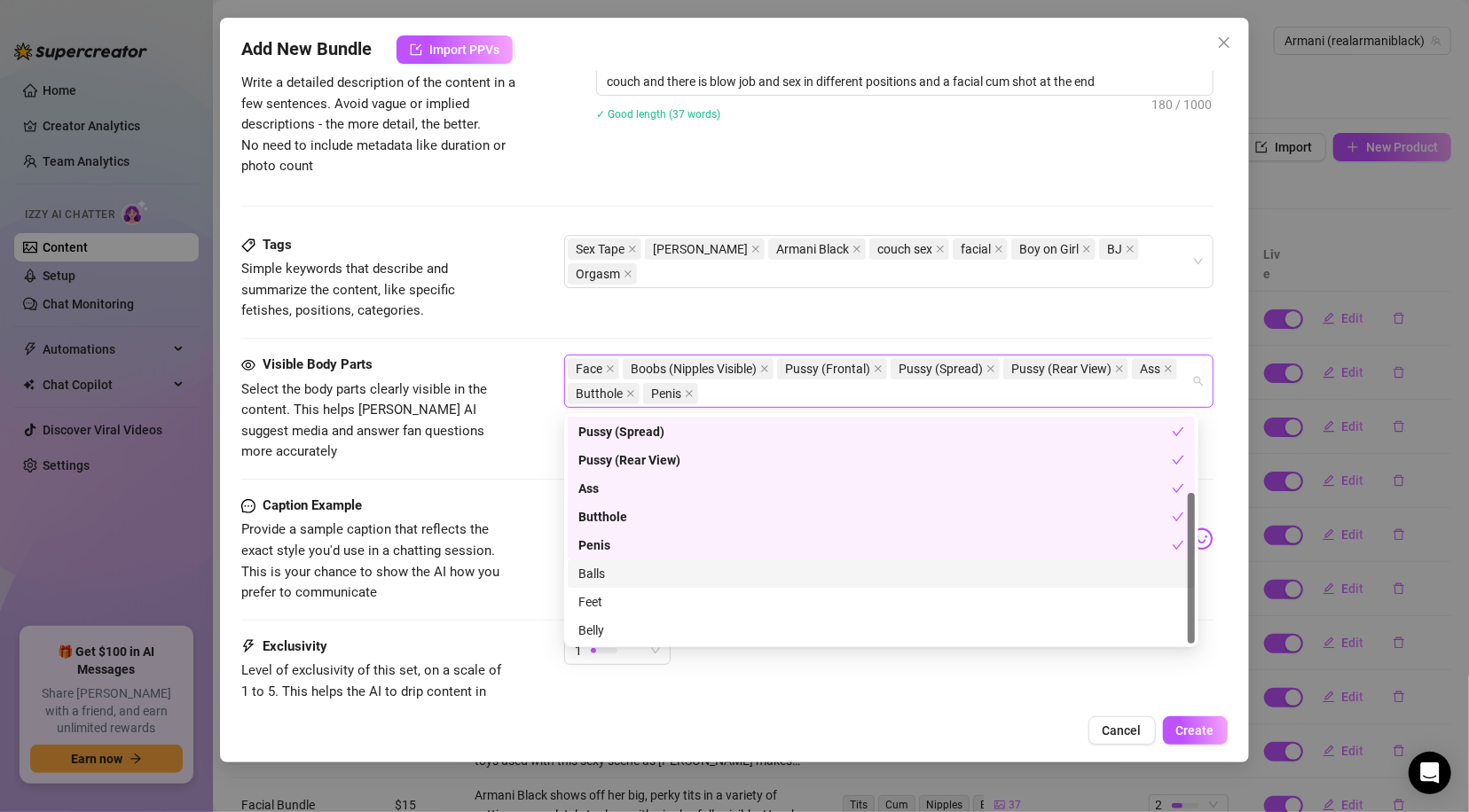
click at [621, 575] on div "Balls" at bounding box center [880, 573] width 605 height 19
click at [1186, 315] on div "Tags Simple keywords that describe and summarize the content, like specific fet…" at bounding box center [726, 278] width 971 height 87
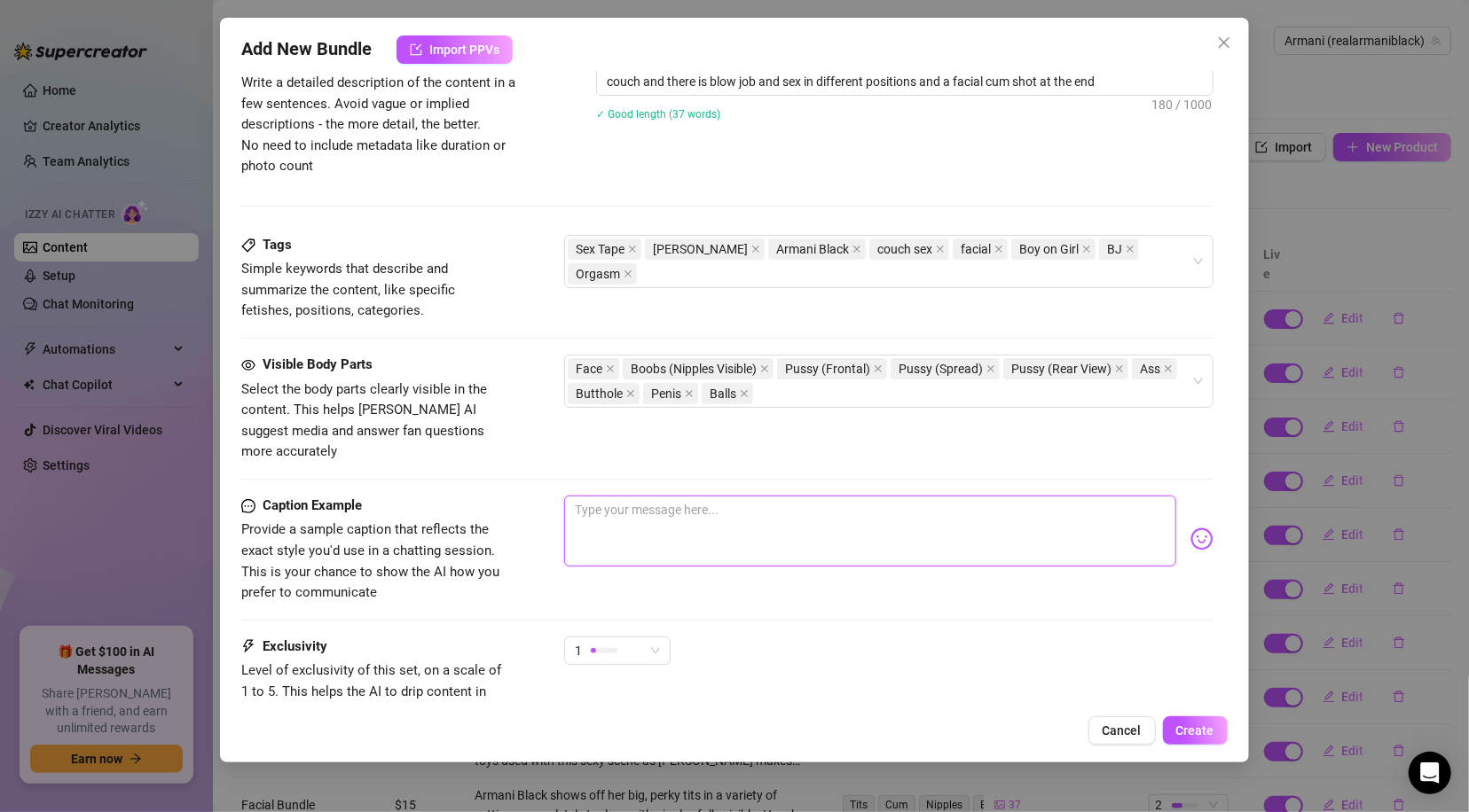
click at [864, 509] on textarea at bounding box center [869, 530] width 611 height 70
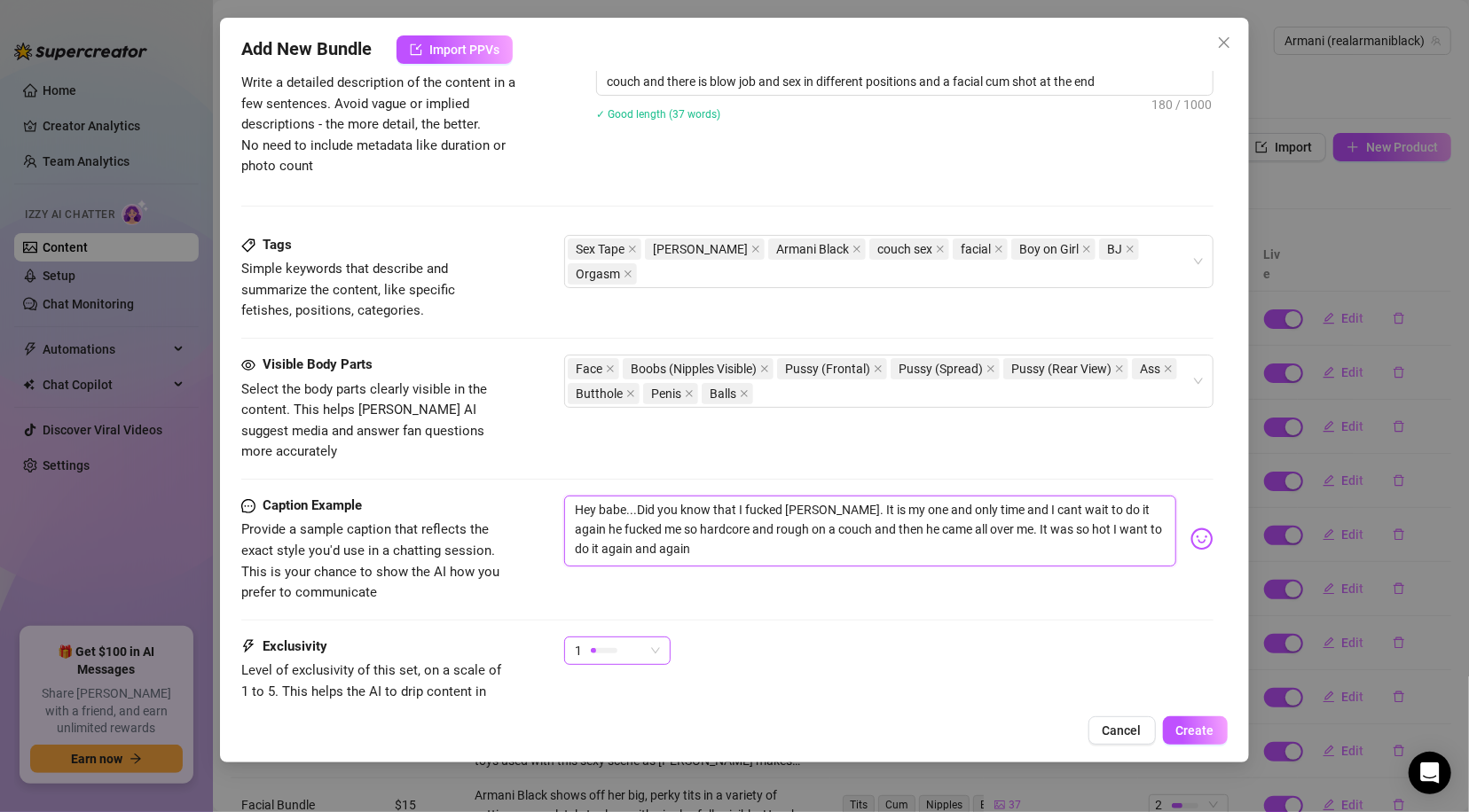
click at [626, 637] on div "1" at bounding box center [609, 650] width 70 height 27
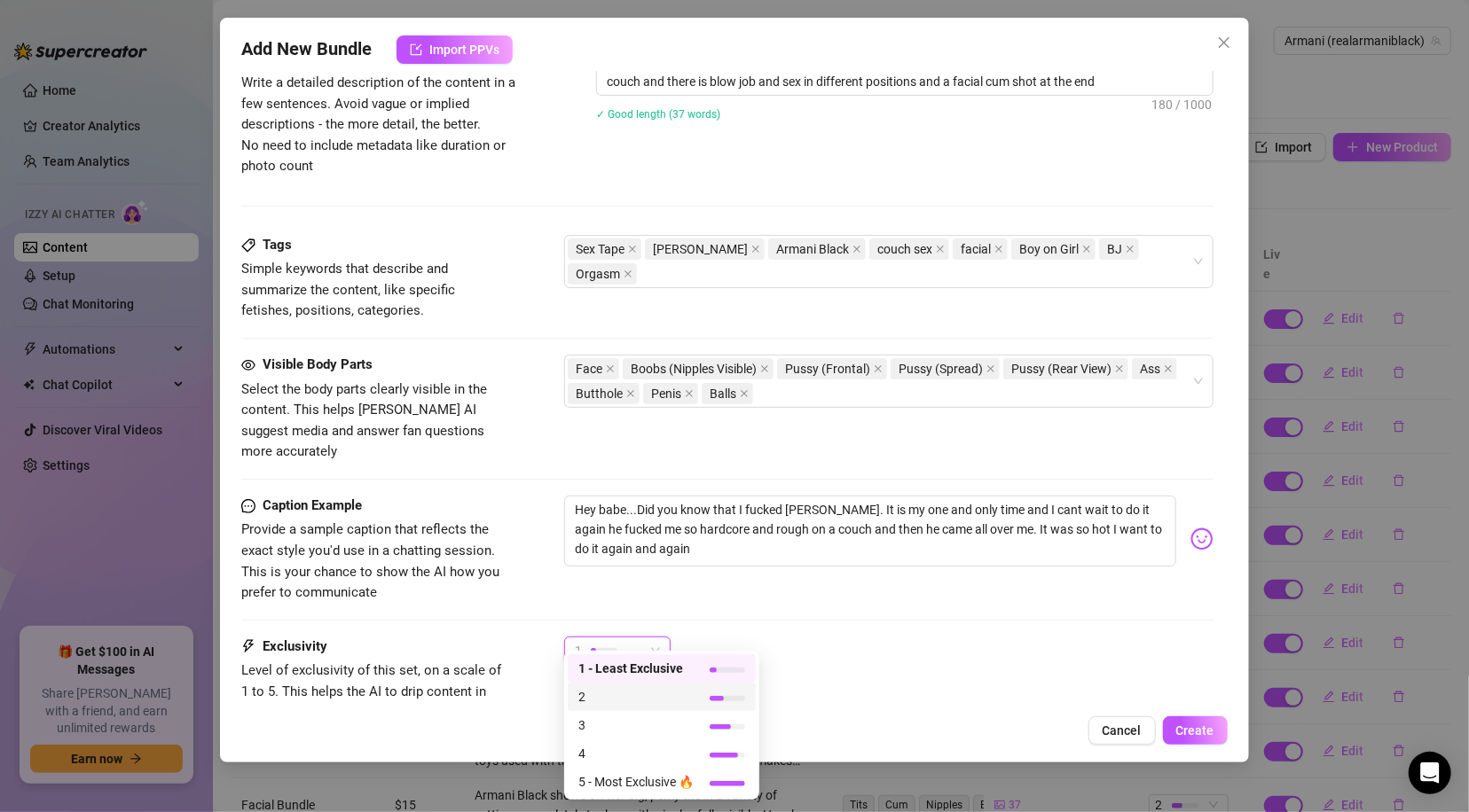
click at [613, 693] on span "2" at bounding box center [636, 696] width 115 height 19
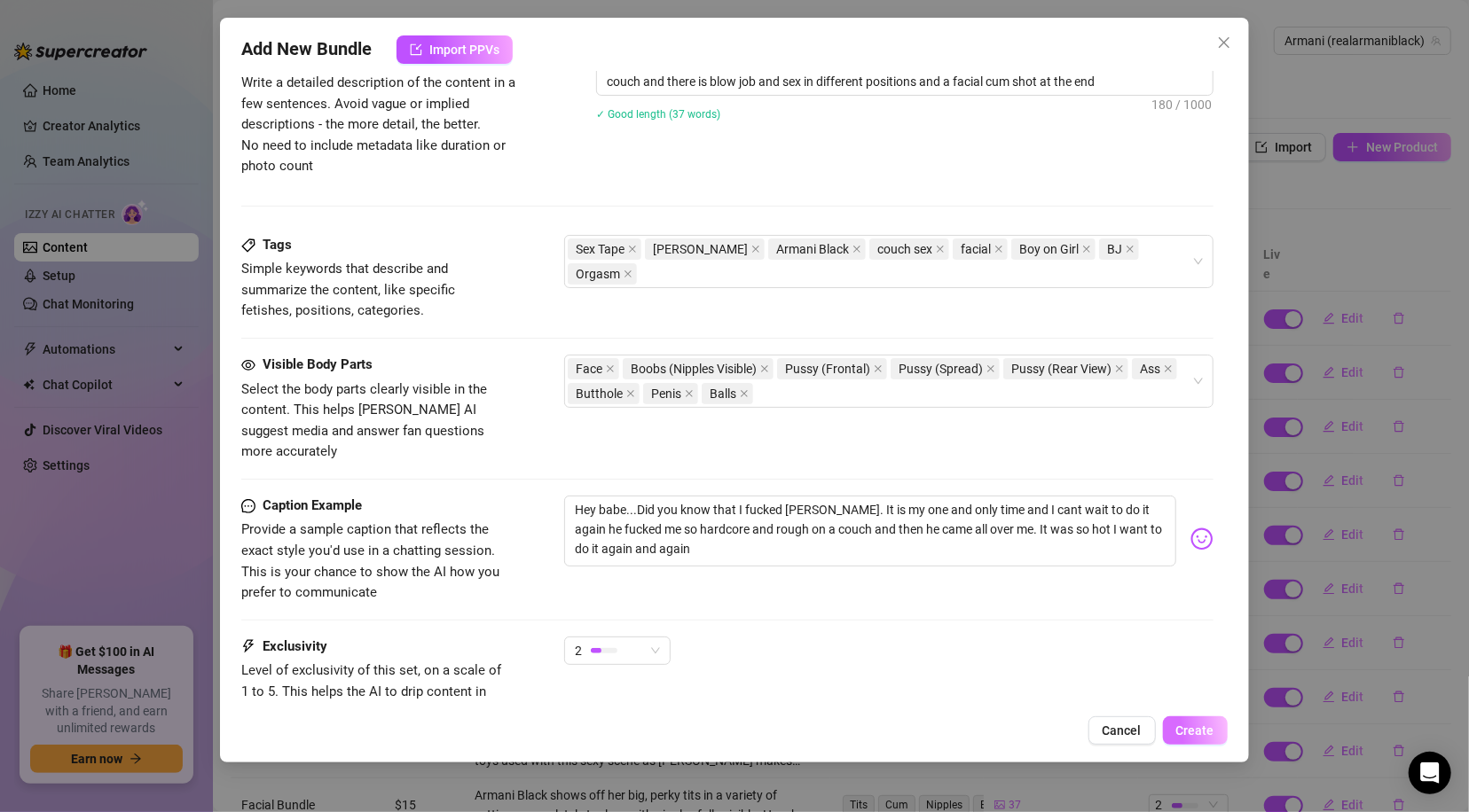
click at [1204, 726] on span "Create" at bounding box center [1195, 730] width 38 height 14
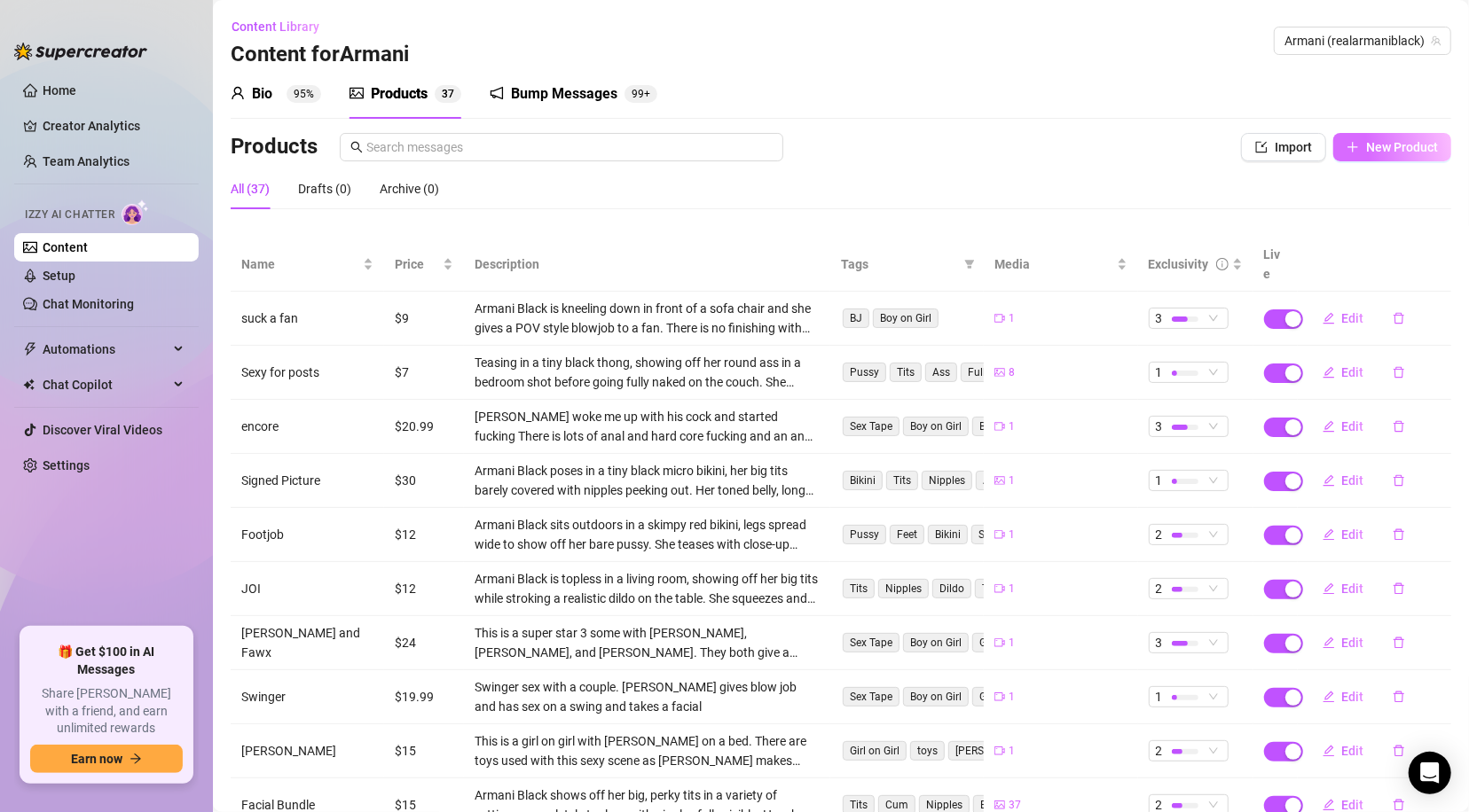
click at [1393, 144] on span "New Product" at bounding box center [1401, 146] width 71 height 14
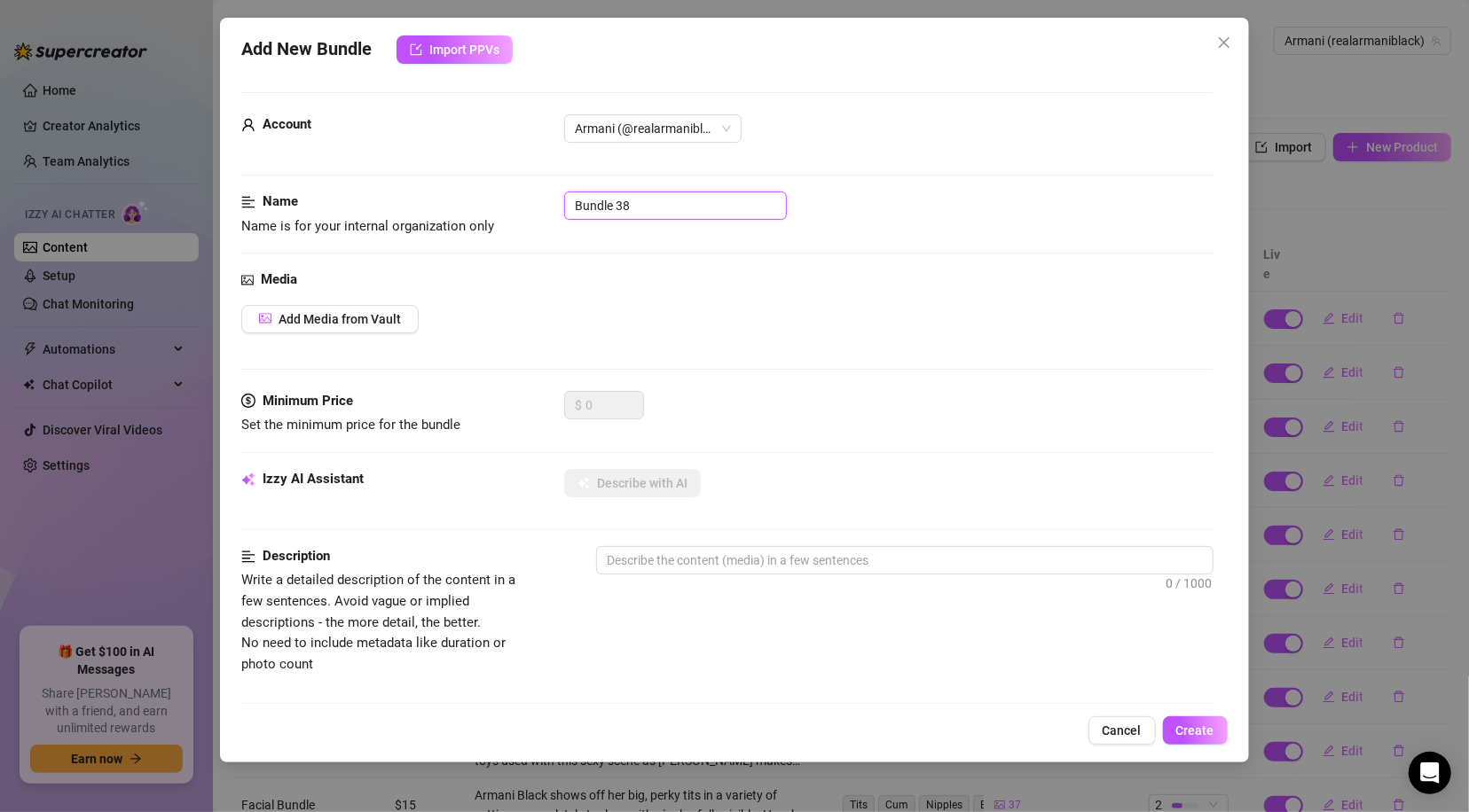
click at [625, 206] on input "Bundle 38" at bounding box center [675, 205] width 223 height 28
click at [626, 206] on input "Bundle 38" at bounding box center [675, 205] width 223 height 28
click at [626, 204] on input "Bundle 38" at bounding box center [675, 205] width 223 height 28
click at [365, 312] on span "Add Media from Vault" at bounding box center [340, 319] width 123 height 14
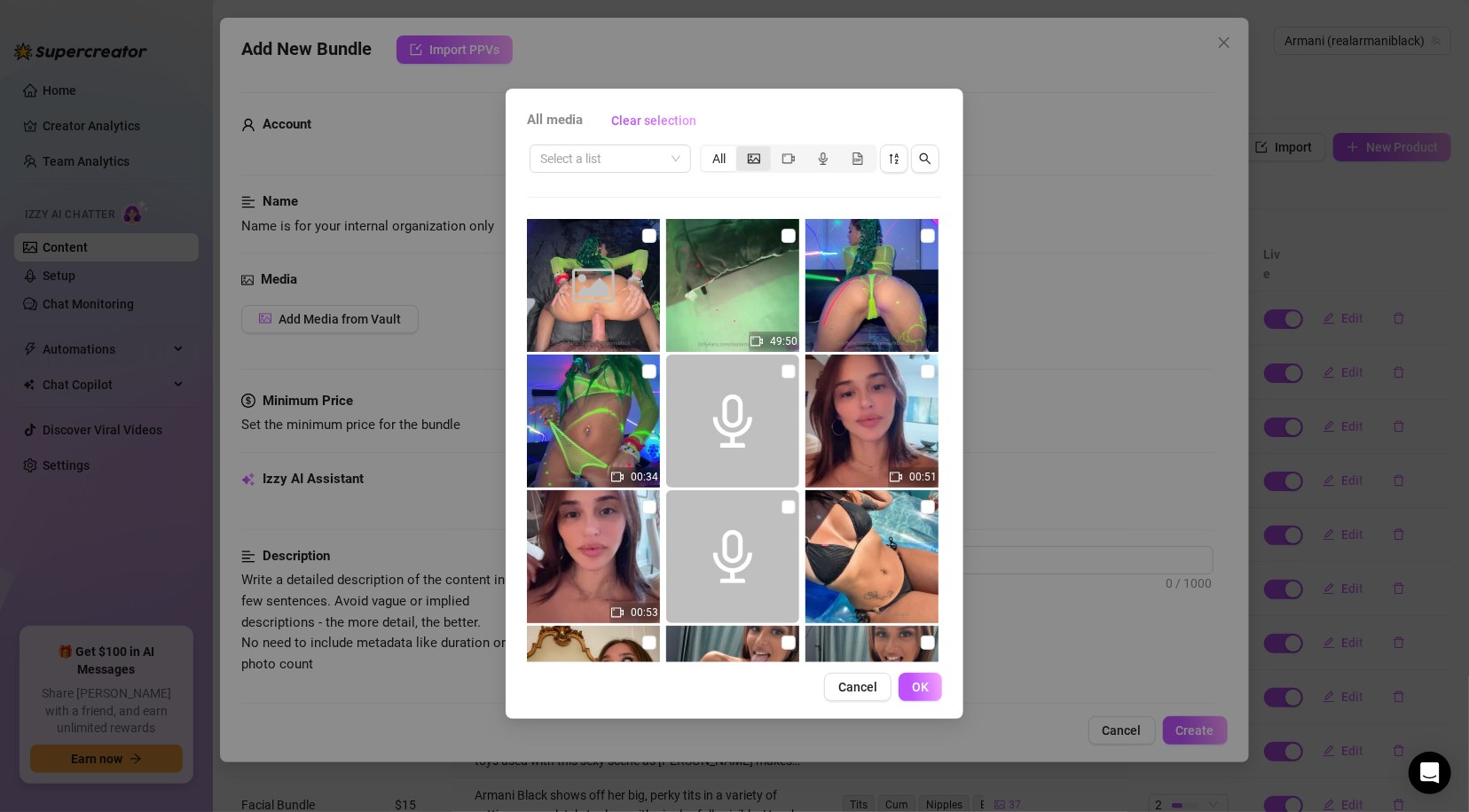
click at [745, 158] on div "segmented control" at bounding box center [754, 158] width 35 height 25
click at [741, 149] on input "segmented control" at bounding box center [741, 149] width 0 height 0
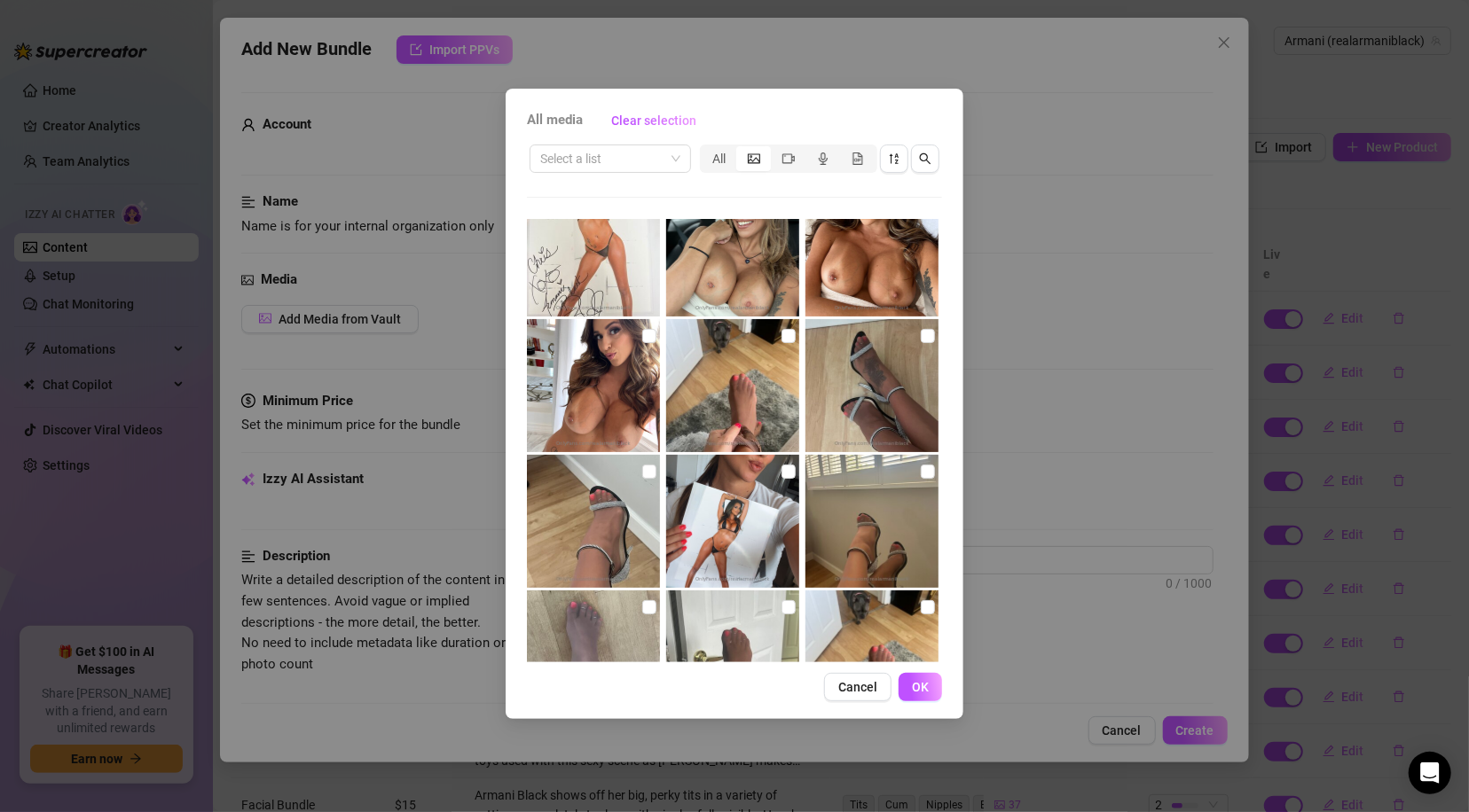
scroll to position [1411, 0]
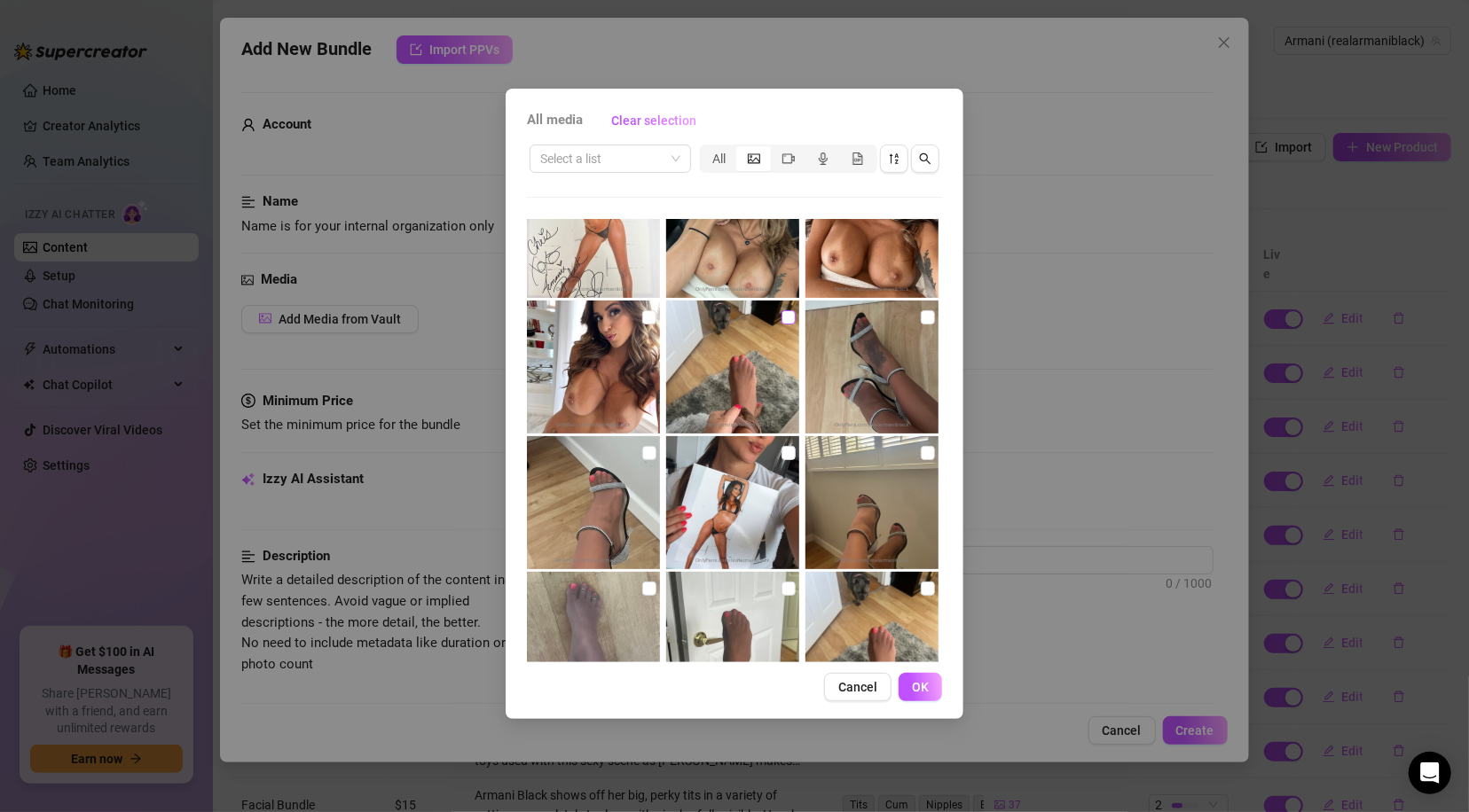
click at [781, 310] on input "checkbox" at bounding box center [788, 317] width 14 height 14
click at [920, 315] on input "checkbox" at bounding box center [927, 317] width 14 height 14
click at [646, 450] on input "checkbox" at bounding box center [648, 452] width 14 height 14
click at [920, 448] on input "checkbox" at bounding box center [927, 452] width 14 height 14
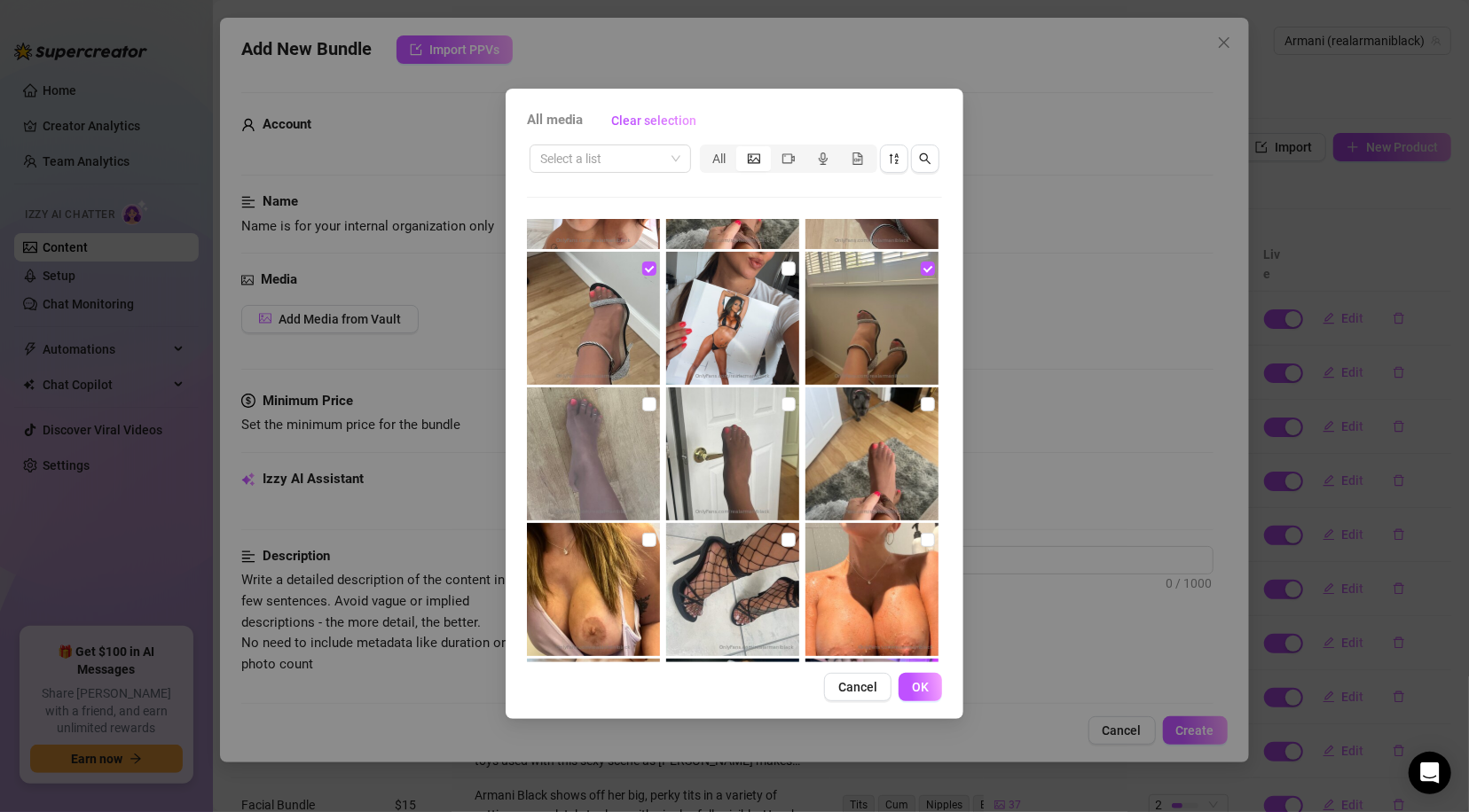
scroll to position [1645, 0]
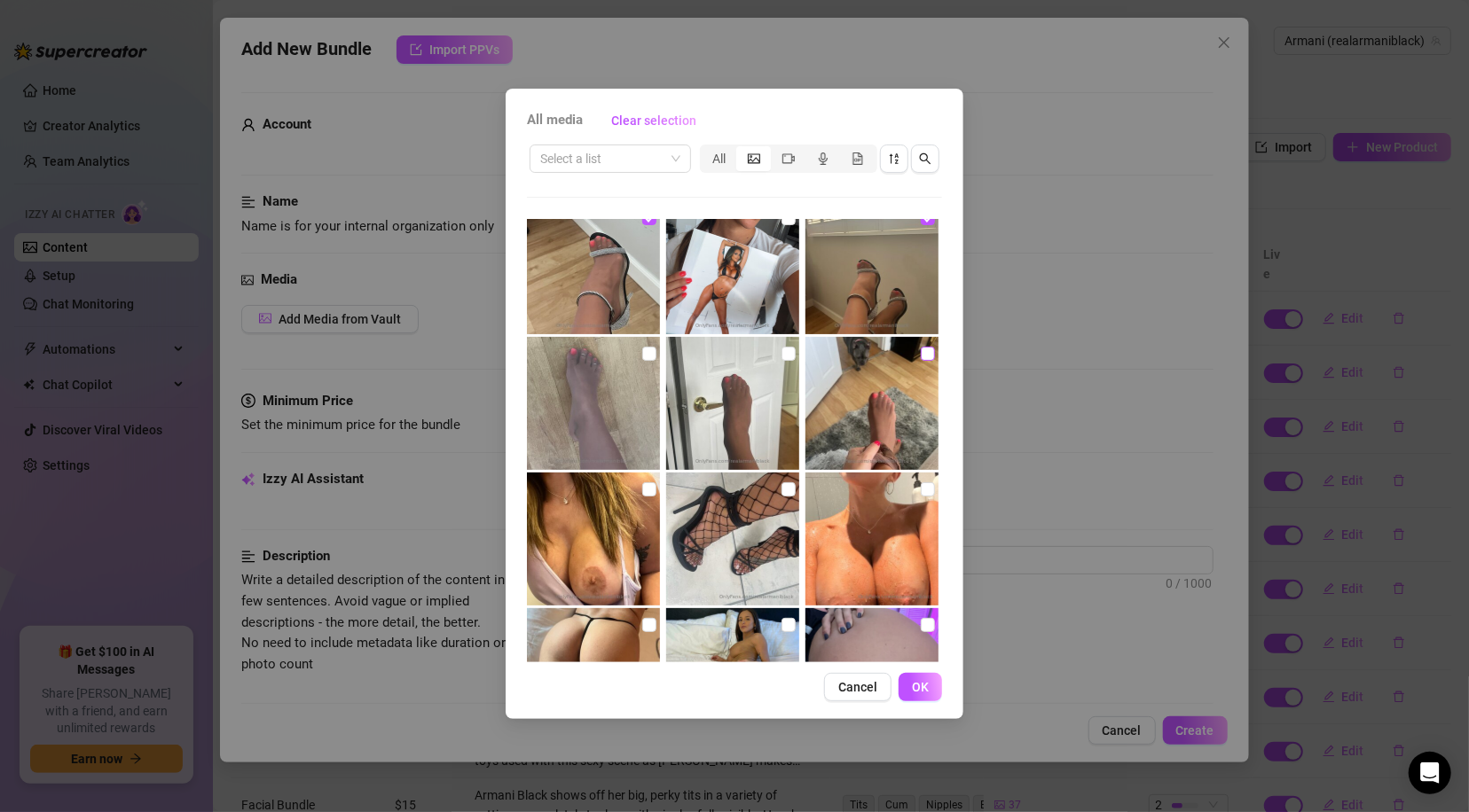
click at [920, 351] on input "checkbox" at bounding box center [927, 353] width 14 height 14
click at [781, 354] on input "checkbox" at bounding box center [788, 353] width 14 height 14
click at [642, 352] on input "checkbox" at bounding box center [648, 353] width 14 height 14
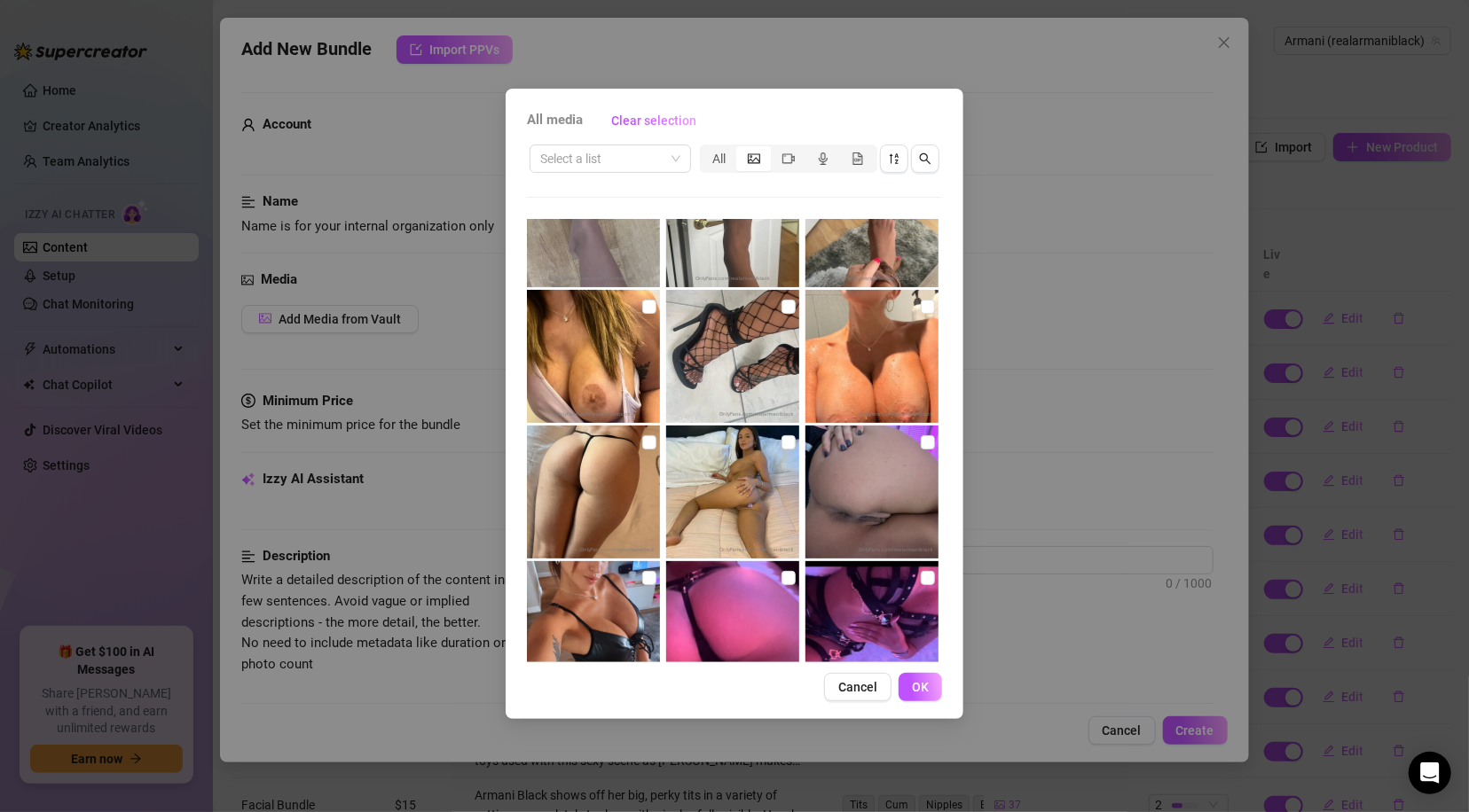
scroll to position [1835, 0]
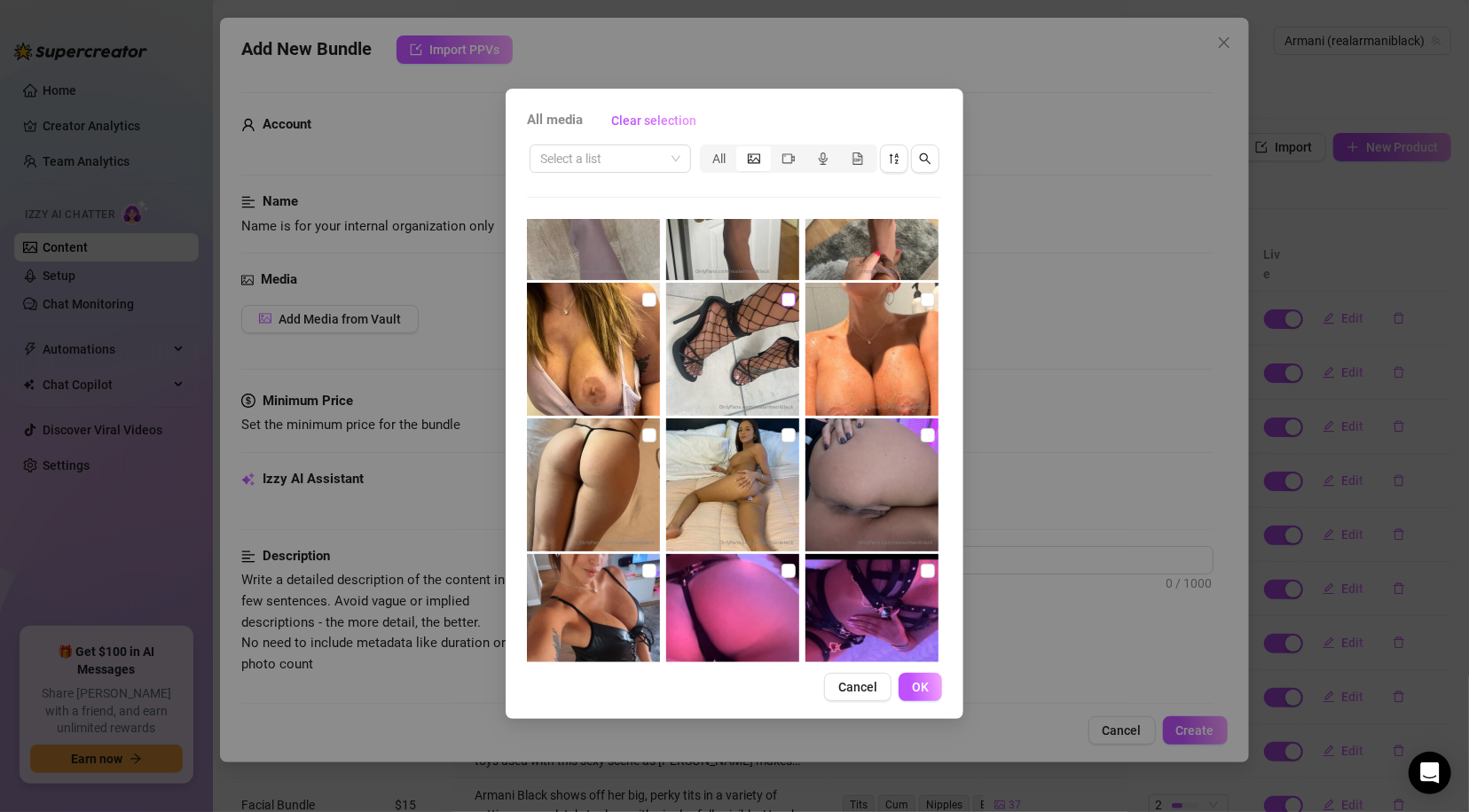
click at [786, 298] on input "checkbox" at bounding box center [788, 299] width 14 height 14
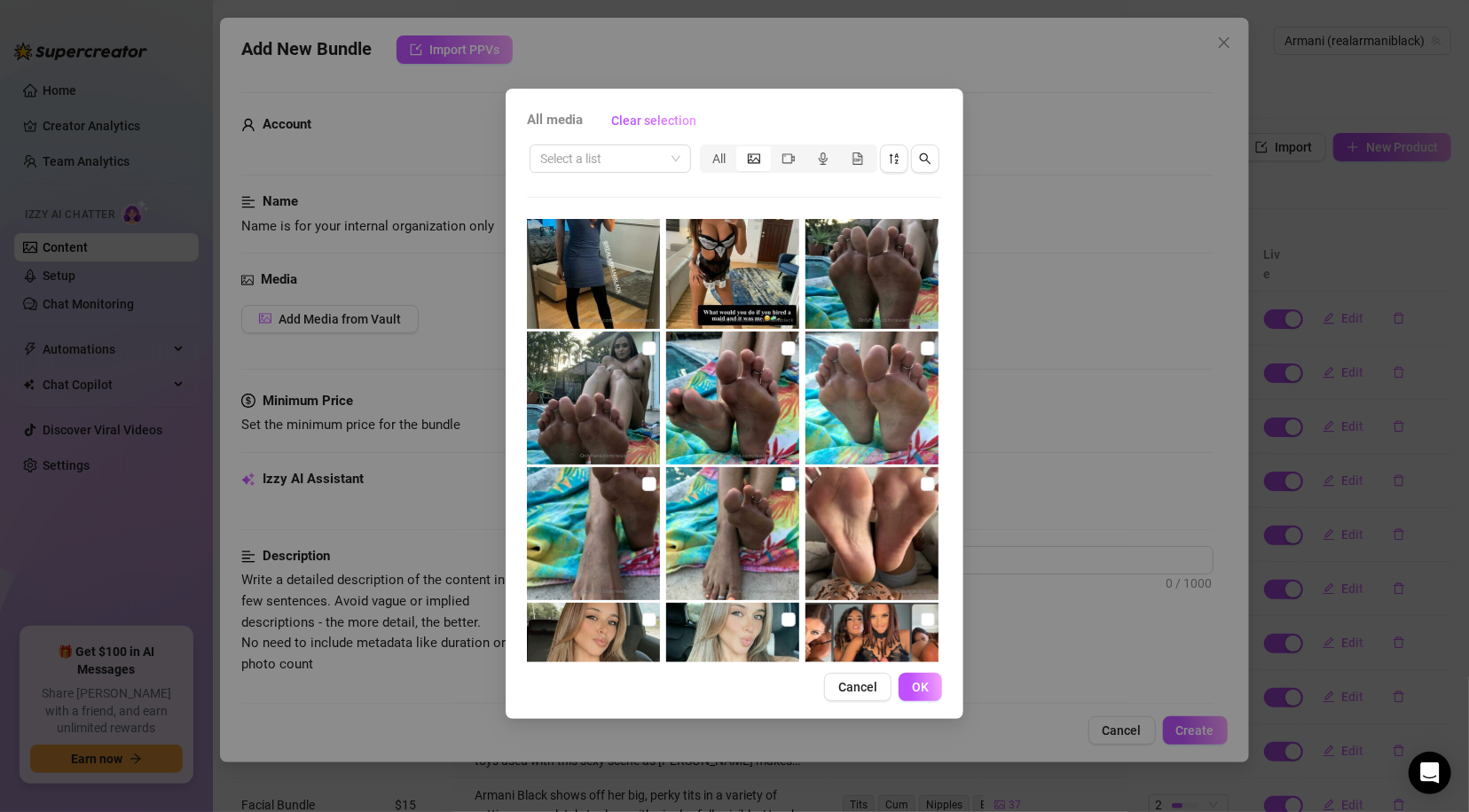
scroll to position [3422, 0]
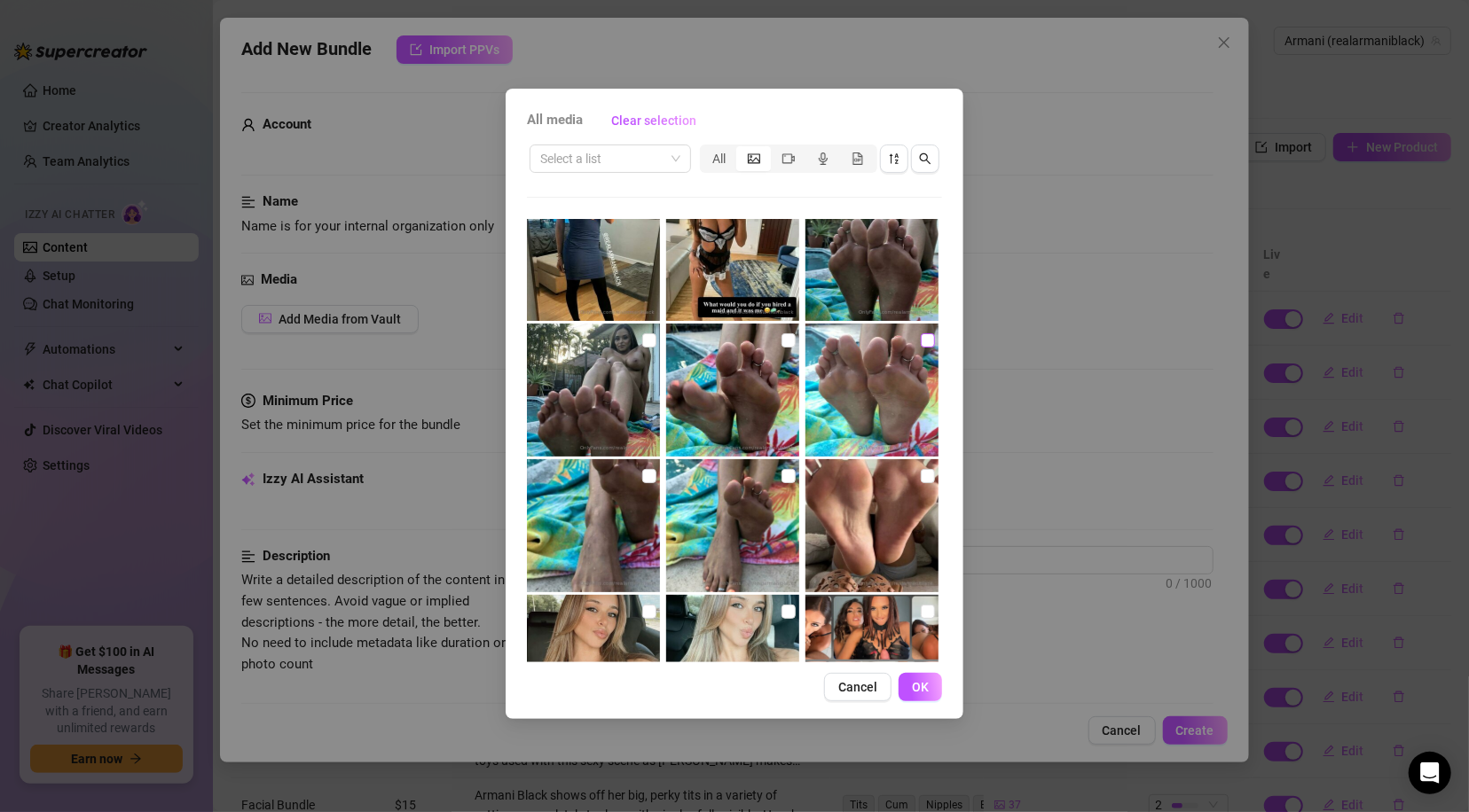
click at [920, 335] on input "checkbox" at bounding box center [927, 340] width 14 height 14
click at [768, 334] on img at bounding box center [732, 389] width 133 height 133
click at [642, 334] on input "checkbox" at bounding box center [648, 340] width 14 height 14
click at [644, 469] on input "checkbox" at bounding box center [648, 475] width 14 height 14
click at [783, 469] on input "checkbox" at bounding box center [788, 475] width 14 height 14
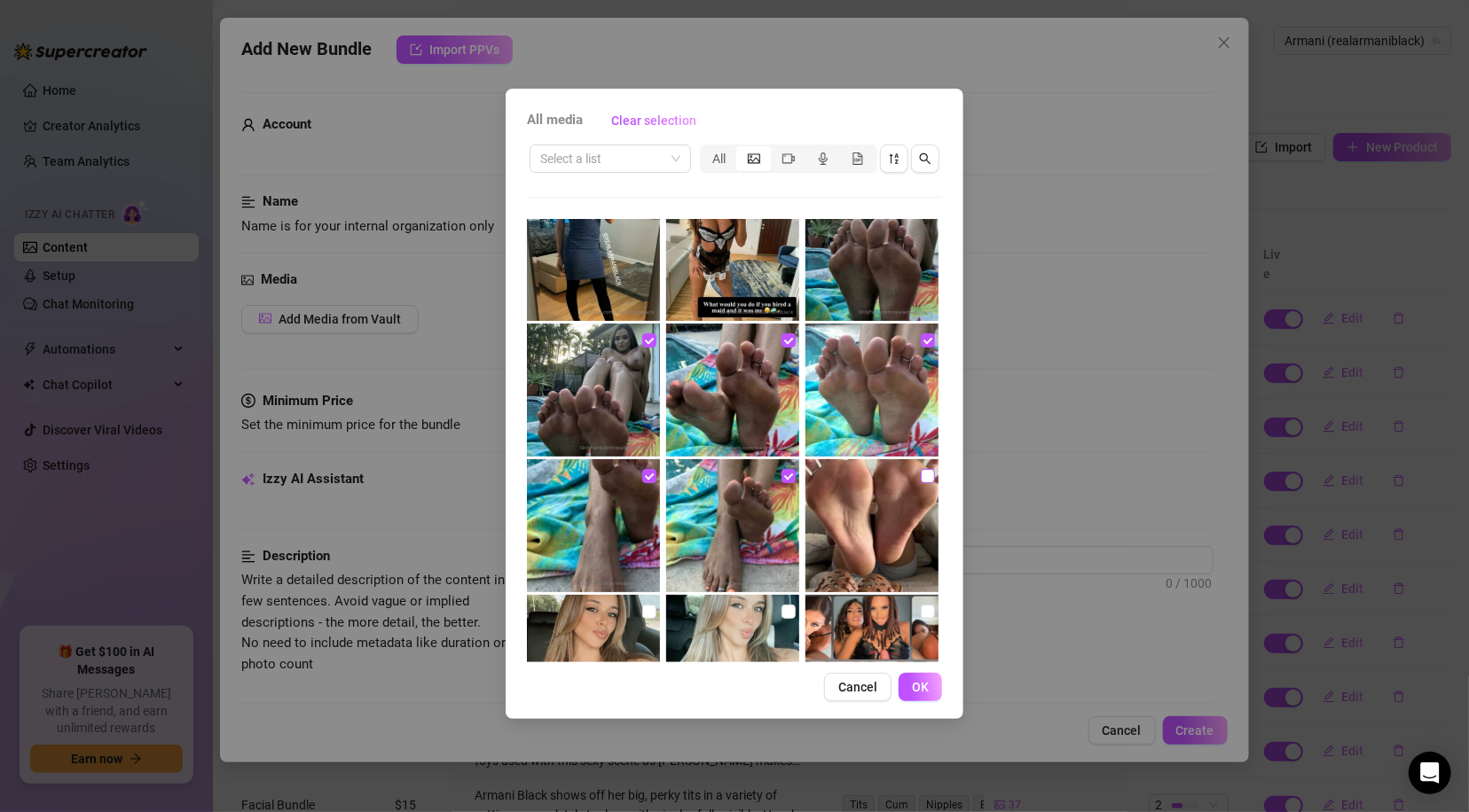
click at [920, 470] on input "checkbox" at bounding box center [927, 475] width 14 height 14
drag, startPoint x: 942, startPoint y: 512, endPoint x: 941, endPoint y: 533, distance: 21.0
click at [941, 535] on div "All media Clear selection Select a list All Cancel OK" at bounding box center [734, 404] width 458 height 630
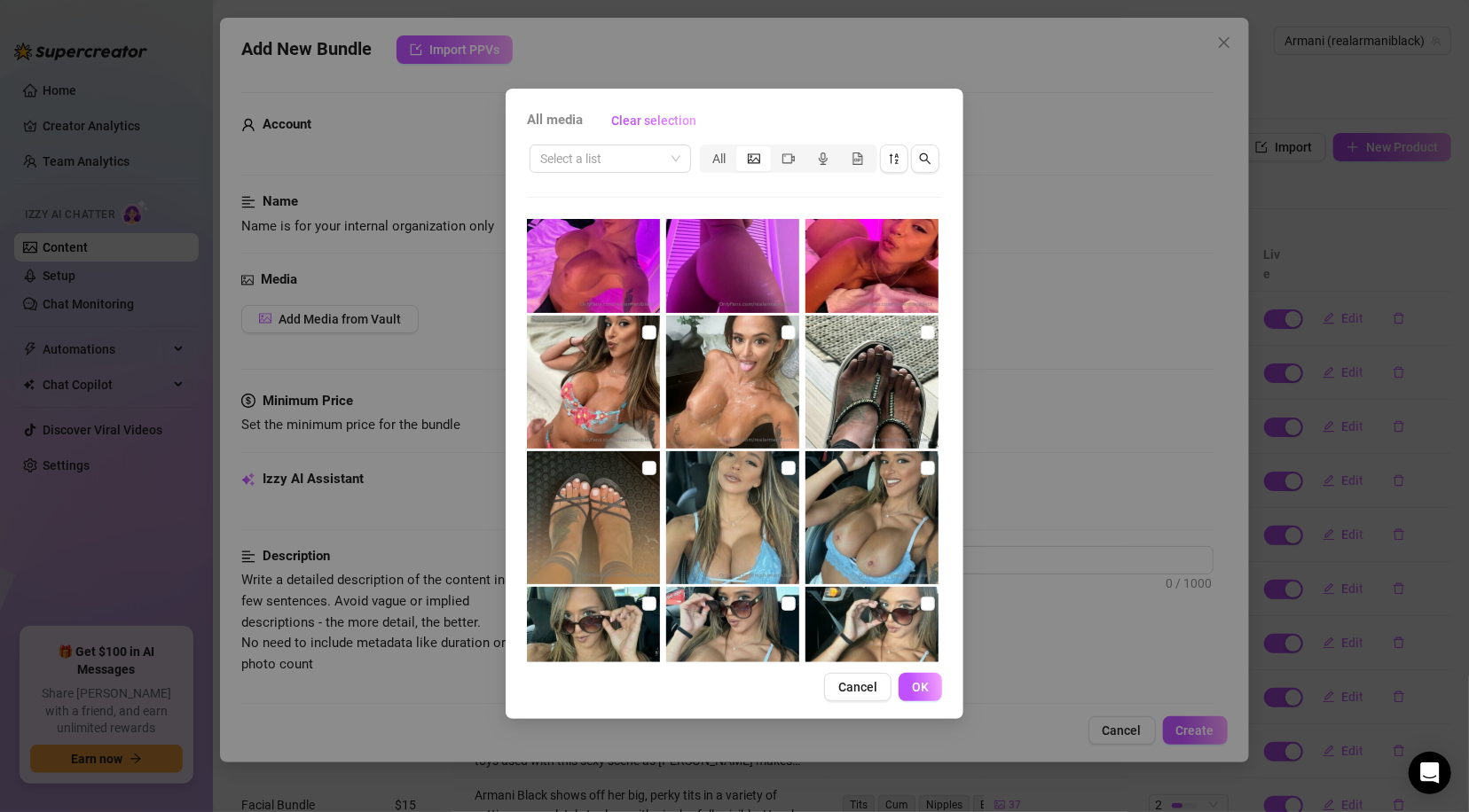
scroll to position [8852, 0]
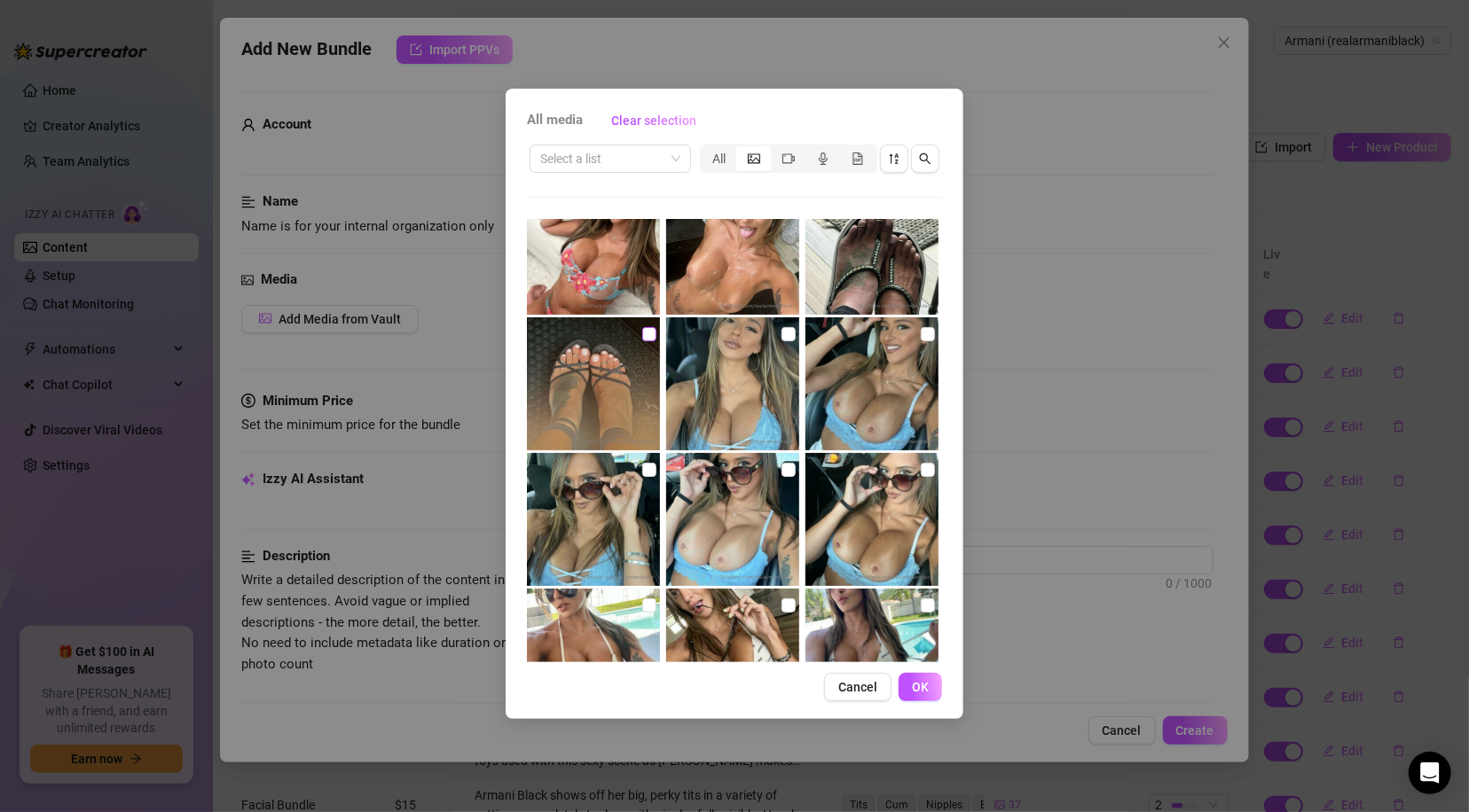
click at [647, 327] on input "checkbox" at bounding box center [648, 333] width 14 height 14
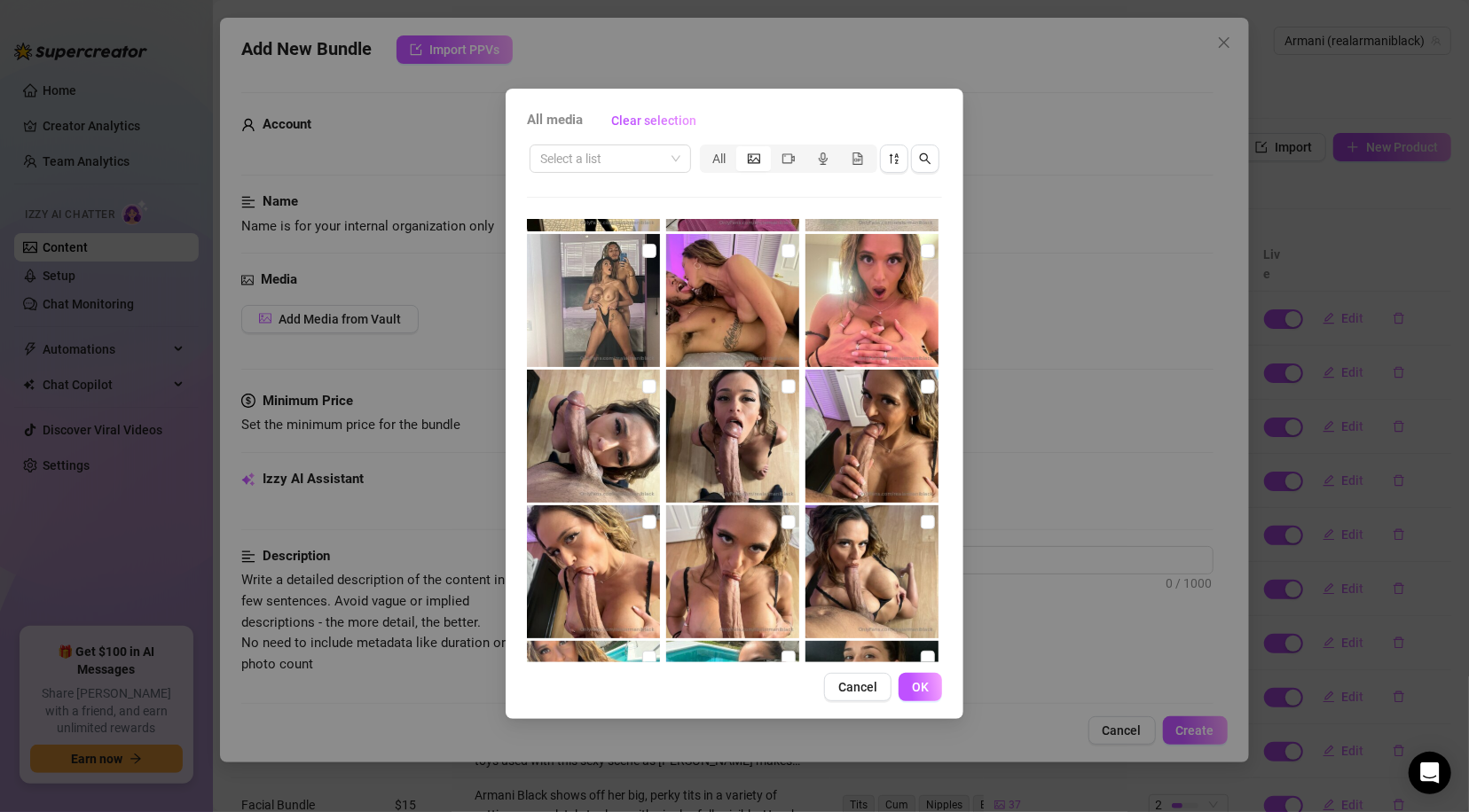
scroll to position [13687, 0]
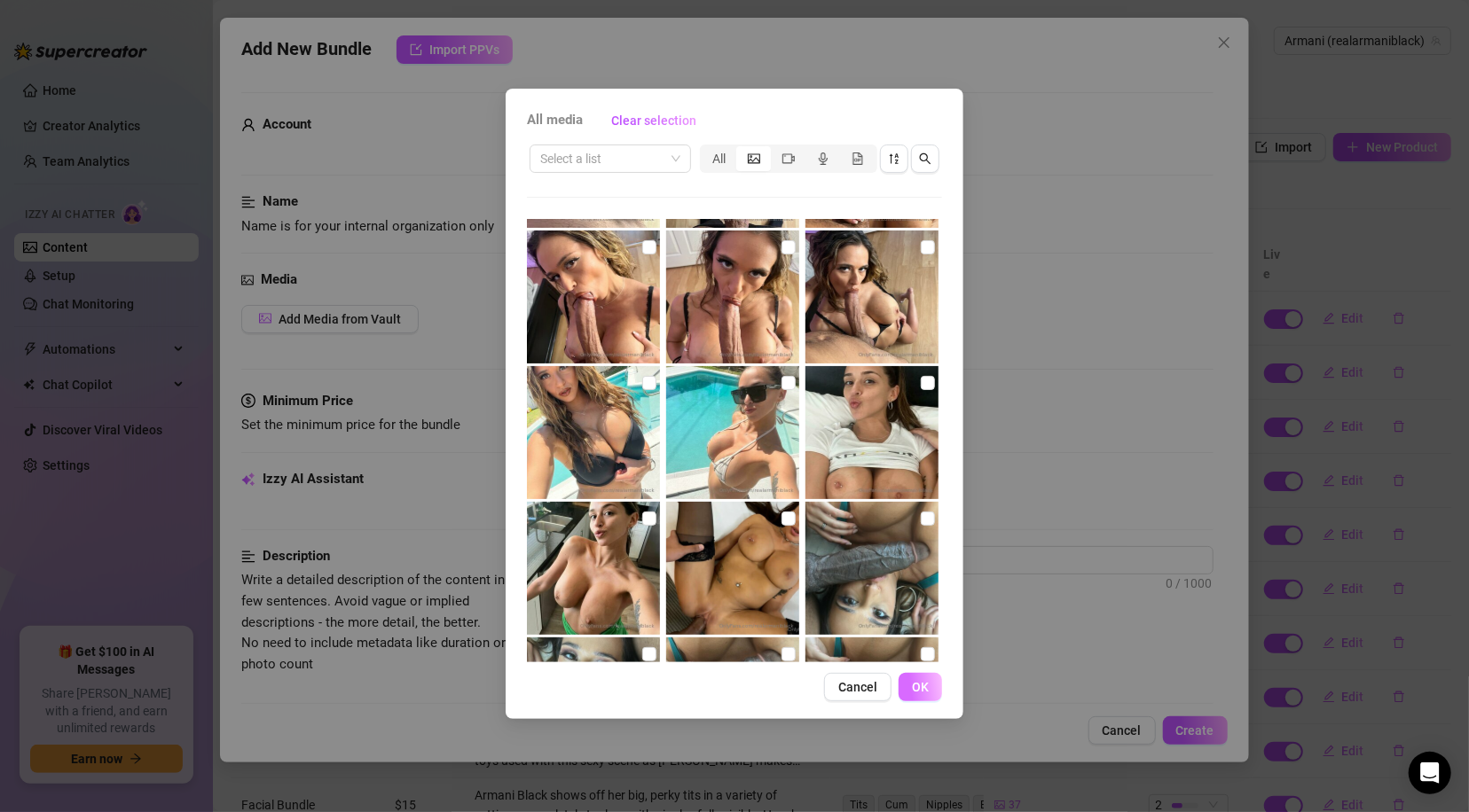
click at [924, 686] on span "OK" at bounding box center [919, 687] width 16 height 14
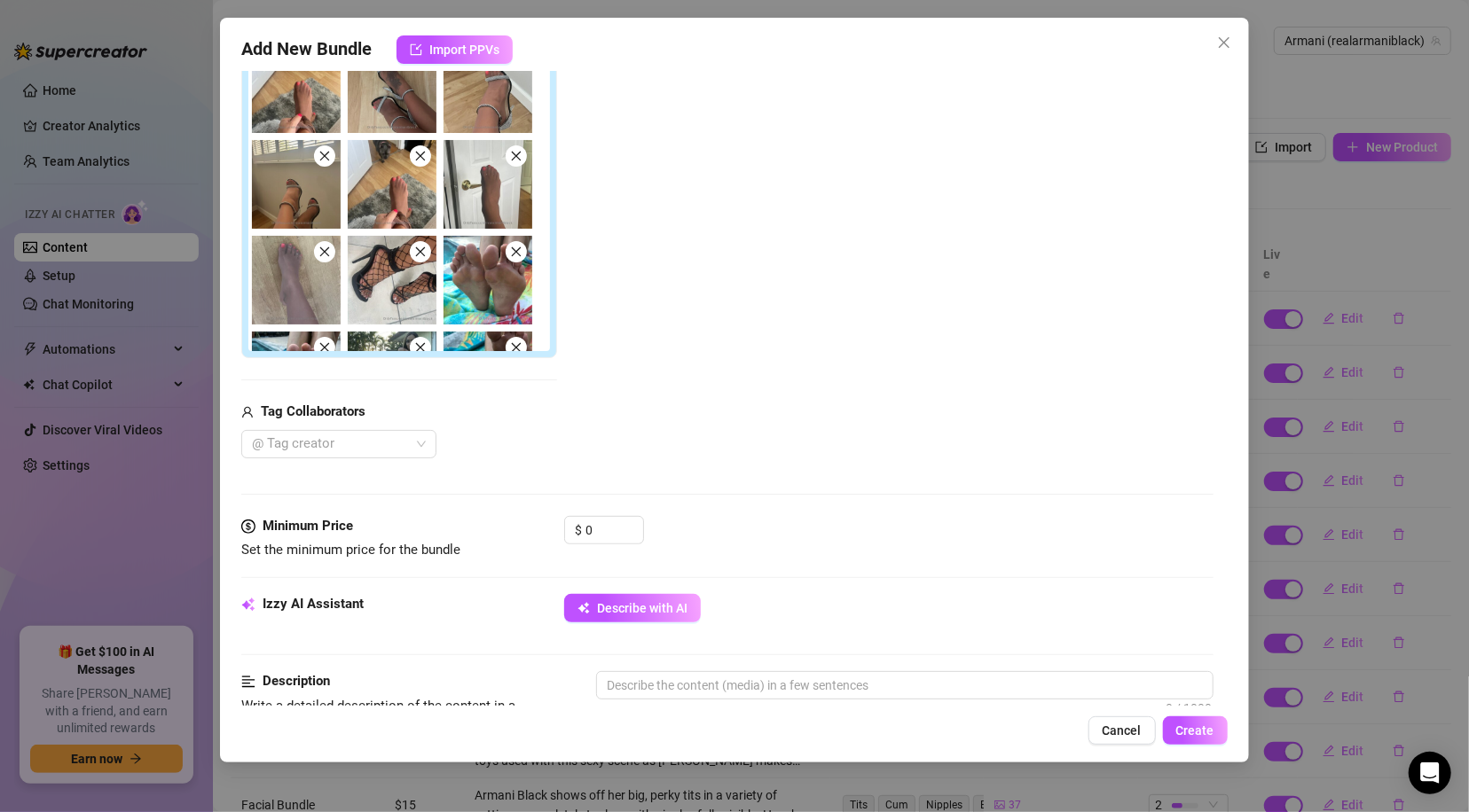
scroll to position [374, 0]
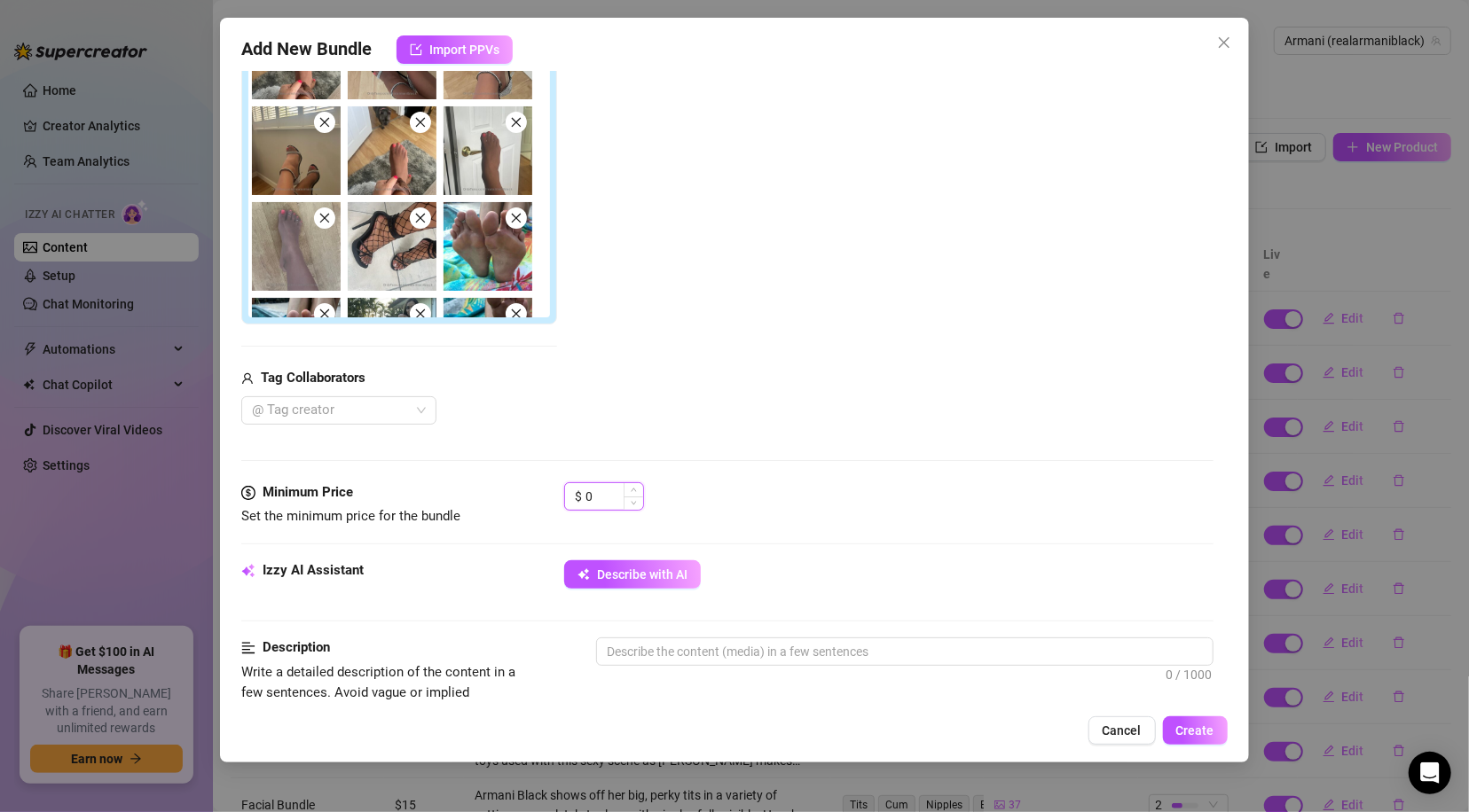
click at [604, 497] on input "0" at bounding box center [614, 496] width 58 height 27
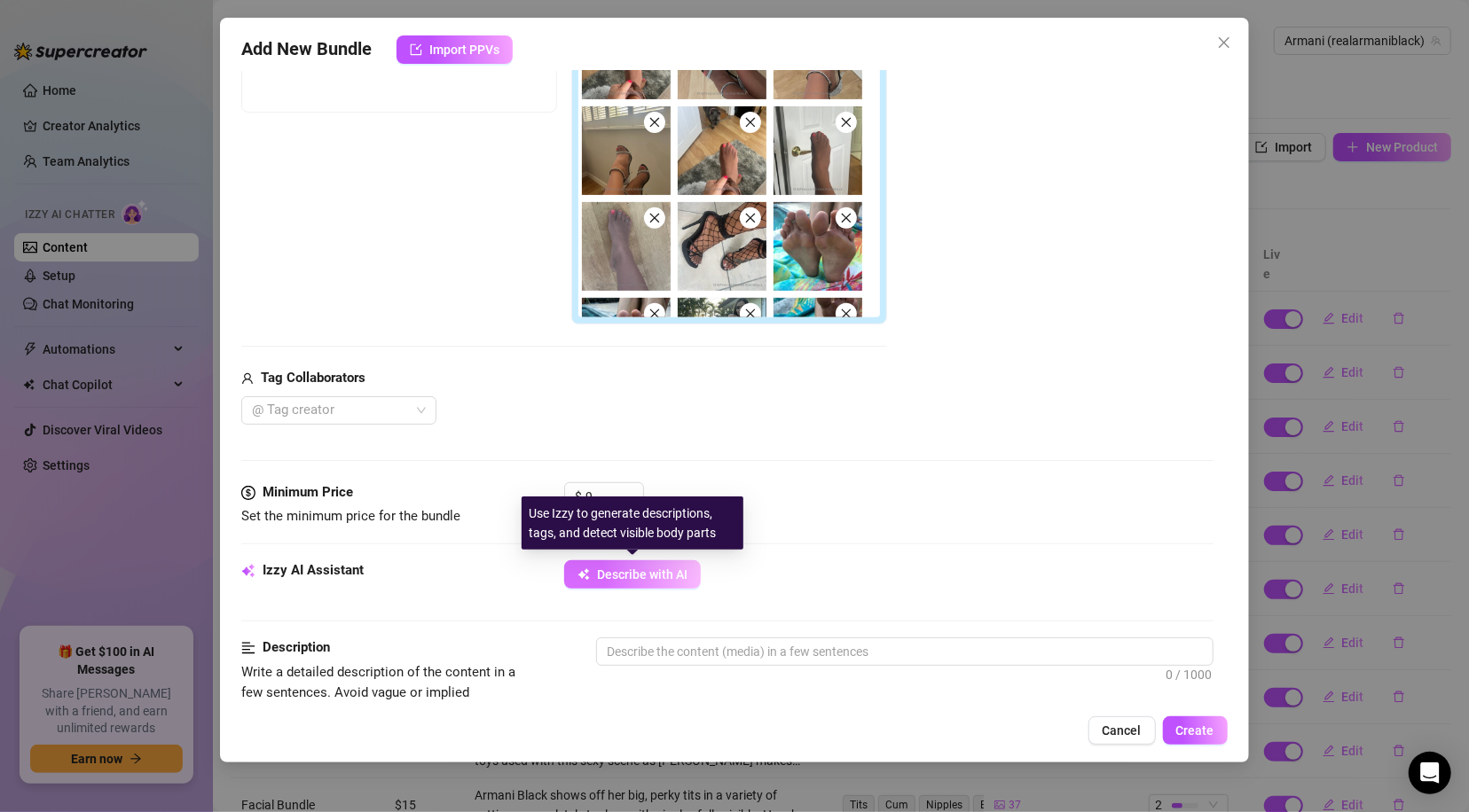
click at [588, 582] on button "Describe with AI" at bounding box center [632, 574] width 136 height 28
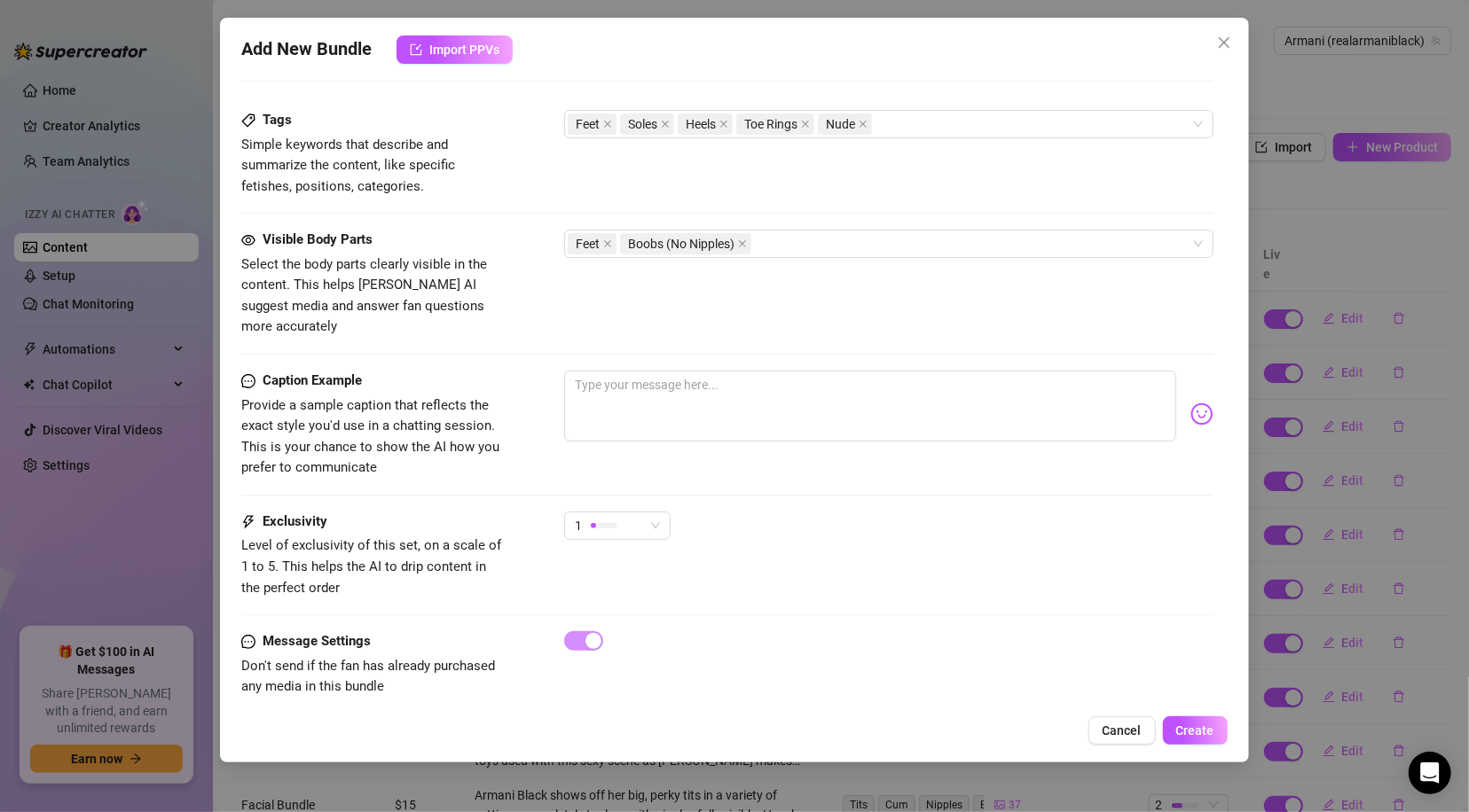
scroll to position [1100, 0]
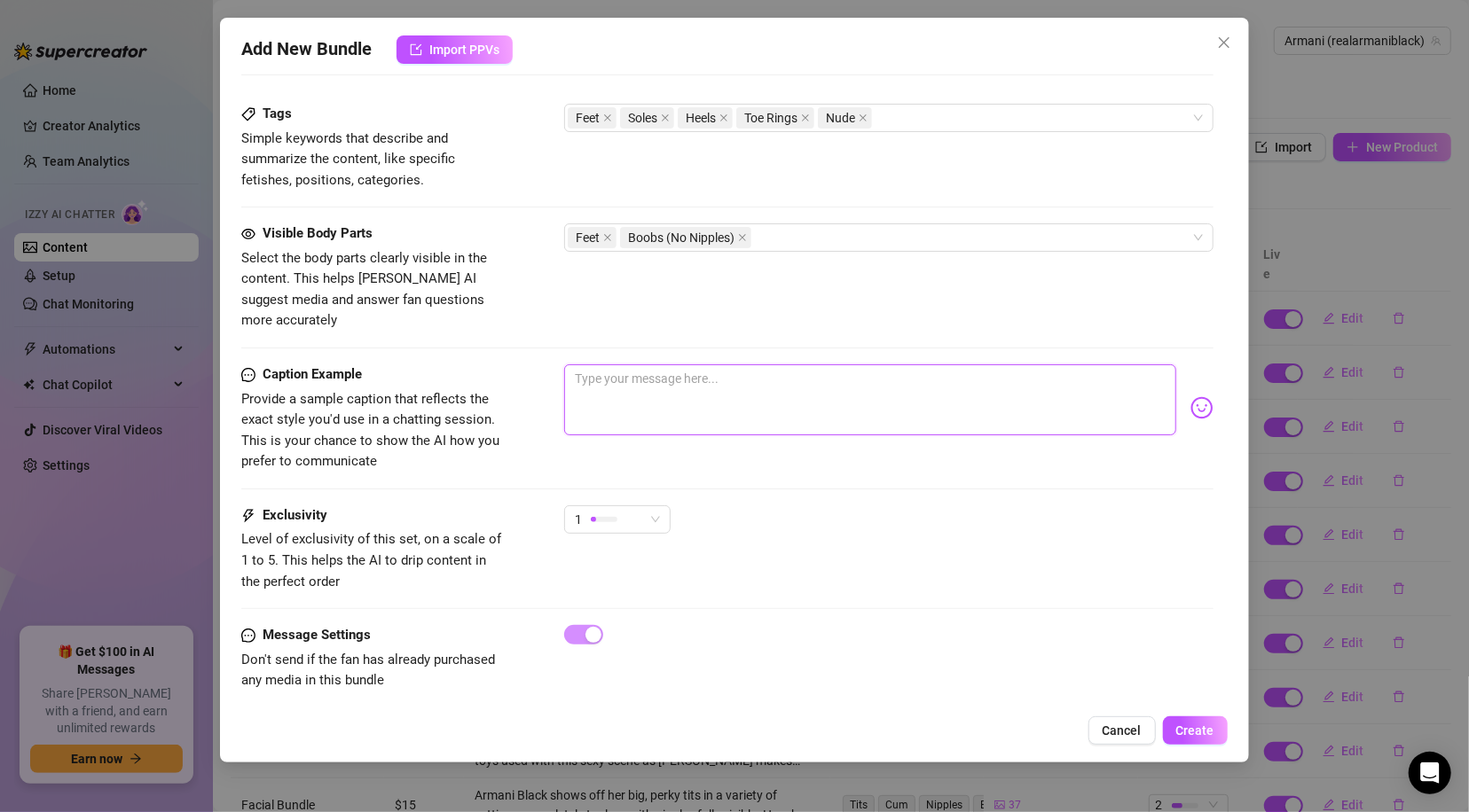
click at [694, 371] on textarea at bounding box center [869, 399] width 611 height 70
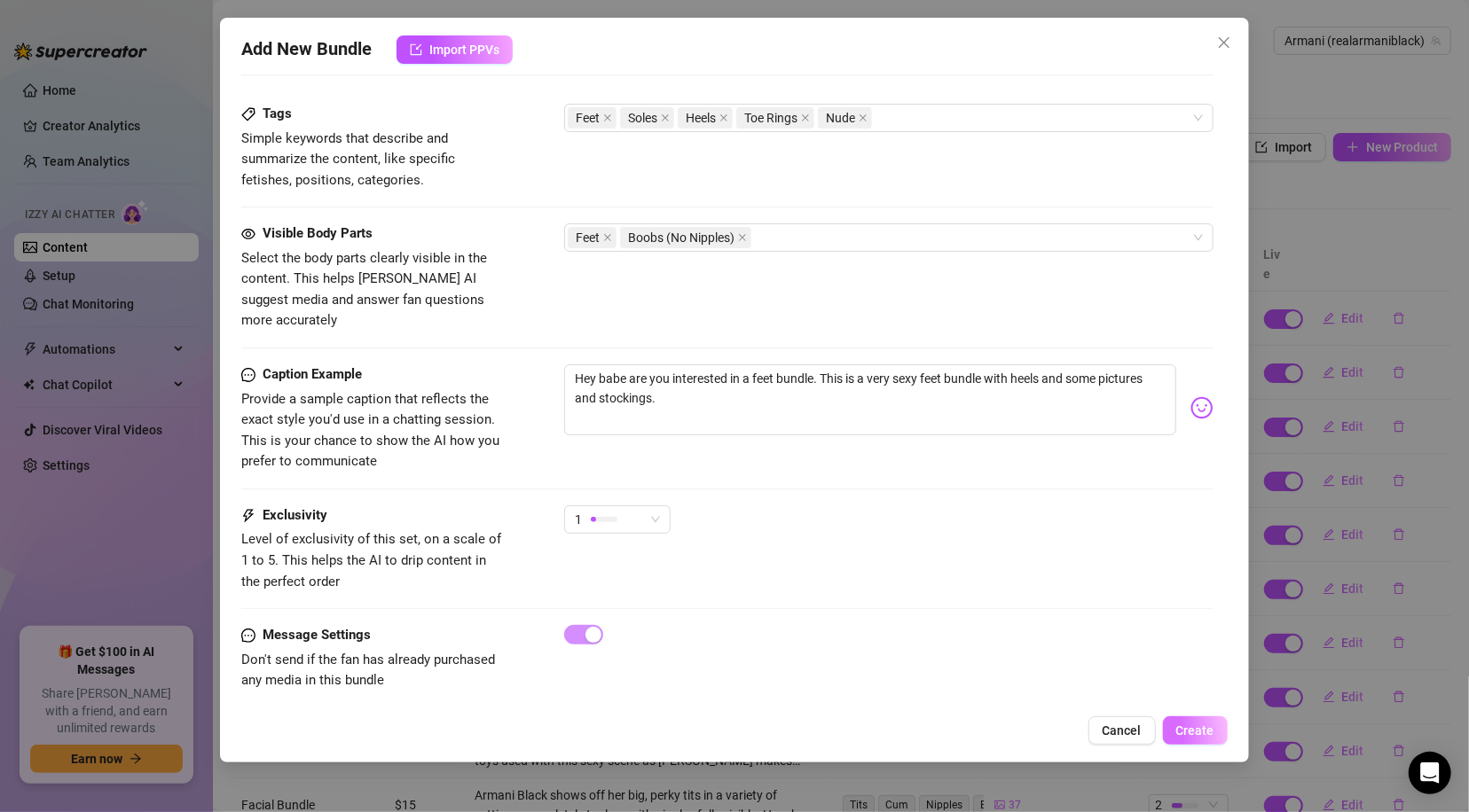
click at [1212, 733] on span "Create" at bounding box center [1195, 730] width 38 height 14
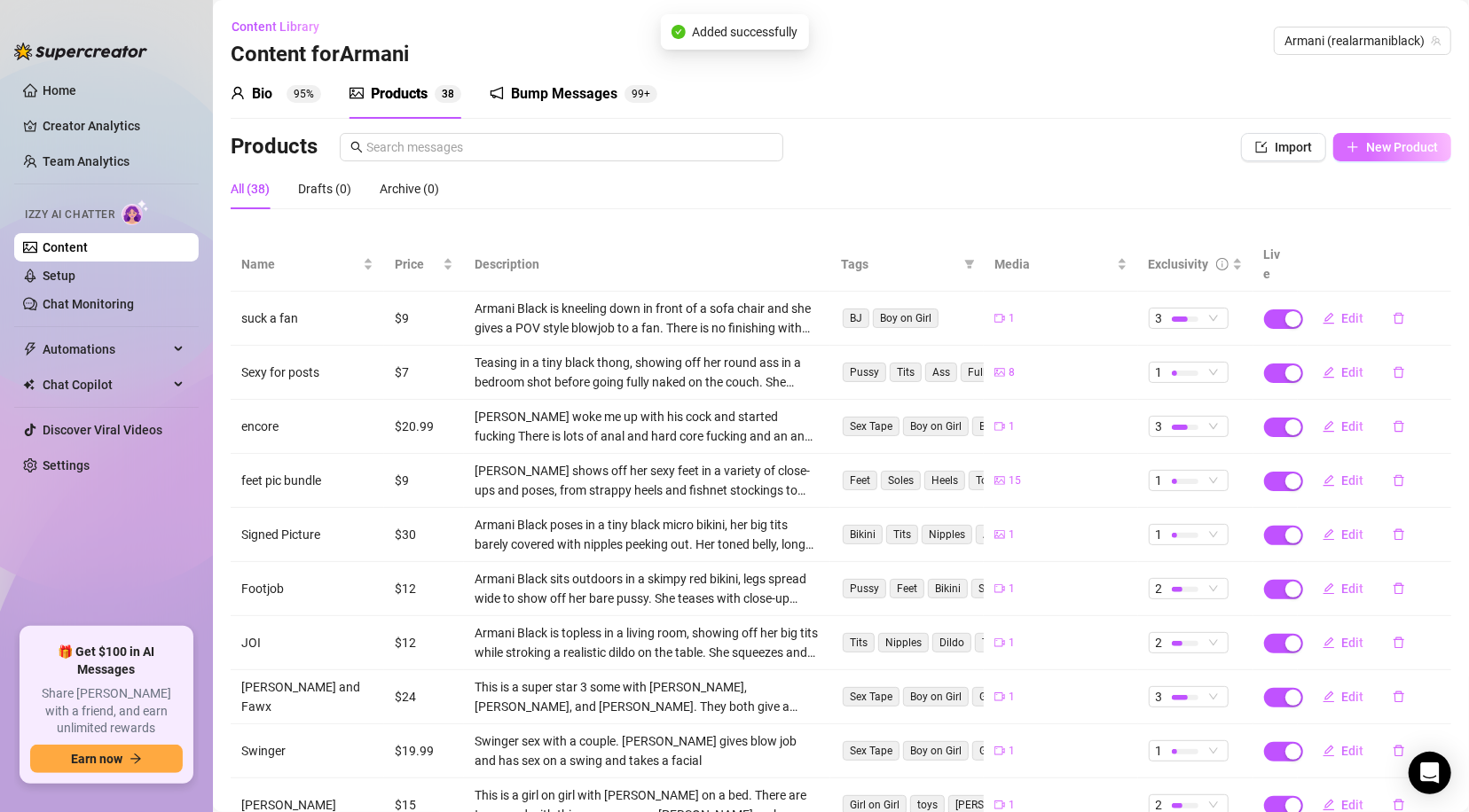
click at [1390, 144] on span "New Product" at bounding box center [1401, 146] width 71 height 14
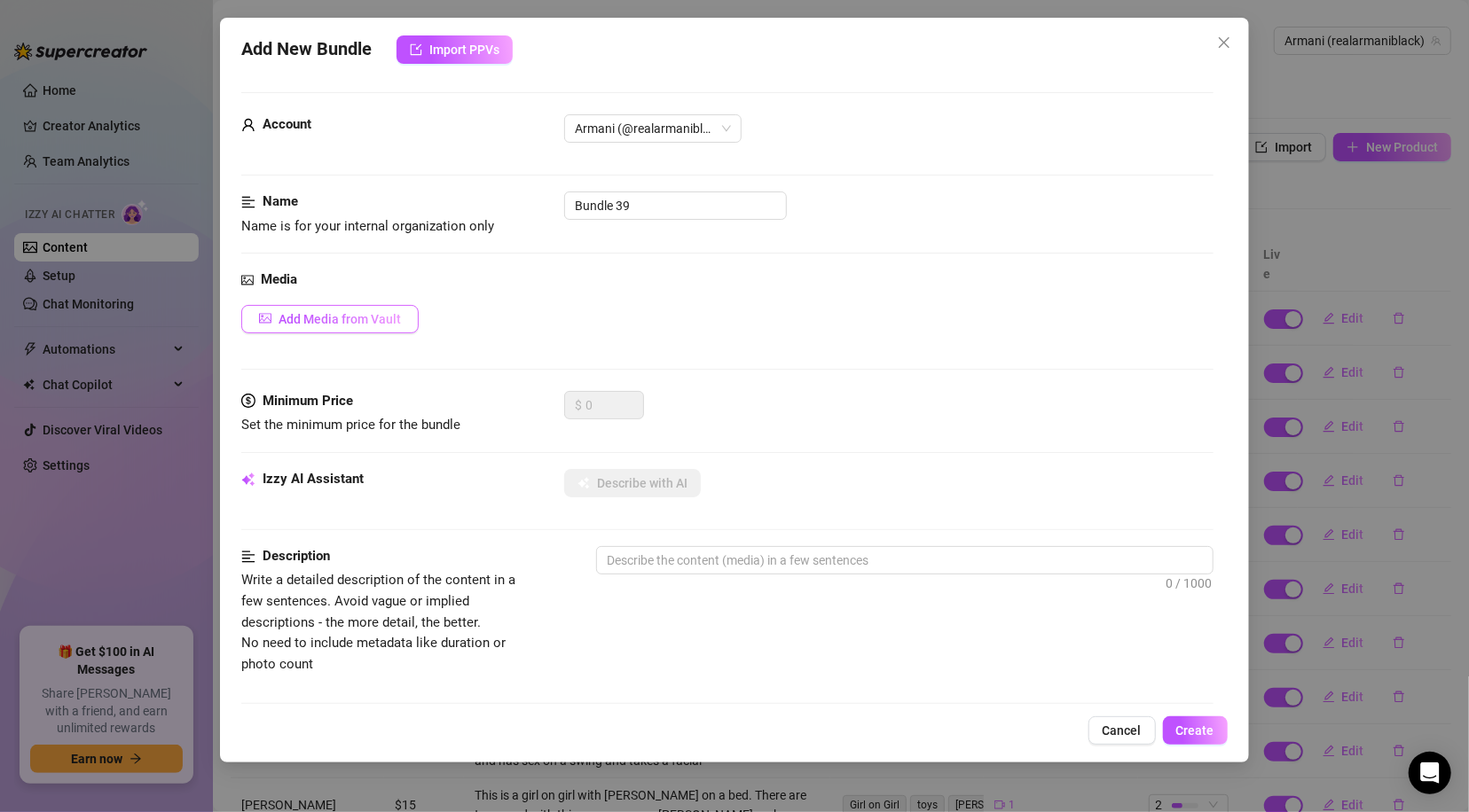
click at [406, 321] on button "Add Media from Vault" at bounding box center [330, 319] width 178 height 28
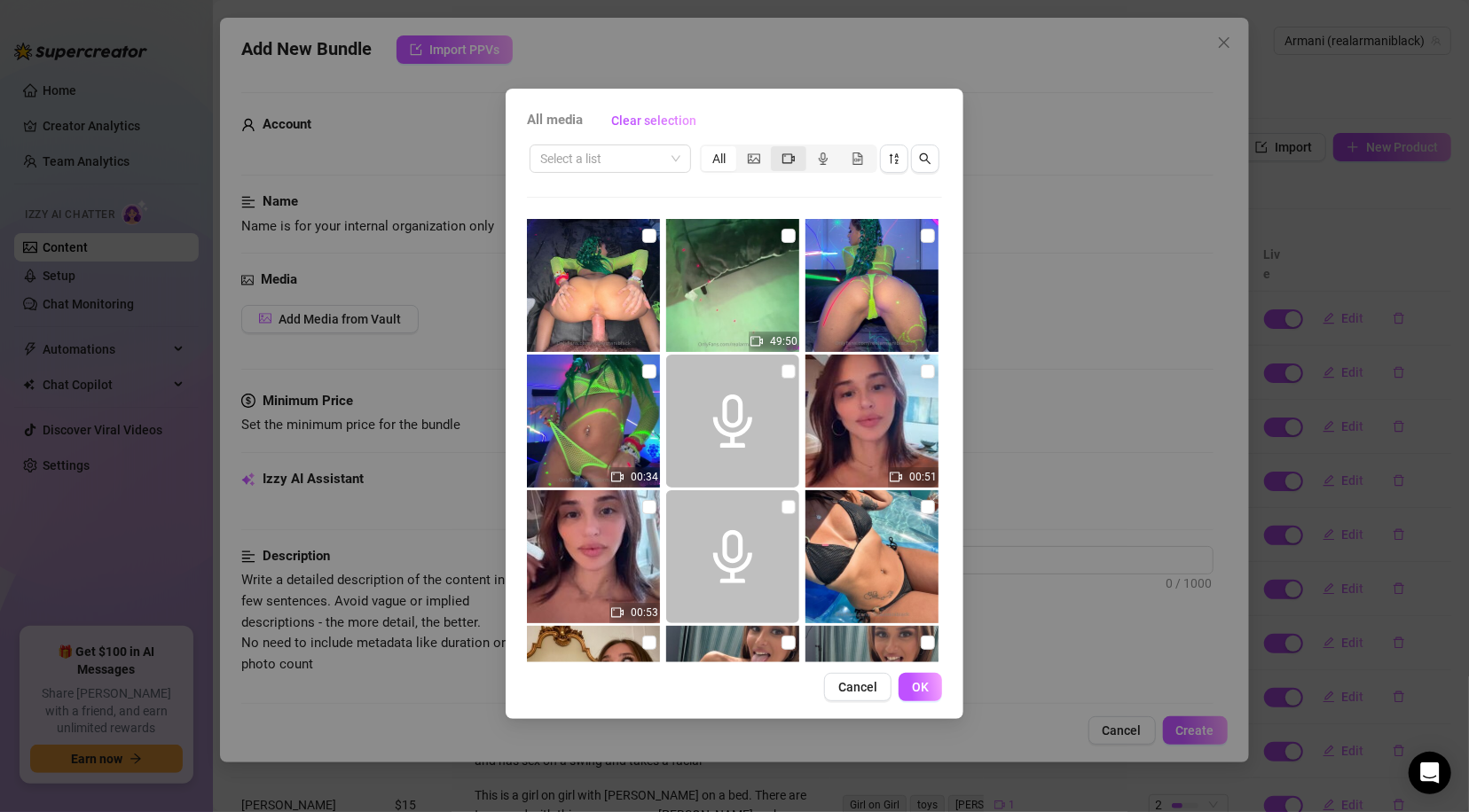
click at [790, 159] on icon "video-camera" at bounding box center [789, 159] width 13 height 13
click at [775, 149] on input "segmented control" at bounding box center [775, 149] width 0 height 0
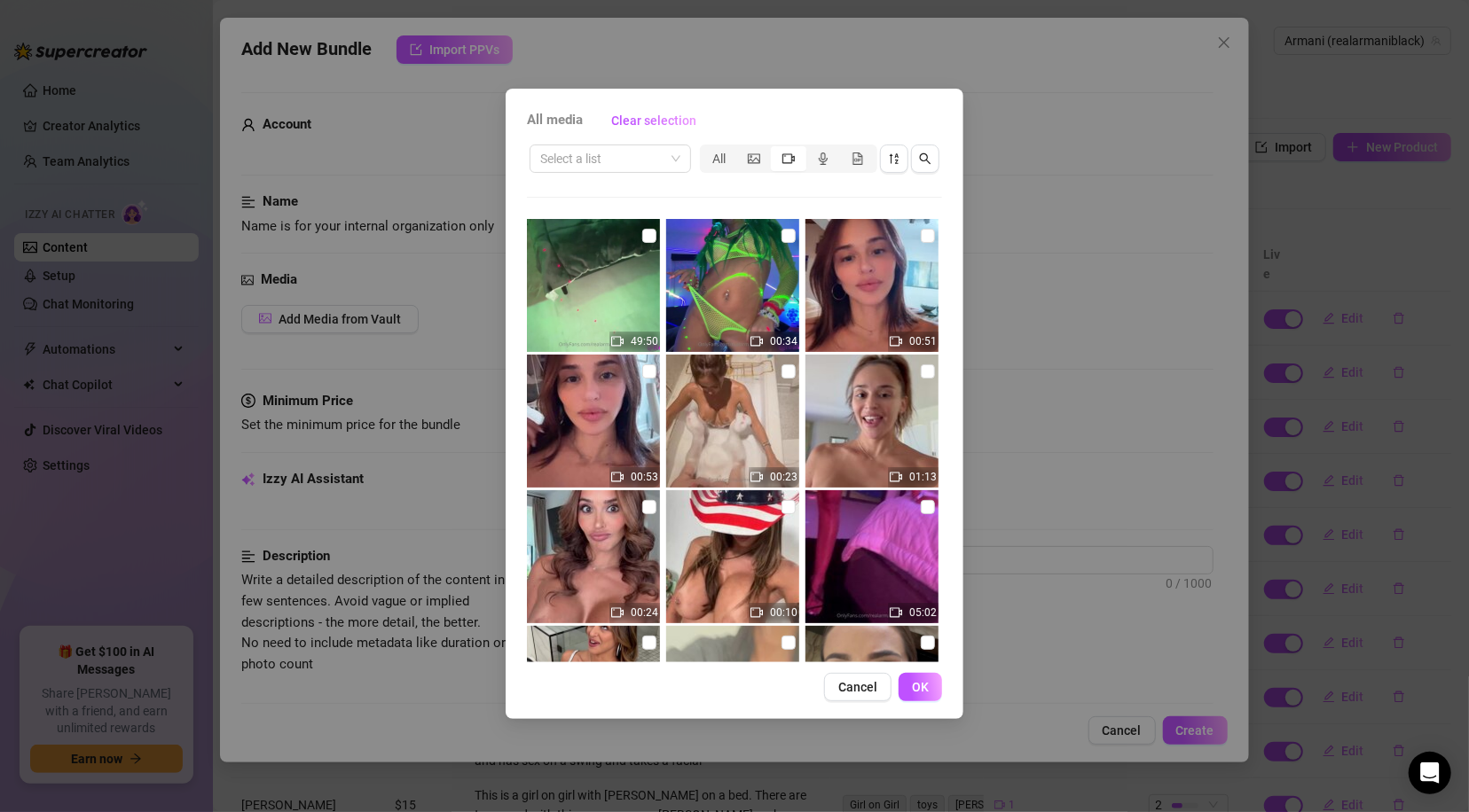
click at [793, 157] on icon "video-camera" at bounding box center [789, 159] width 13 height 13
click at [775, 149] on input "segmented control" at bounding box center [775, 149] width 0 height 0
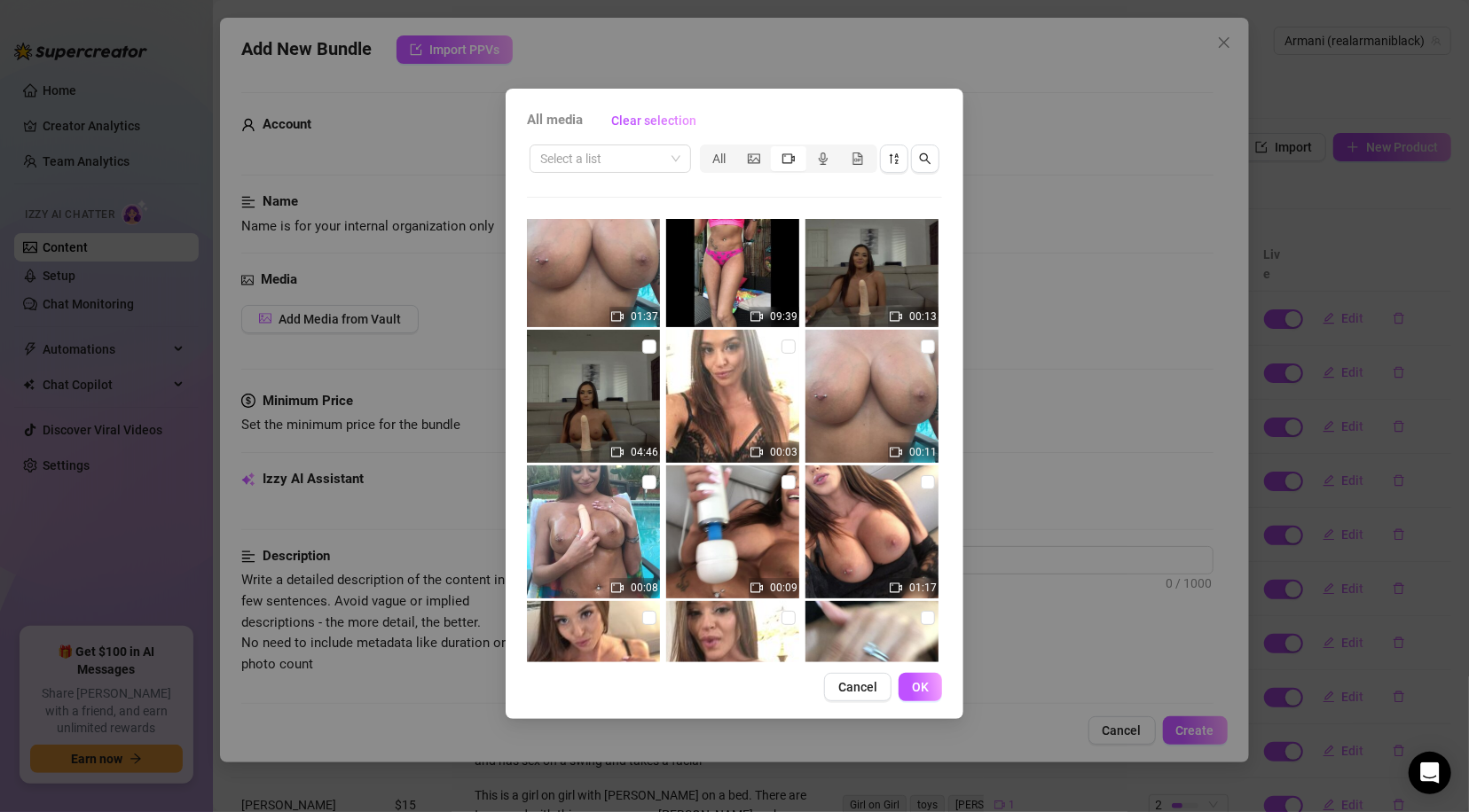
scroll to position [7229, 0]
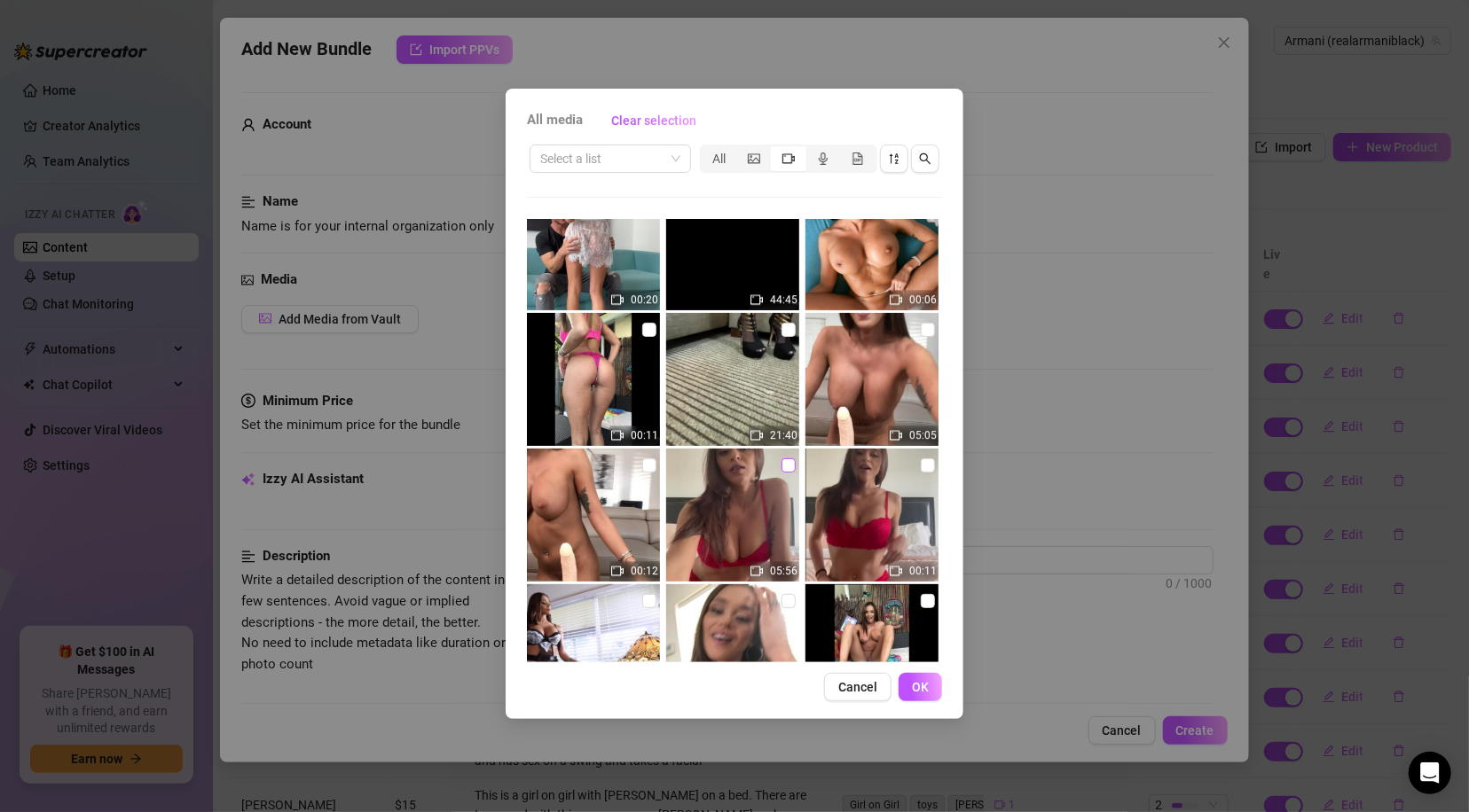
click at [783, 462] on input "checkbox" at bounding box center [788, 465] width 14 height 14
click at [929, 684] on button "OK" at bounding box center [919, 687] width 43 height 28
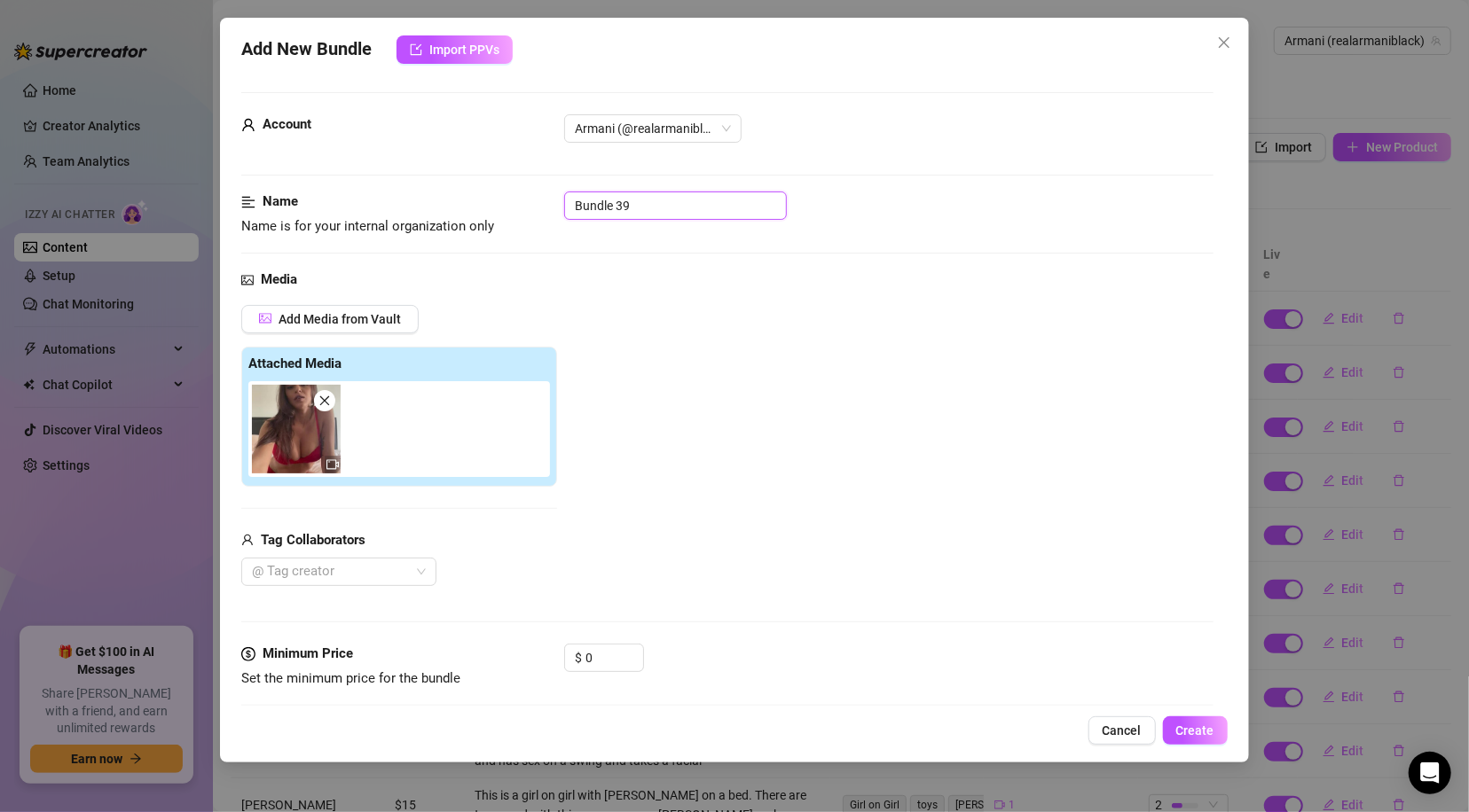
click at [638, 199] on input "Bundle 39" at bounding box center [675, 205] width 223 height 28
drag, startPoint x: 624, startPoint y: 208, endPoint x: 678, endPoint y: 203, distance: 54.2
click at [678, 203] on input "Solo red bundle" at bounding box center [675, 205] width 223 height 28
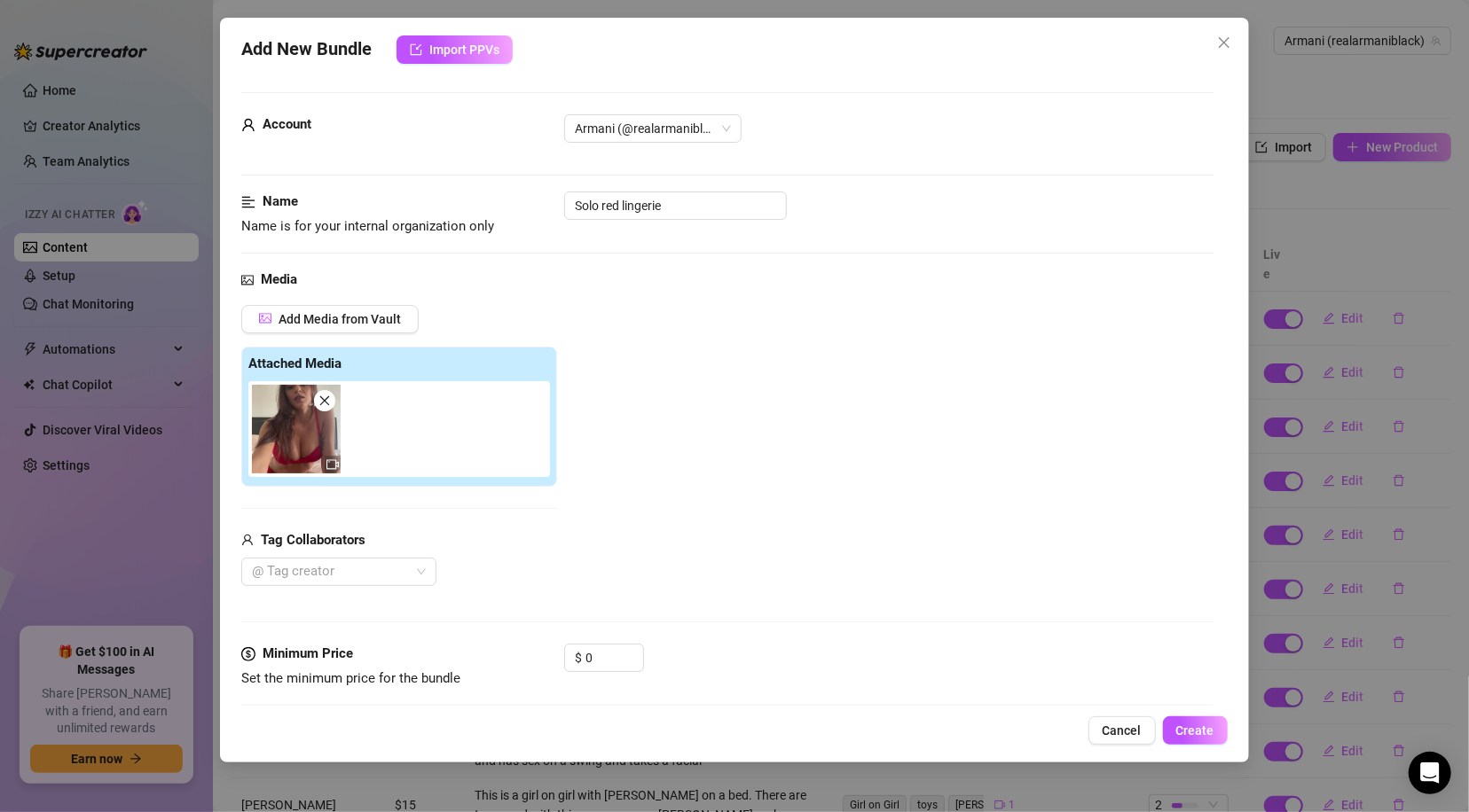
click at [727, 540] on div "Add Media from Vault Attached Media Tag Collaborators @ Tag creator" at bounding box center [726, 446] width 971 height 282
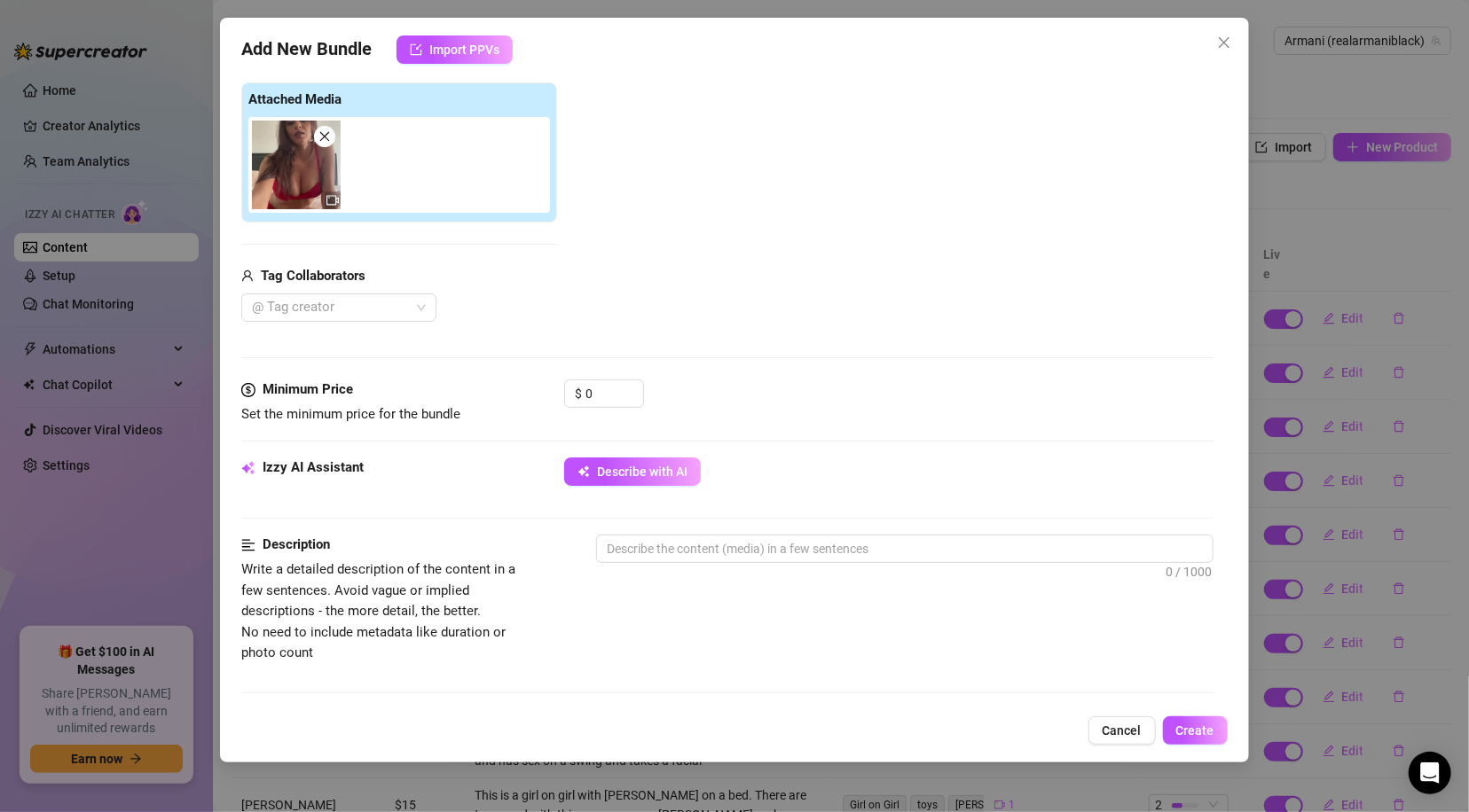
scroll to position [278, 0]
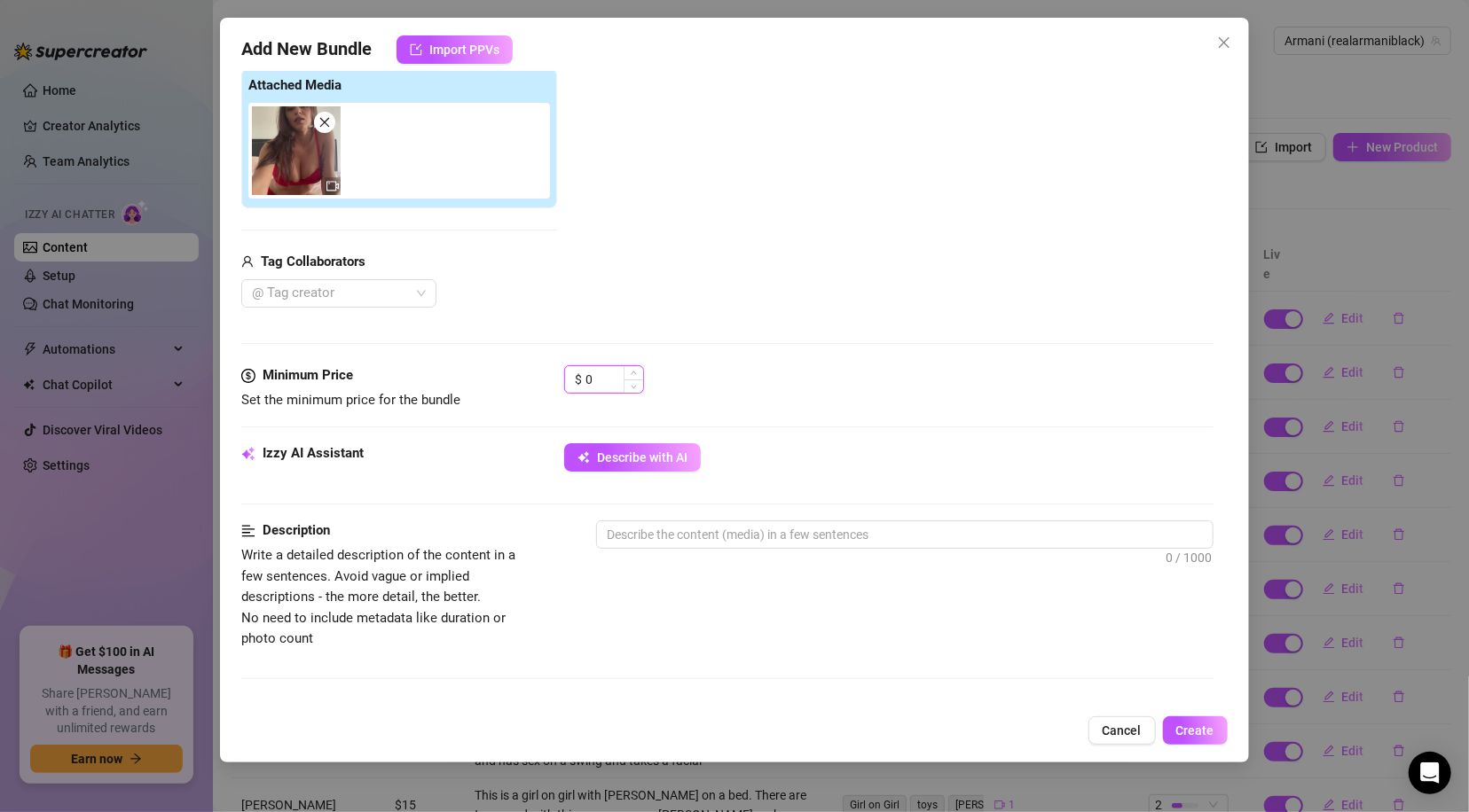
click at [593, 382] on input "0" at bounding box center [614, 379] width 58 height 27
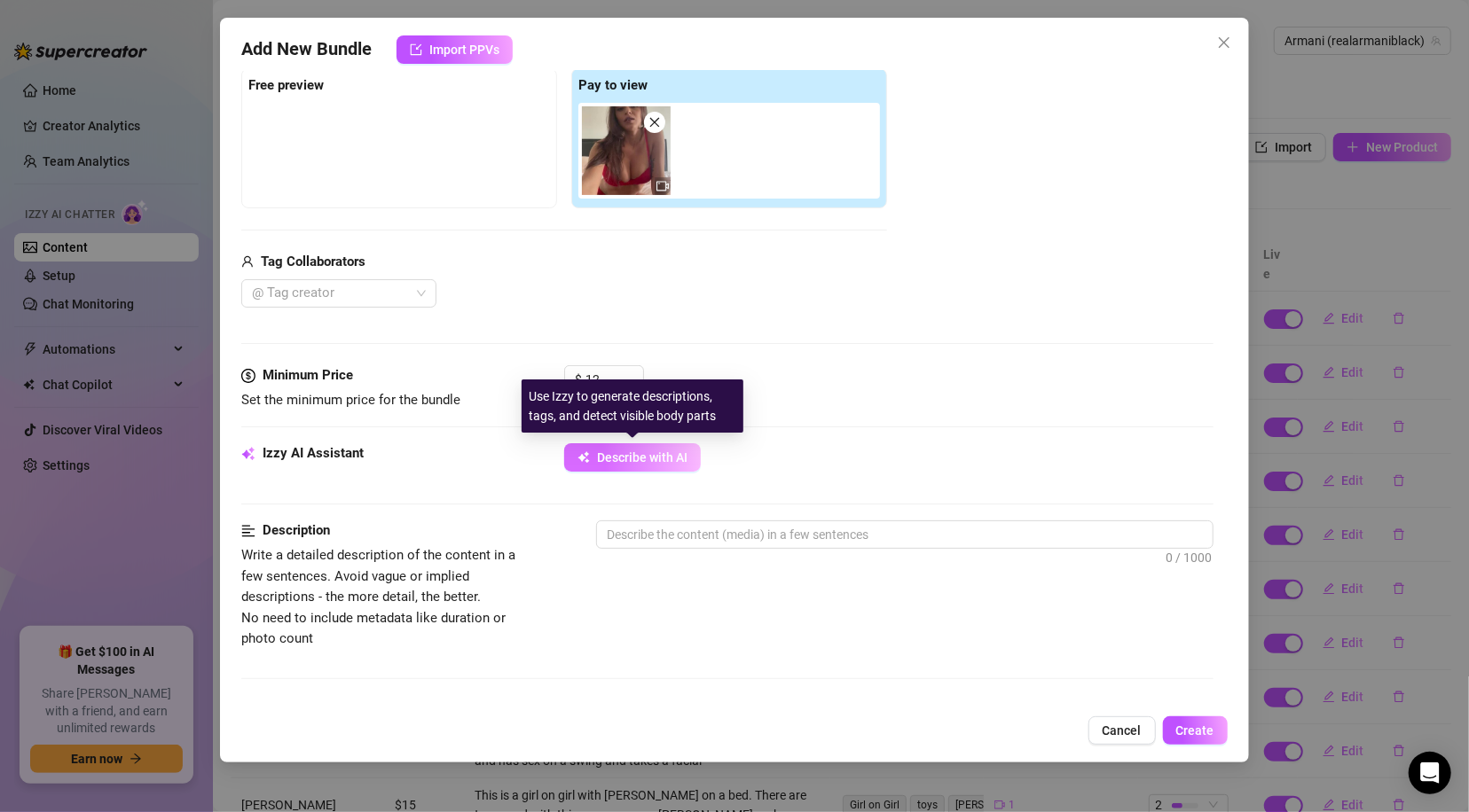
click at [608, 463] on span "Describe with AI" at bounding box center [642, 457] width 91 height 14
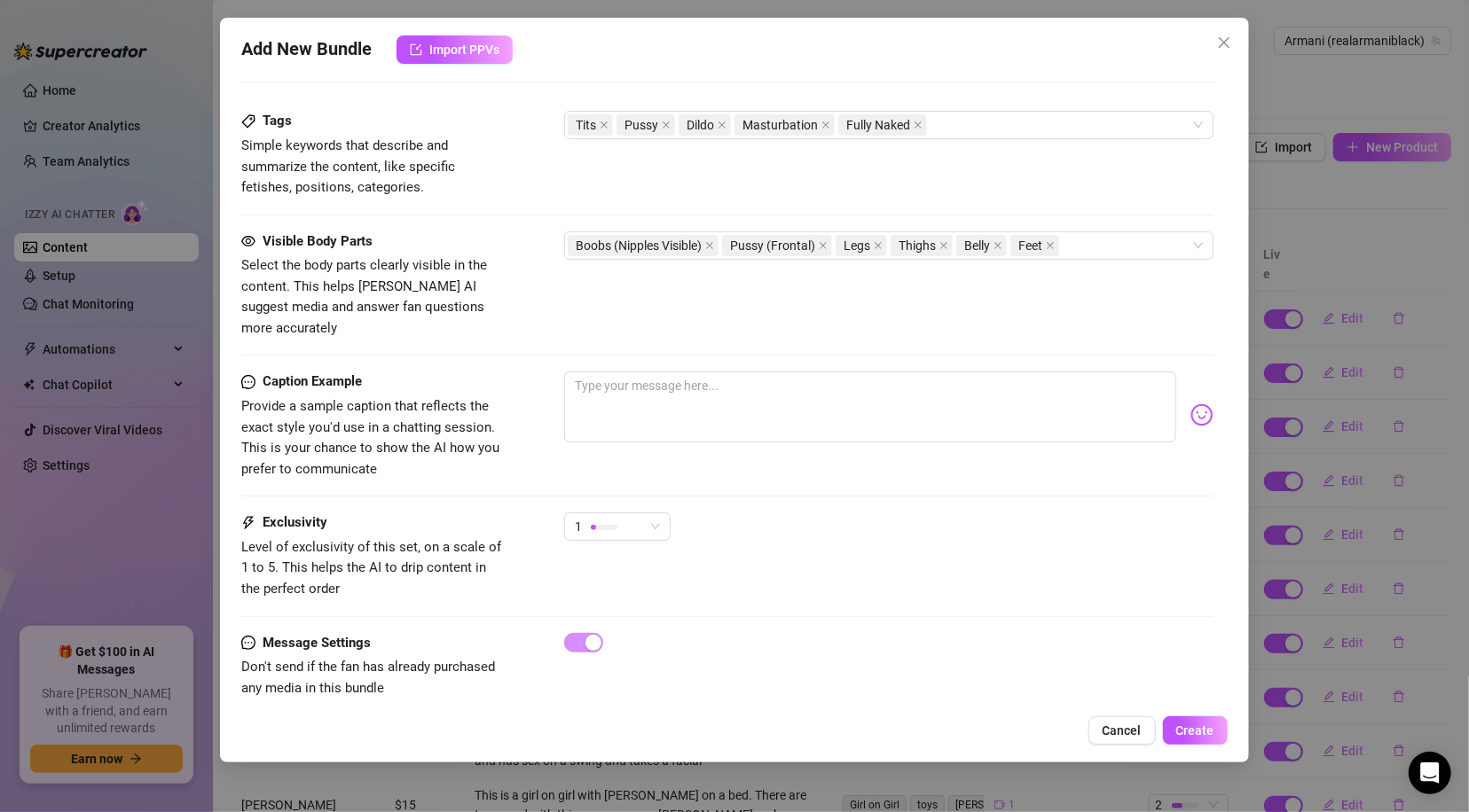
scroll to position [888, 0]
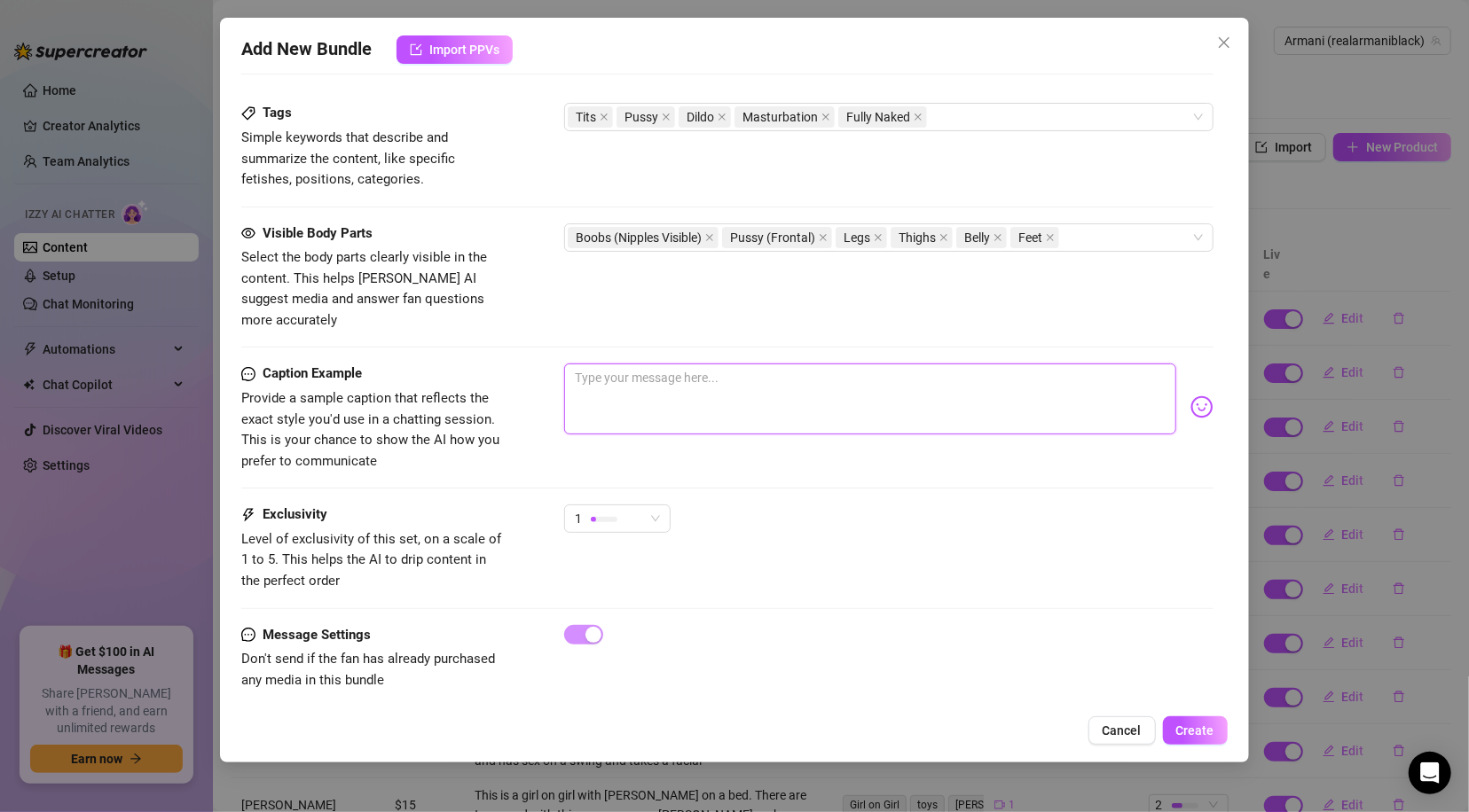
drag, startPoint x: 679, startPoint y: 361, endPoint x: 691, endPoint y: 355, distance: 13.4
click at [681, 363] on textarea at bounding box center [869, 398] width 611 height 70
click at [1049, 117] on div "Tits Pussy Dildo Masturbation Fully Naked" at bounding box center [879, 116] width 623 height 25
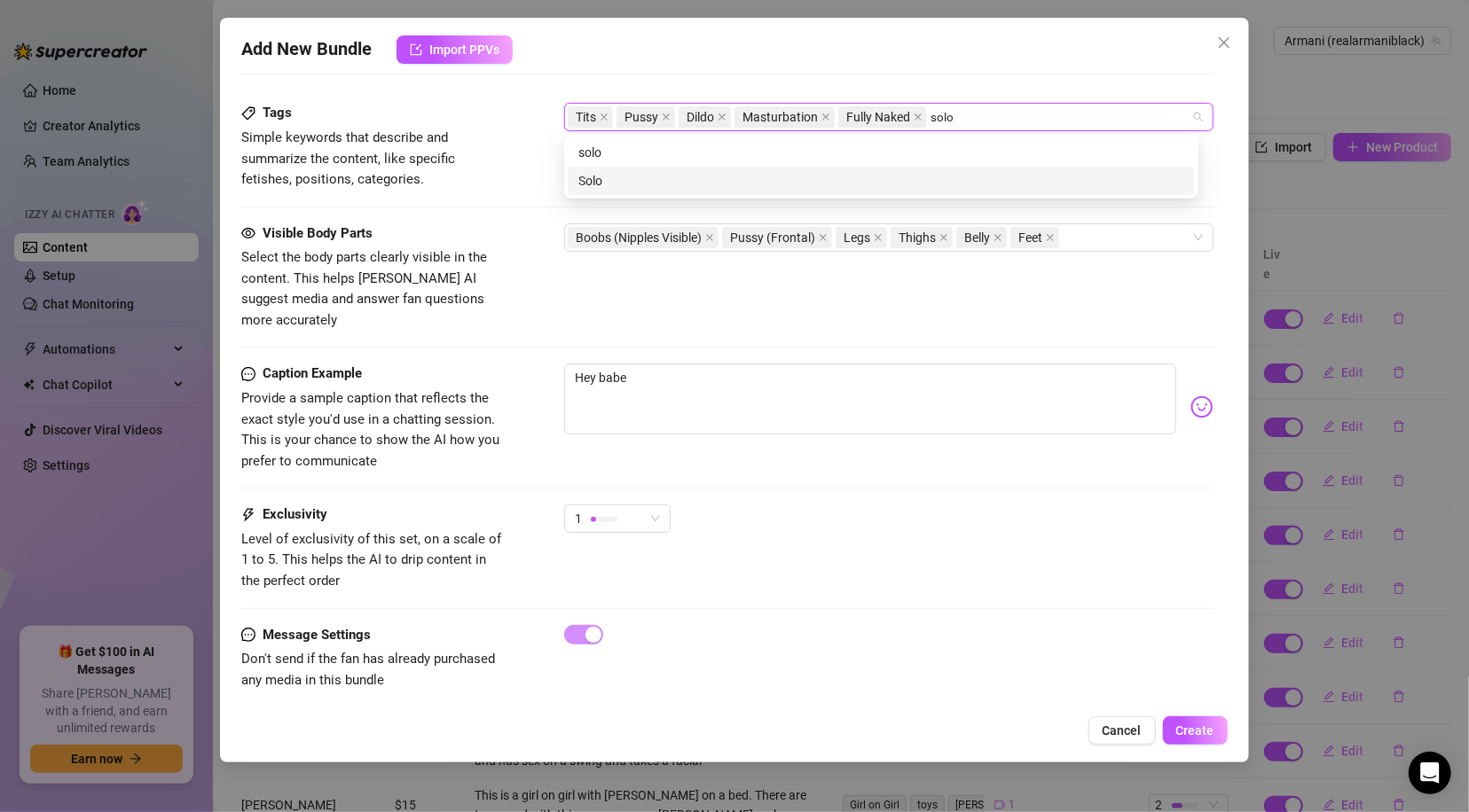
click at [618, 172] on div "Solo" at bounding box center [880, 180] width 605 height 19
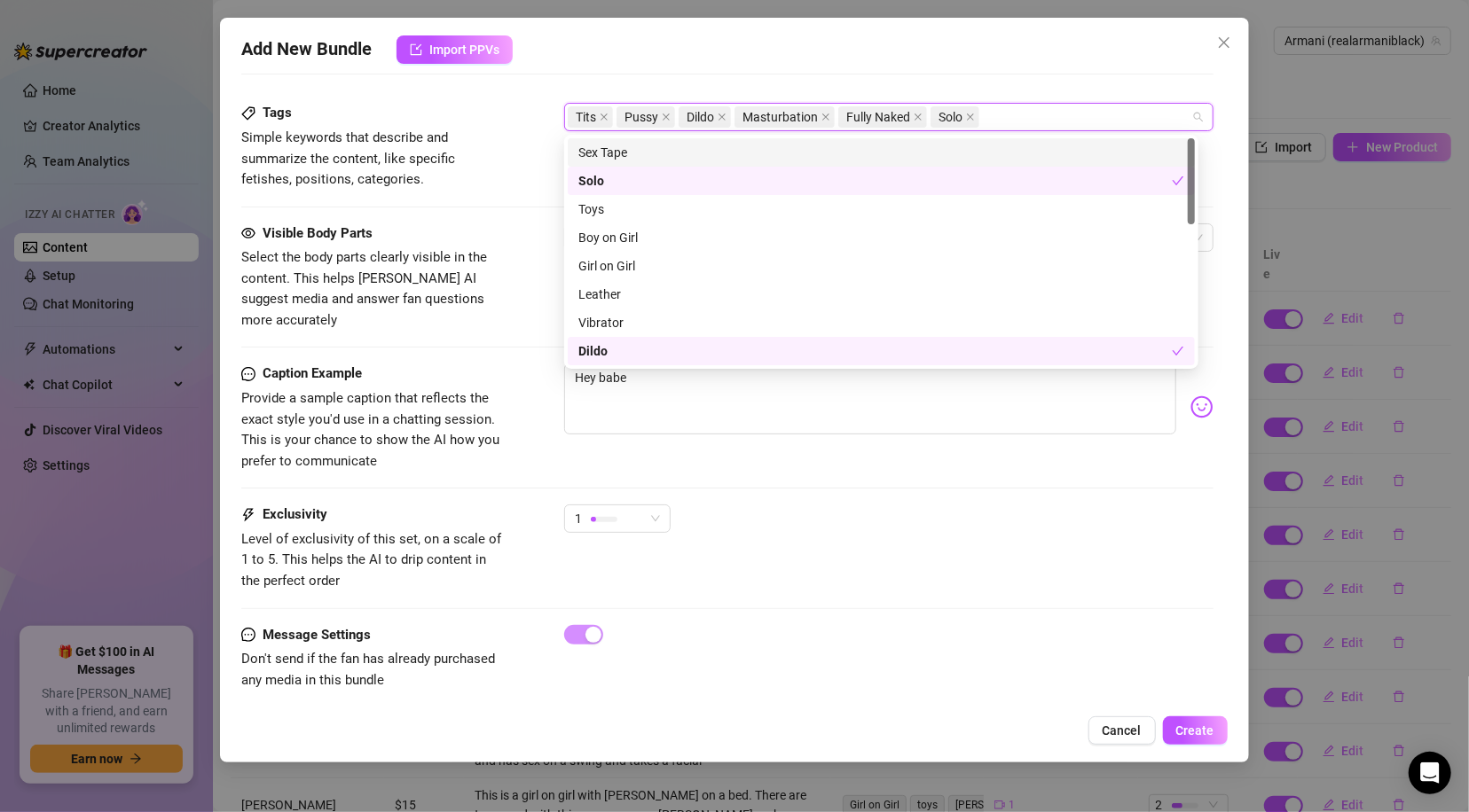
click at [588, 47] on div "Add New Bundle Import PPVs" at bounding box center [734, 49] width 985 height 28
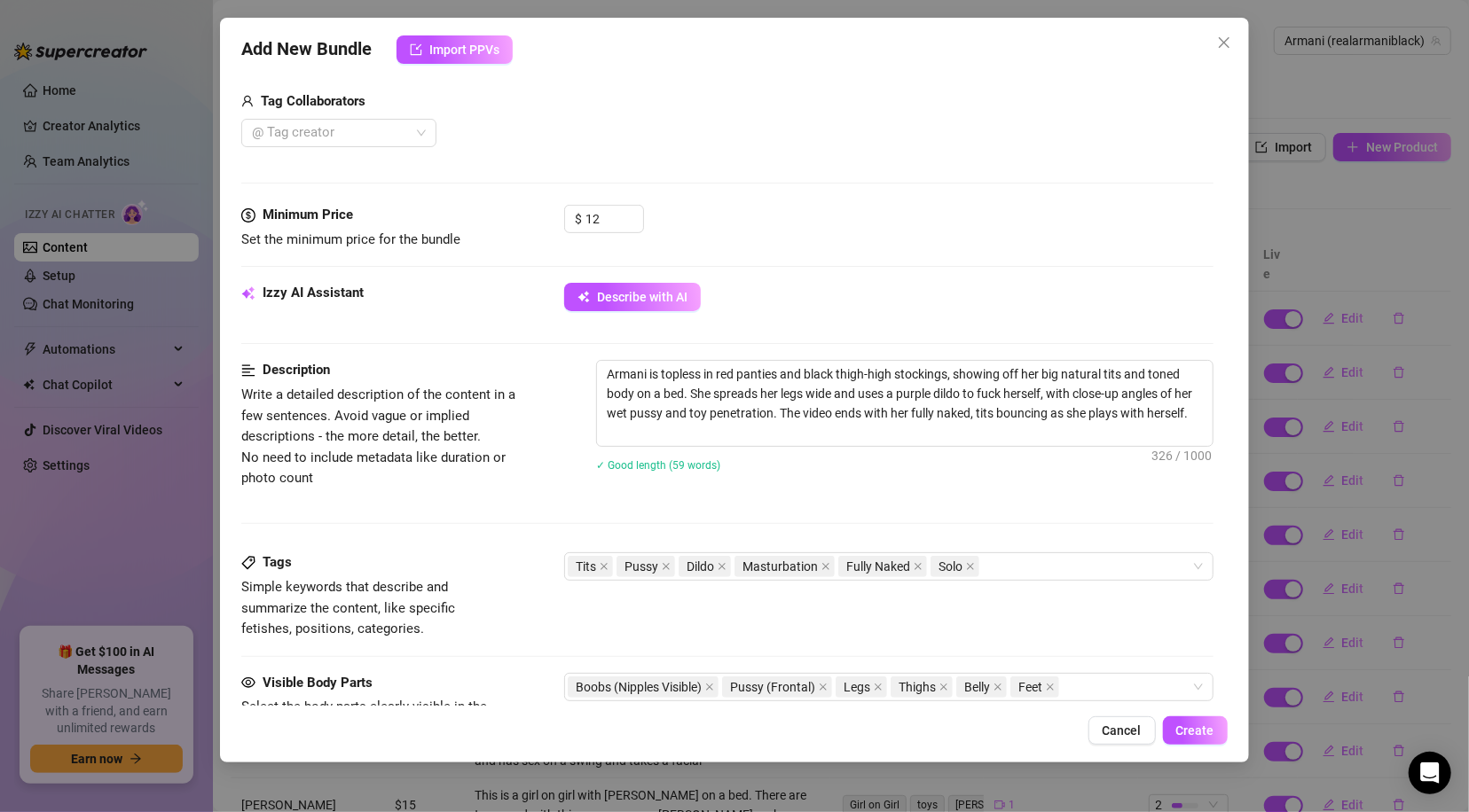
scroll to position [410, 0]
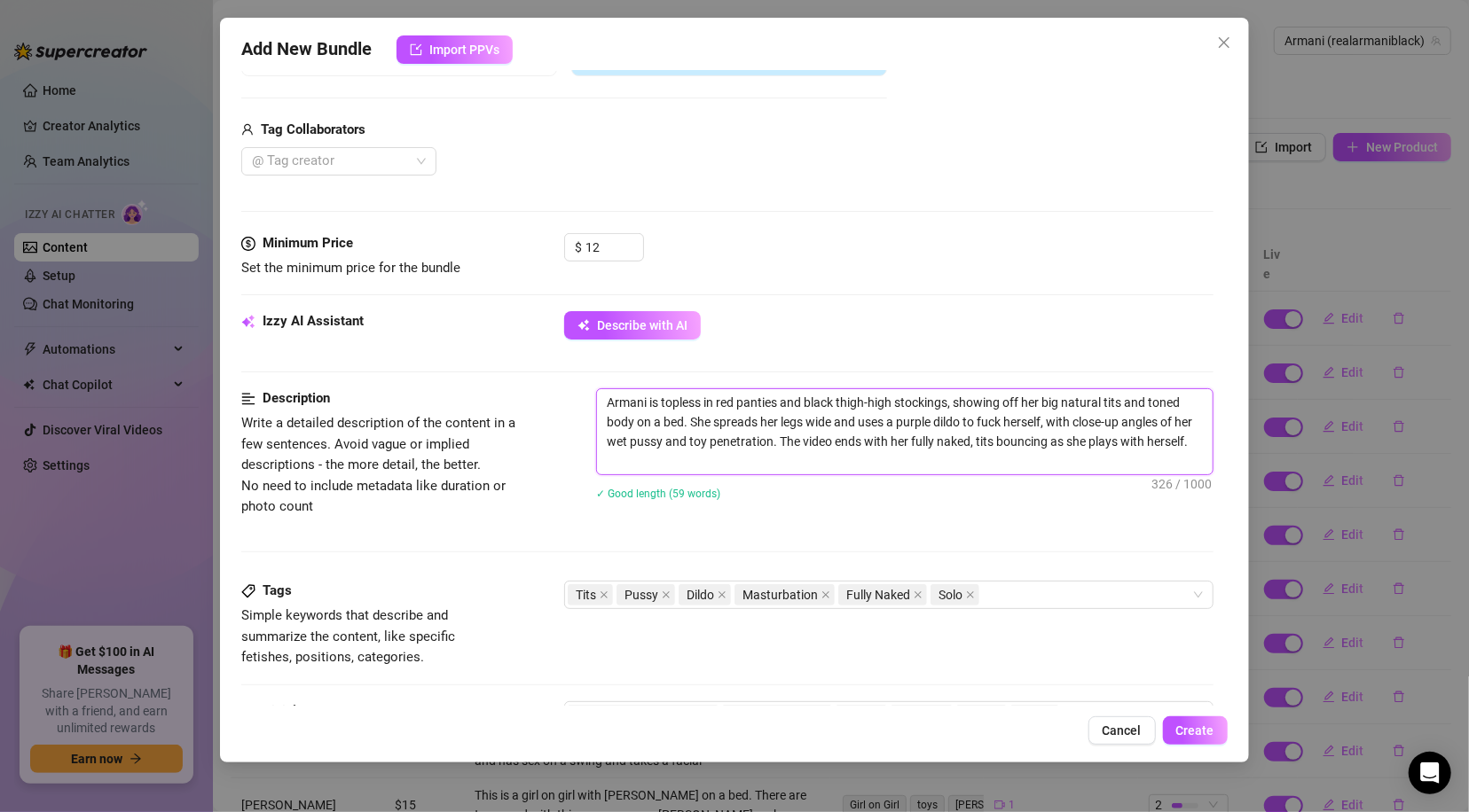
drag, startPoint x: 937, startPoint y: 421, endPoint x: 965, endPoint y: 420, distance: 28.0
click at [965, 420] on textarea "Armani is topless in red panties and black thigh-high stockings, showing off he…" at bounding box center [904, 431] width 615 height 85
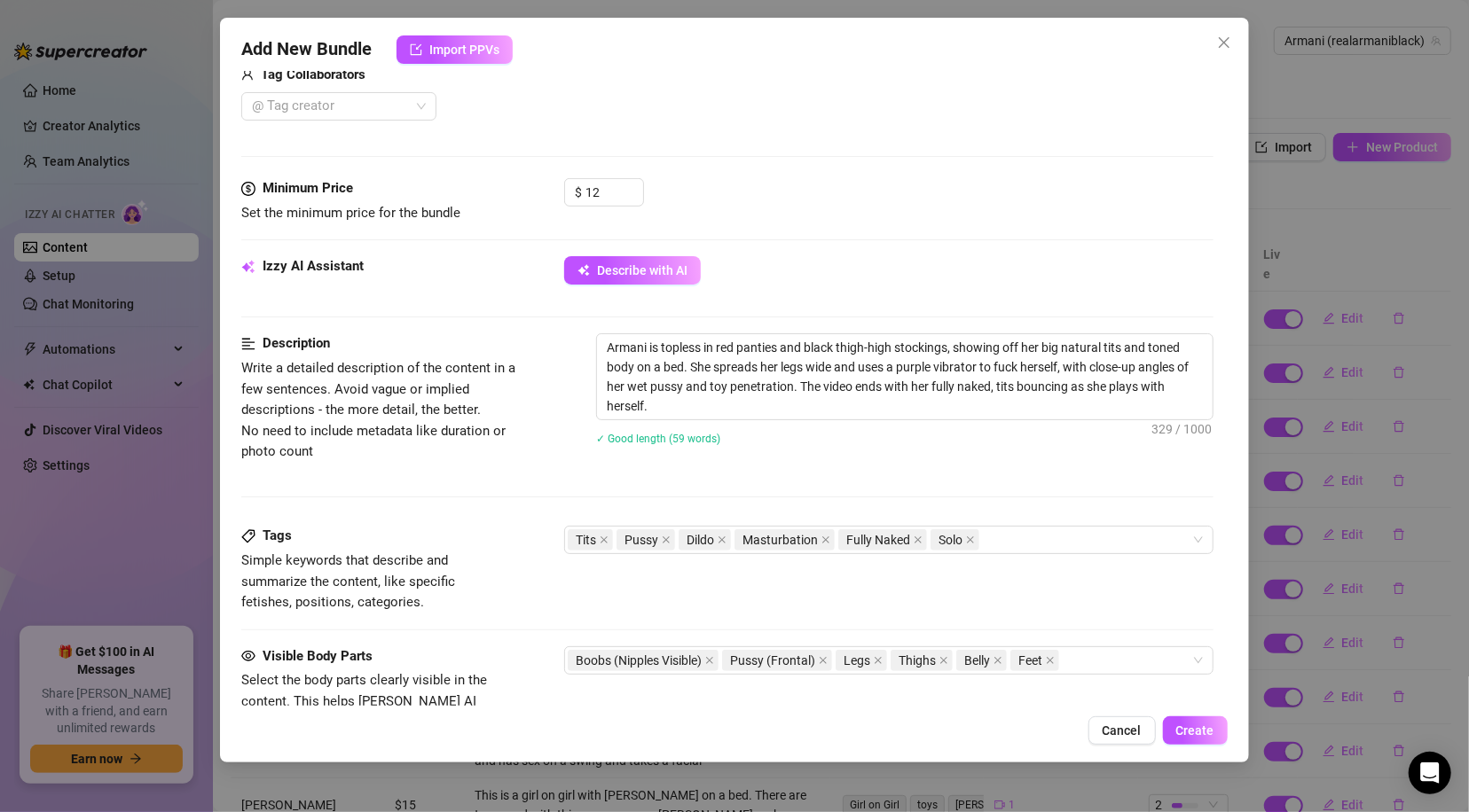
scroll to position [475, 0]
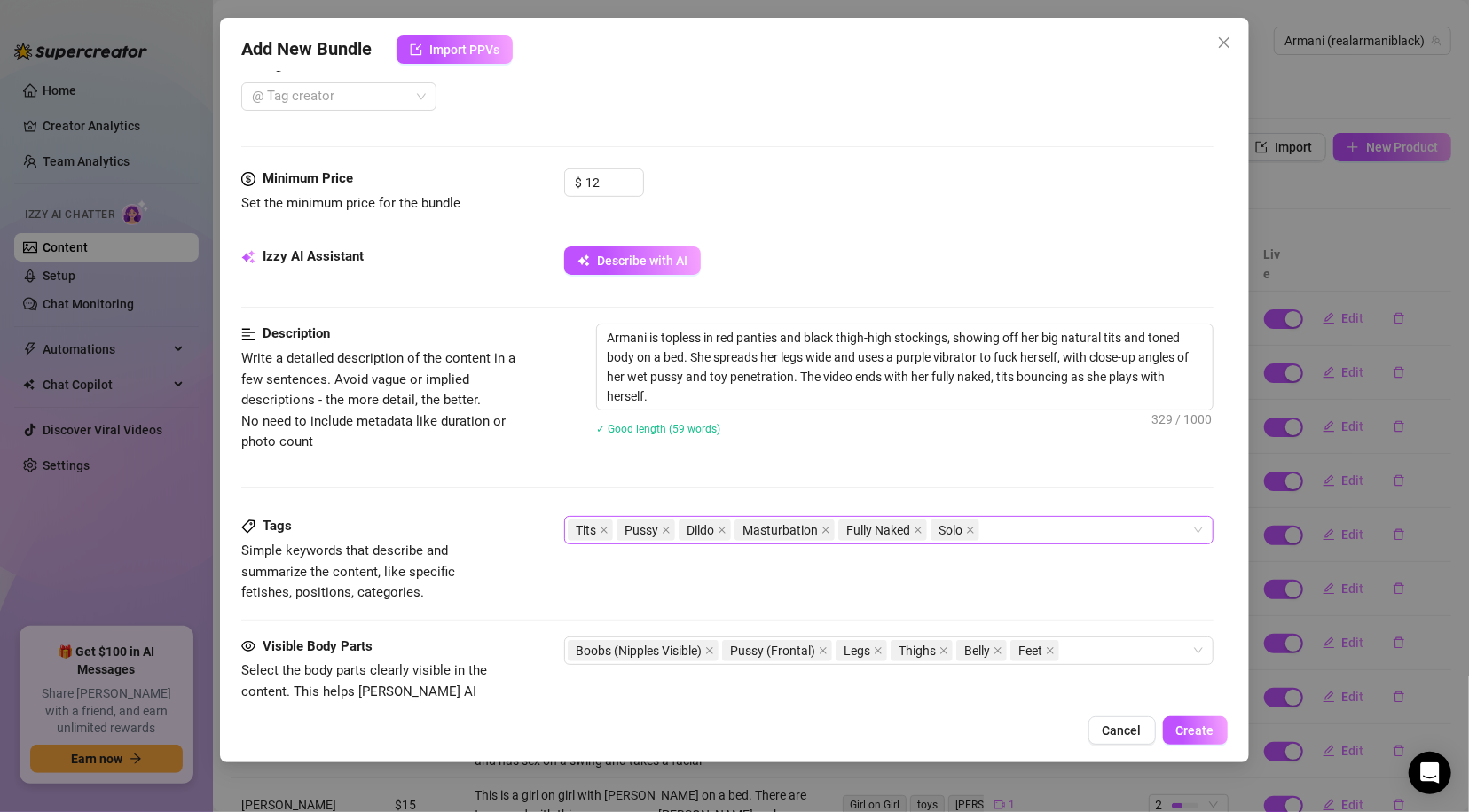
click at [716, 528] on span "Dildo" at bounding box center [704, 529] width 52 height 21
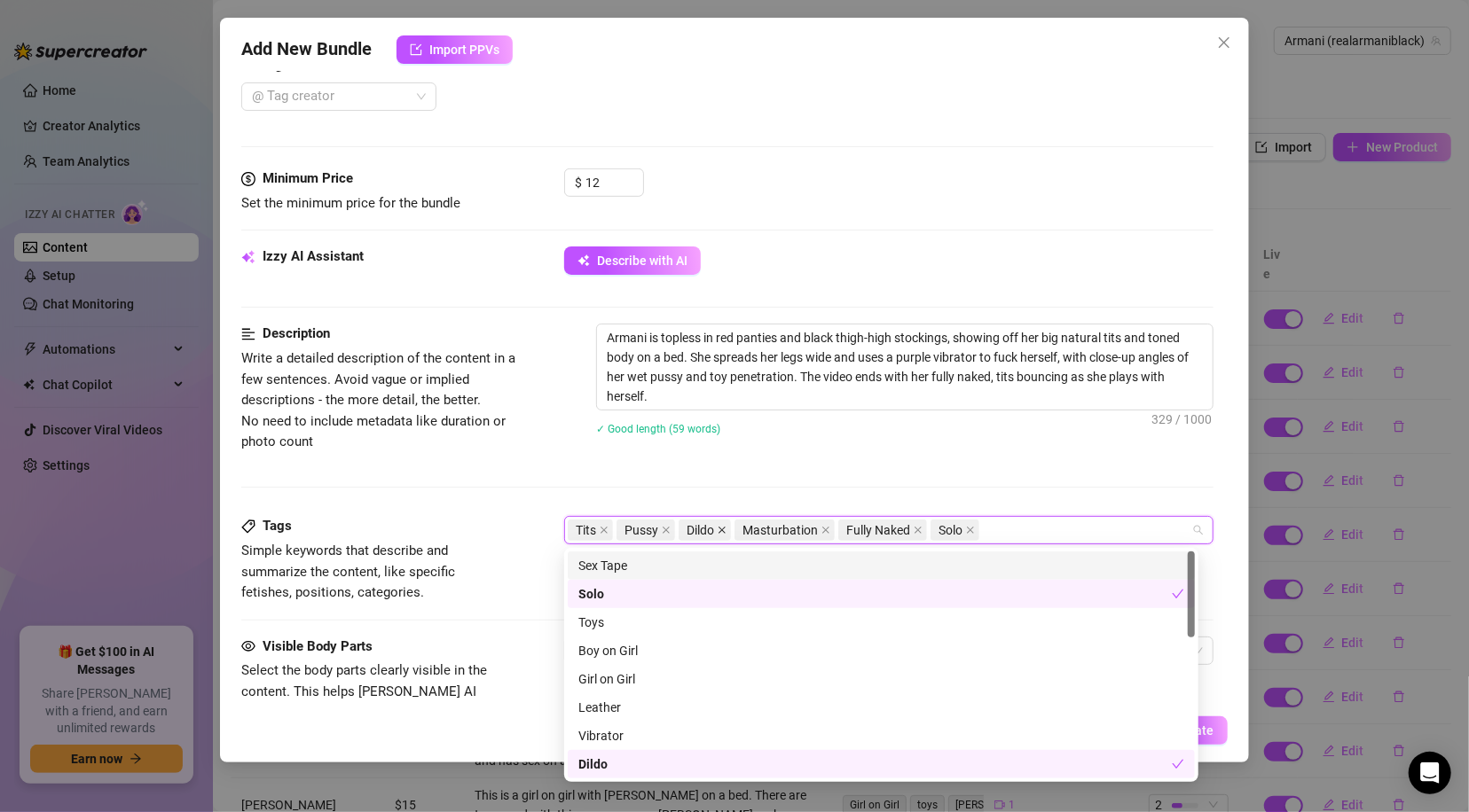
click at [724, 528] on icon "close" at bounding box center [723, 531] width 7 height 7
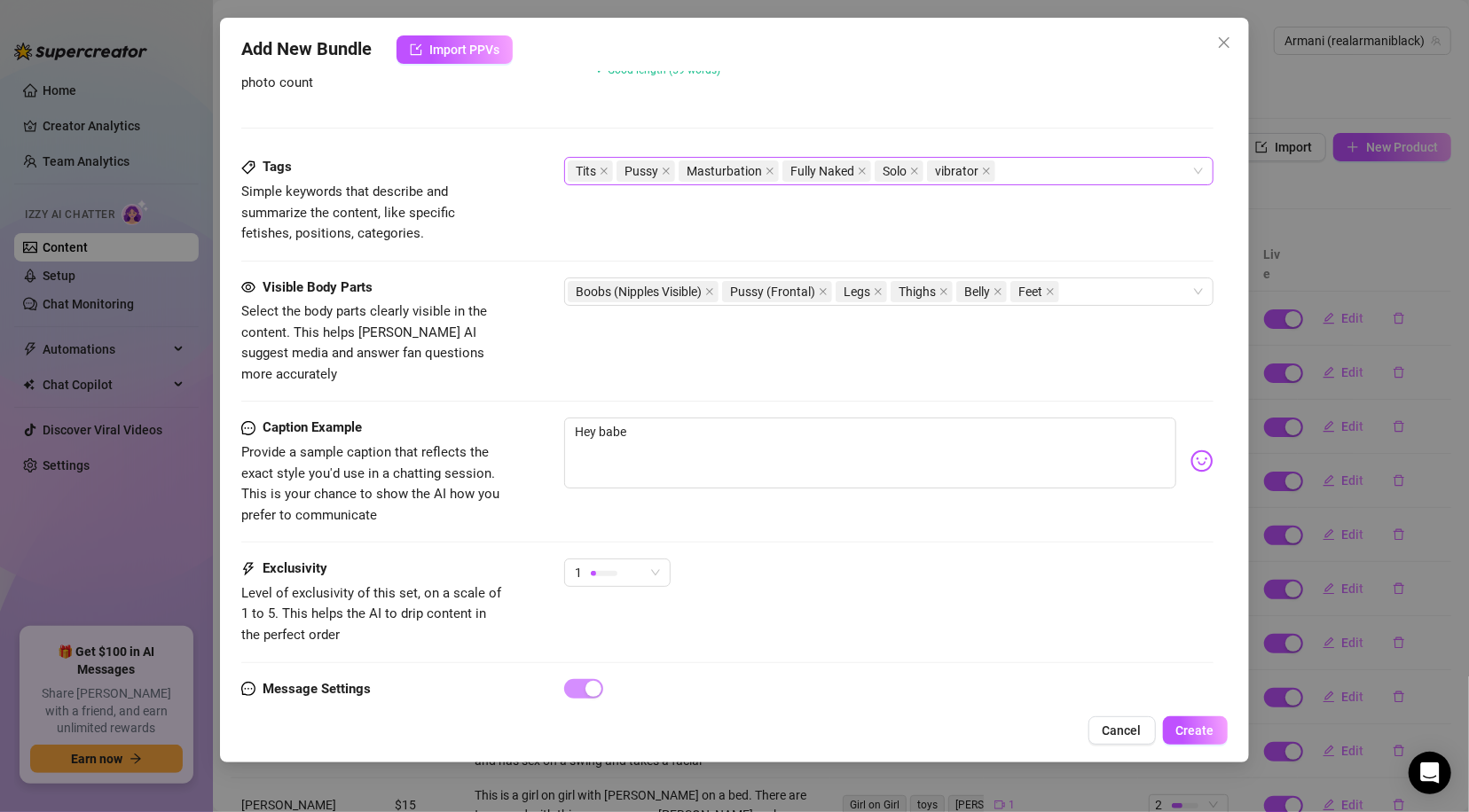
scroll to position [888, 0]
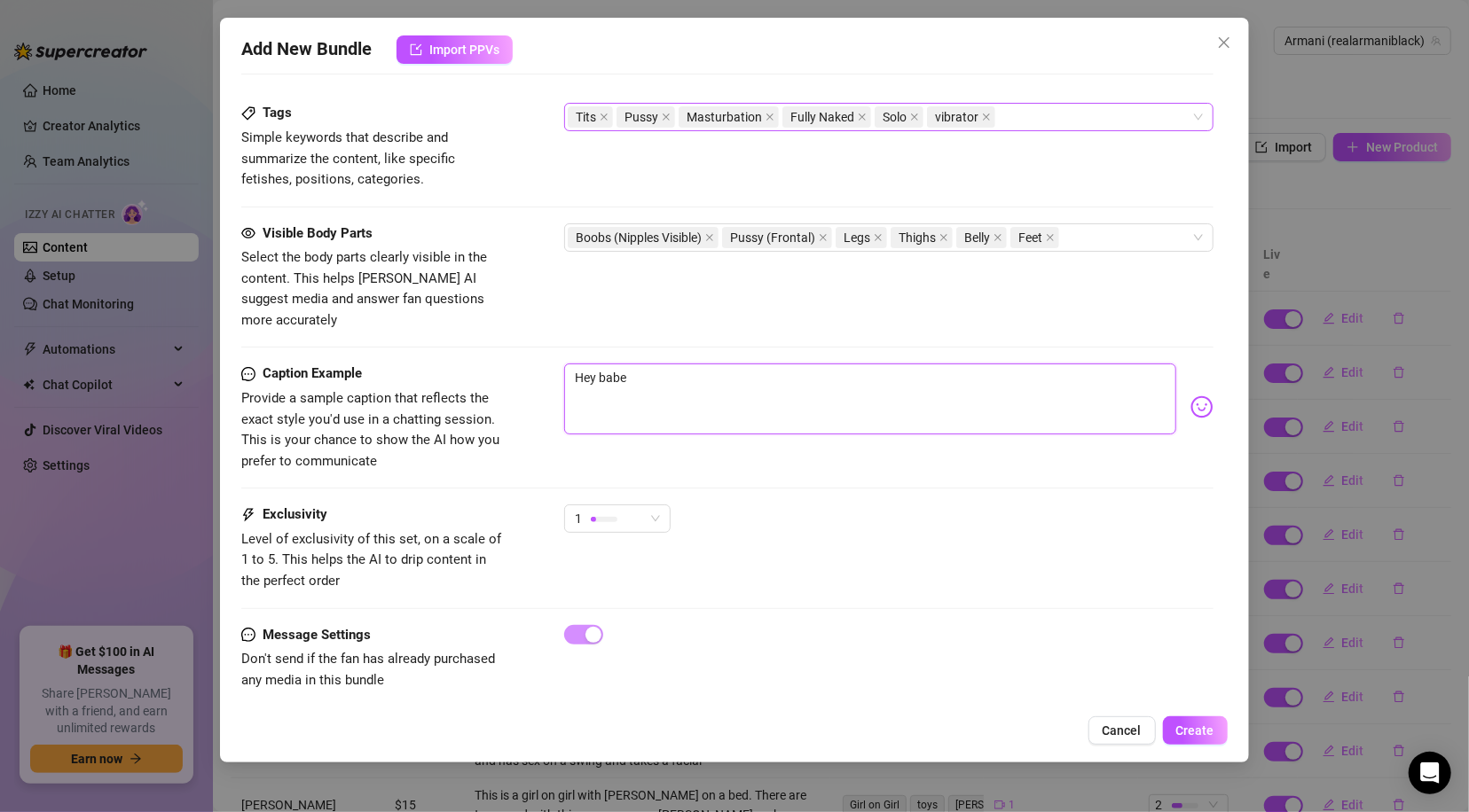
click at [689, 365] on textarea "Hey babe" at bounding box center [869, 398] width 611 height 70
click at [1026, 114] on div "Tits Pussy Masturbation Fully Naked Solo vibrator" at bounding box center [879, 116] width 623 height 25
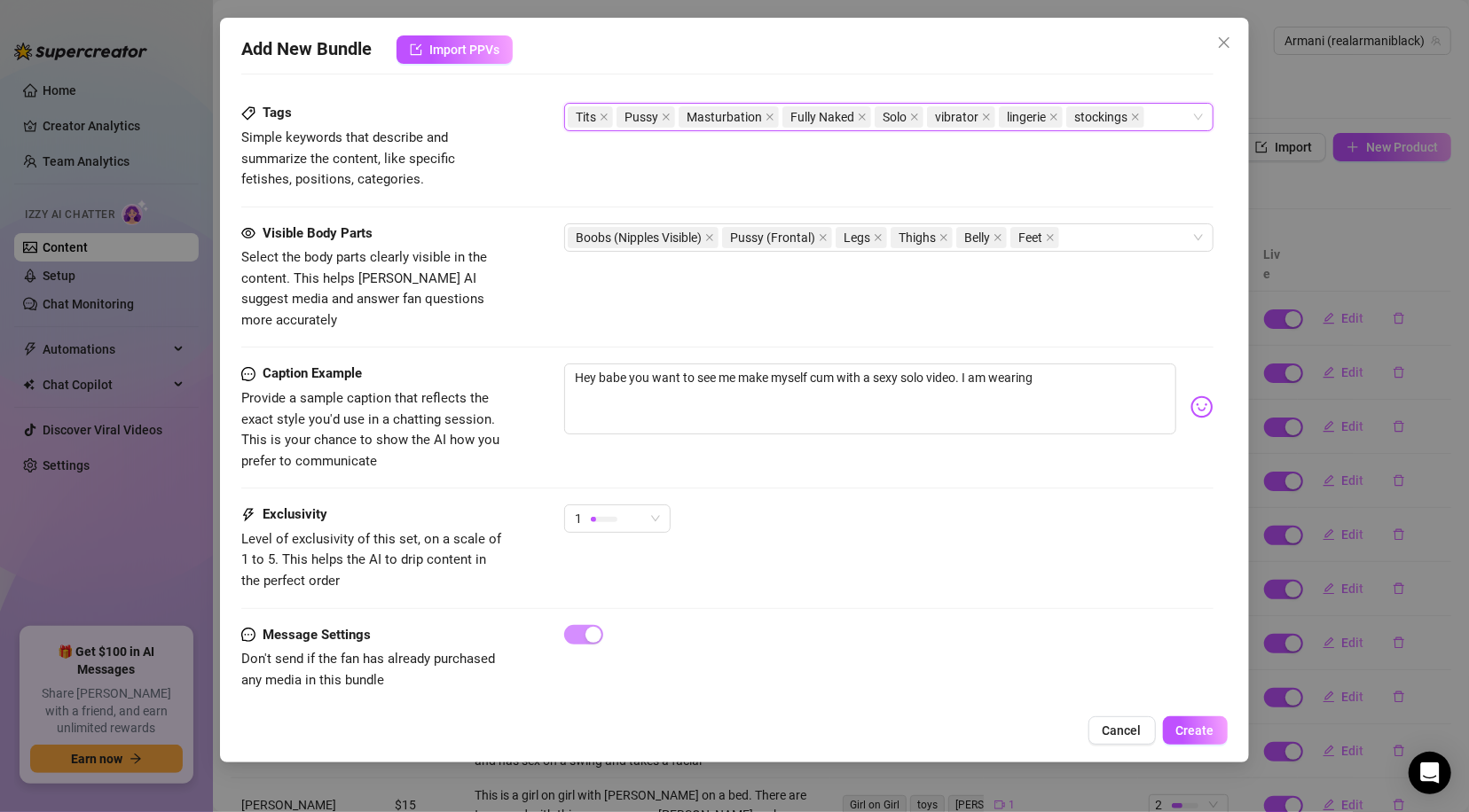
click at [1226, 157] on div "Account Armani (@realarmaniblack) Name Name is for your internal organization o…" at bounding box center [734, 387] width 985 height 634
click at [1084, 363] on textarea "Hey babe you want to see me make myself cum with a sexy solo video. I am wearing" at bounding box center [869, 398] width 611 height 70
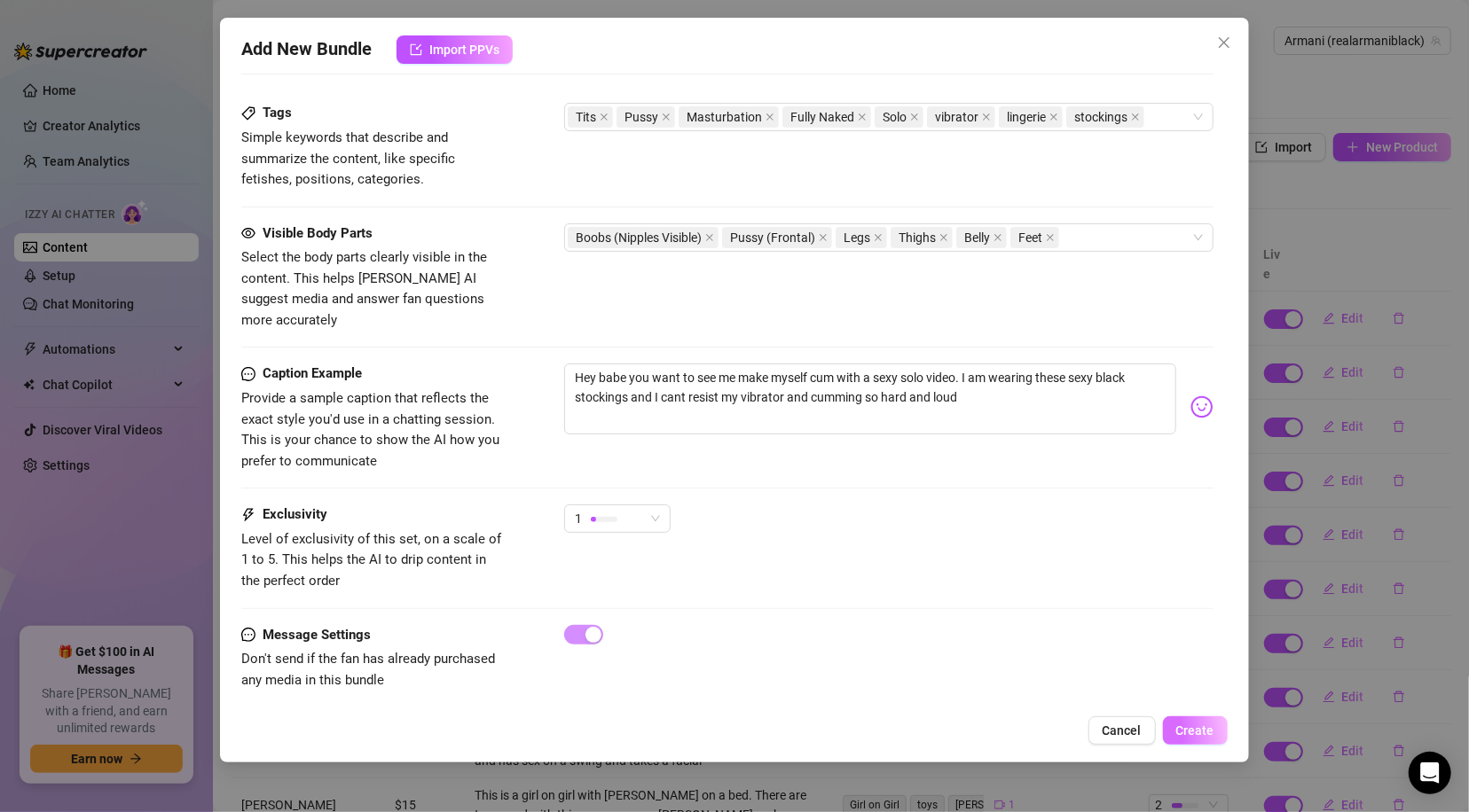
click at [1201, 723] on span "Create" at bounding box center [1195, 730] width 38 height 14
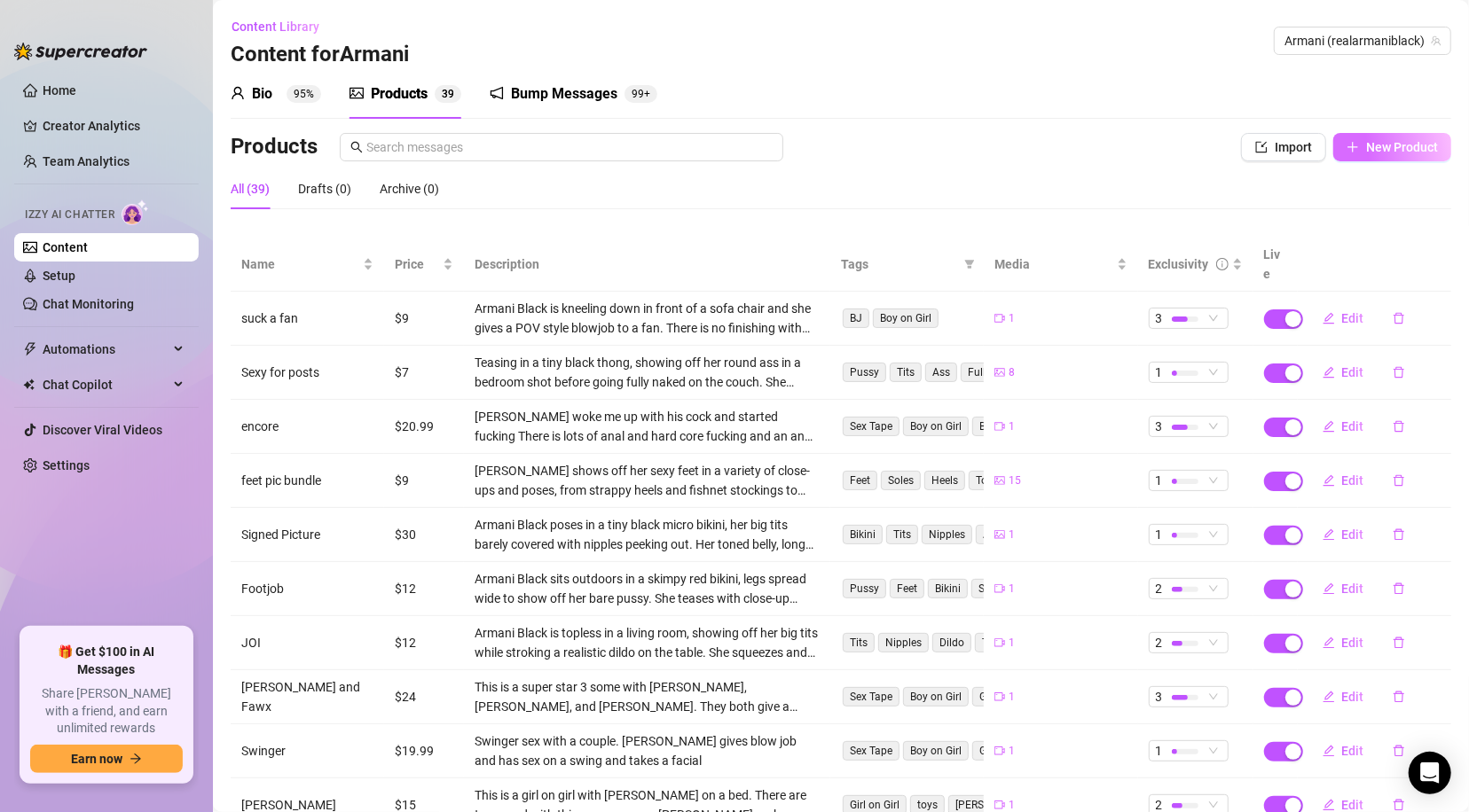
click at [1366, 144] on span "New Product" at bounding box center [1401, 146] width 71 height 14
type textarea "Type your message here..."
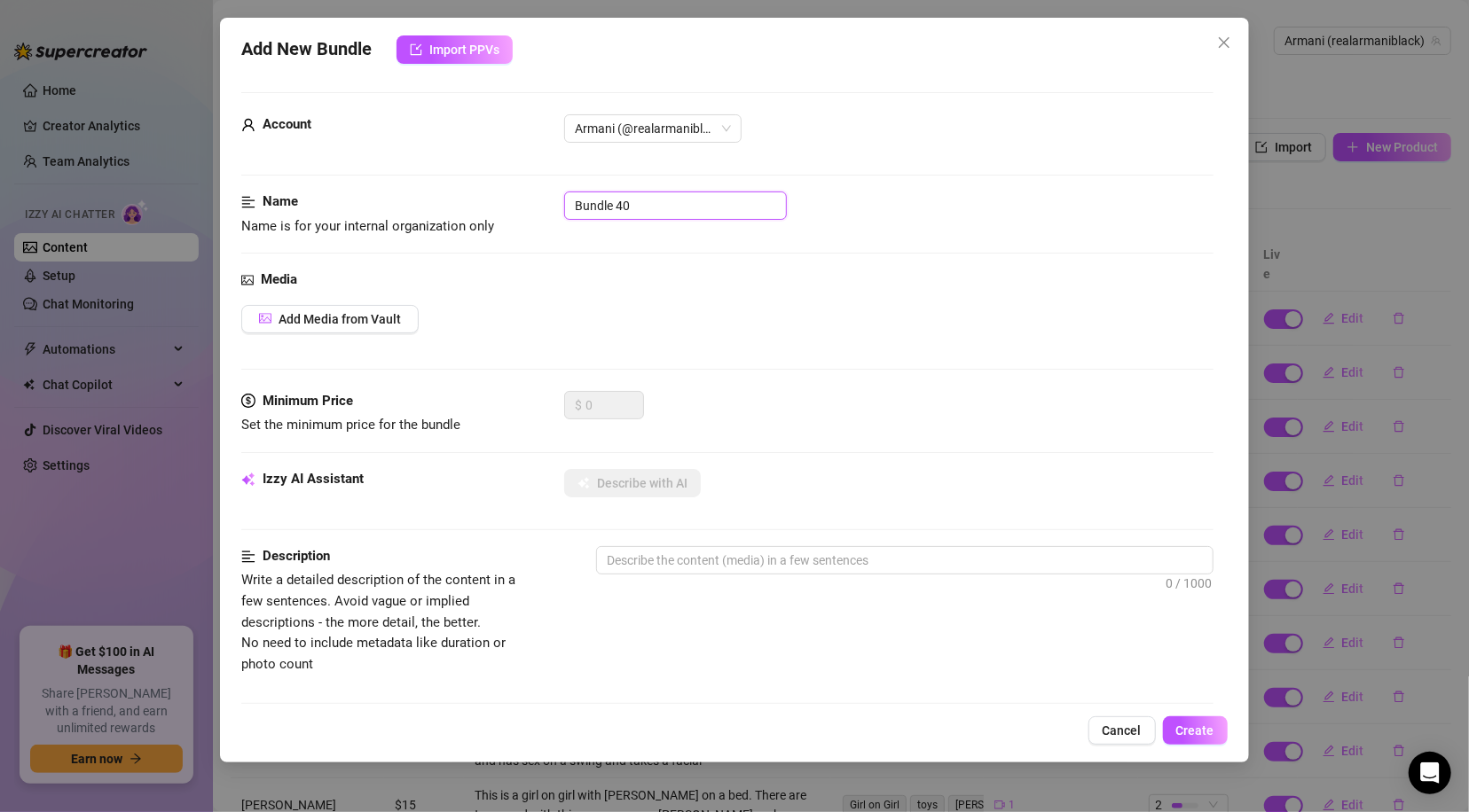
click at [617, 203] on input "Bundle 40" at bounding box center [675, 205] width 223 height 28
type input "Shower content"
click at [351, 324] on span "Add Media from Vault" at bounding box center [340, 319] width 123 height 14
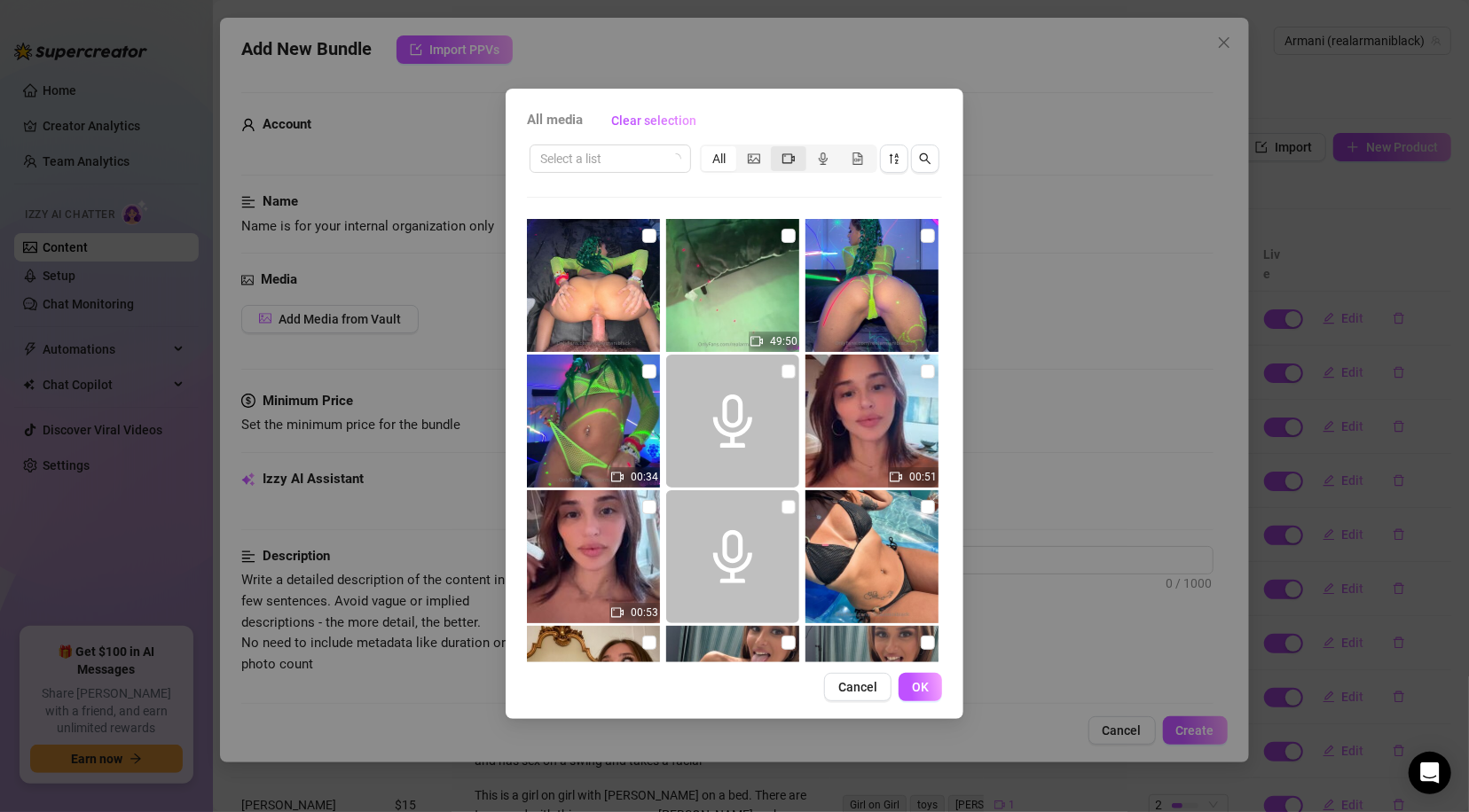
click at [794, 157] on icon "video-camera" at bounding box center [789, 158] width 13 height 10
click at [775, 149] on input "segmented control" at bounding box center [775, 149] width 0 height 0
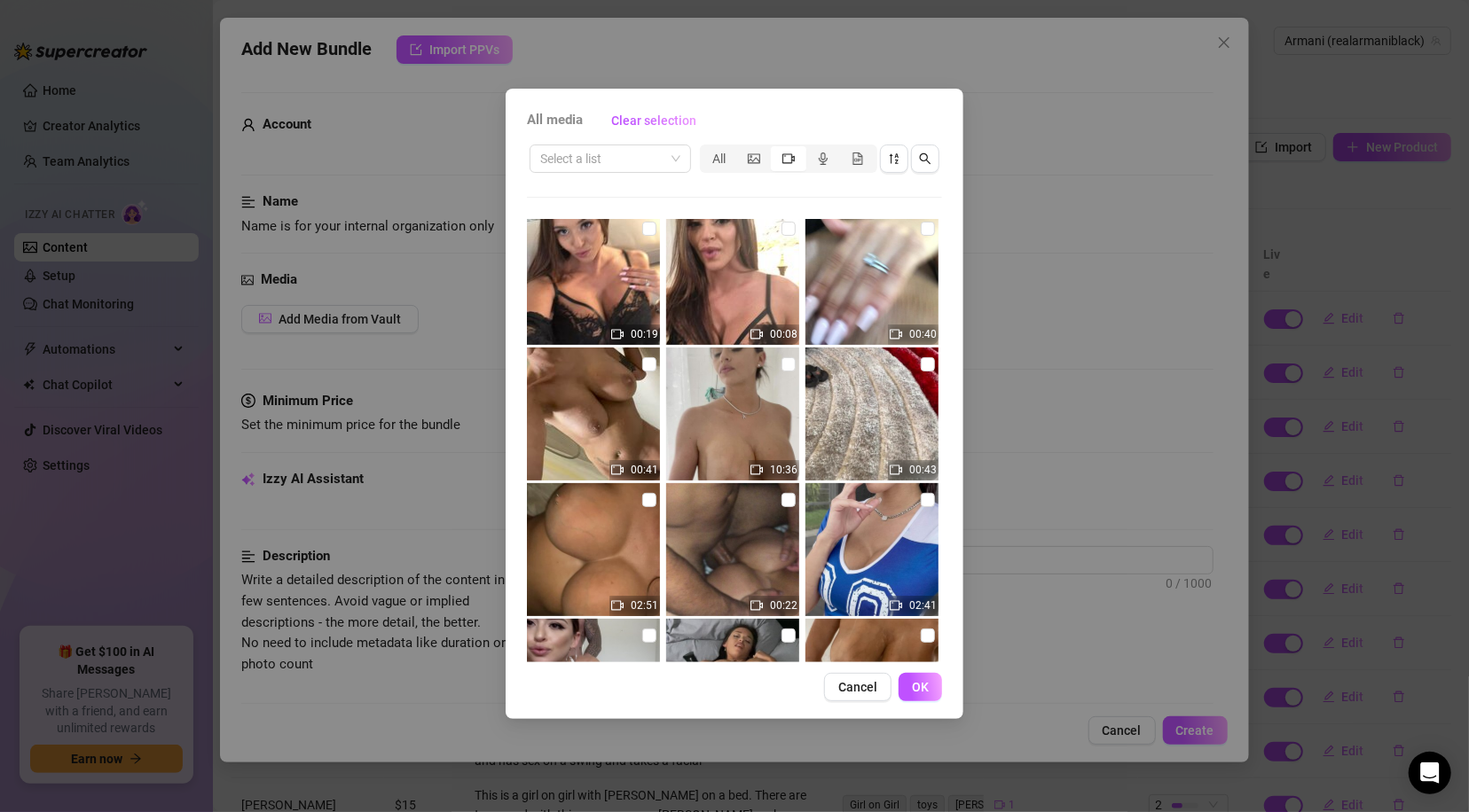
scroll to position [8161, 0]
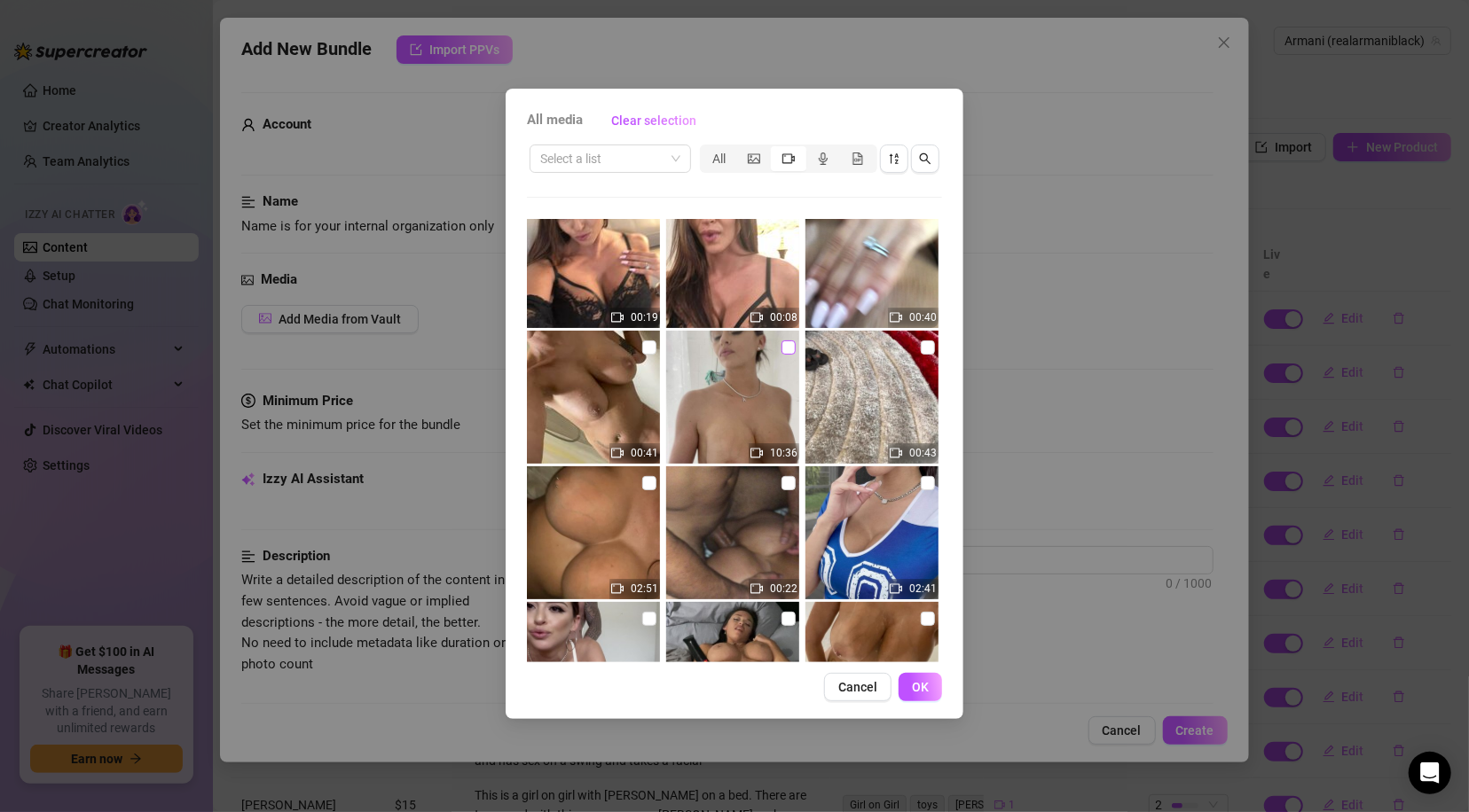
click at [781, 341] on input "checkbox" at bounding box center [788, 347] width 14 height 14
checkbox input "true"
click at [916, 680] on span "OK" at bounding box center [919, 687] width 16 height 14
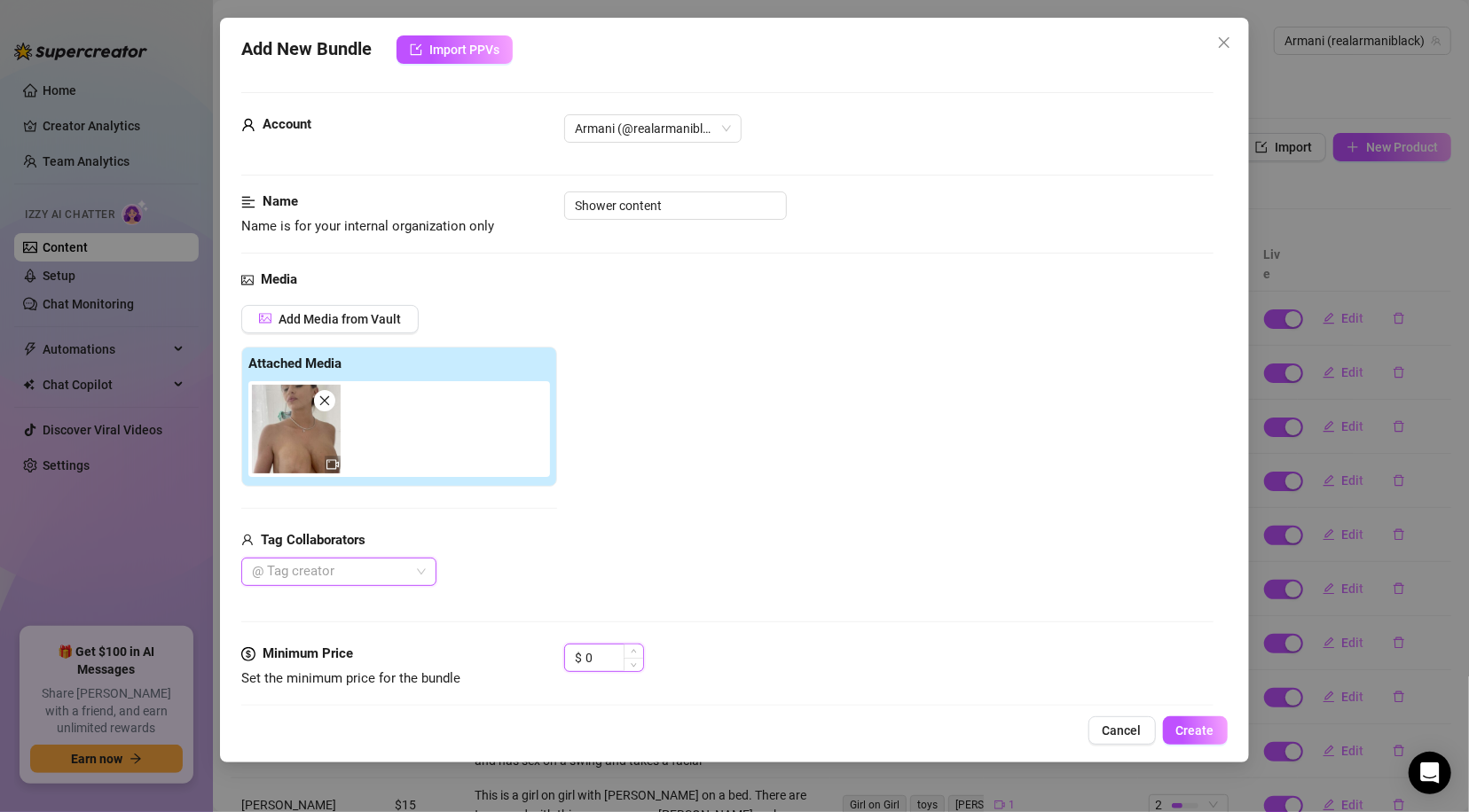
click at [603, 655] on input "0" at bounding box center [614, 657] width 58 height 27
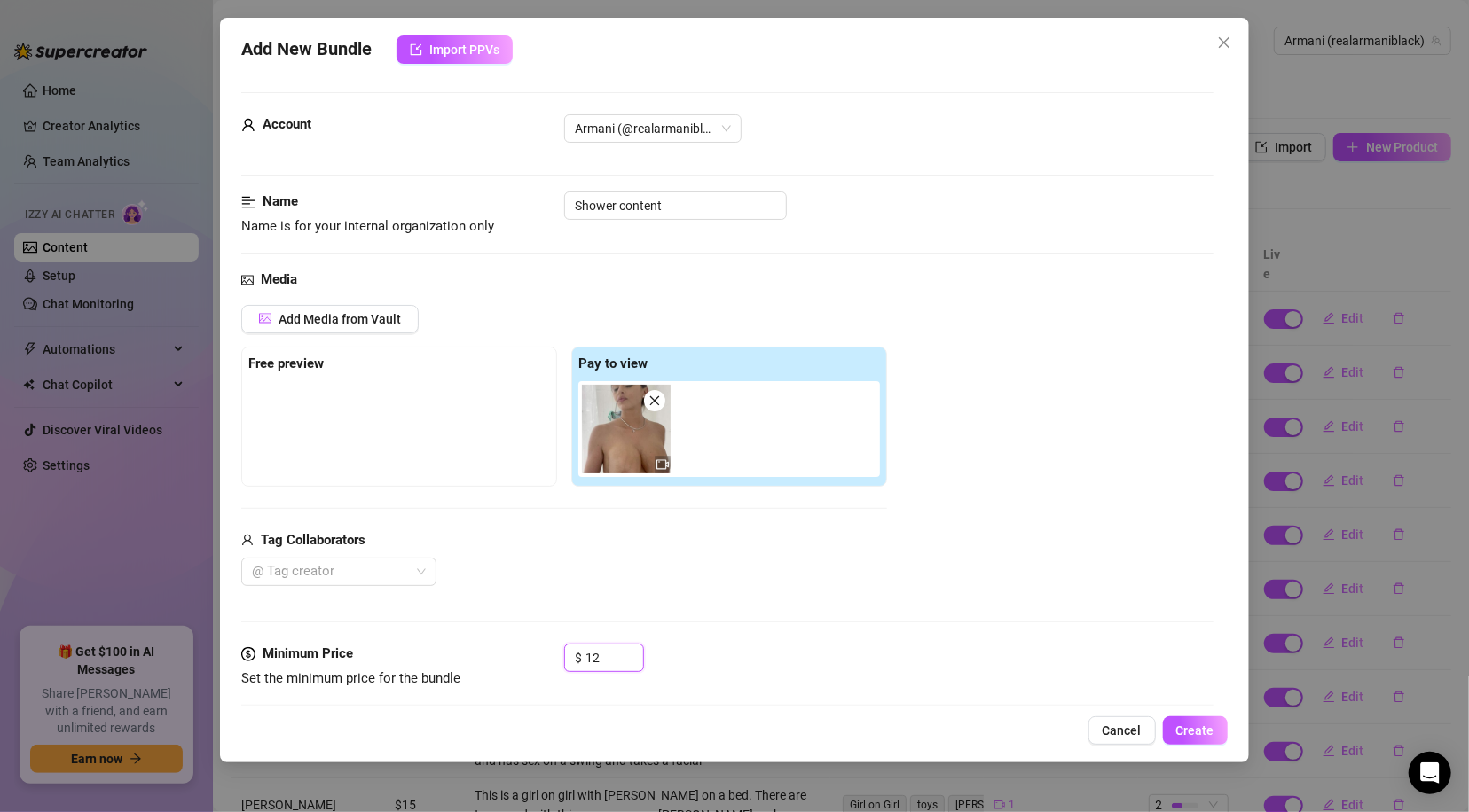
type input "12"
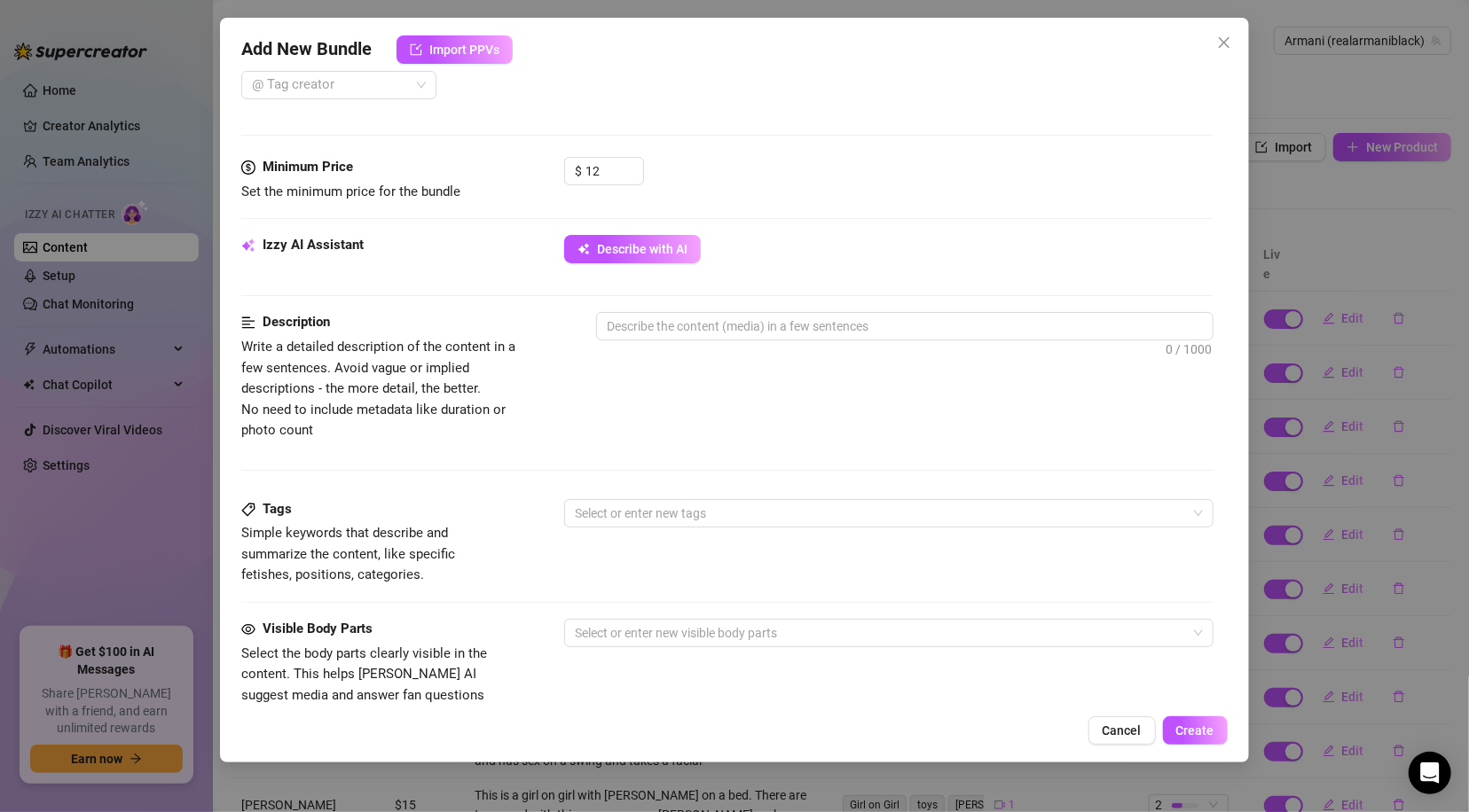
scroll to position [492, 0]
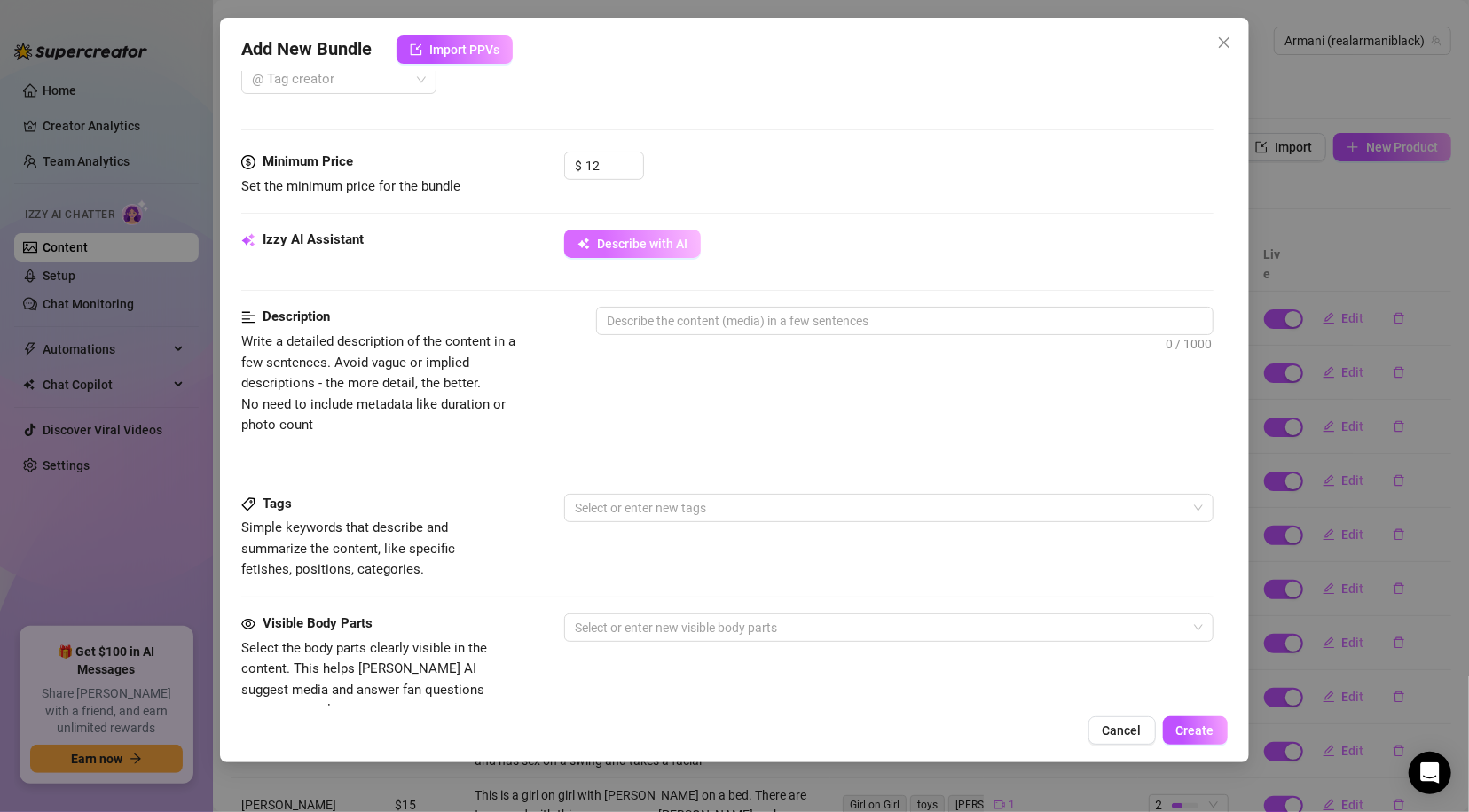
click at [656, 235] on button "Describe with AI" at bounding box center [632, 244] width 136 height 28
type textarea "Armani"
type textarea "Armani Black"
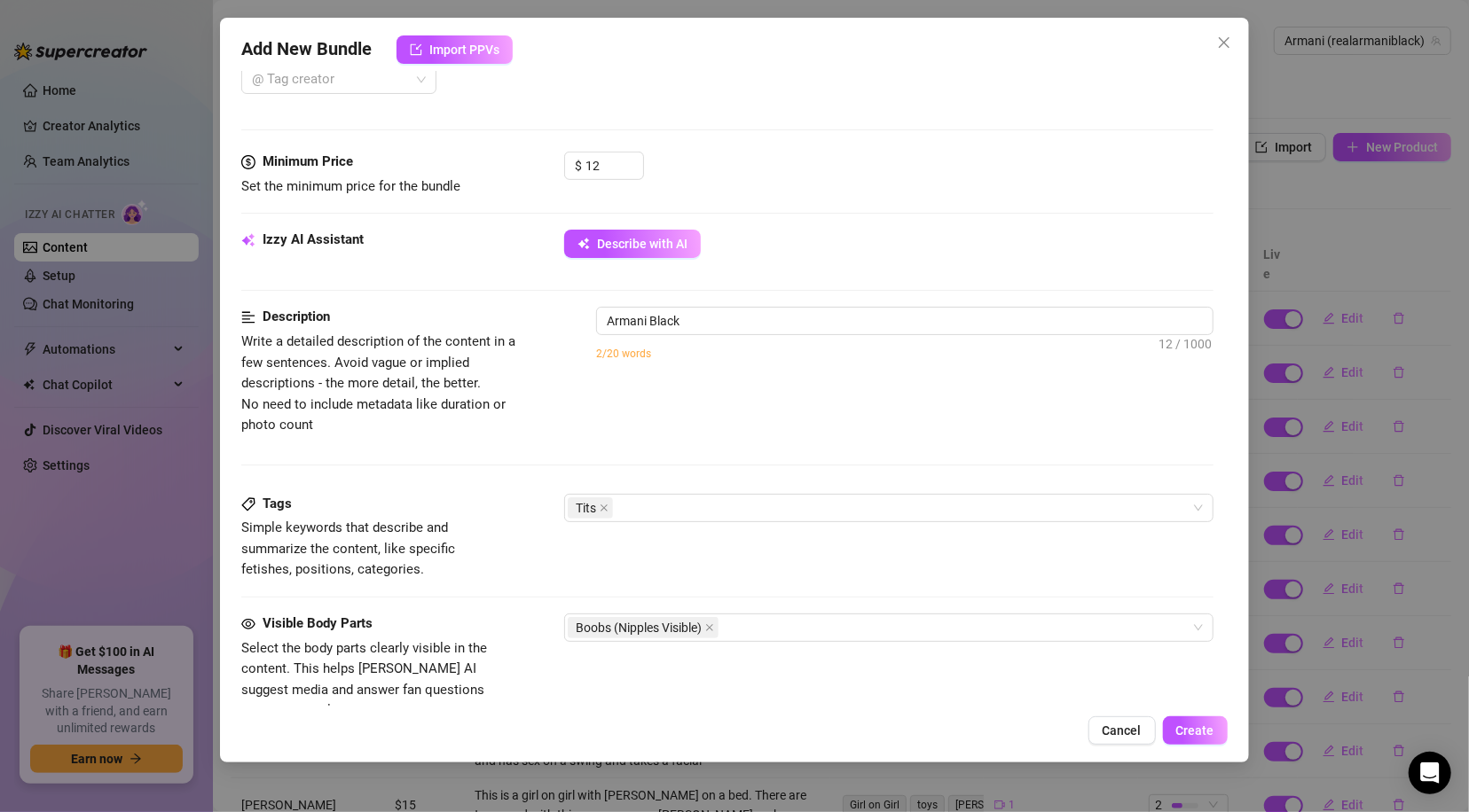
type textarea "Armani Black is"
type textarea "Armani Black is fully"
type textarea "Armani Black is fully naked"
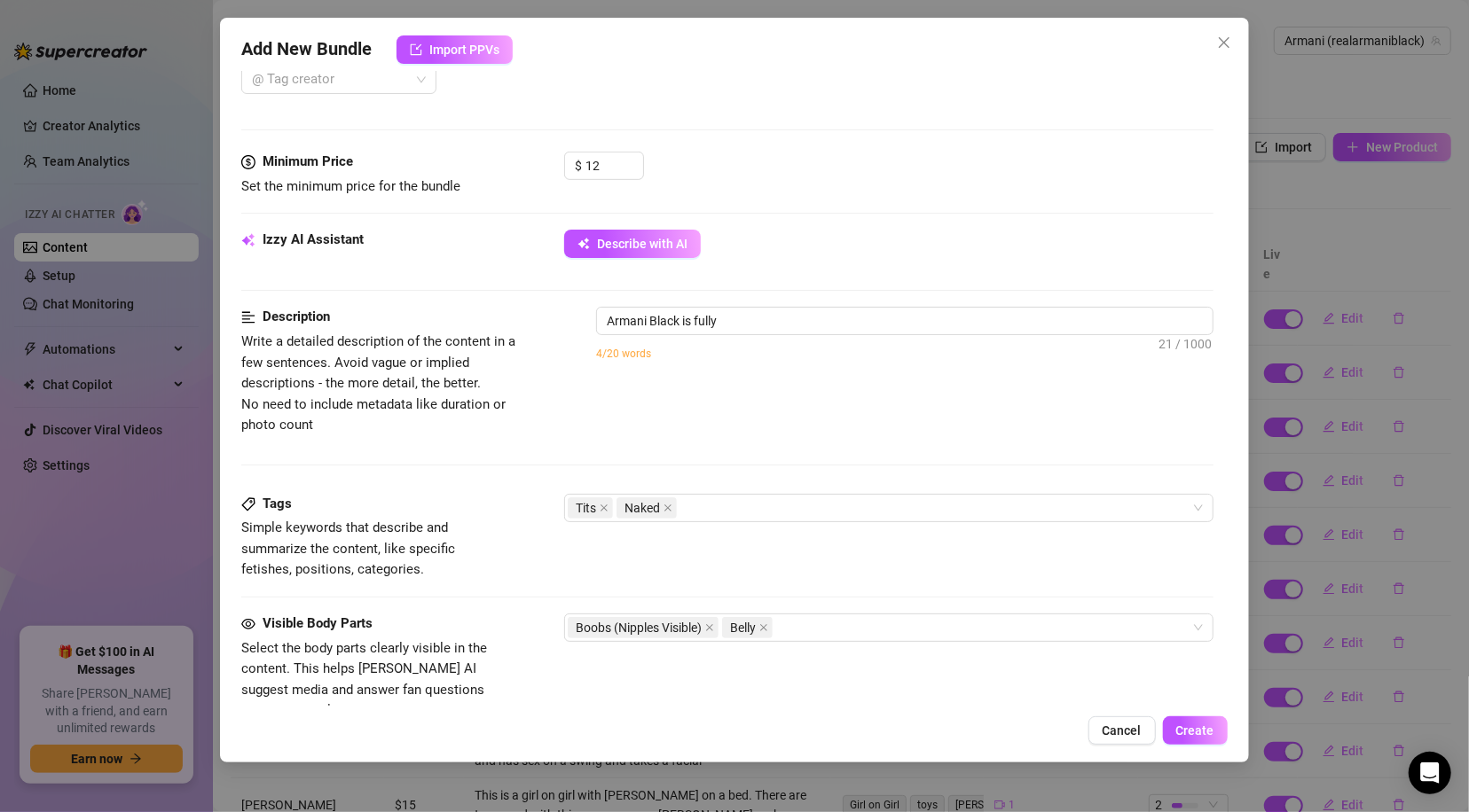
type textarea "Armani Black is fully naked"
type textarea "Armani Black is fully naked in"
type textarea "Armani Black is fully naked in the"
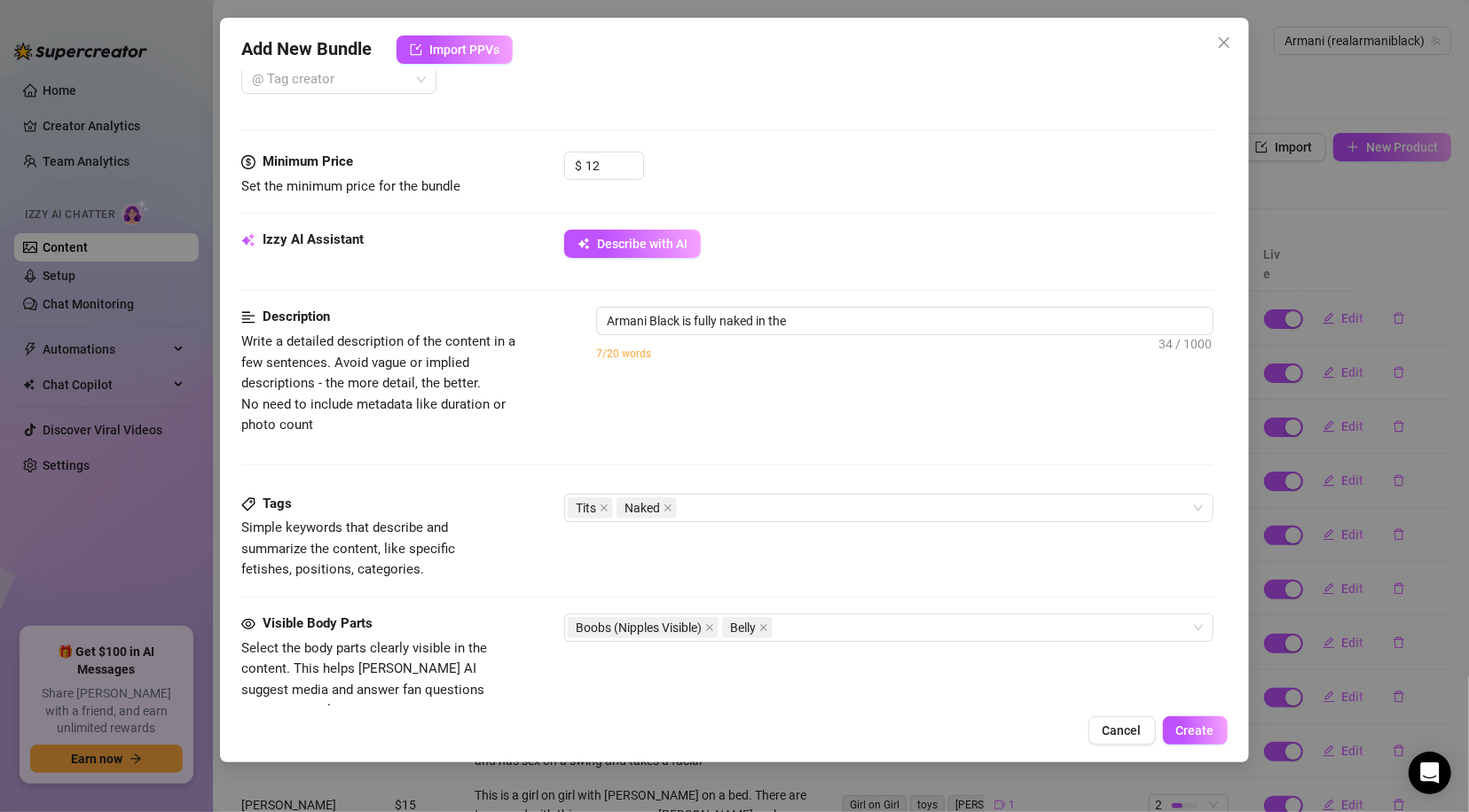
type textarea "Armani Black is fully naked in the shower,"
type textarea "Armani Black is fully naked in the shower, her"
type textarea "Armani Black is fully naked in the shower, her big"
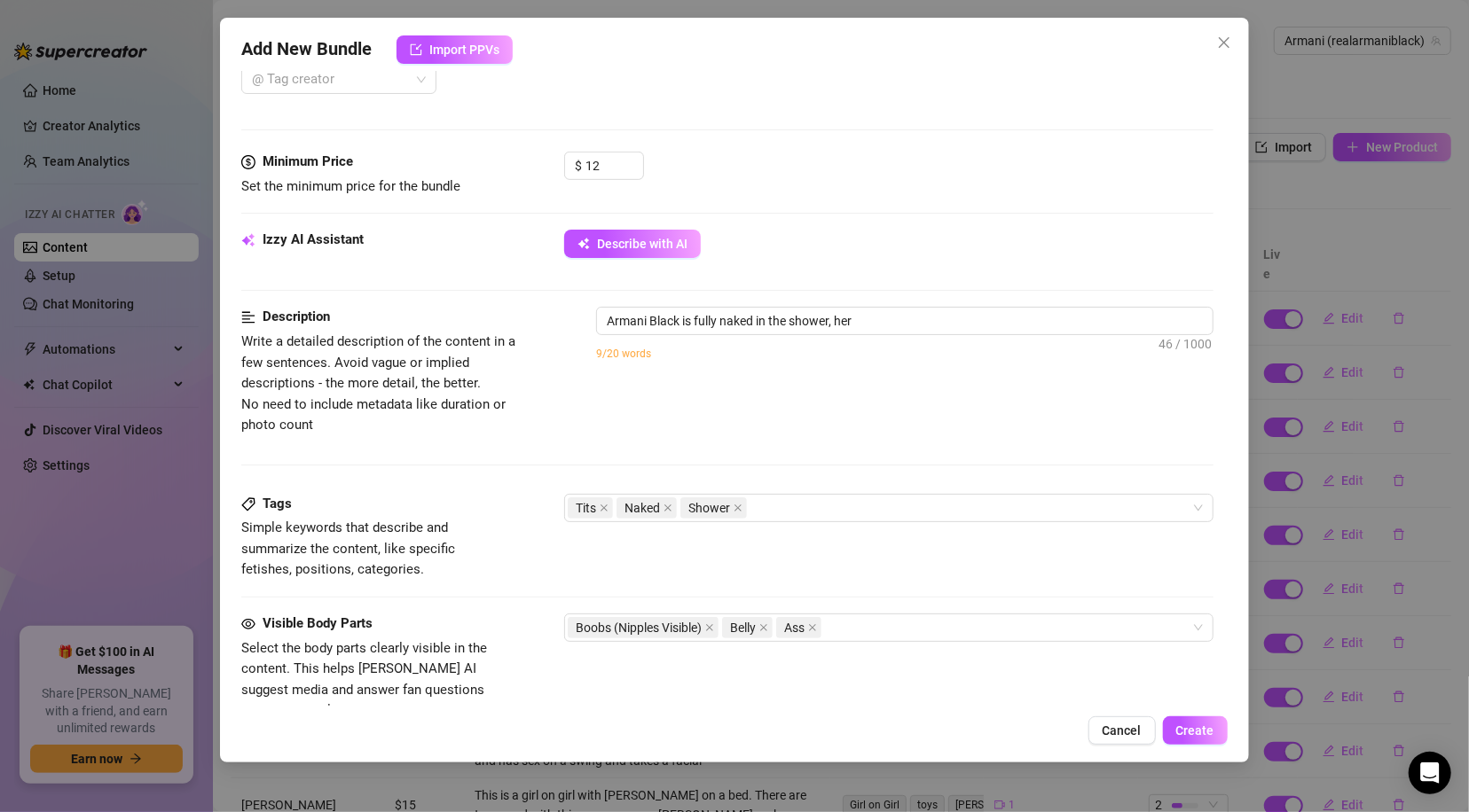
type textarea "Armani Black is fully naked in the shower, her big"
type textarea "Armani Black is fully naked in the shower, her big natural"
type textarea "Armani Black is fully naked in the shower, her big natural tits"
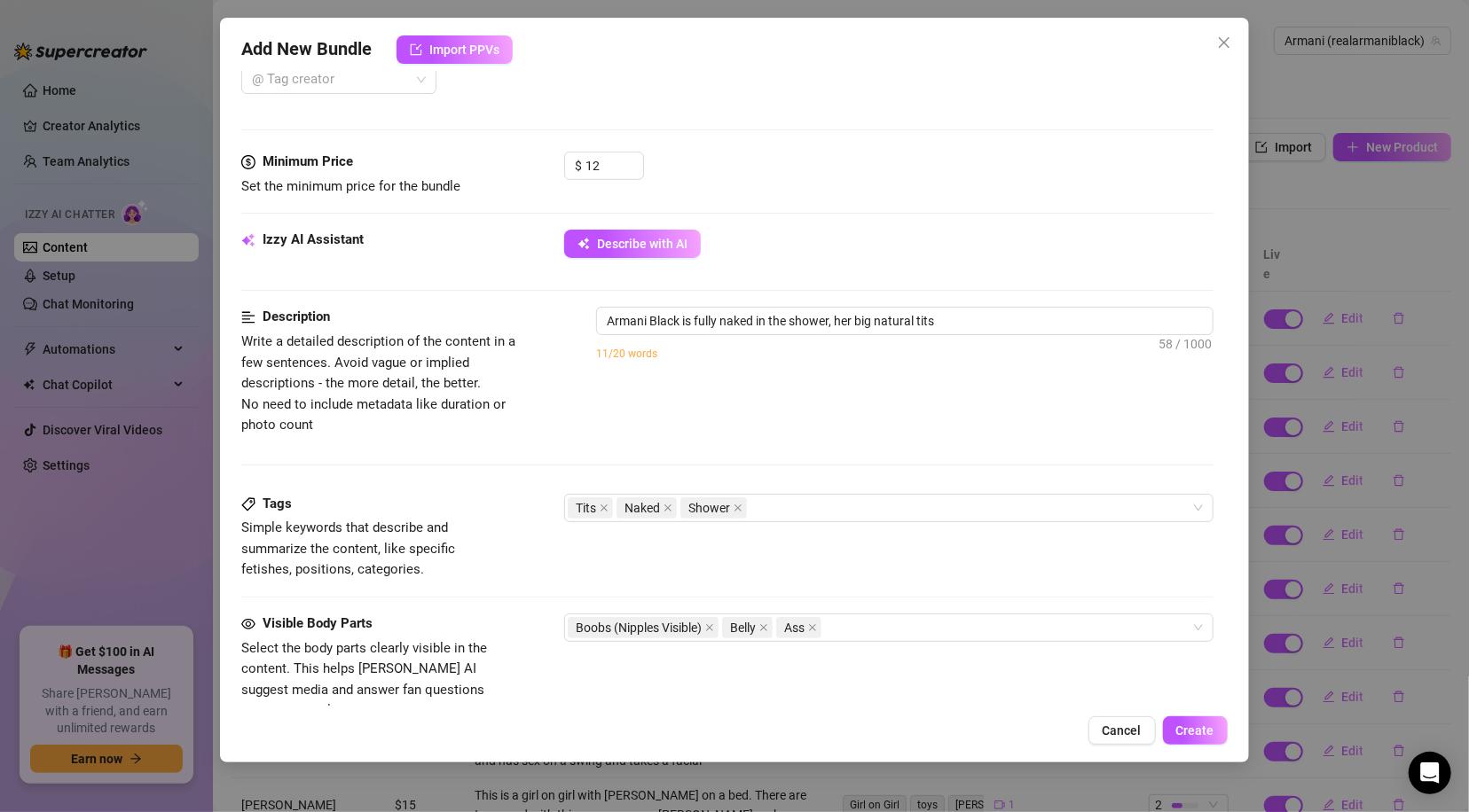
type textarea "Armani Black is fully naked in the shower, her big natural tits and"
type textarea "Armani Black is fully naked in the shower, her big natural tits and toned"
type textarea "Armani Black is fully naked in the shower, her big natural tits and toned body"
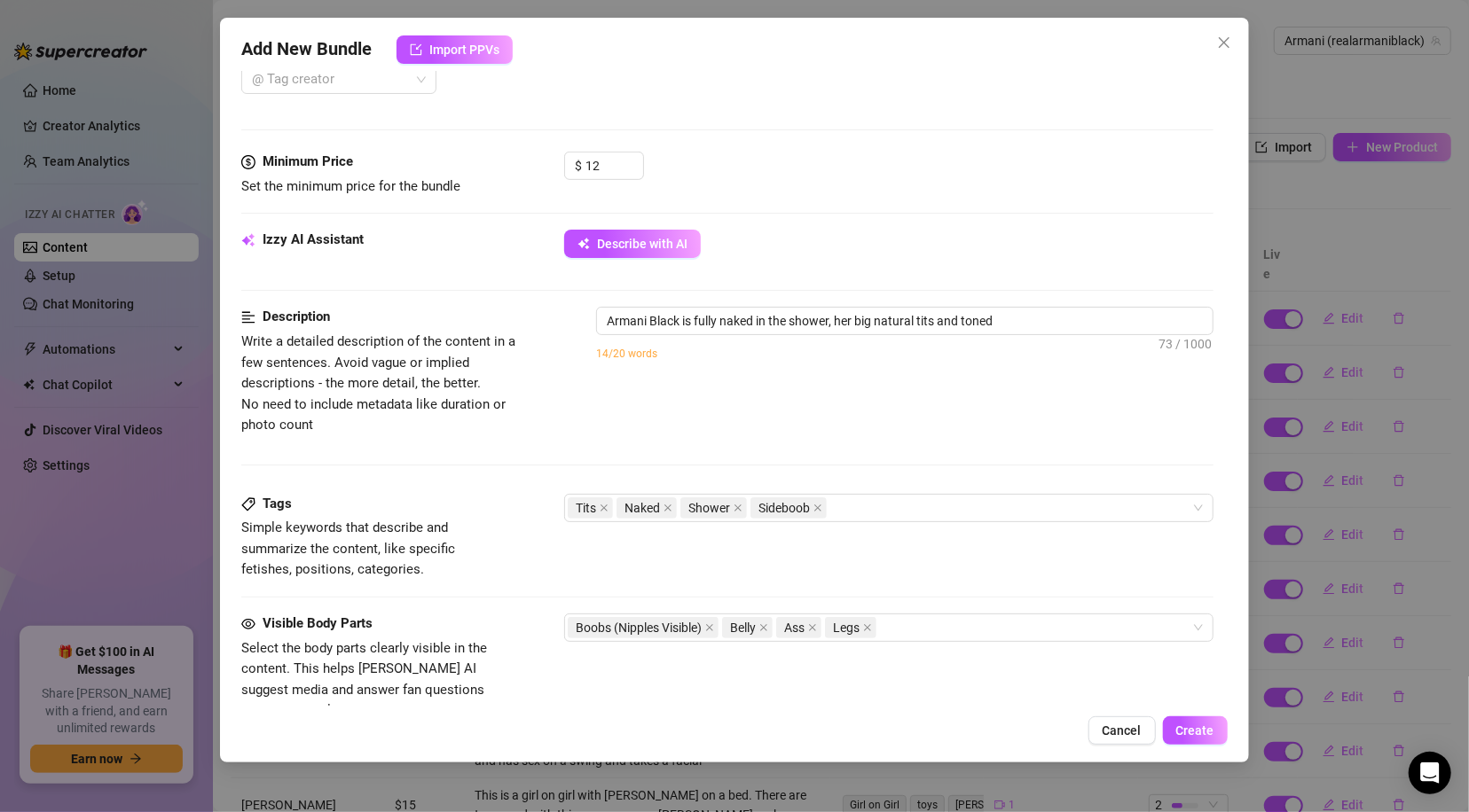
type textarea "Armani Black is fully naked in the shower, her big natural tits and toned body"
type textarea "Armani Black is fully naked in the shower, her big natural tits and toned body …"
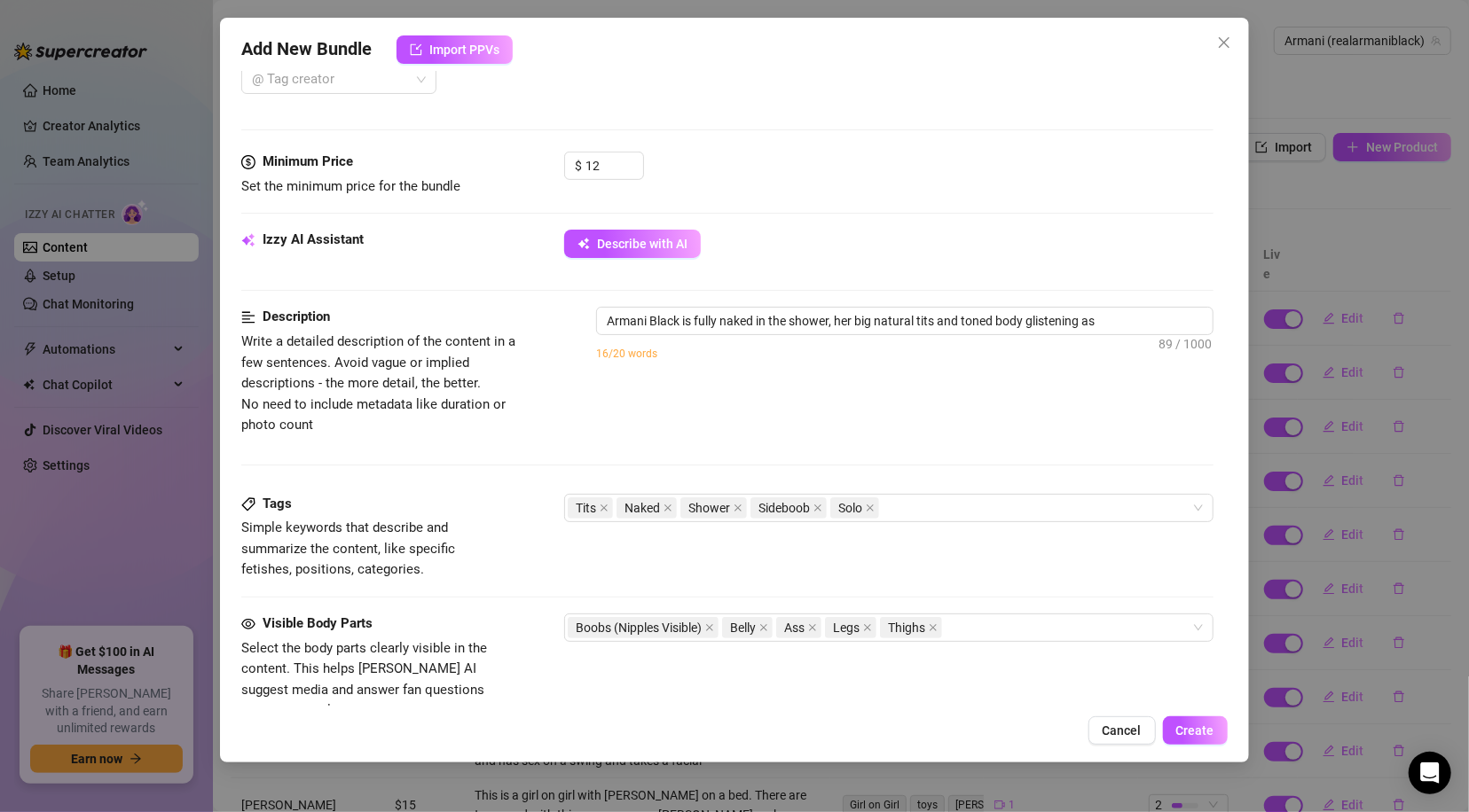
type textarea "Armani Black is fully naked in the shower, her big natural tits and toned body …"
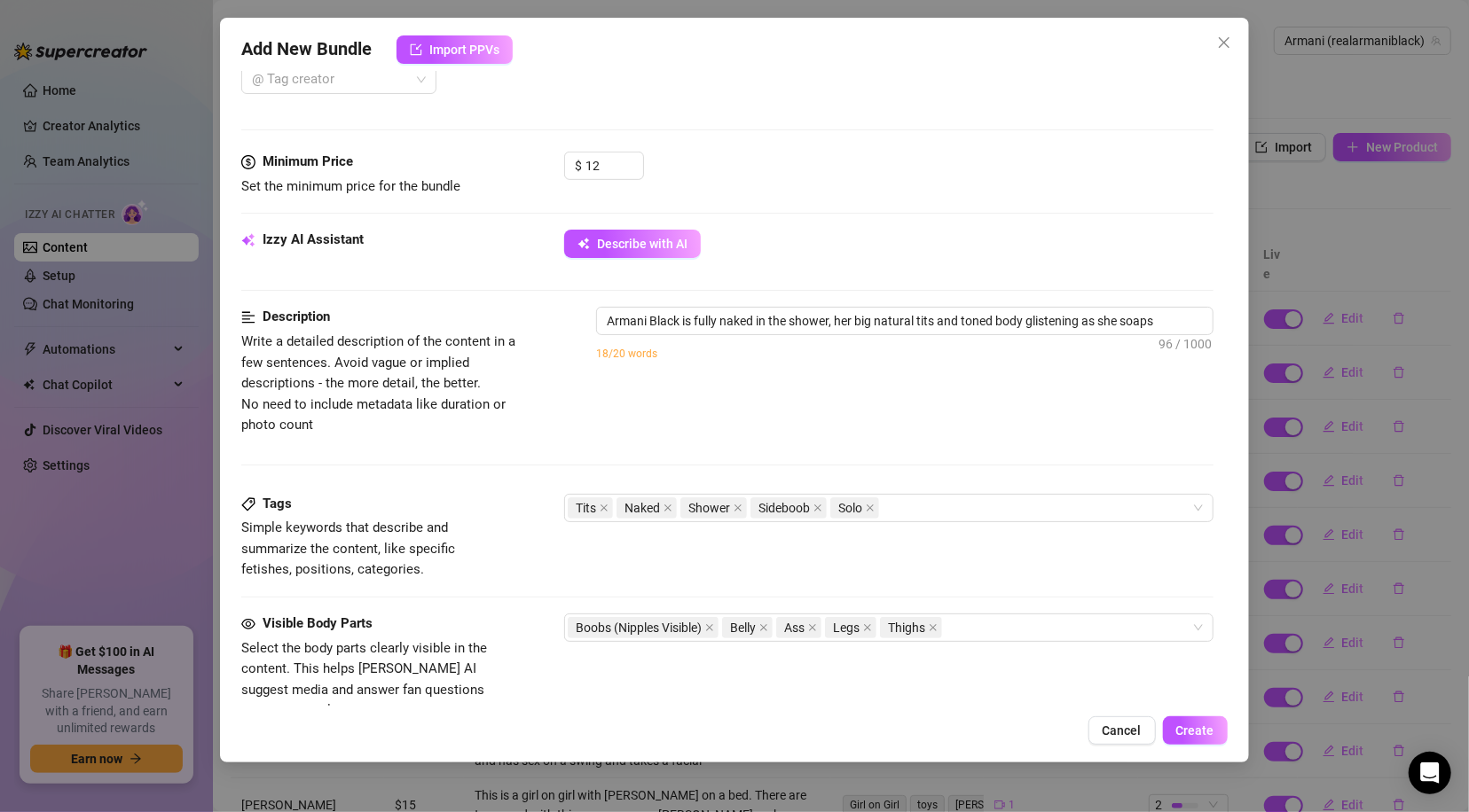
type textarea "Armani Black is fully naked in the shower, her big natural tits and toned body …"
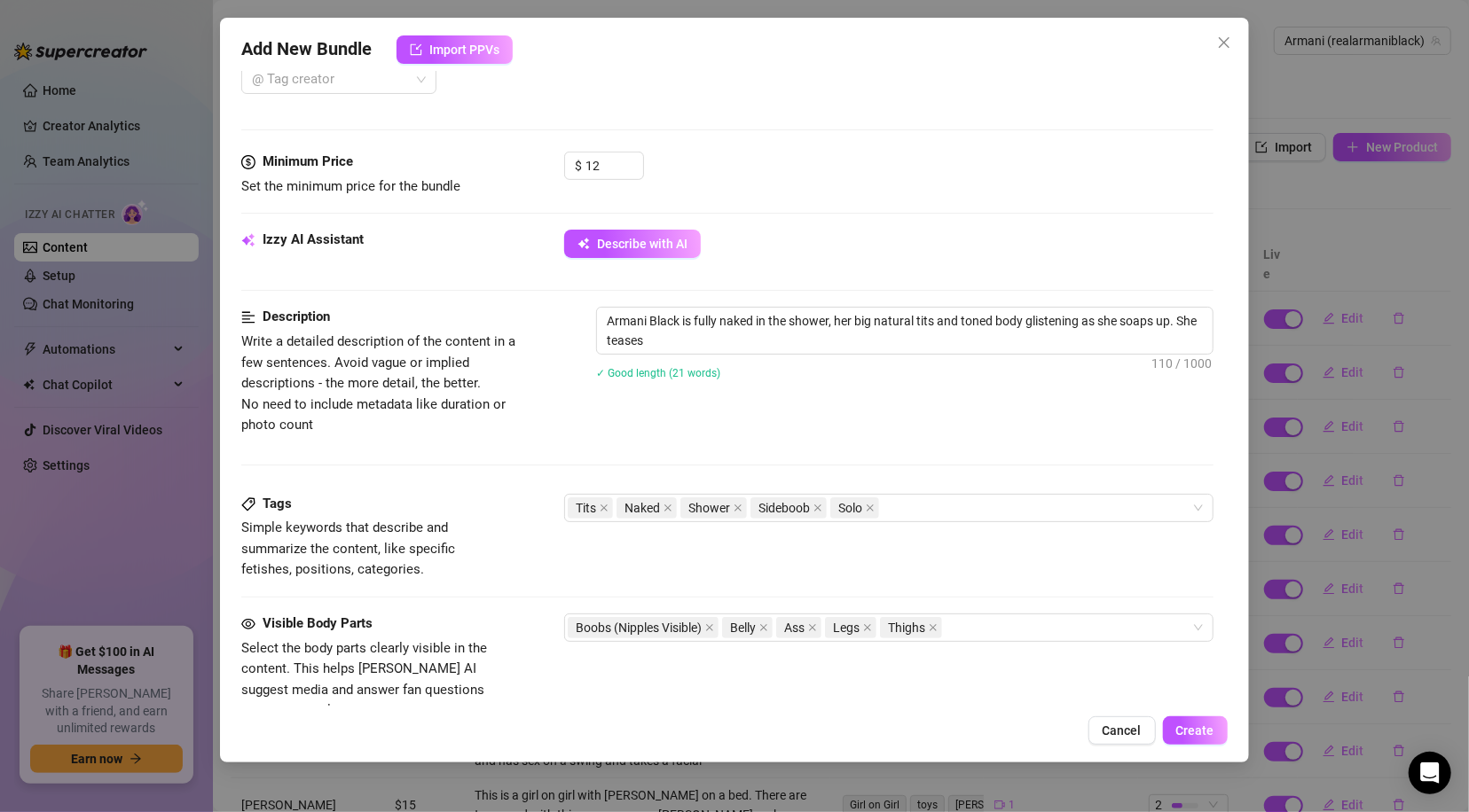
type textarea "Armani Black is fully naked in the shower, her big natural tits and toned body …"
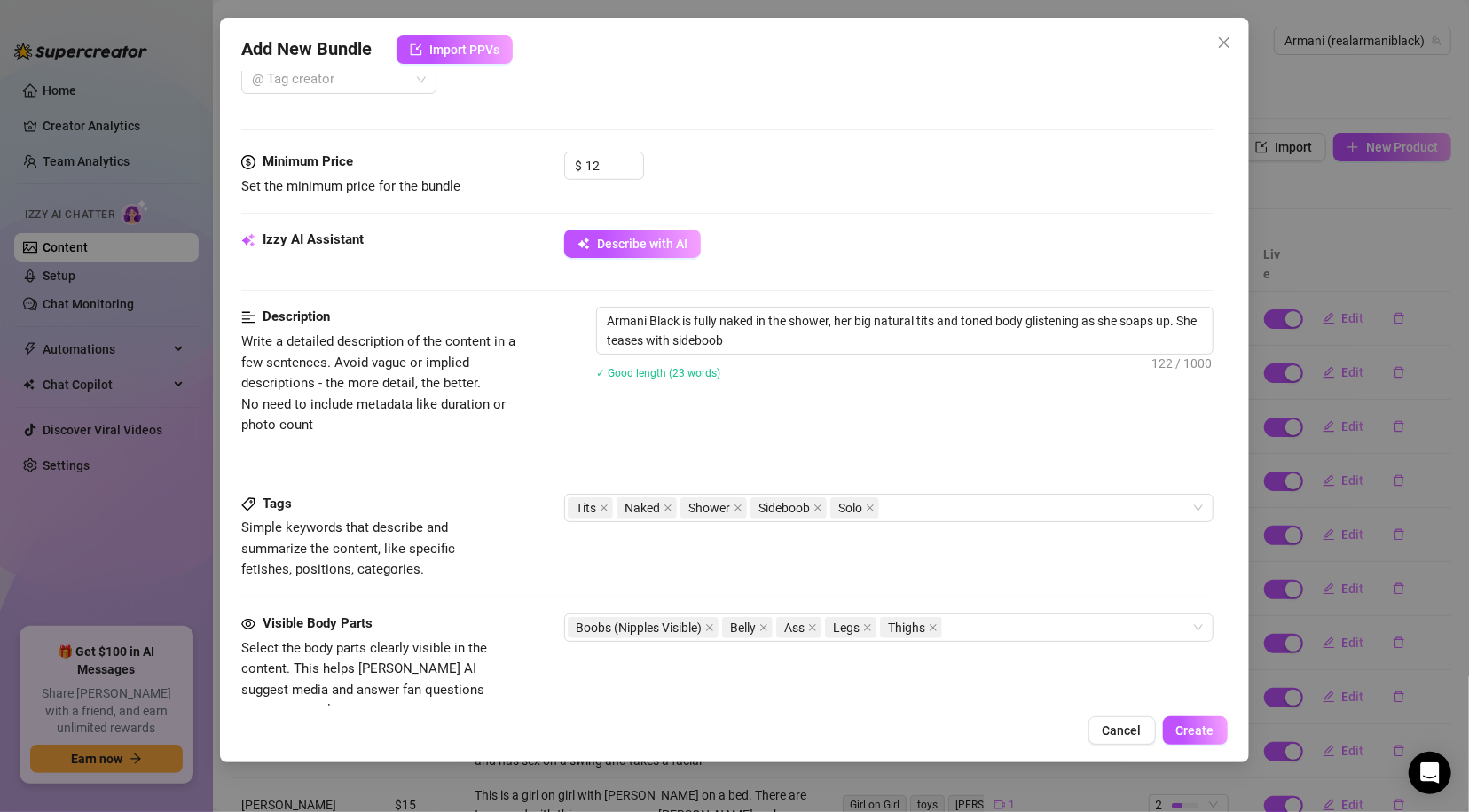
type textarea "Armani Black is fully naked in the shower, her big natural tits and toned body …"
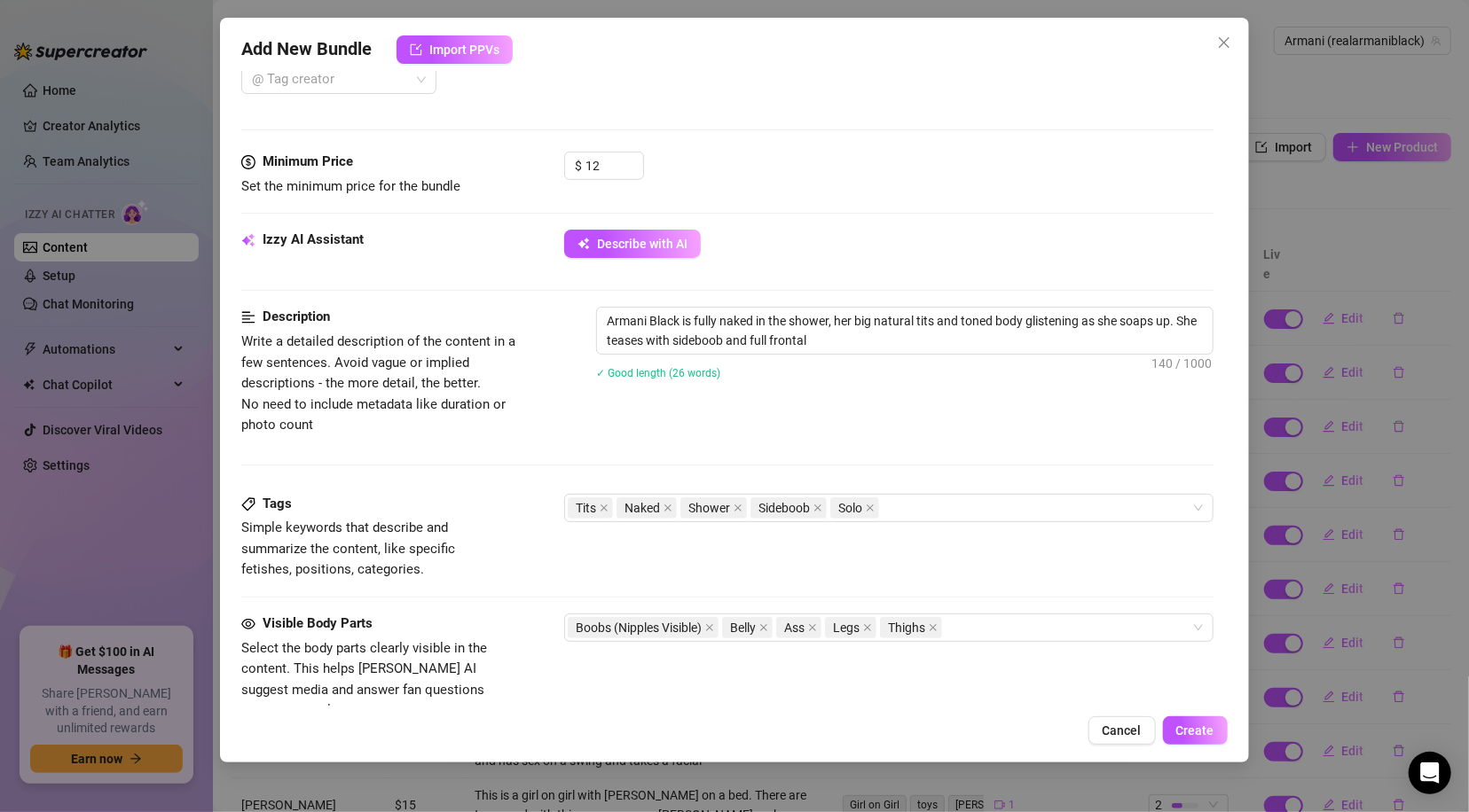
type textarea "Armani Black is fully naked in the shower, her big natural tits and toned body …"
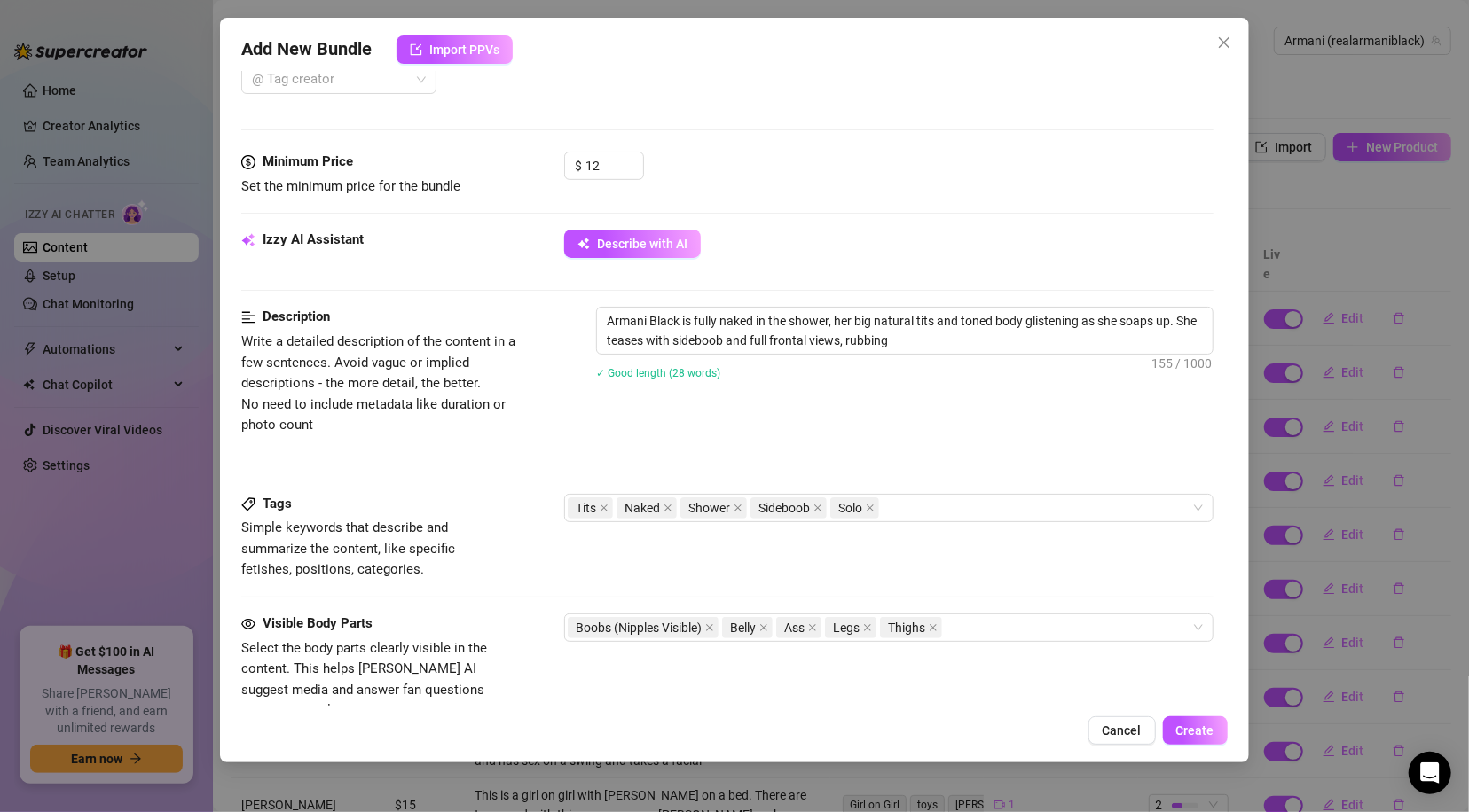
type textarea "Armani Black is fully naked in the shower, her big natural tits and toned body …"
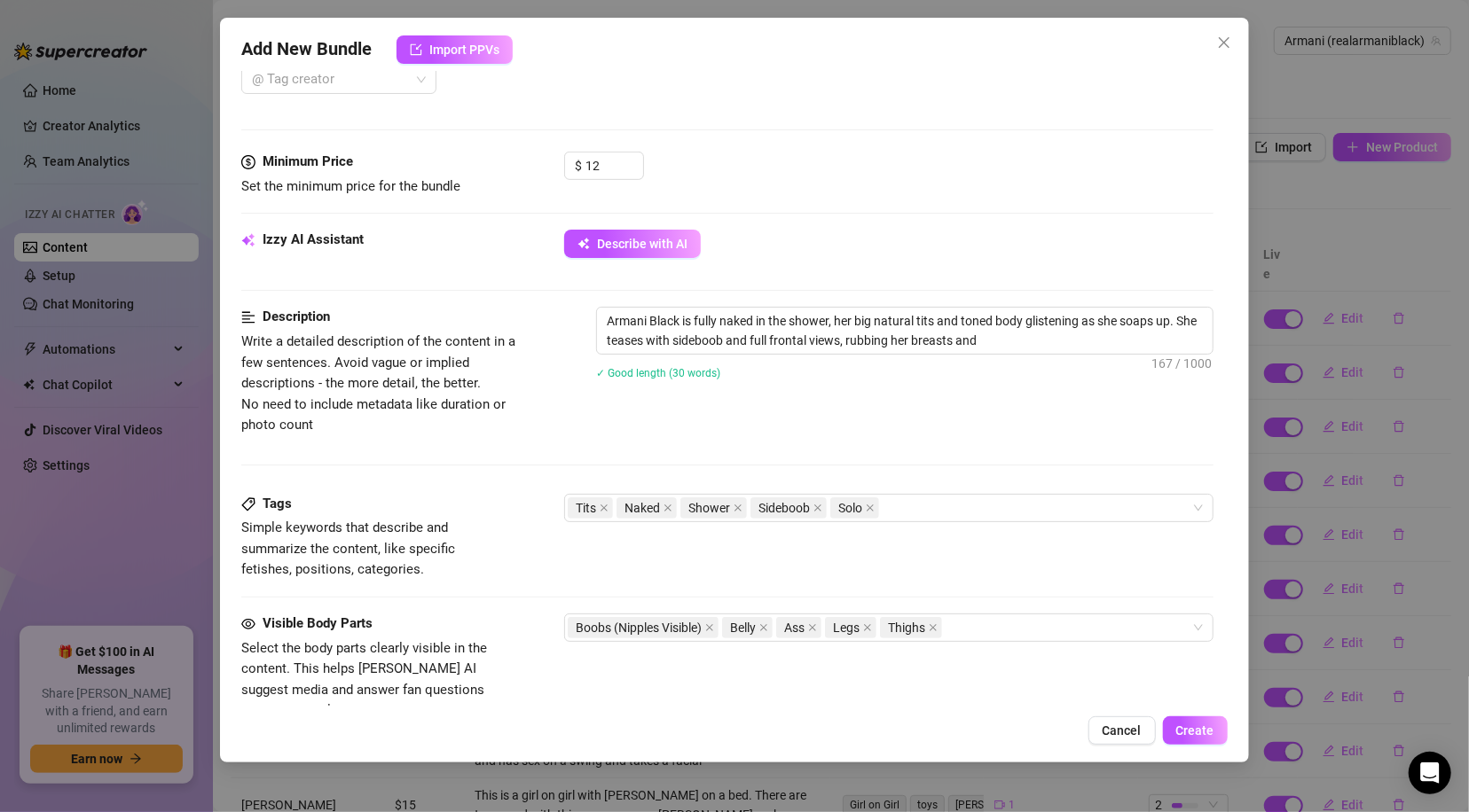
type textarea "Armani Black is fully naked in the shower, her big natural tits and toned body …"
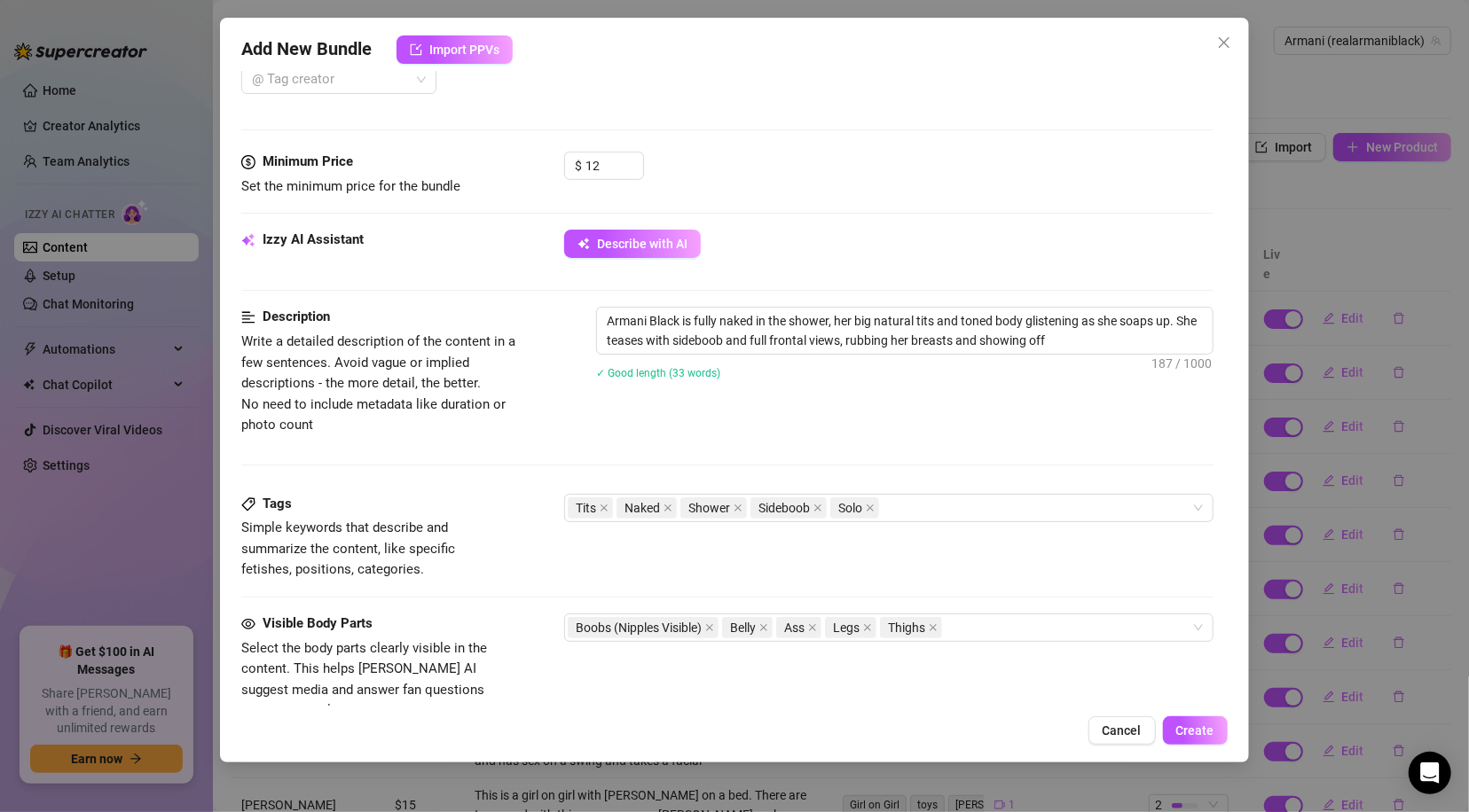
type textarea "Armani Black is fully naked in the shower, her big natural tits and toned body …"
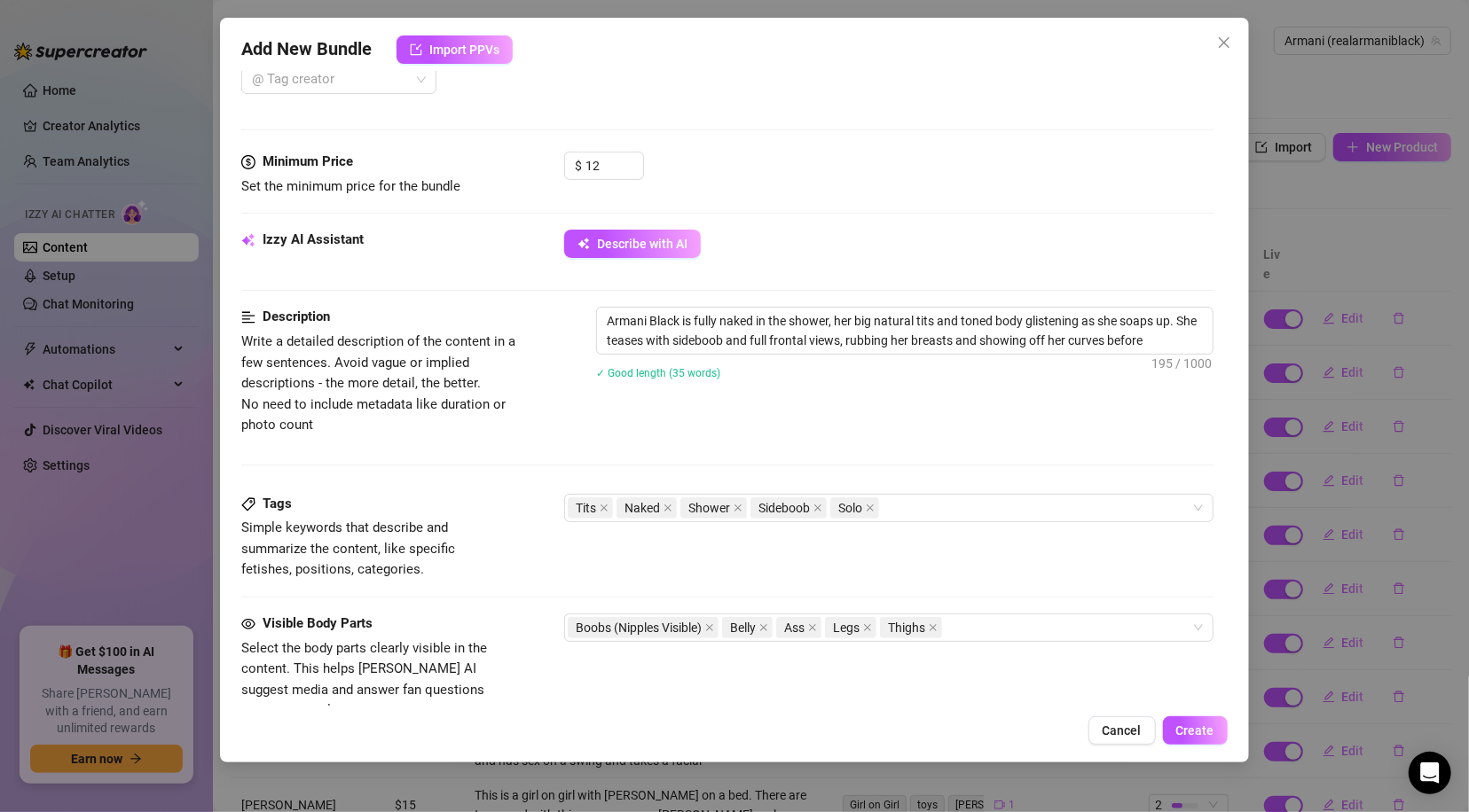
type textarea "Armani Black is fully naked in the shower, her big natural tits and toned body …"
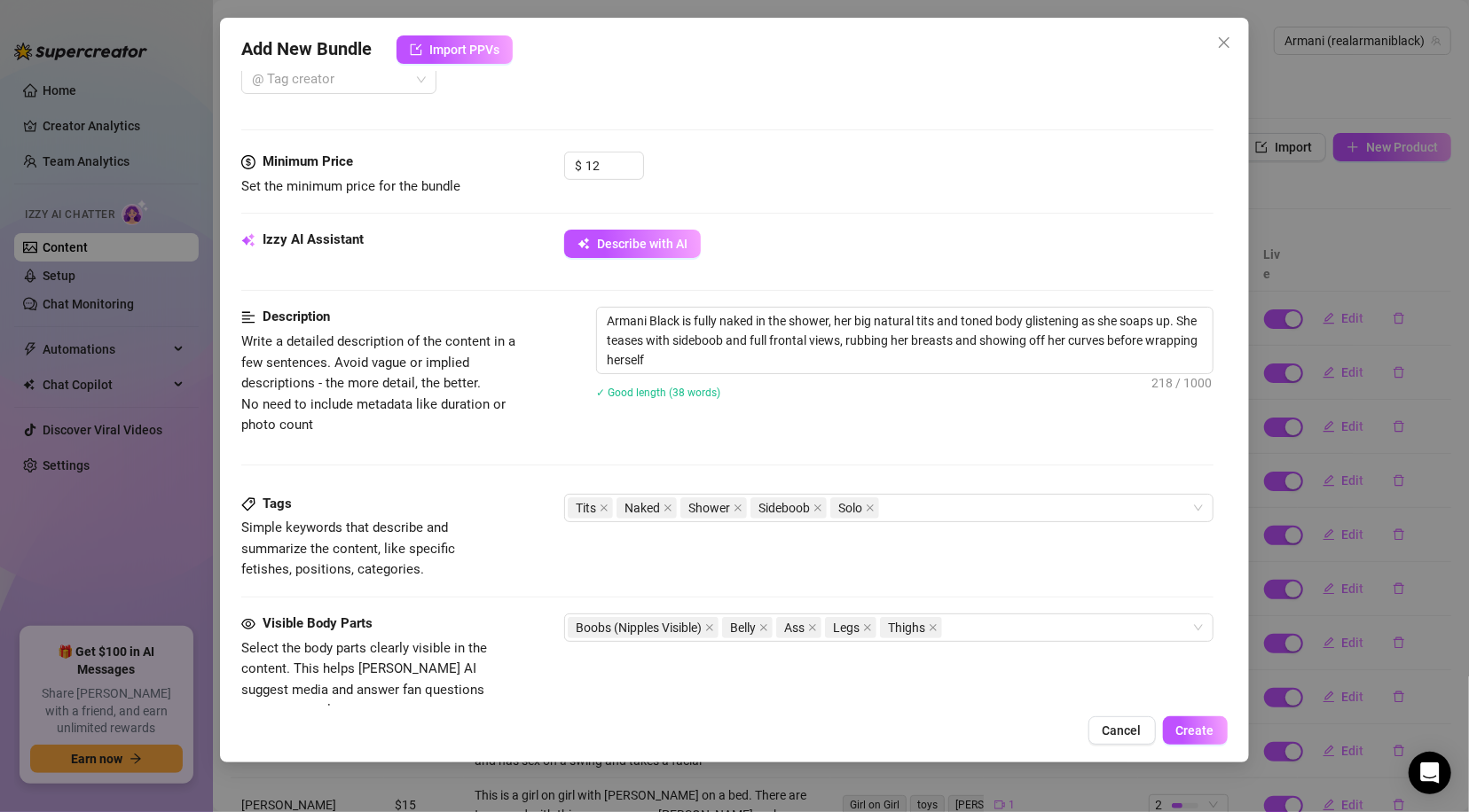
type textarea "Armani Black is fully naked in the shower, her big natural tits and toned body …"
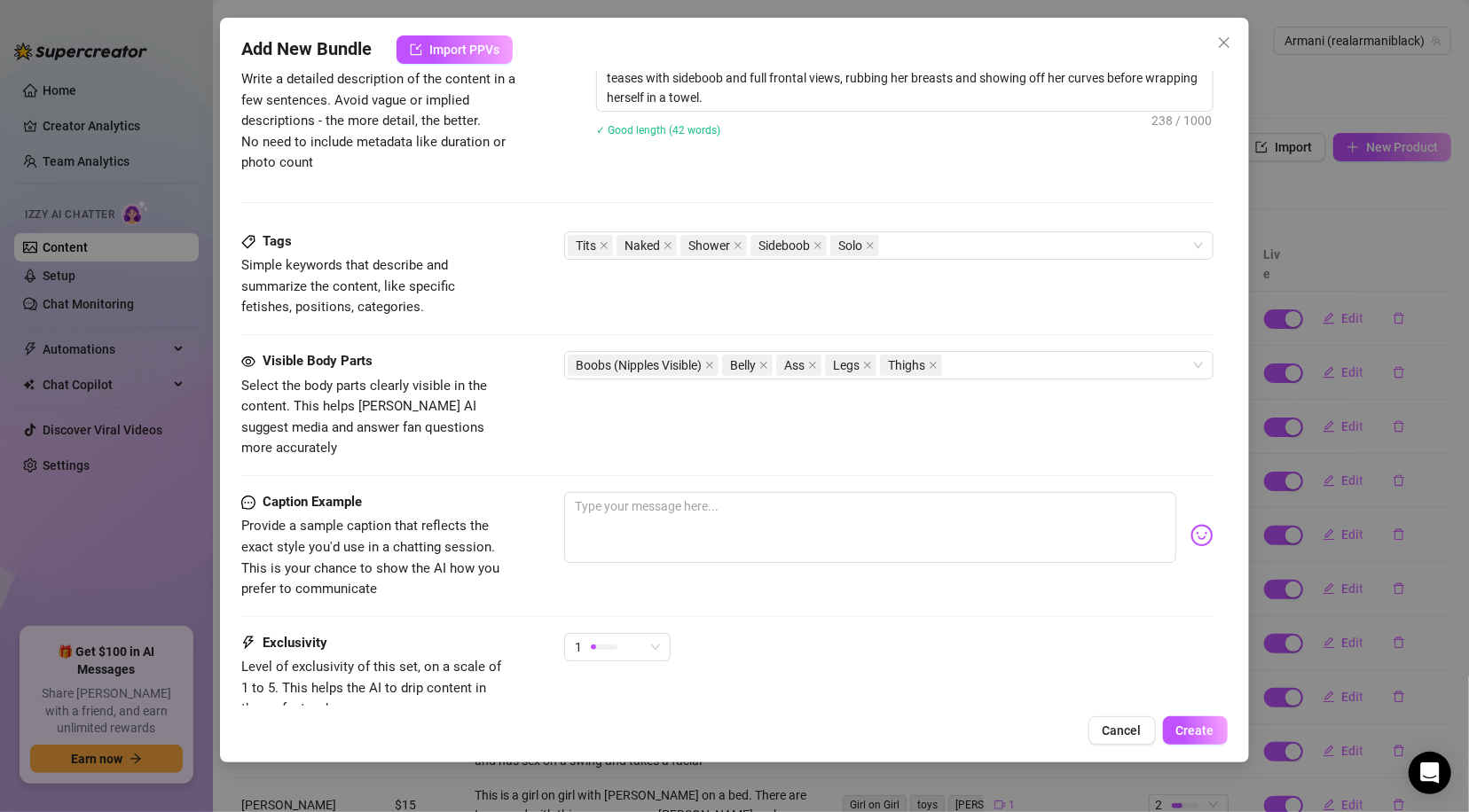
scroll to position [883, 0]
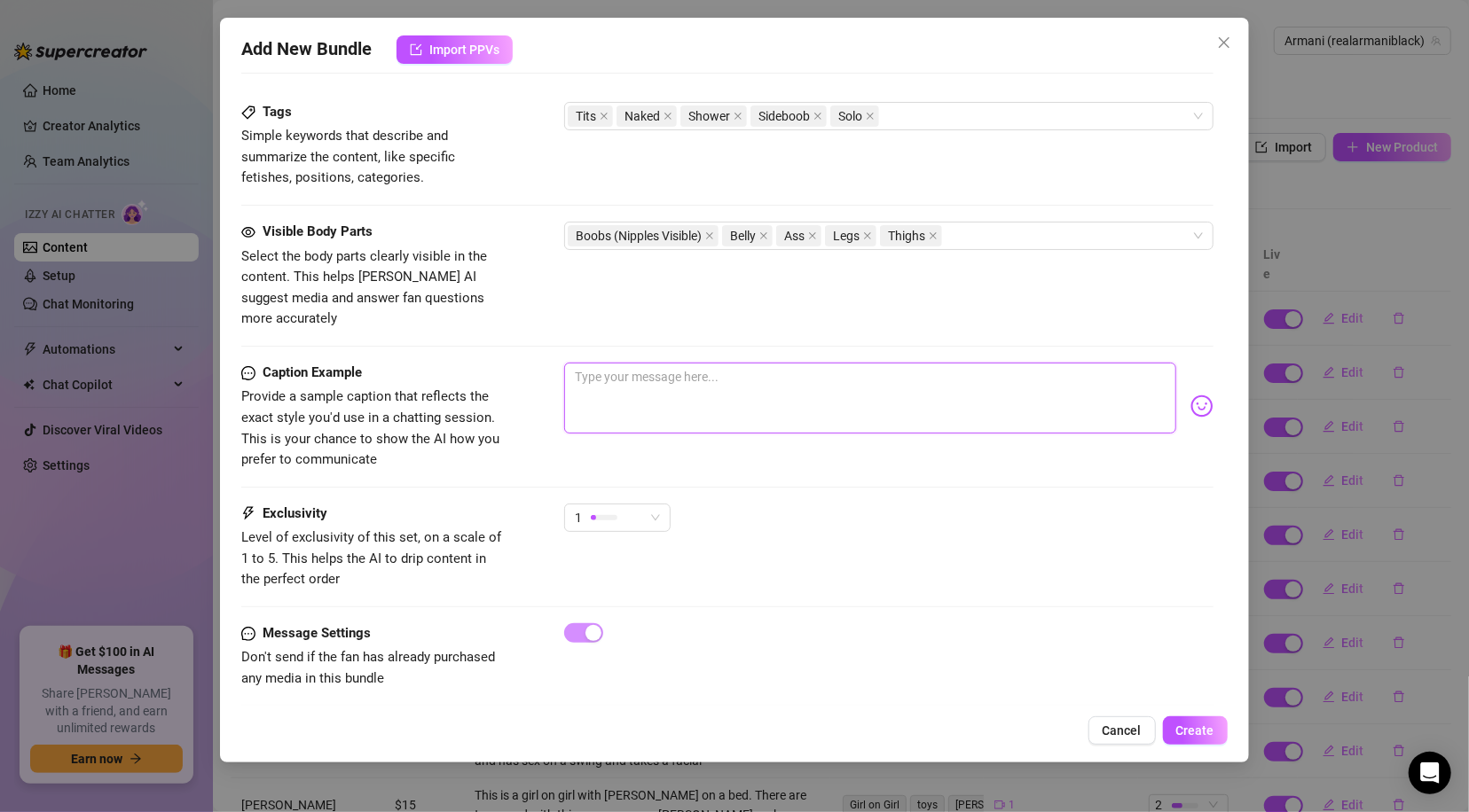
click at [749, 368] on textarea at bounding box center [869, 397] width 611 height 70
type textarea "I"
type textarea "If"
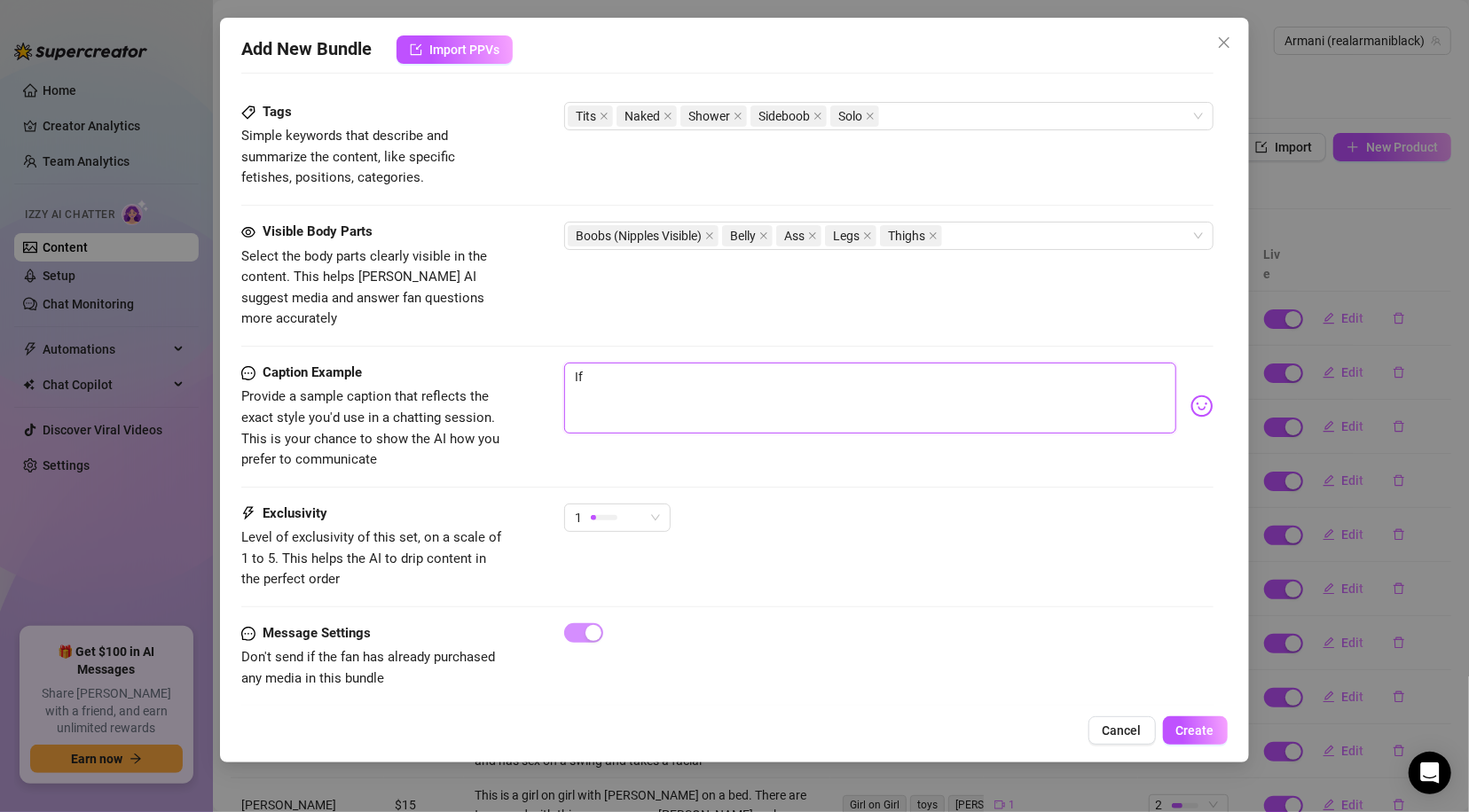
type textarea "If"
type textarea "If o"
type textarea "If"
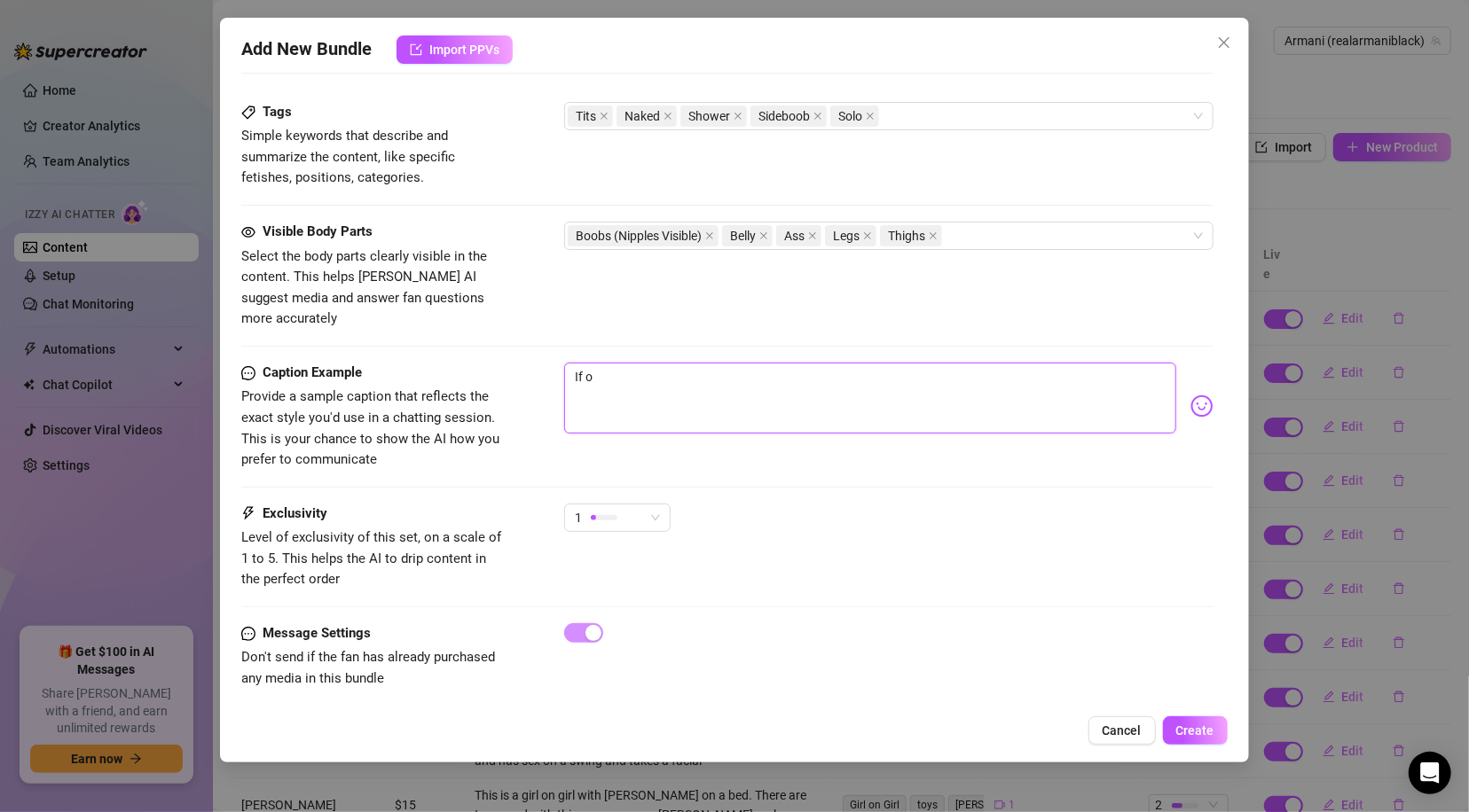
type textarea "If"
type textarea "I"
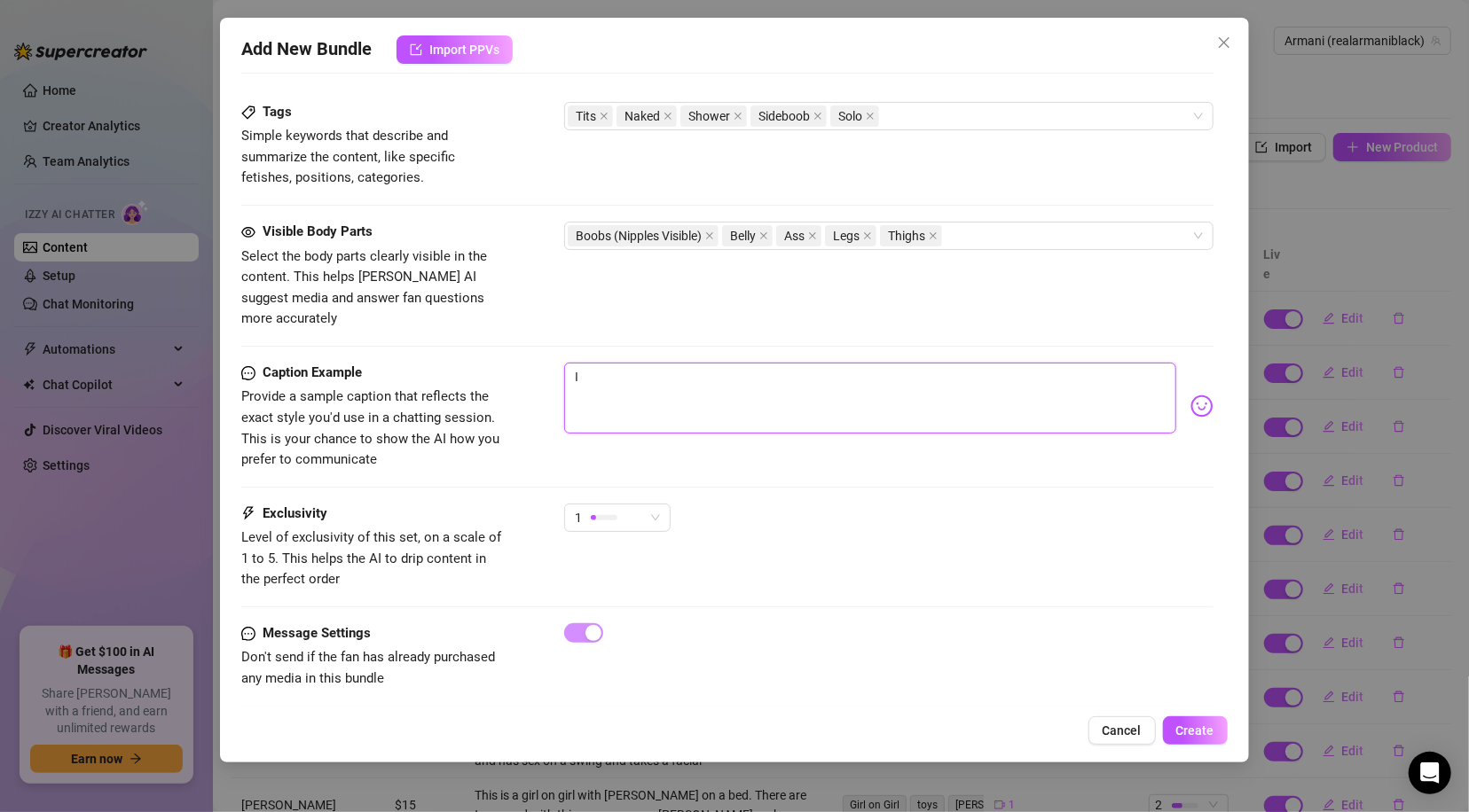
type textarea "Type your message here..."
type textarea "B"
type textarea "Bb"
type textarea "Bbe"
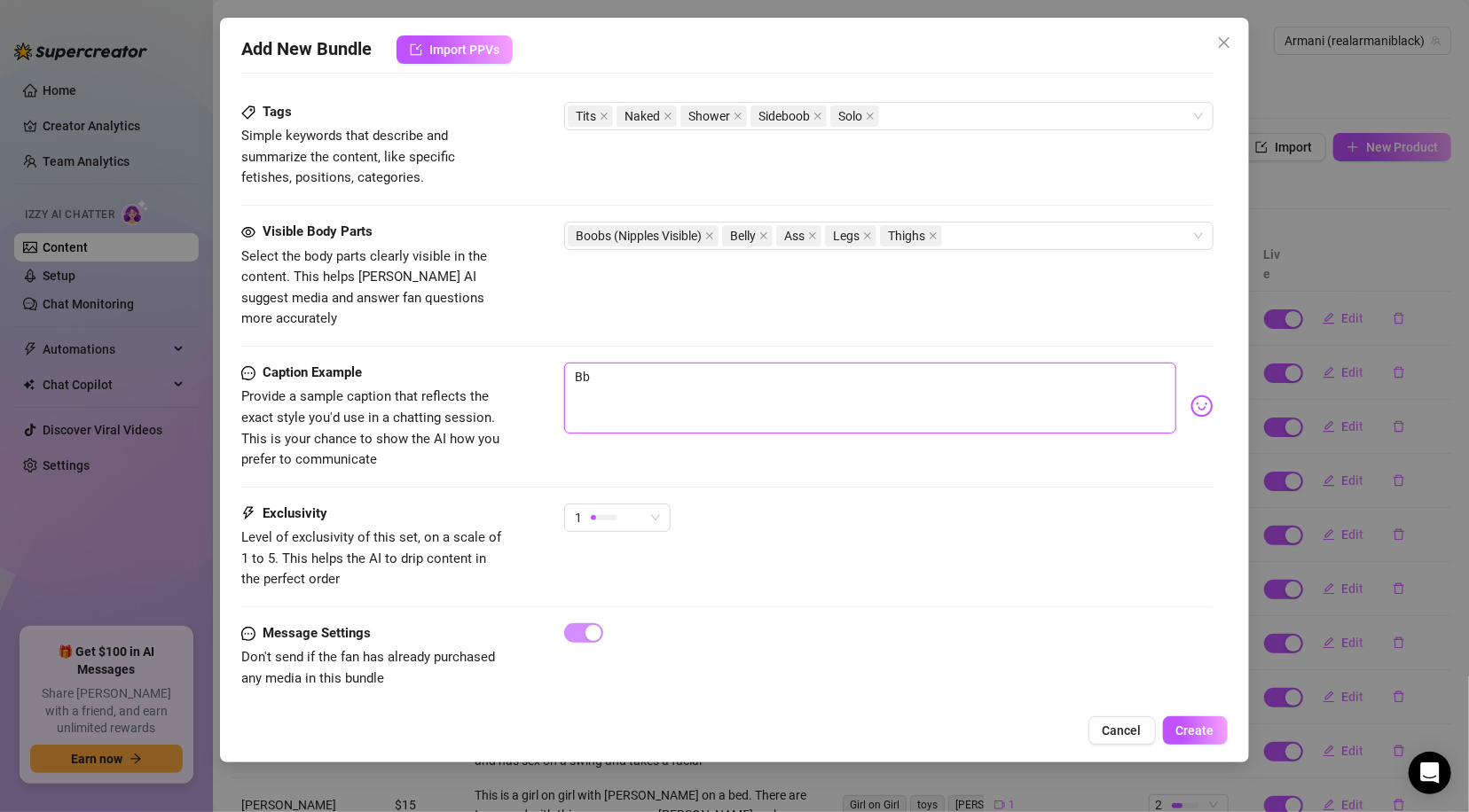
type textarea "Bbe"
type textarea "Bb"
type textarea "B"
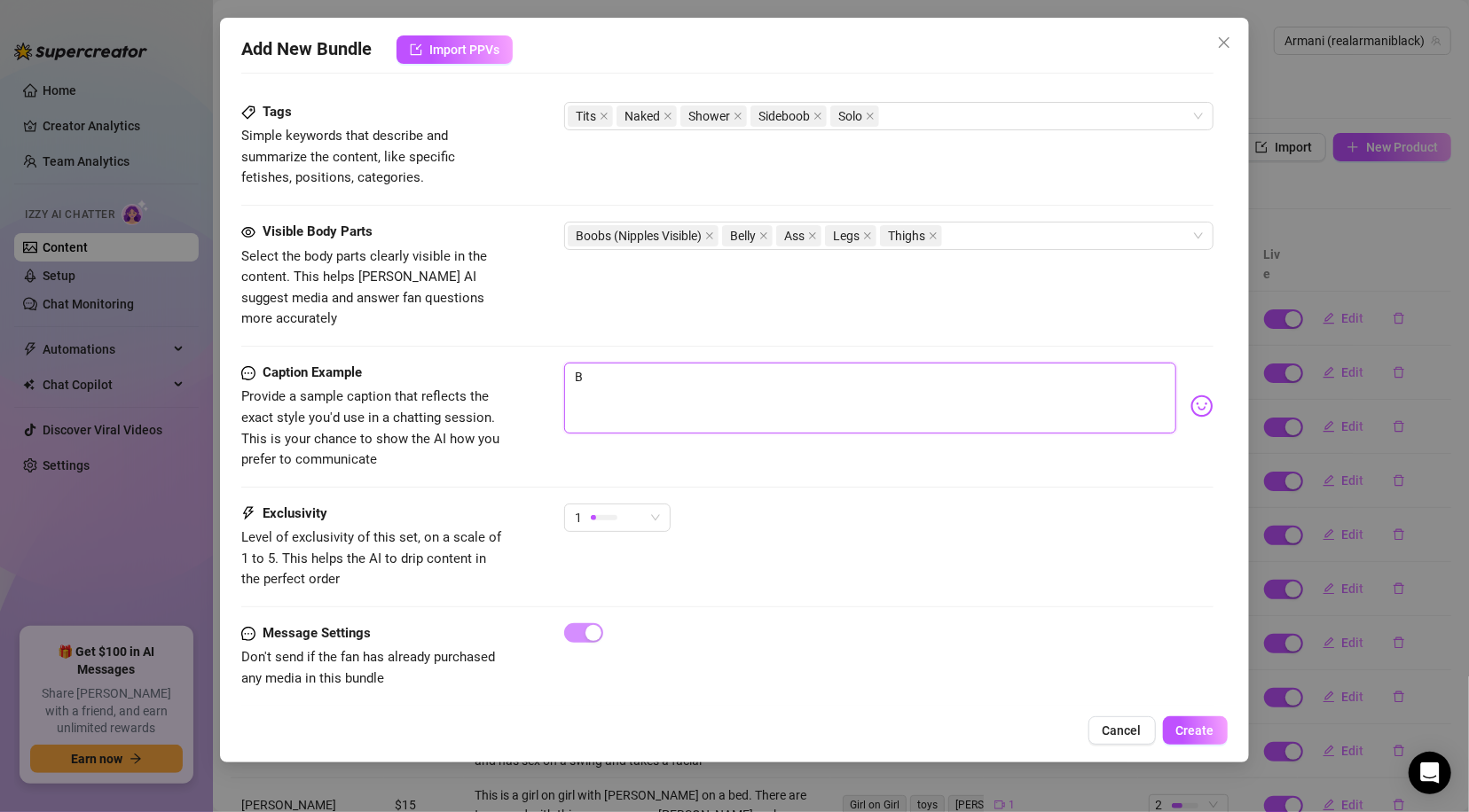
type textarea "Ba"
type textarea "Bab"
type textarea "Babe"
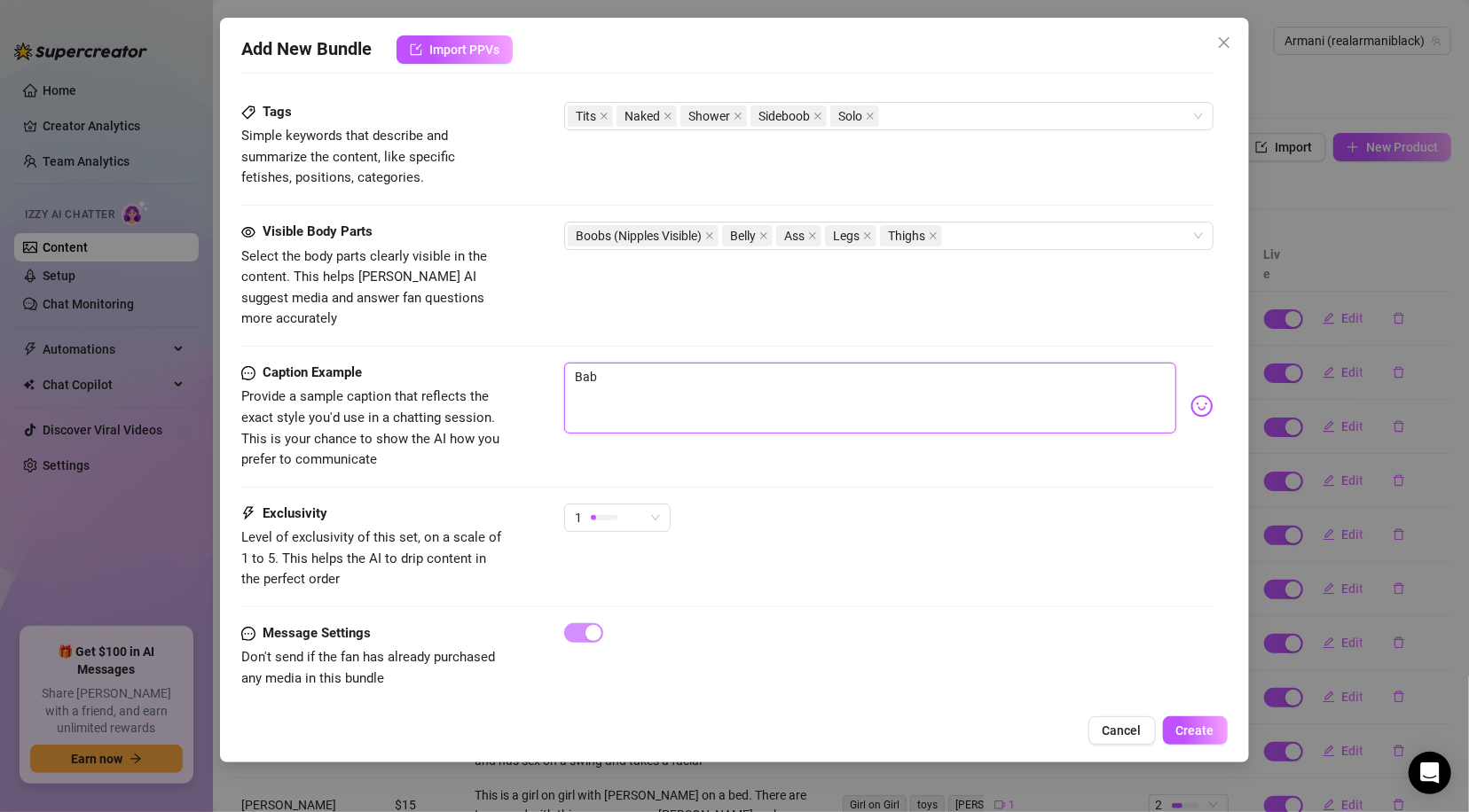
type textarea "Babe"
type textarea "Babe."
type textarea "Babe.."
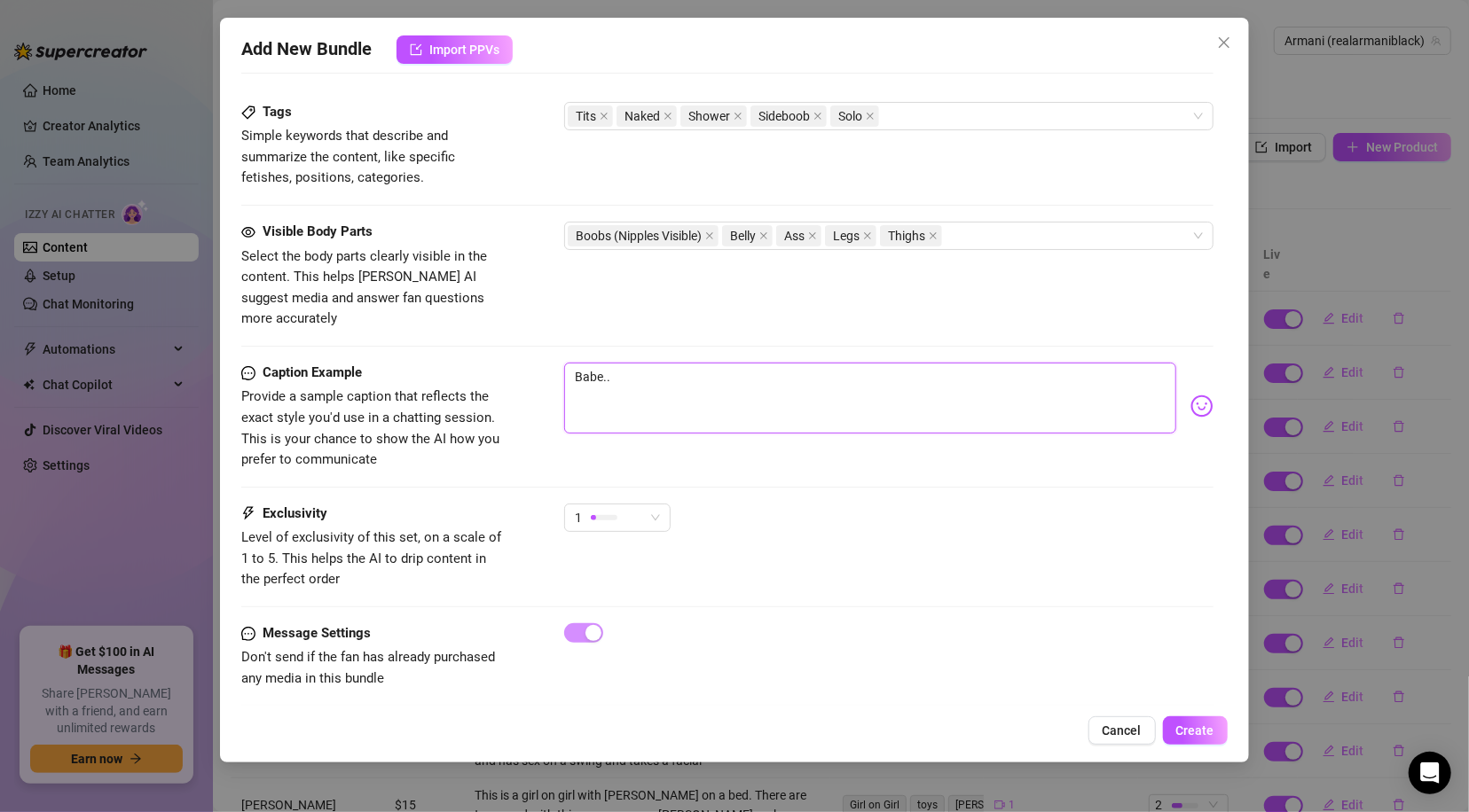
type textarea "Babe..H"
type textarea "Babe..Ha"
type textarea "Babe..Hav"
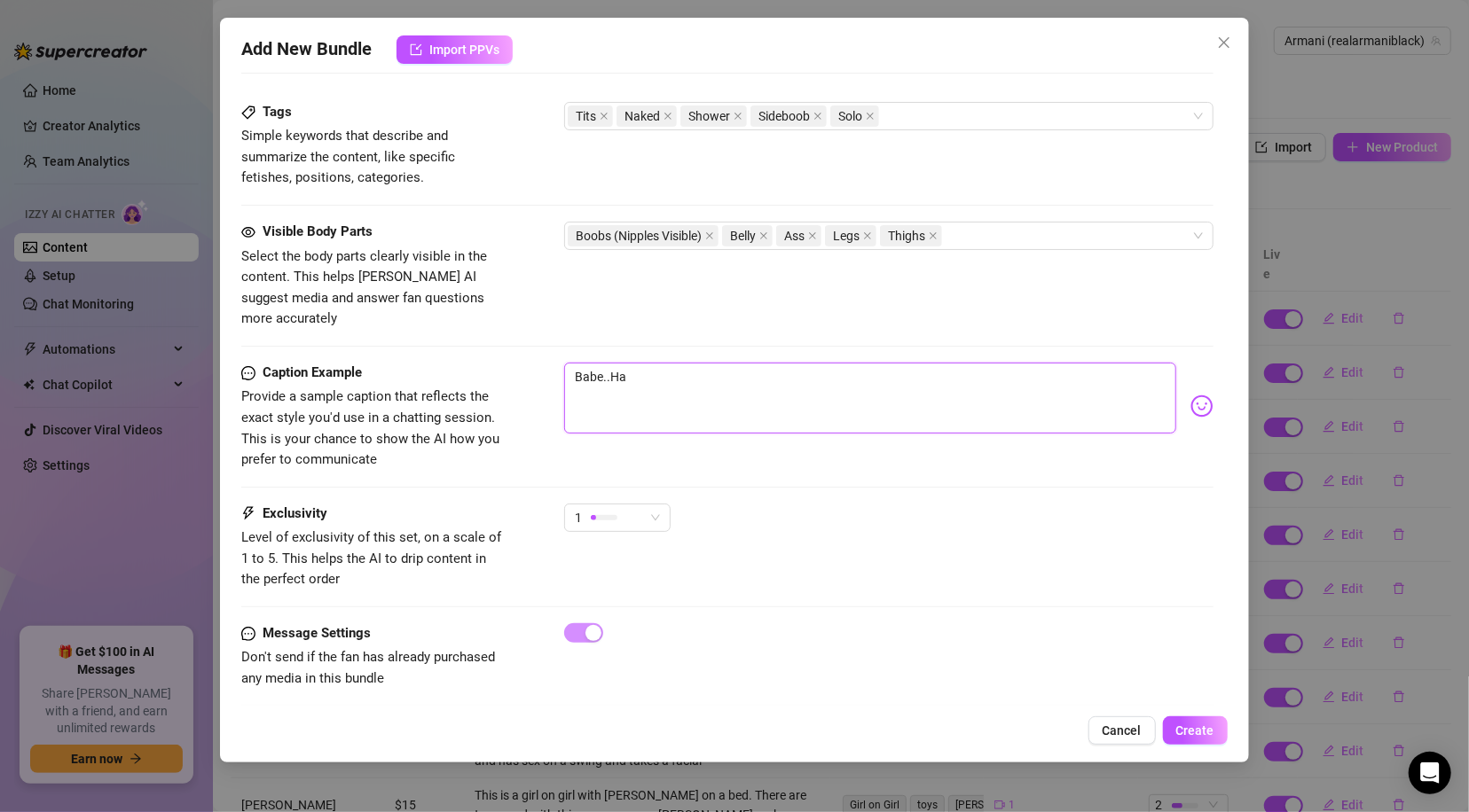
type textarea "Babe..Hav"
type textarea "Babe..Have"
type textarea "Babe..Have y"
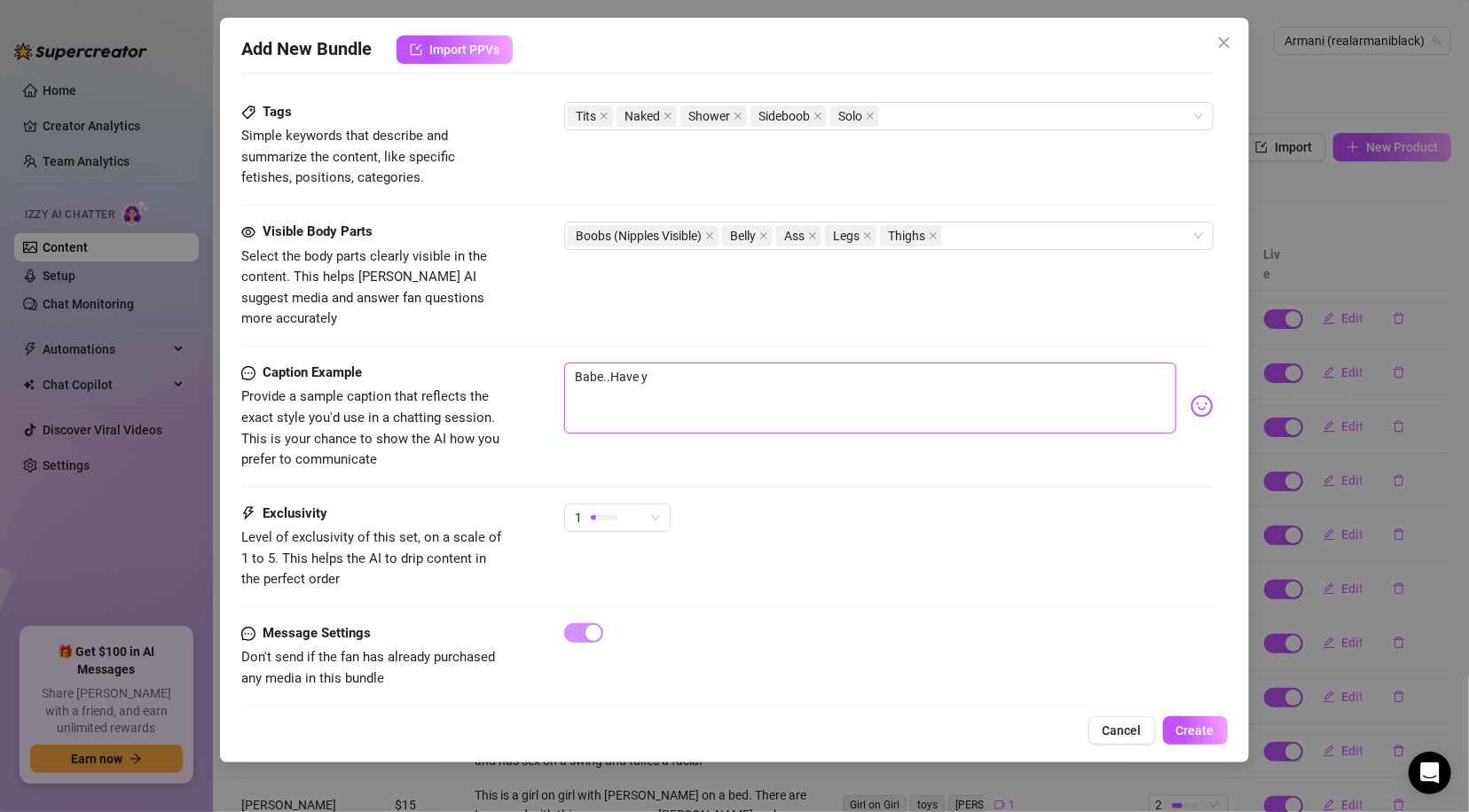
type textarea "Babe..Have yo"
type textarea "Babe..Have you"
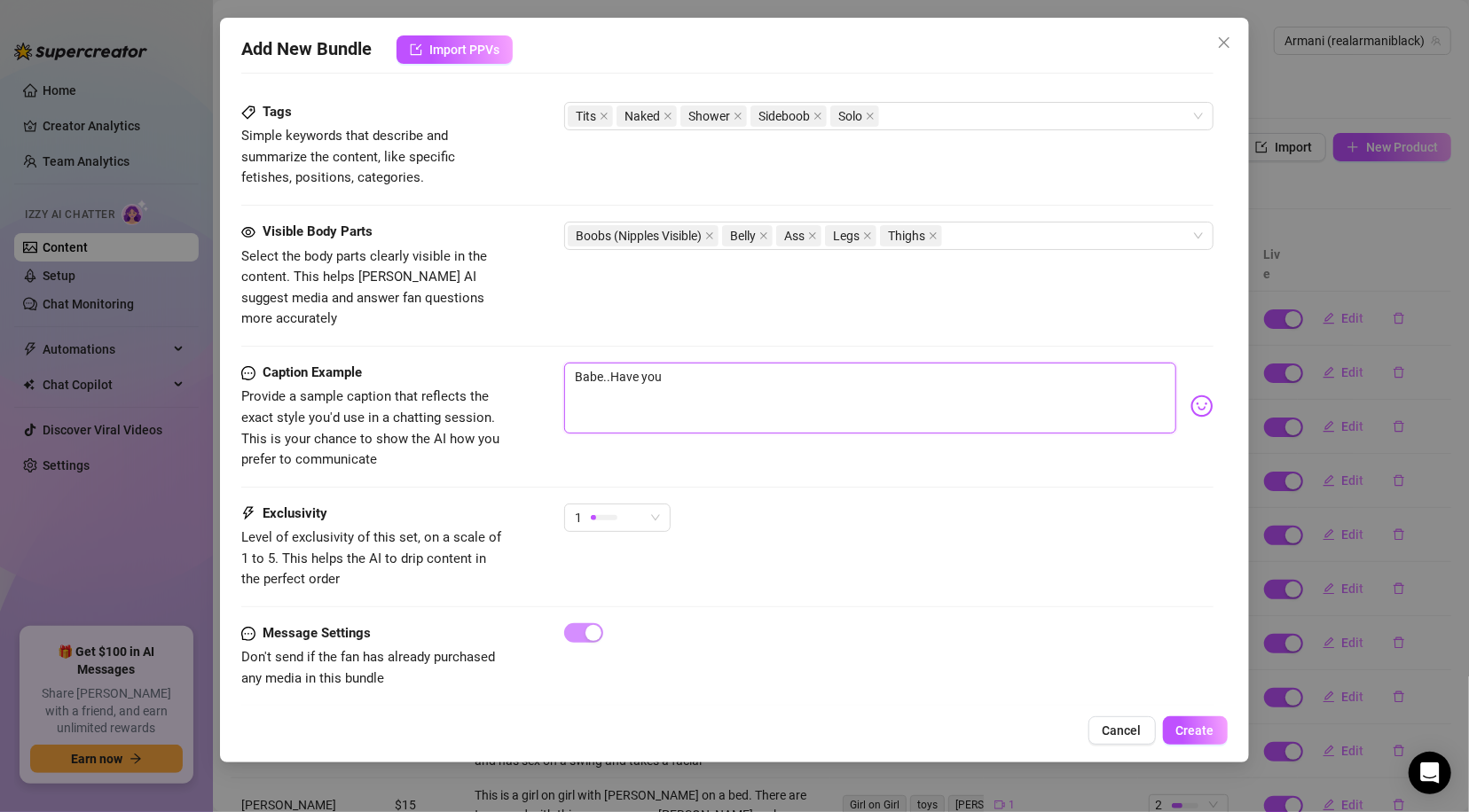
type textarea "Babe..Have you"
type textarea "Babe..Have you e"
type textarea "Babe..Have you ev"
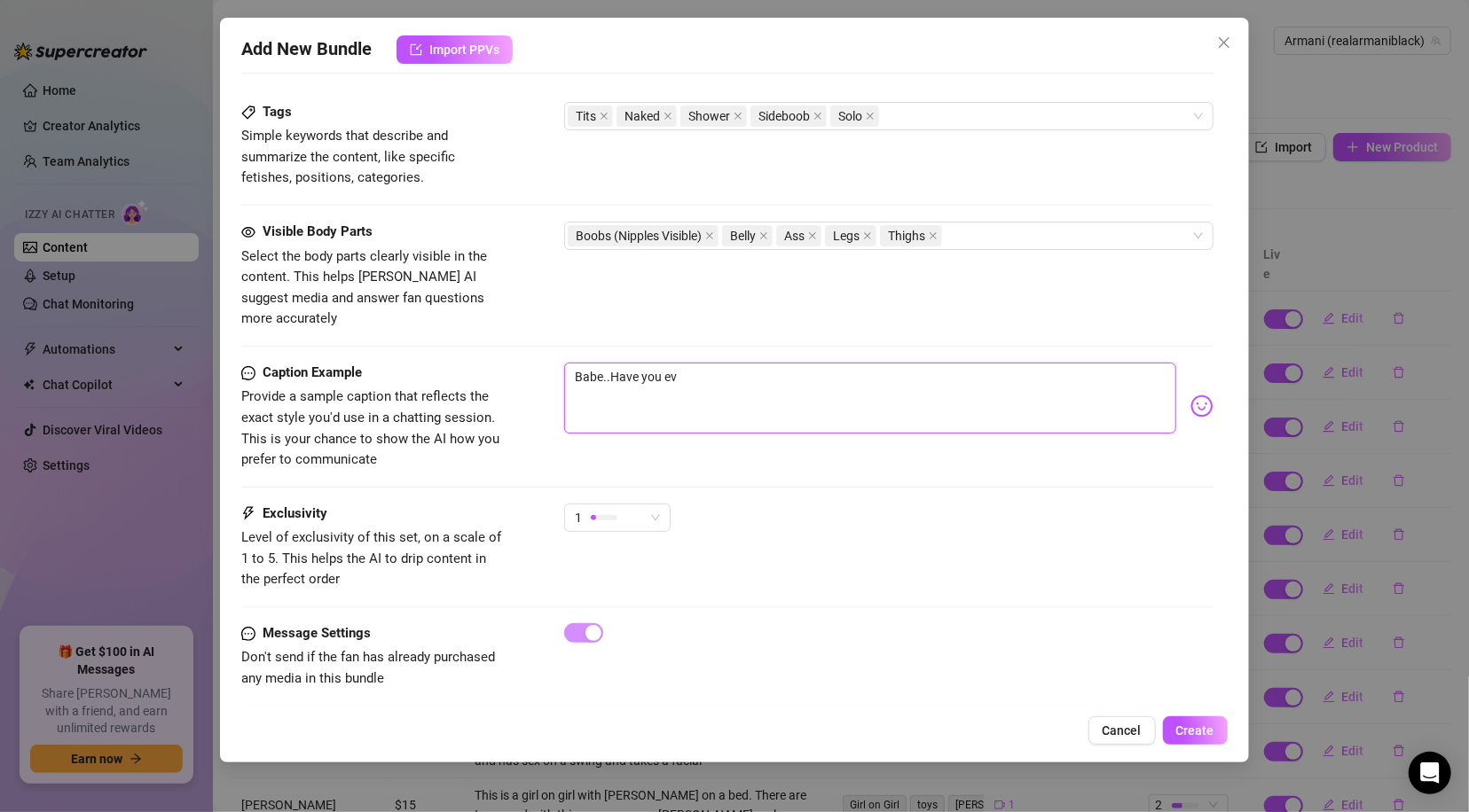
type textarea "Babe..Have you eve"
type textarea "Babe..Have you ever"
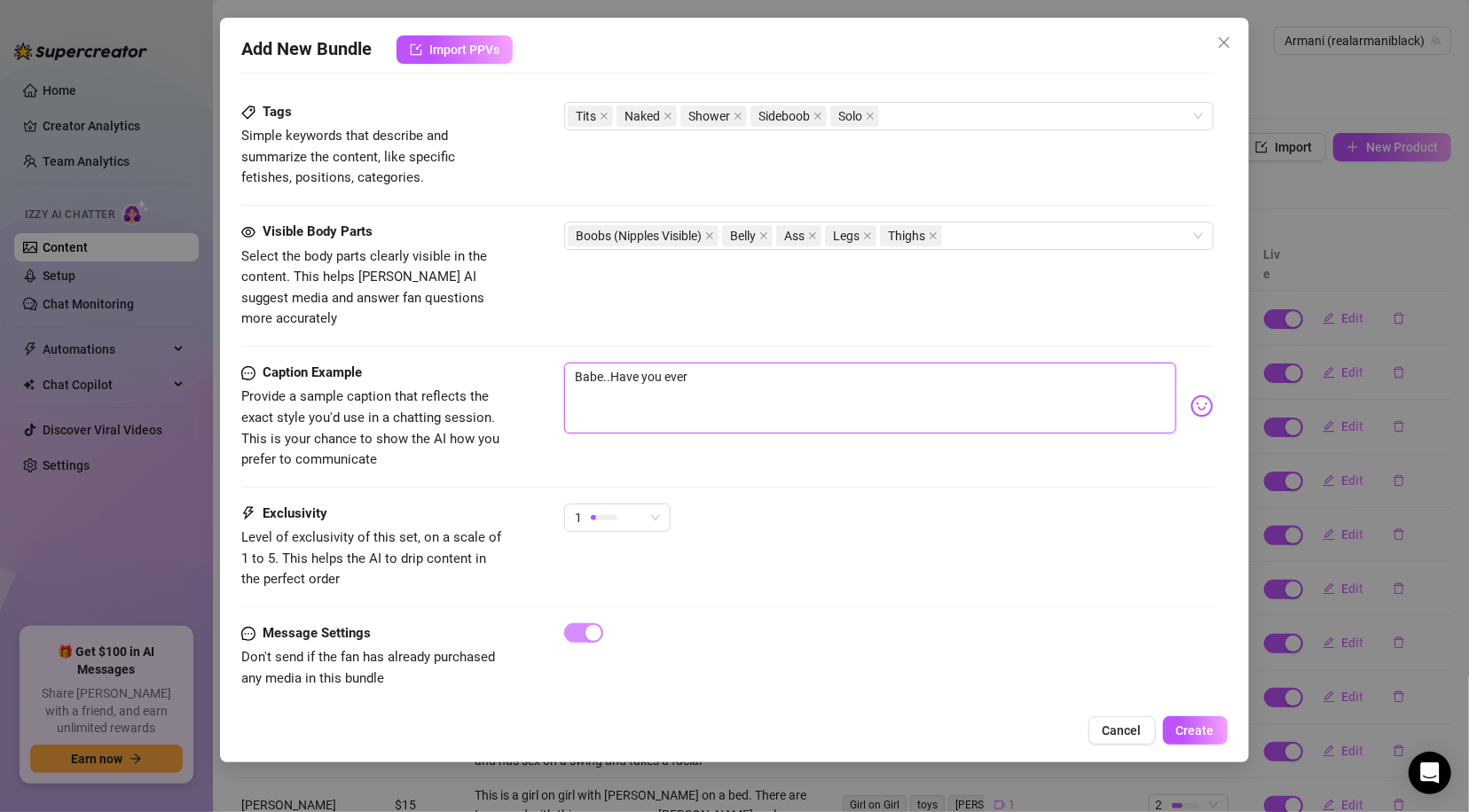
type textarea "Babe..Have you ever"
type textarea "Babe..Have you ever w"
type textarea "Babe..Have you ever wa"
type textarea "Babe..Have you ever wan"
type textarea "Babe..Have you ever want"
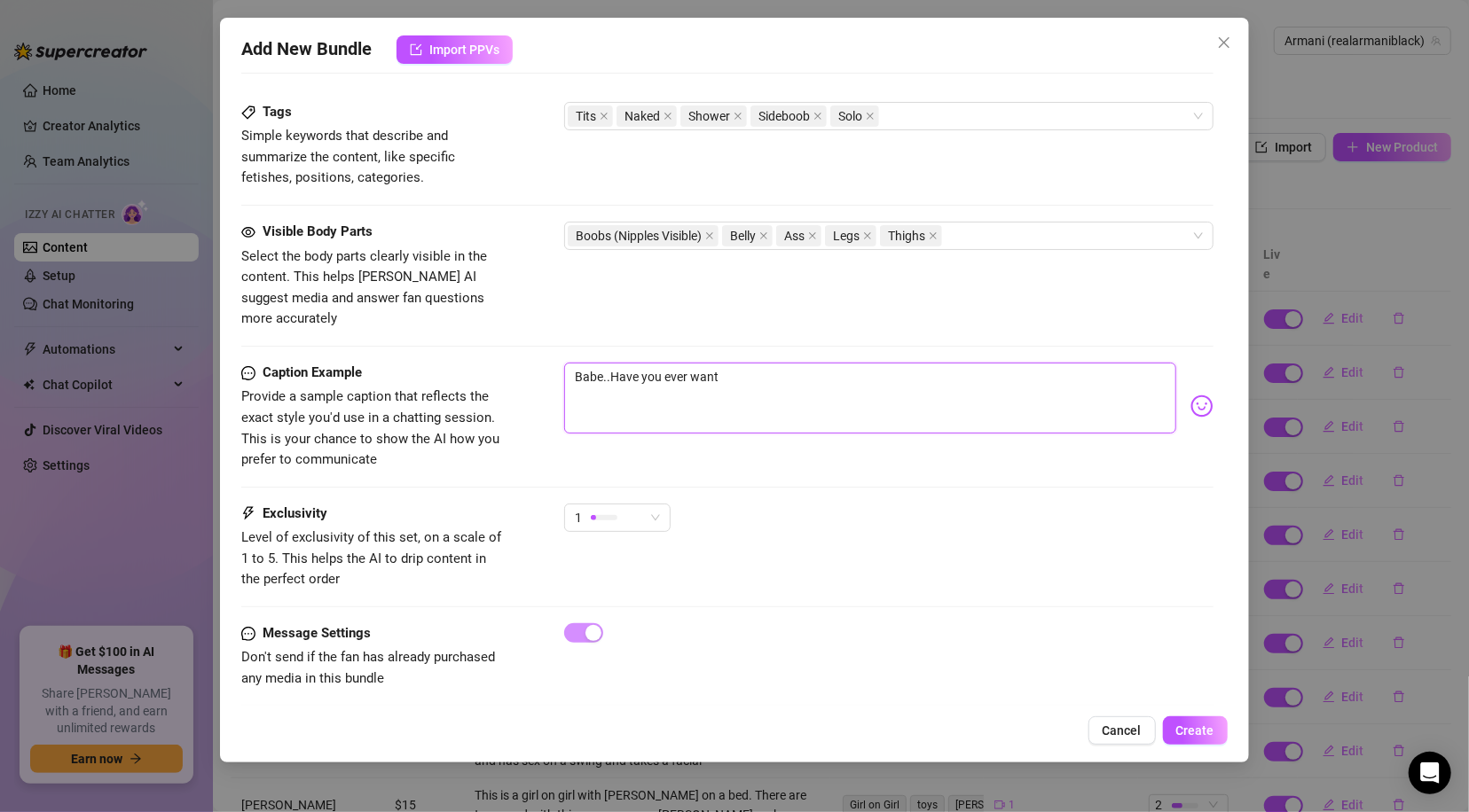
type textarea "Babe..Have you ever wante"
type textarea "Babe..Have you ever wanted"
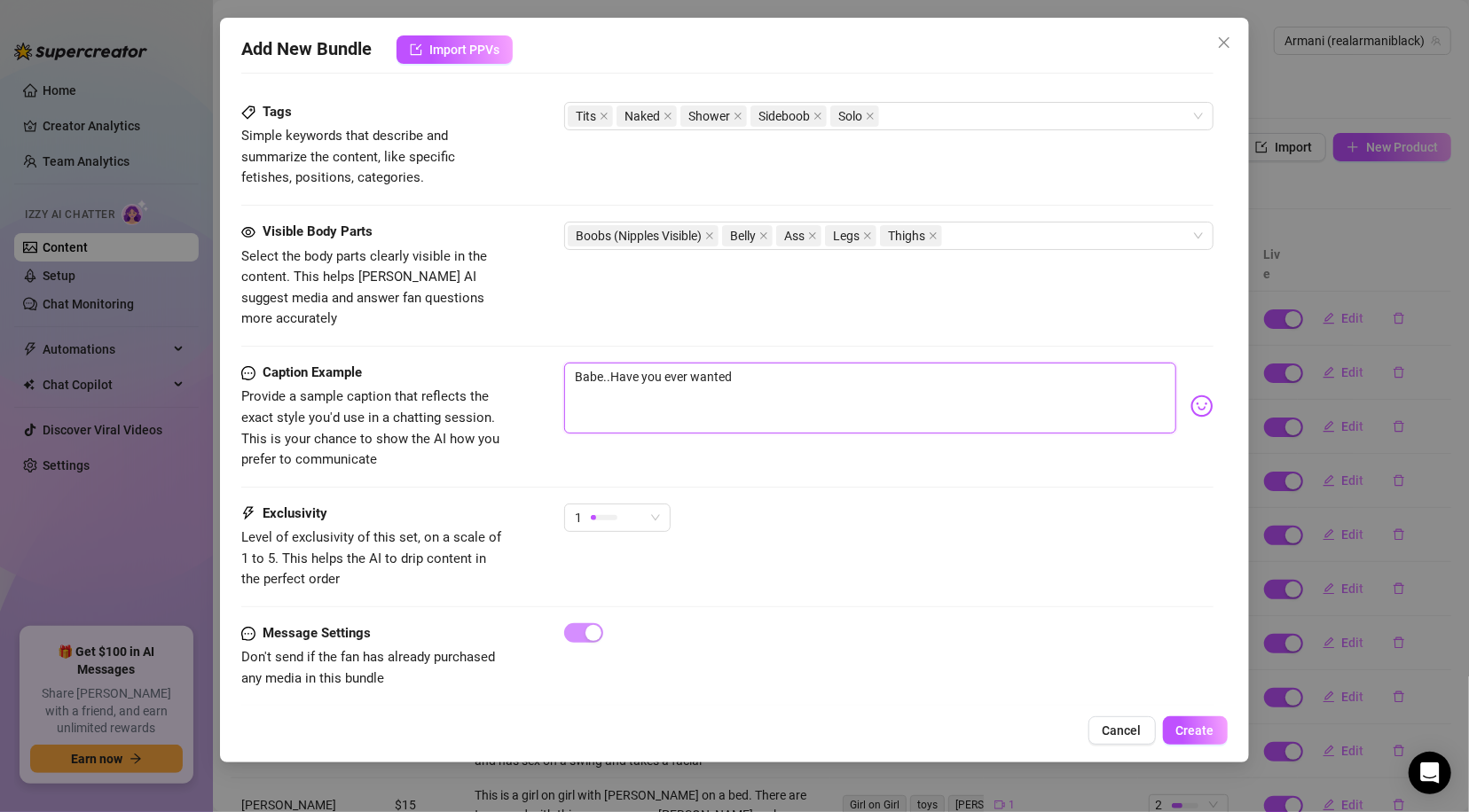
type textarea "Babe..Have you ever wanted"
type textarea "Babe..Have you ever wanted t"
type textarea "Babe..Have you ever wanted to"
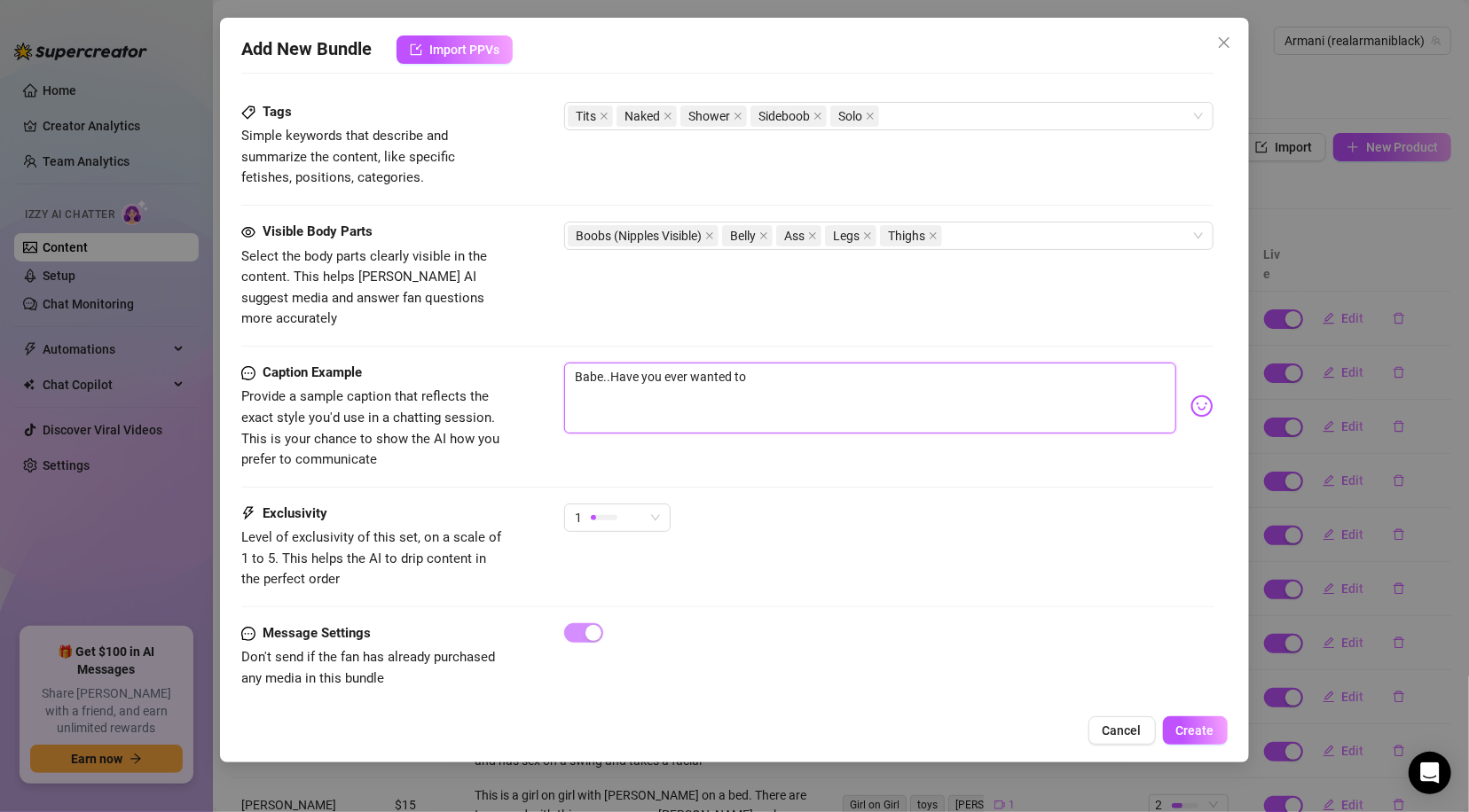
type textarea "Babe..Have you ever wanted to s"
type textarea "Babe..Have you ever wanted to sh"
type textarea "Babe..Have you ever wanted to sho"
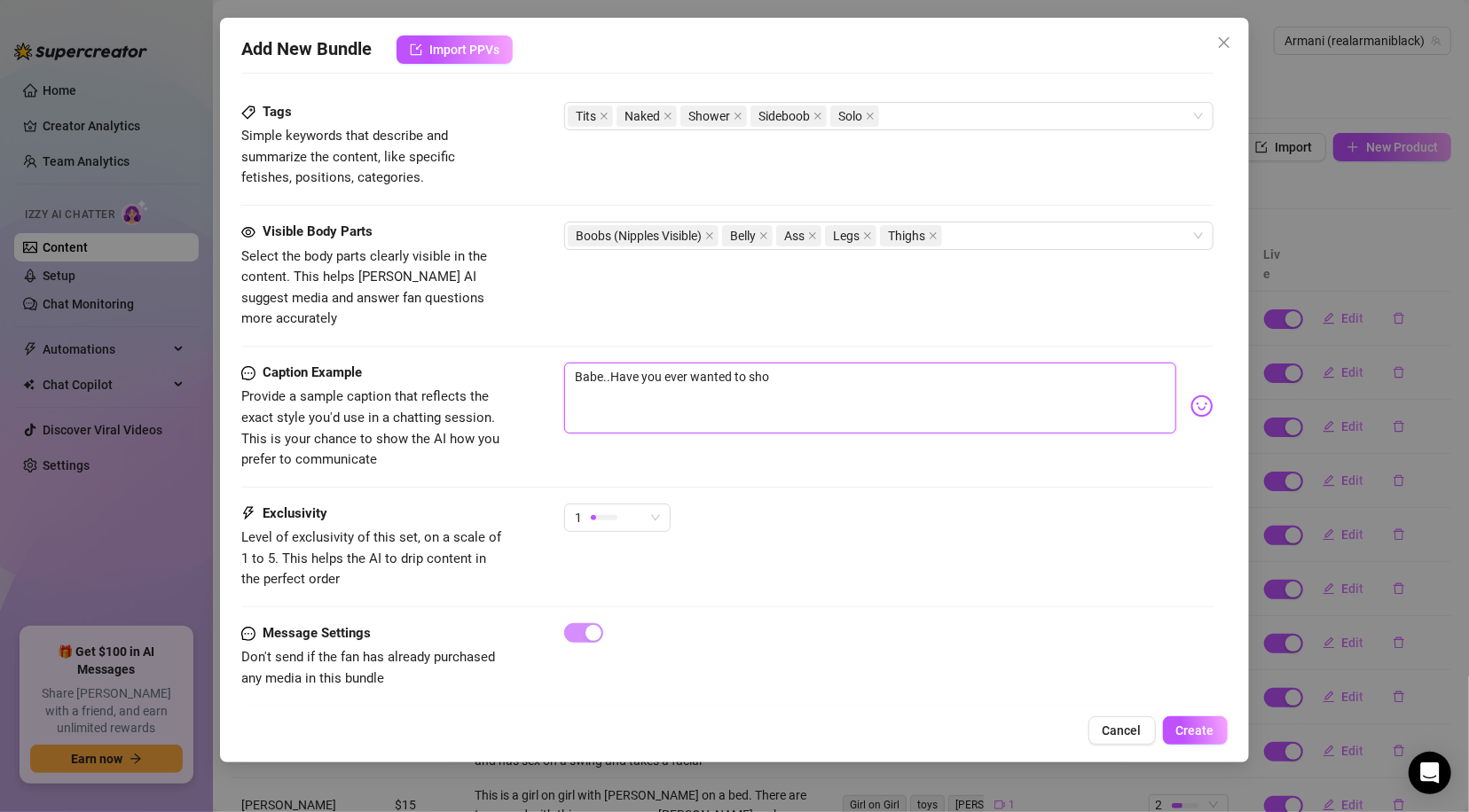
type textarea "Babe..Have you ever wanted to show"
type textarea "Babe..Have you ever wanted to showe"
type textarea "Babe..Have you ever wanted to shower"
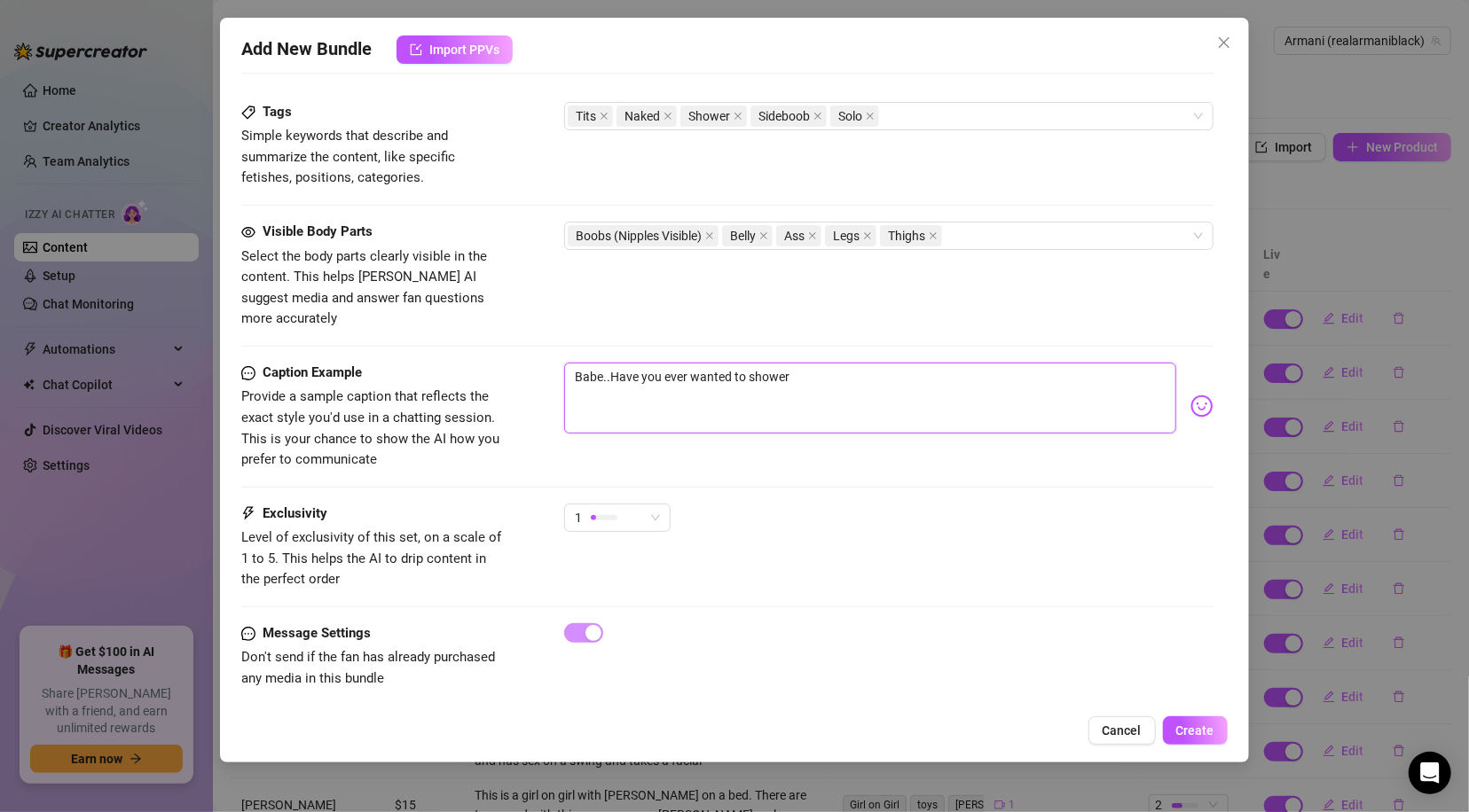
type textarea "Babe..Have you ever wanted to shower"
type textarea "Babe..Have you ever wanted to shower w"
type textarea "Babe..Have you ever wanted to shower wi"
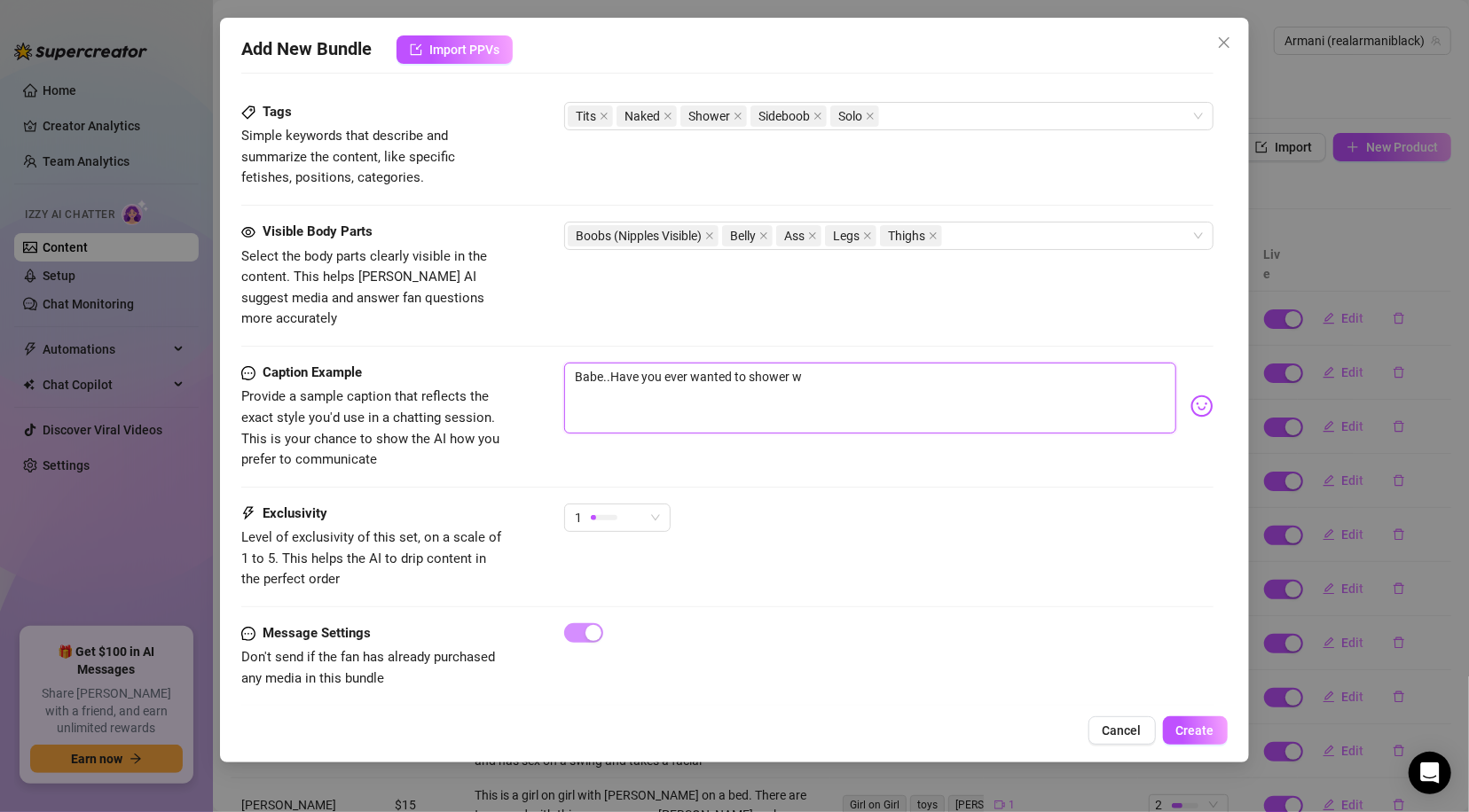
type textarea "Babe..Have you ever wanted to shower wi"
type textarea "Babe..Have you ever wanted to shower wit"
type textarea "Babe..Have you ever wanted to shower with"
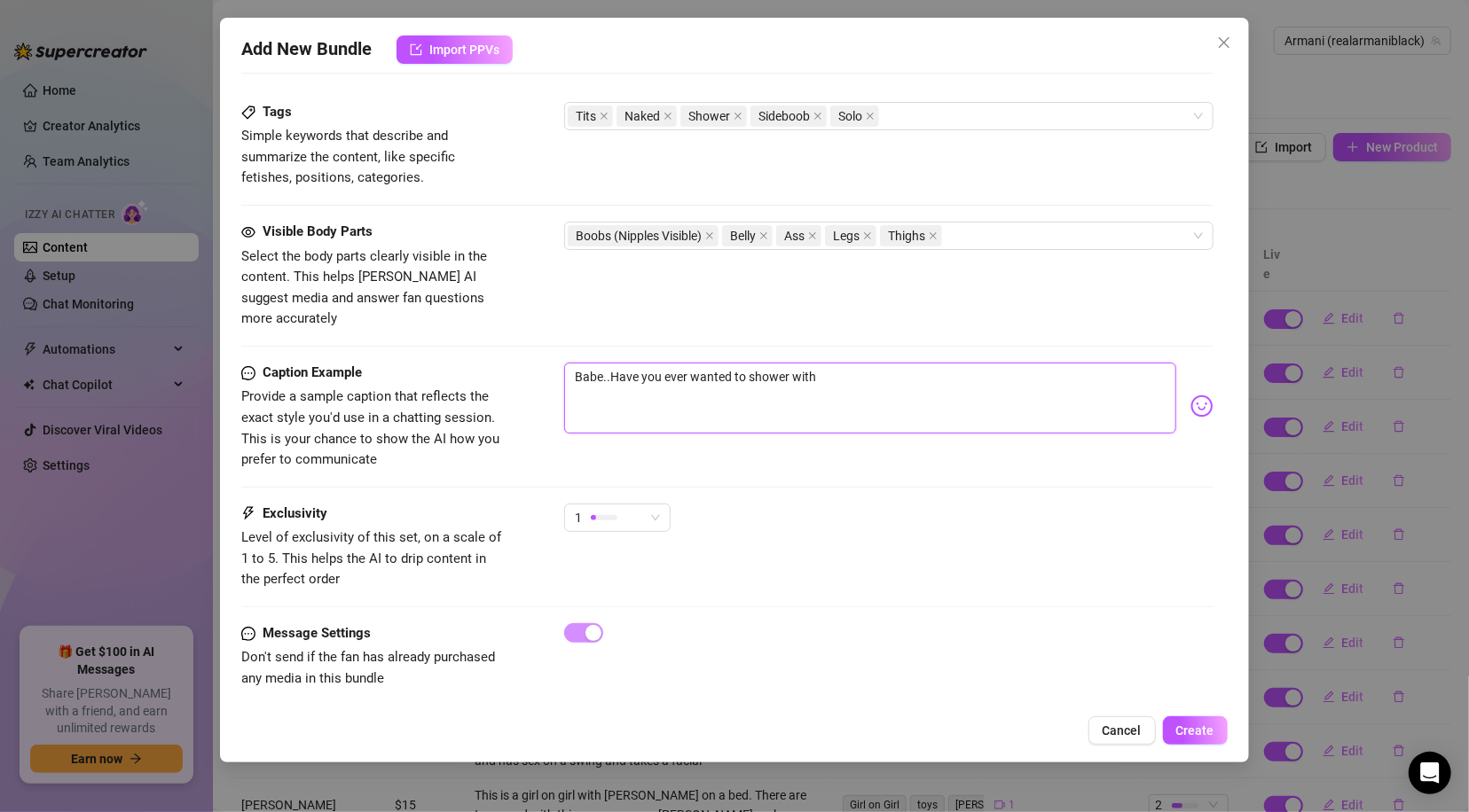
type textarea "Babe..Have you ever wanted to shower with m"
type textarea "Babe..Have you ever wanted to shower with me"
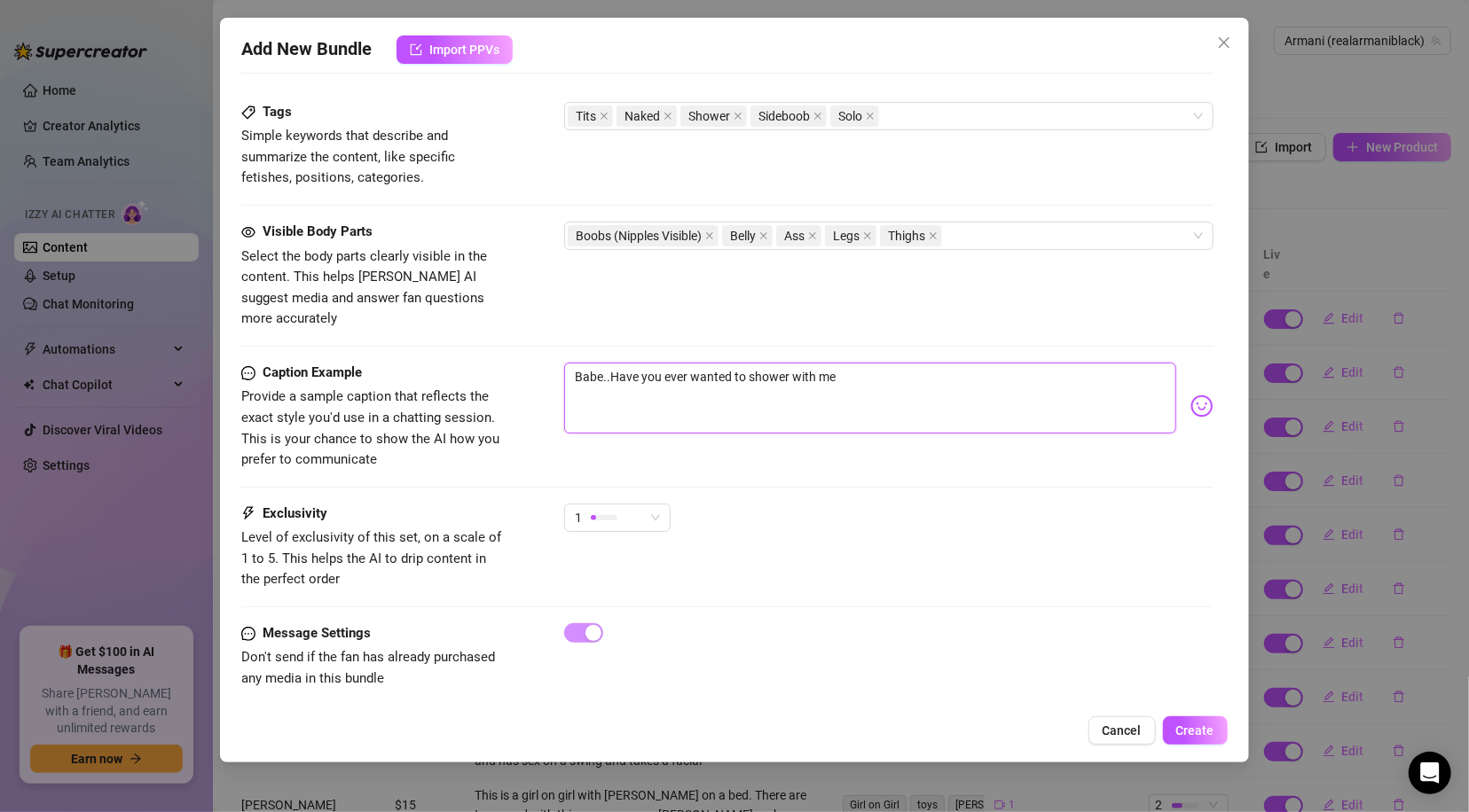
type textarea "Babe..Have you ever wanted to shower with me"
type textarea "Babe..Have you ever wanted to shower with me."
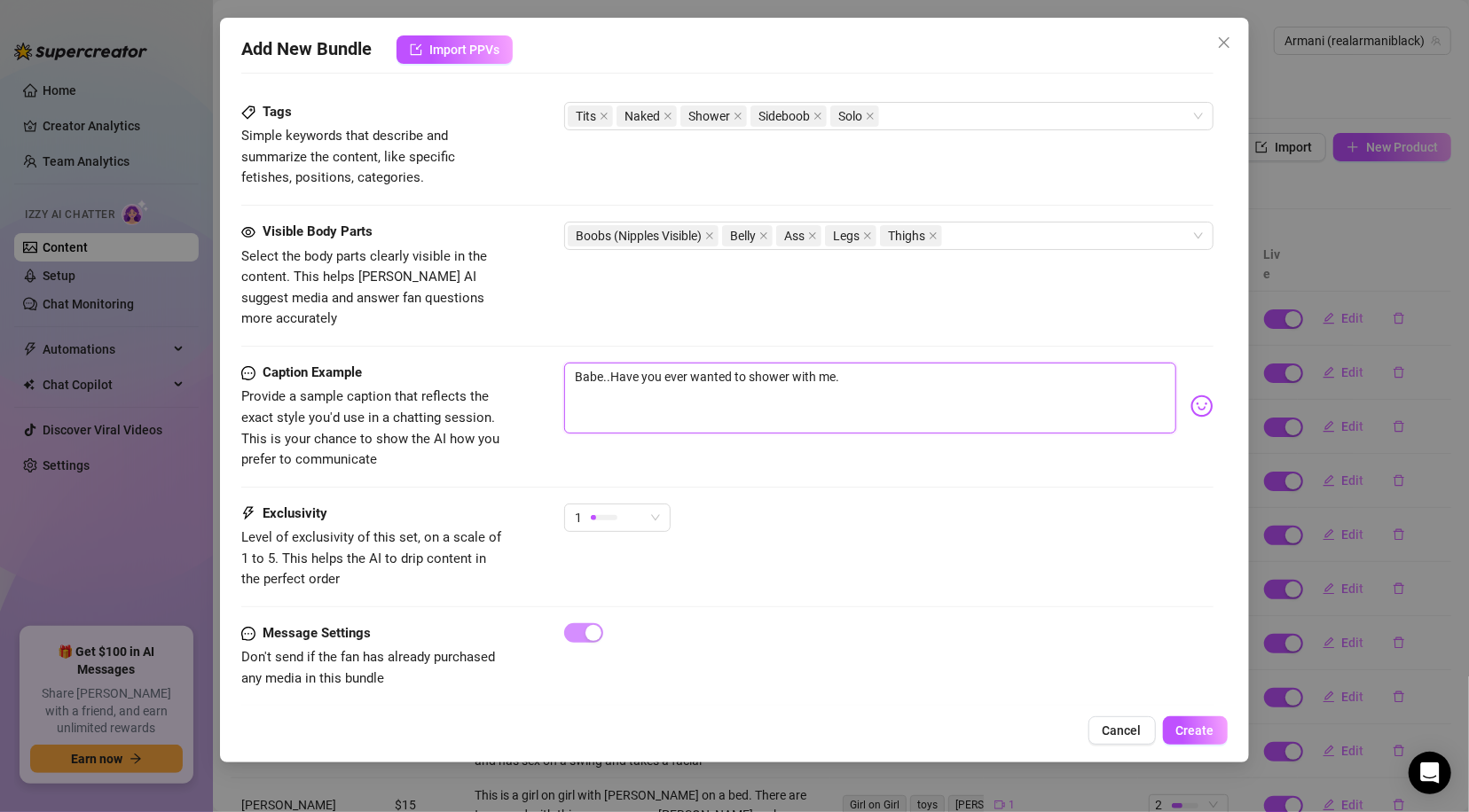
type textarea "Babe..Have you ever wanted to shower with me. H"
type textarea "Babe..Have you ever wanted to shower with me. He"
type textarea "Babe..Have you ever wanted to shower with me. Her"
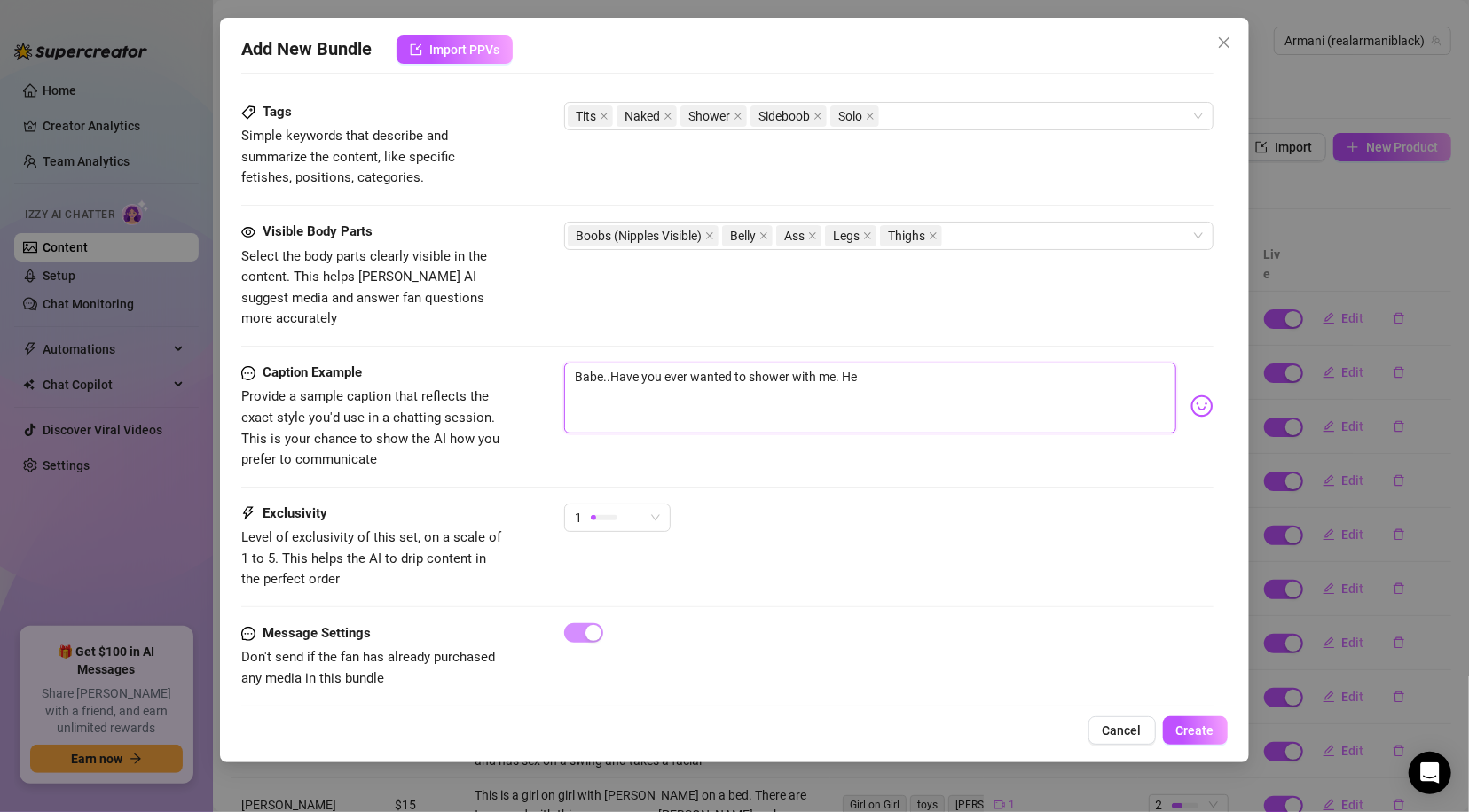
type textarea "Babe..Have you ever wanted to shower with me. Her"
type textarea "Babe..Have you ever wanted to shower with me. Here"
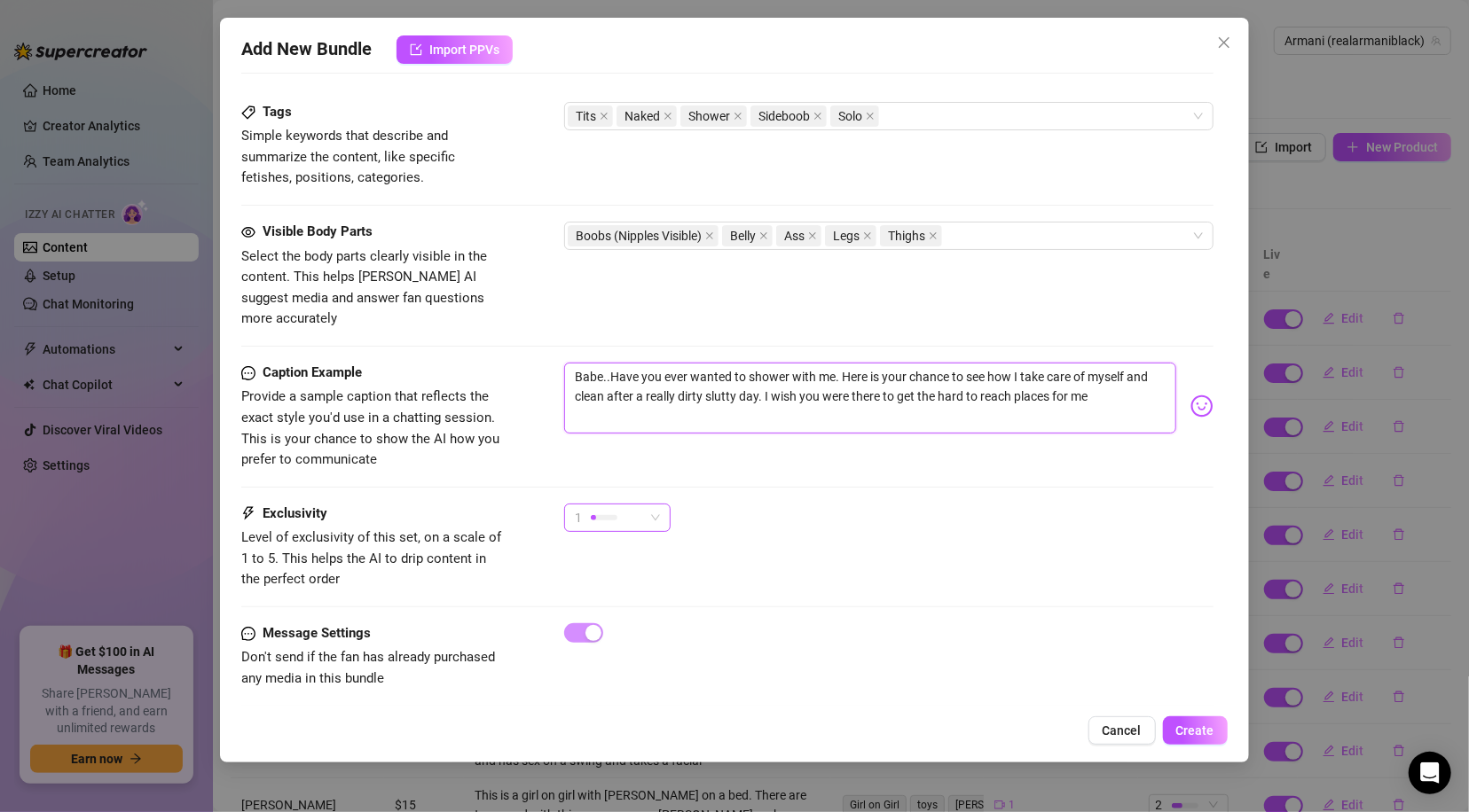
click at [654, 504] on span "1" at bounding box center [616, 517] width 85 height 27
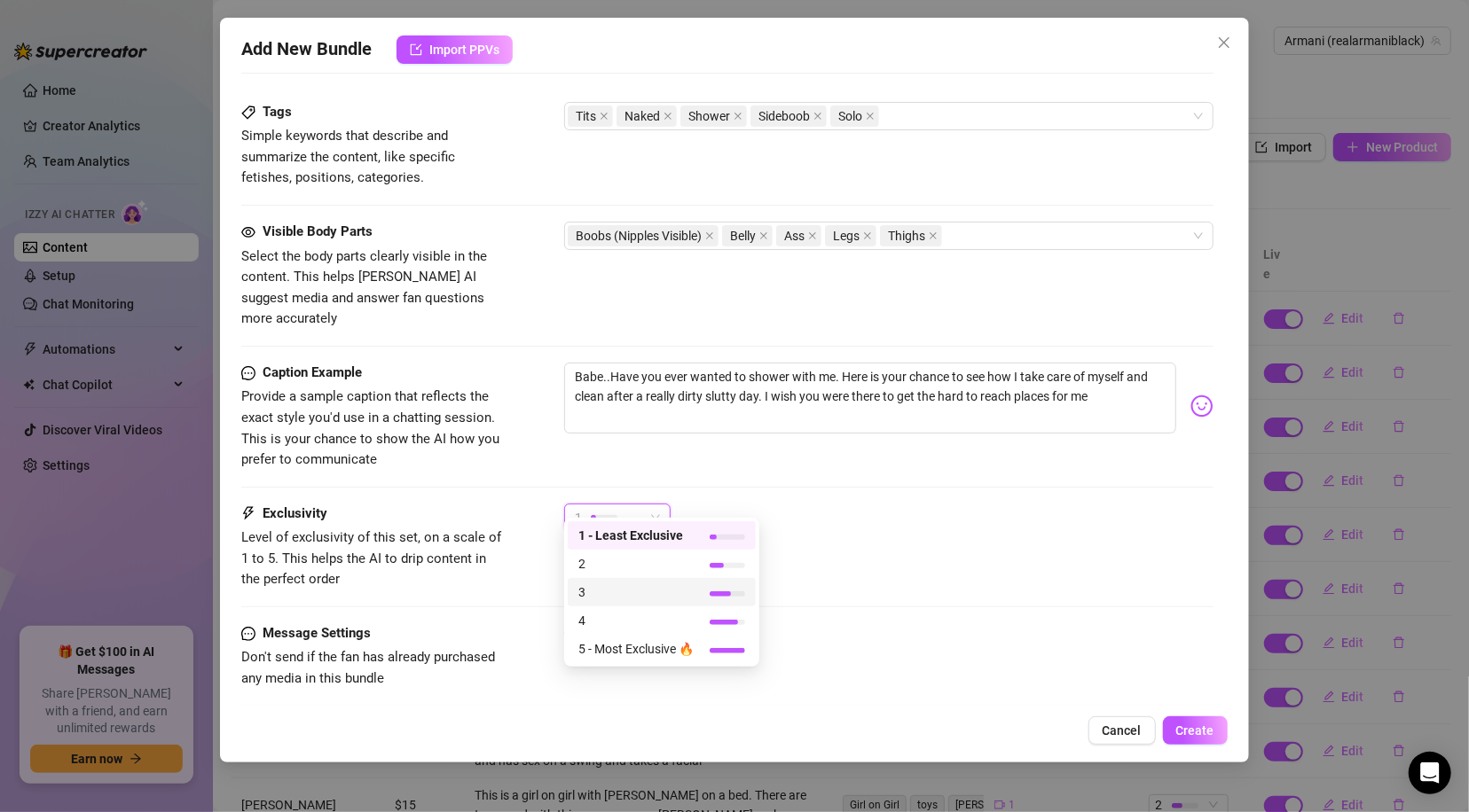
click at [614, 583] on span "3" at bounding box center [636, 591] width 115 height 19
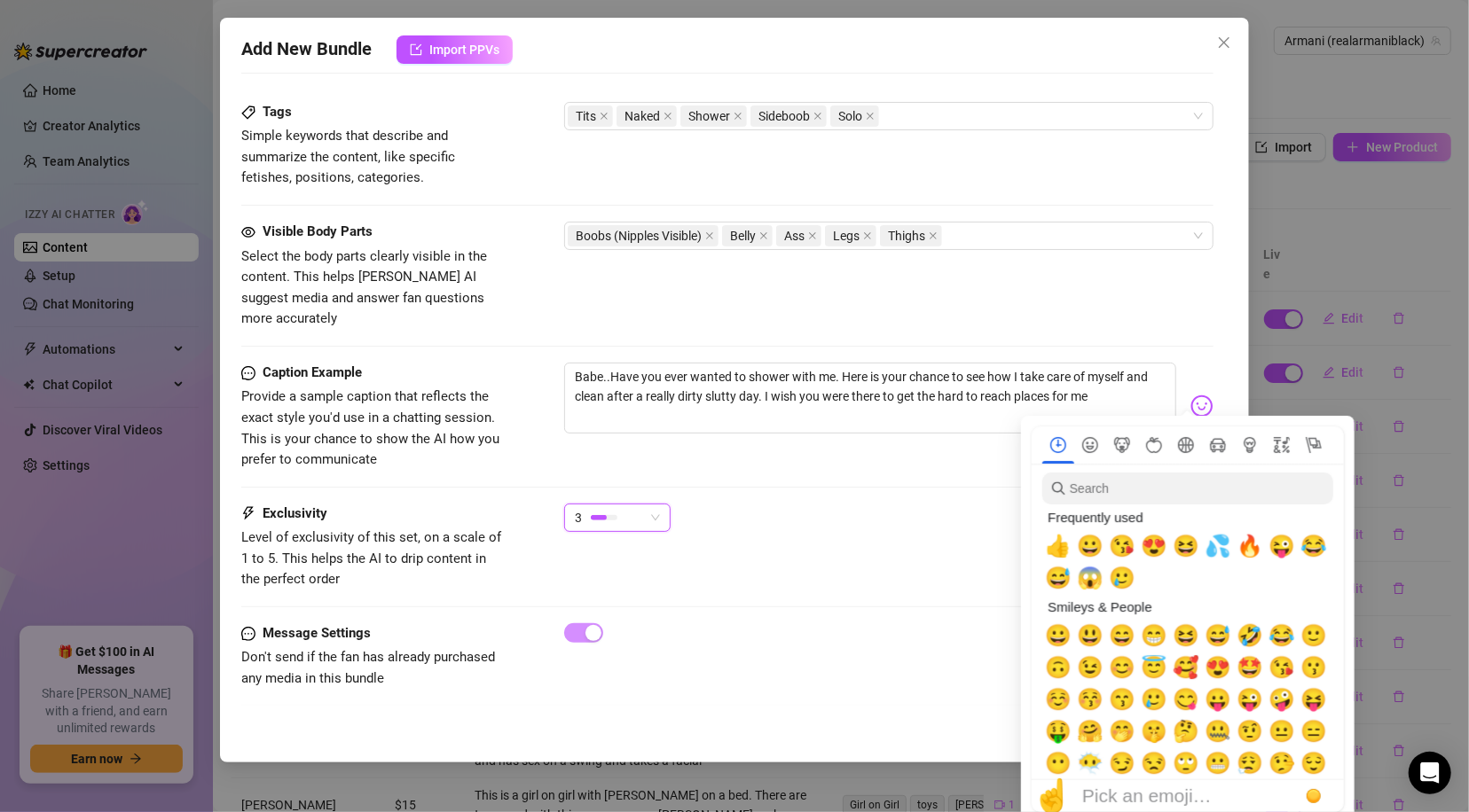
click at [1190, 395] on img at bounding box center [1201, 406] width 23 height 23
click at [1224, 548] on span "💦" at bounding box center [1217, 546] width 27 height 25
click at [998, 527] on div "3" at bounding box center [888, 525] width 648 height 44
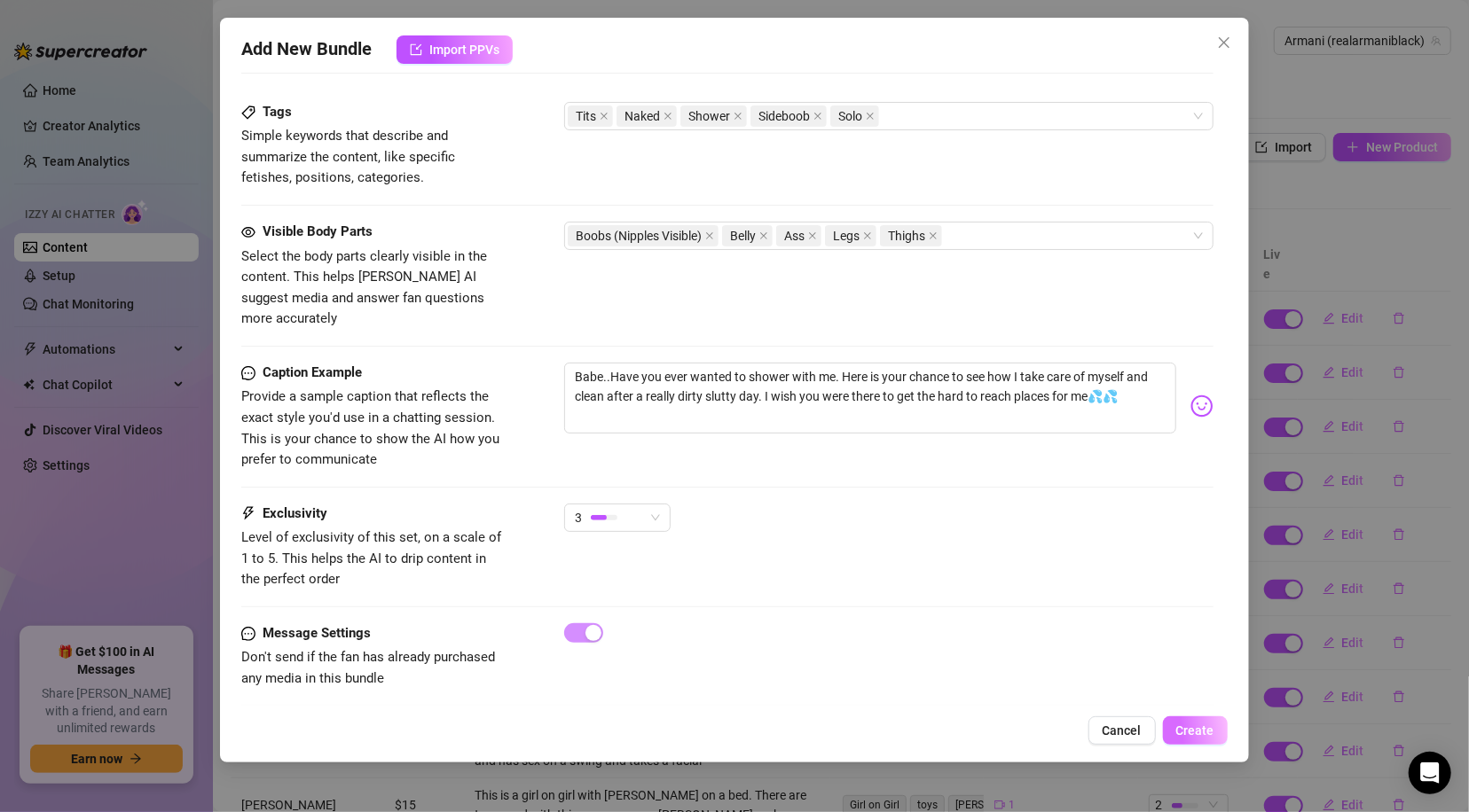
click at [1183, 735] on span "Create" at bounding box center [1195, 730] width 38 height 14
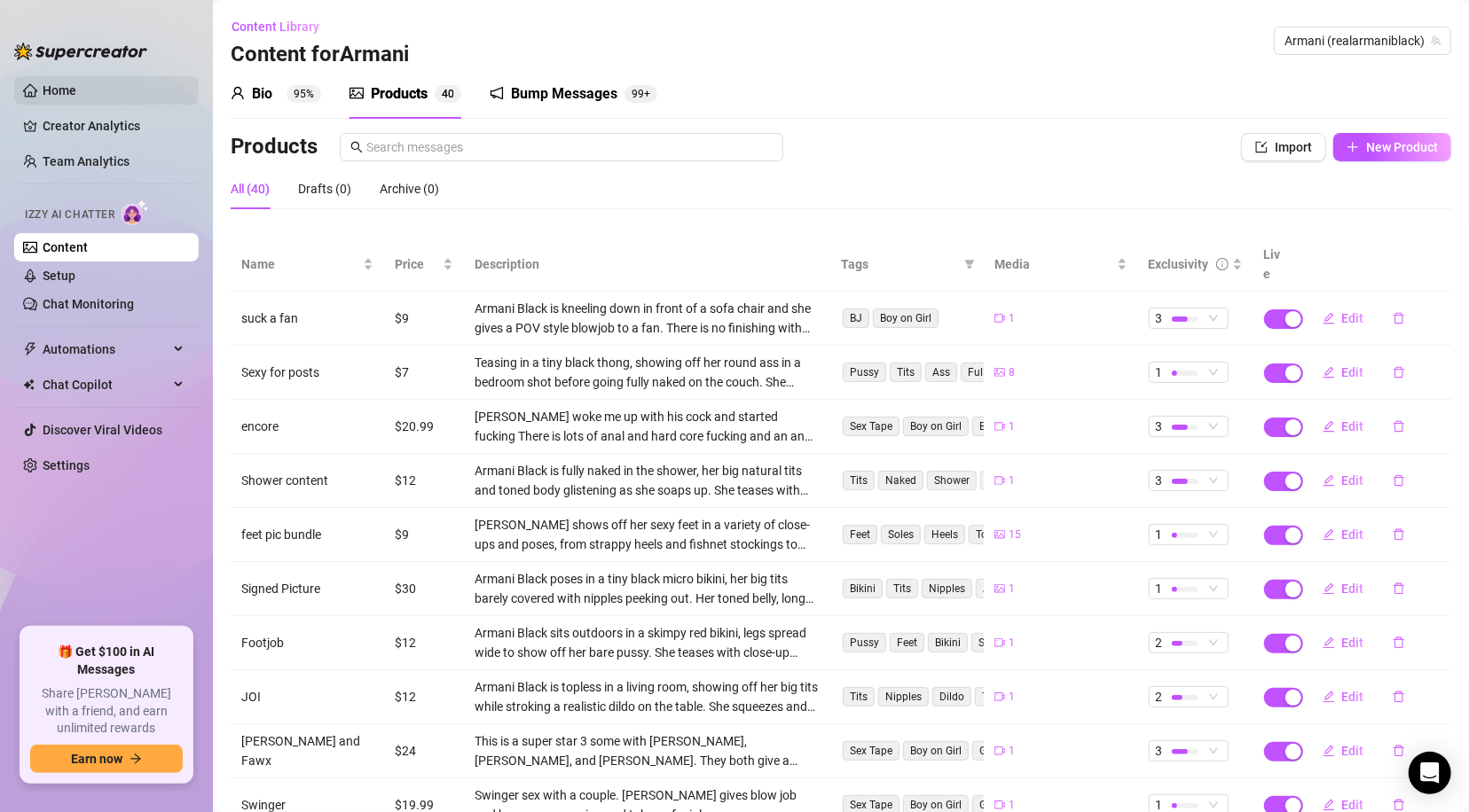
click at [63, 87] on link "Home" at bounding box center [59, 90] width 34 height 14
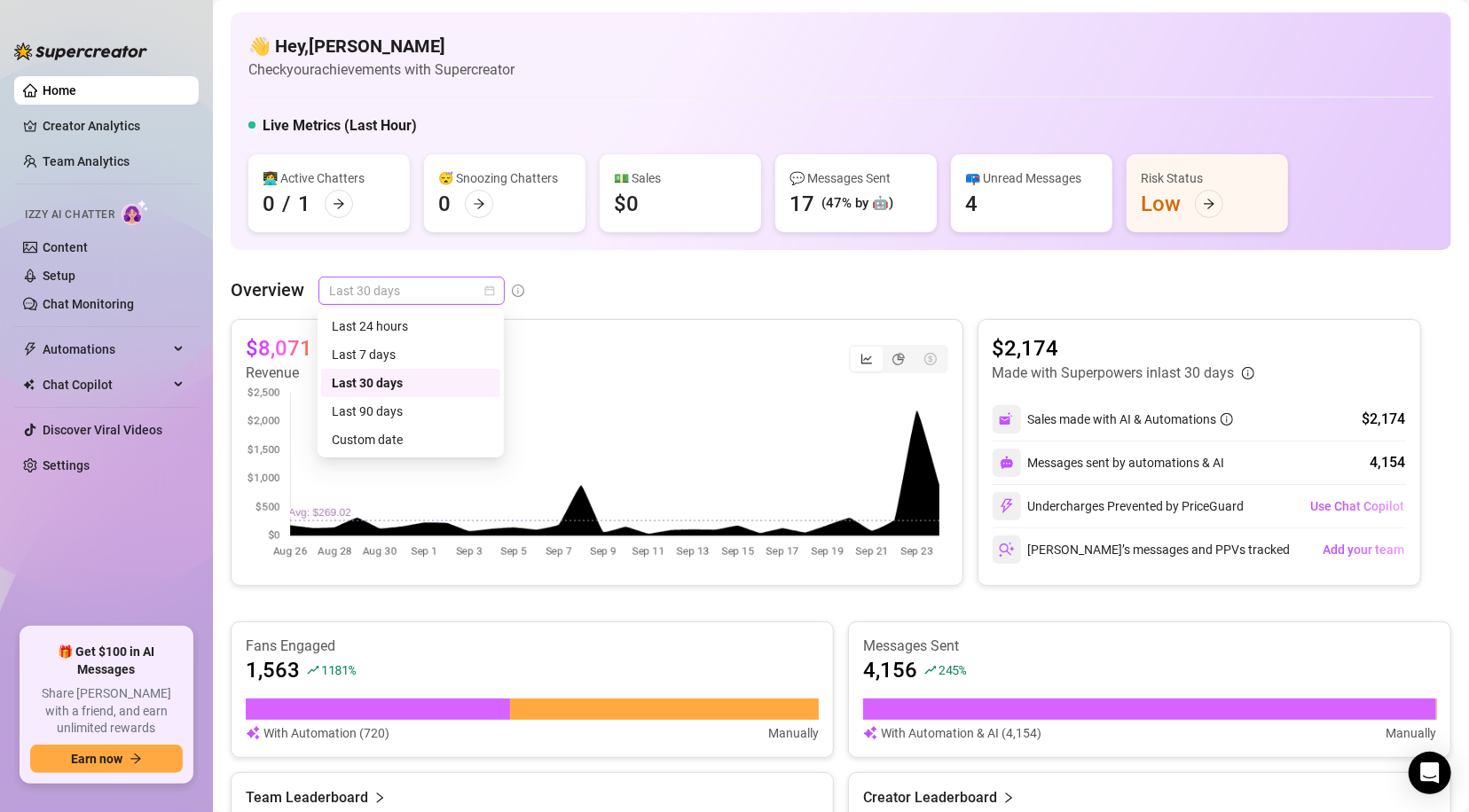
click at [470, 297] on span "Last 30 days" at bounding box center [411, 290] width 165 height 27
click at [430, 326] on div "Last 24 hours" at bounding box center [410, 326] width 158 height 19
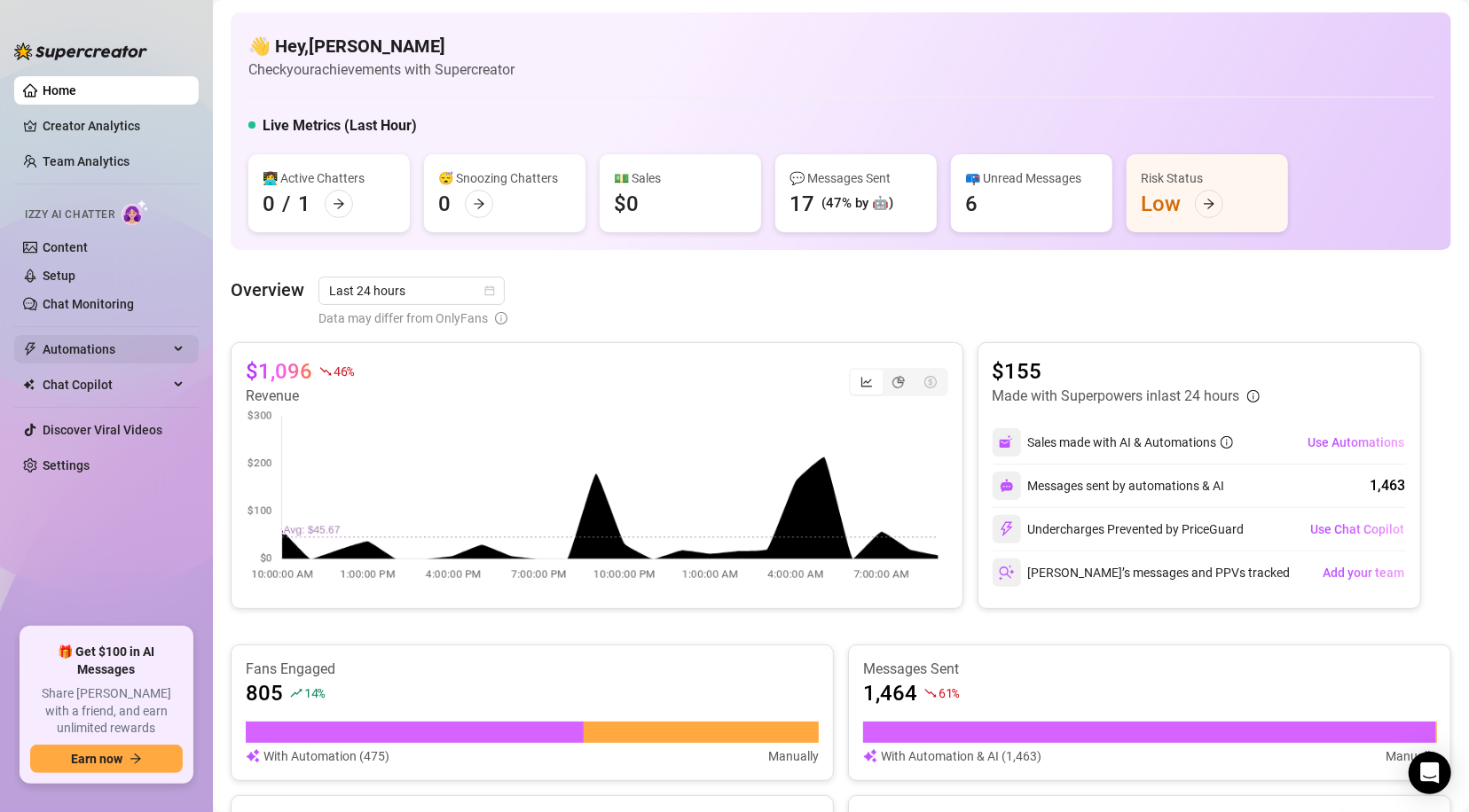
click at [82, 350] on span "Automations" at bounding box center [104, 349] width 125 height 28
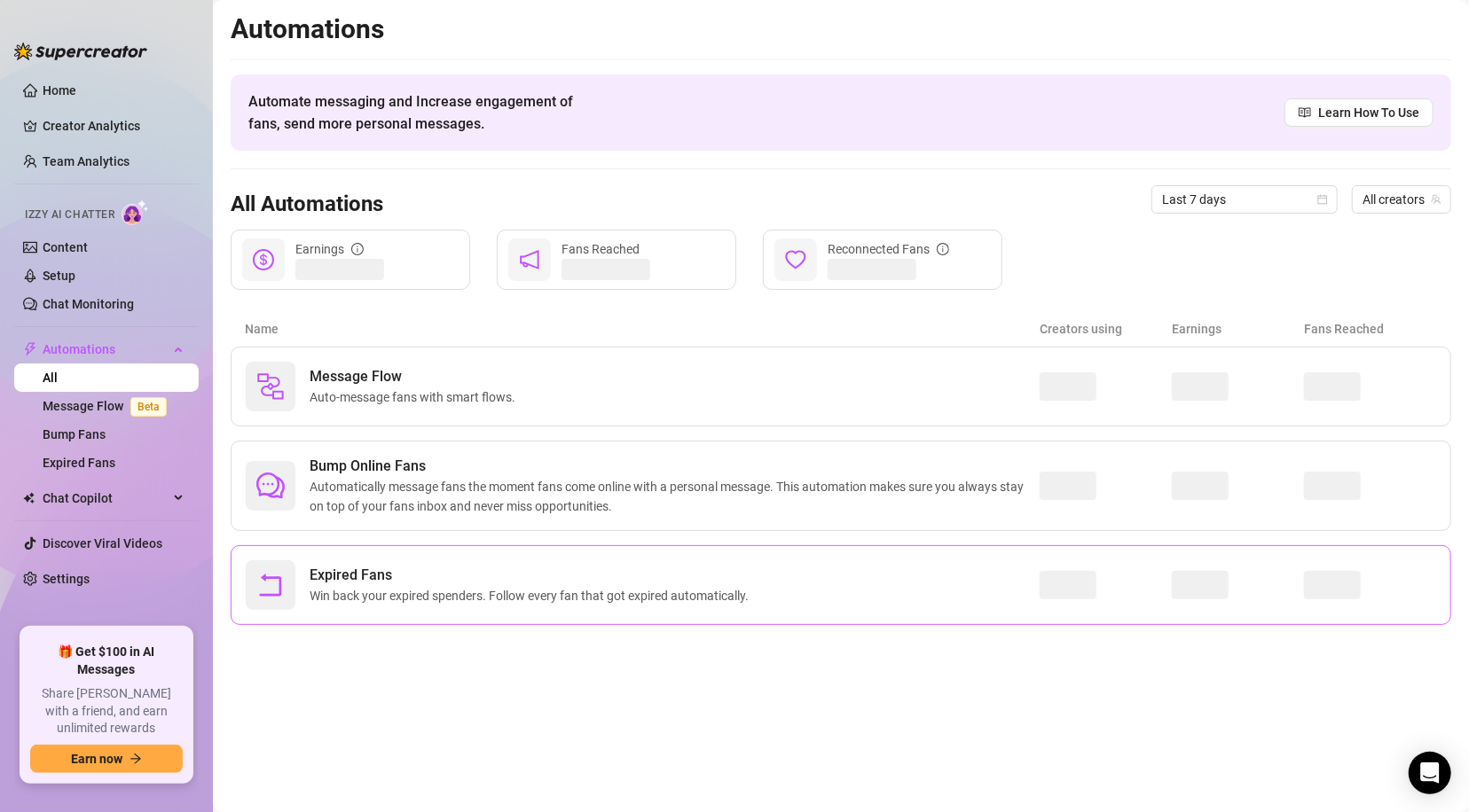
click at [621, 580] on span "Expired Fans" at bounding box center [532, 575] width 446 height 21
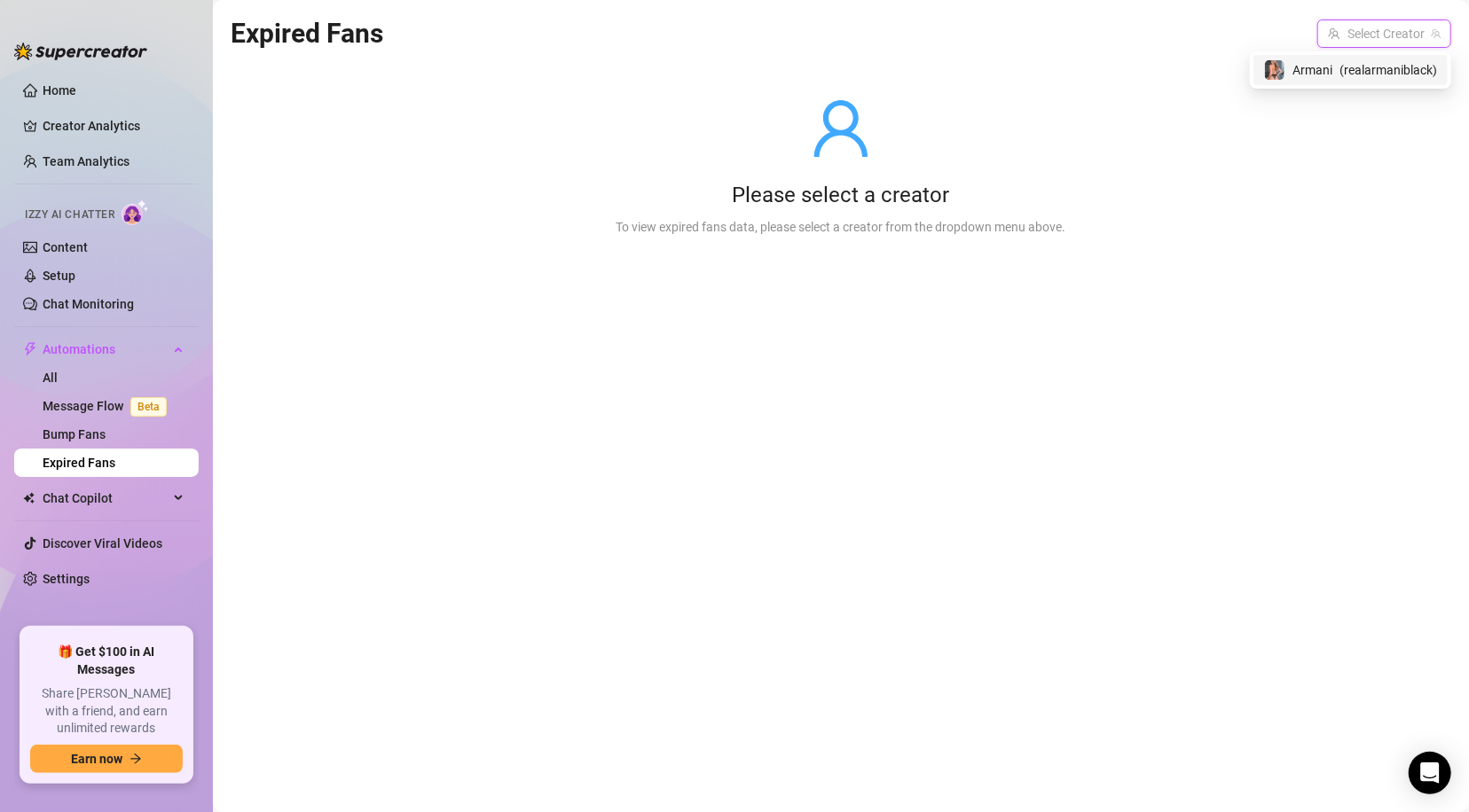
click at [1419, 32] on input "search" at bounding box center [1377, 33] width 97 height 27
click at [1385, 70] on span "( realarmaniblack )" at bounding box center [1387, 70] width 98 height 19
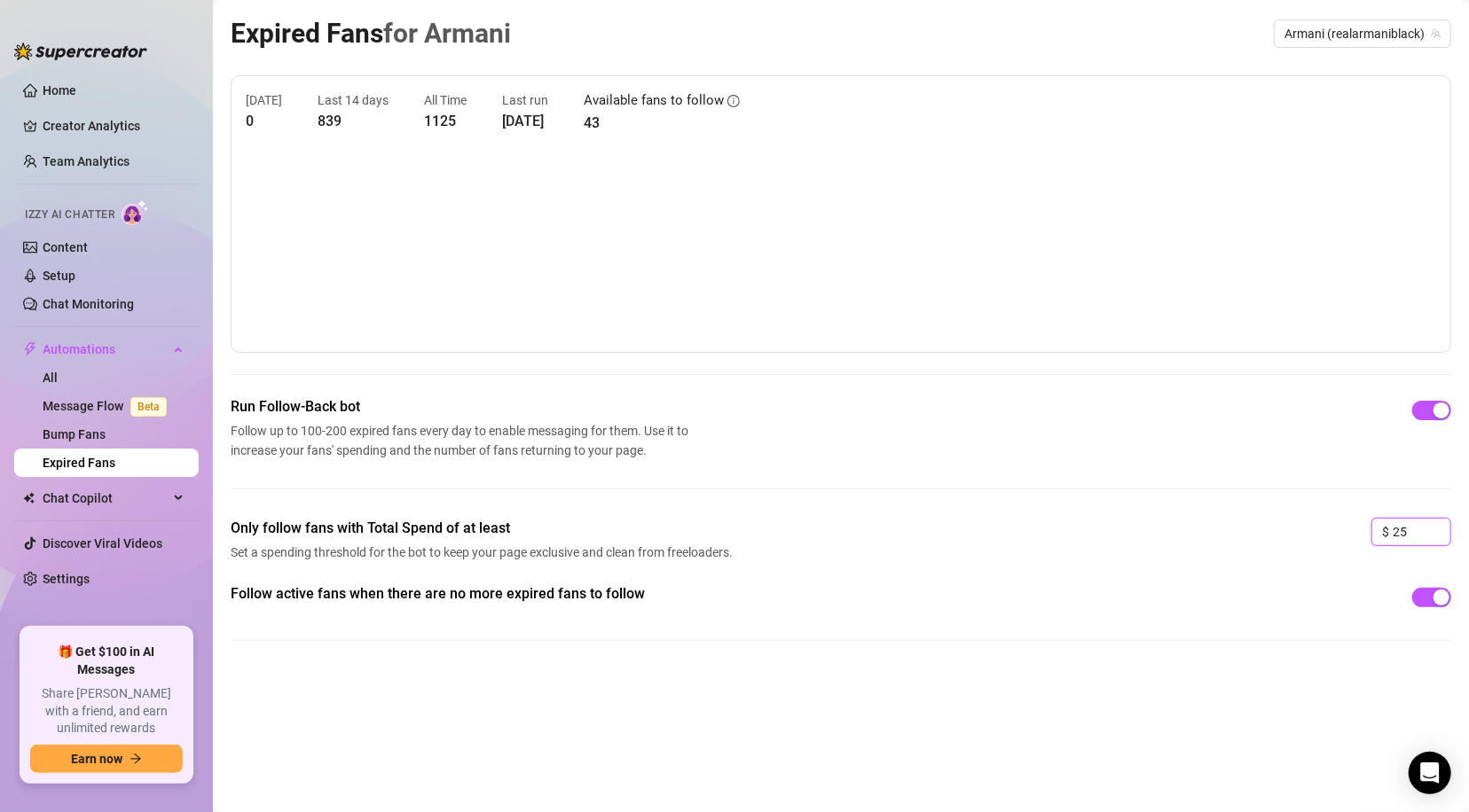
drag, startPoint x: 1414, startPoint y: 527, endPoint x: 1356, endPoint y: 531, distance: 58.1
click at [1356, 531] on div "Only follow fans with Total Spend of at least Set a spending threshold for the …" at bounding box center [841, 550] width 1220 height 66
click at [742, 460] on div "Run Follow-Back bot Follow up to 100-200 expired fans every day to enable messa…" at bounding box center [841, 457] width 1220 height 122
click at [69, 411] on link "Message Flow Beta" at bounding box center [107, 406] width 131 height 14
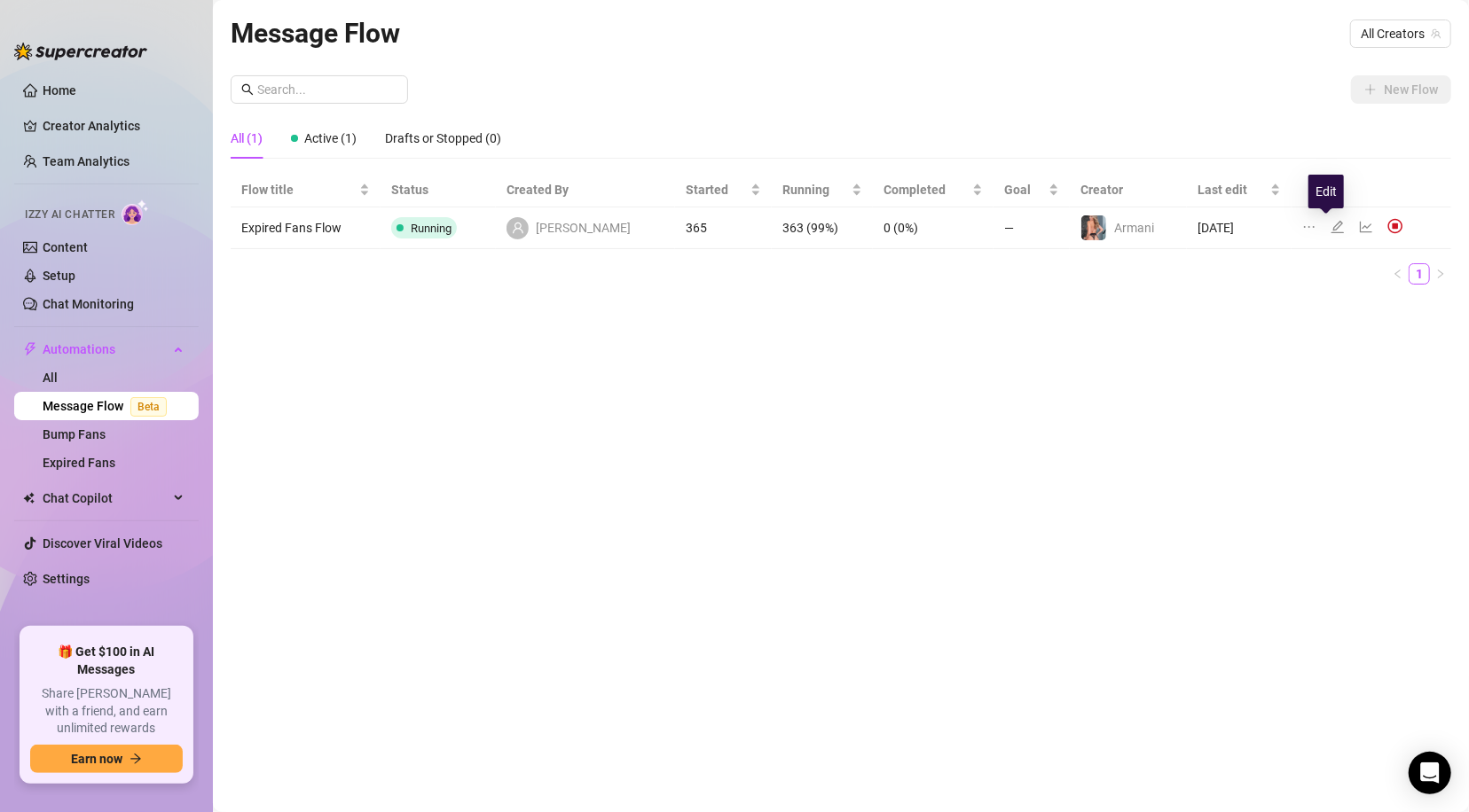
click at [1330, 227] on icon "edit" at bounding box center [1336, 226] width 14 height 14
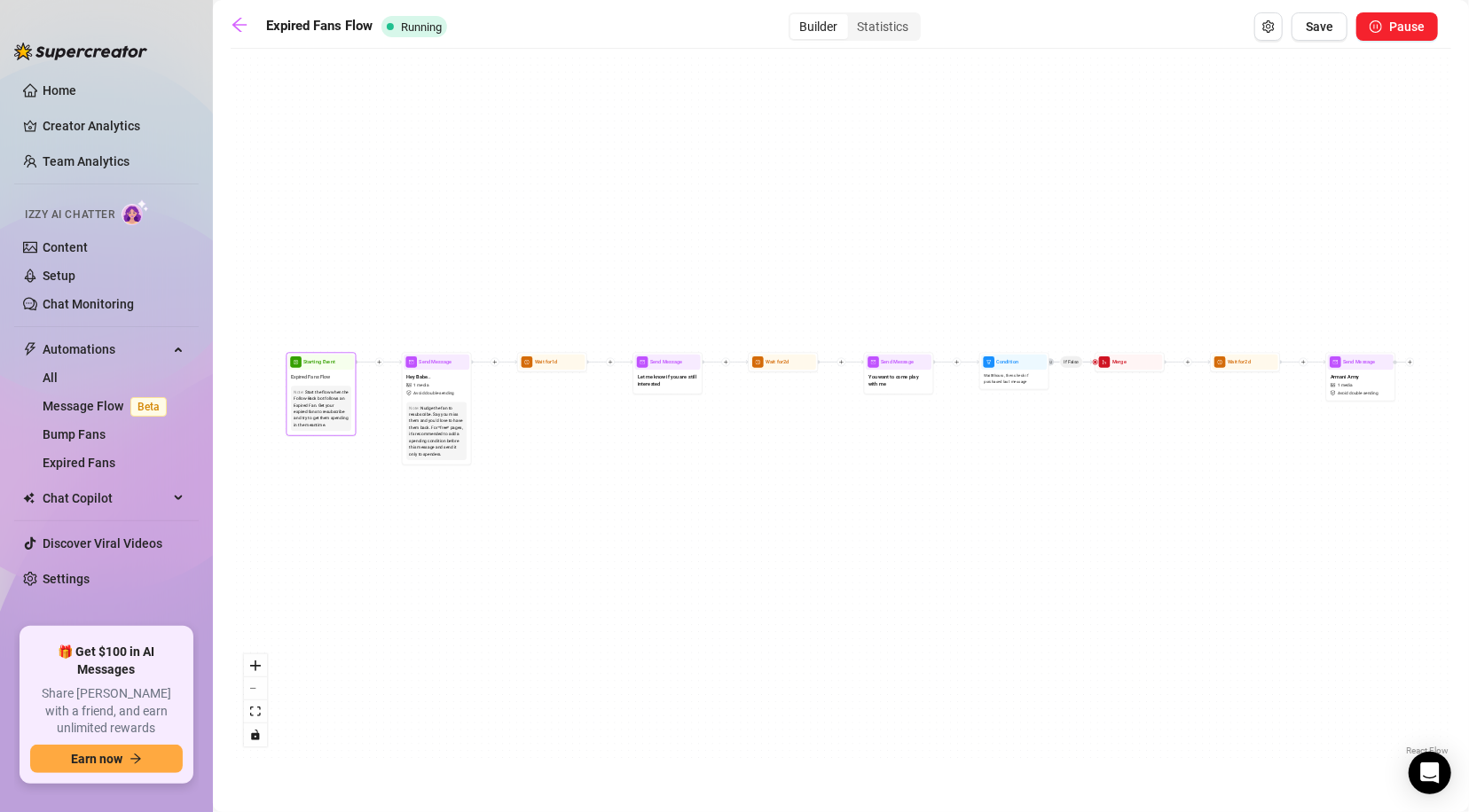
click at [343, 406] on div "Start the flow when the Follow-Back bot follows an Expired Fan. Get your expire…" at bounding box center [321, 409] width 55 height 40
click at [256, 661] on icon "zoom in" at bounding box center [256, 666] width 11 height 11
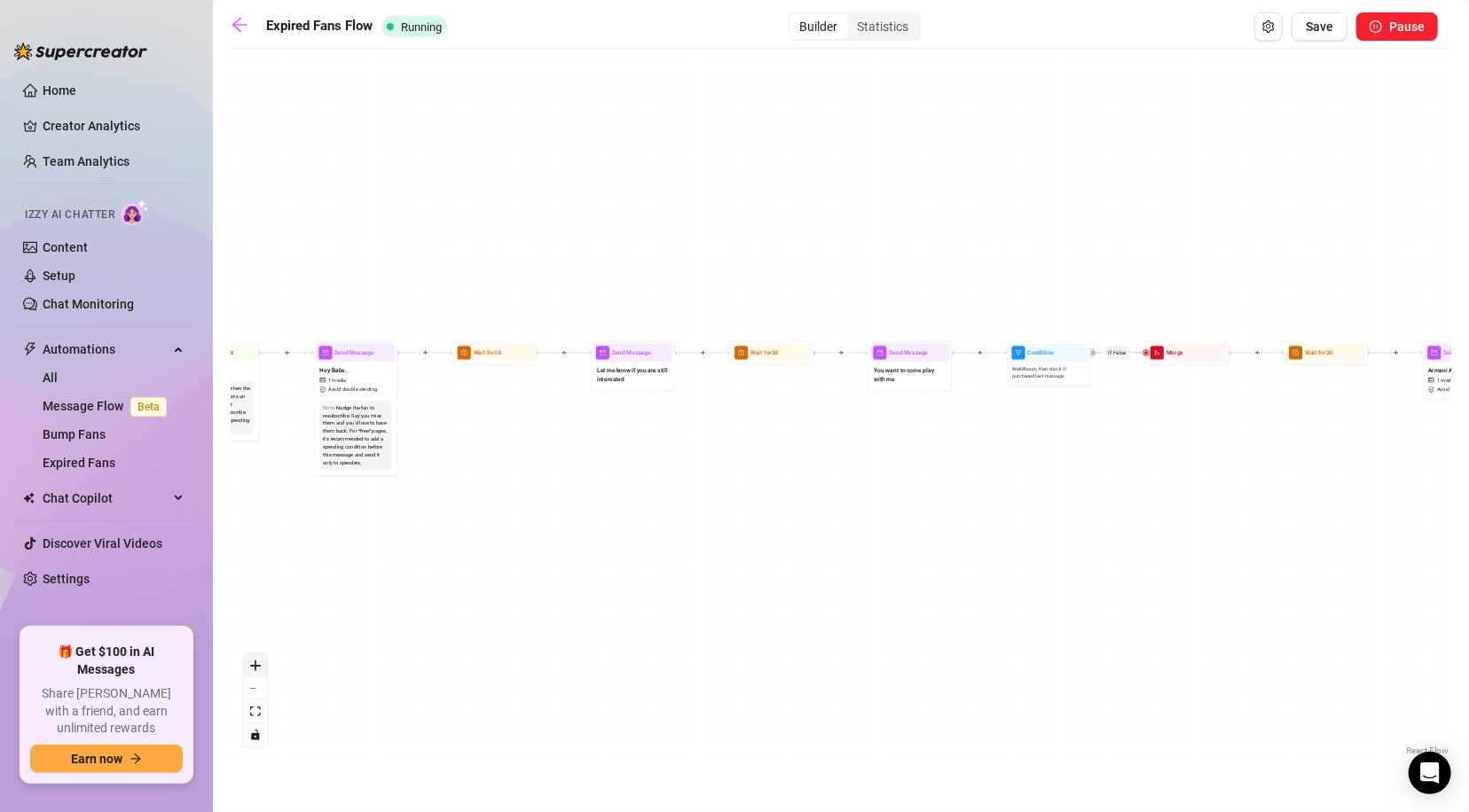
click at [256, 661] on icon "zoom in" at bounding box center [256, 666] width 11 height 11
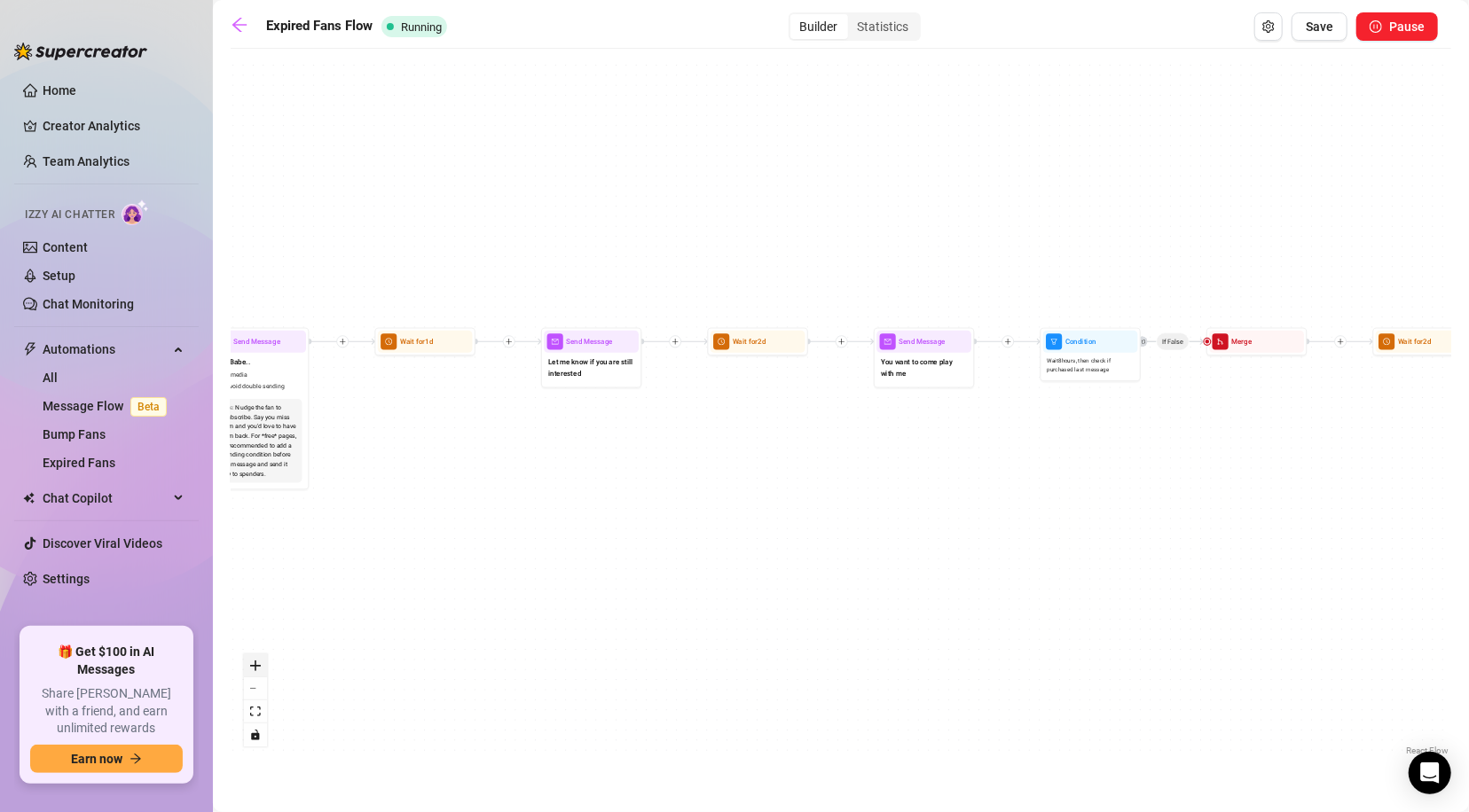
click at [256, 661] on icon "zoom in" at bounding box center [256, 666] width 11 height 11
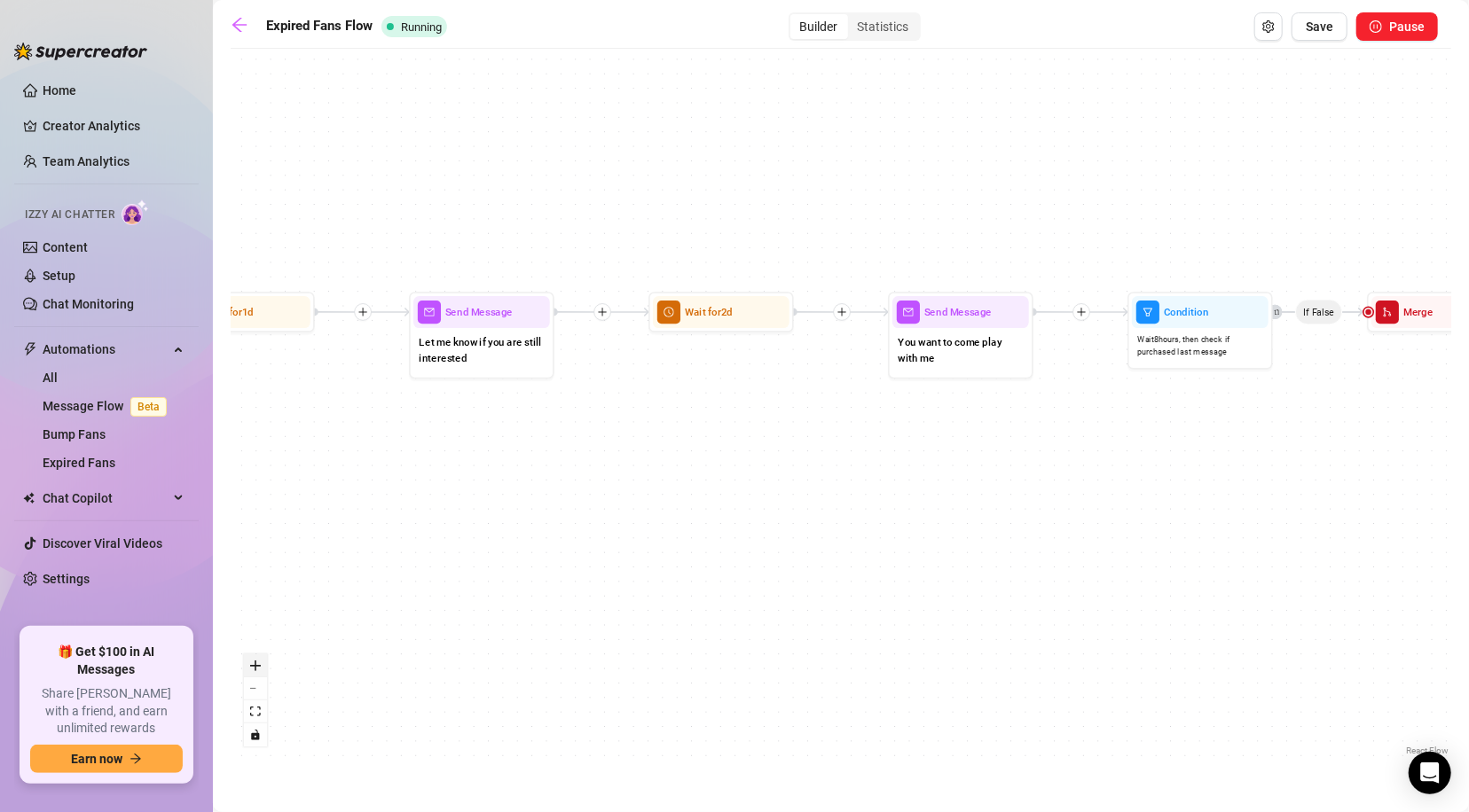
click at [256, 661] on icon "zoom in" at bounding box center [256, 666] width 11 height 11
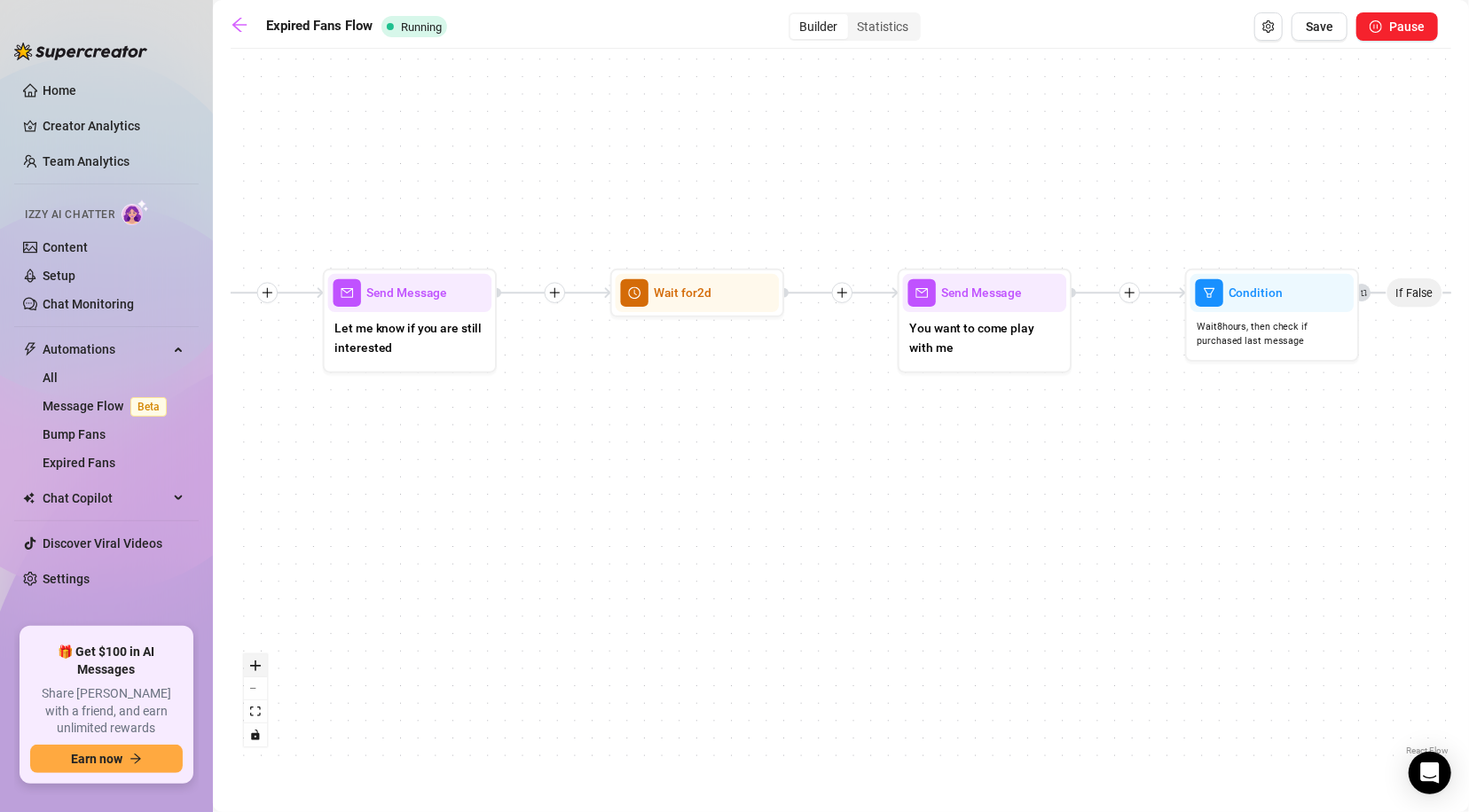
click at [256, 660] on icon "zoom in" at bounding box center [256, 666] width 11 height 11
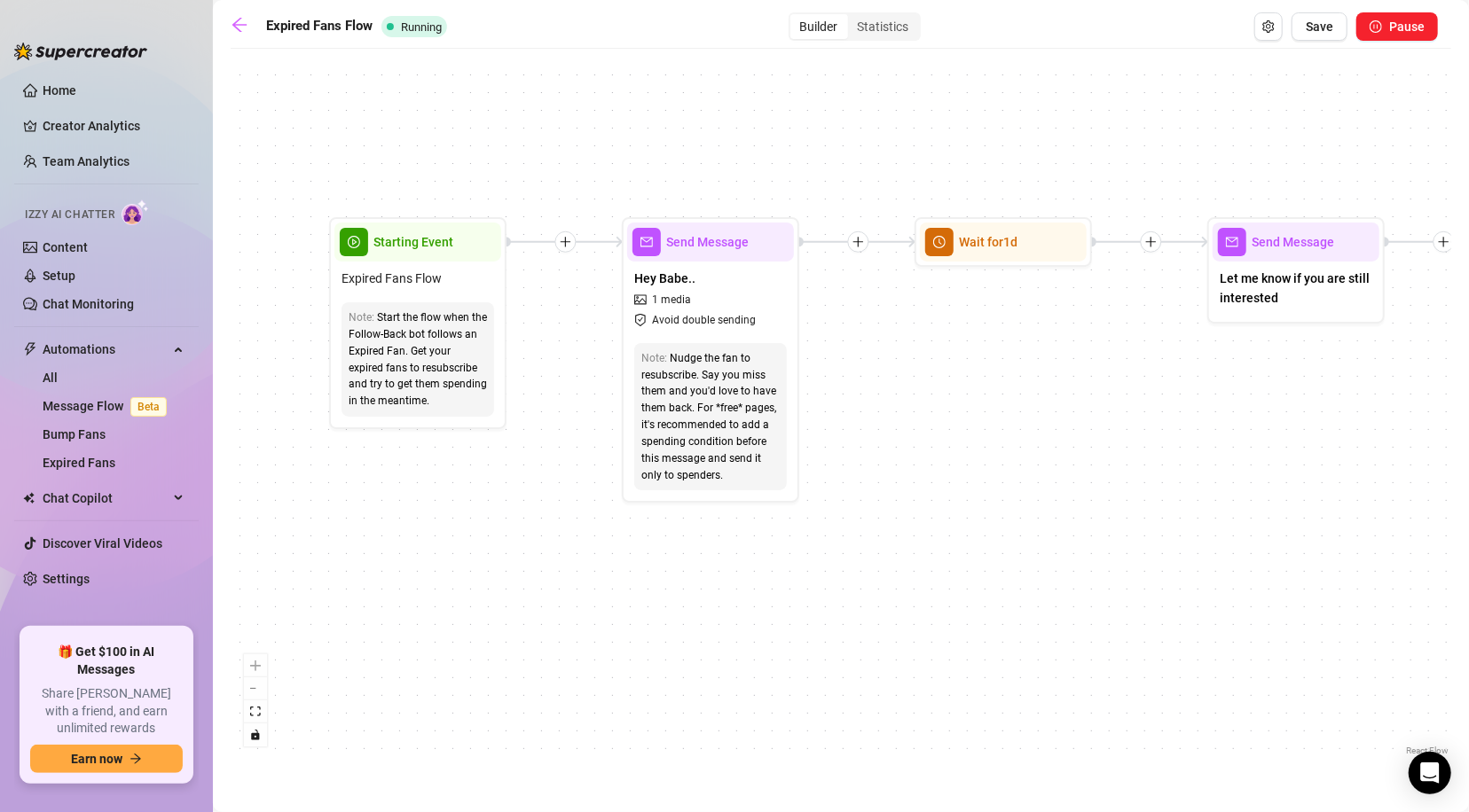
drag, startPoint x: 352, startPoint y: 545, endPoint x: 1217, endPoint y: 479, distance: 867.5
click at [1246, 490] on div "If True If False Send Message Armani Army 1 media Avoid double sending Wait for…" at bounding box center [841, 408] width 1220 height 702
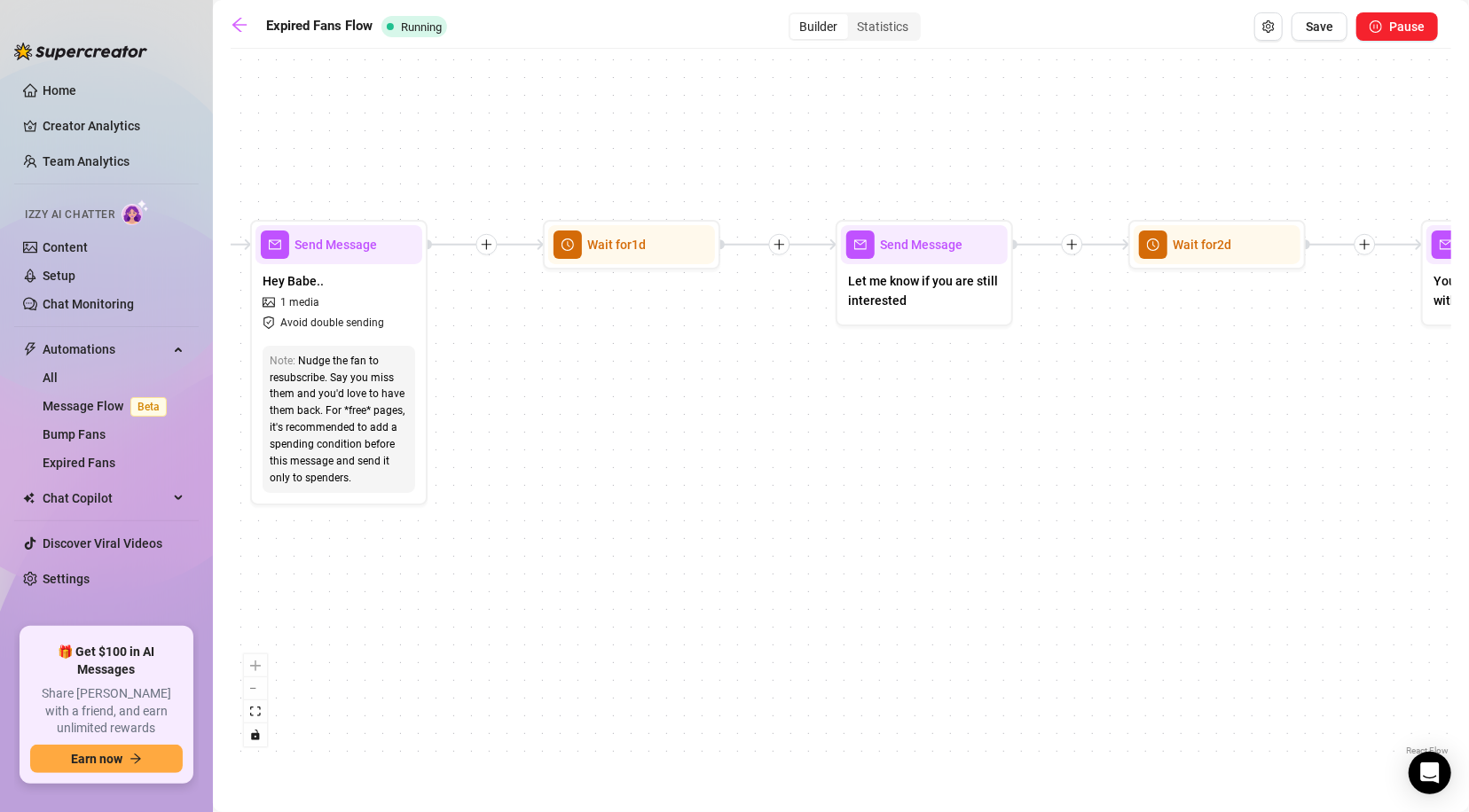
drag, startPoint x: 1311, startPoint y: 508, endPoint x: 939, endPoint y: 512, distance: 372.0
click at [939, 512] on div "If True If False Send Message Armani Army 1 media Avoid double sending Wait for…" at bounding box center [841, 408] width 1220 height 702
click at [918, 302] on span "Let me know if you are still interested" at bounding box center [924, 290] width 153 height 39
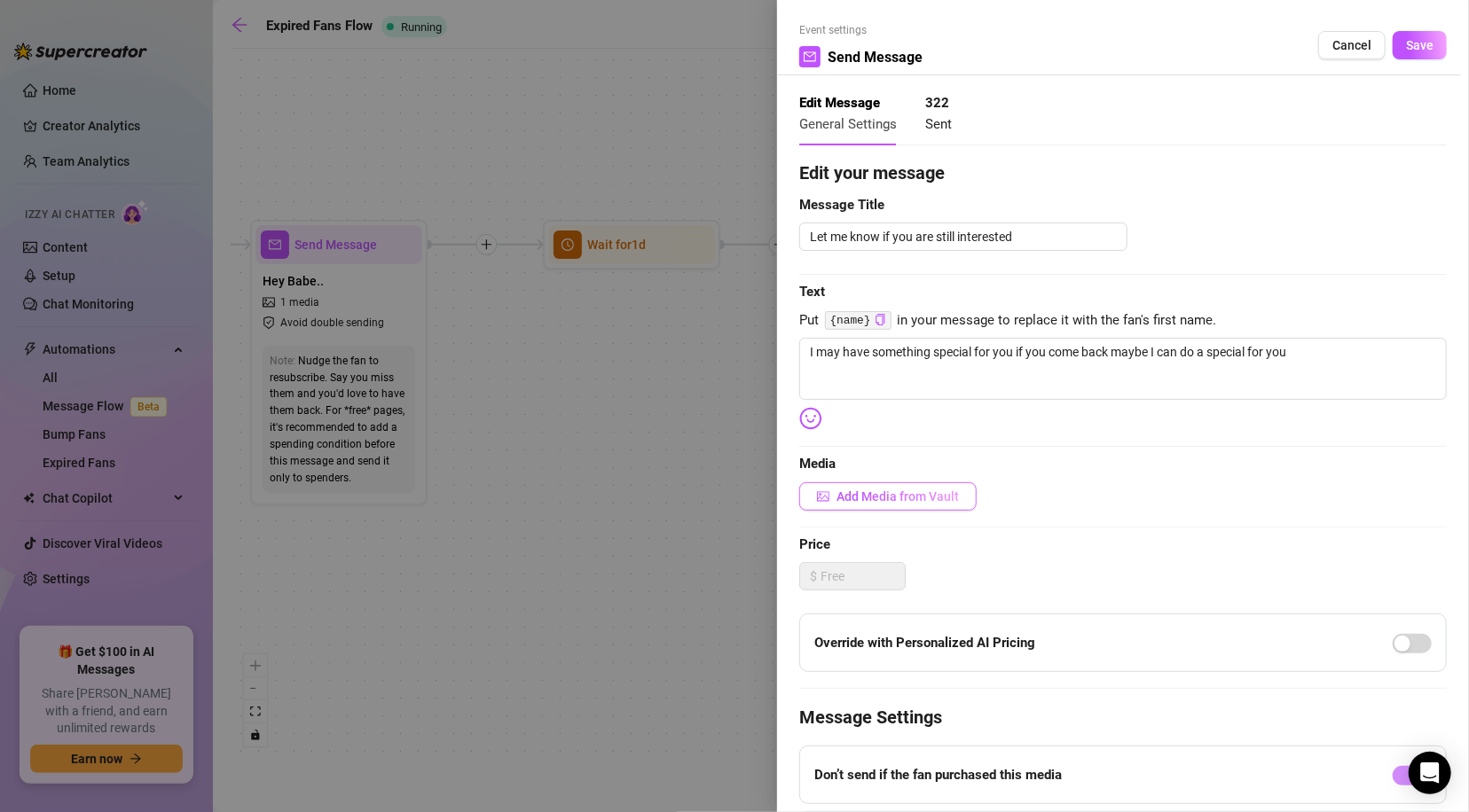
click at [887, 494] on span "Add Media from Vault" at bounding box center [898, 496] width 123 height 14
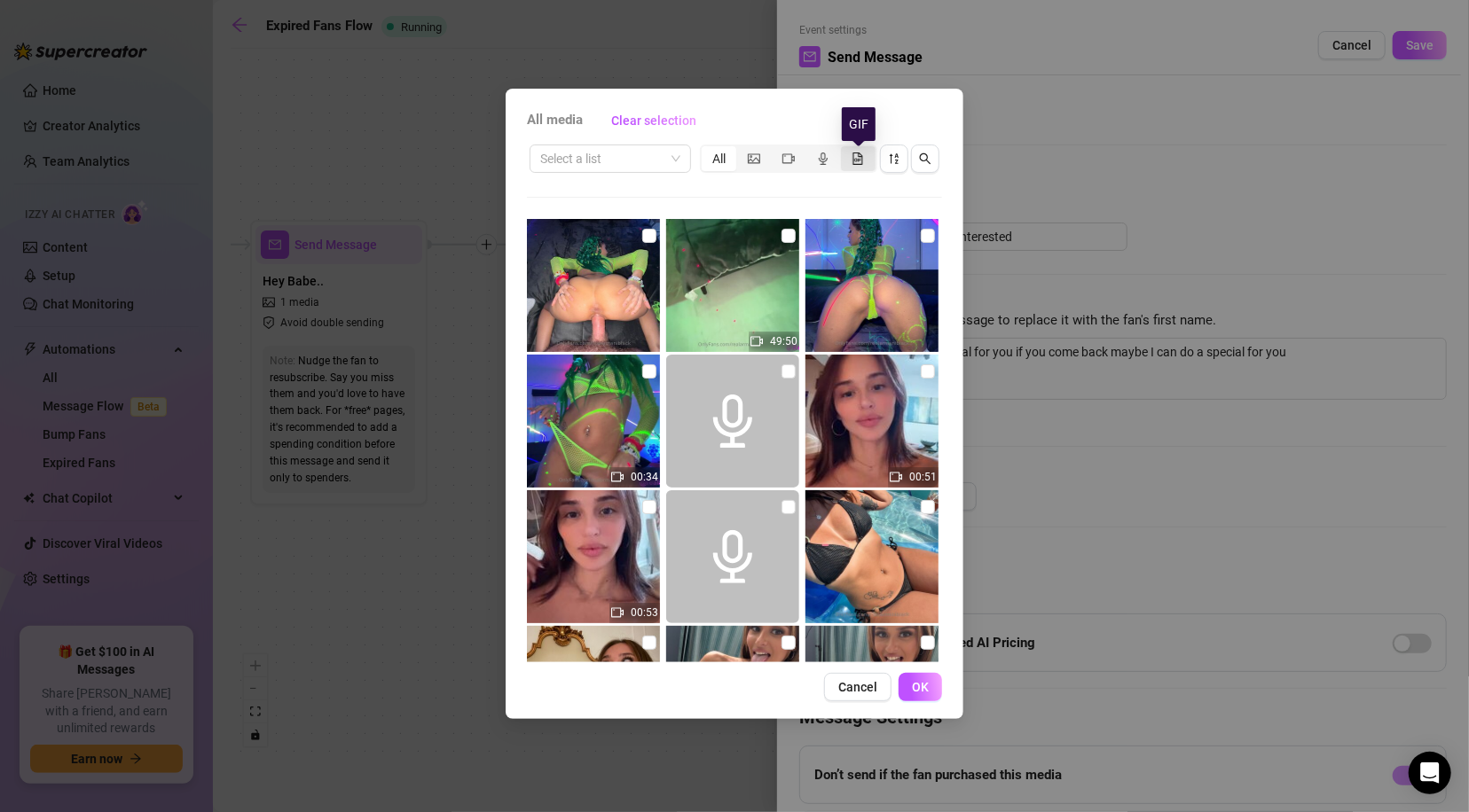
click at [858, 155] on icon "file-gif" at bounding box center [858, 159] width 10 height 13
click at [845, 149] on input "segmented control" at bounding box center [845, 149] width 0 height 0
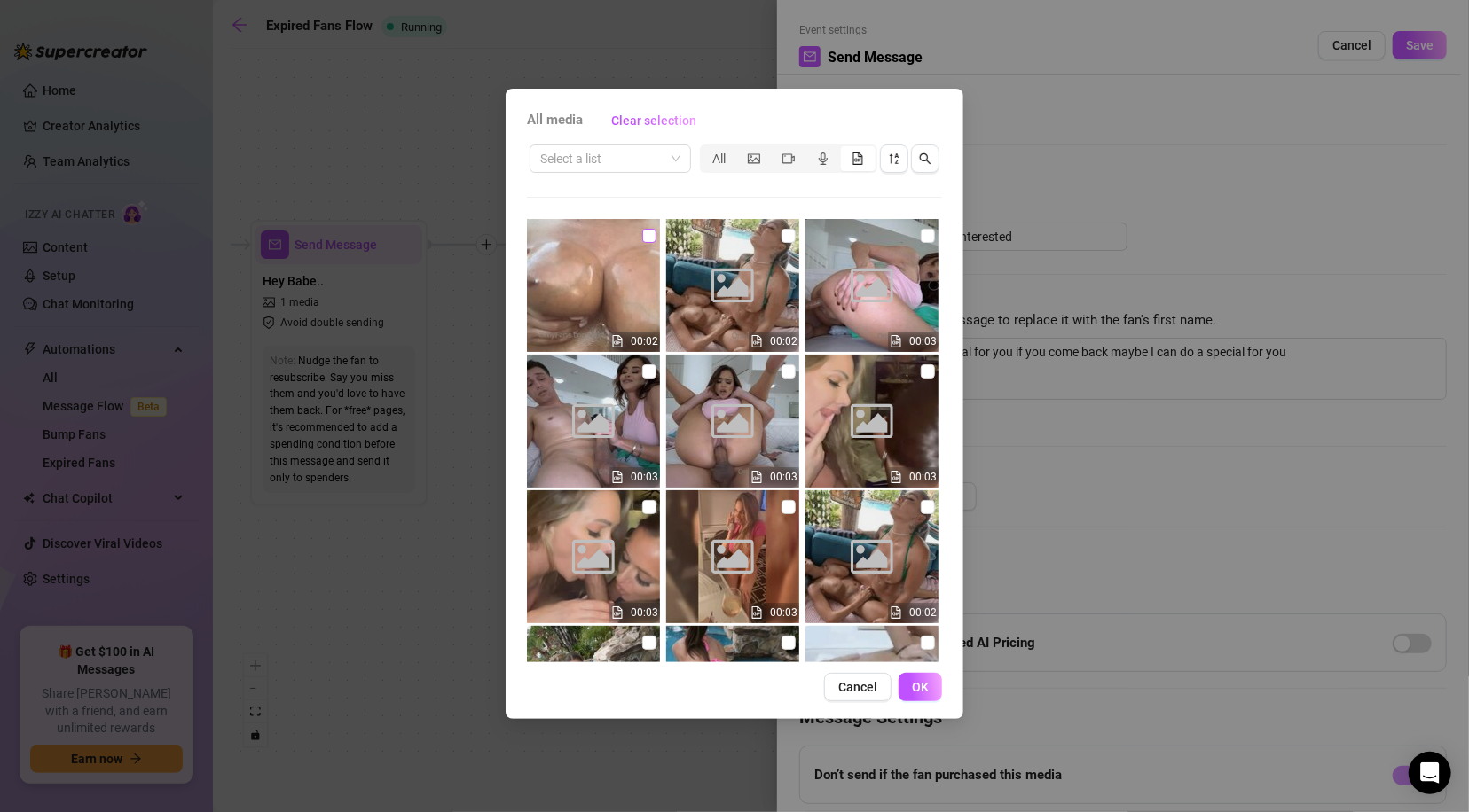
click at [643, 234] on input "checkbox" at bounding box center [648, 235] width 14 height 14
click at [933, 690] on button "OK" at bounding box center [919, 687] width 43 height 28
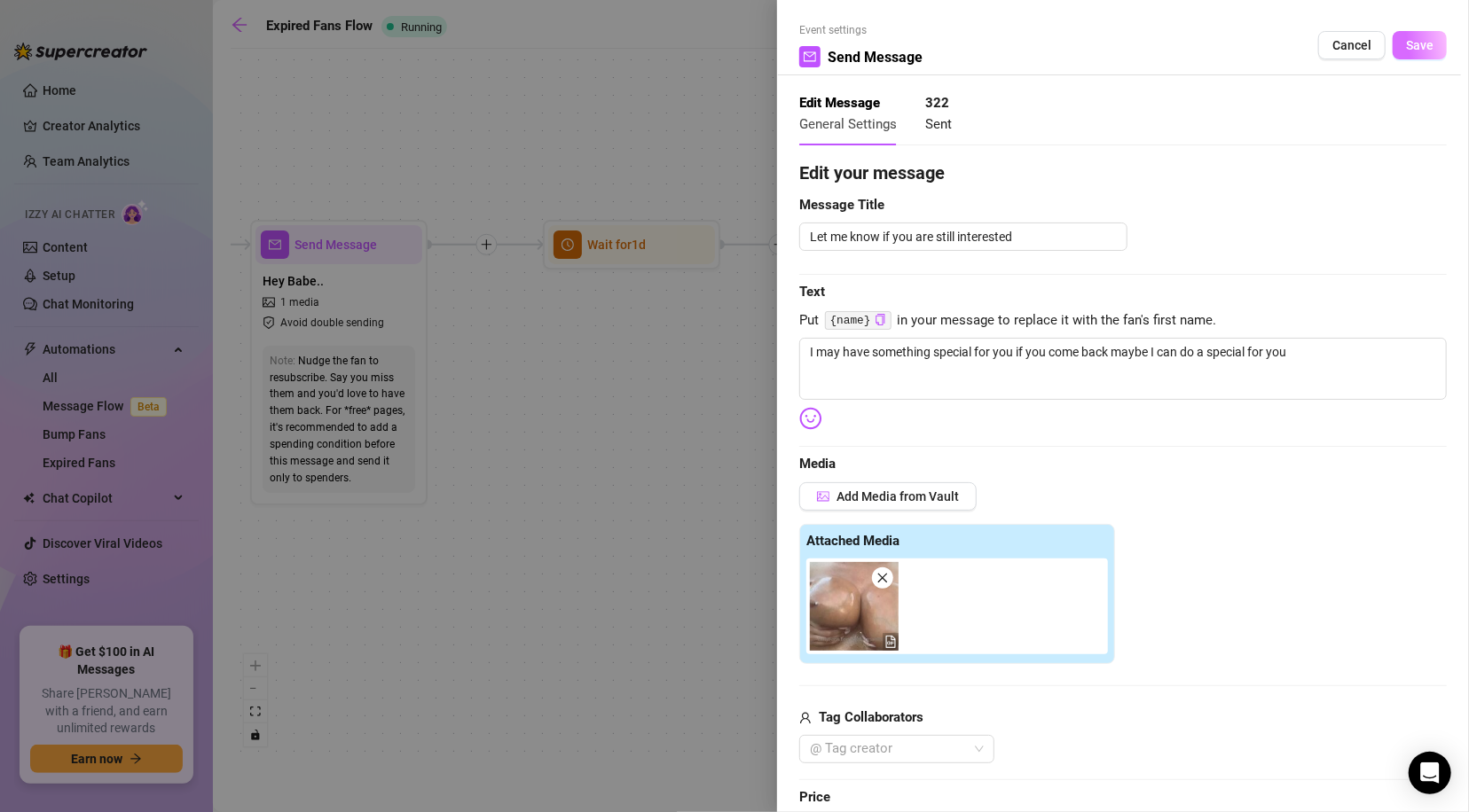
click at [1406, 47] on span "Save" at bounding box center [1420, 45] width 27 height 14
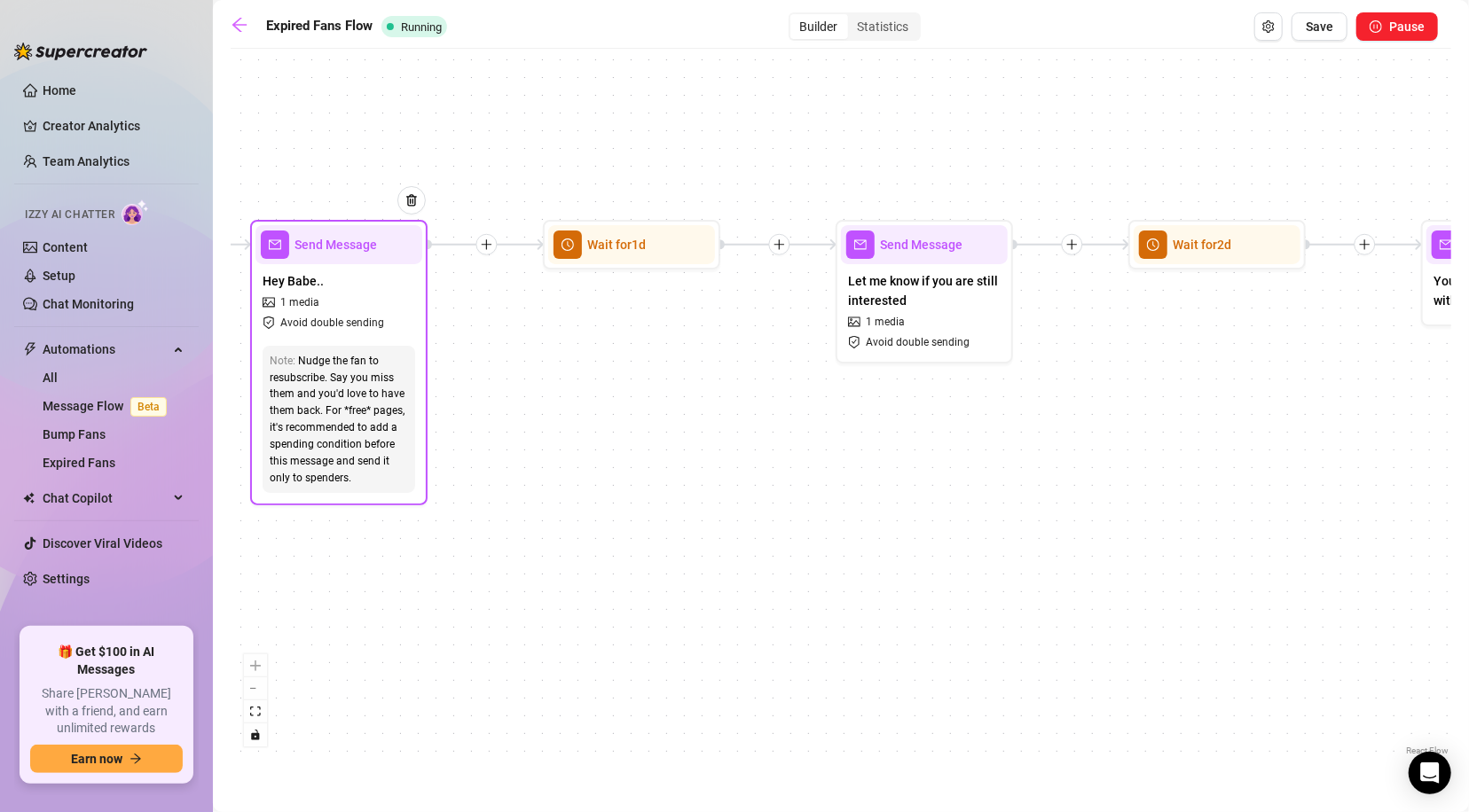
click at [299, 309] on span "1 media" at bounding box center [299, 302] width 39 height 16
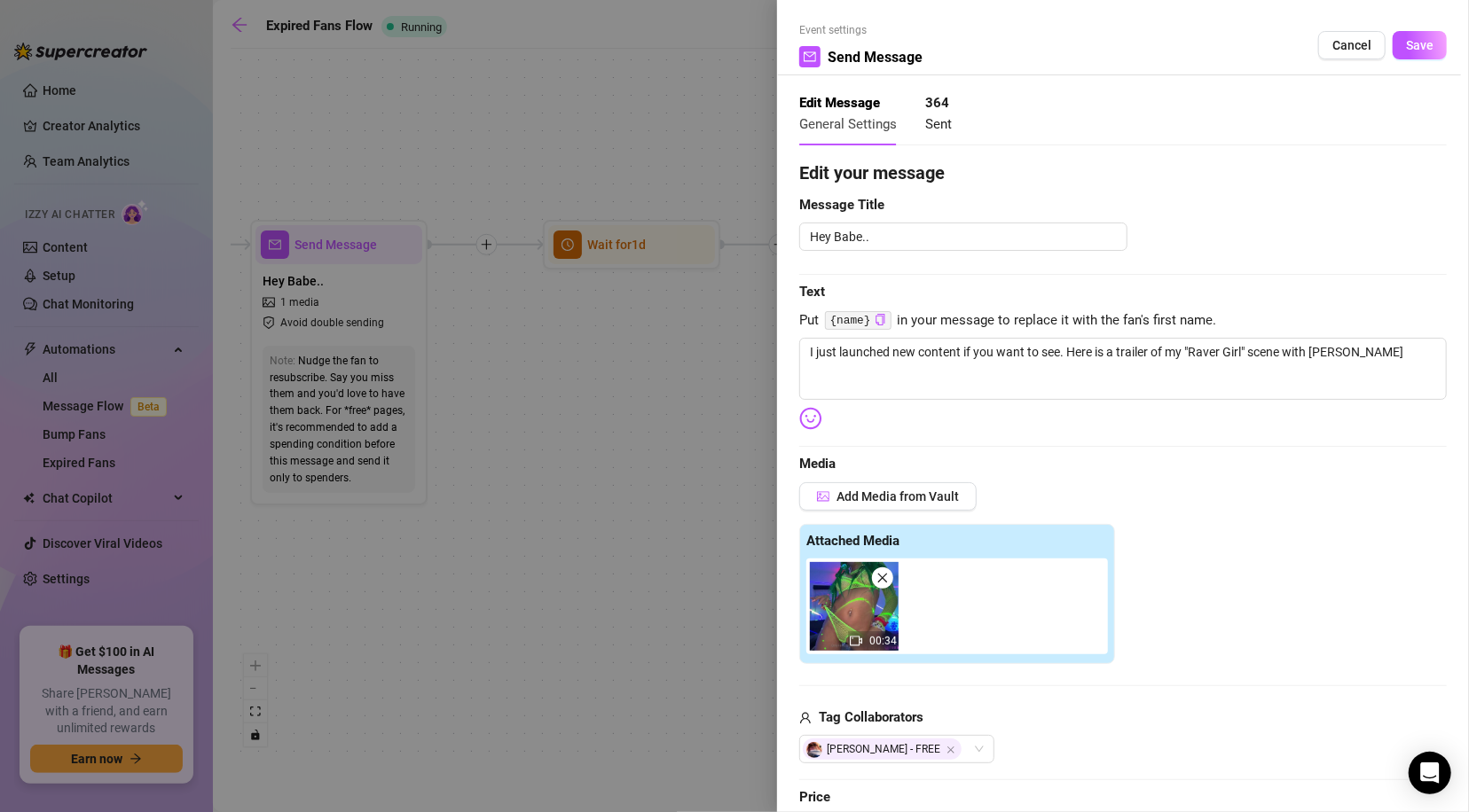
click at [878, 573] on icon "close" at bounding box center [883, 579] width 13 height 13
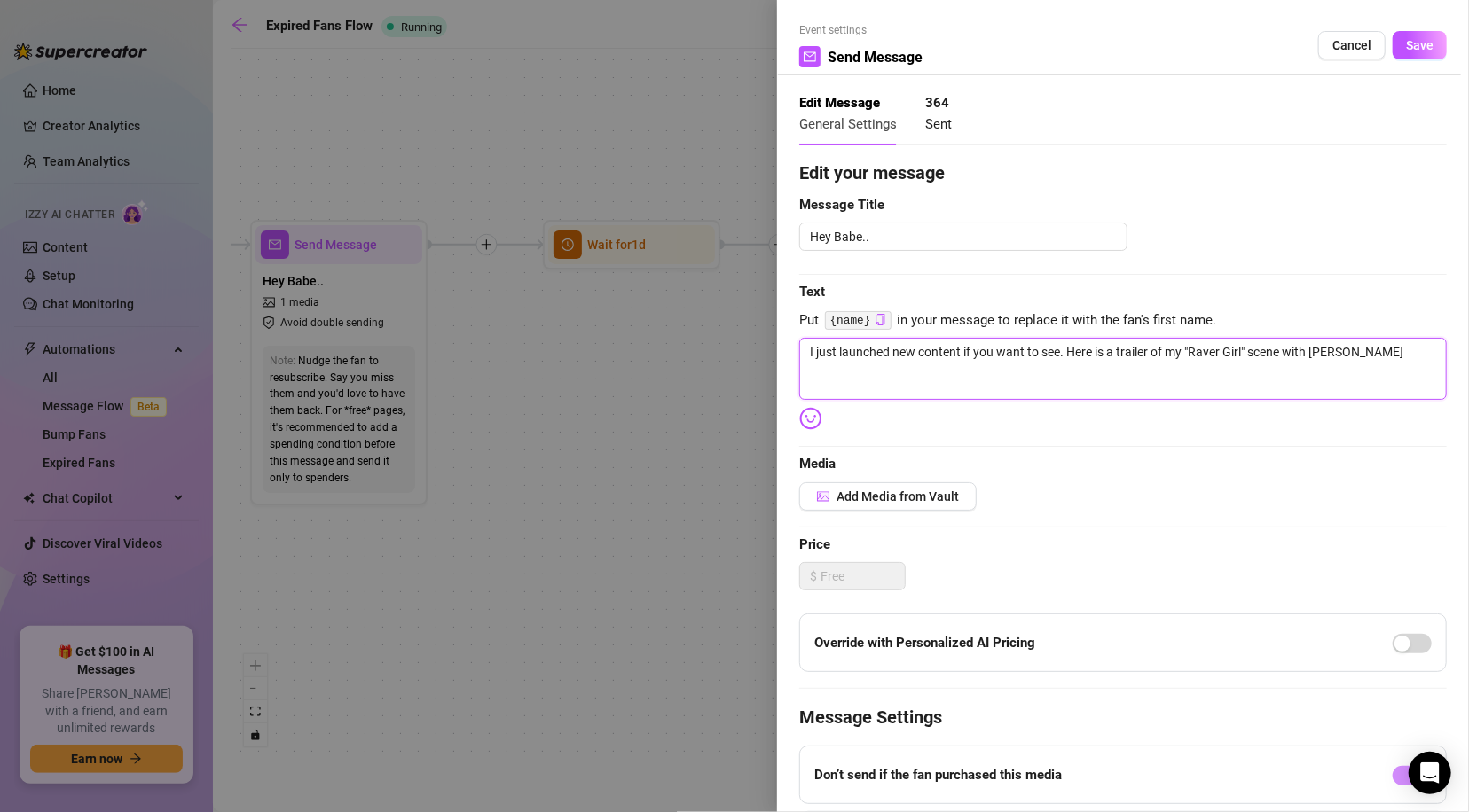
drag, startPoint x: 1396, startPoint y: 352, endPoint x: 783, endPoint y: 399, distance: 614.8
click at [783, 399] on div "Event settings Send Message Cancel Save Edit Message General Settings 364 Sent …" at bounding box center [1122, 406] width 691 height 812
click at [910, 490] on span "Add Media from Vault" at bounding box center [898, 496] width 123 height 14
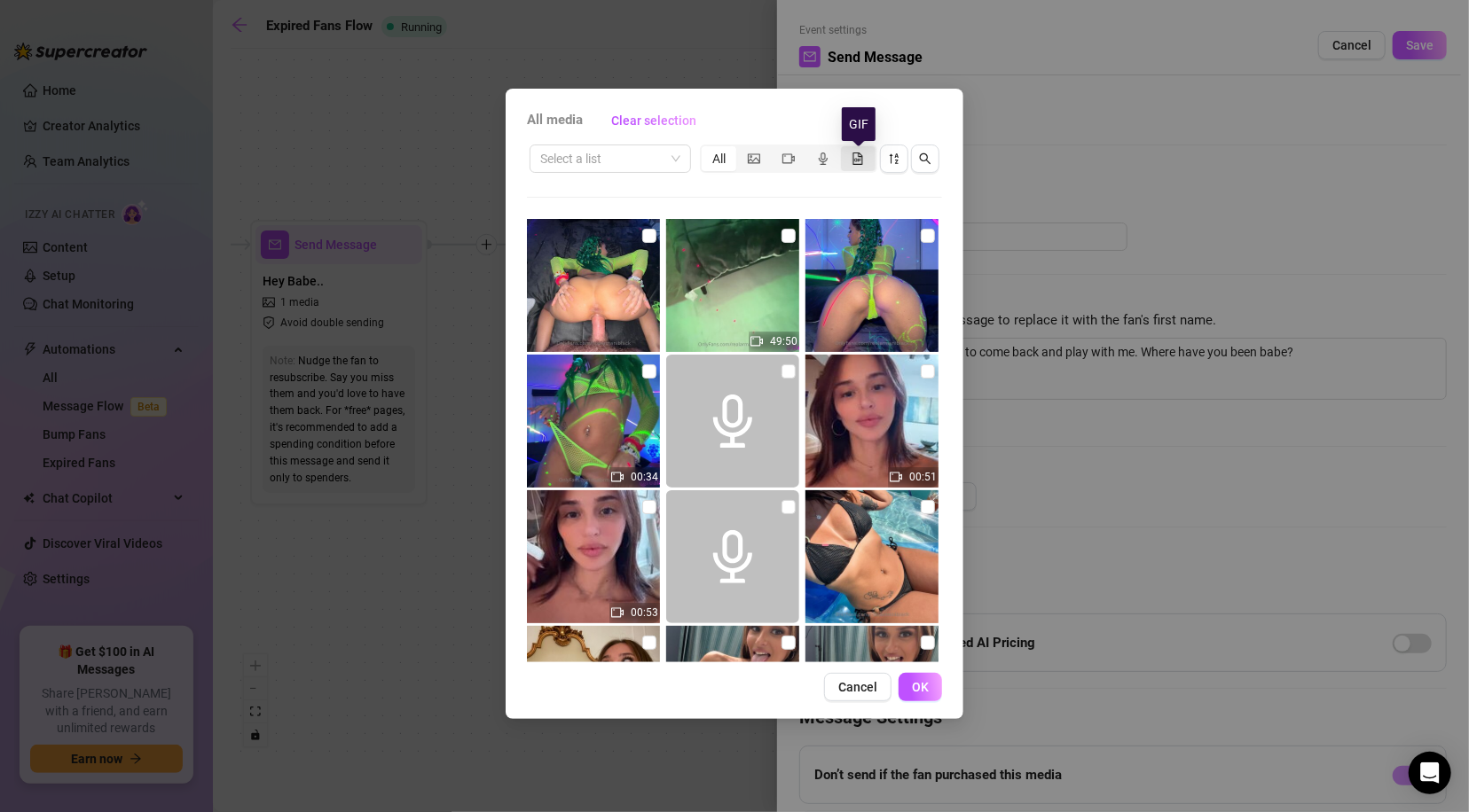
click at [853, 153] on icon "file-gif" at bounding box center [858, 159] width 13 height 13
click at [845, 149] on input "segmented control" at bounding box center [845, 149] width 0 height 0
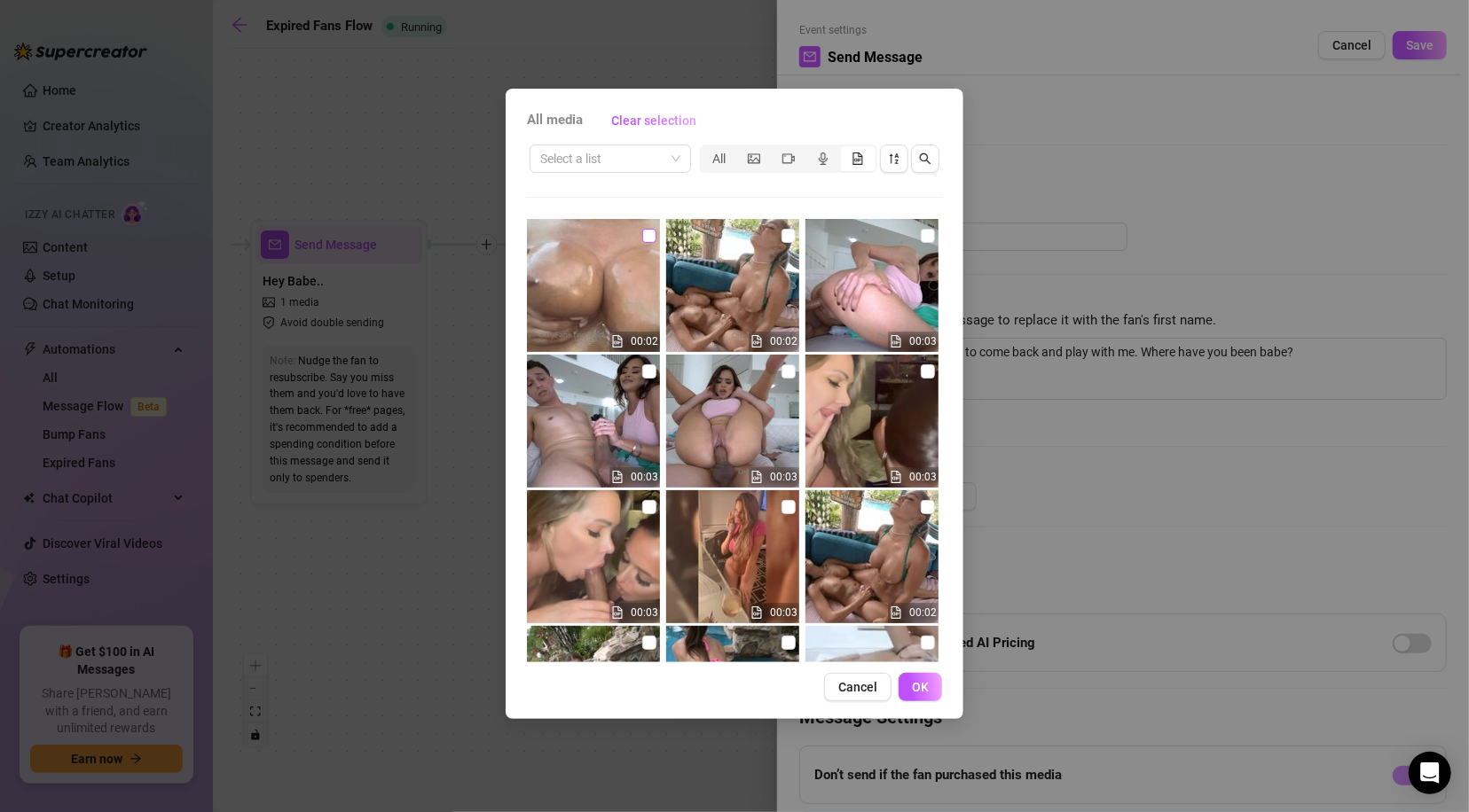
click at [642, 229] on input "checkbox" at bounding box center [648, 235] width 14 height 14
click at [921, 685] on span "OK" at bounding box center [919, 687] width 16 height 14
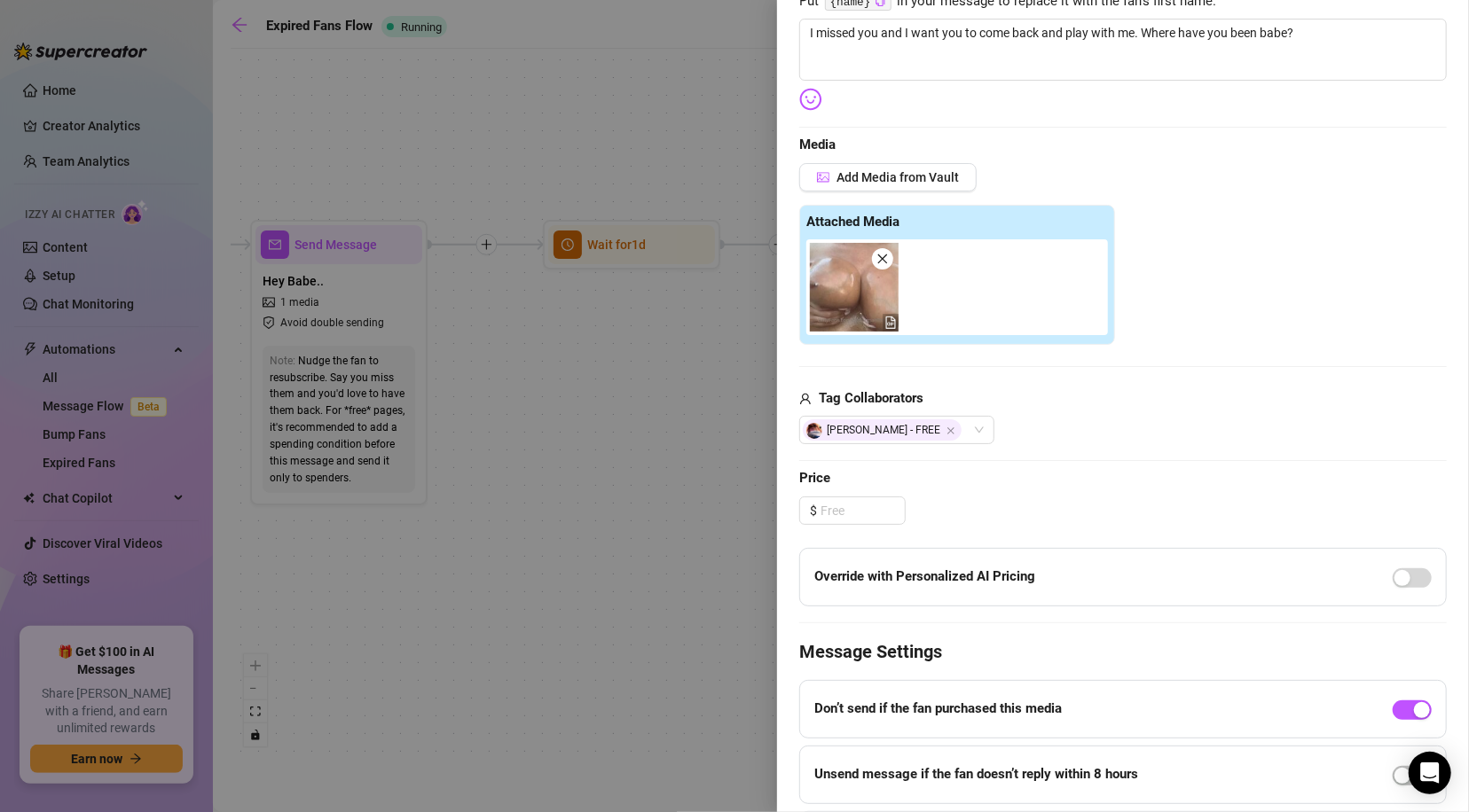
scroll to position [334, 0]
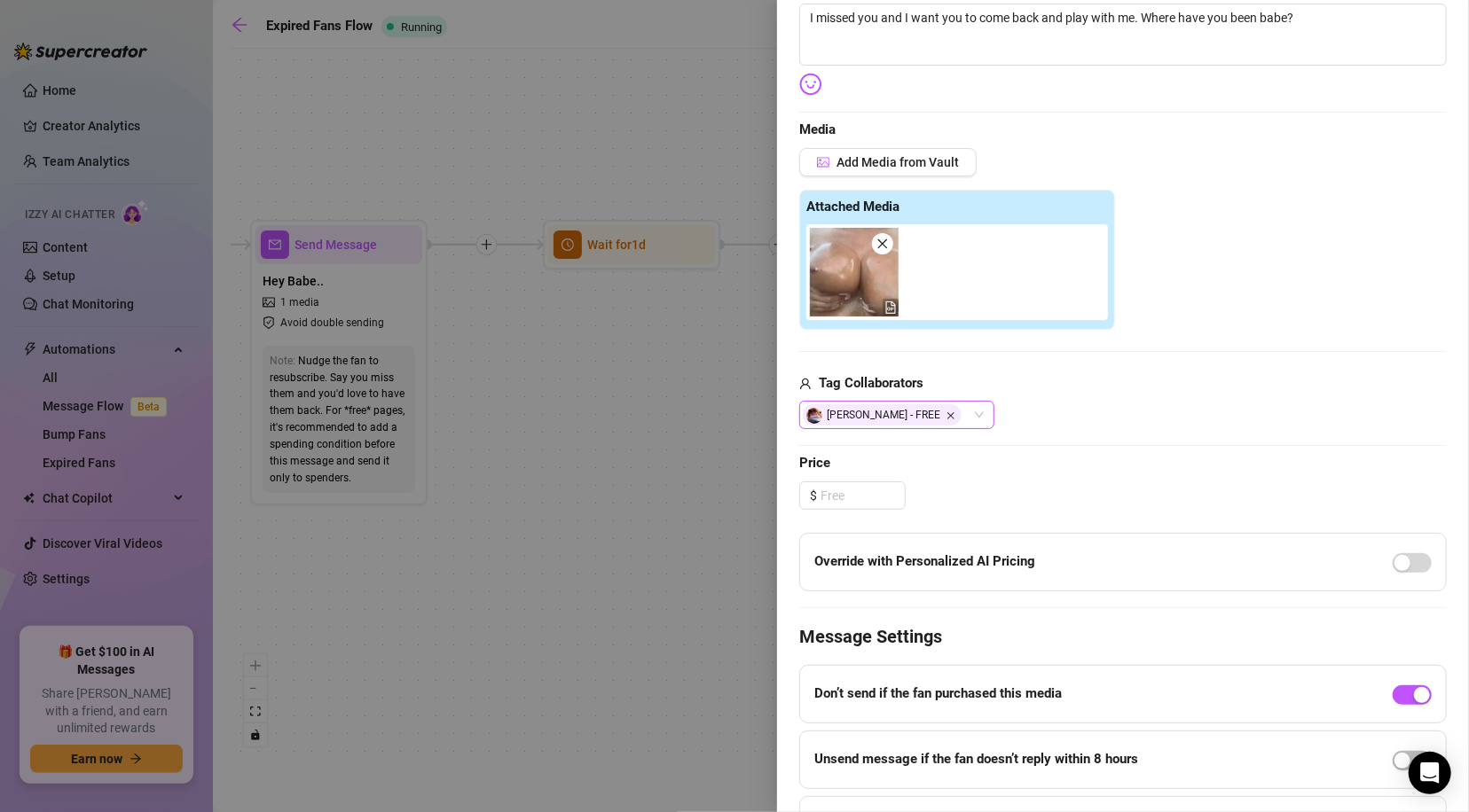
click at [946, 415] on icon "Close" at bounding box center [951, 416] width 9 height 9
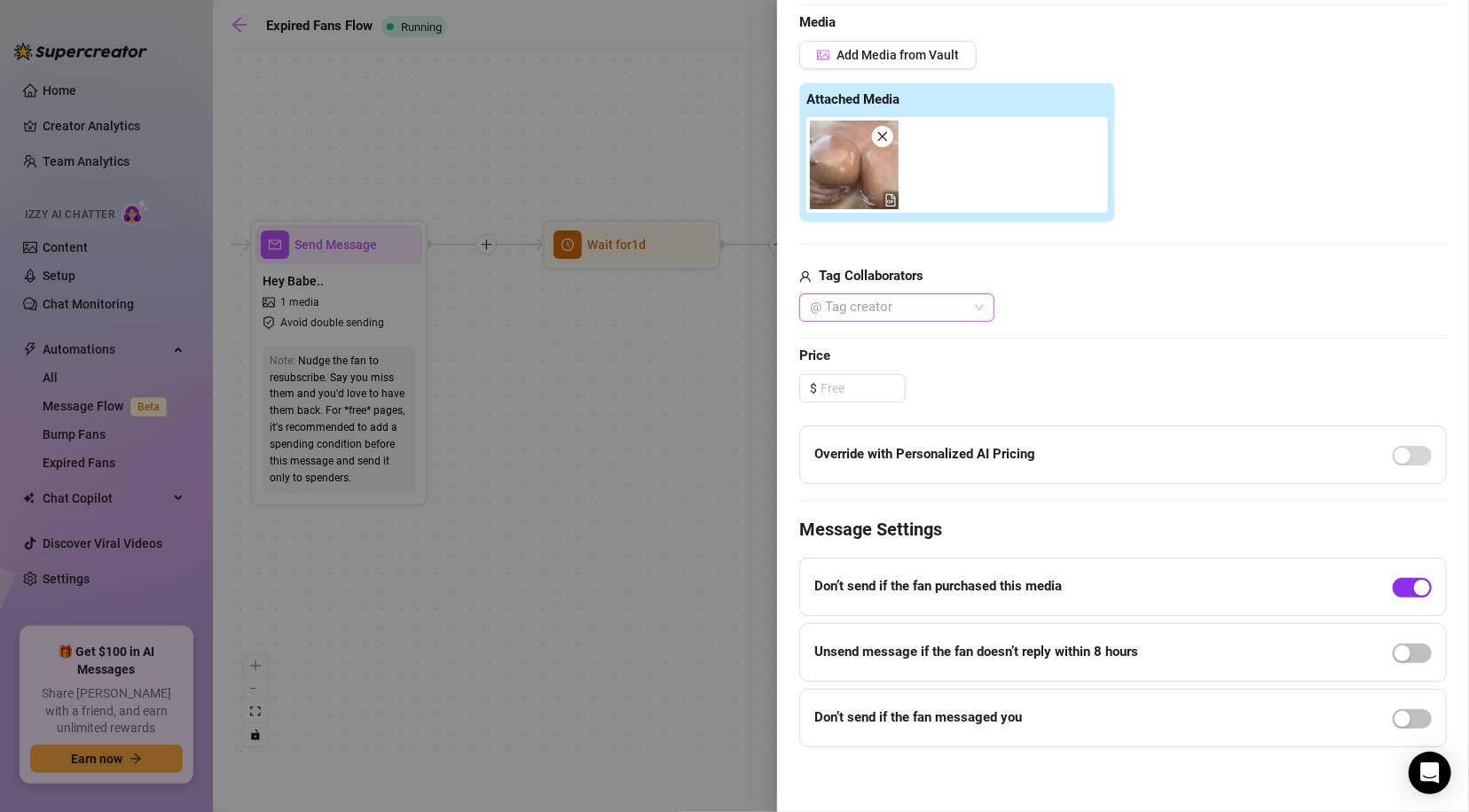
click at [1392, 594] on span "button" at bounding box center [1411, 587] width 39 height 19
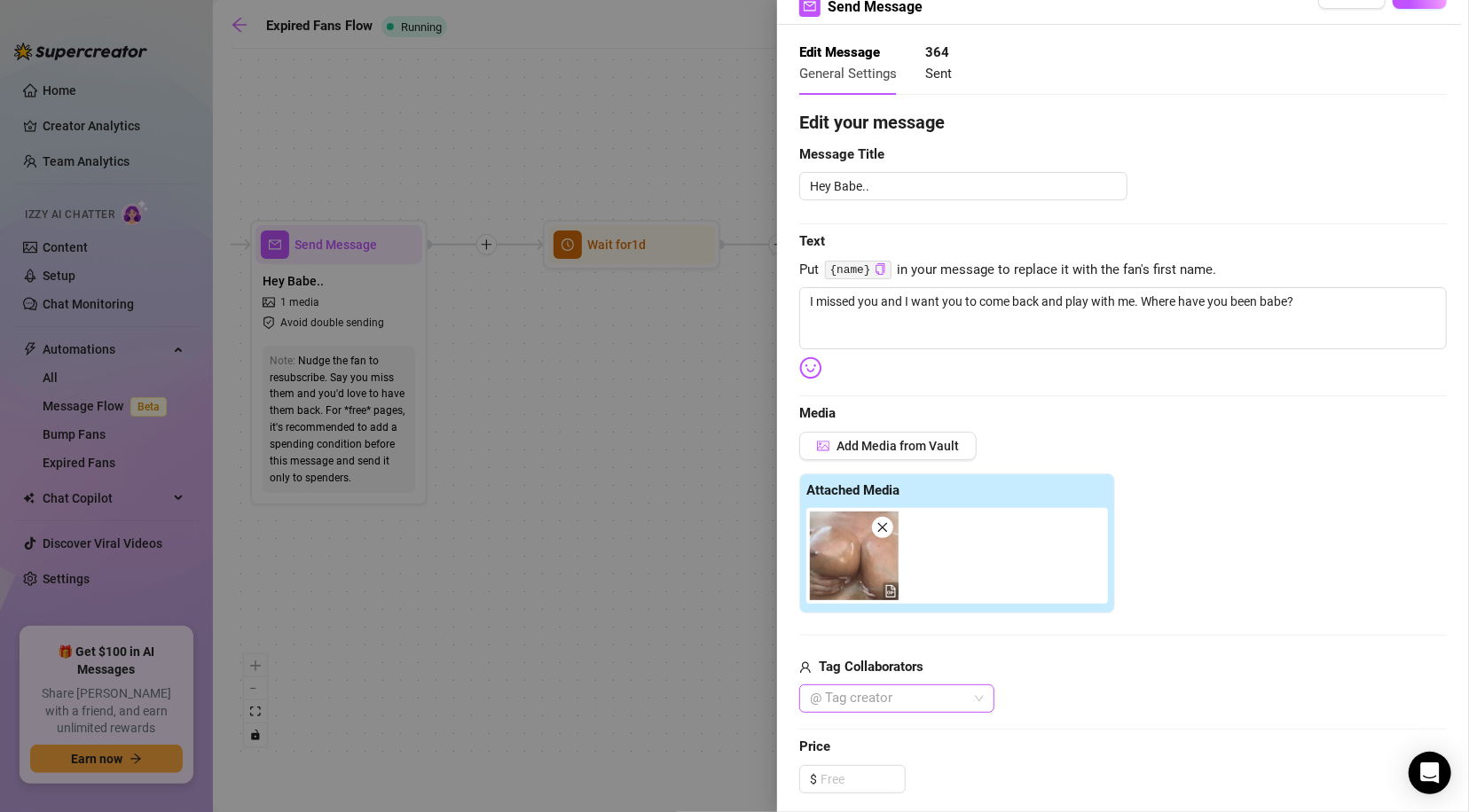
scroll to position [0, 0]
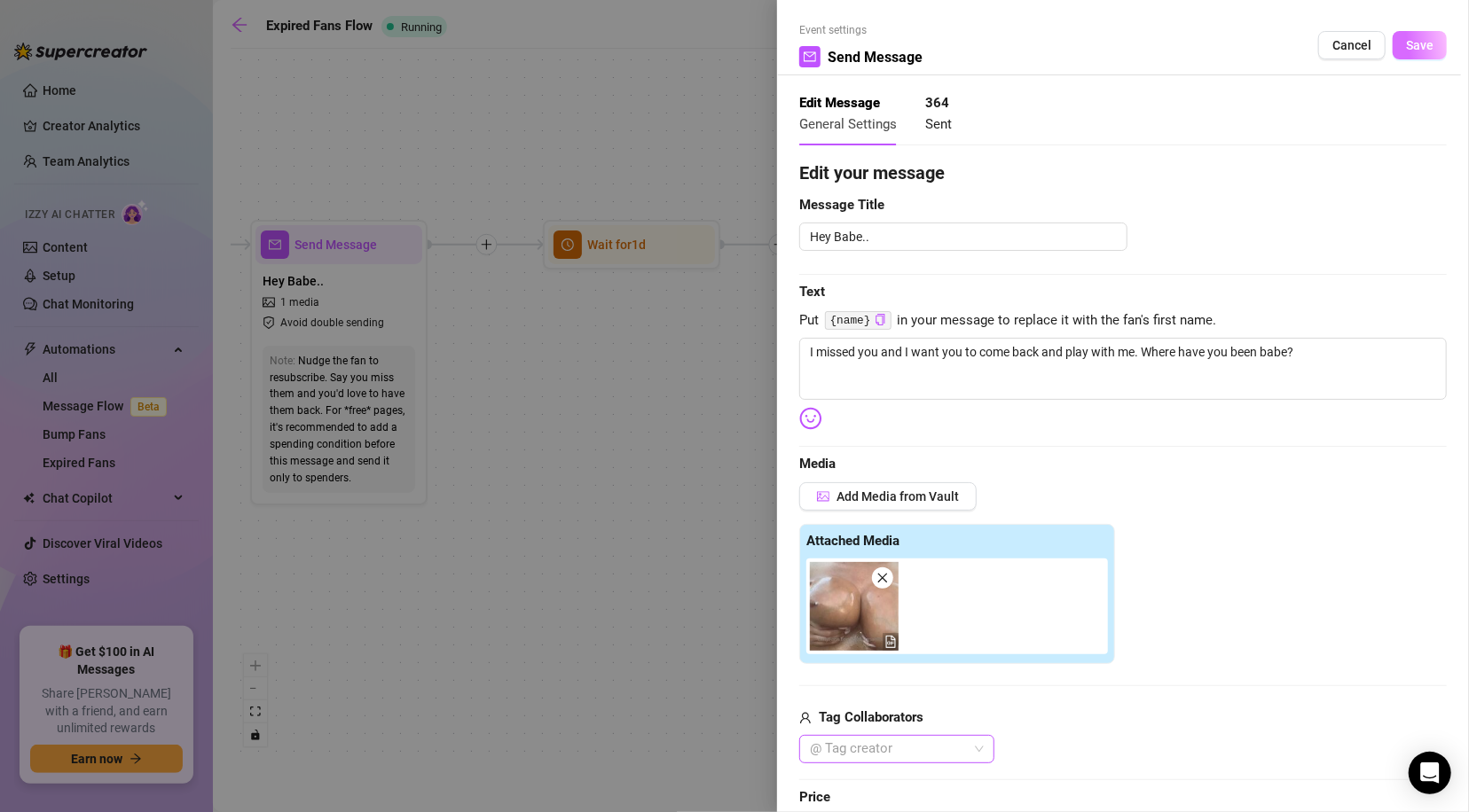
click at [1406, 47] on span "Save" at bounding box center [1420, 45] width 27 height 14
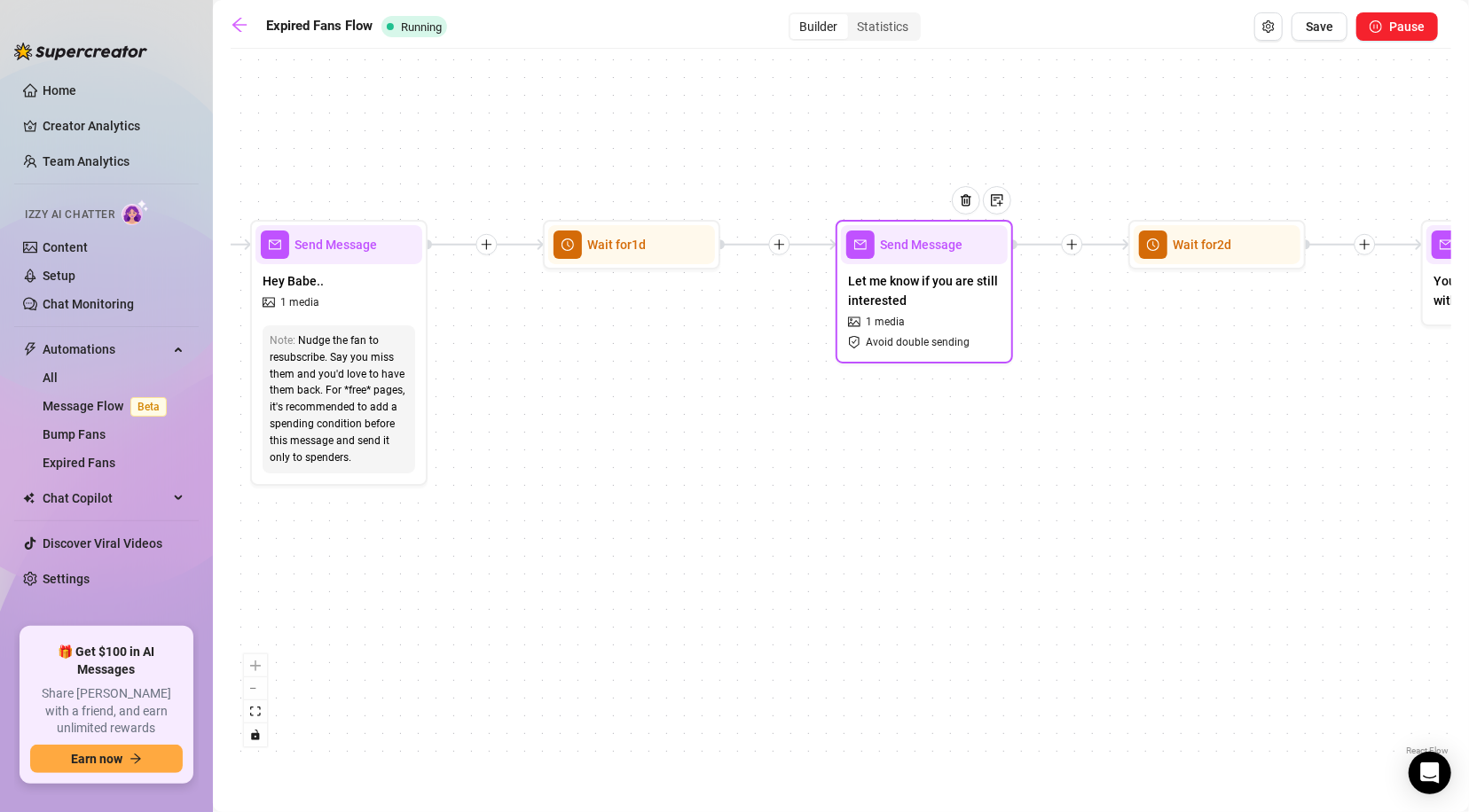
click at [930, 319] on div "Let me know if you are still interested 1 media Avoid double sending" at bounding box center [924, 311] width 167 height 94
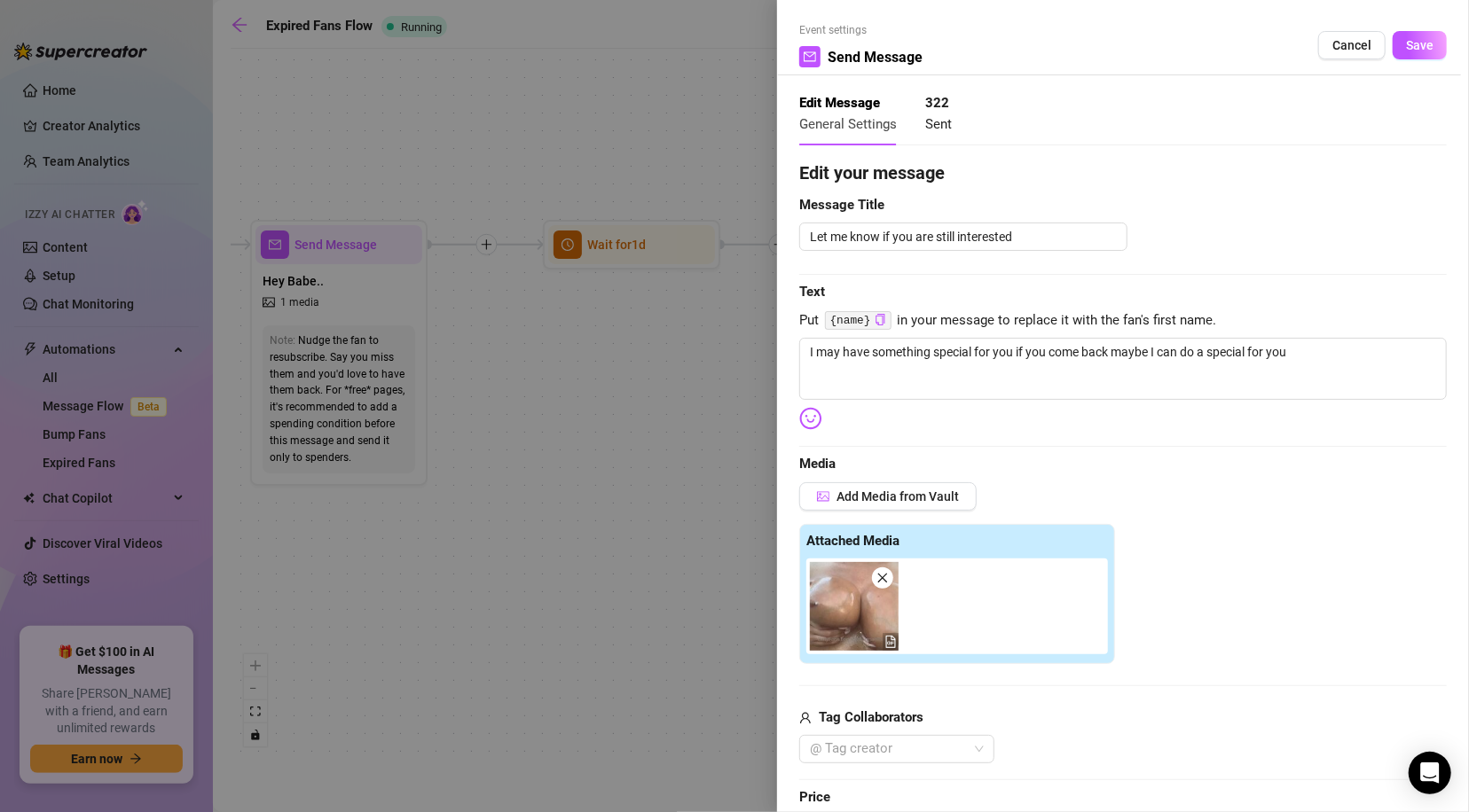
click at [883, 570] on span at bounding box center [882, 578] width 21 height 21
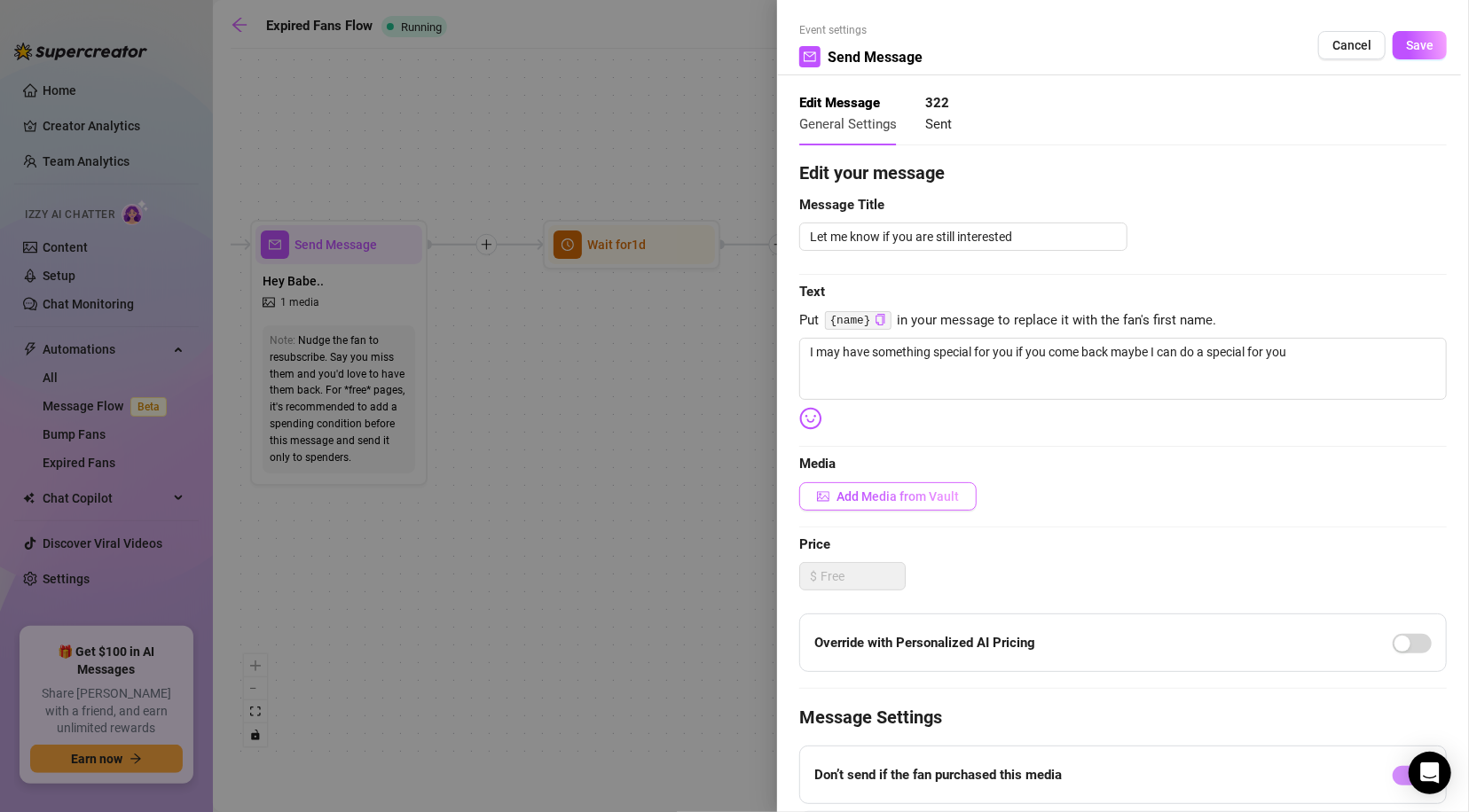
click at [897, 493] on span "Add Media from Vault" at bounding box center [898, 496] width 123 height 14
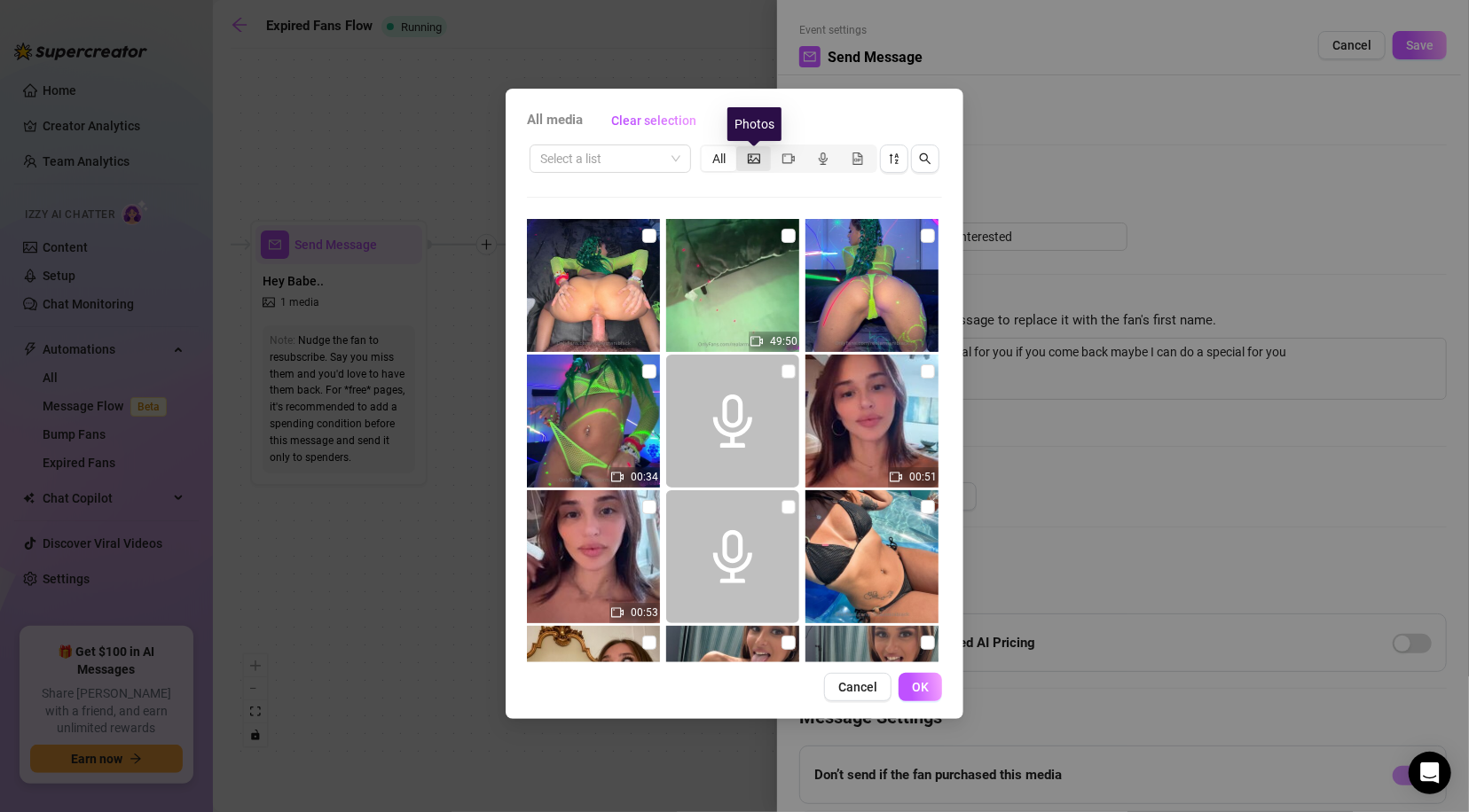
click at [751, 155] on icon "picture" at bounding box center [754, 158] width 13 height 10
click at [741, 149] on input "segmented control" at bounding box center [741, 149] width 0 height 0
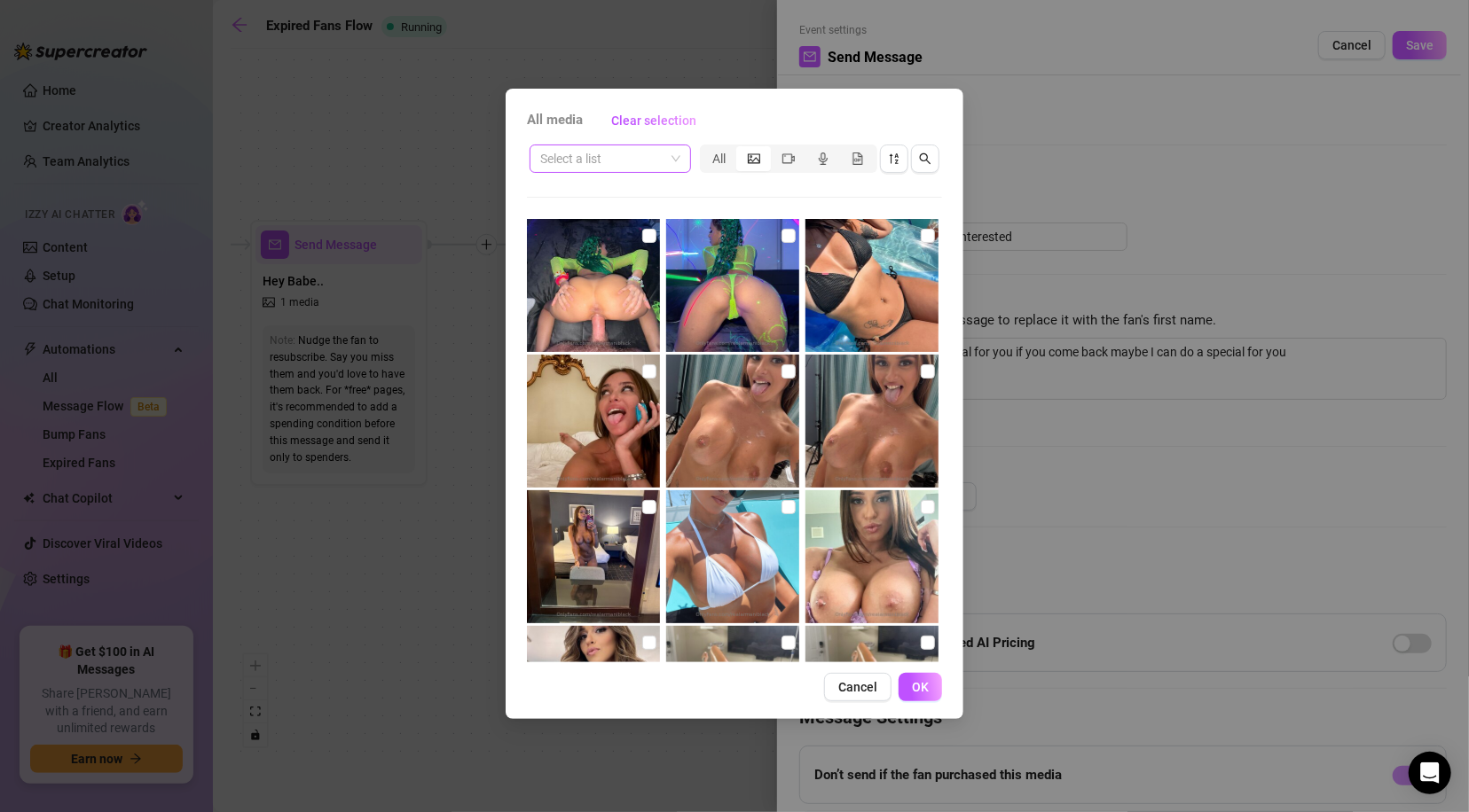
click at [644, 157] on input "search" at bounding box center [603, 158] width 125 height 27
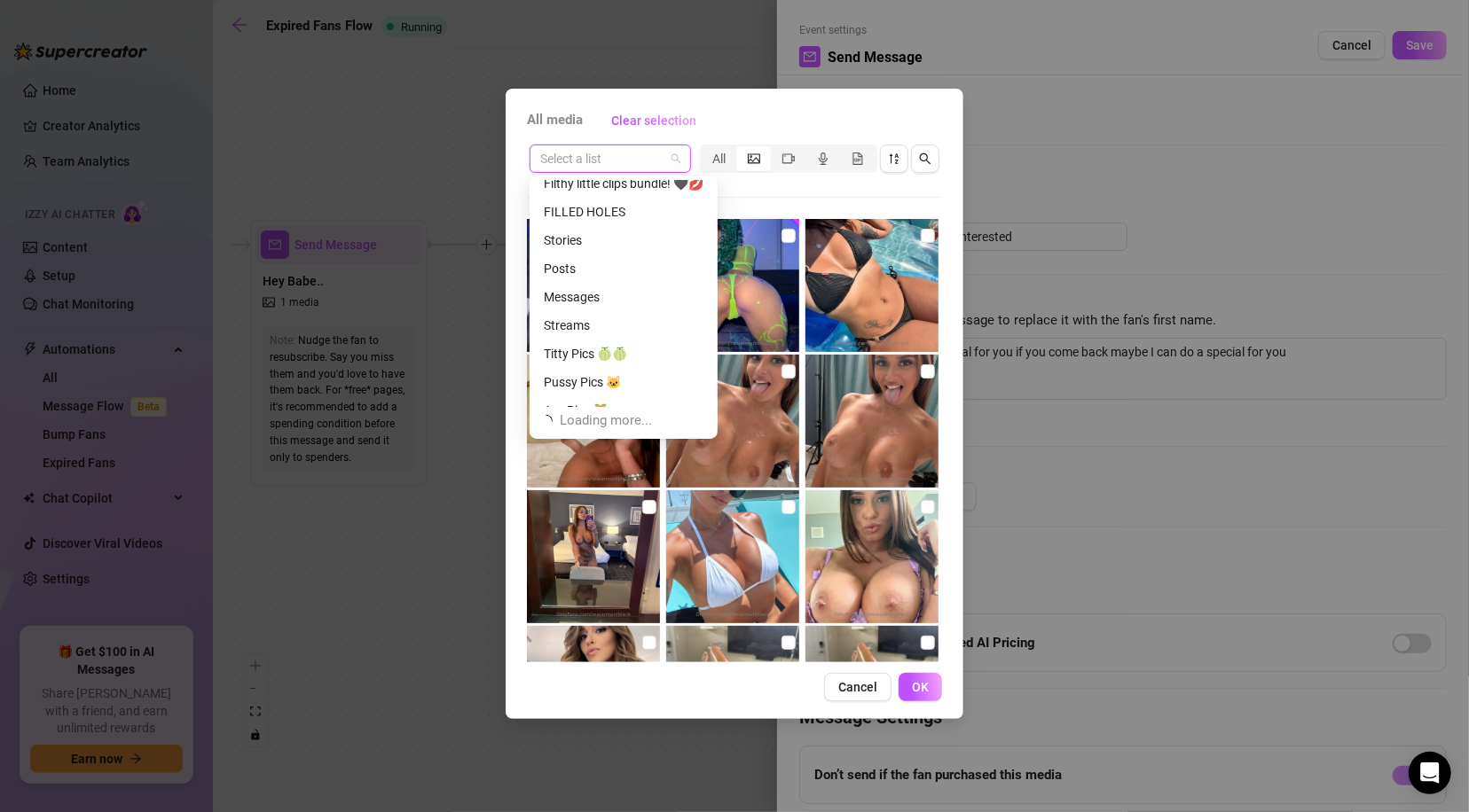
scroll to position [340, 0]
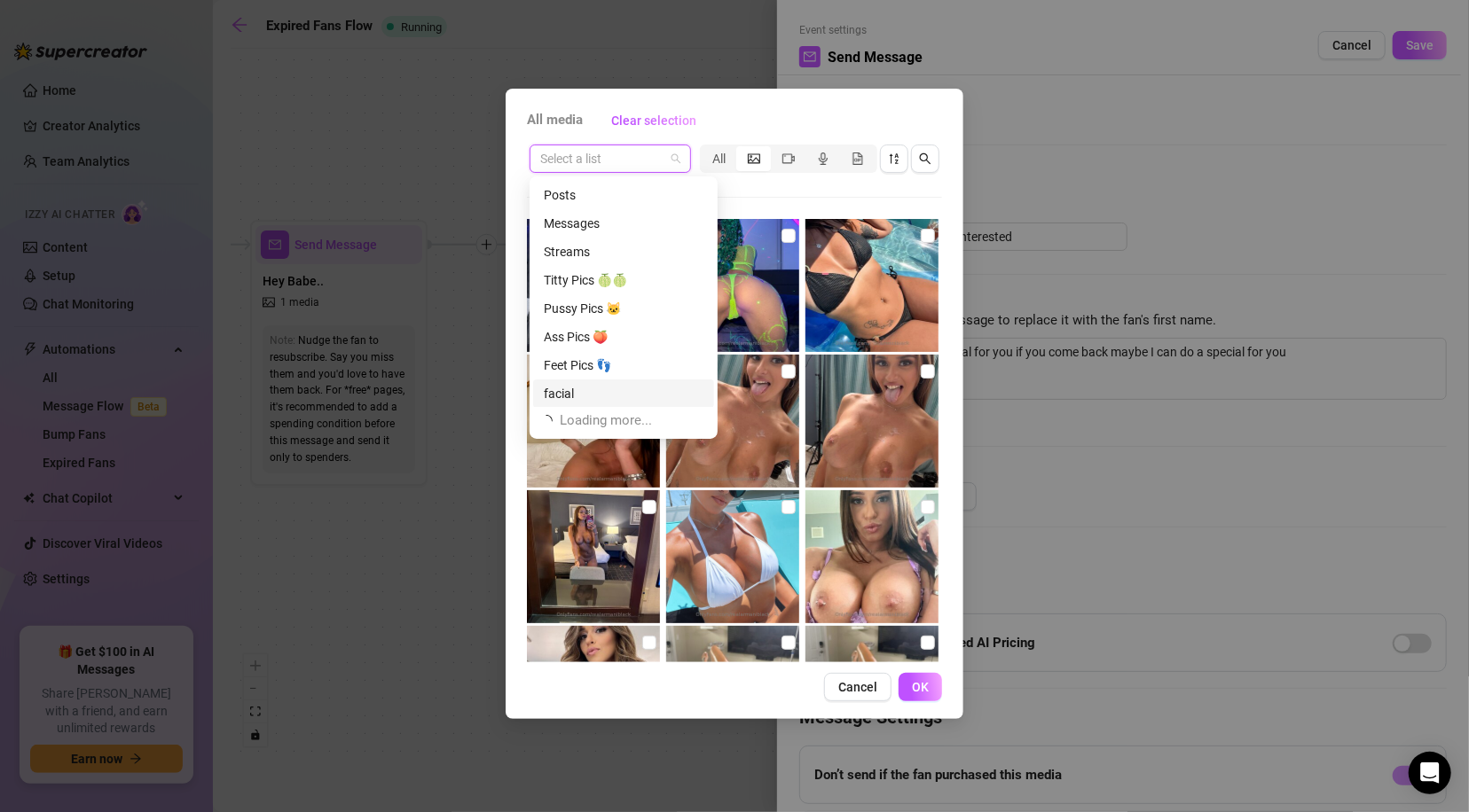
click at [582, 393] on div "facial" at bounding box center [624, 393] width 159 height 19
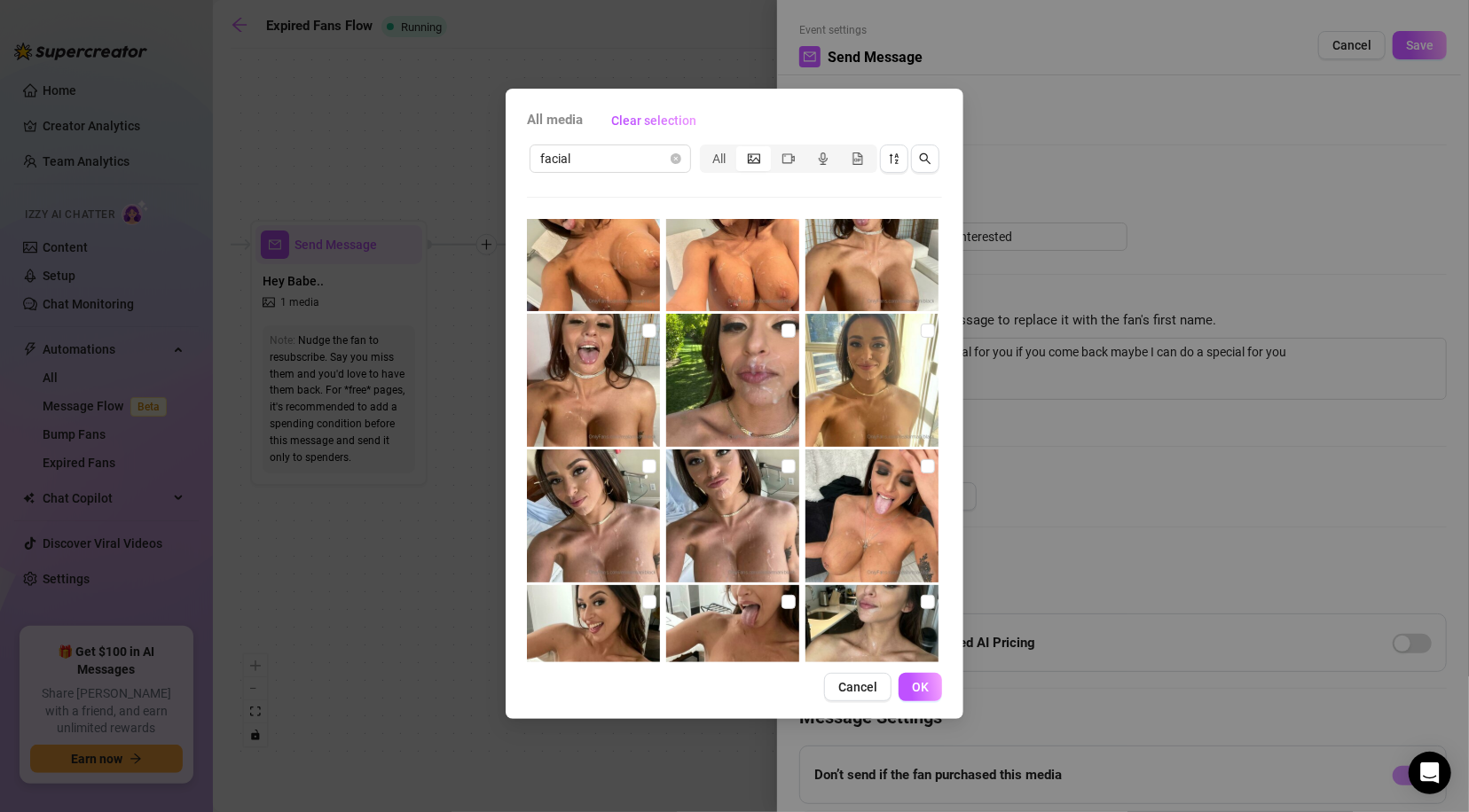
scroll to position [1308, 0]
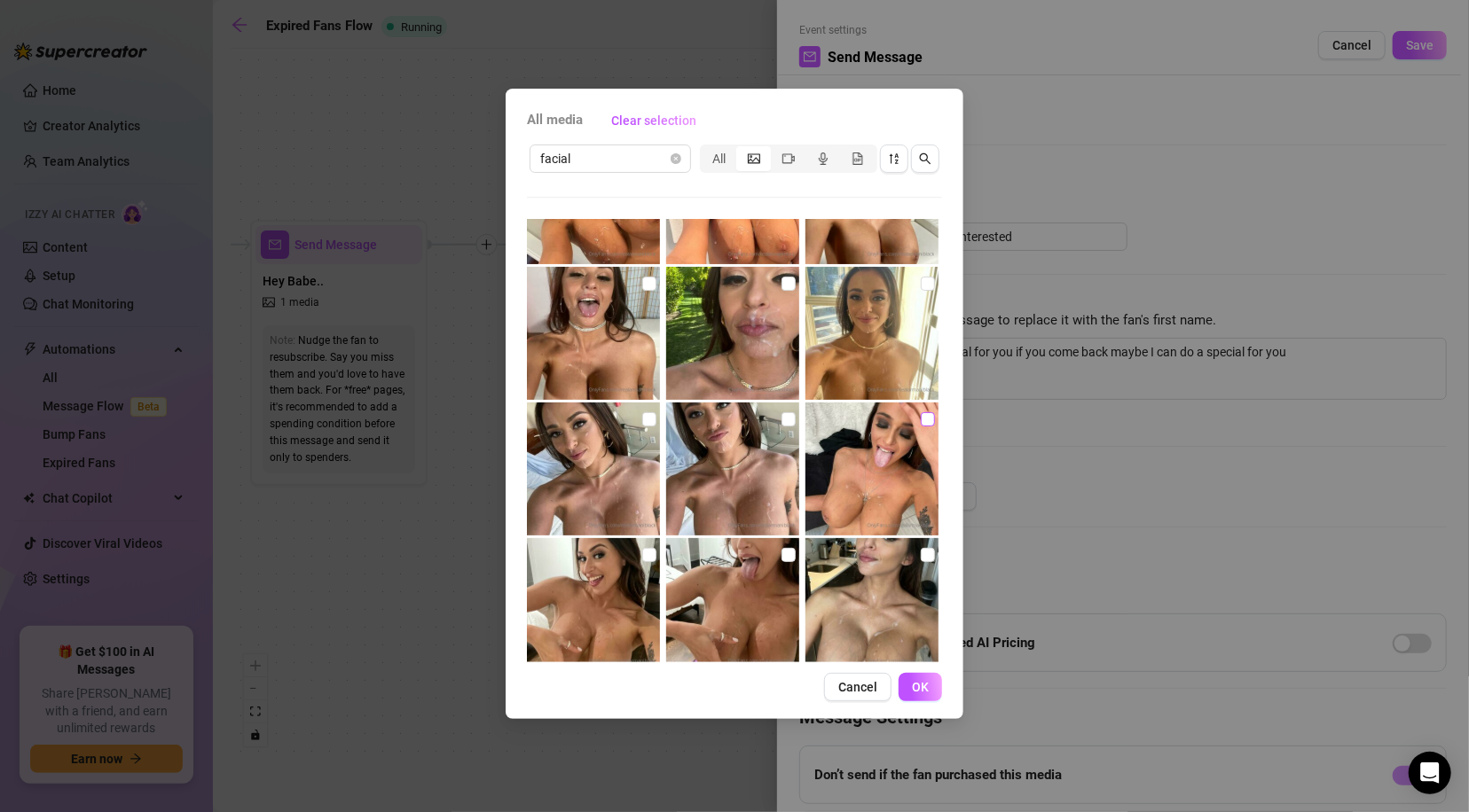
click at [920, 418] on input "checkbox" at bounding box center [927, 418] width 14 height 14
click at [922, 689] on span "OK" at bounding box center [919, 687] width 16 height 14
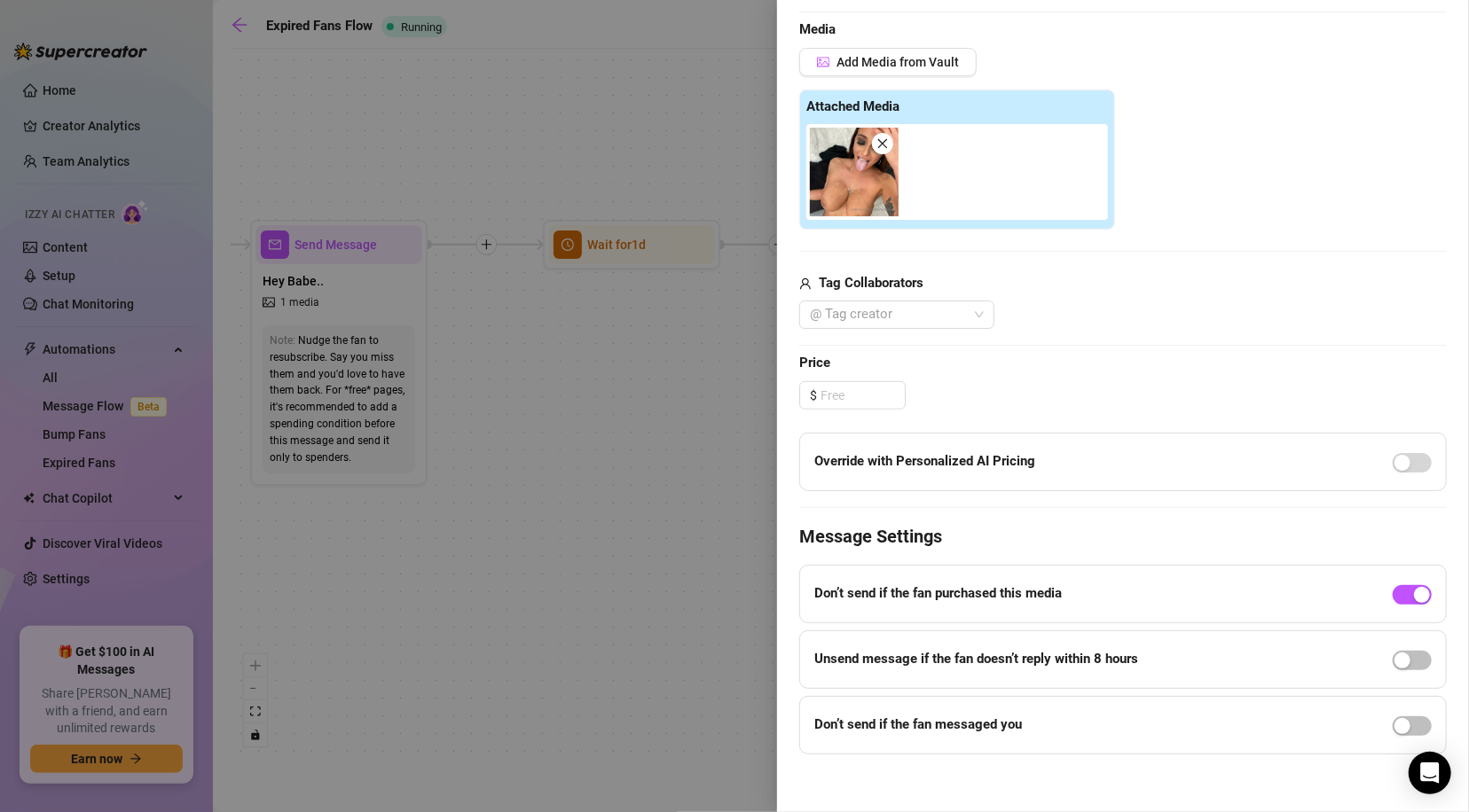
scroll to position [441, 0]
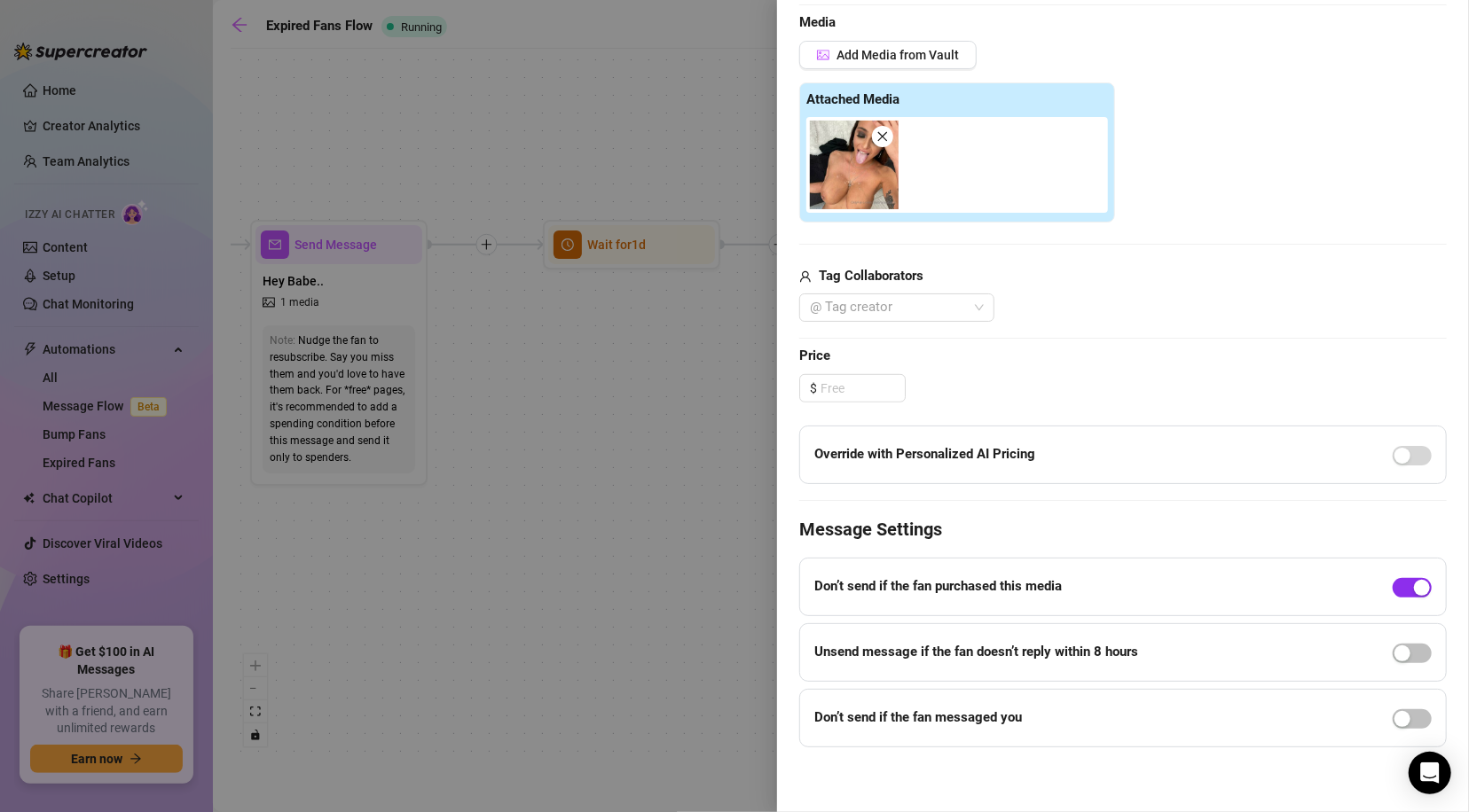
click at [1392, 578] on span "button" at bounding box center [1411, 587] width 39 height 19
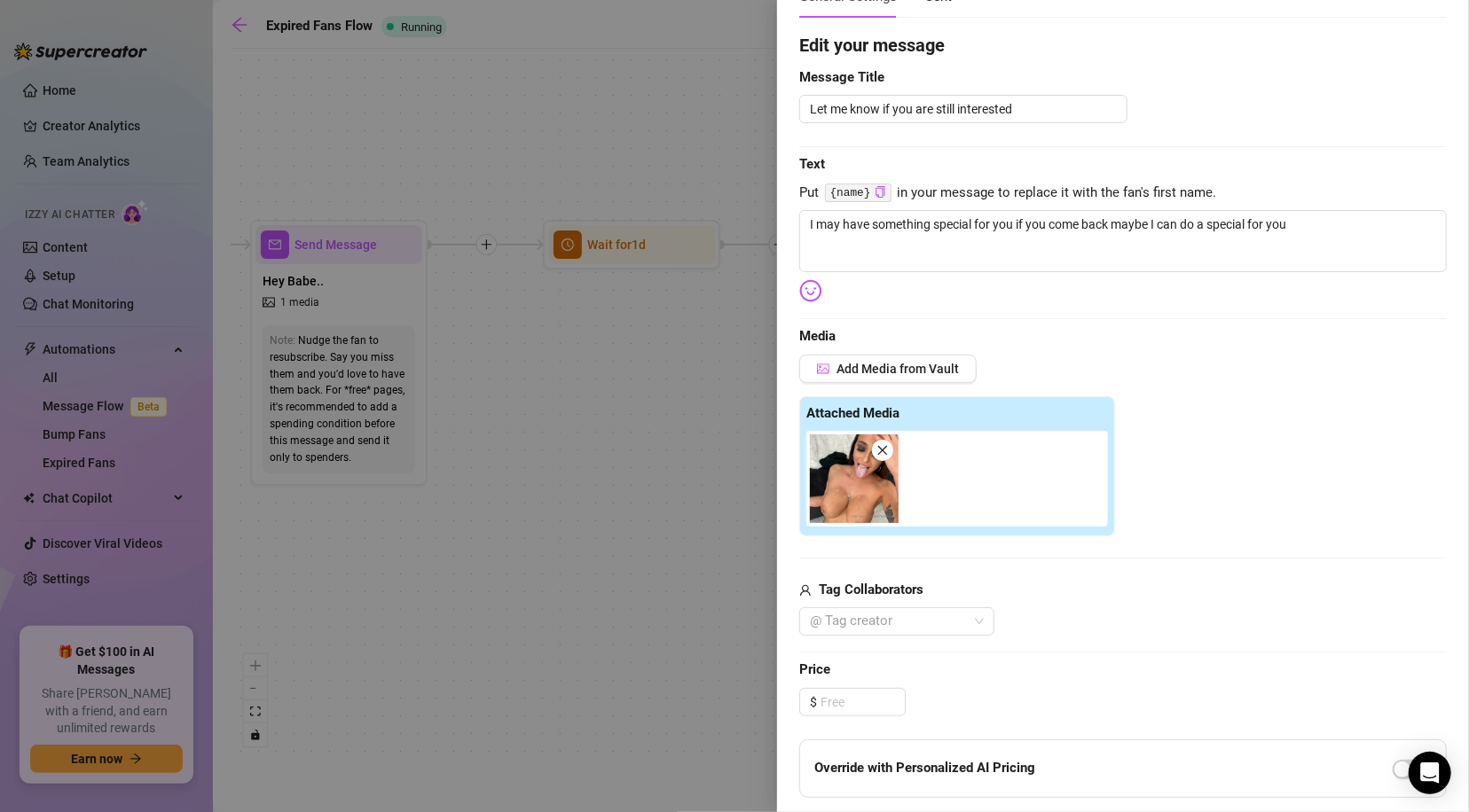
scroll to position [0, 0]
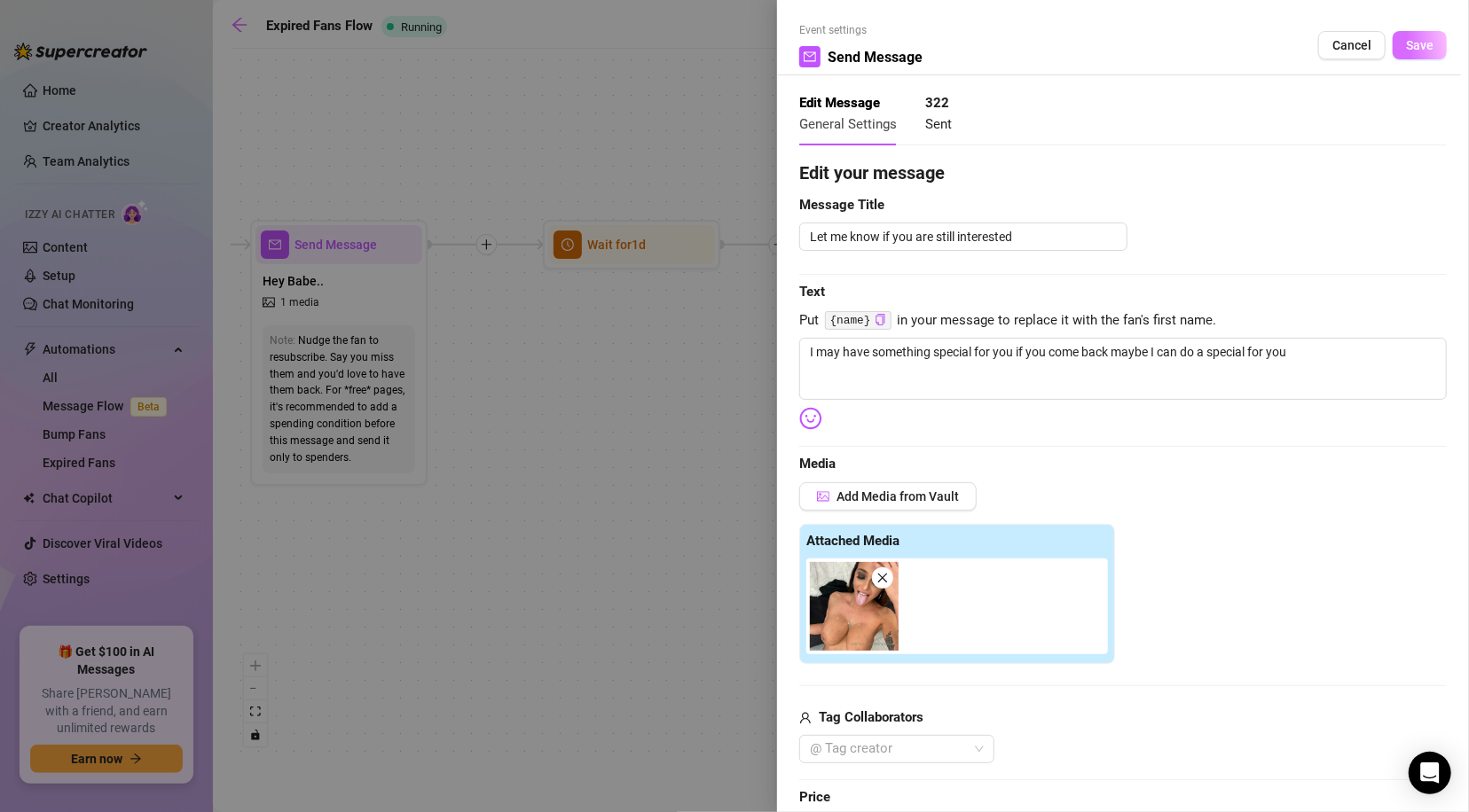
click at [1410, 39] on span "Save" at bounding box center [1420, 45] width 27 height 14
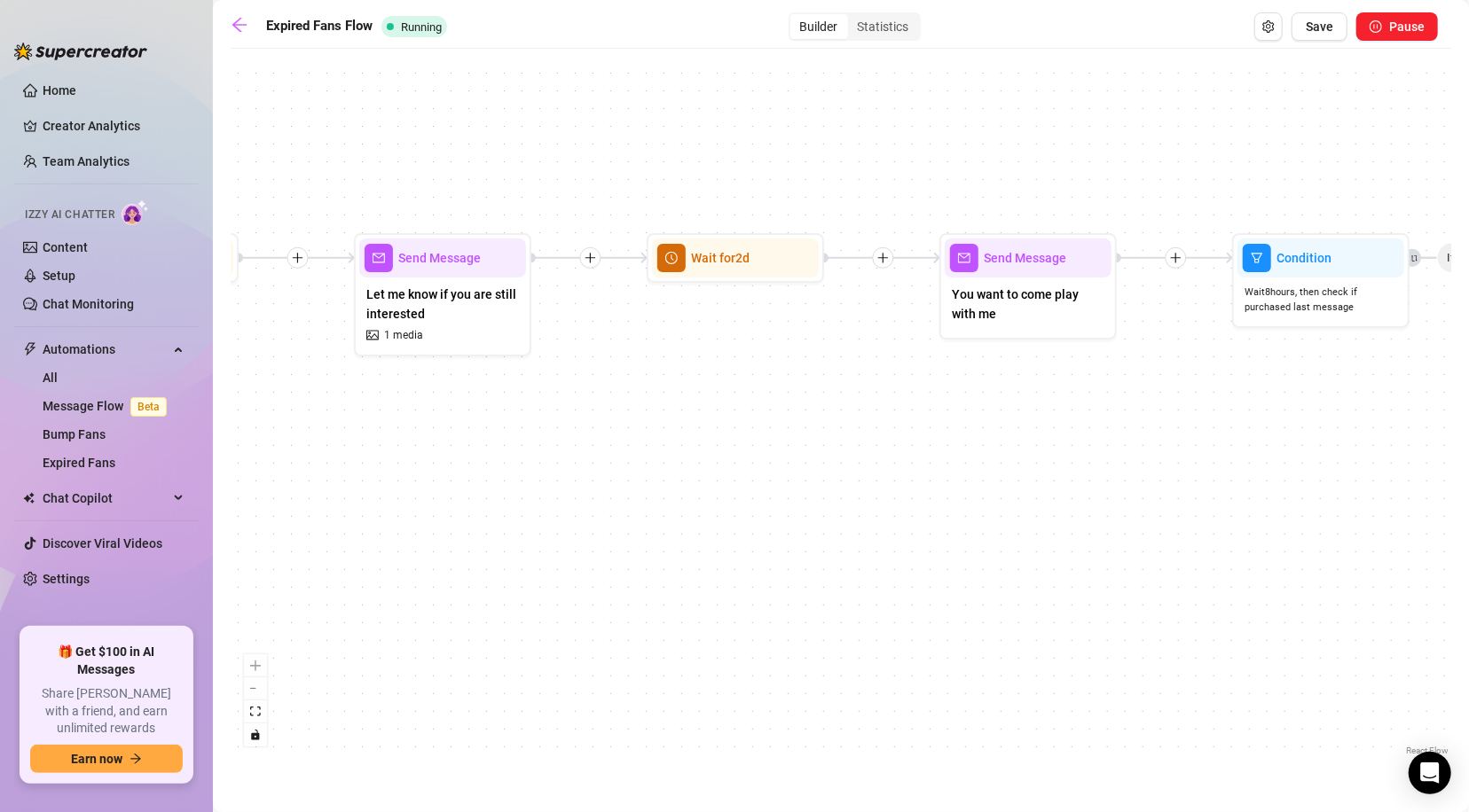
drag, startPoint x: 1258, startPoint y: 471, endPoint x: 777, endPoint y: 485, distance: 481.2
click at [777, 485] on div "If True If False Send Message Armani Army 1 media Avoid double sending Wait for…" at bounding box center [841, 408] width 1220 height 702
click at [1329, 29] on span "Save" at bounding box center [1319, 26] width 27 height 14
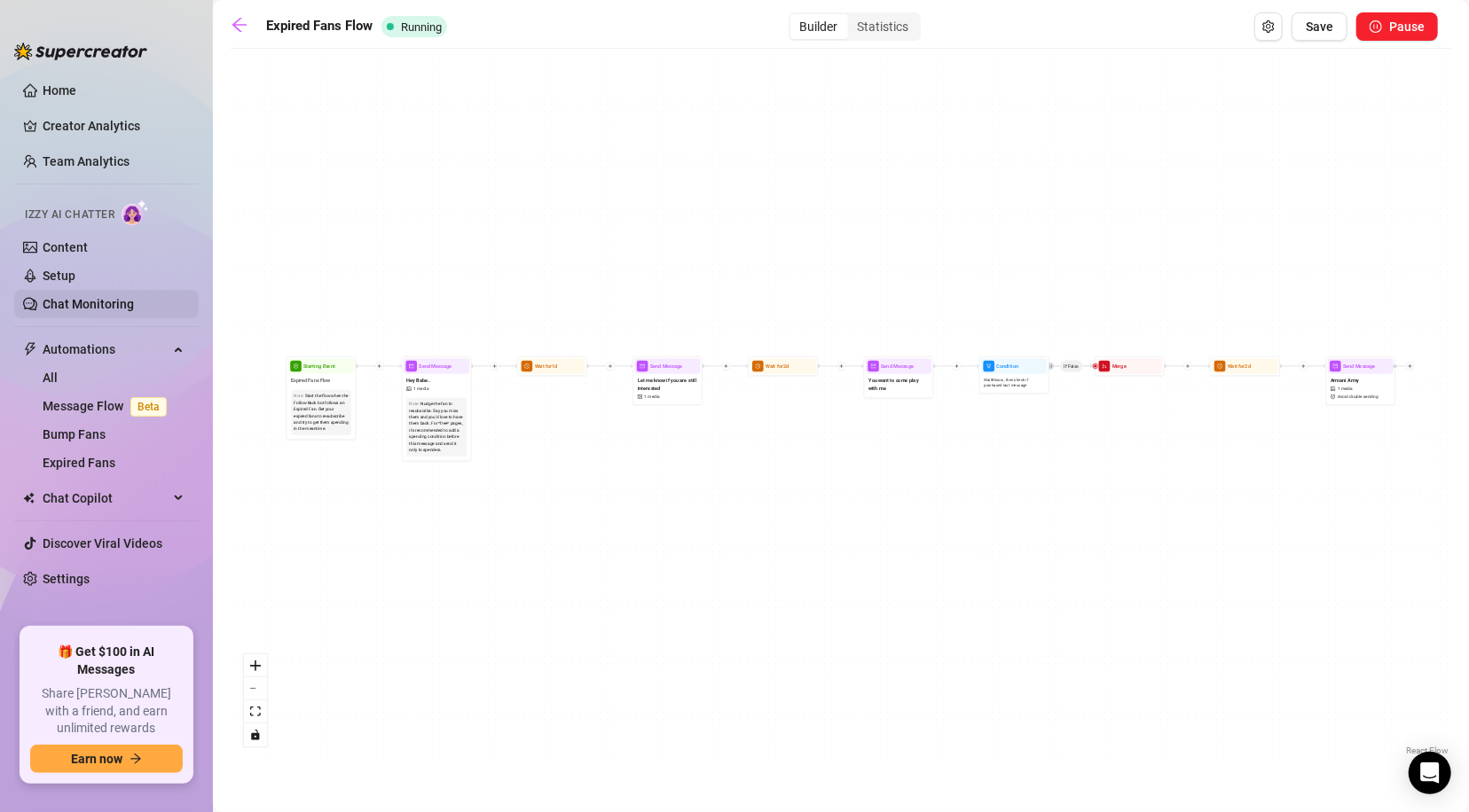
click at [79, 309] on link "Chat Monitoring" at bounding box center [88, 303] width 92 height 14
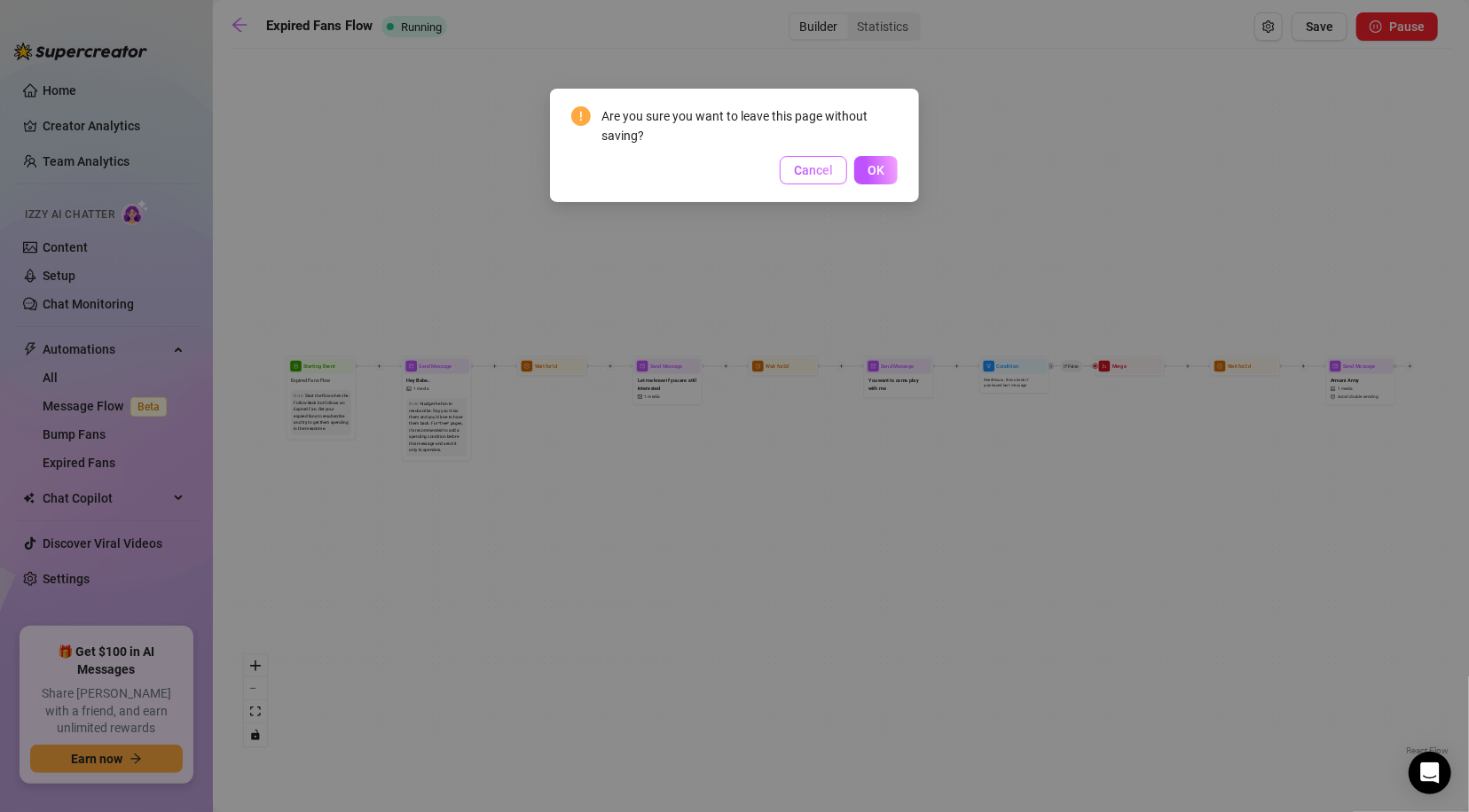
click at [820, 174] on span "Cancel" at bounding box center [813, 169] width 39 height 14
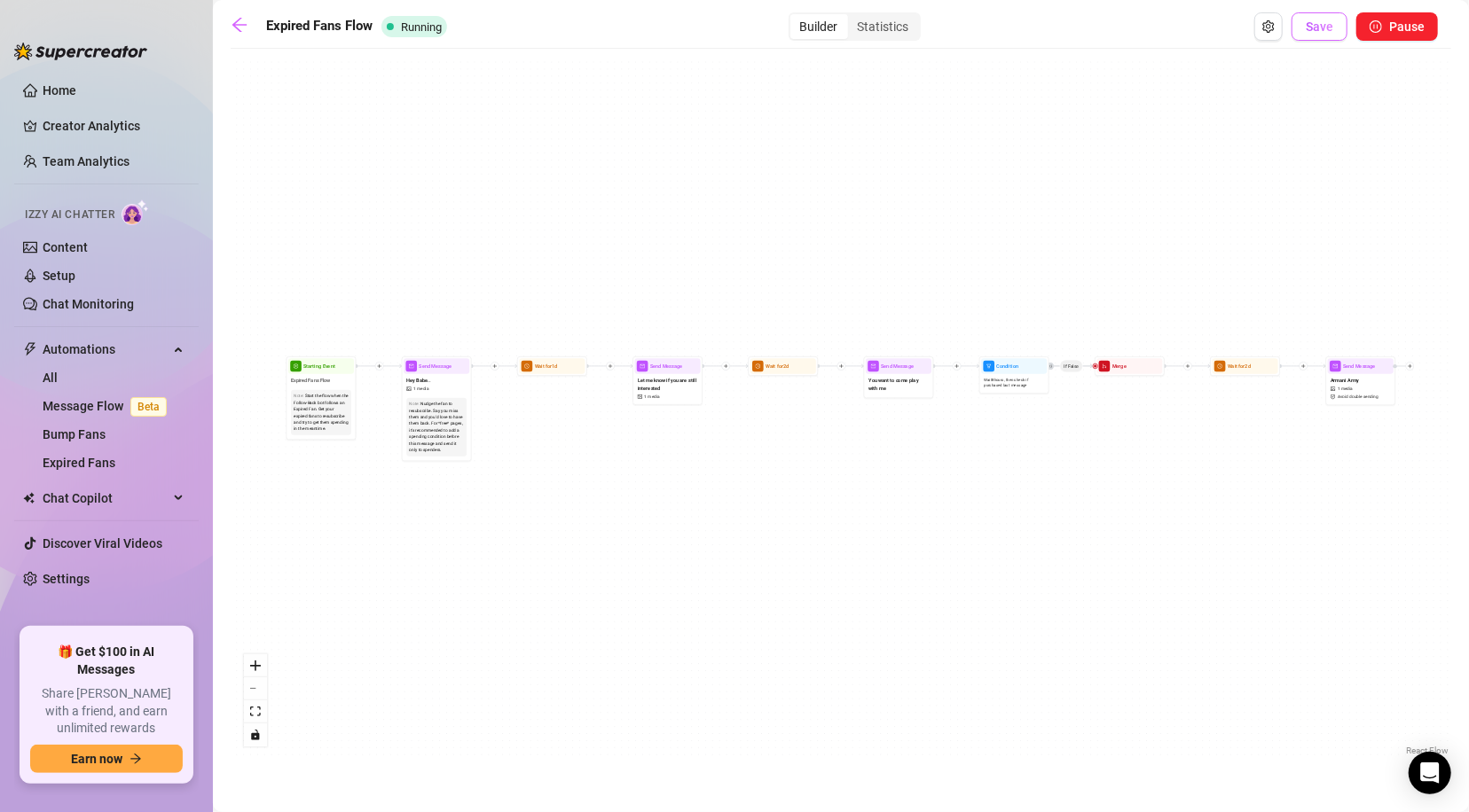
click at [1323, 27] on span "Save" at bounding box center [1319, 26] width 27 height 14
click at [1407, 20] on span "Pause" at bounding box center [1406, 26] width 36 height 14
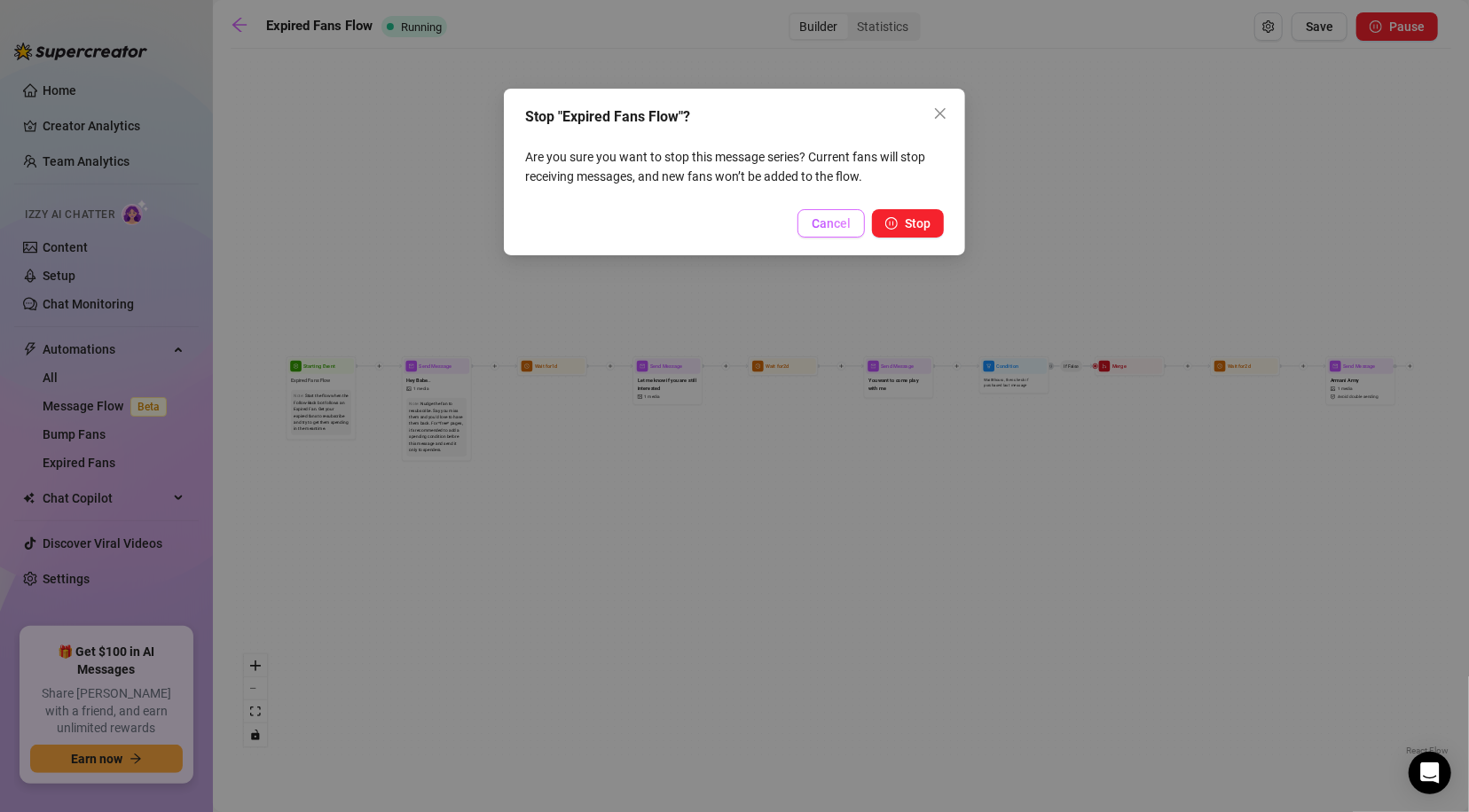
click at [837, 230] on span "Cancel" at bounding box center [831, 222] width 39 height 14
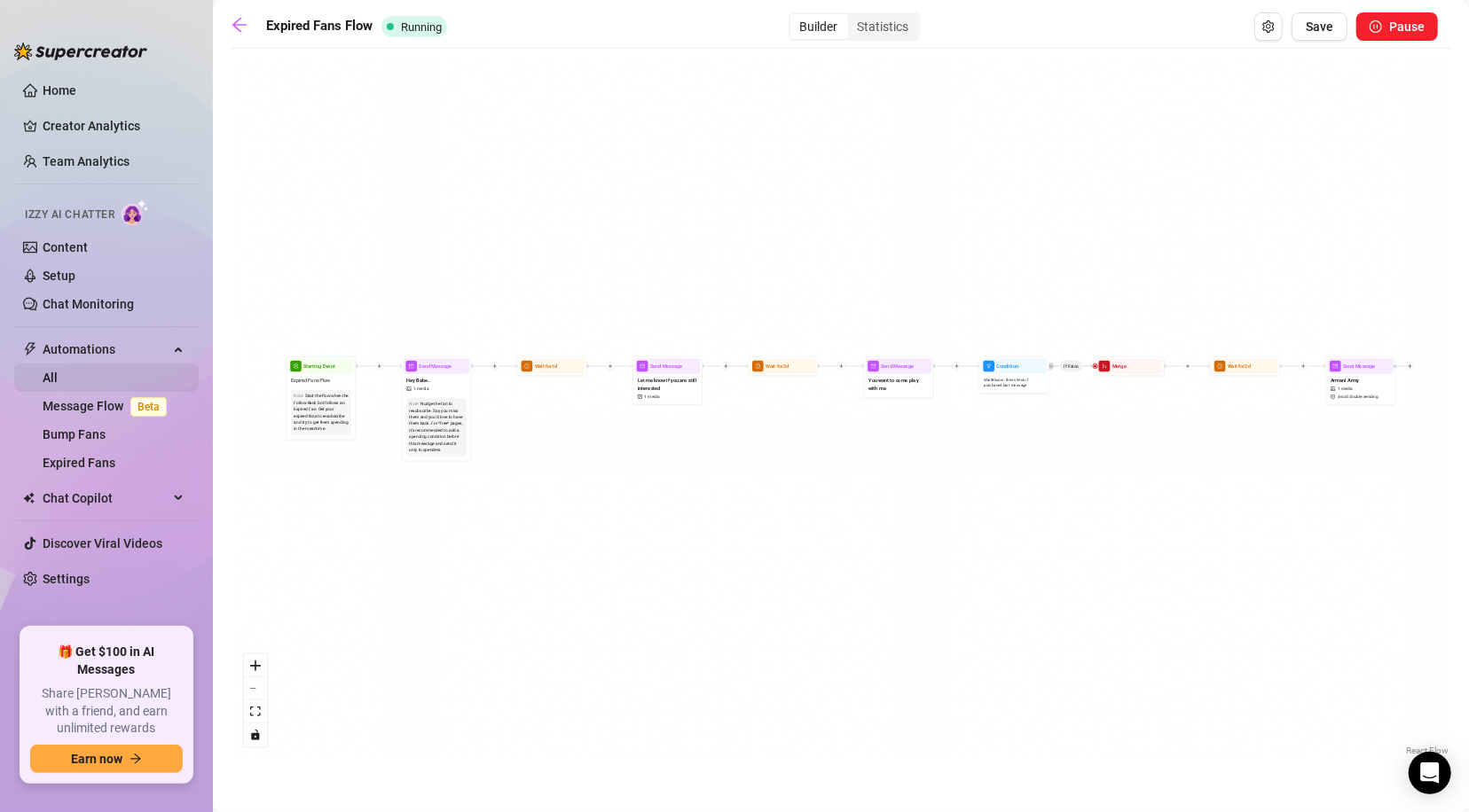
click at [58, 379] on link "All" at bounding box center [49, 377] width 15 height 14
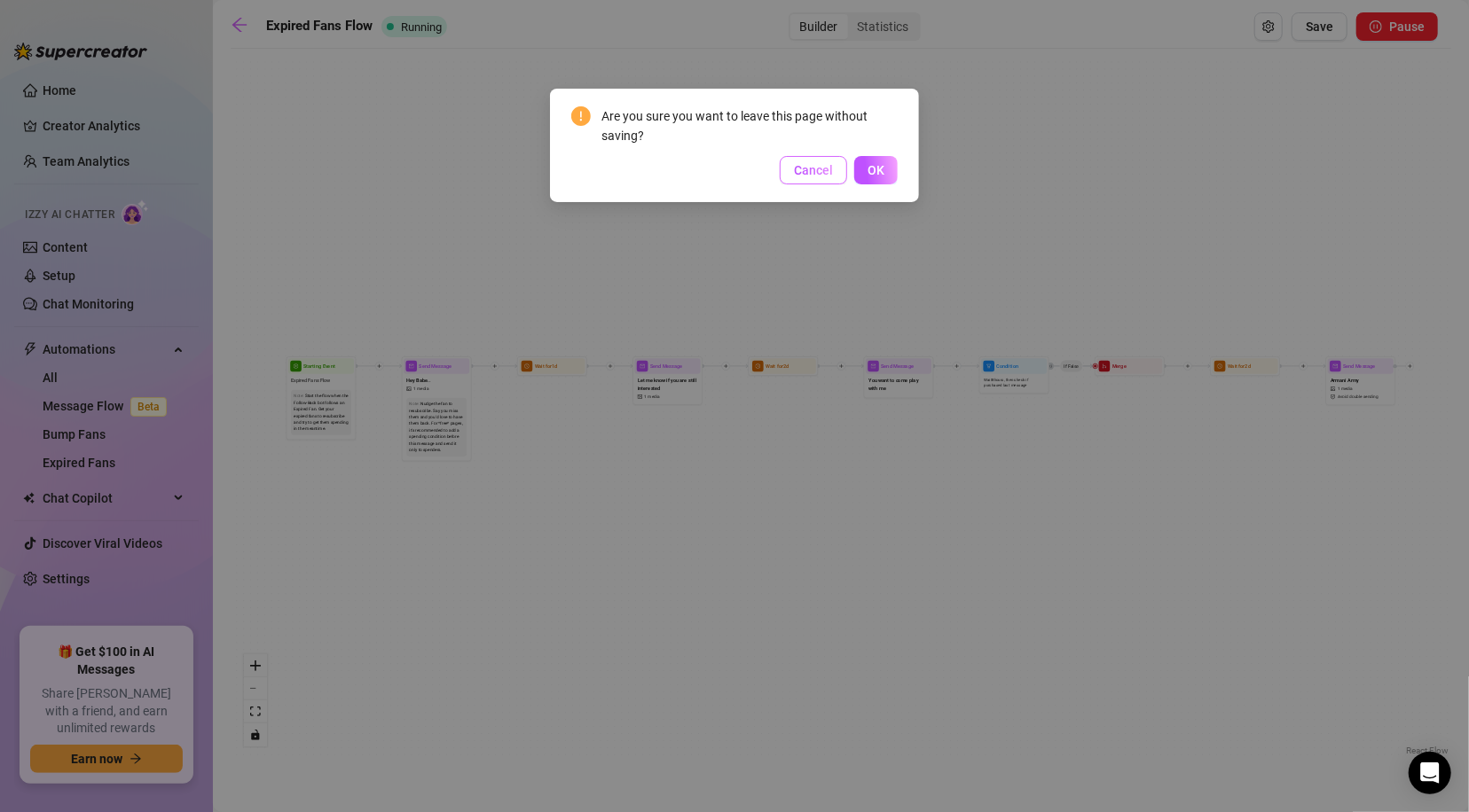
click at [836, 172] on button "Cancel" at bounding box center [813, 169] width 68 height 28
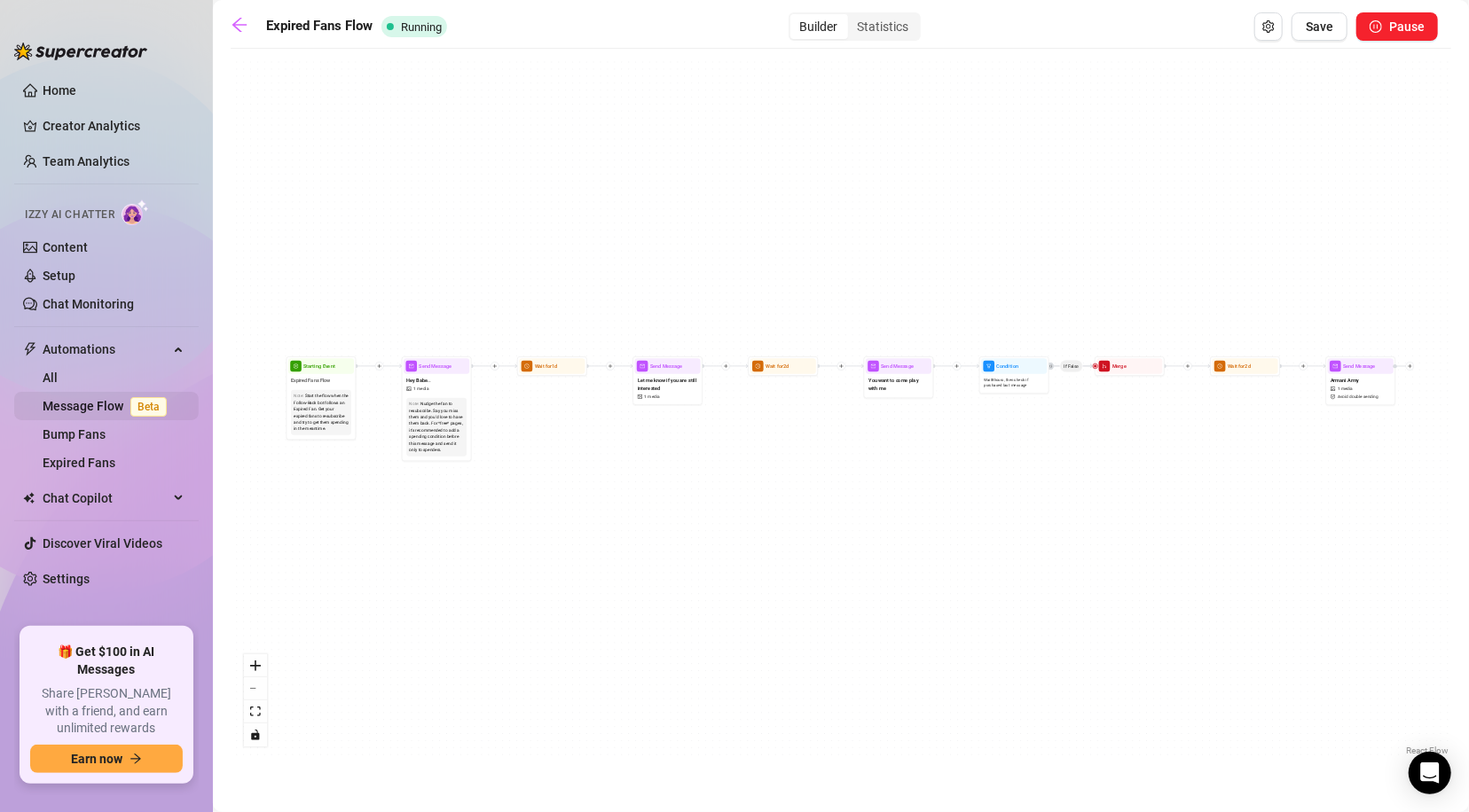
click at [83, 405] on link "Message Flow Beta" at bounding box center [107, 406] width 131 height 14
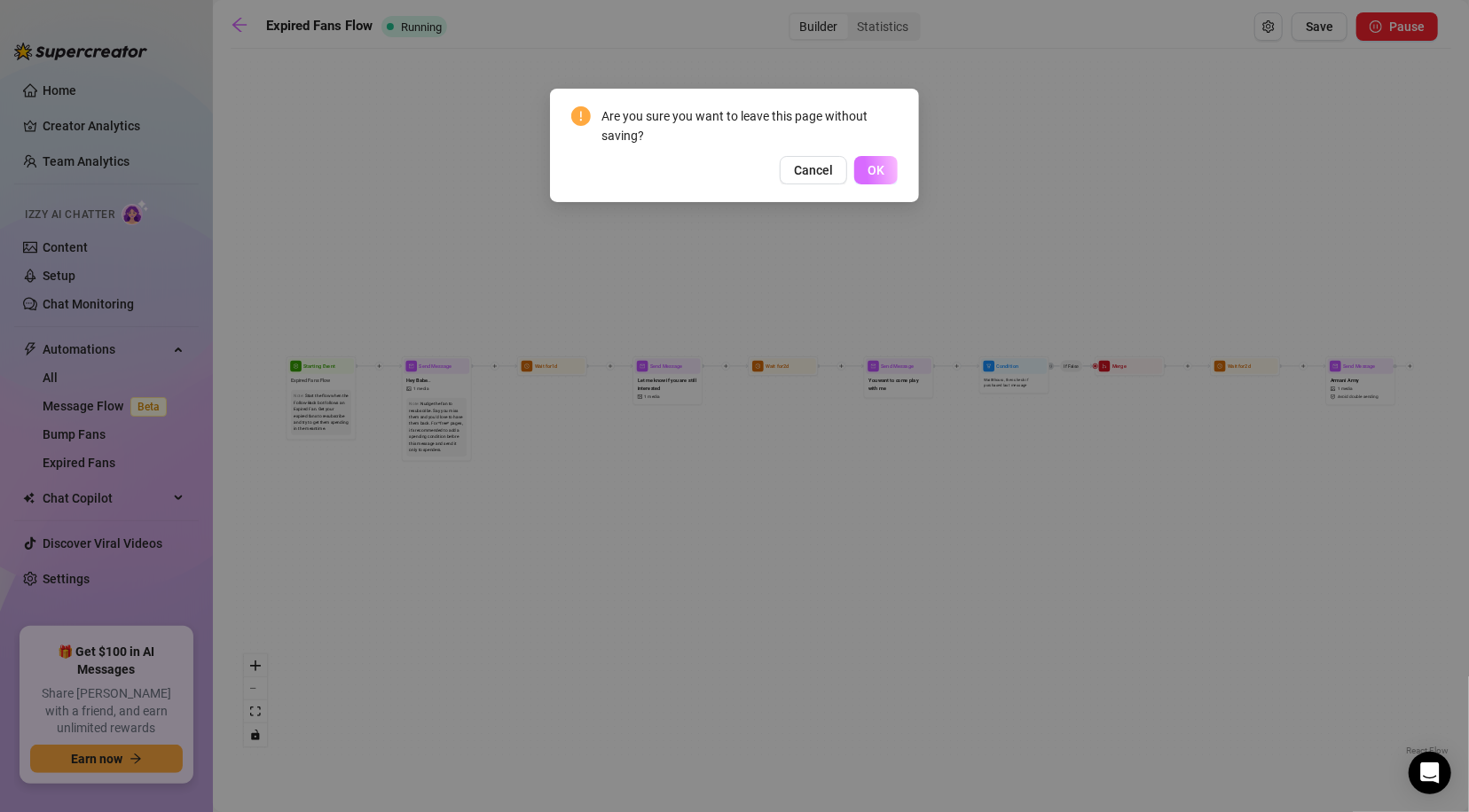
click at [867, 171] on span "OK" at bounding box center [876, 169] width 16 height 14
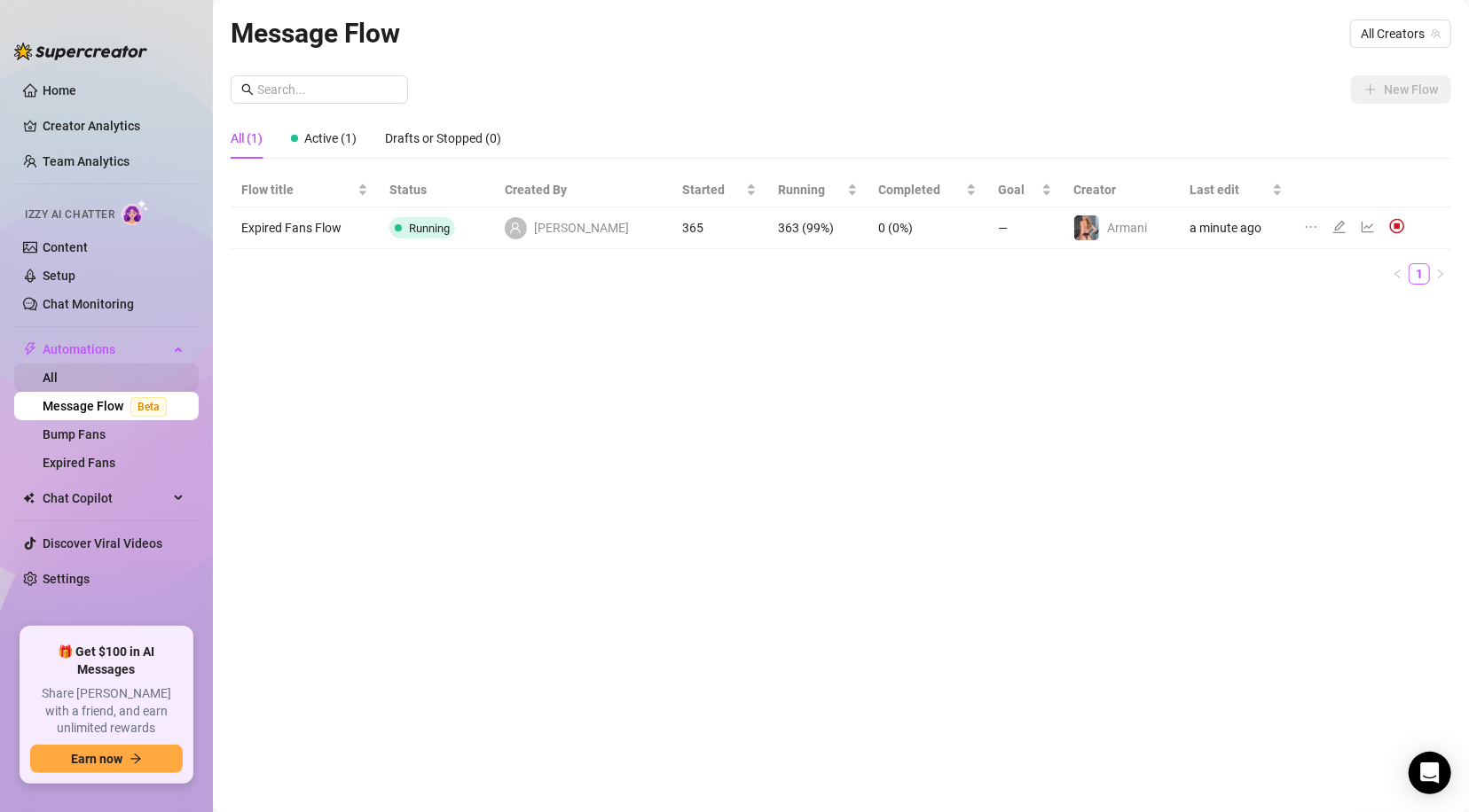
click at [58, 377] on link "All" at bounding box center [49, 377] width 15 height 14
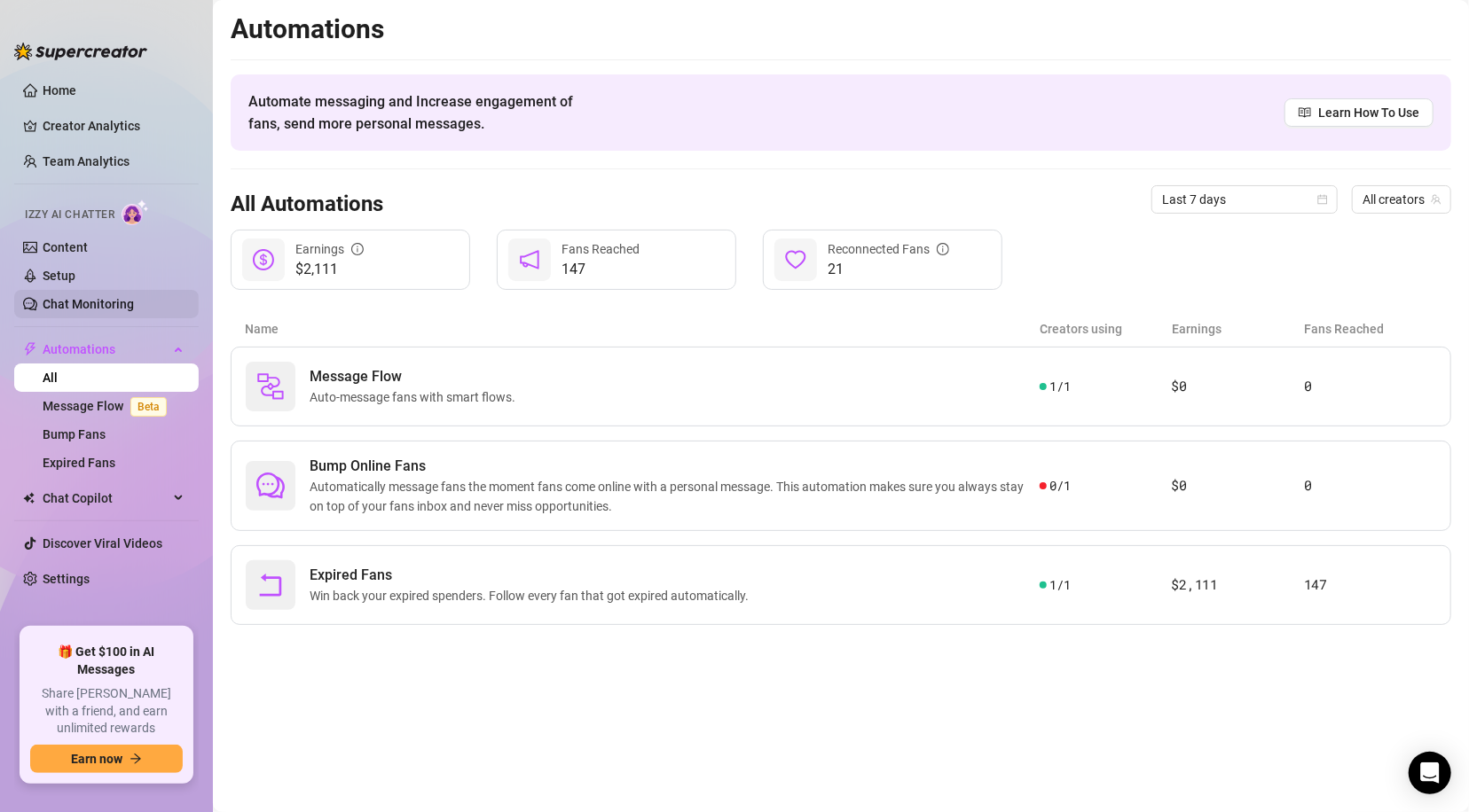
click at [82, 308] on link "Chat Monitoring" at bounding box center [88, 303] width 92 height 14
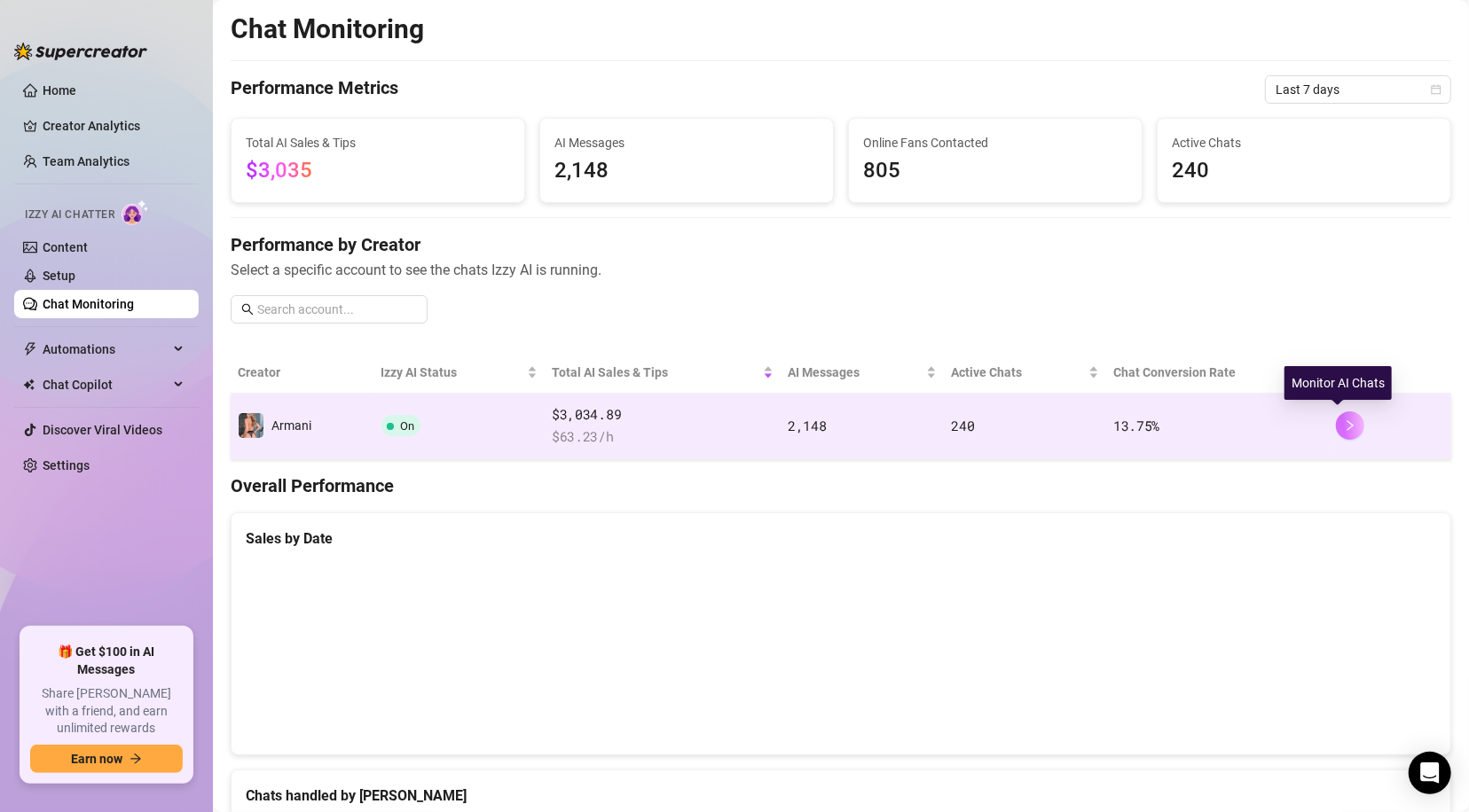
click at [1335, 425] on button "button" at bounding box center [1349, 425] width 28 height 28
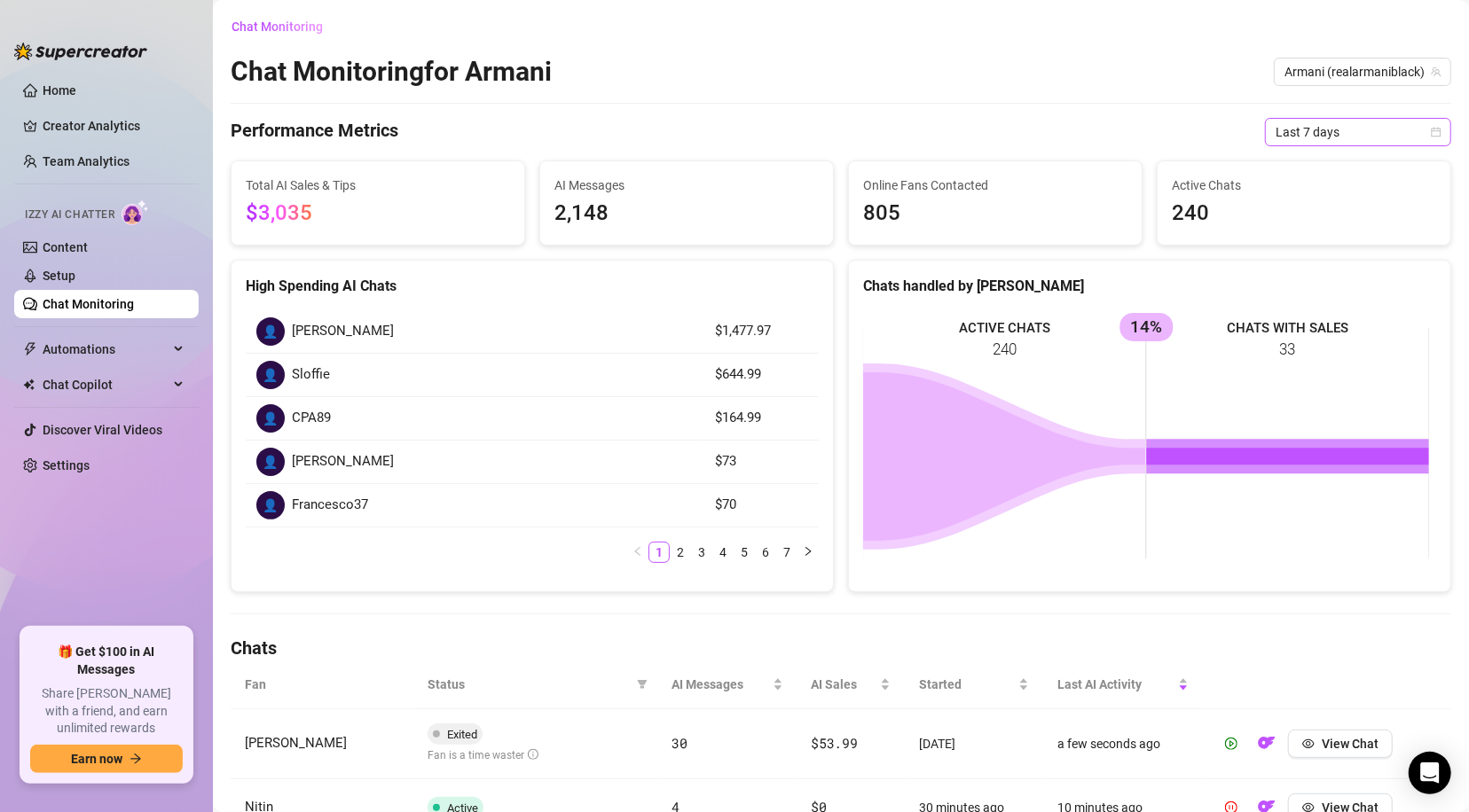
click at [1411, 131] on span "Last 7 days" at bounding box center [1357, 132] width 165 height 27
click at [1334, 167] on div "Last 24 hours" at bounding box center [1344, 167] width 158 height 19
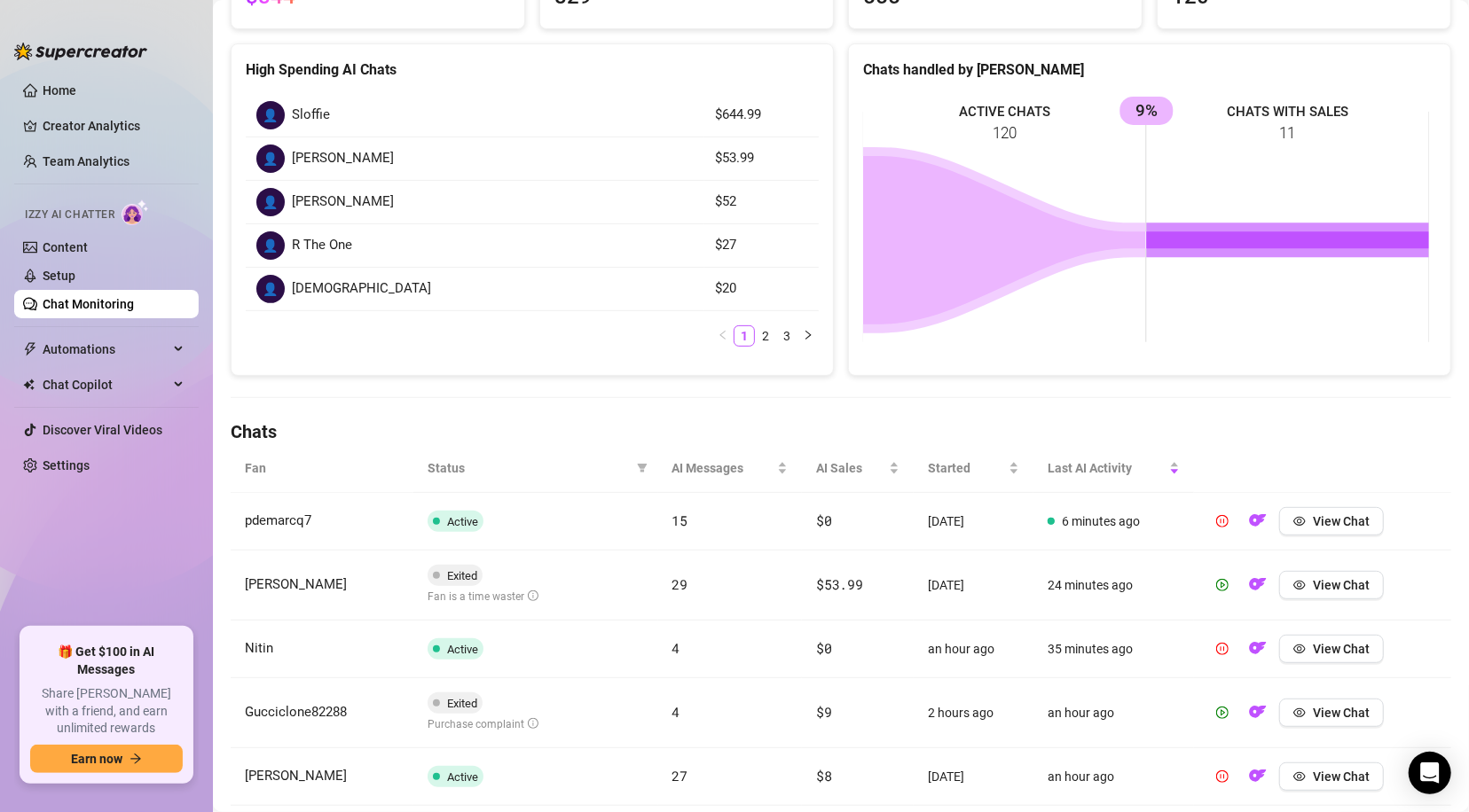
scroll to position [226, 0]
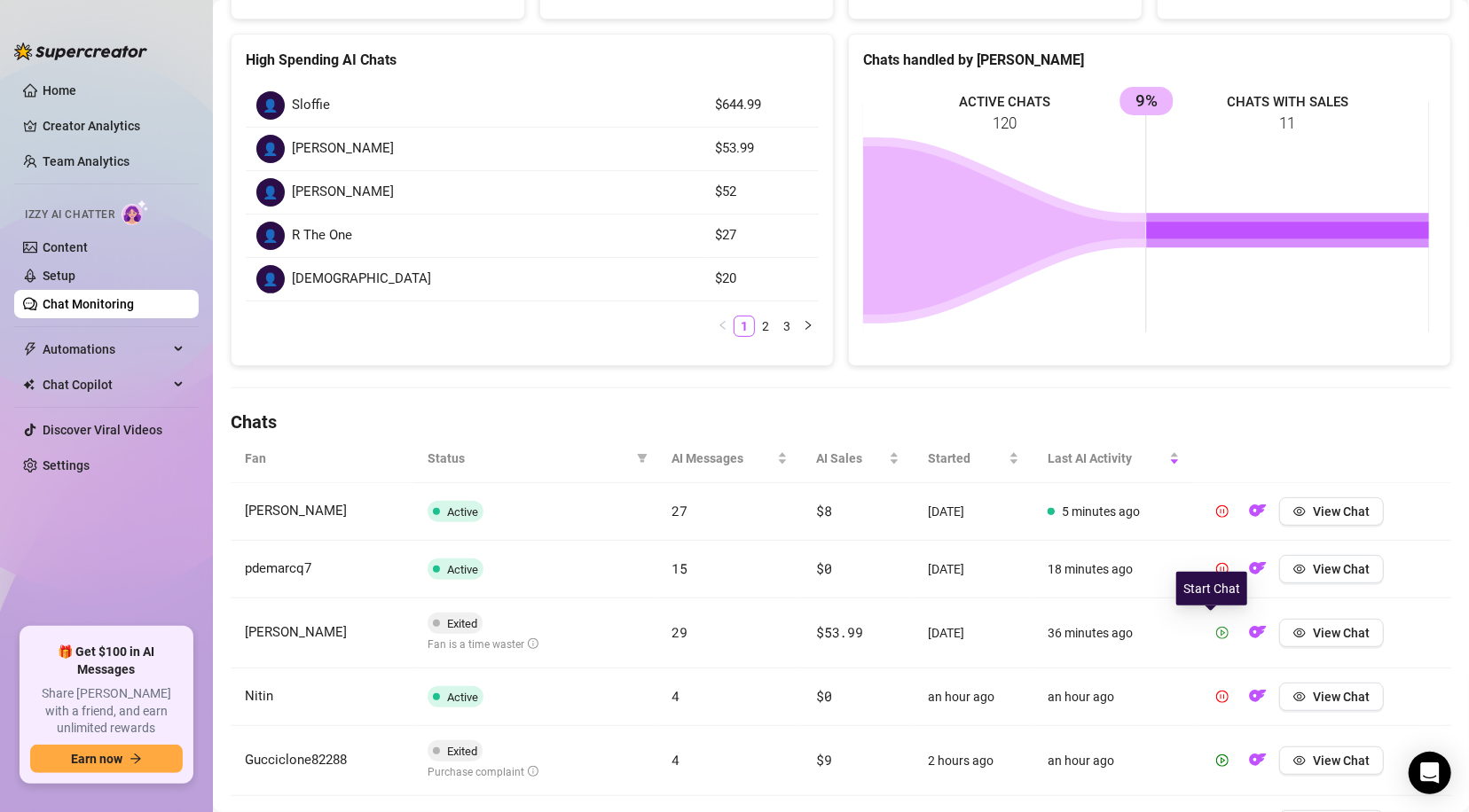
click at [1216, 636] on icon "play-circle" at bounding box center [1223, 633] width 13 height 13
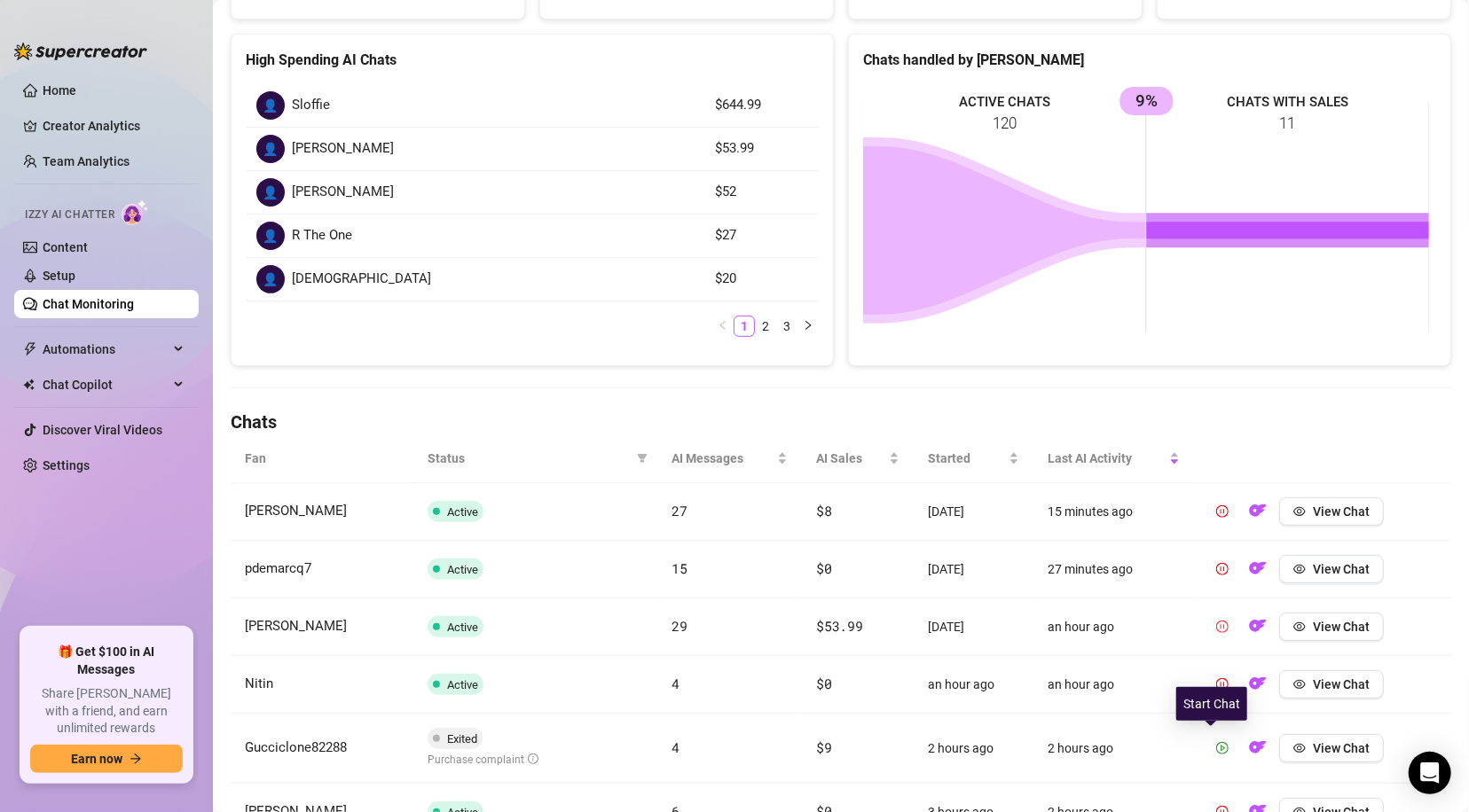
click at [1216, 743] on icon "play-circle" at bounding box center [1223, 748] width 13 height 13
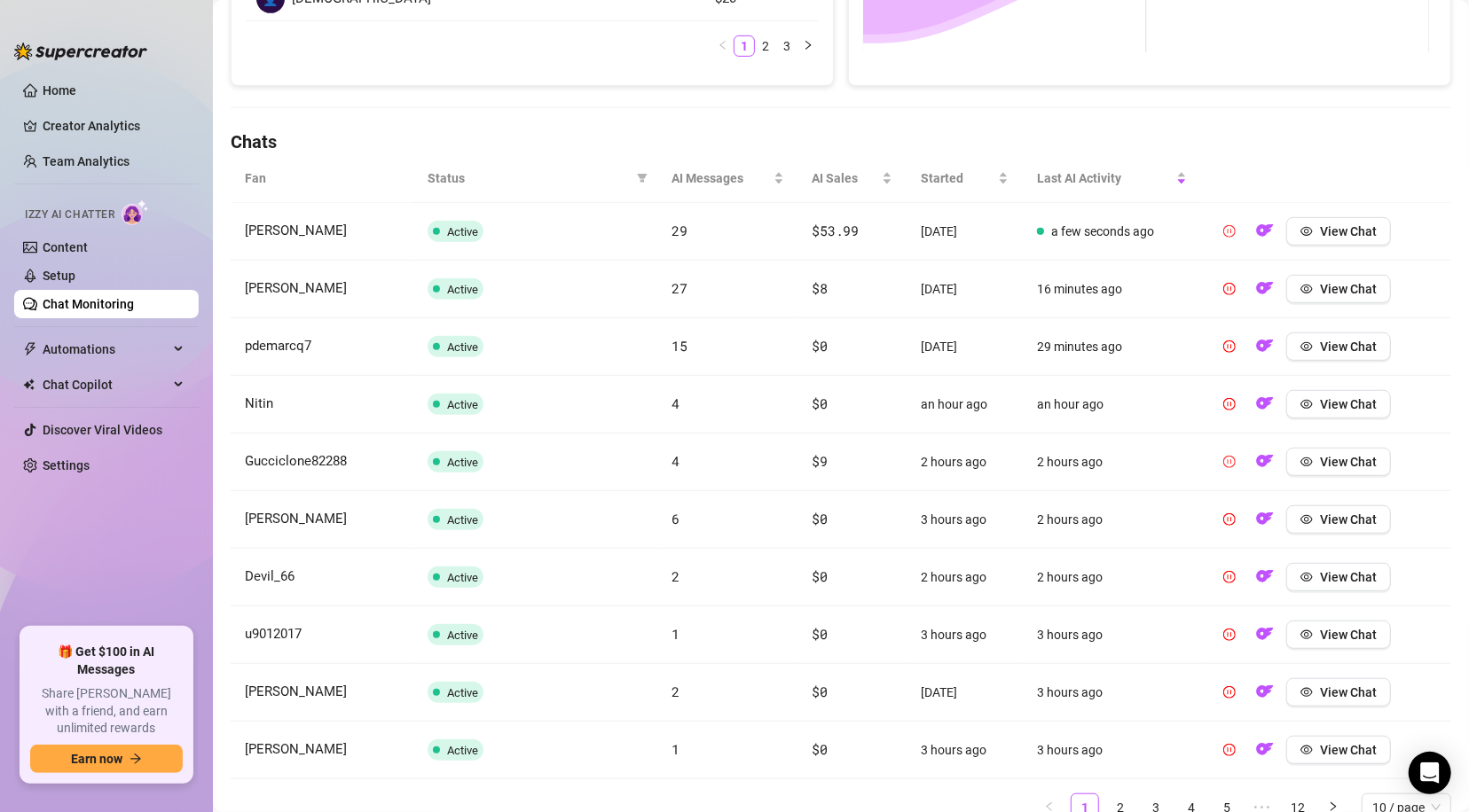
scroll to position [580, 0]
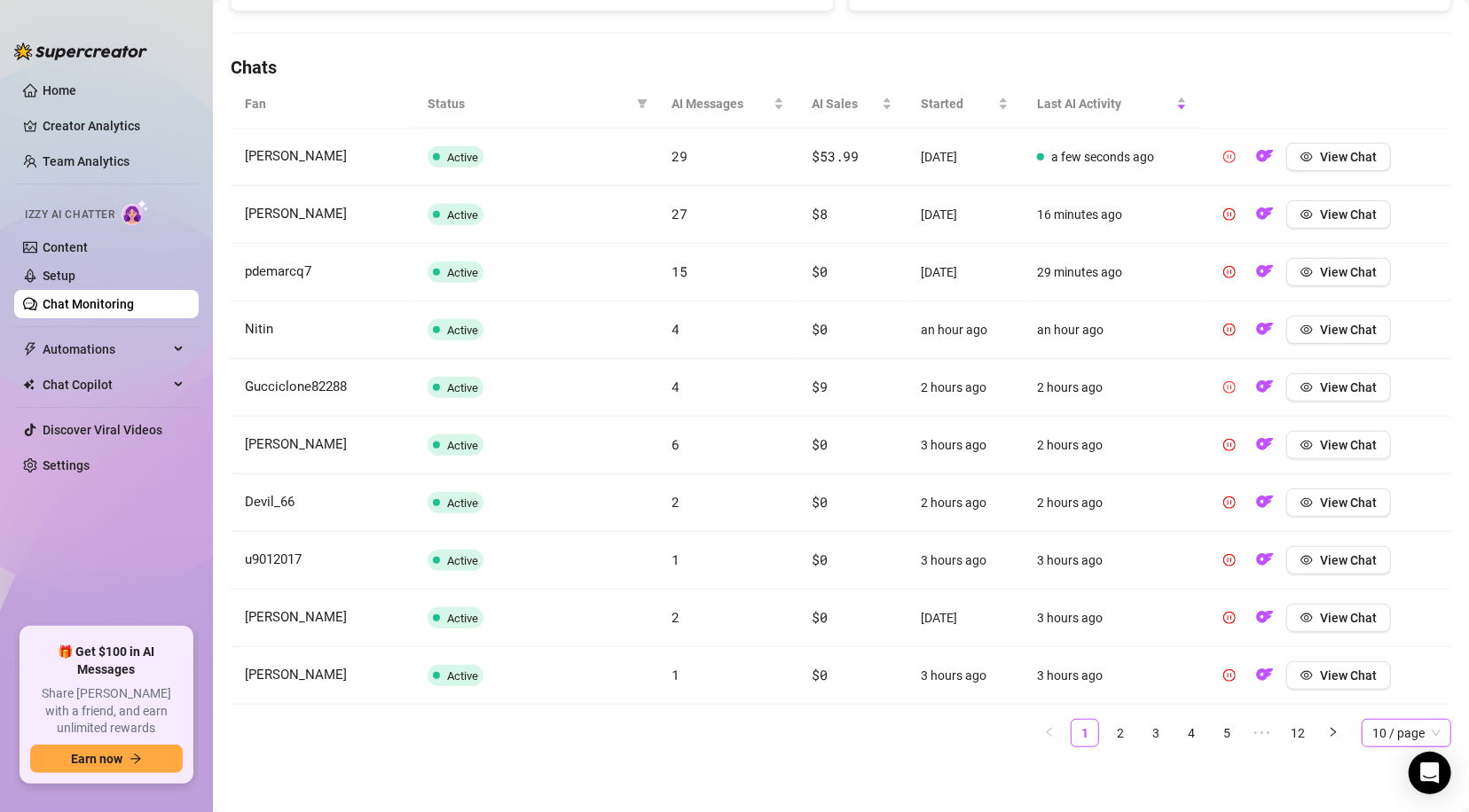
click at [1390, 733] on span "10 / page" at bounding box center [1406, 732] width 69 height 27
click at [1388, 690] on div "100 / page" at bounding box center [1406, 697] width 61 height 19
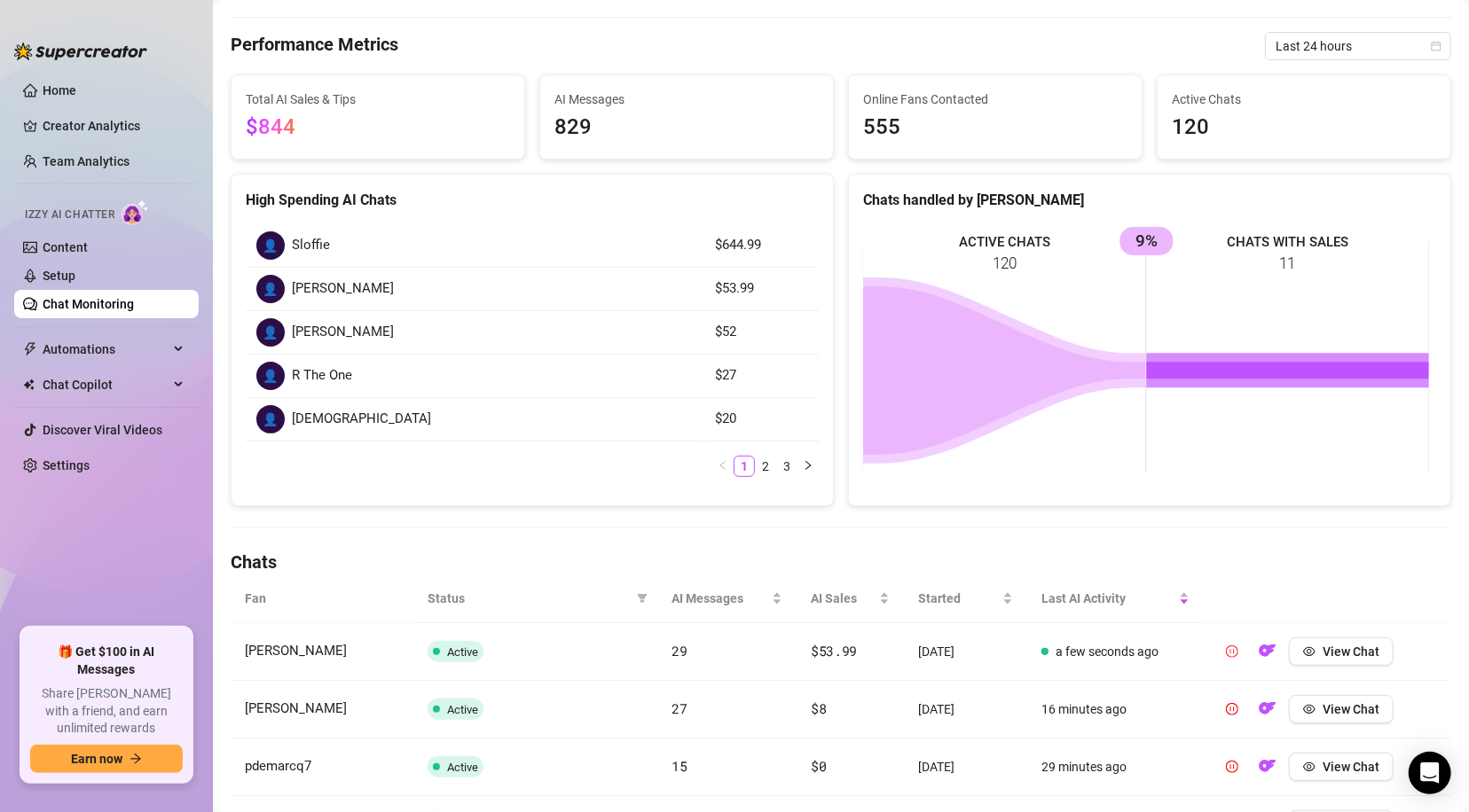
scroll to position [71, 0]
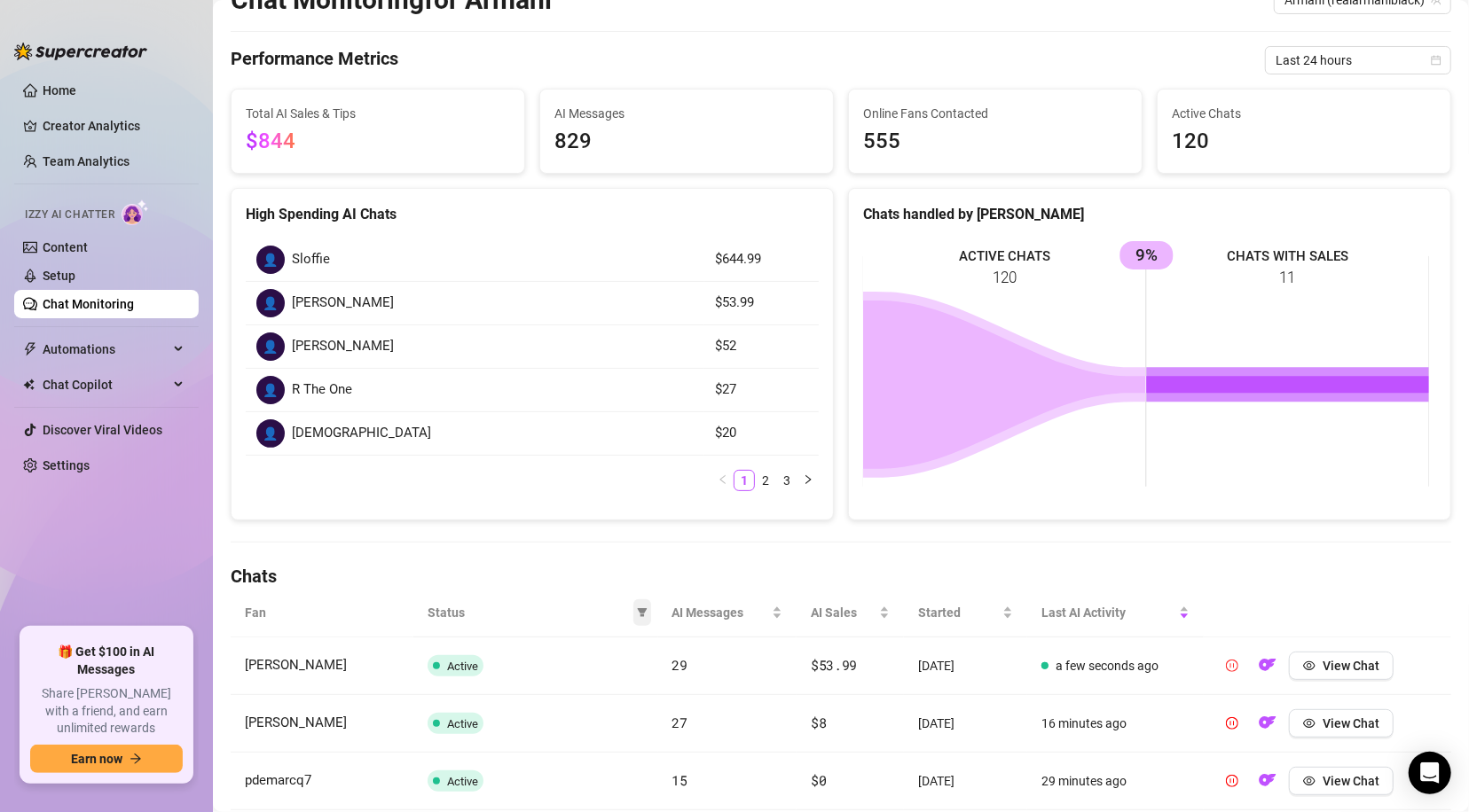
click at [637, 607] on icon "filter" at bounding box center [642, 612] width 11 height 11
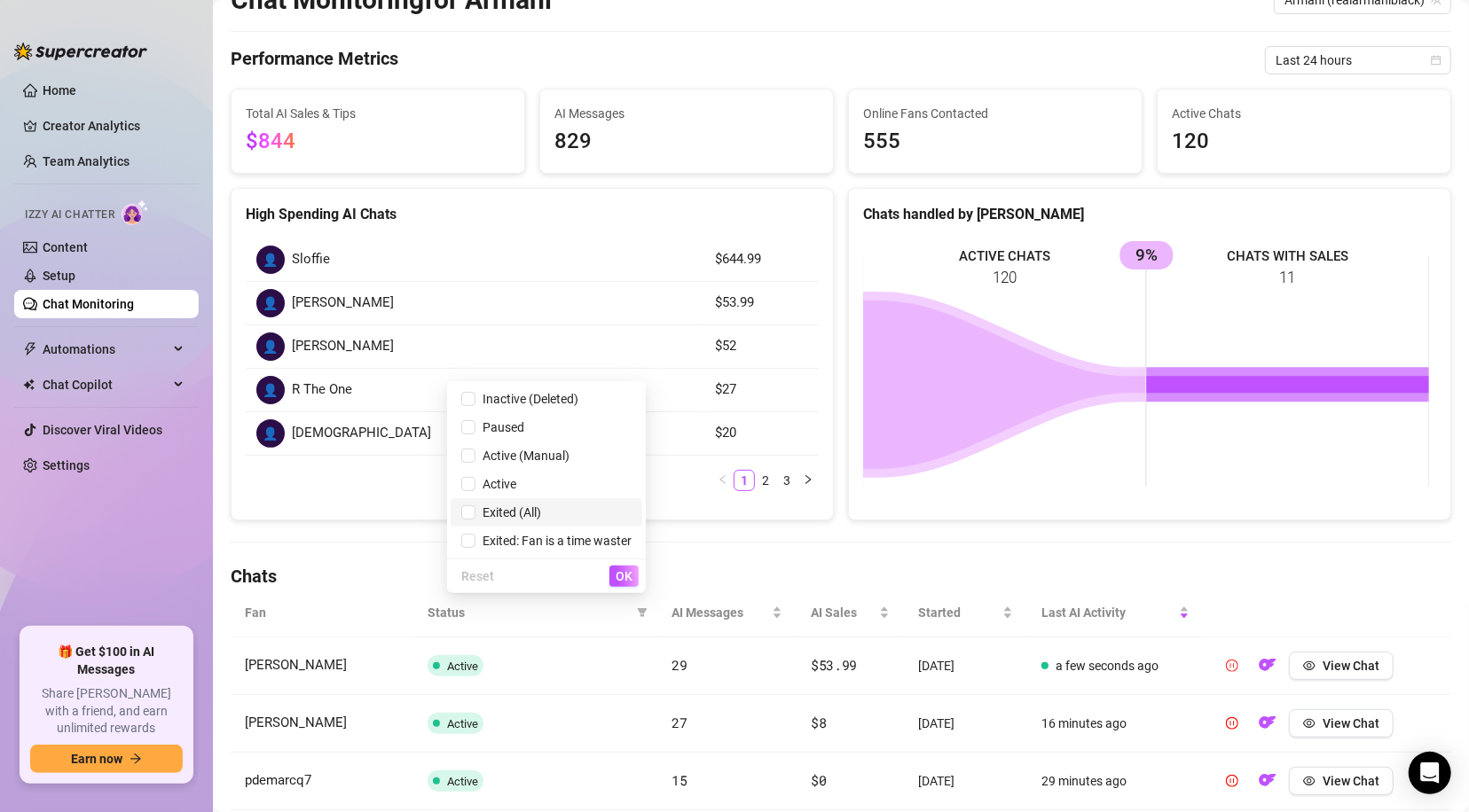
click at [516, 509] on span "Exited (All)" at bounding box center [508, 512] width 66 height 14
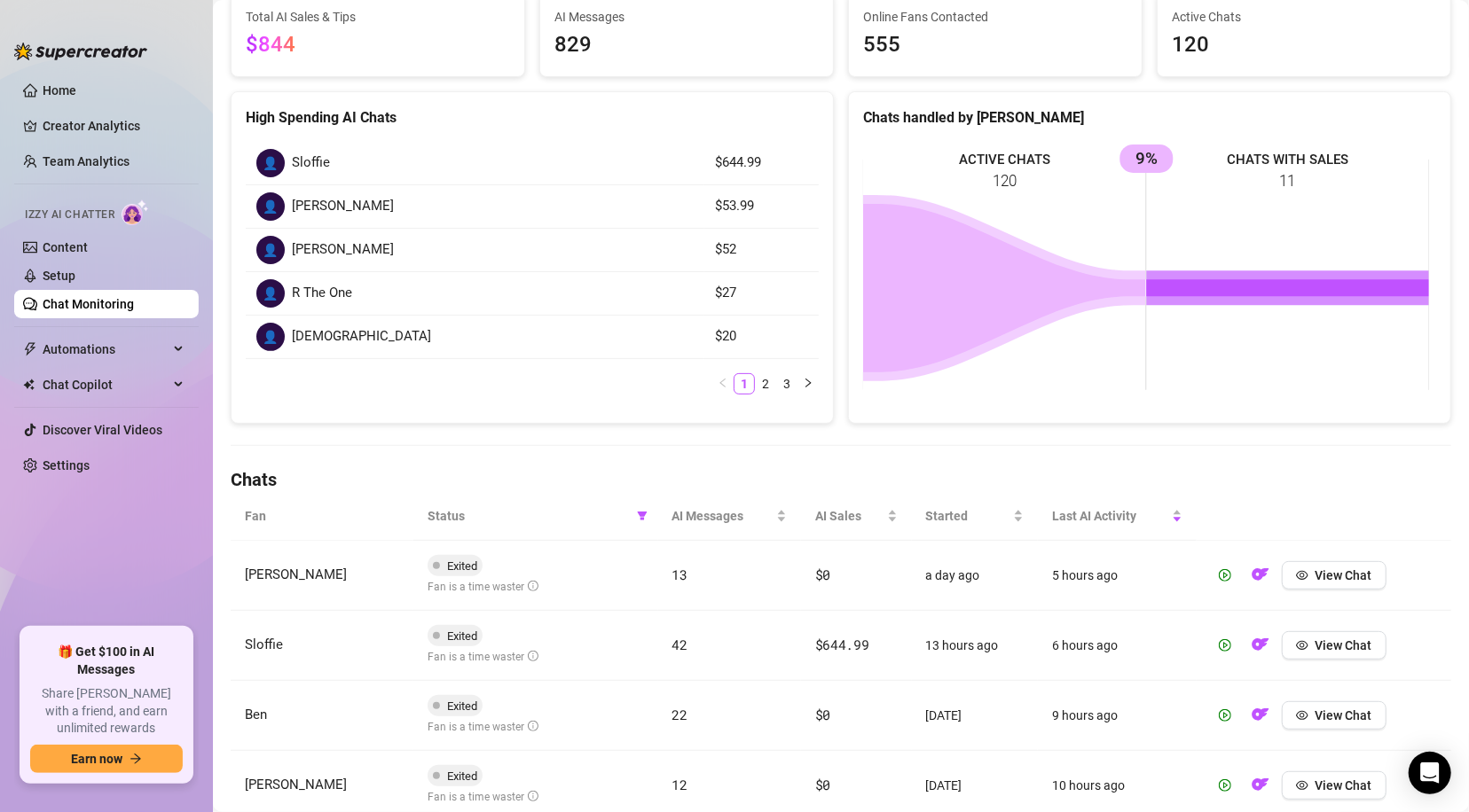
scroll to position [112, 0]
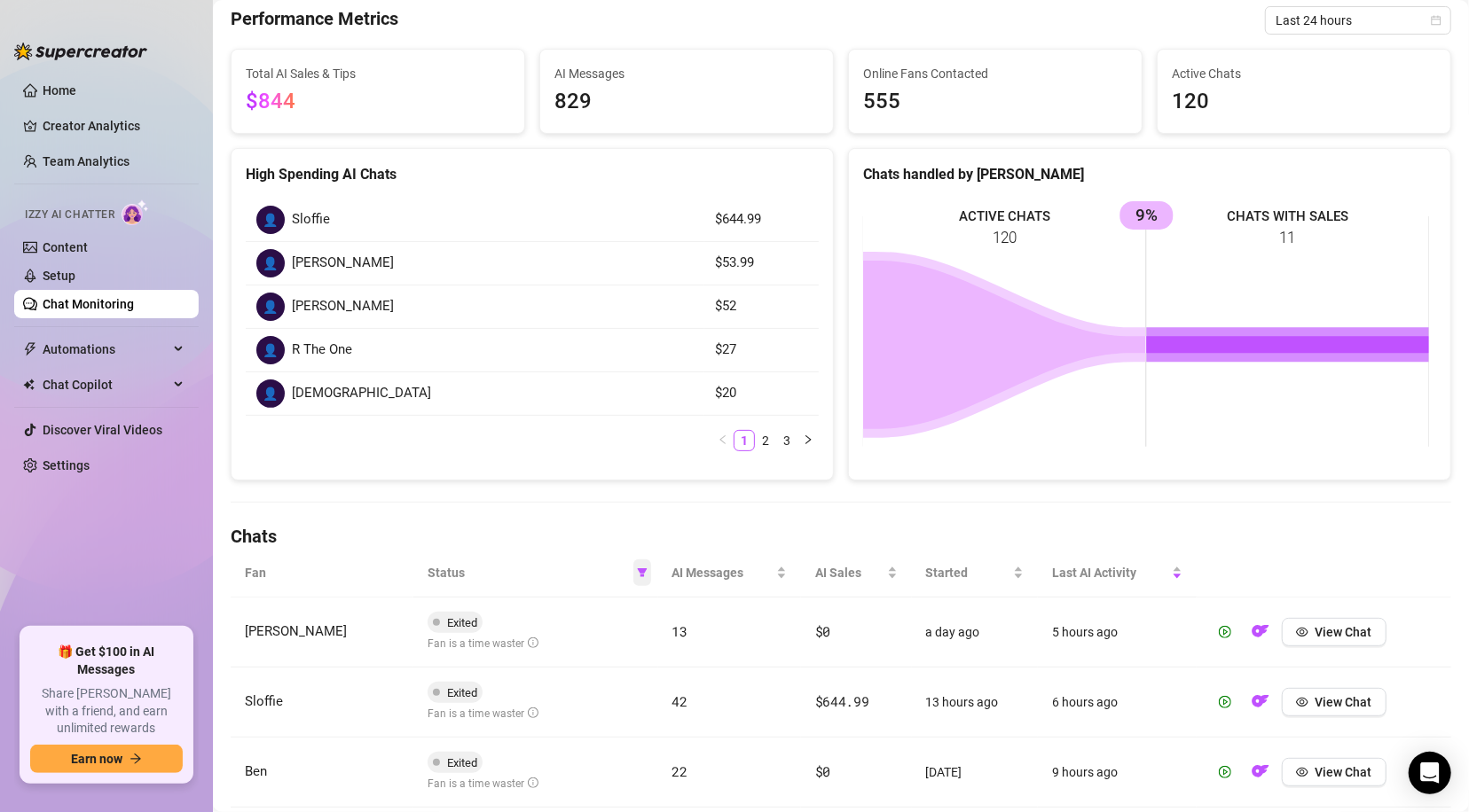
click at [637, 568] on icon "filter" at bounding box center [642, 573] width 11 height 11
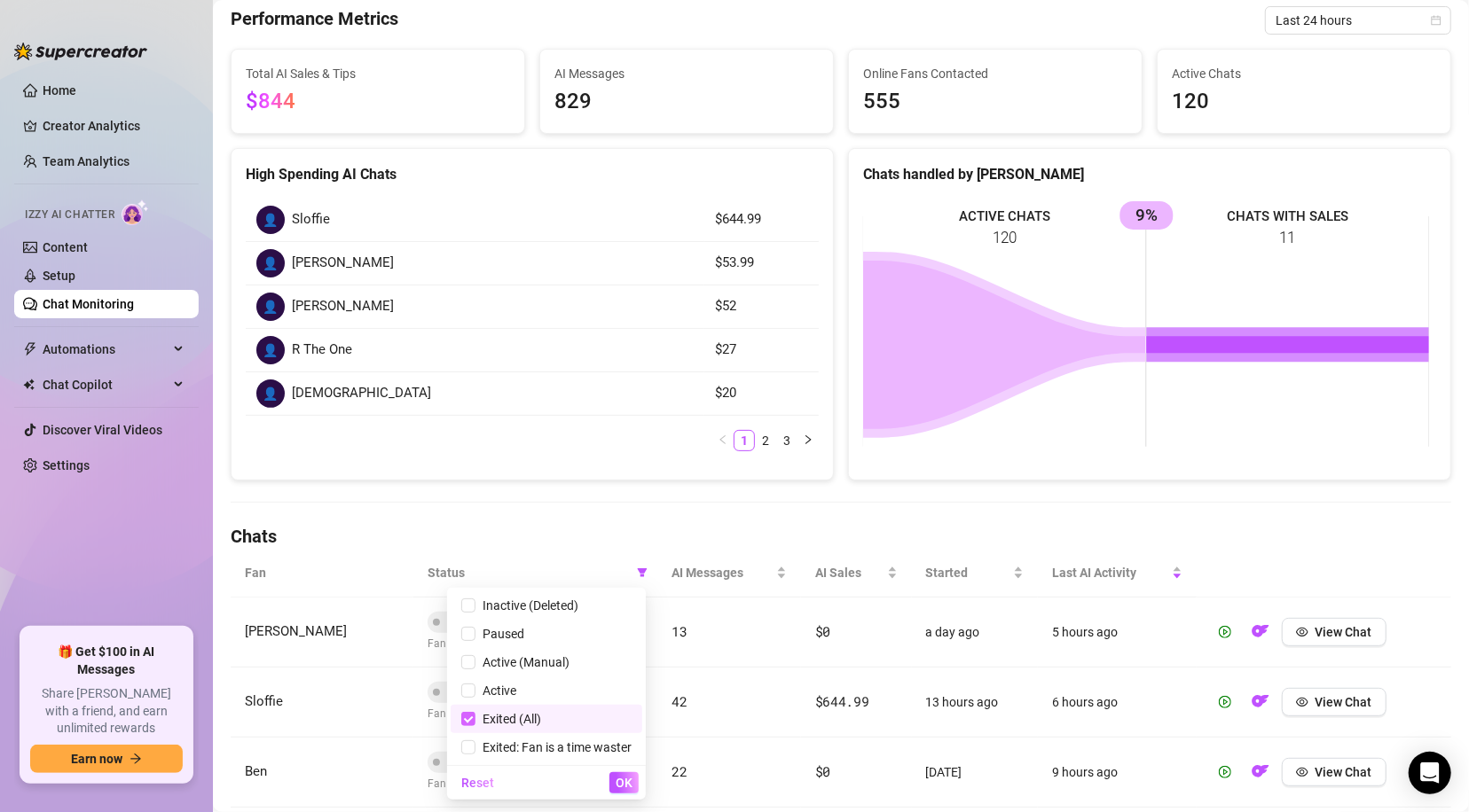
click at [466, 719] on input "checkbox" at bounding box center [468, 719] width 14 height 14
click at [1336, 493] on div "Chat Monitoring Chat Monitoring for Armani Armani (realarmaniblack) Performance…" at bounding box center [841, 663] width 1220 height 1524
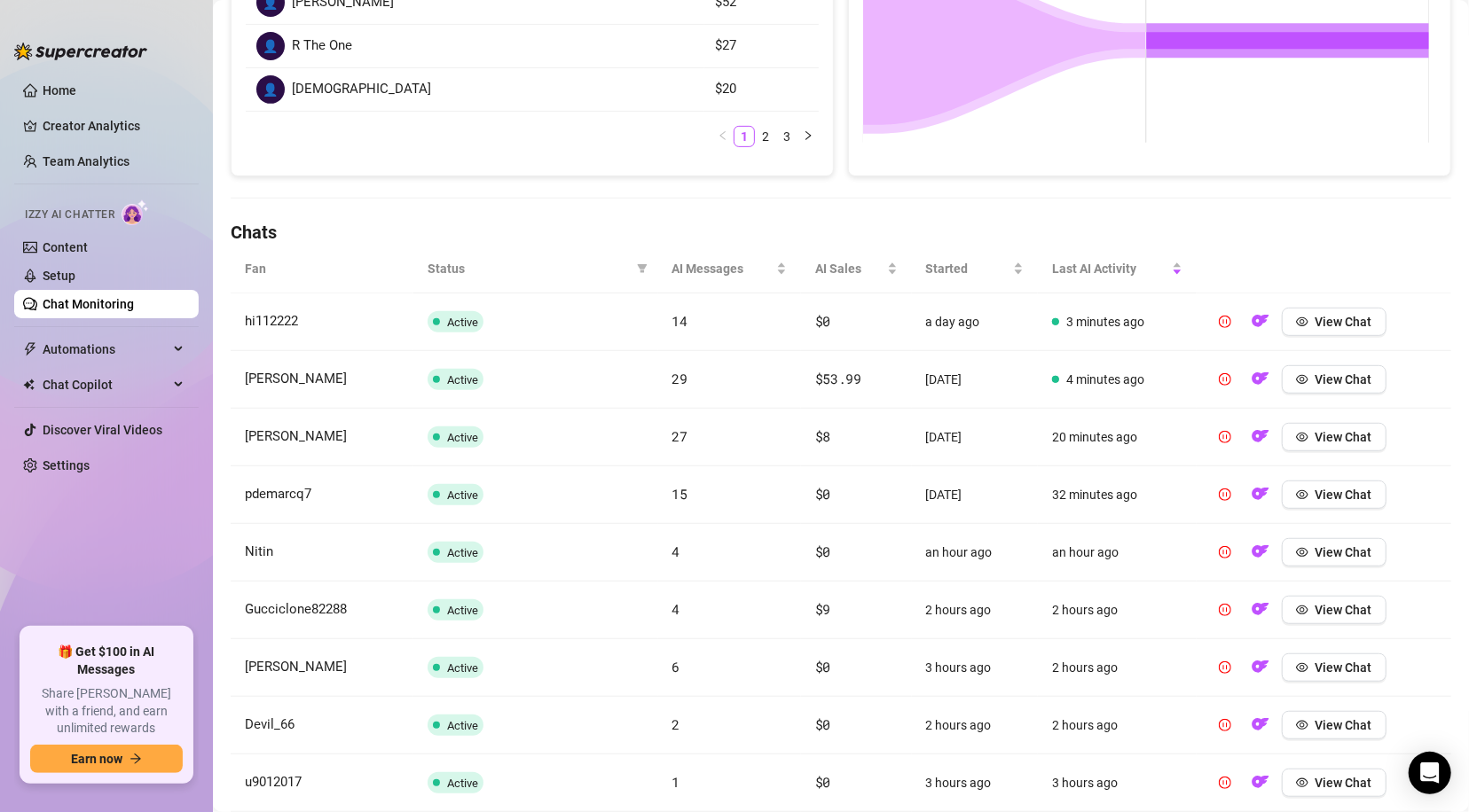
scroll to position [436, 0]
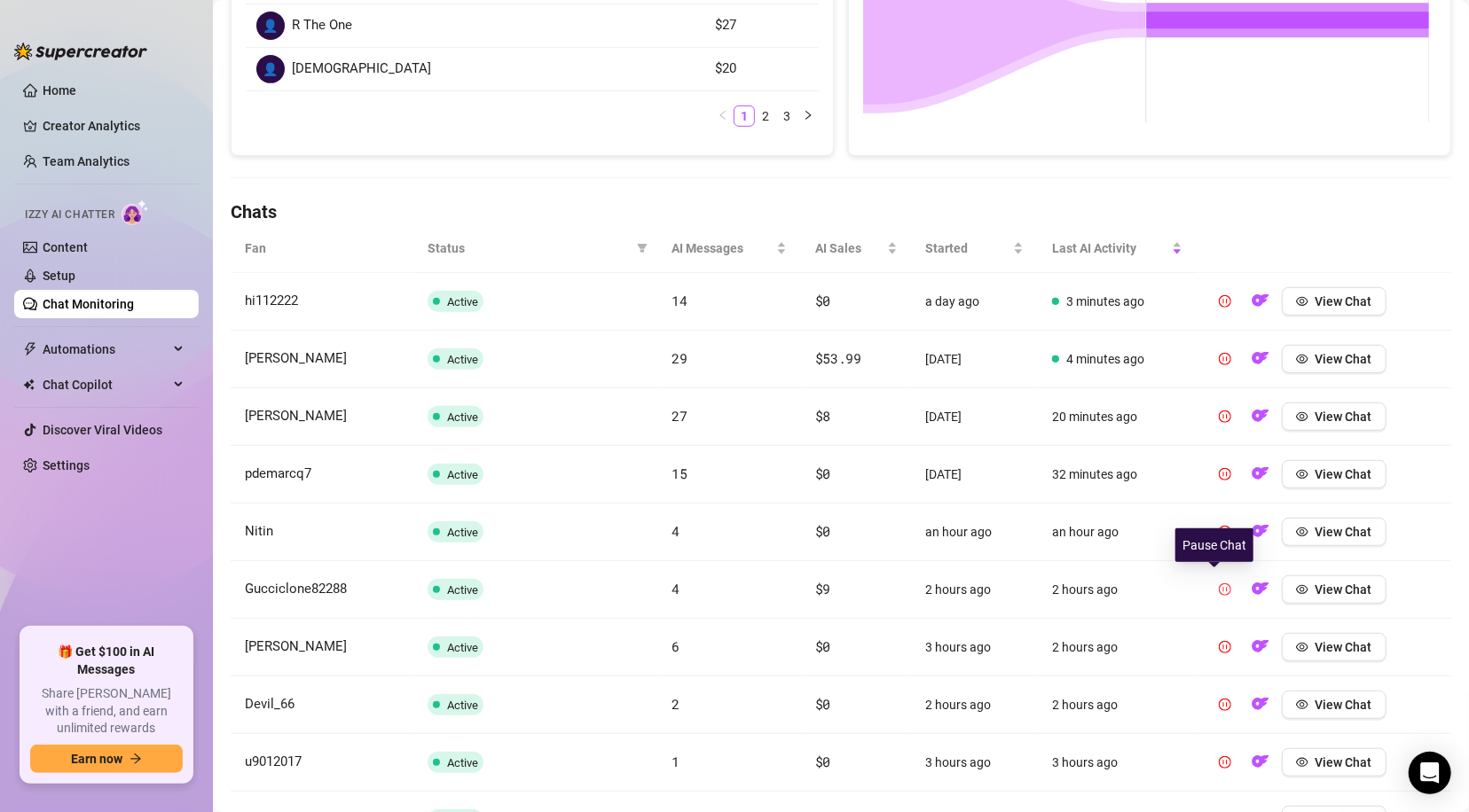
click at [1218, 584] on icon "pause-circle" at bounding box center [1224, 590] width 13 height 13
